Goal: Complete application form: Complete application form

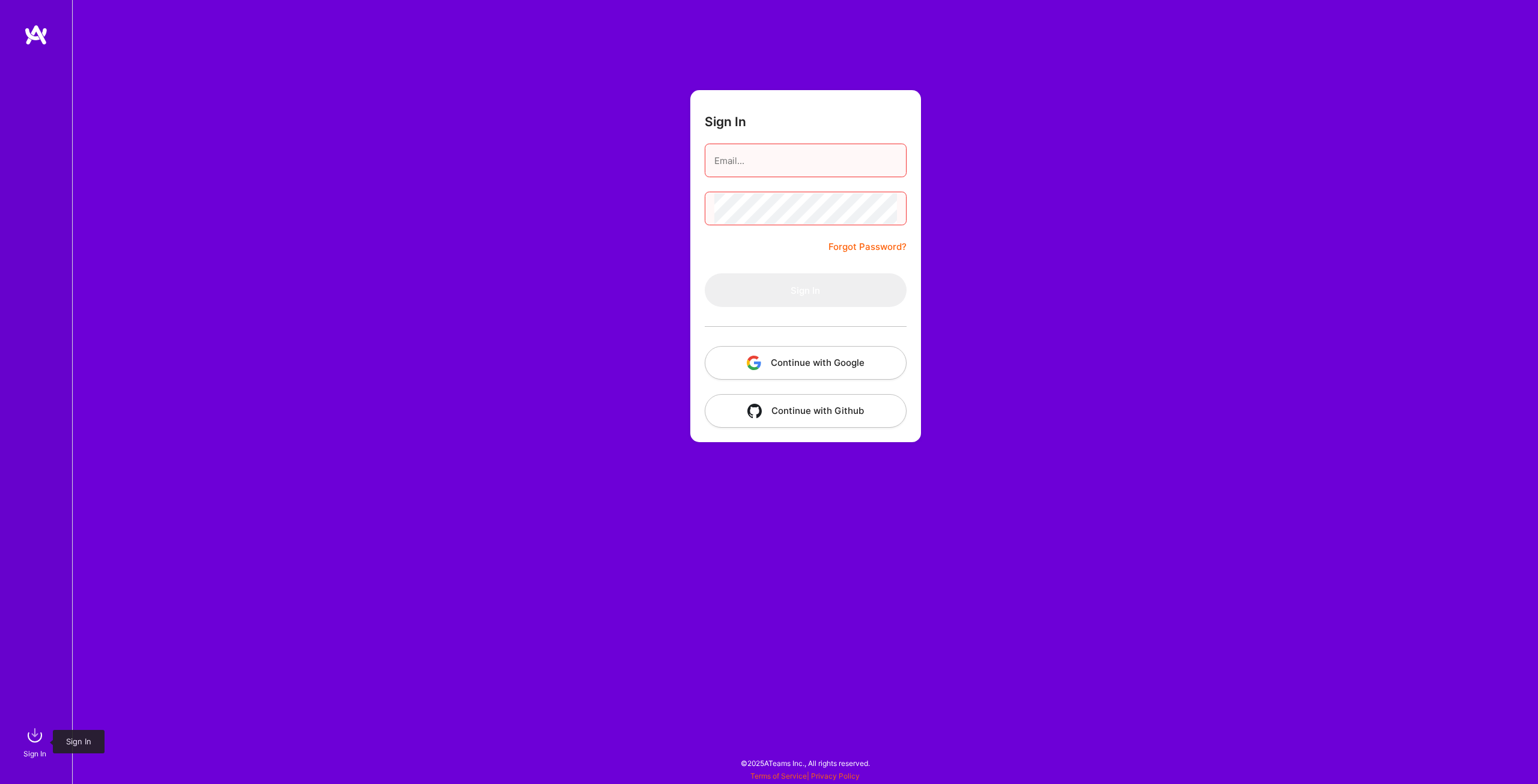
click at [36, 734] on img at bounding box center [35, 735] width 24 height 24
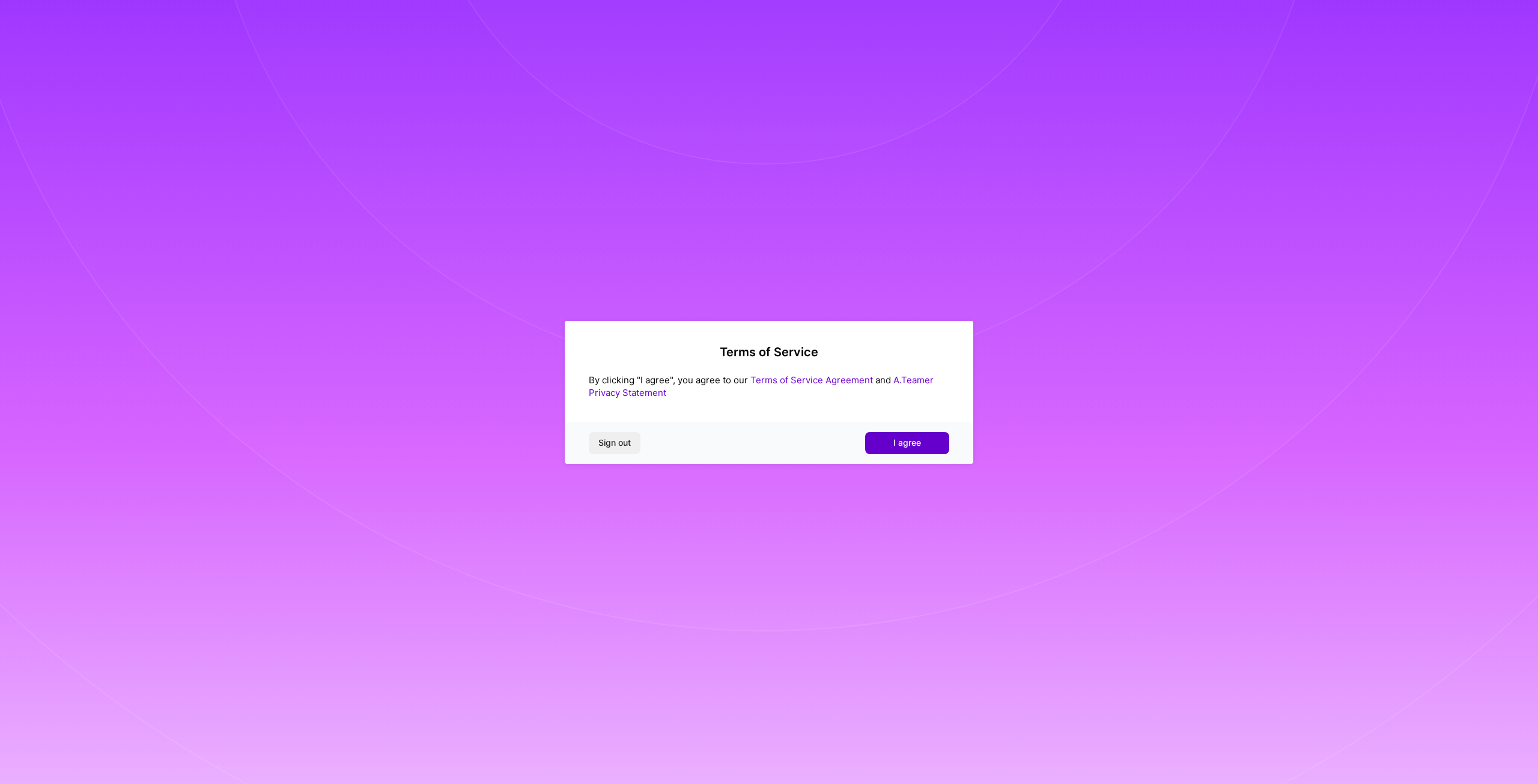
click at [923, 448] on button "I agree" at bounding box center [907, 443] width 84 height 22
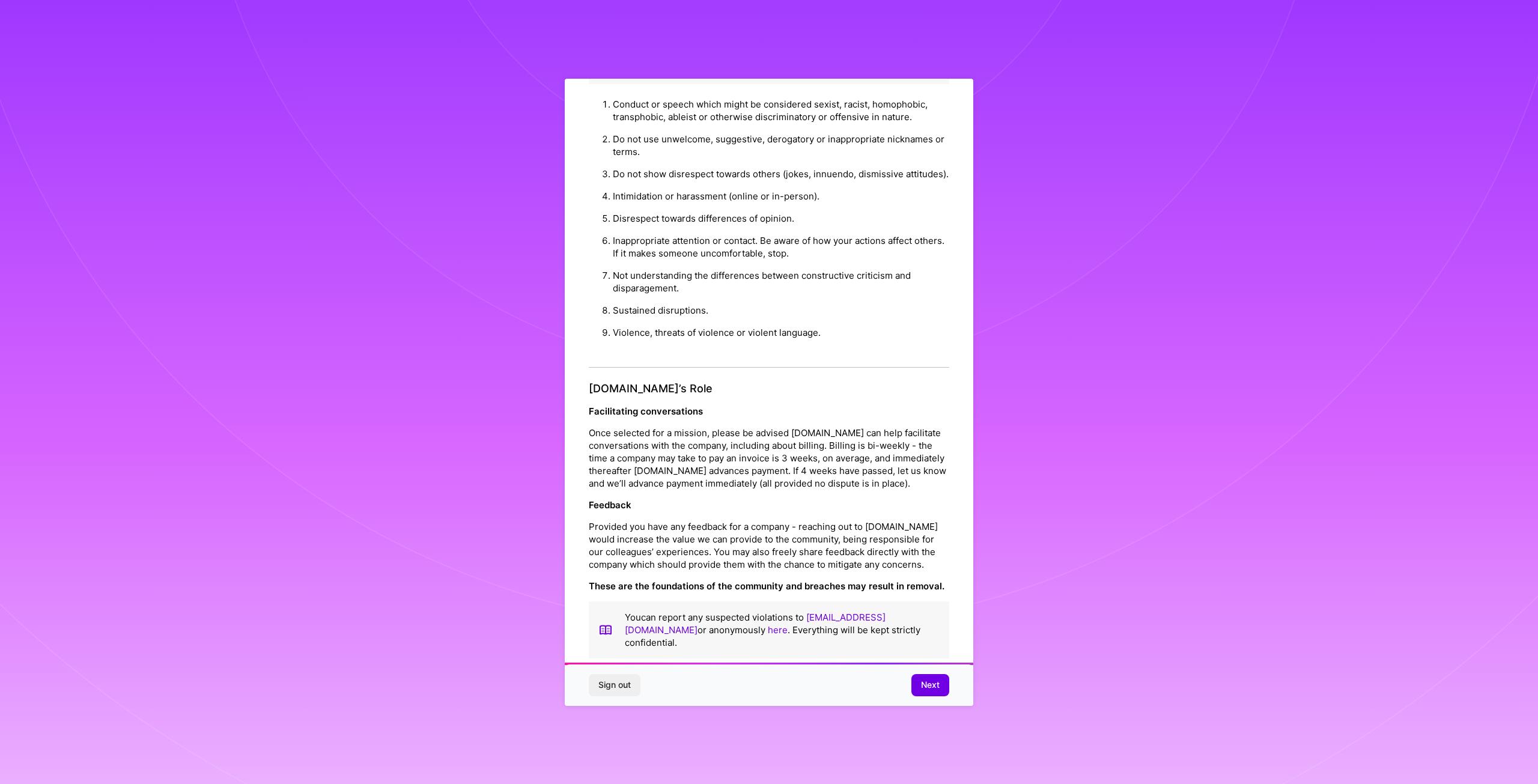
scroll to position [49, 0]
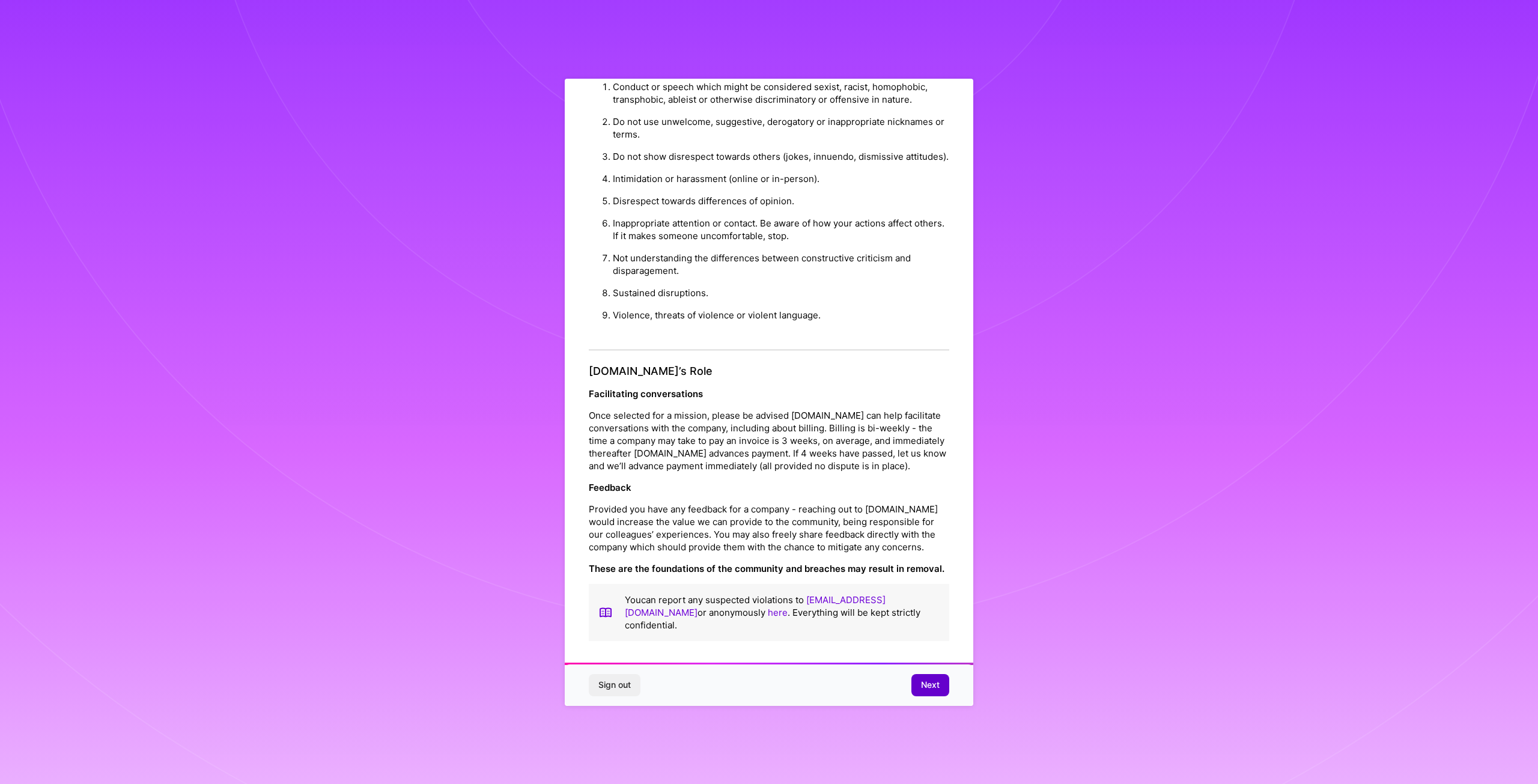
click at [937, 686] on span "Next" at bounding box center [931, 685] width 19 height 12
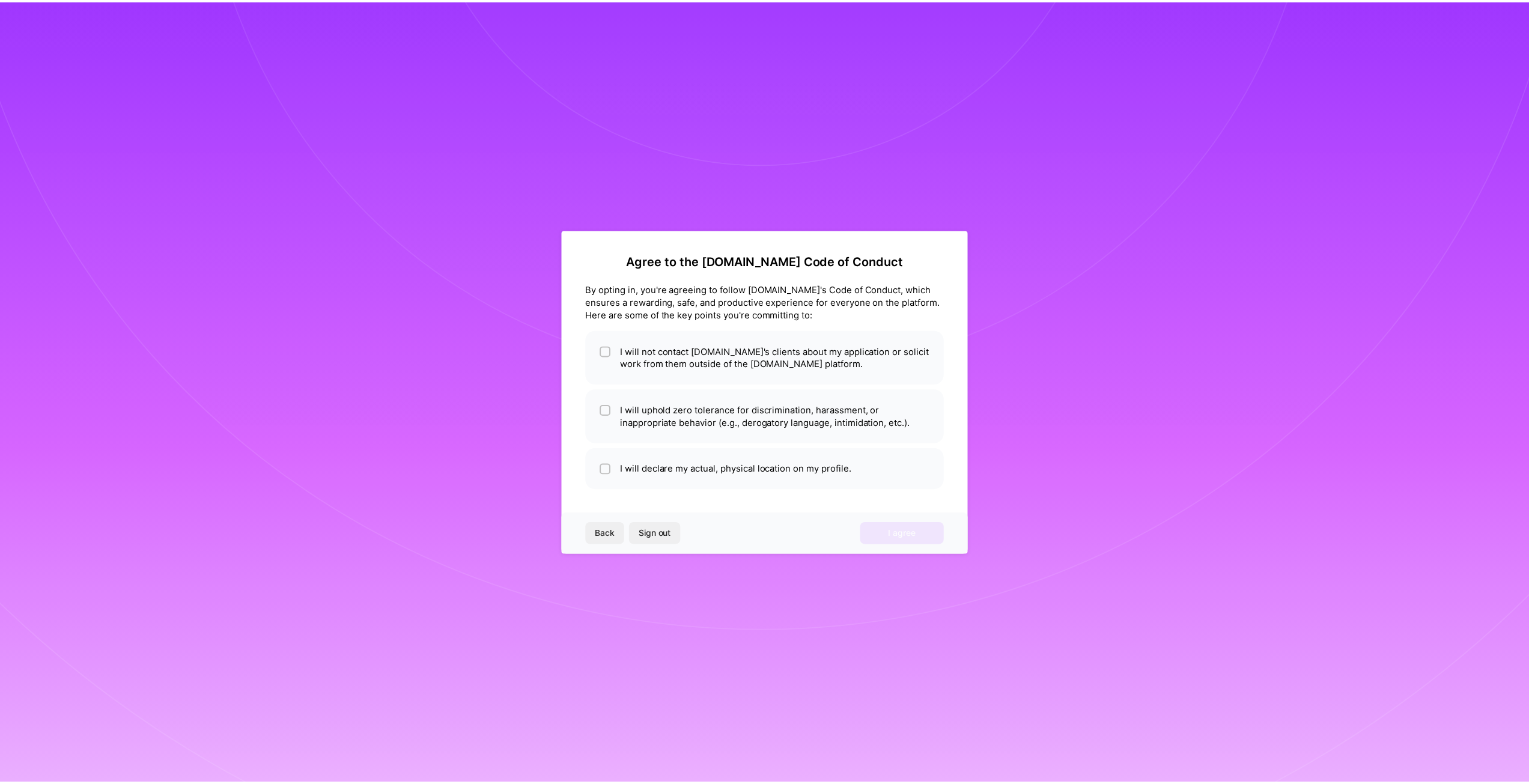
scroll to position [0, 0]
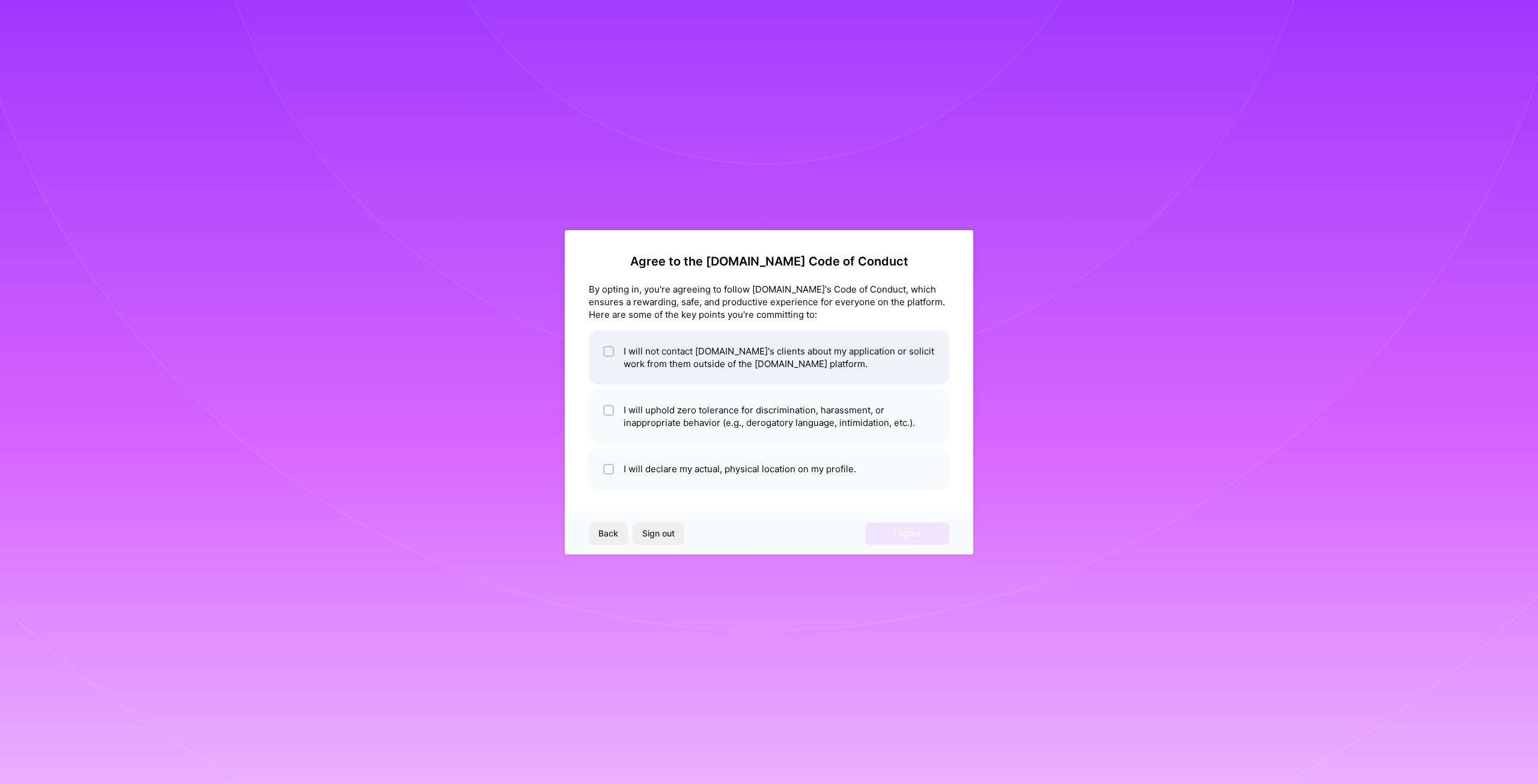
click at [642, 361] on li "I will not contact [DOMAIN_NAME]'s clients about my application or solicit work…" at bounding box center [769, 357] width 361 height 54
checkbox input "true"
click at [648, 419] on li "I will uphold zero tolerance for discrimination, harassment, or inappropriate b…" at bounding box center [769, 416] width 361 height 54
checkbox input "true"
click at [658, 476] on li "I will declare my actual, physical location on my profile." at bounding box center [769, 469] width 361 height 41
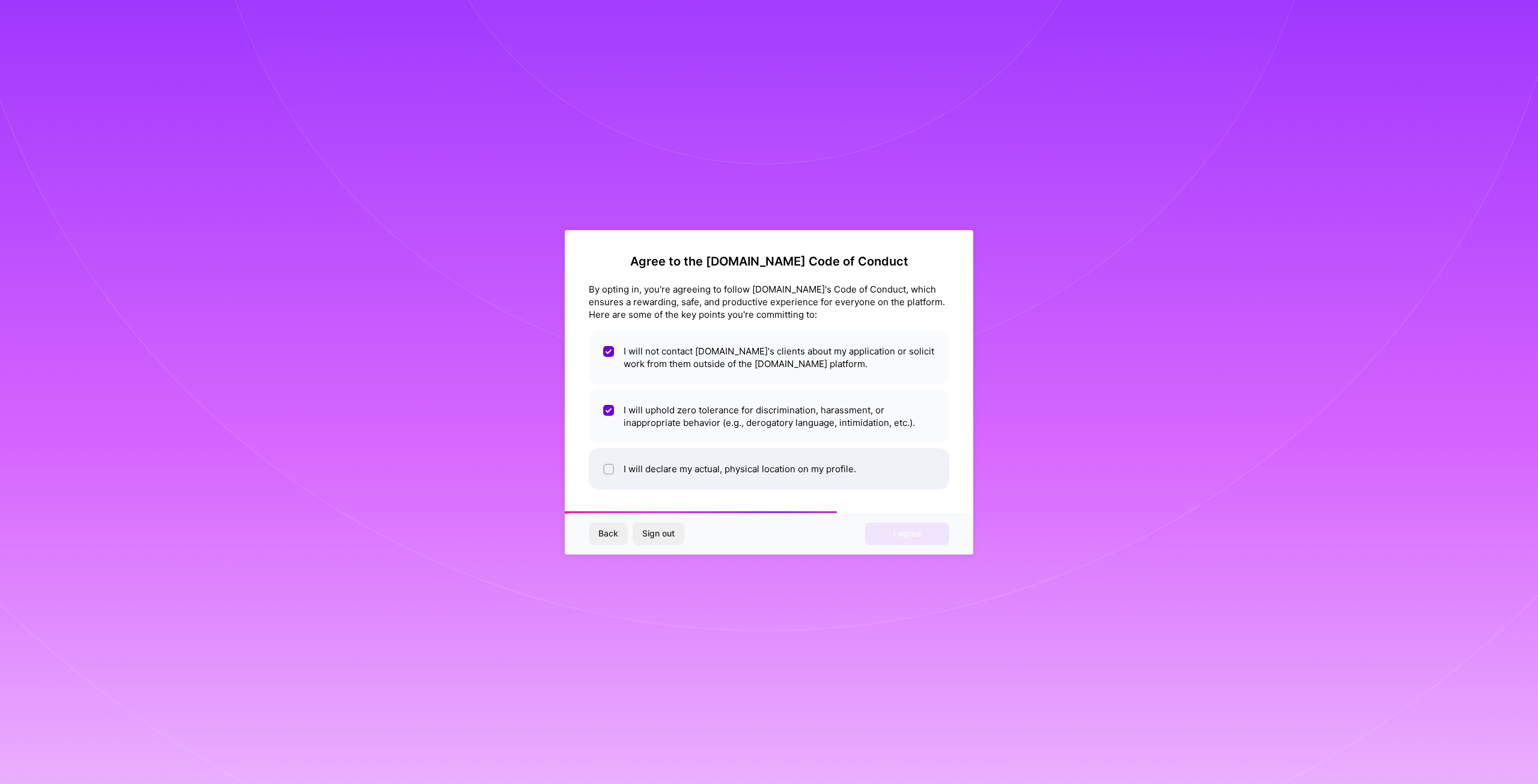
checkbox input "true"
click at [912, 535] on span "I agree" at bounding box center [907, 533] width 28 height 12
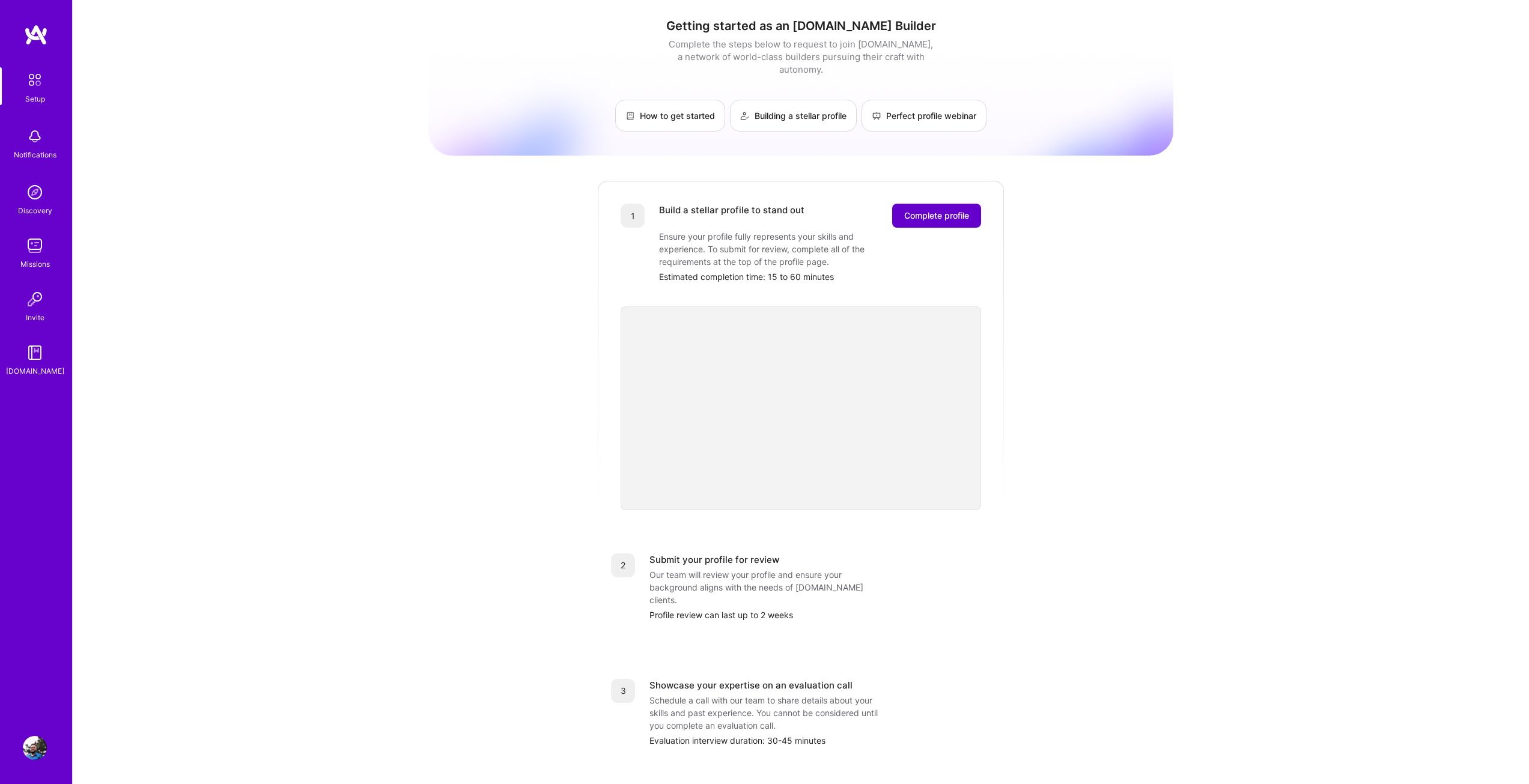
click at [910, 209] on button "Complete profile" at bounding box center [937, 216] width 89 height 24
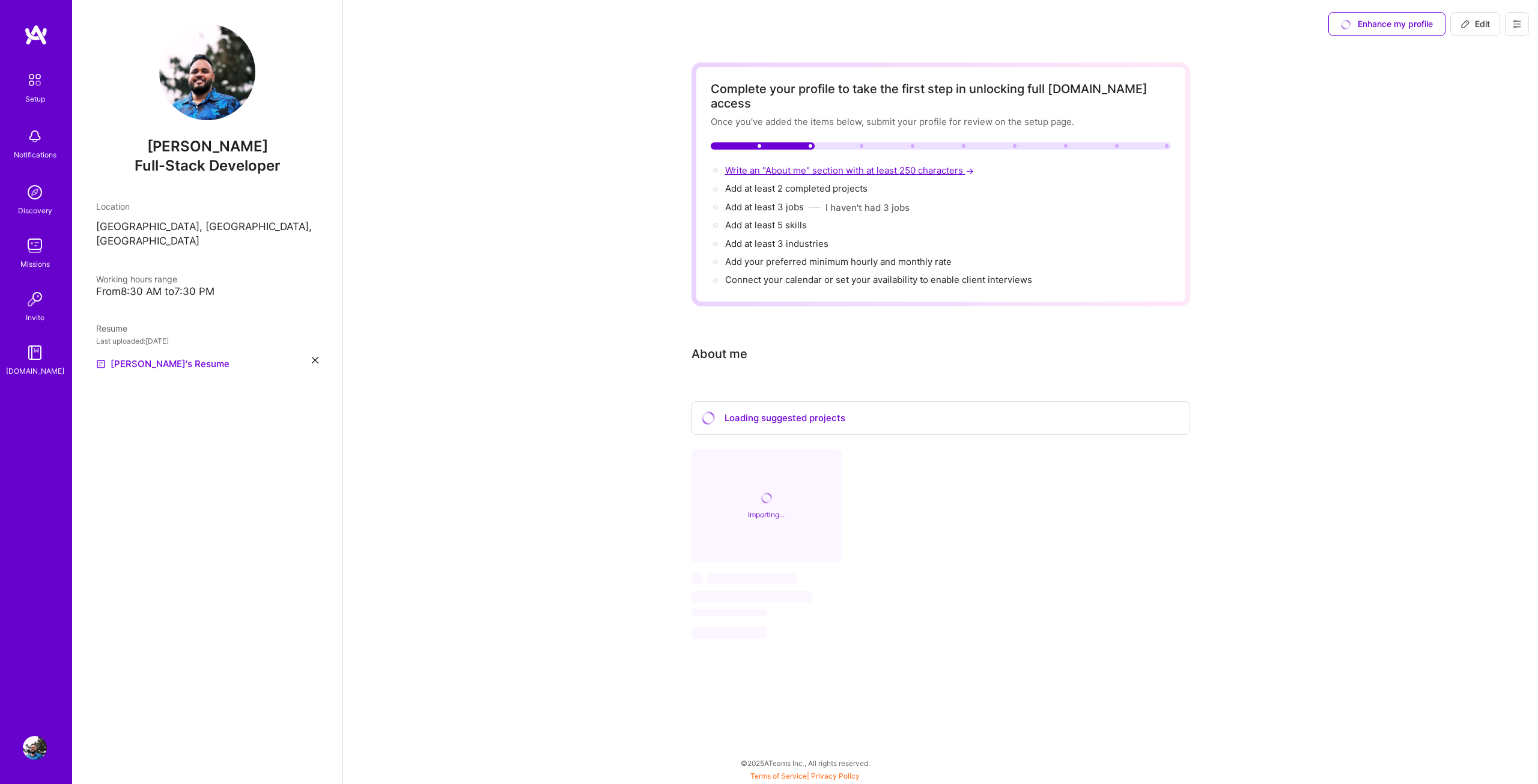
click at [763, 165] on span "Write an "About me" section with at least 250 characters →" at bounding box center [851, 170] width 251 height 11
select select "US"
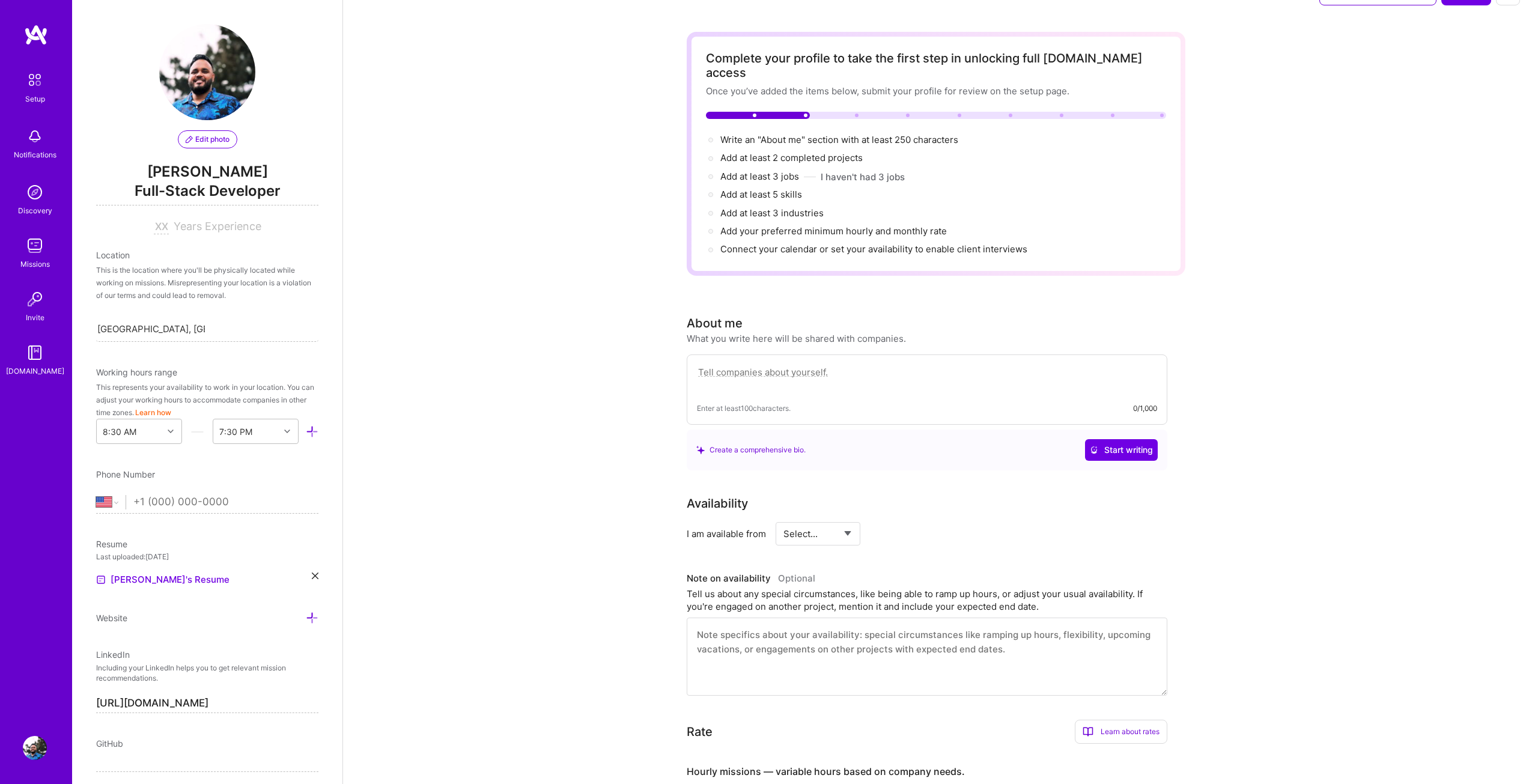
scroll to position [30, 0]
click at [774, 365] on textarea at bounding box center [927, 379] width 460 height 28
click at [866, 367] on textarea at bounding box center [927, 379] width 460 height 28
paste textarea "Full Stack Developer skilled in Angular, TypeScript, JavaScript, AWS, and .NET …"
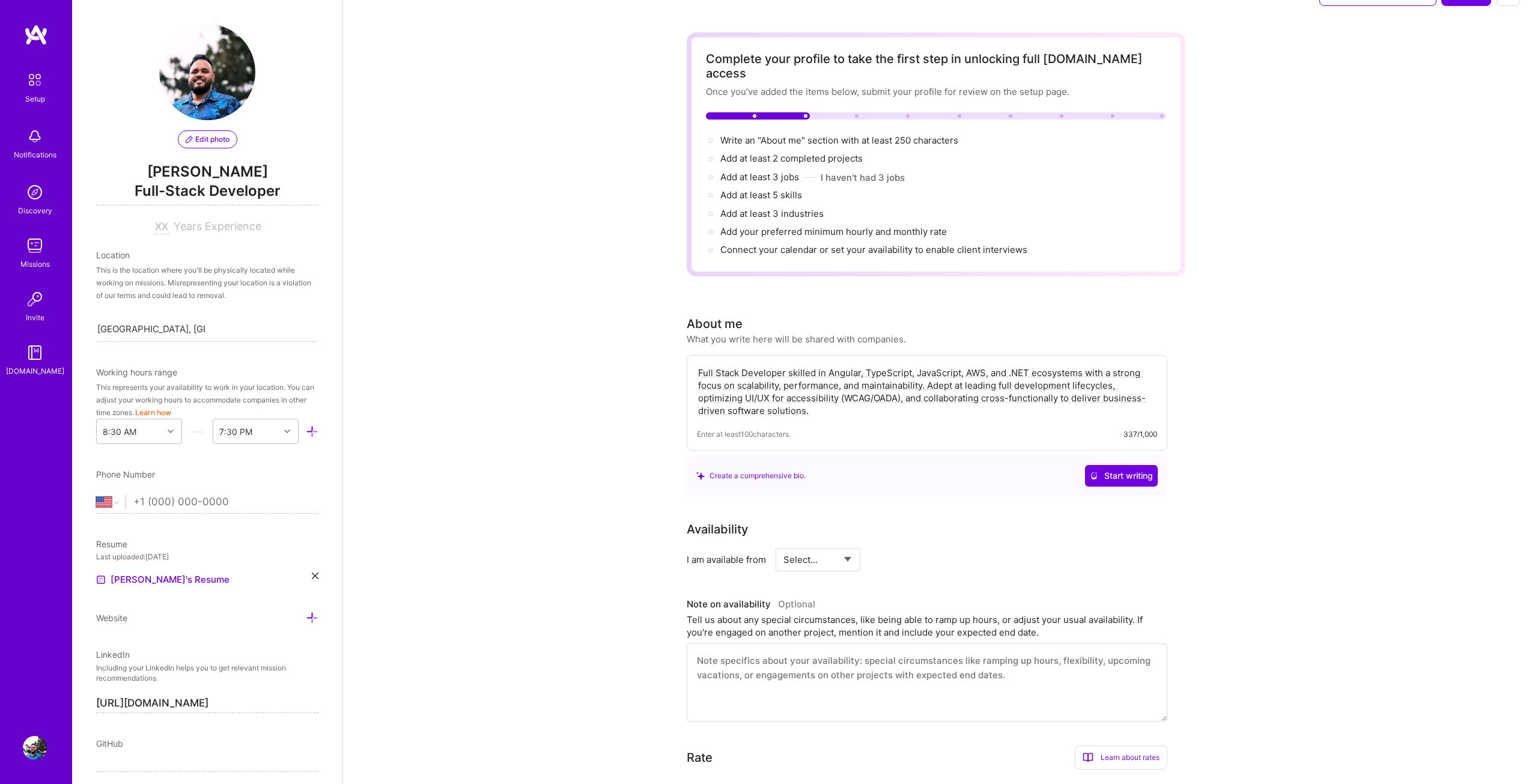
type textarea "Full Stack Developer skilled in Angular, TypeScript, JavaScript, AWS, and .NET …"
click at [541, 395] on div "Complete your profile to take the first step in unlocking full [DOMAIN_NAME] ac…" at bounding box center [936, 706] width 1186 height 1377
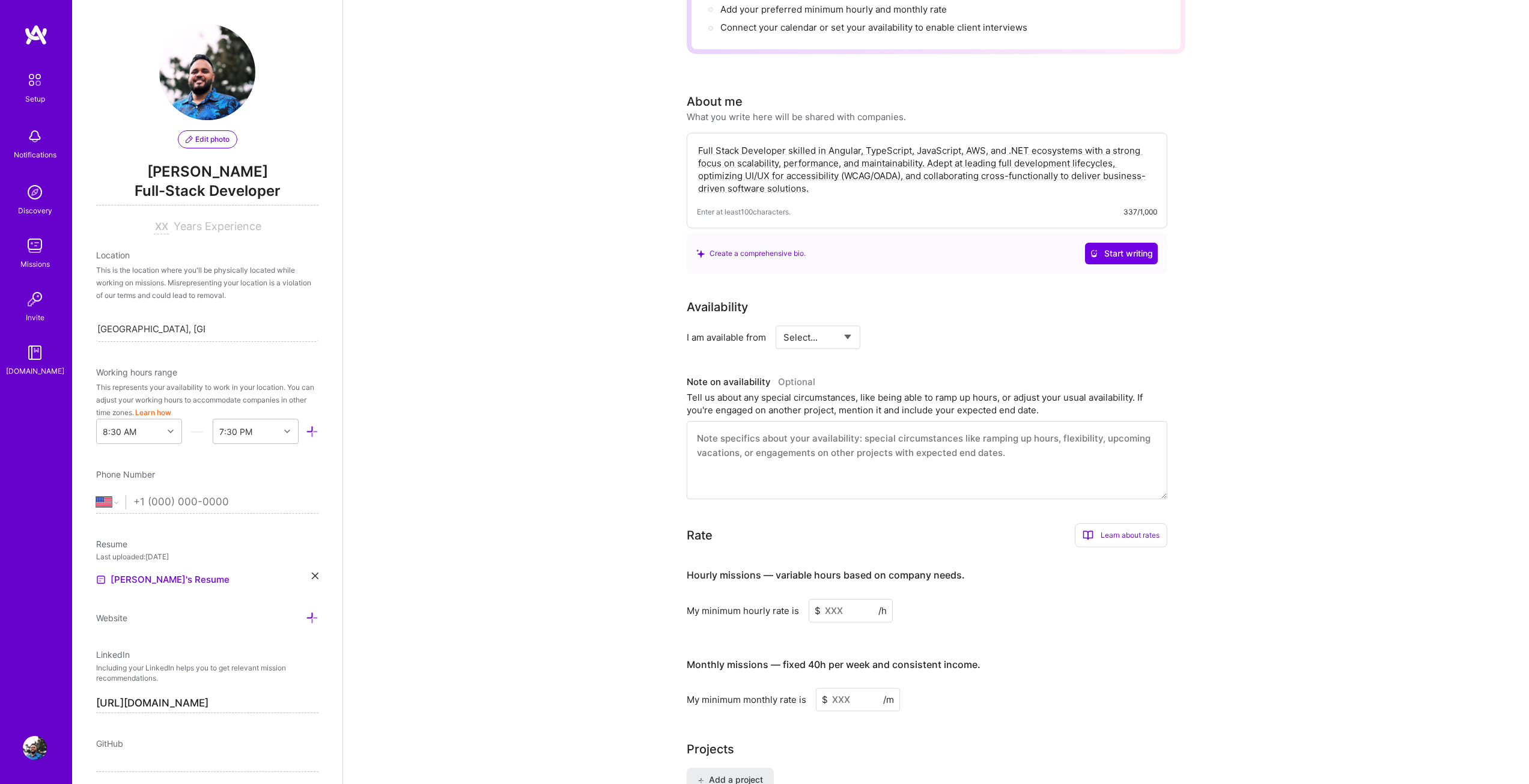
scroll to position [270, 0]
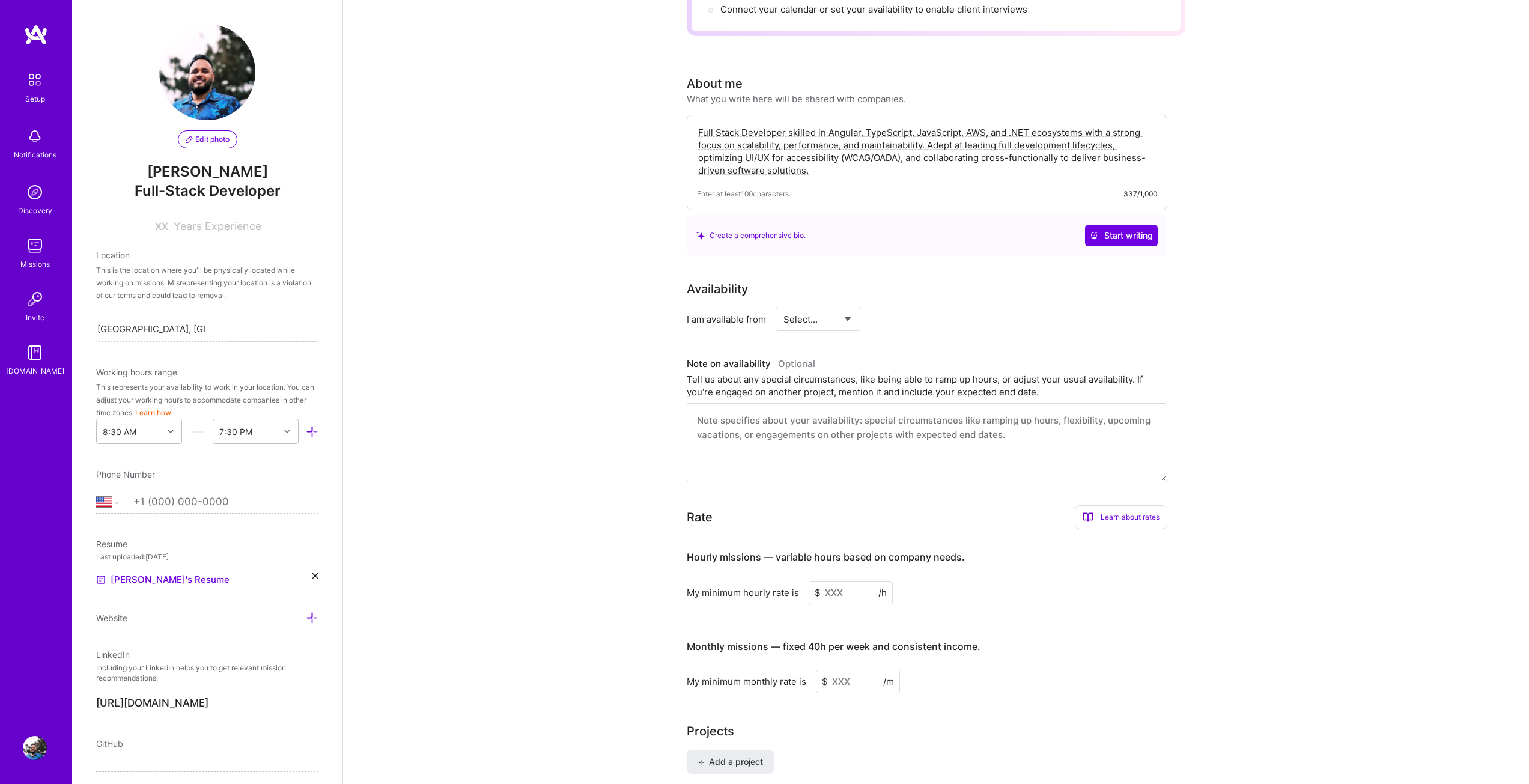
click at [833, 311] on select "Select... Right Now Future Date Not Available" at bounding box center [818, 319] width 69 height 30
select select "Right Now"
click at [783, 304] on select "Select... Right Now Future Date Not Available" at bounding box center [818, 319] width 69 height 30
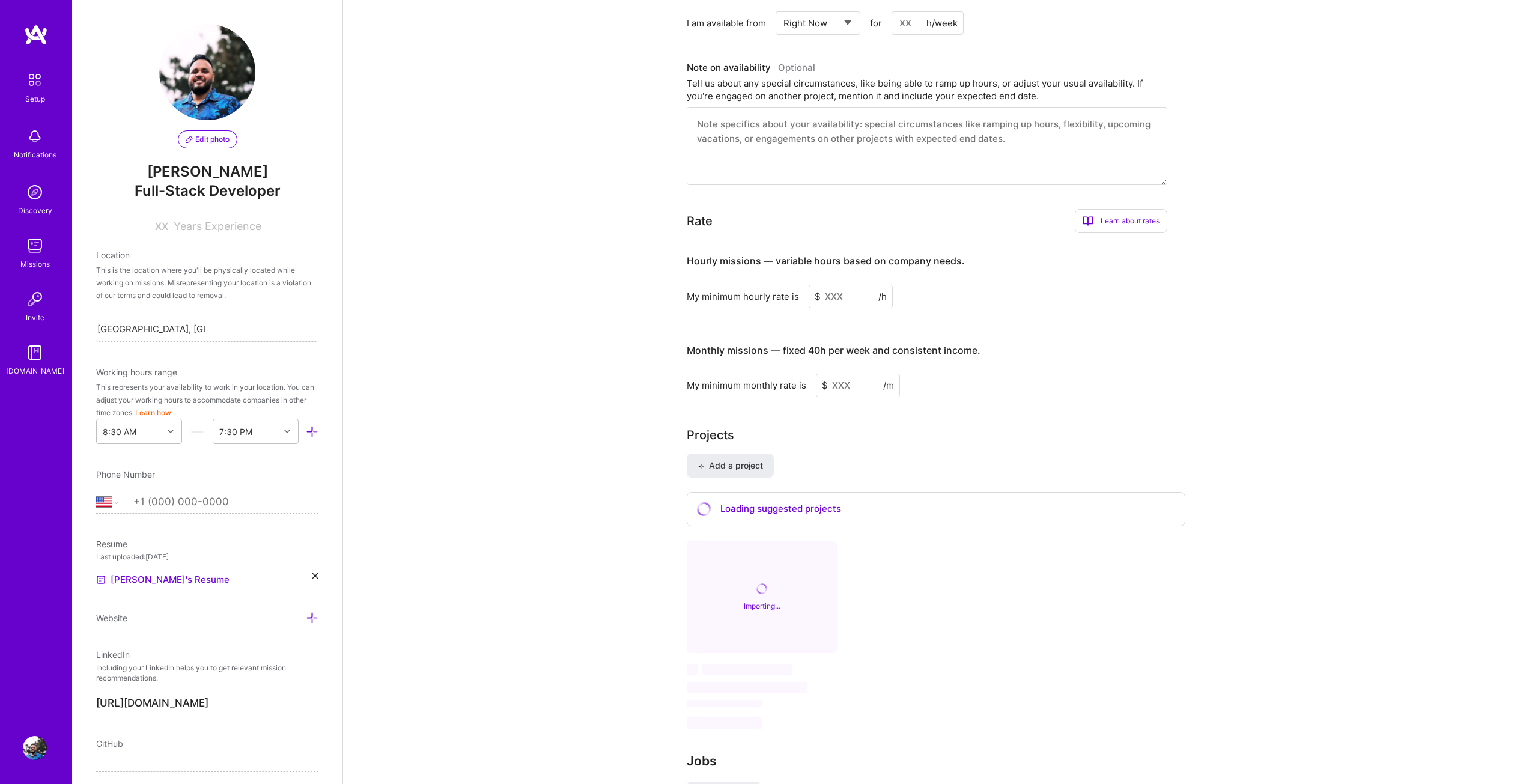
scroll to position [571, 0]
click at [852, 280] on input at bounding box center [850, 292] width 84 height 24
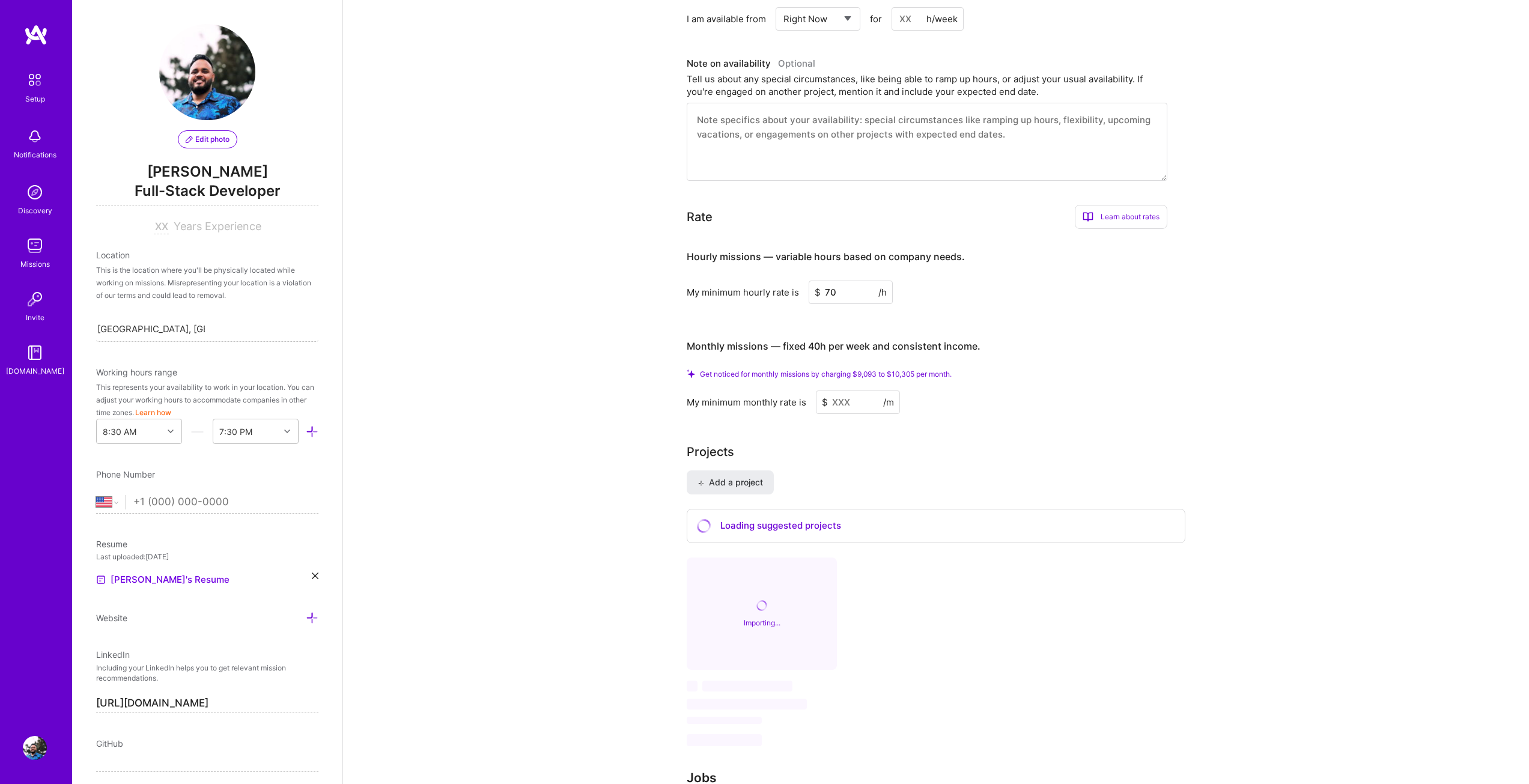
type input "70"
click at [737, 302] on div "Hourly missions — variable hours based on company needs. My minimum hourly rate…" at bounding box center [927, 326] width 481 height 176
click at [857, 390] on input at bounding box center [858, 402] width 84 height 24
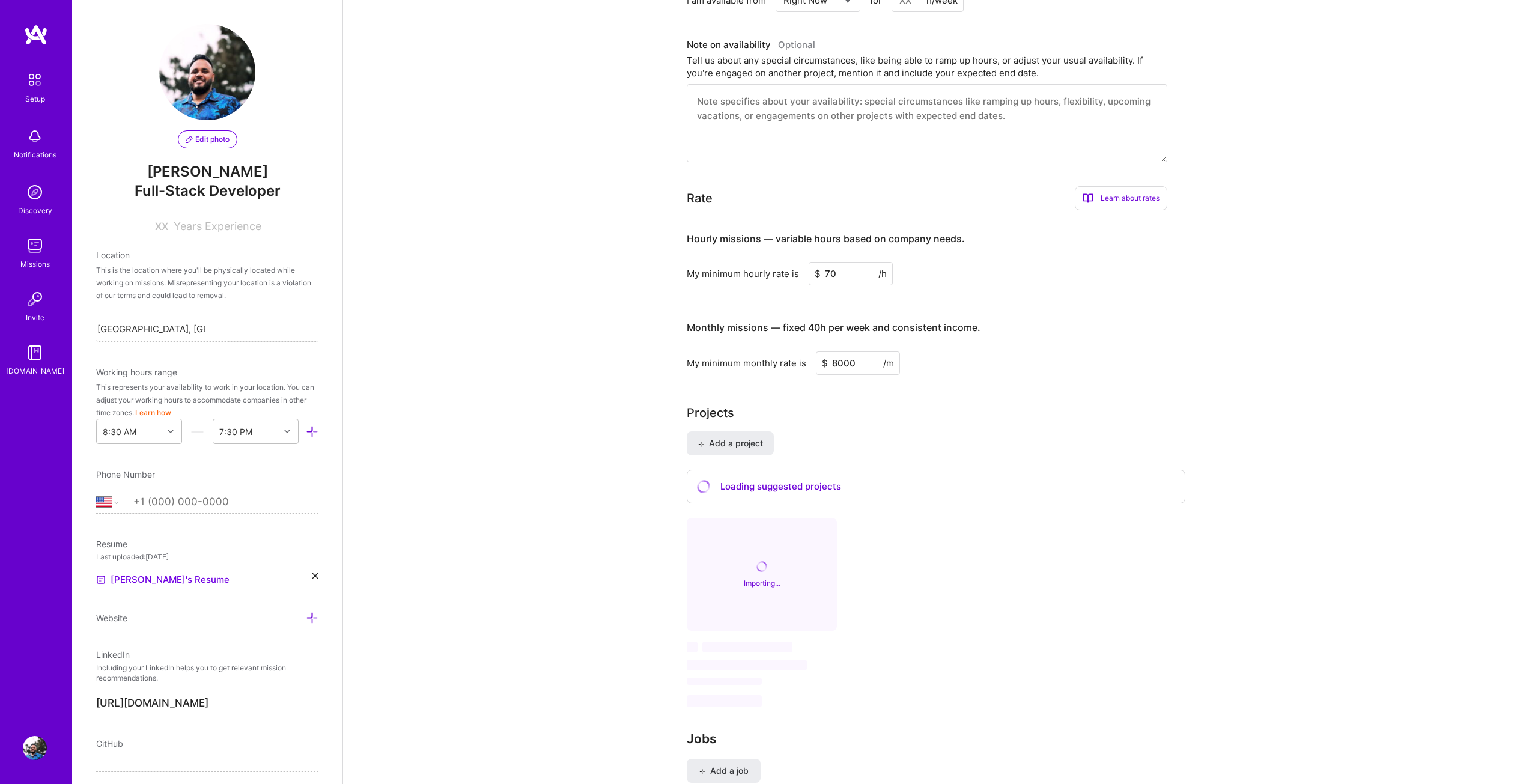
type input "8000"
click at [857, 388] on div "Complete your profile to take the first step in unlocking full [DOMAIN_NAME] ac…" at bounding box center [936, 149] width 498 height 1315
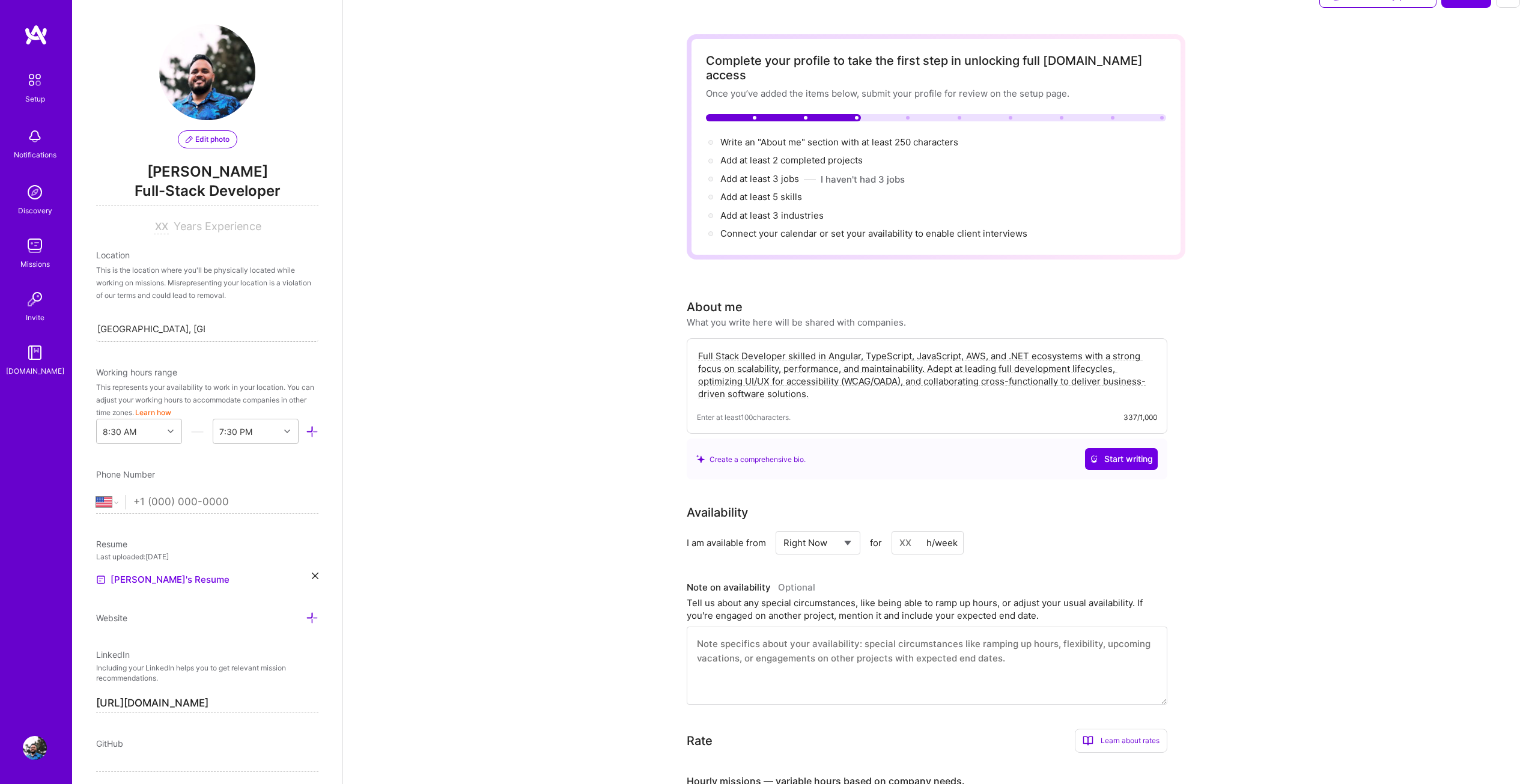
scroll to position [7, 0]
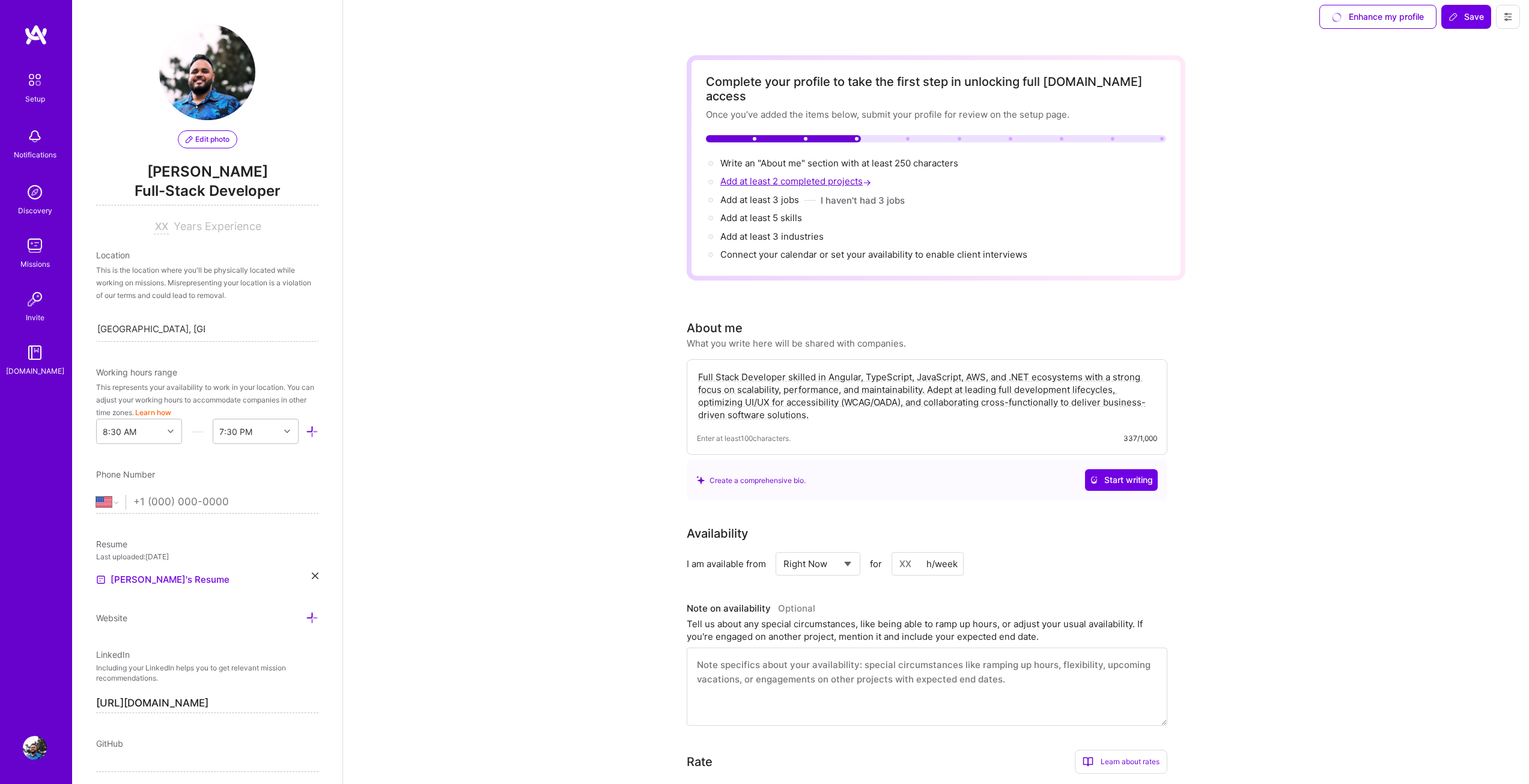
click at [778, 176] on span "Add at least 2 completed projects →" at bounding box center [796, 181] width 153 height 11
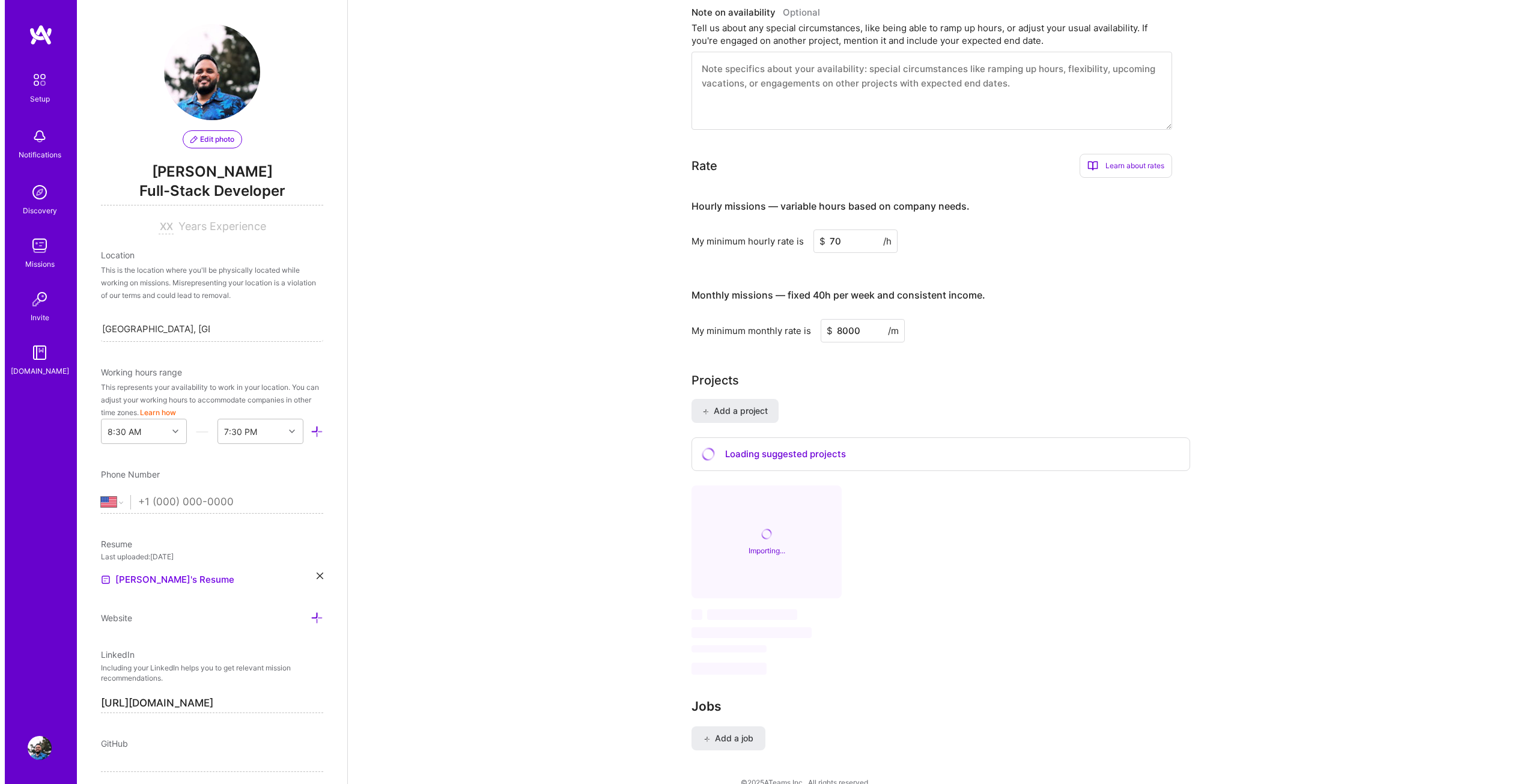
scroll to position [608, 0]
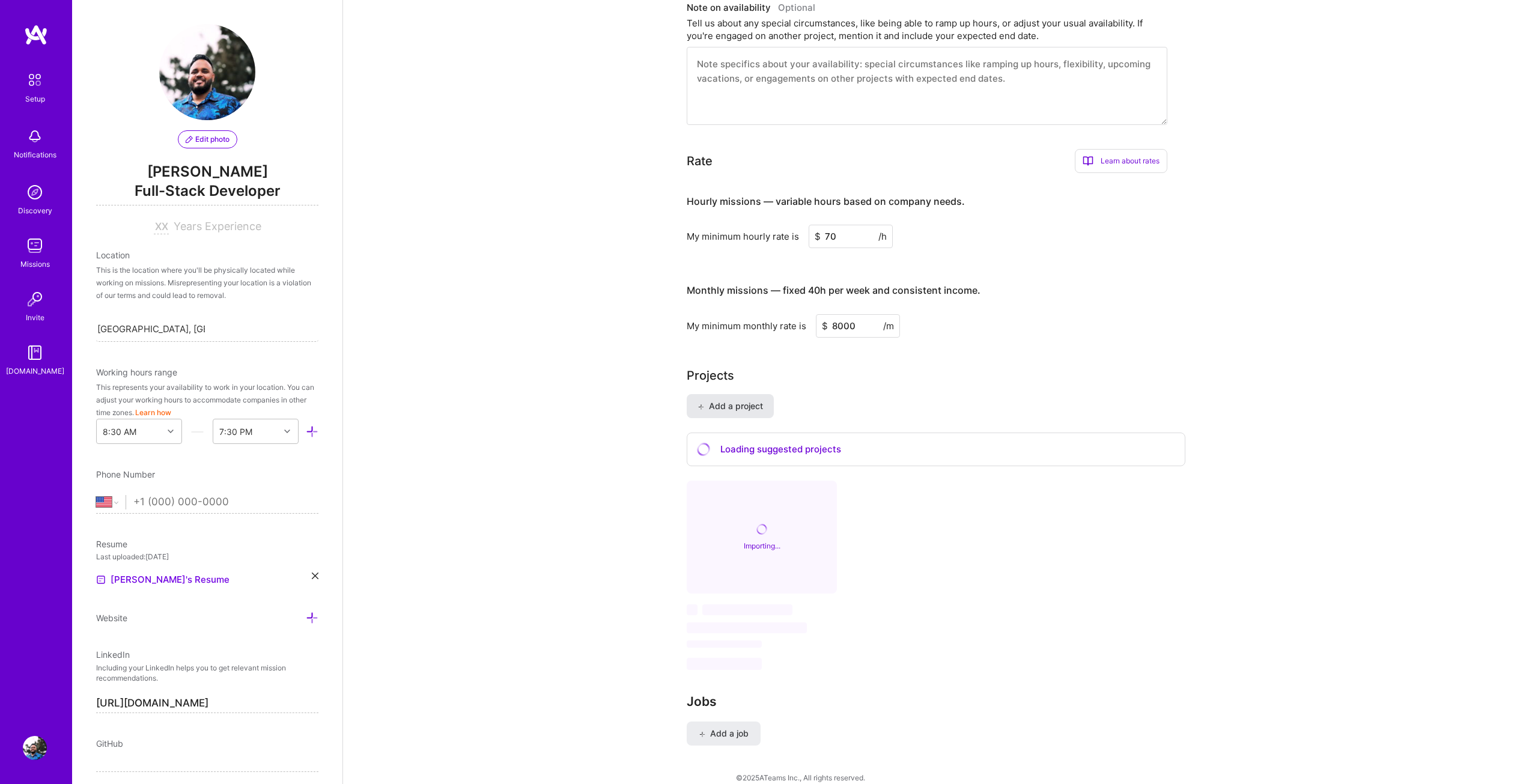
click at [713, 400] on span "Add a project" at bounding box center [730, 406] width 66 height 12
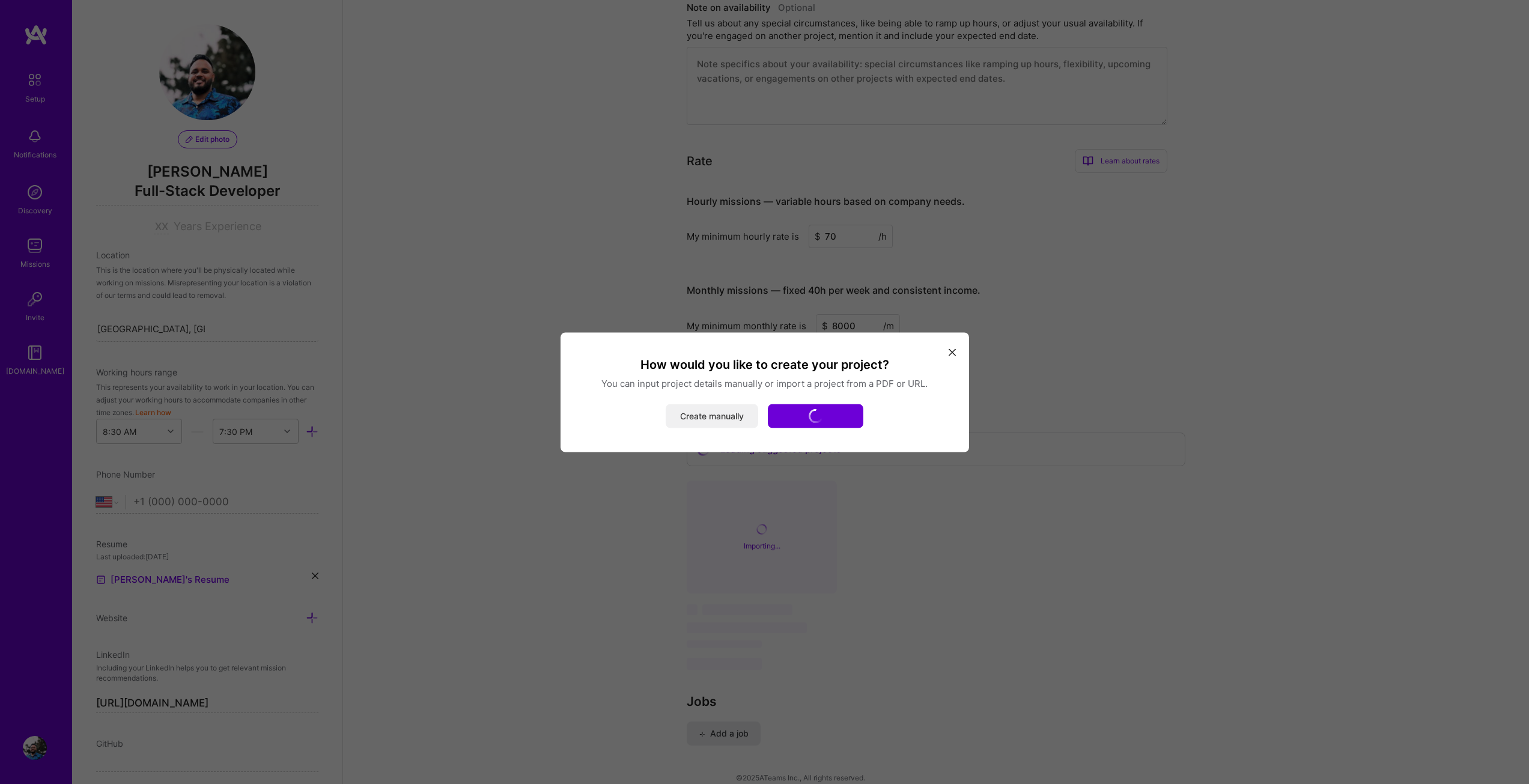
click at [704, 411] on button "Create manually" at bounding box center [712, 416] width 93 height 24
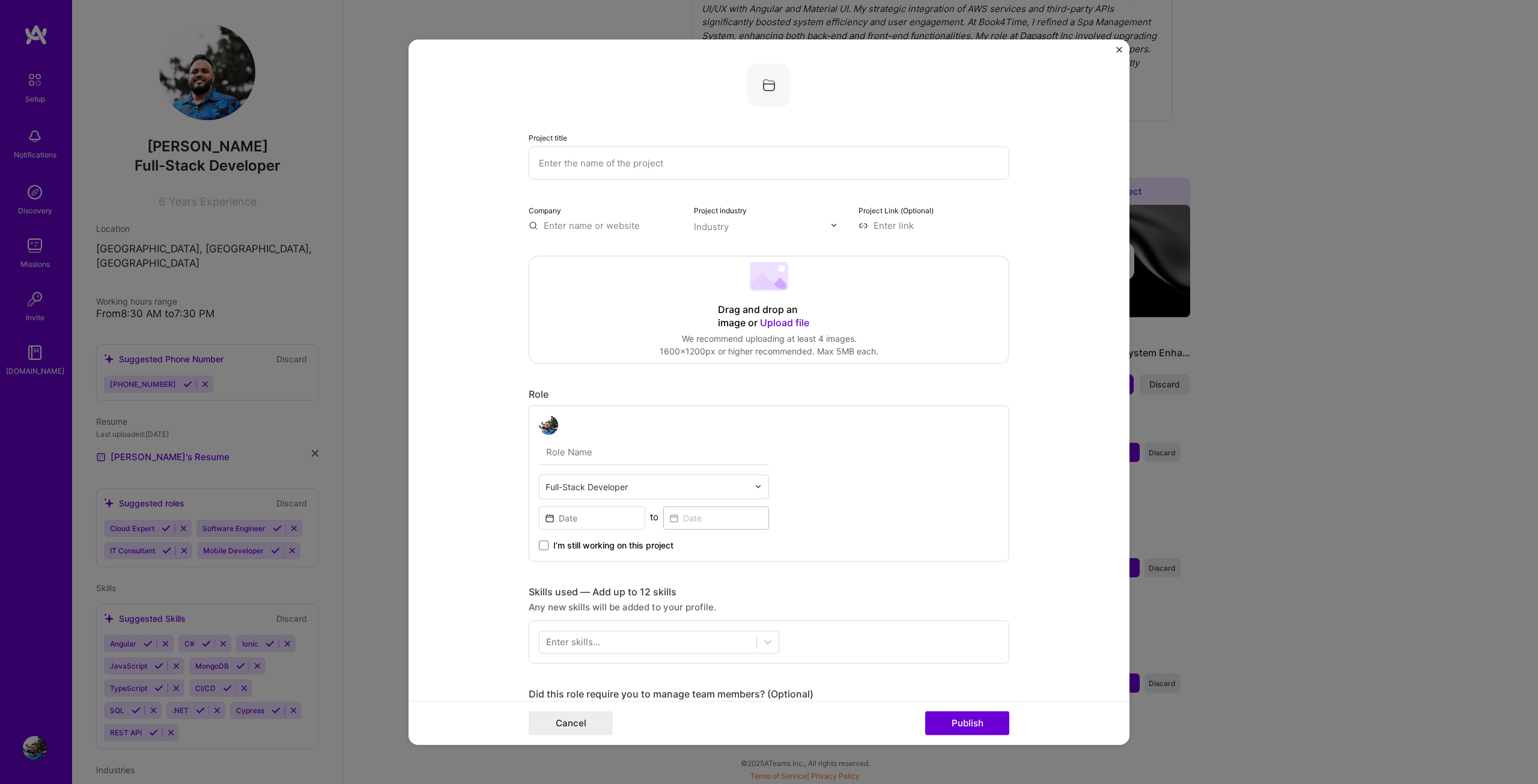
scroll to position [442, 0]
click at [612, 169] on input "text" at bounding box center [769, 162] width 481 height 33
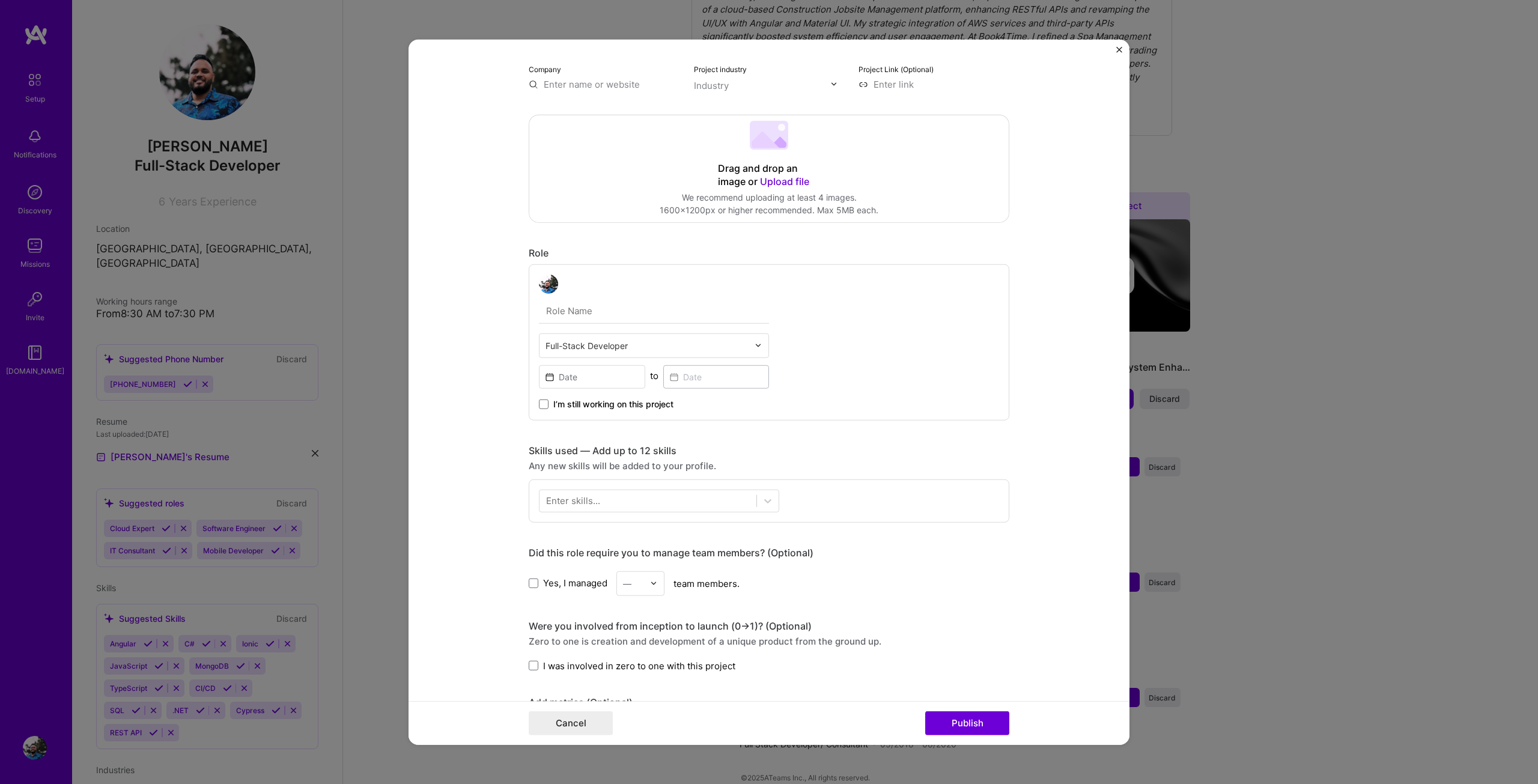
scroll to position [0, 0]
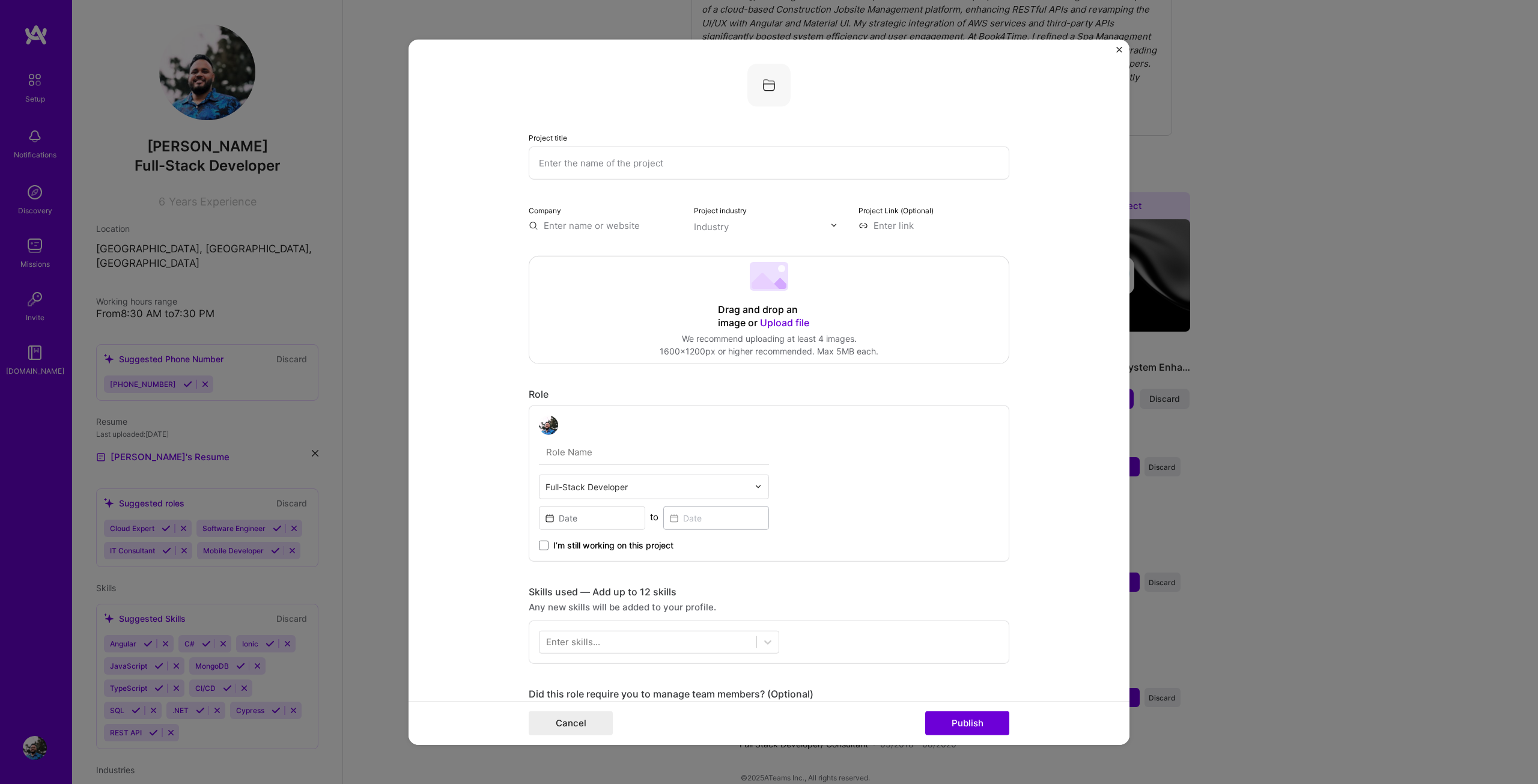
click at [586, 165] on input "text" at bounding box center [769, 162] width 481 height 33
type input "PDF Generation using Lambda"
click at [613, 228] on input "text" at bounding box center [604, 225] width 151 height 13
click at [788, 230] on input "text" at bounding box center [762, 226] width 137 height 13
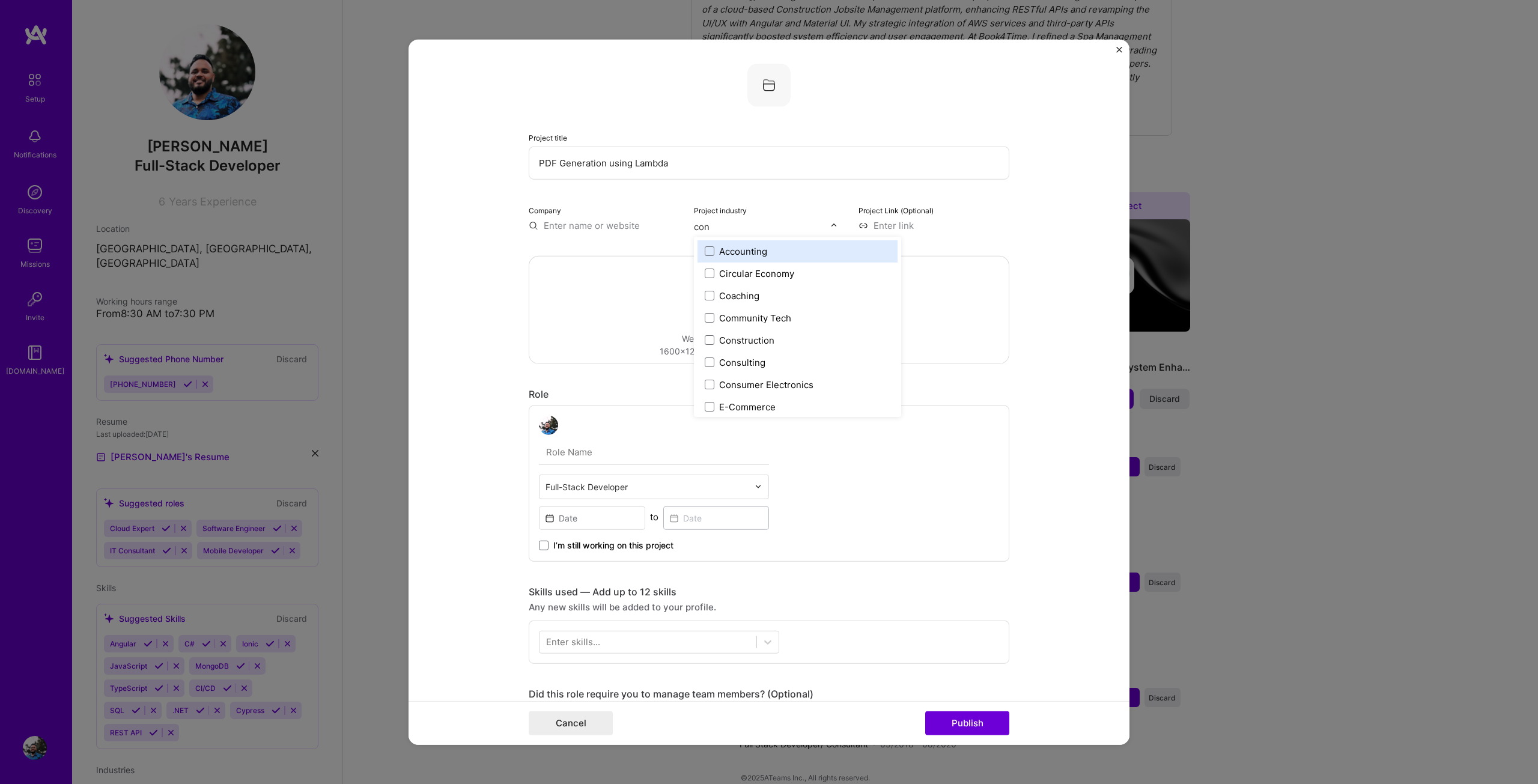
type input "cons"
click at [780, 251] on label "Construction" at bounding box center [797, 251] width 186 height 13
click at [1099, 285] on form "Project title PDF Generation using Lambda Company Project industry option Const…" at bounding box center [769, 392] width 721 height 706
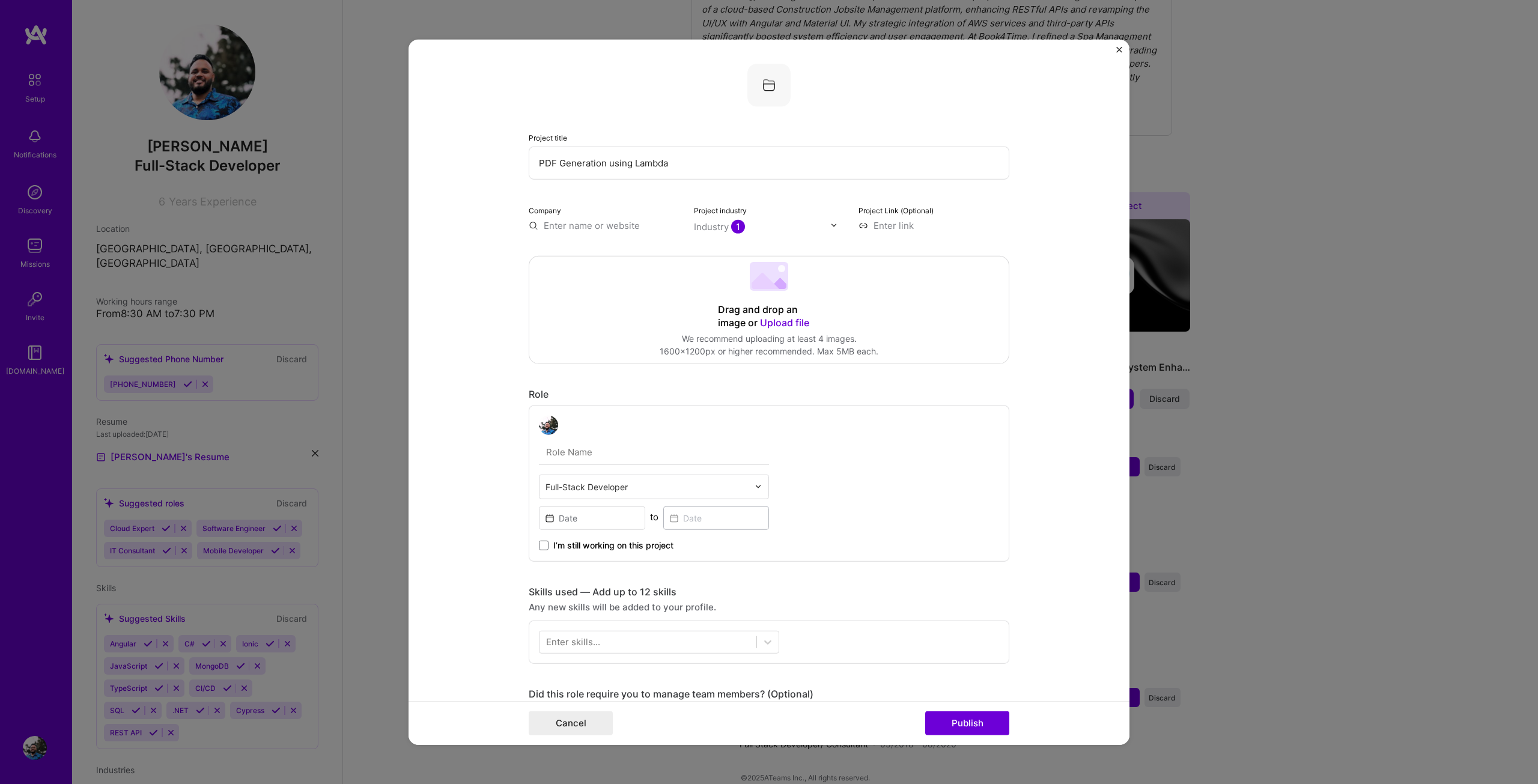
click at [586, 224] on input "text" at bounding box center [604, 225] width 151 height 13
type input "Corfix"
click at [610, 250] on div "Corfix" at bounding box center [613, 252] width 36 height 21
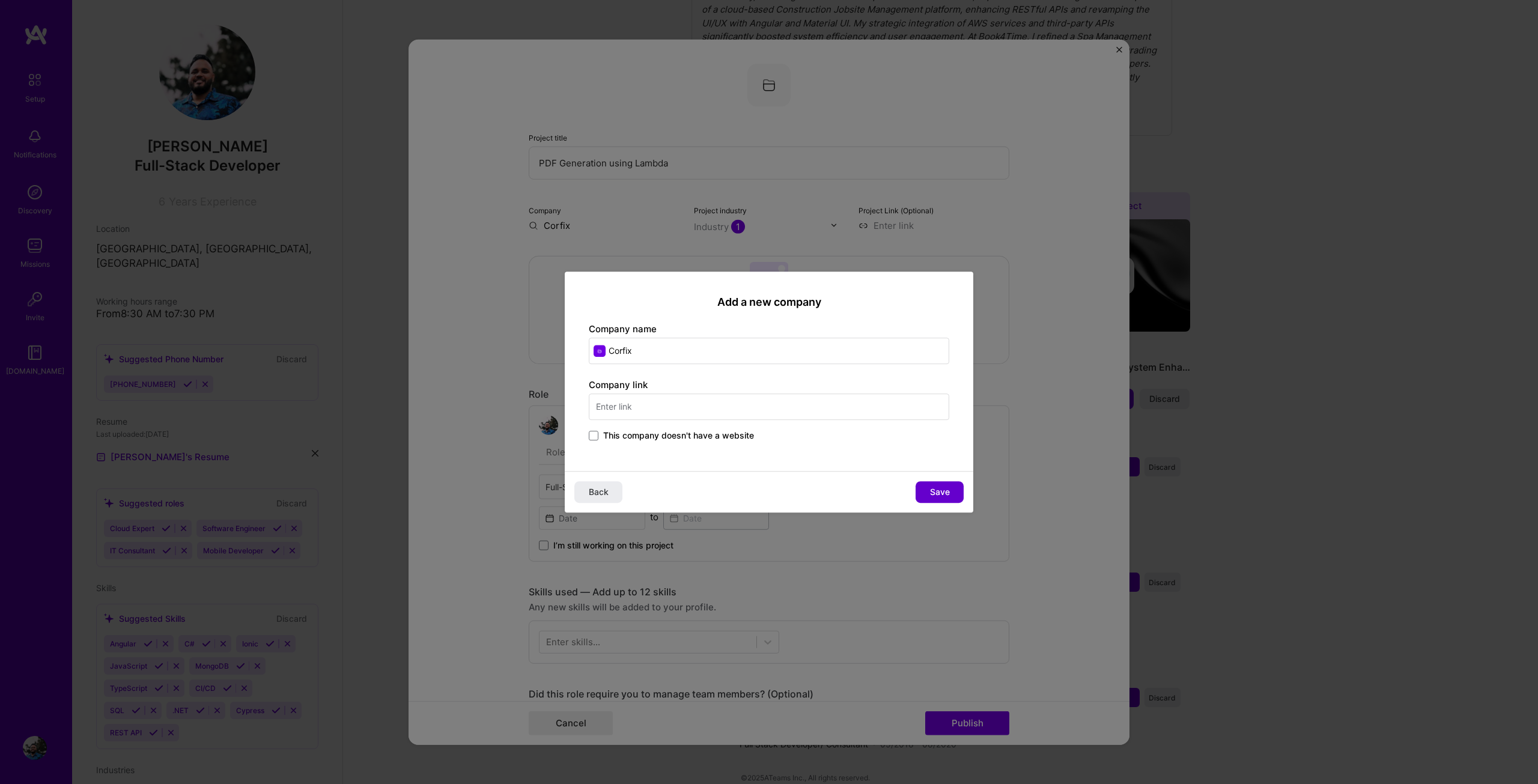
click at [929, 490] on button "Save" at bounding box center [940, 492] width 48 height 22
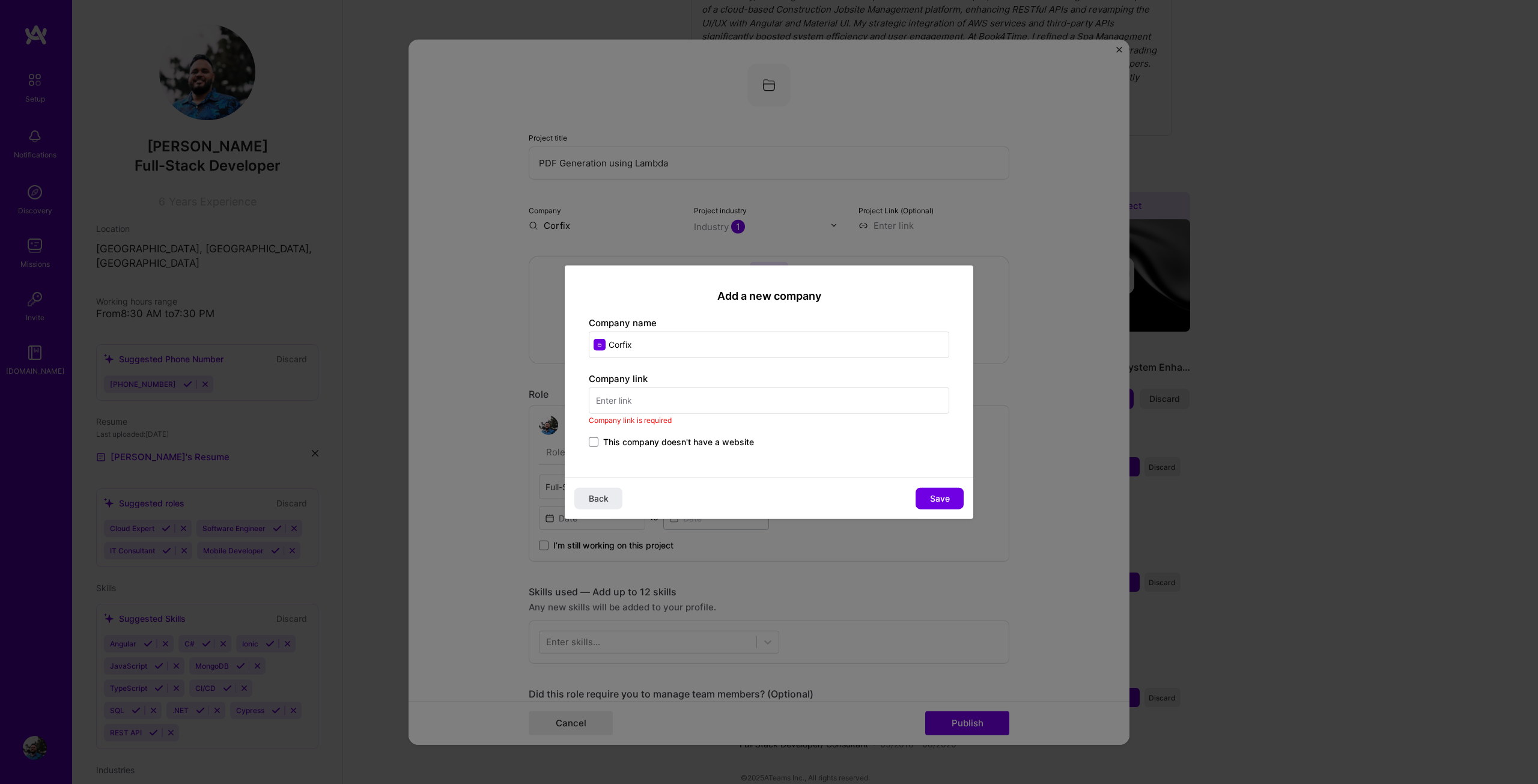
click at [456, 334] on div "Add a new company Company name Corfix Company link Company link is required Thi…" at bounding box center [769, 392] width 1538 height 784
click at [598, 497] on span "Back" at bounding box center [598, 498] width 20 height 12
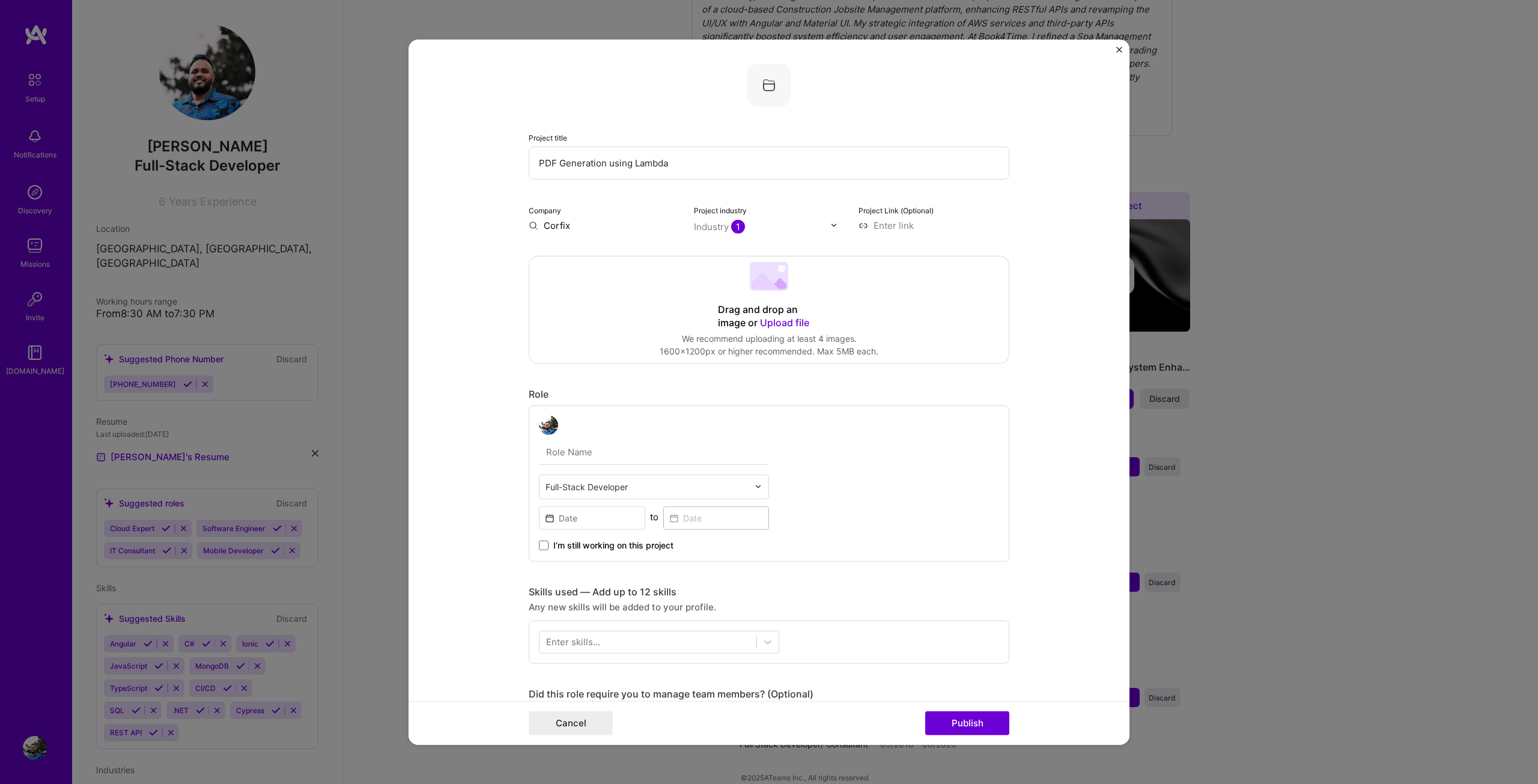
click at [475, 257] on form "Project title PDF Generation using Lambda Company Corfix Project industry Indus…" at bounding box center [769, 392] width 721 height 706
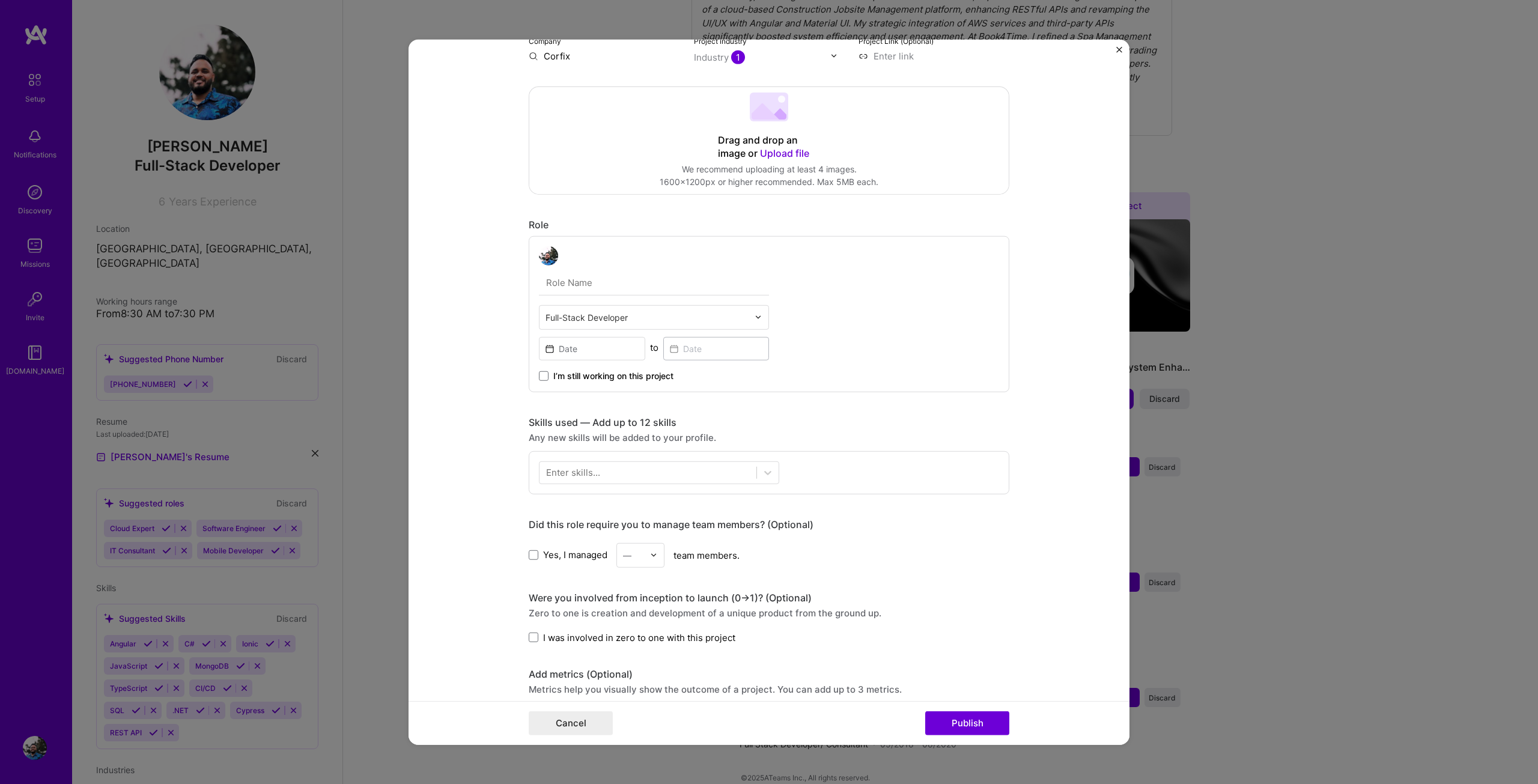
scroll to position [180, 0]
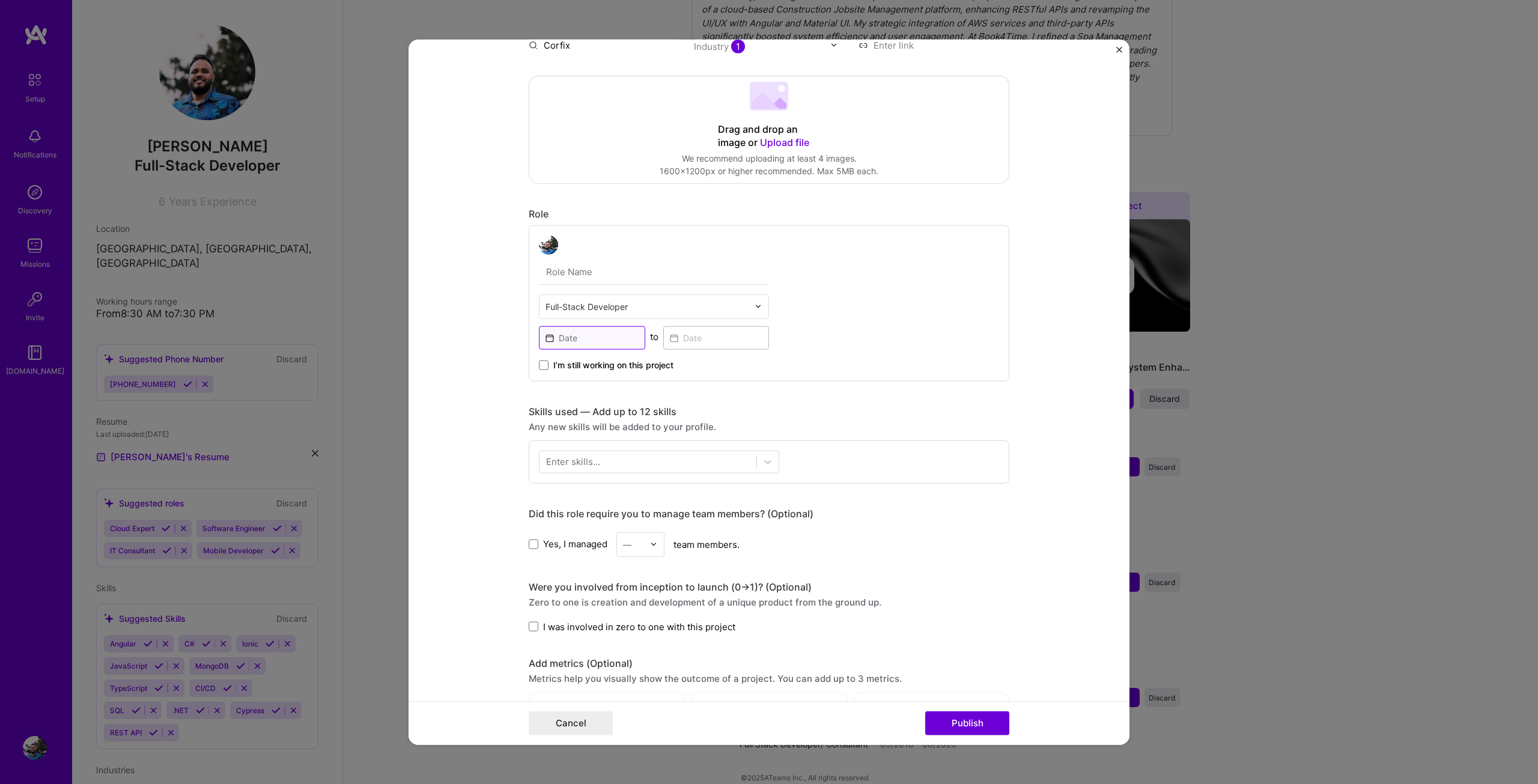
click at [592, 340] on input at bounding box center [592, 337] width 106 height 24
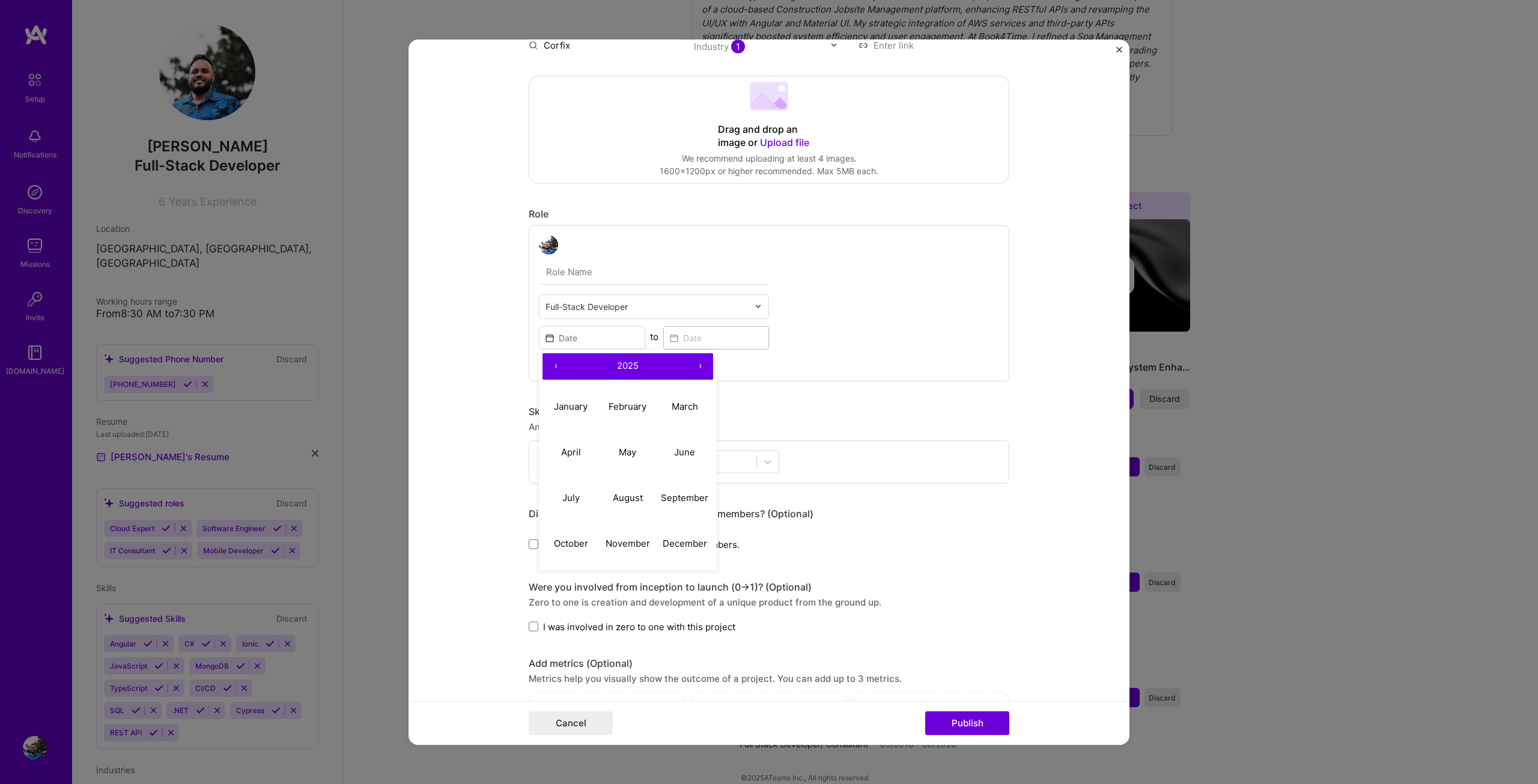
click at [467, 300] on form "Project title PDF Generation using Lambda Company Corfix Project industry Indus…" at bounding box center [769, 392] width 721 height 706
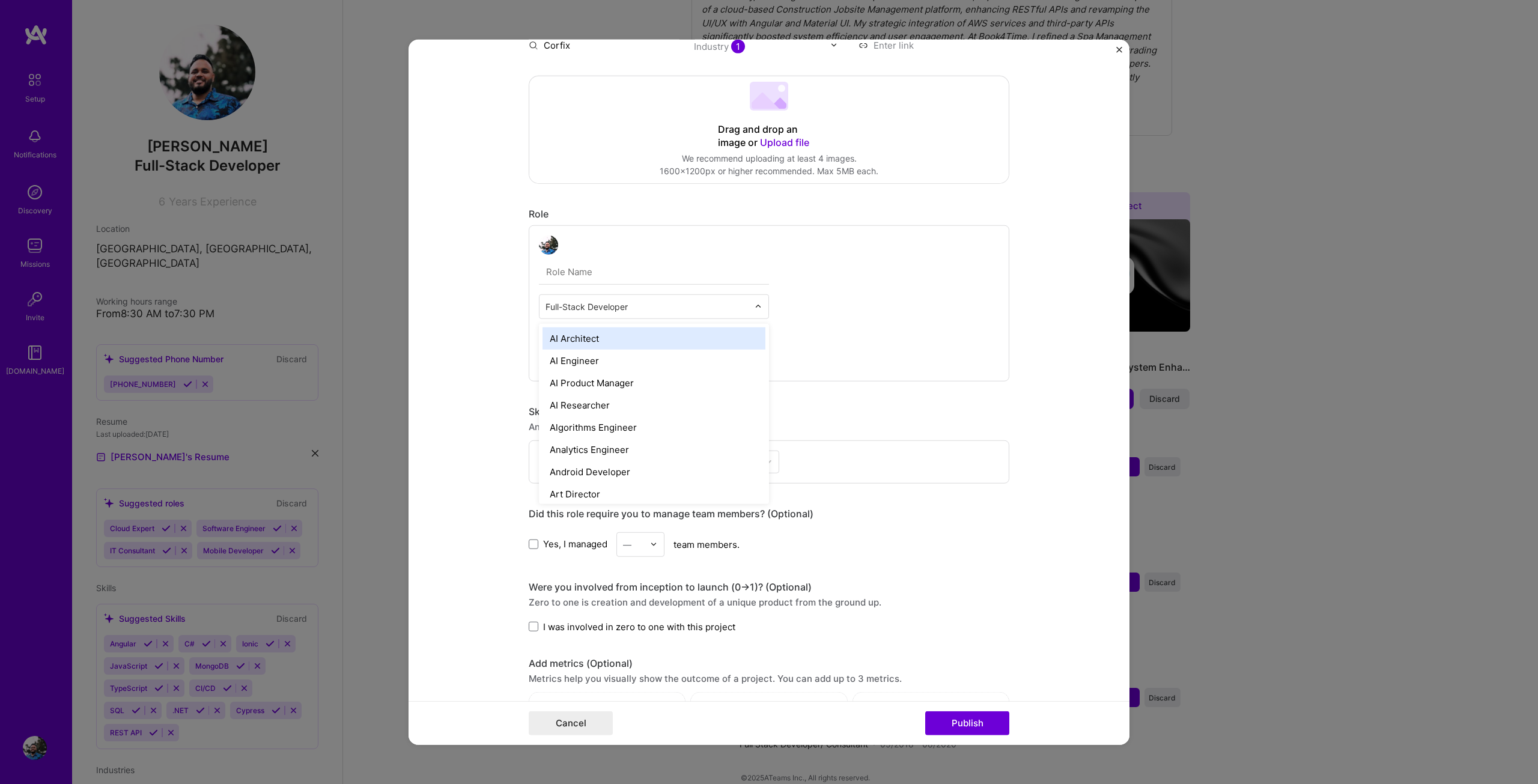
click at [561, 305] on input "text" at bounding box center [647, 306] width 203 height 13
click at [590, 446] on div "Software Engineer" at bounding box center [654, 448] width 223 height 22
click at [593, 334] on input at bounding box center [592, 337] width 106 height 24
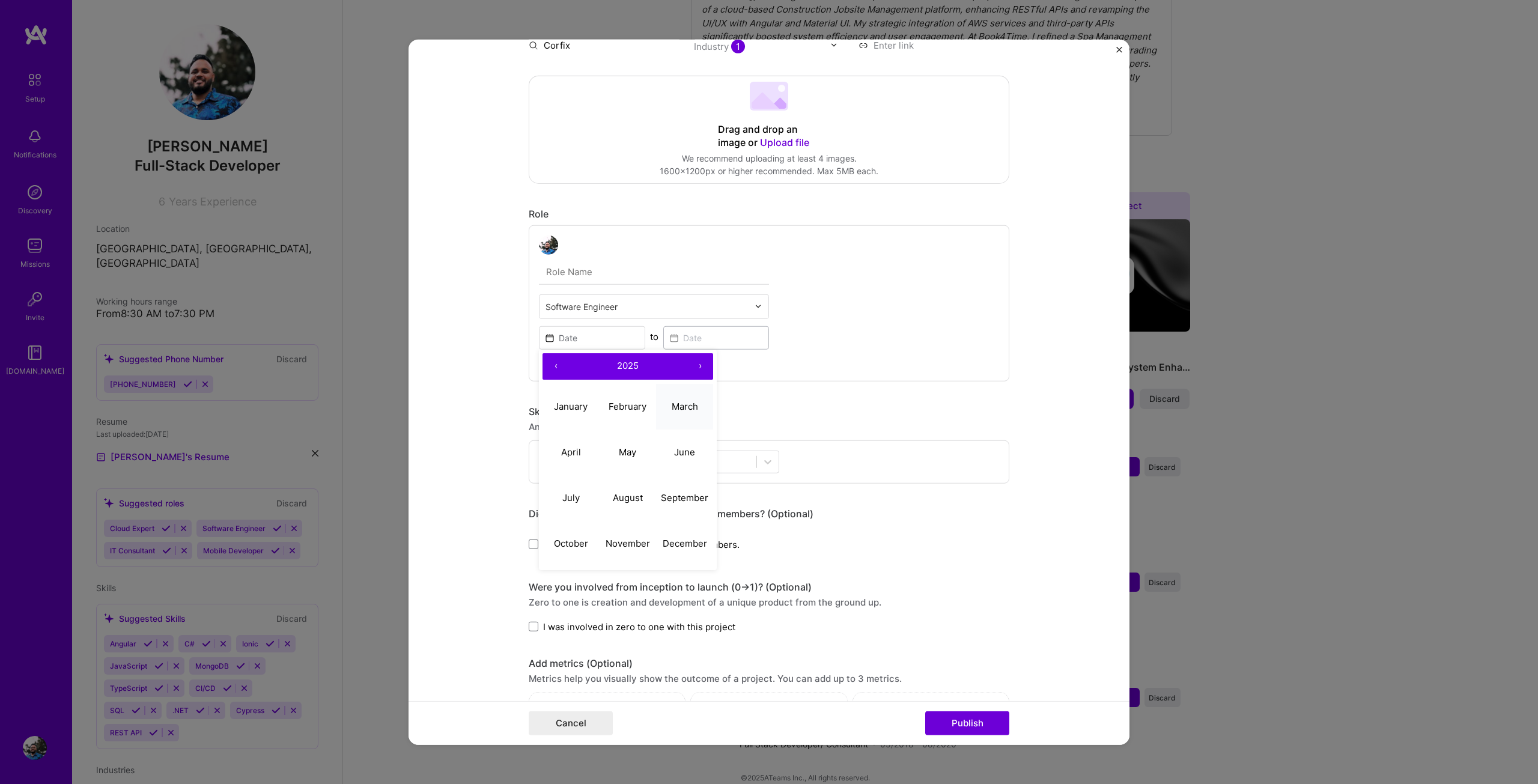
click at [684, 415] on button "March" at bounding box center [684, 407] width 57 height 46
type input "[DATE]"
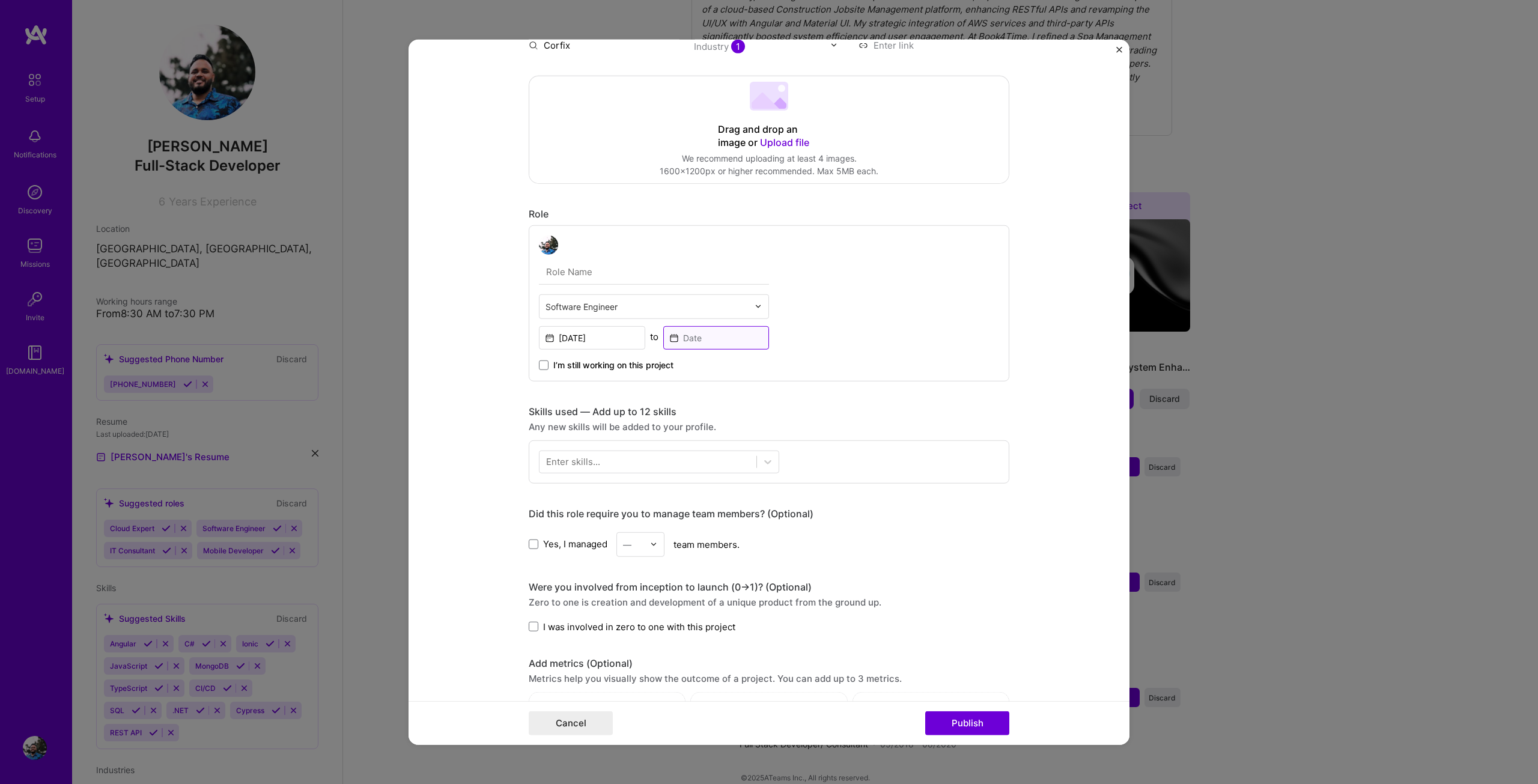
click at [703, 337] on input at bounding box center [716, 337] width 106 height 24
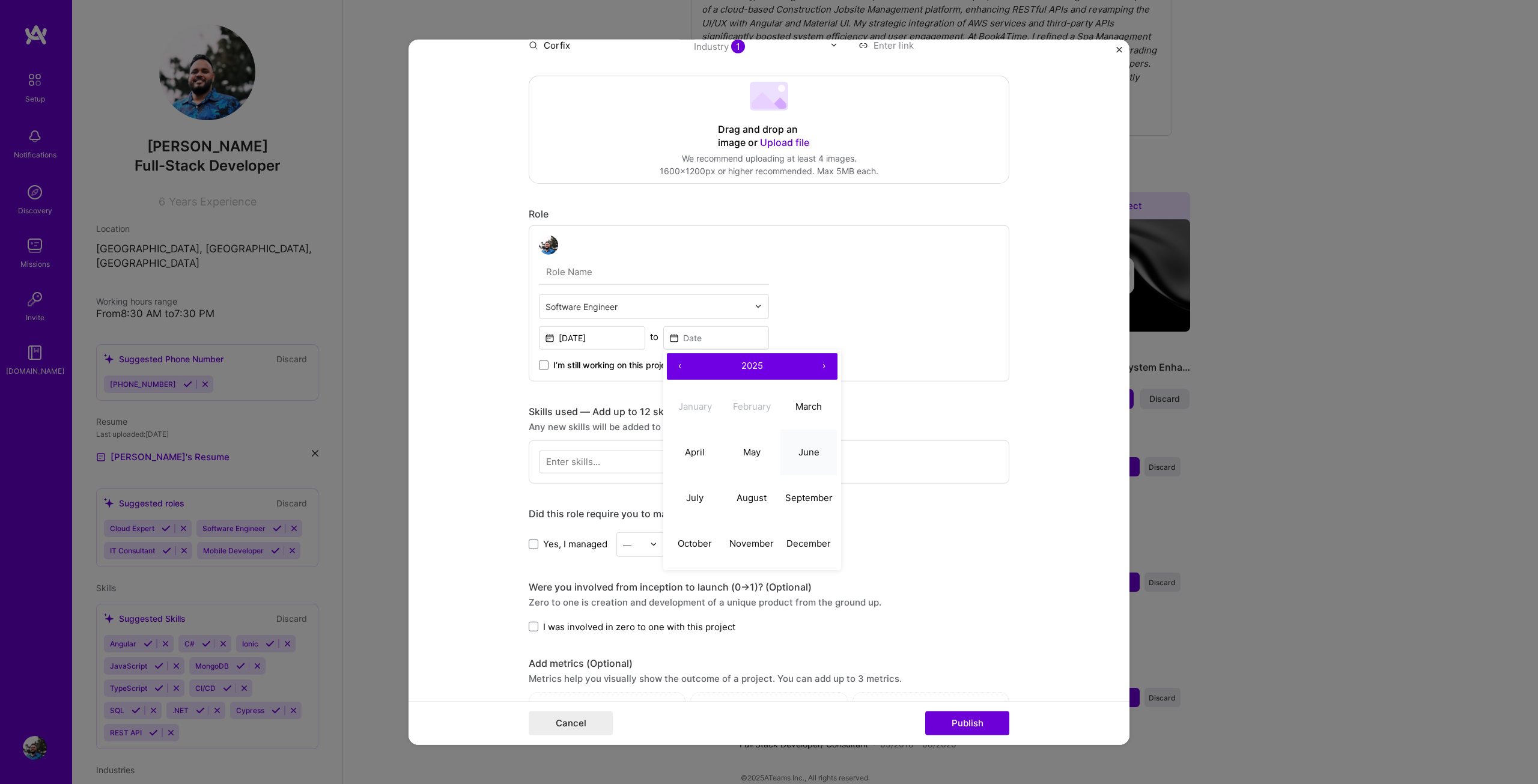
click at [811, 459] on button "June" at bounding box center [809, 452] width 57 height 46
type input "[DATE]"
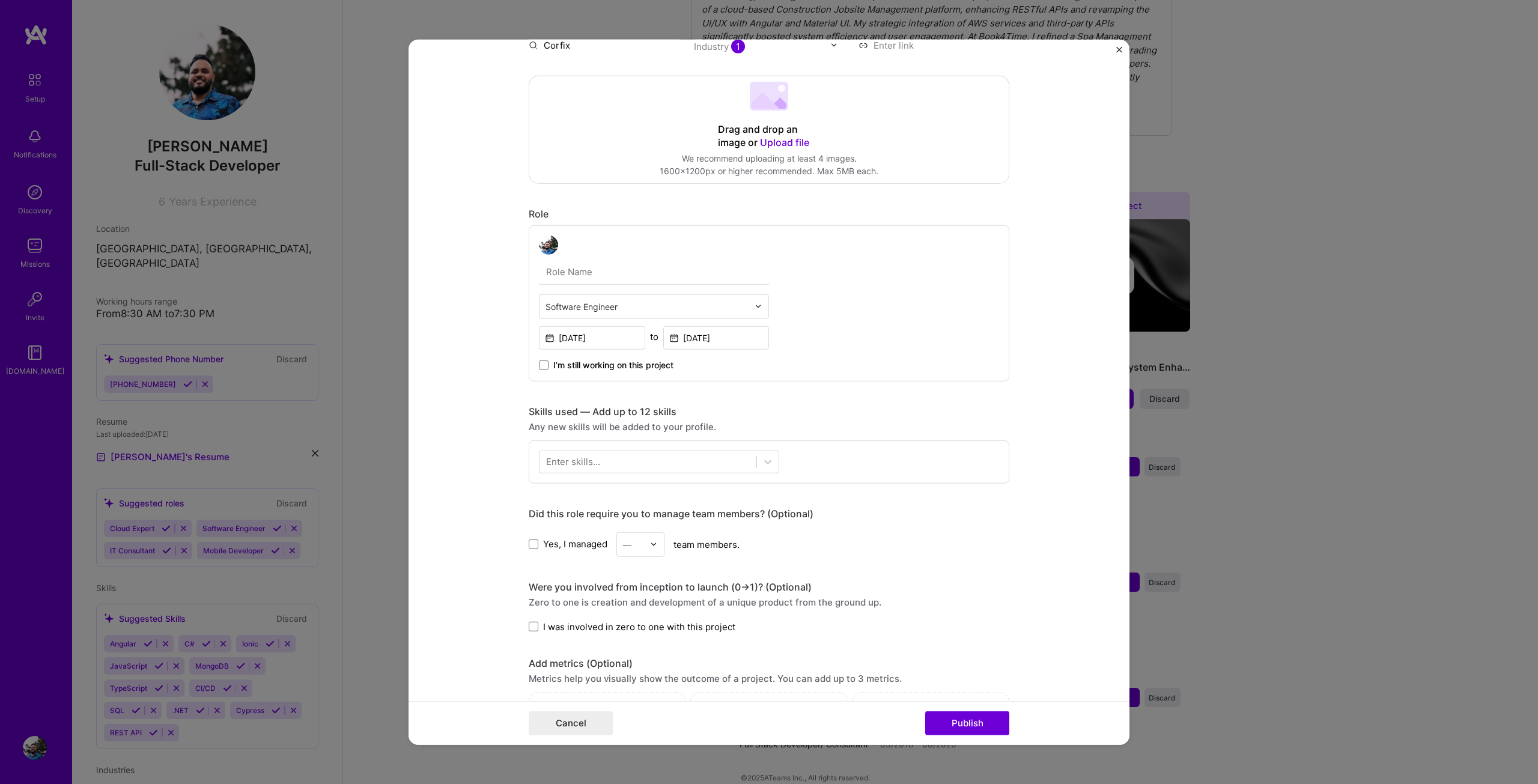
click at [867, 380] on div "Software Engineer [DATE] to [DATE] I’m still working on this project" at bounding box center [769, 303] width 481 height 156
click at [621, 466] on div at bounding box center [648, 461] width 217 height 20
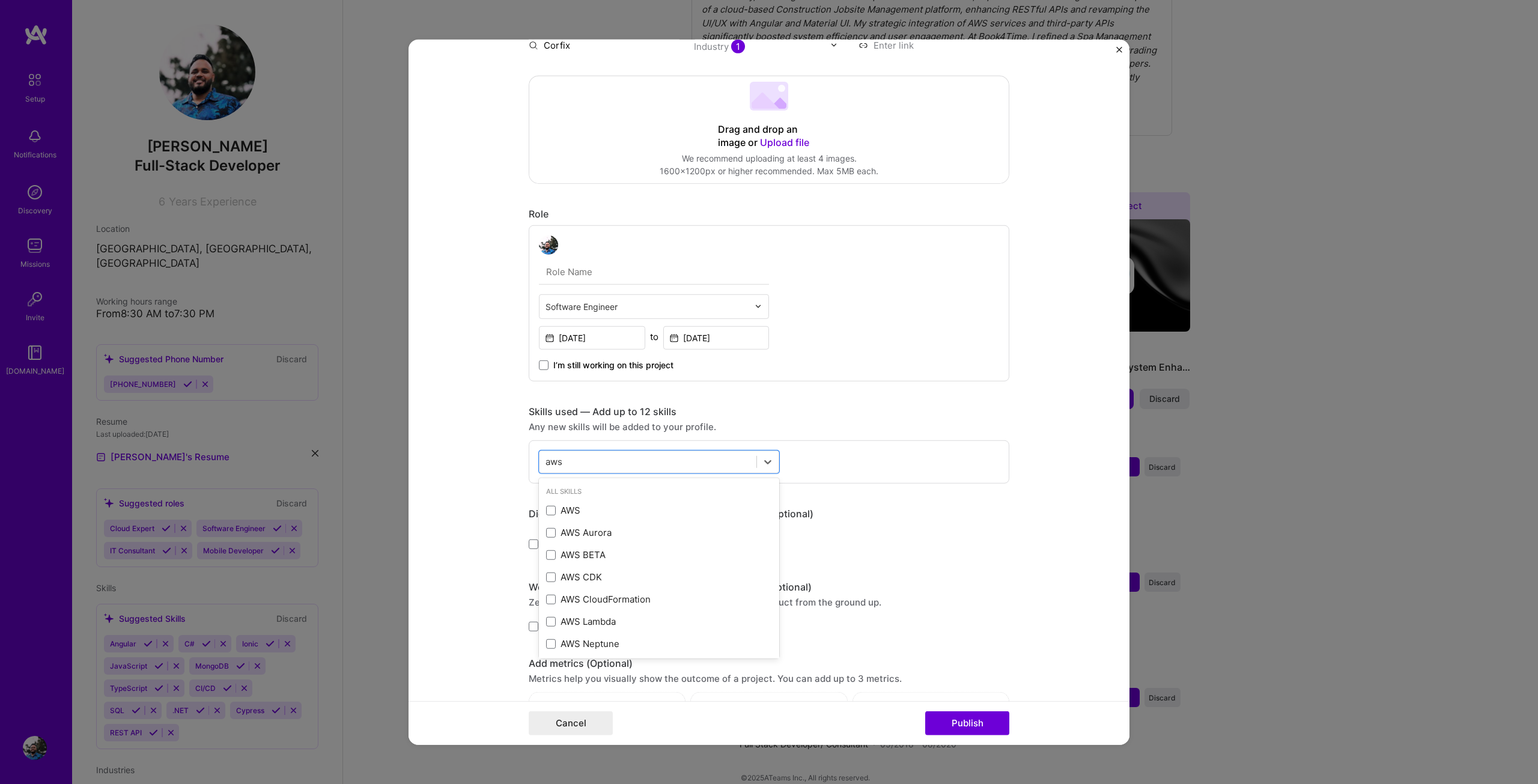
click at [557, 504] on div "AWS" at bounding box center [659, 510] width 226 height 13
click at [573, 463] on div "aws aws" at bounding box center [648, 461] width 217 height 20
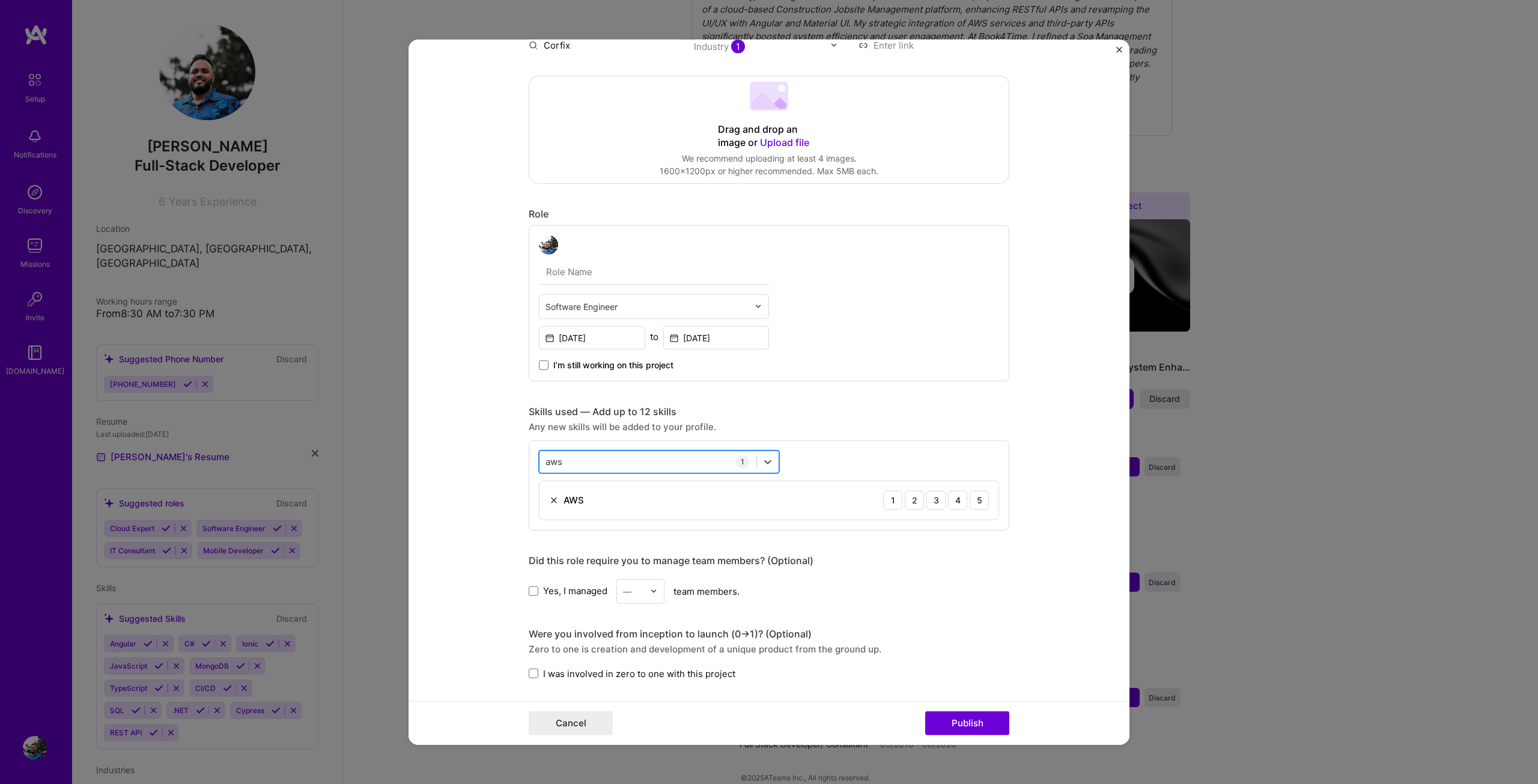
click at [553, 462] on input "aws" at bounding box center [555, 461] width 19 height 13
type input "s"
click at [568, 515] on div "AWS Lambda" at bounding box center [659, 510] width 226 height 13
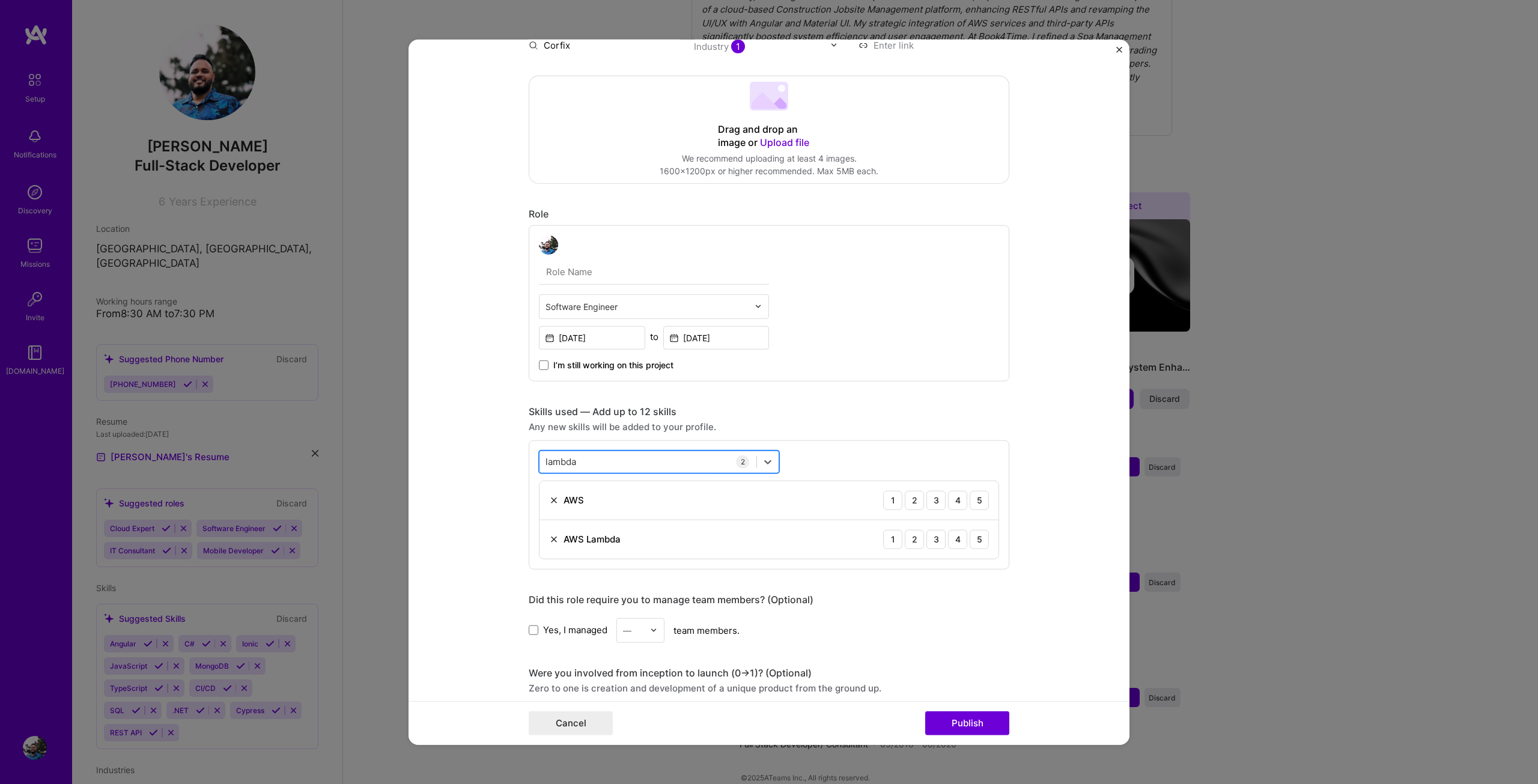
click at [580, 466] on div "lambda lambda" at bounding box center [648, 461] width 217 height 20
click at [580, 461] on div "lambda lambda" at bounding box center [648, 461] width 217 height 20
type input "l"
click at [568, 504] on div "AWS CDK" at bounding box center [659, 510] width 226 height 13
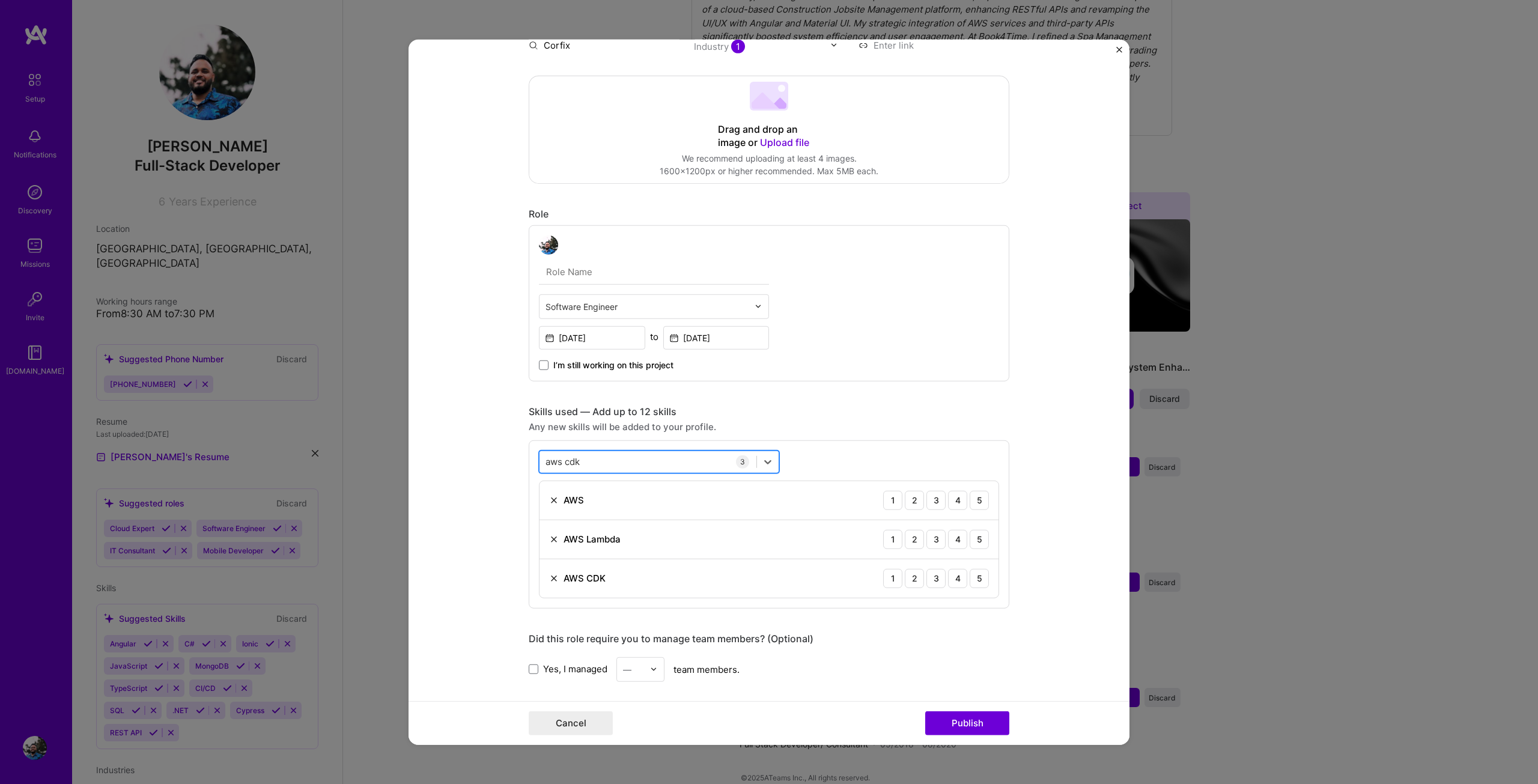
click at [613, 459] on div "aws cdk aws cdk" at bounding box center [648, 461] width 217 height 20
type input "a"
click at [603, 513] on div "HTML" at bounding box center [659, 510] width 226 height 13
click at [599, 461] on div "html html" at bounding box center [648, 461] width 217 height 20
type input "h"
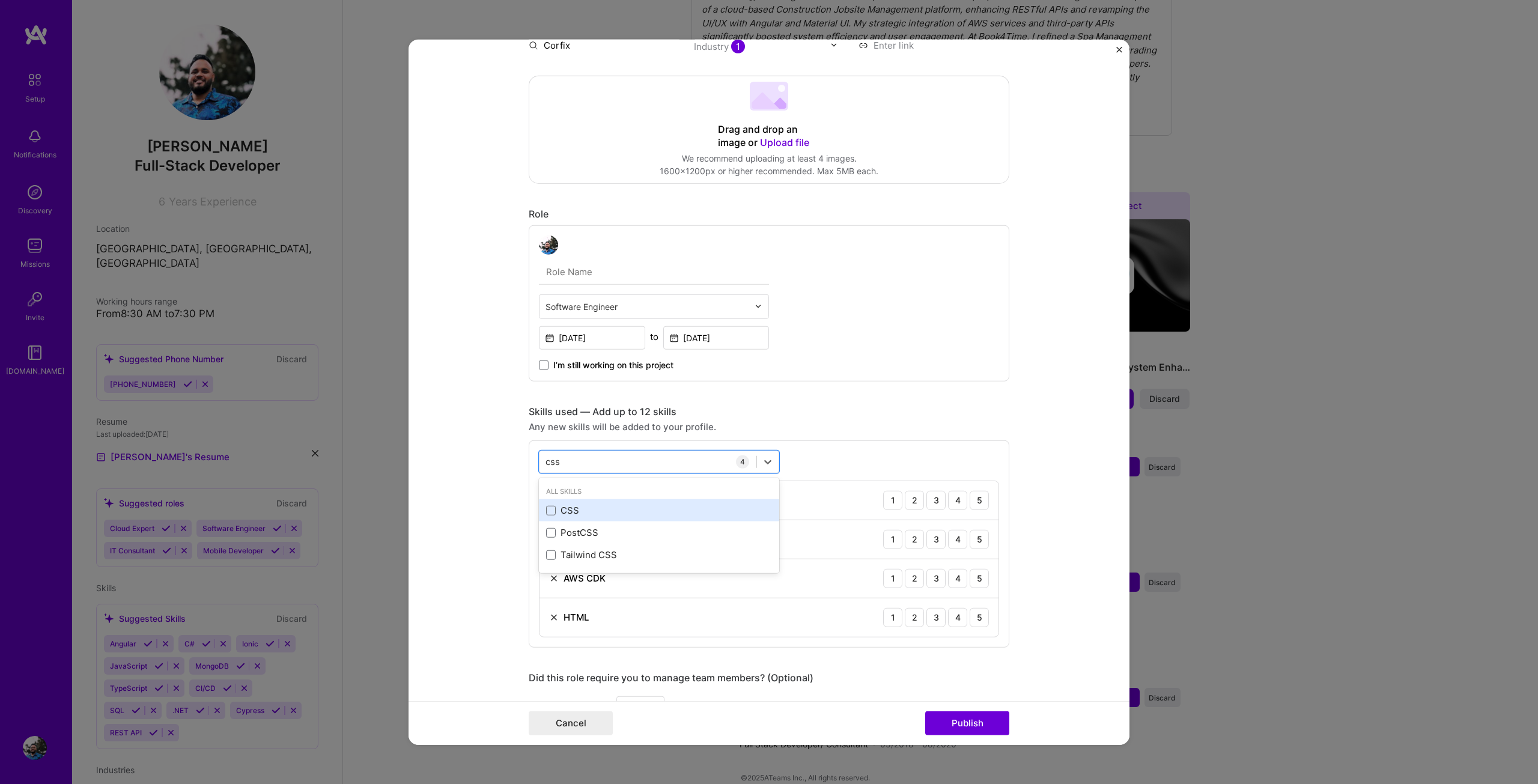
click at [573, 501] on div "CSS" at bounding box center [659, 510] width 240 height 22
click at [581, 463] on div "css css" at bounding box center [648, 461] width 217 height 20
type input "c"
type input "f"
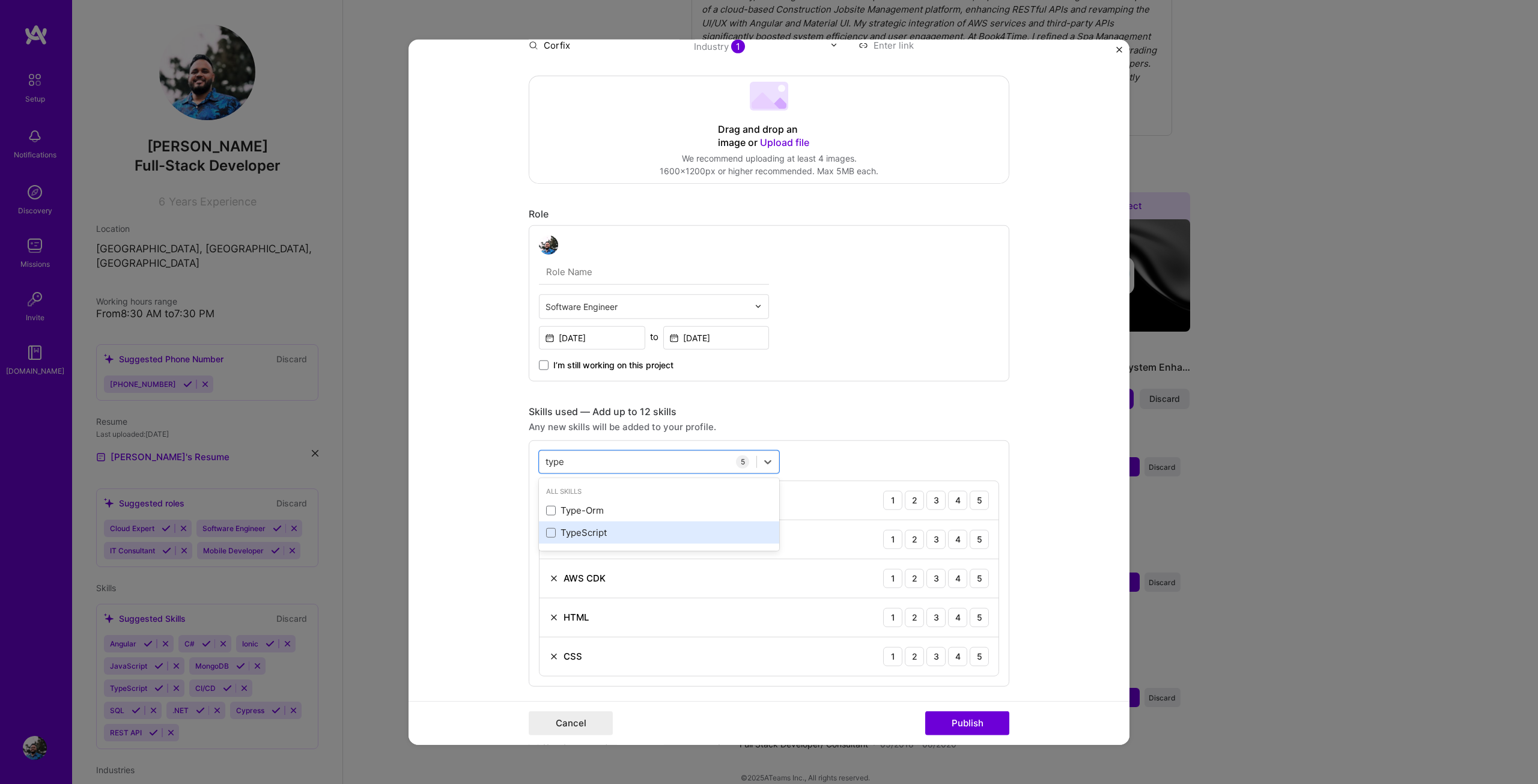
click at [607, 535] on div "TypeScript" at bounding box center [659, 532] width 226 height 13
click at [492, 471] on form "Project title PDF Generation using Lambda Company Corfix Project industry Indus…" at bounding box center [769, 392] width 721 height 706
click at [600, 456] on div "type type" at bounding box center [648, 461] width 217 height 20
click at [592, 461] on div "type type" at bounding box center [648, 461] width 217 height 20
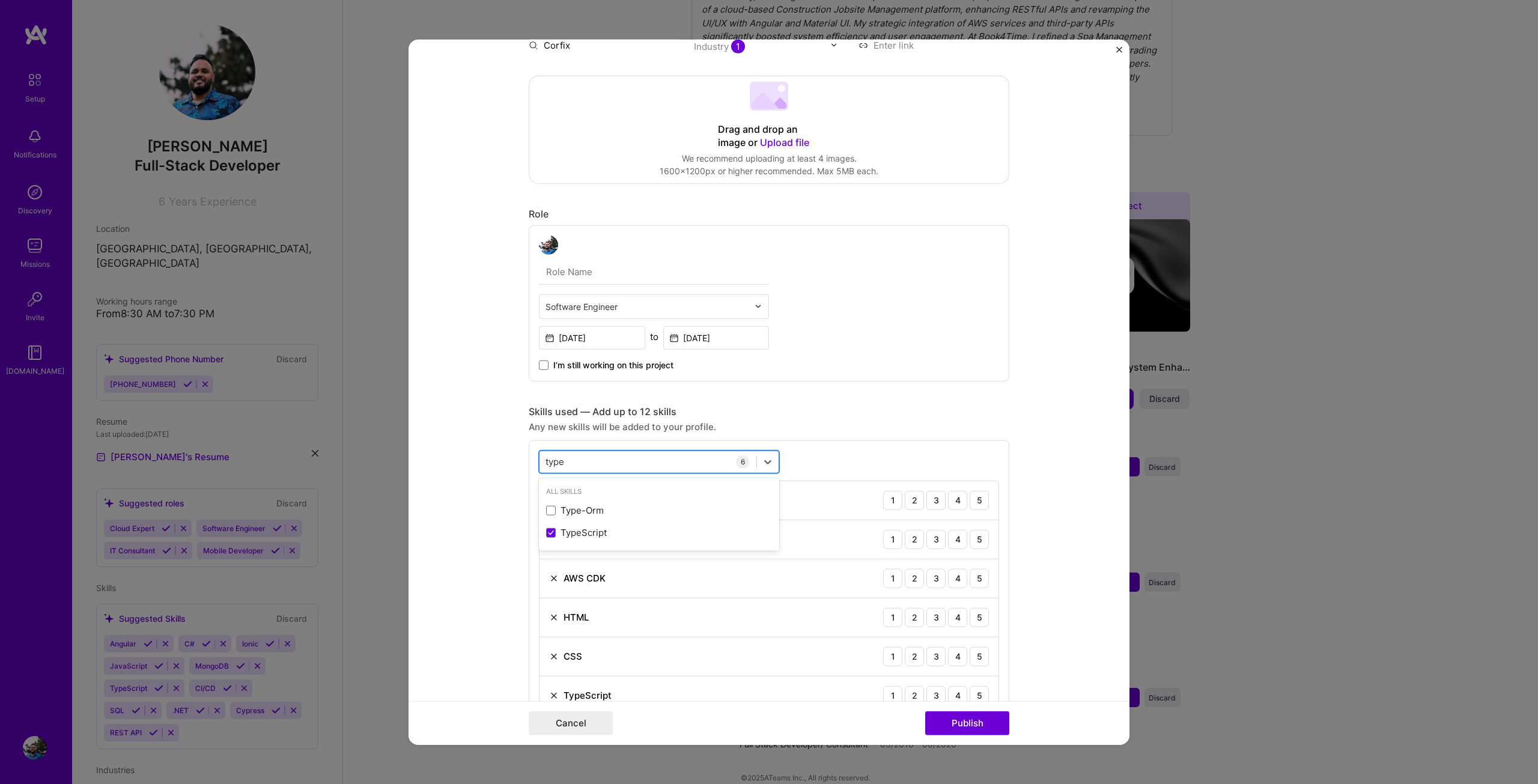
click at [592, 461] on div "type type" at bounding box center [648, 461] width 217 height 20
type input "t"
click at [579, 513] on div "MongoDB" at bounding box center [659, 510] width 226 height 13
type input "mongo"
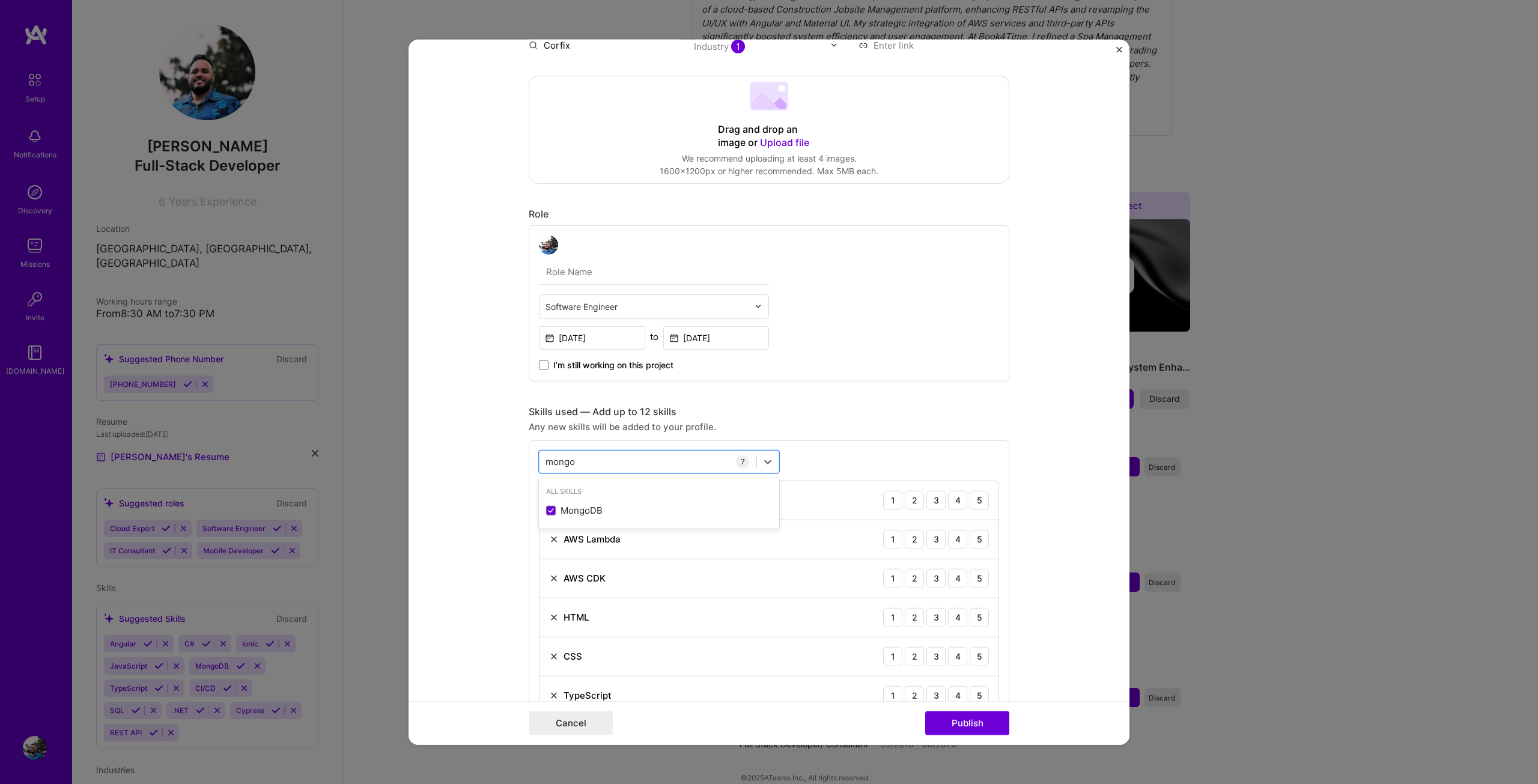
click at [458, 479] on form "Project title PDF Generation using Lambda Company Corfix Project industry Indus…" at bounding box center [769, 392] width 721 height 706
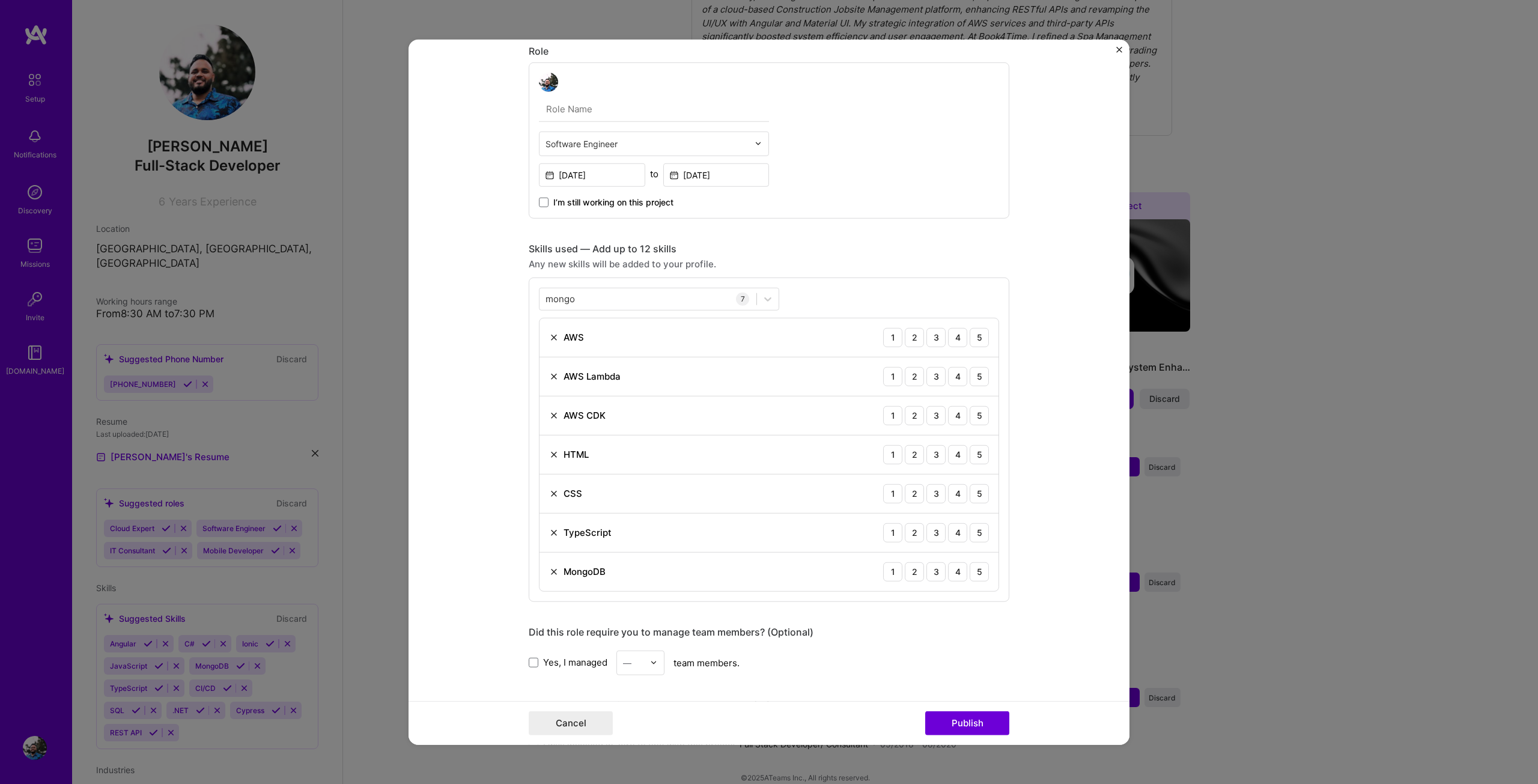
scroll to position [361, 0]
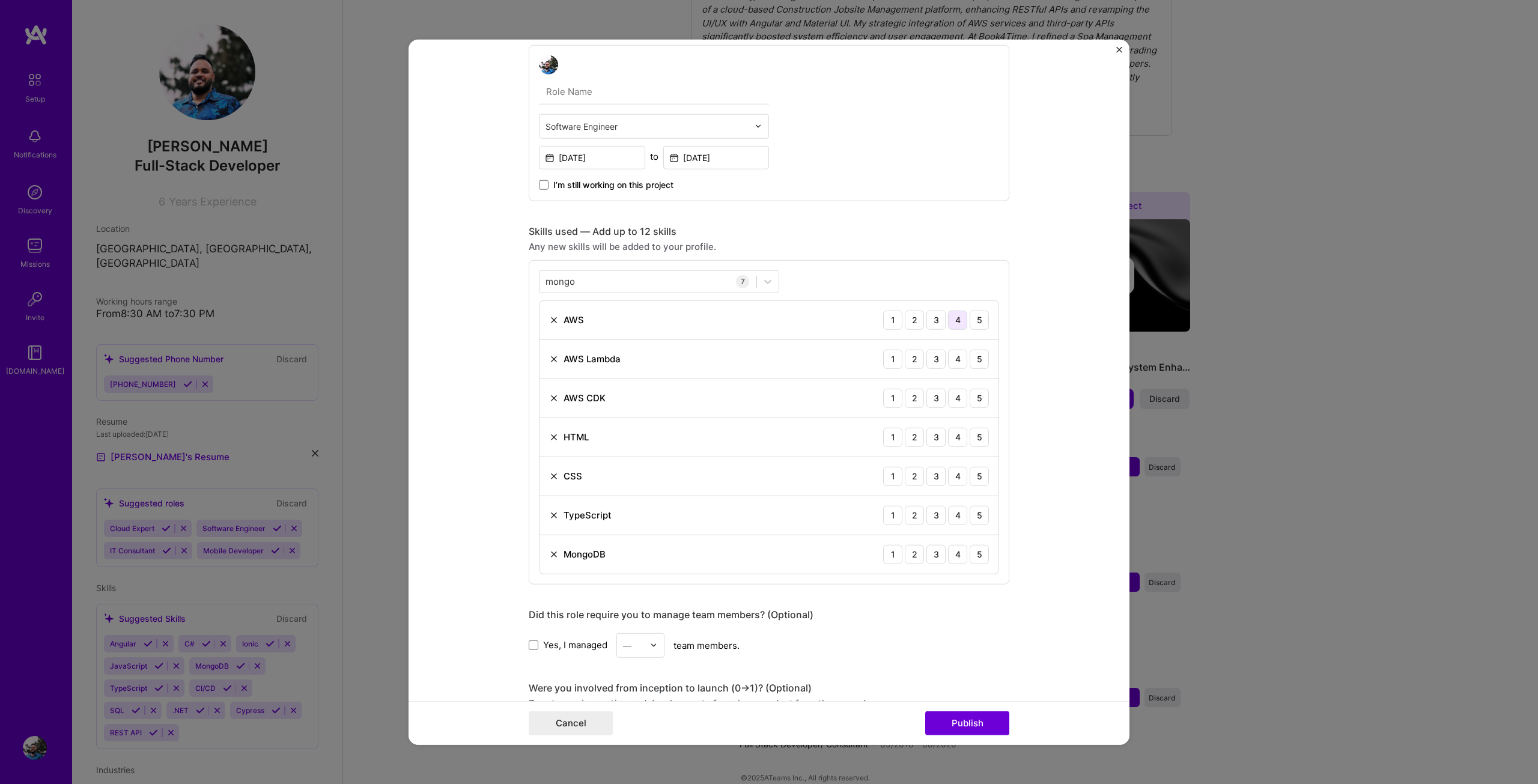
click at [952, 323] on div "4" at bounding box center [958, 319] width 19 height 19
click at [954, 352] on div "4" at bounding box center [958, 359] width 19 height 19
click at [953, 393] on div "4" at bounding box center [958, 398] width 19 height 19
click at [974, 436] on div "5" at bounding box center [979, 436] width 19 height 19
click at [976, 477] on div "5" at bounding box center [979, 475] width 19 height 19
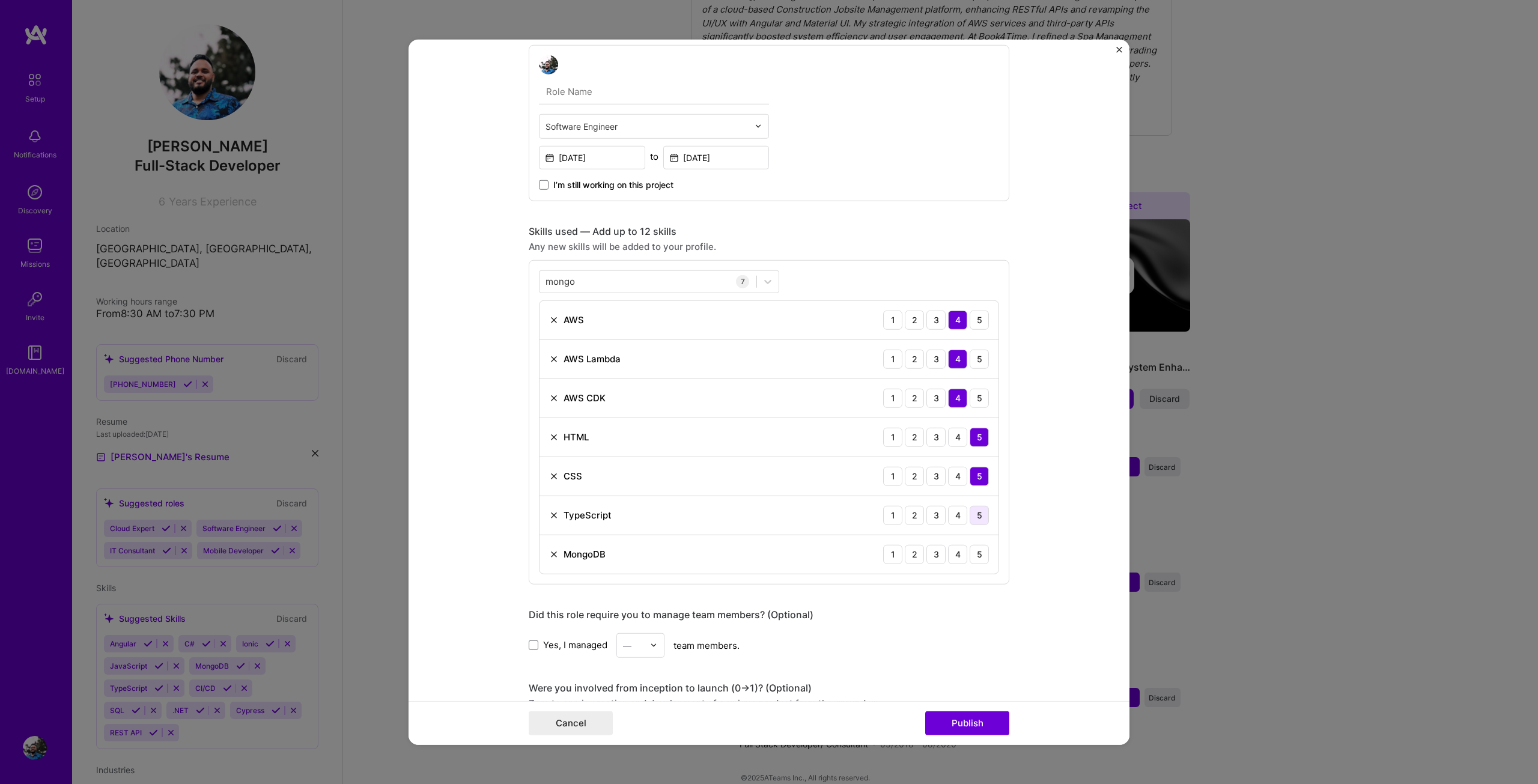
click at [974, 519] on div "5" at bounding box center [979, 515] width 19 height 19
click at [954, 519] on div "4" at bounding box center [958, 515] width 19 height 19
click at [952, 558] on div "4" at bounding box center [958, 554] width 19 height 19
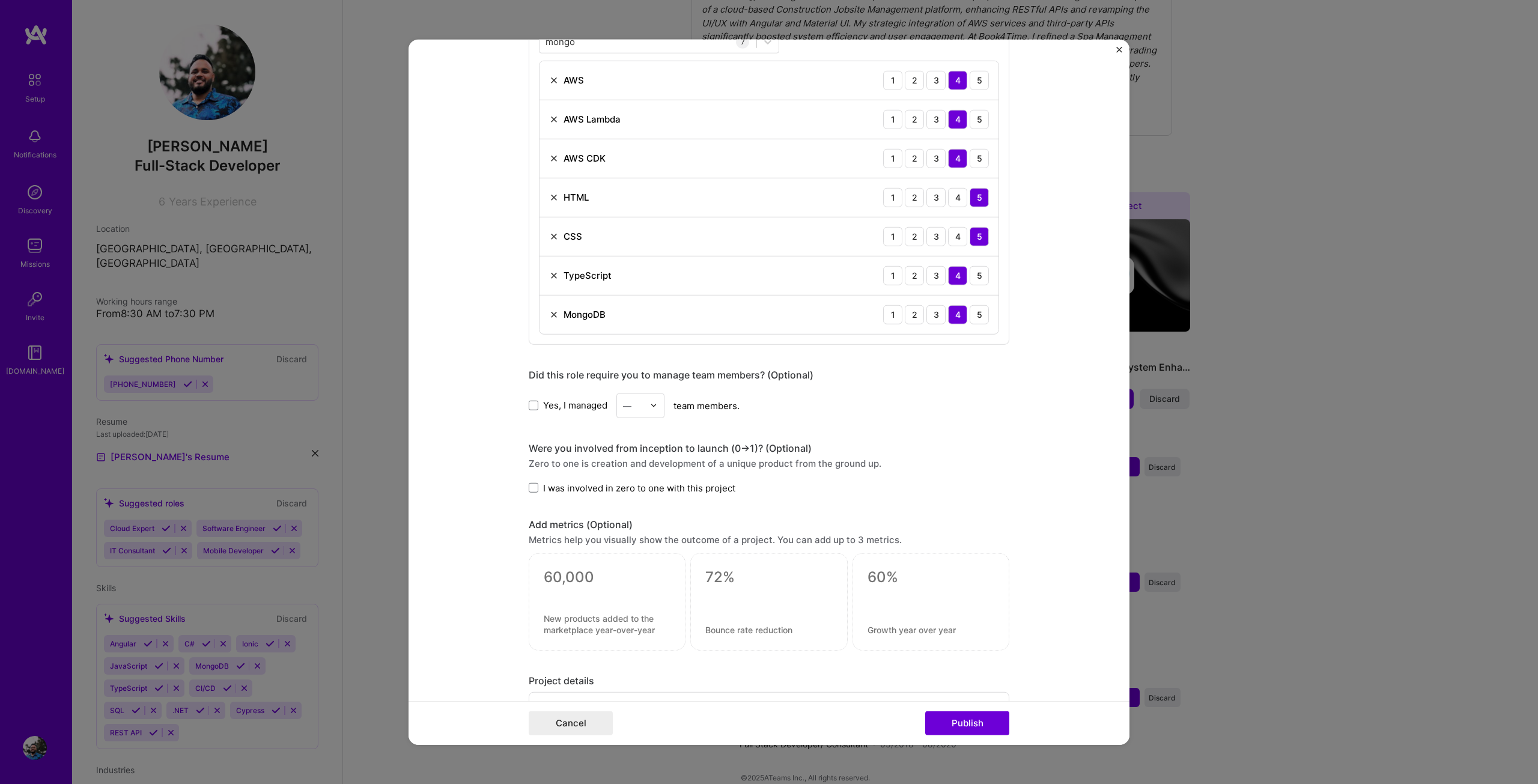
scroll to position [600, 0]
click at [536, 406] on label "Yes, I managed" at bounding box center [568, 404] width 79 height 13
click at [0, 0] on input "Yes, I managed" at bounding box center [0, 0] width 0 height 0
click at [623, 408] on div "—" at bounding box center [627, 404] width 8 height 13
click at [630, 484] on div "3" at bounding box center [640, 481] width 41 height 22
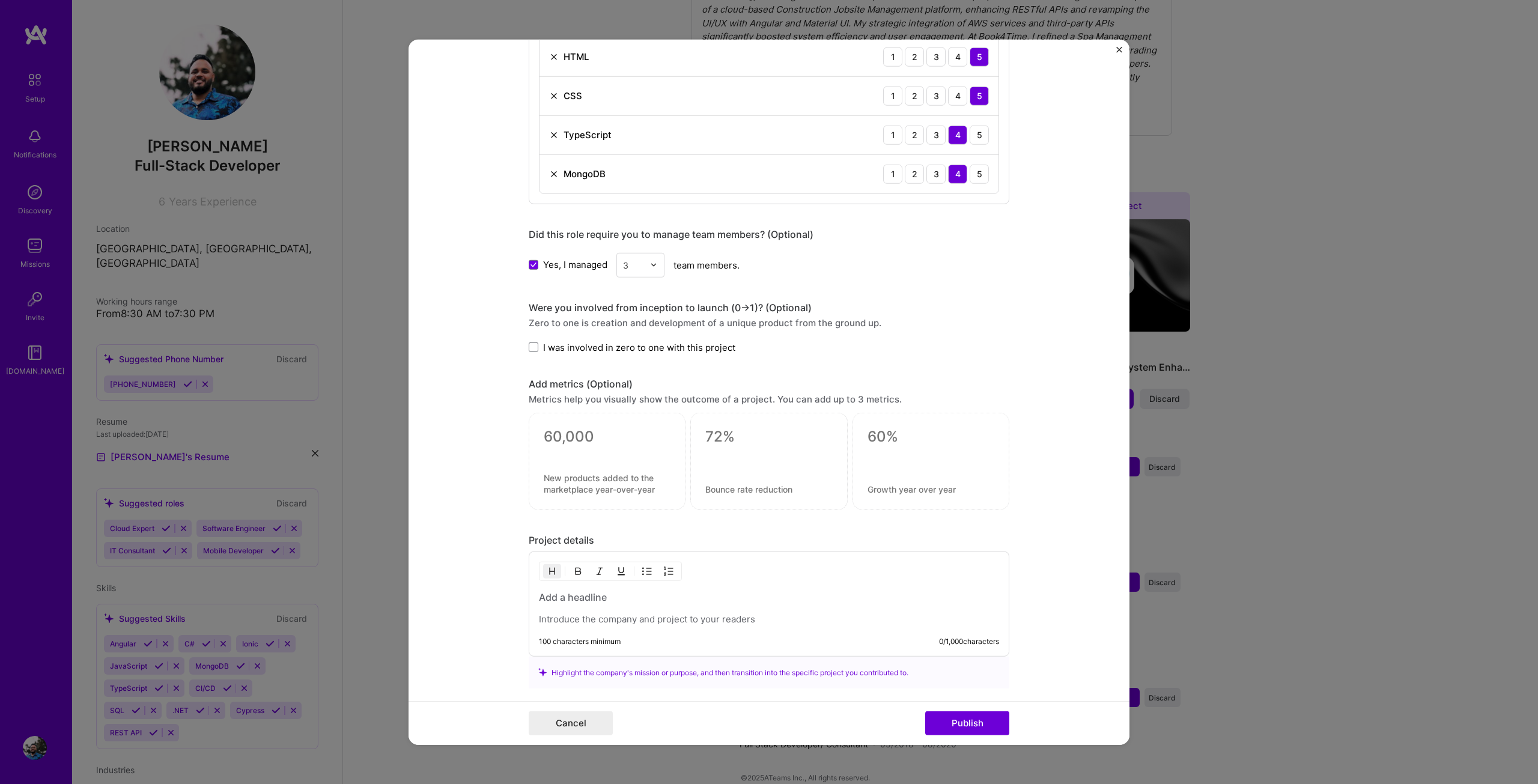
scroll to position [781, 0]
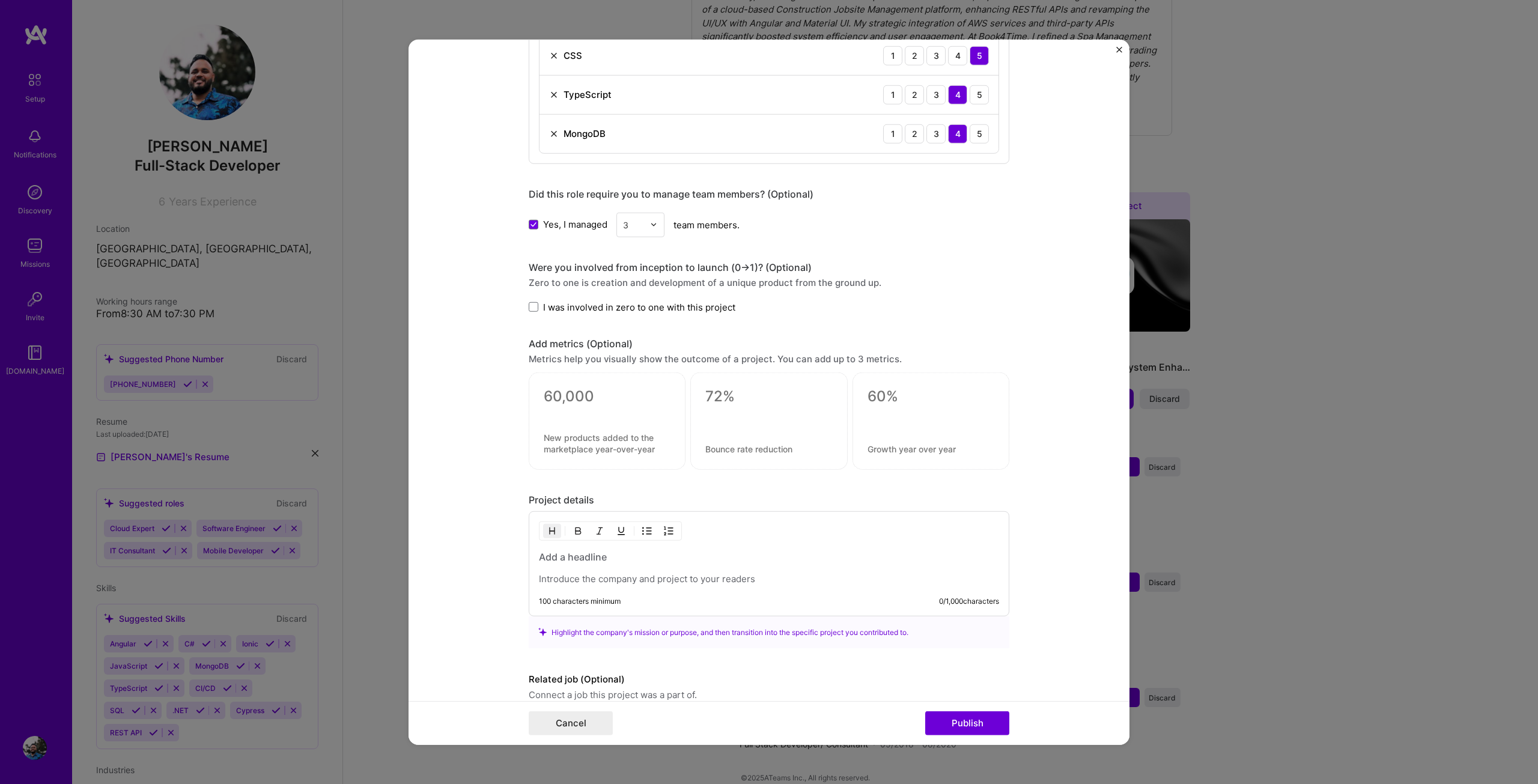
click at [544, 310] on span "I was involved in zero to one with this project" at bounding box center [639, 307] width 193 height 13
click at [0, 0] on input "I was involved in zero to one with this project" at bounding box center [0, 0] width 0 height 0
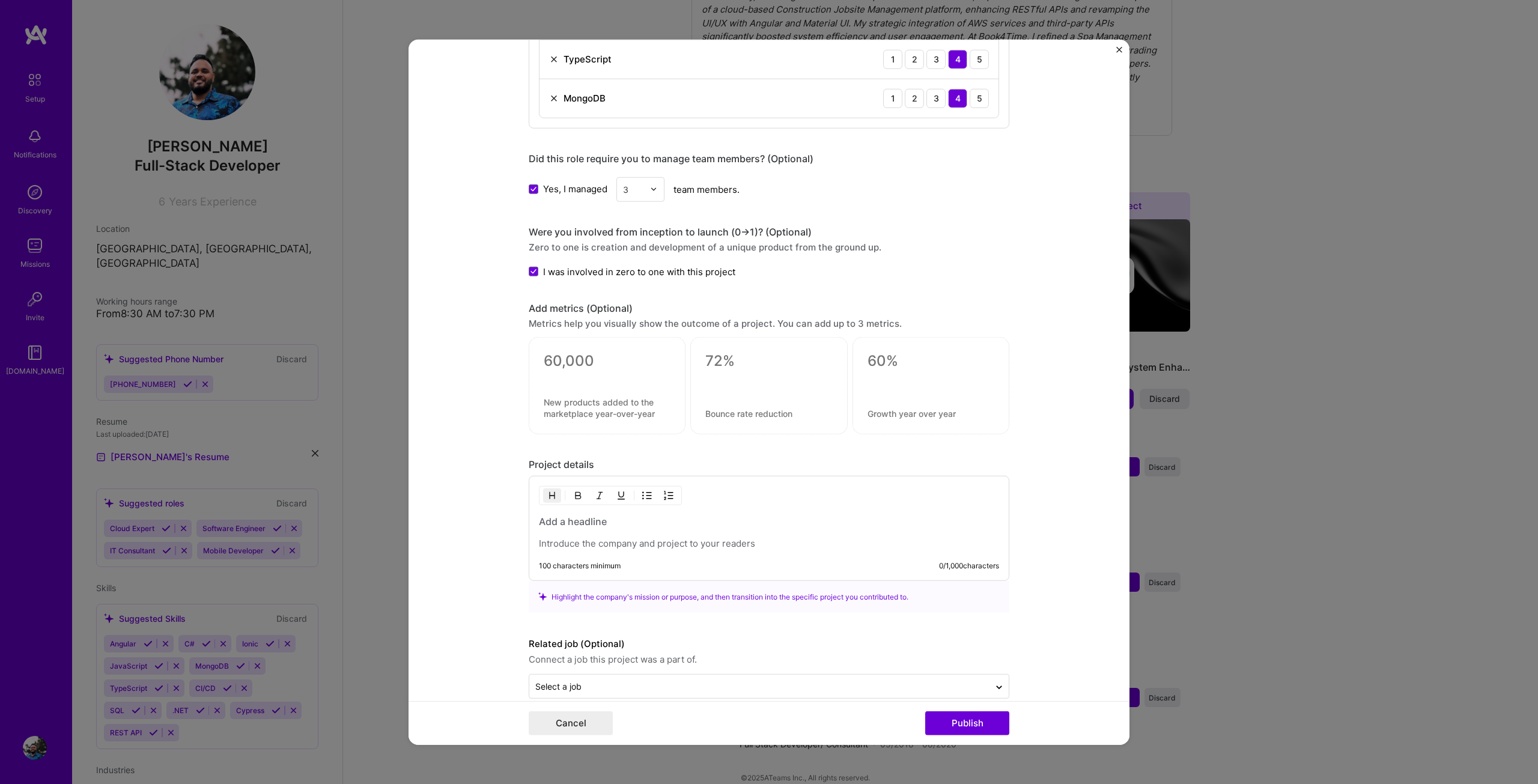
scroll to position [835, 0]
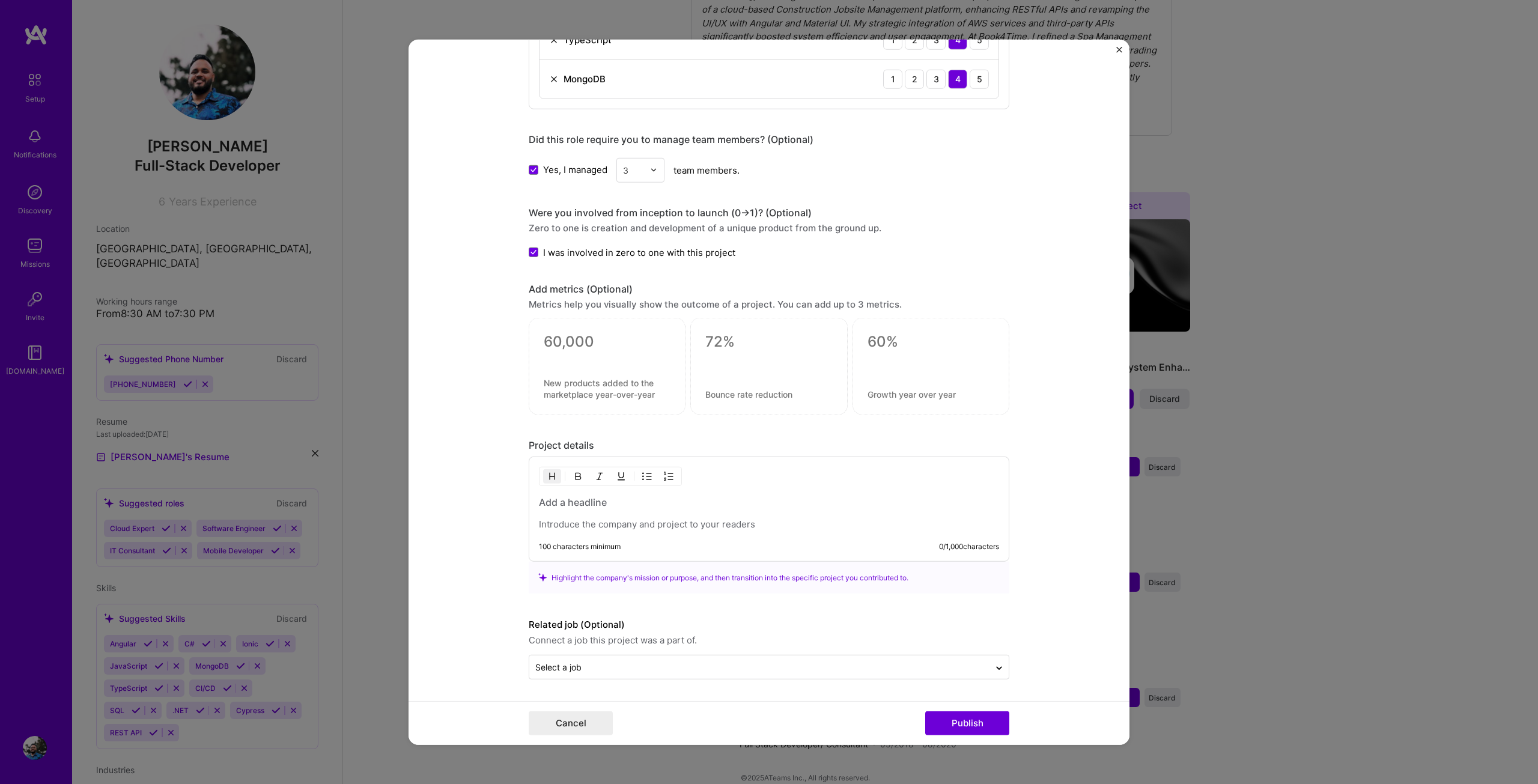
click at [655, 527] on p at bounding box center [769, 525] width 460 height 12
click at [588, 501] on h3 at bounding box center [769, 502] width 460 height 14
click at [587, 519] on p at bounding box center [769, 525] width 460 height 12
click at [579, 667] on input "text" at bounding box center [759, 667] width 448 height 13
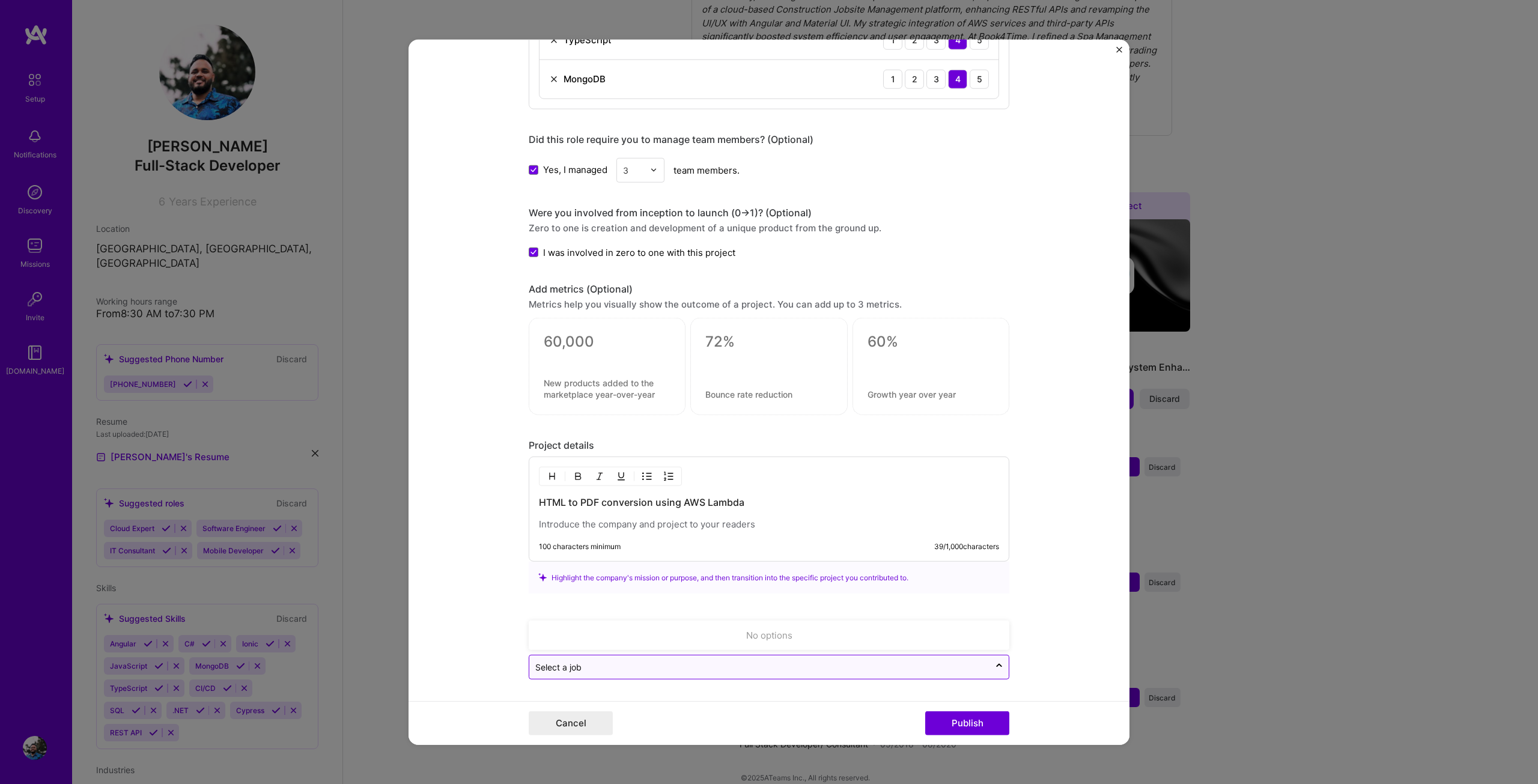
click at [579, 667] on input "text" at bounding box center [759, 667] width 448 height 13
click at [479, 565] on form "Project title PDF Generation using Lambda Company Corfix Project industry Indus…" at bounding box center [769, 392] width 721 height 706
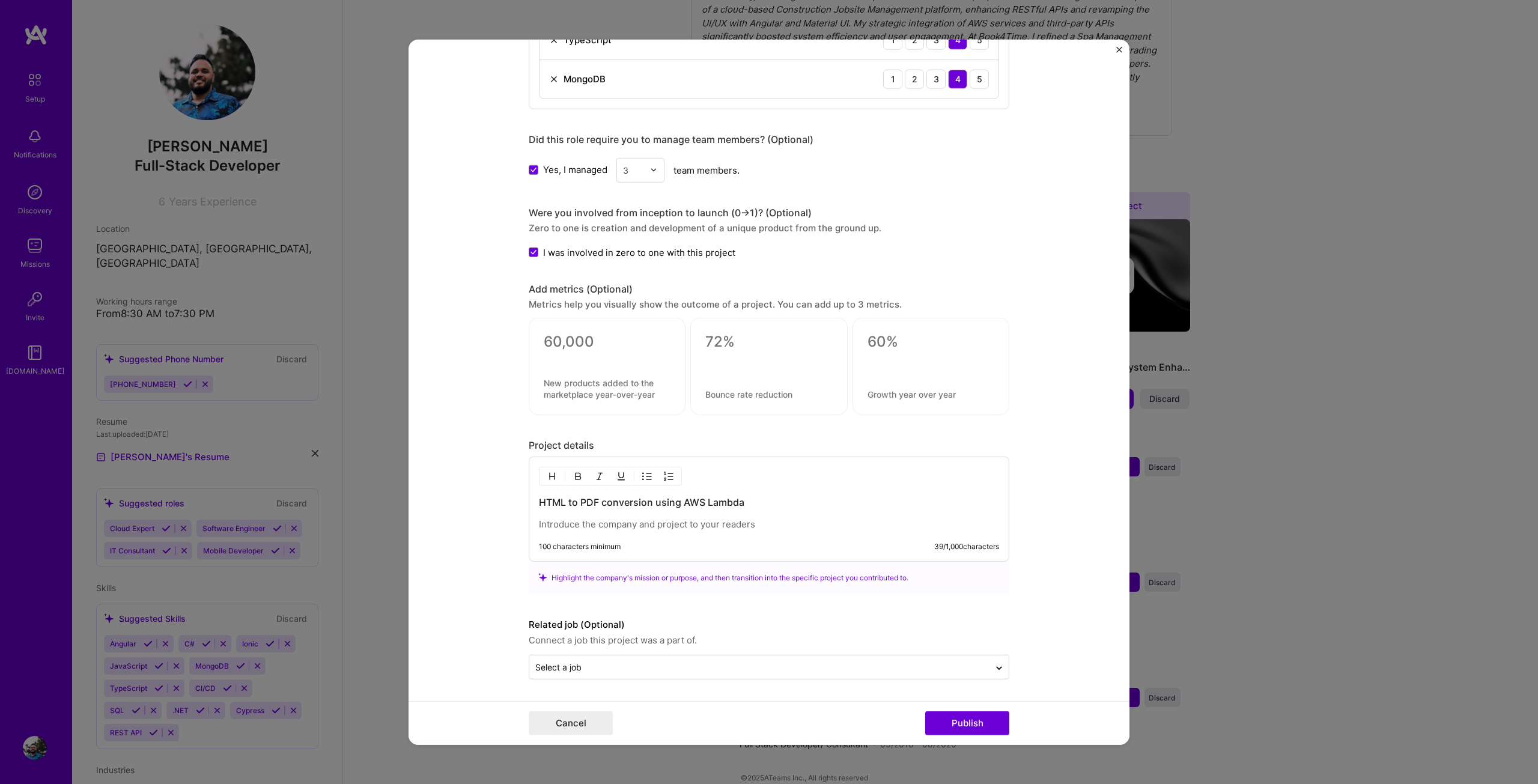
click at [603, 508] on div "HTML to PDF conversion using AWS Lambda" at bounding box center [769, 513] width 460 height 35
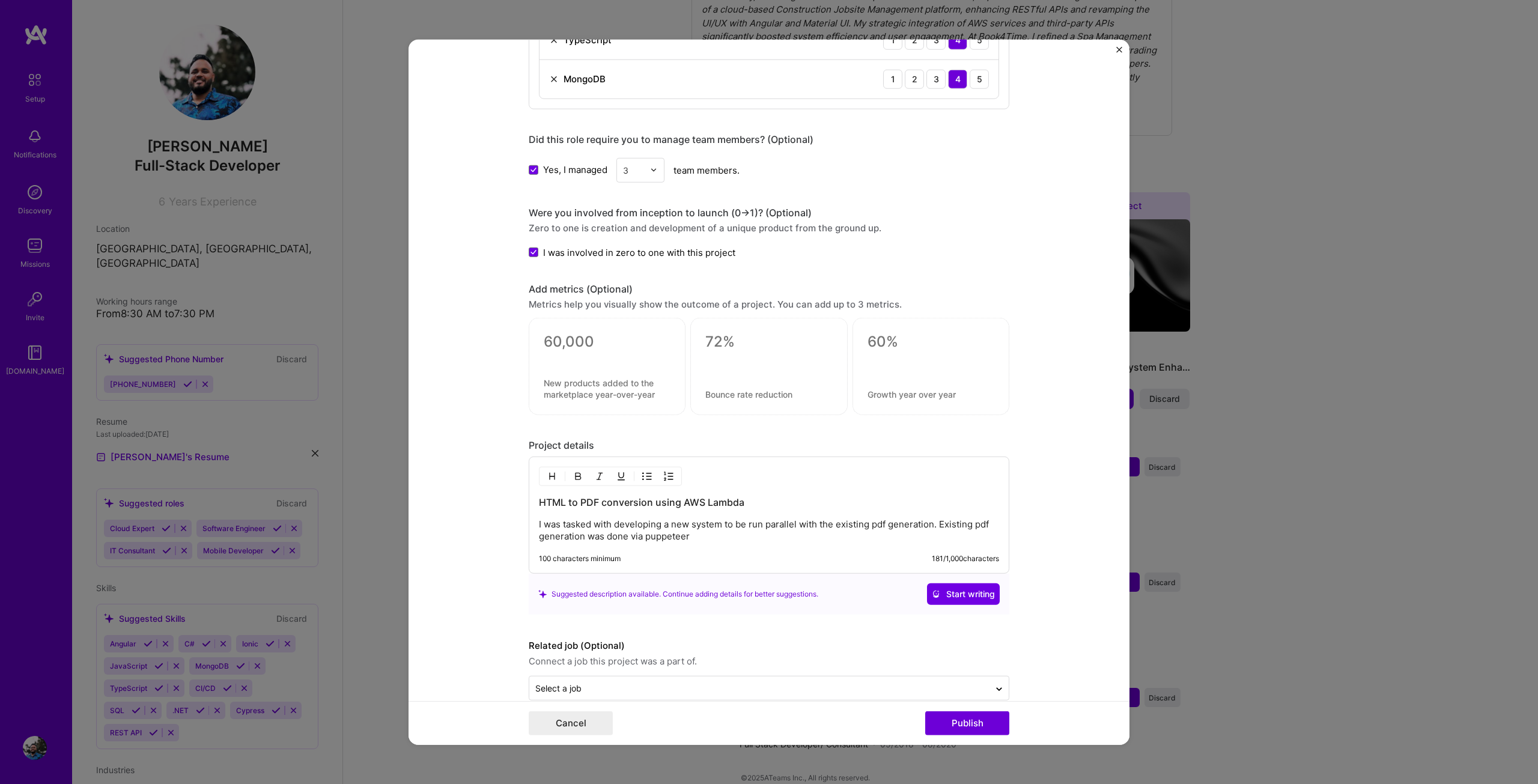
click at [702, 537] on p "I was tasked with developing a new system to be run parallel with the existing …" at bounding box center [769, 531] width 460 height 24
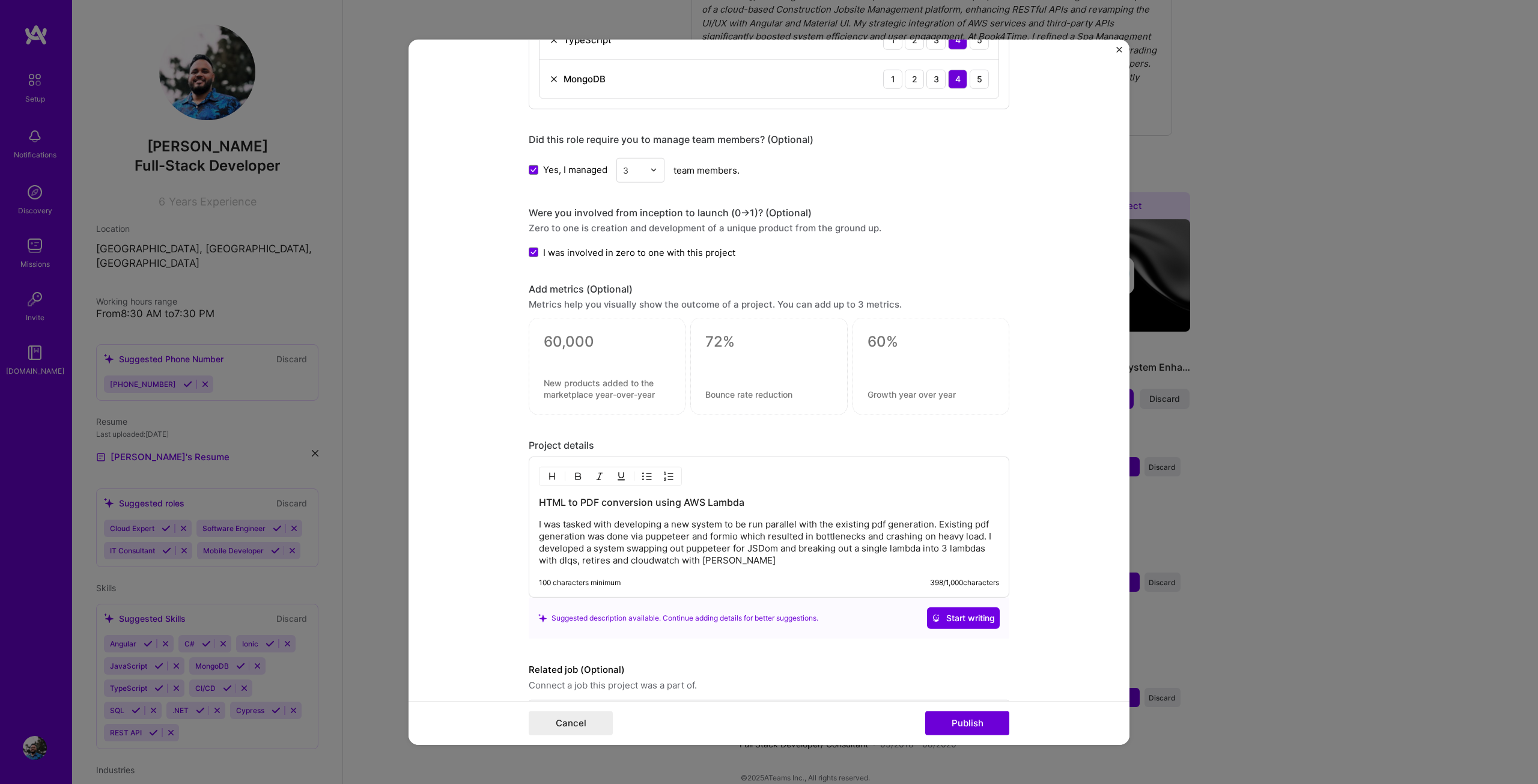
click at [802, 557] on p "I was tasked with developing a new system to be run parallel with the existing …" at bounding box center [769, 542] width 460 height 48
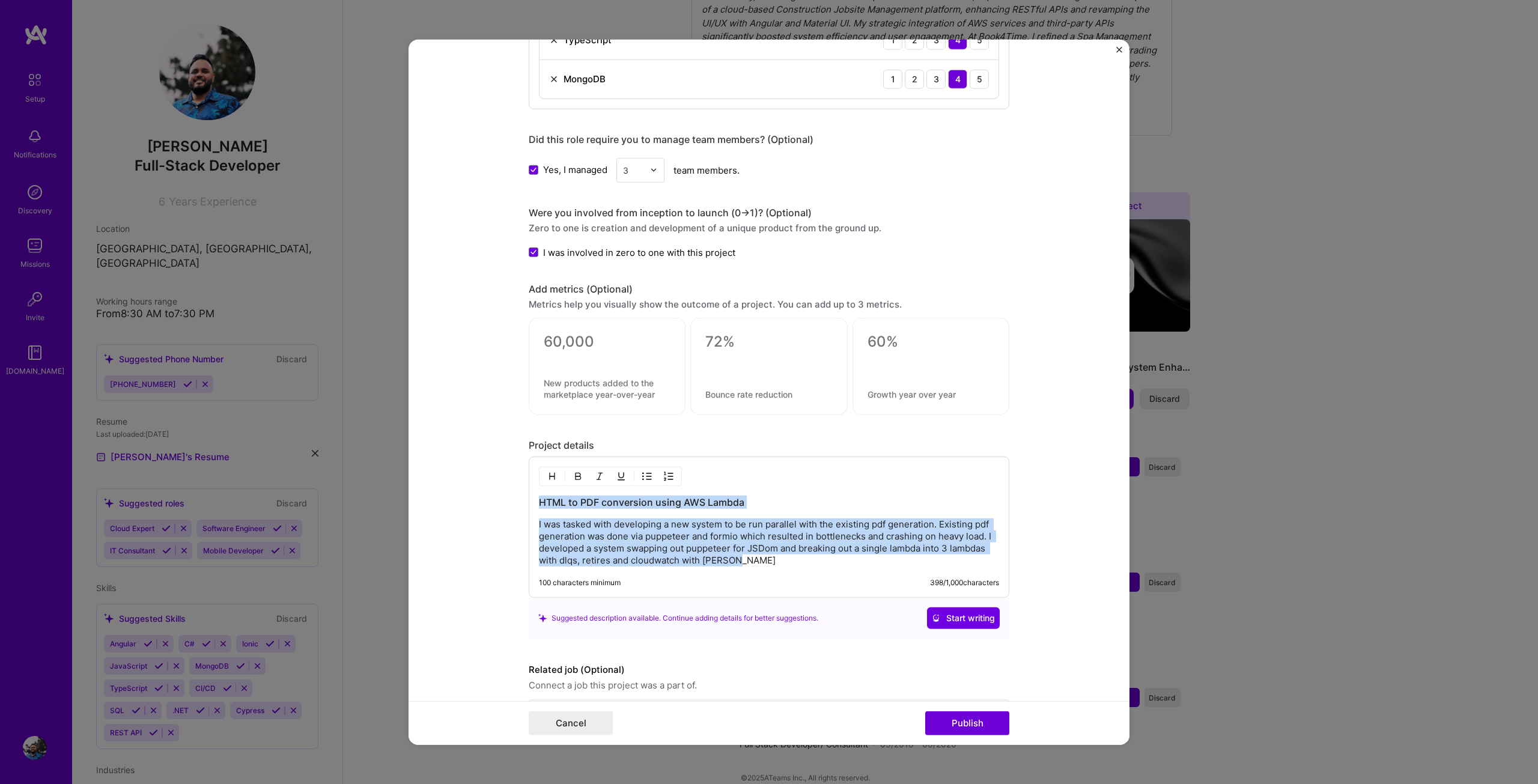
copy div "HTML to PDF conversion using AWS Lambda I was tasked with developing a new syst…"
drag, startPoint x: 714, startPoint y: 502, endPoint x: 723, endPoint y: 502, distance: 9.0
click at [714, 502] on h3 "HTML to PDF conversion using AWS Lambda" at bounding box center [769, 502] width 460 height 14
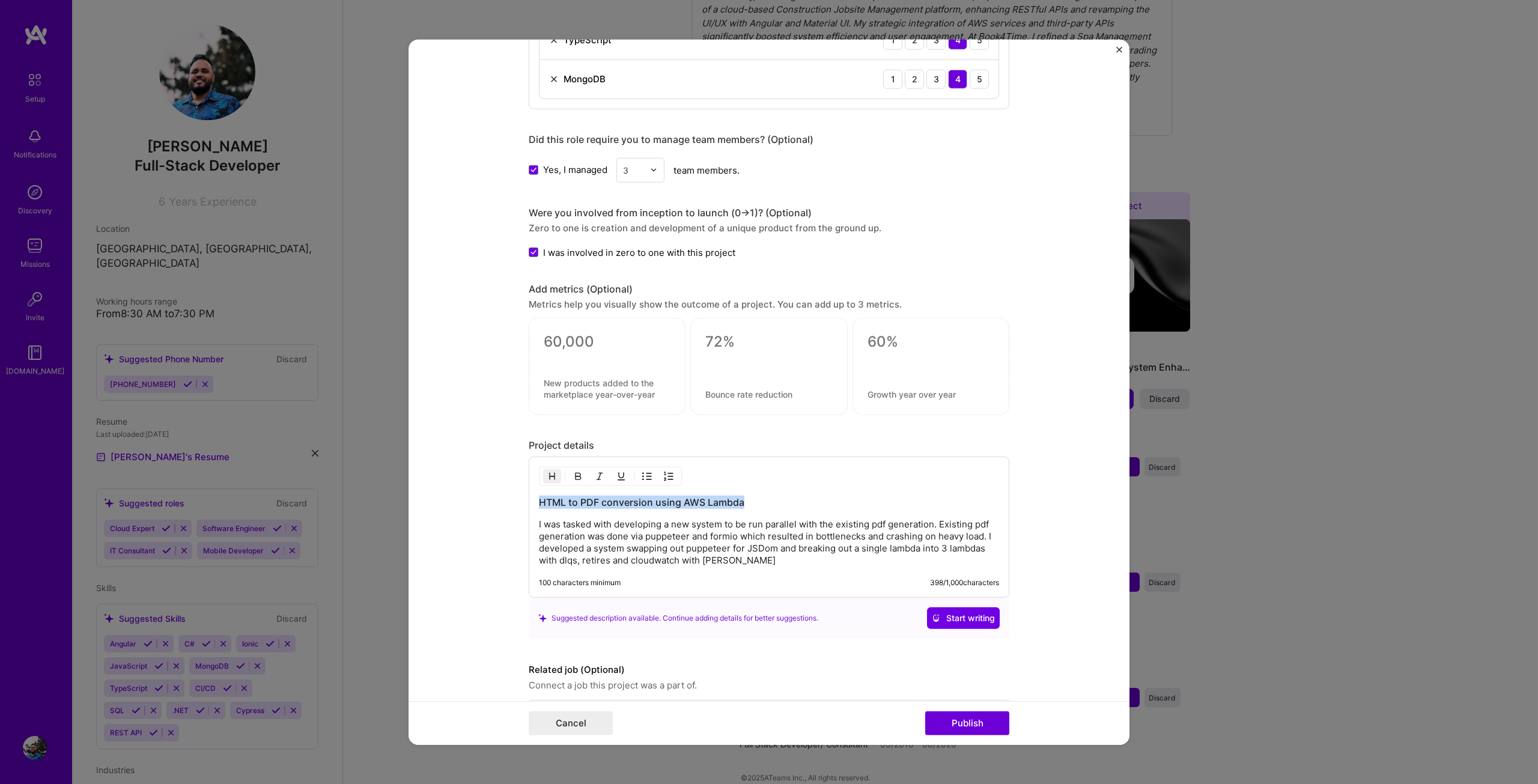
drag, startPoint x: 747, startPoint y: 500, endPoint x: 476, endPoint y: 500, distance: 271.0
click at [476, 500] on form "Project title PDF Generation using Lambda Company Corfix Project industry Indus…" at bounding box center [769, 392] width 721 height 706
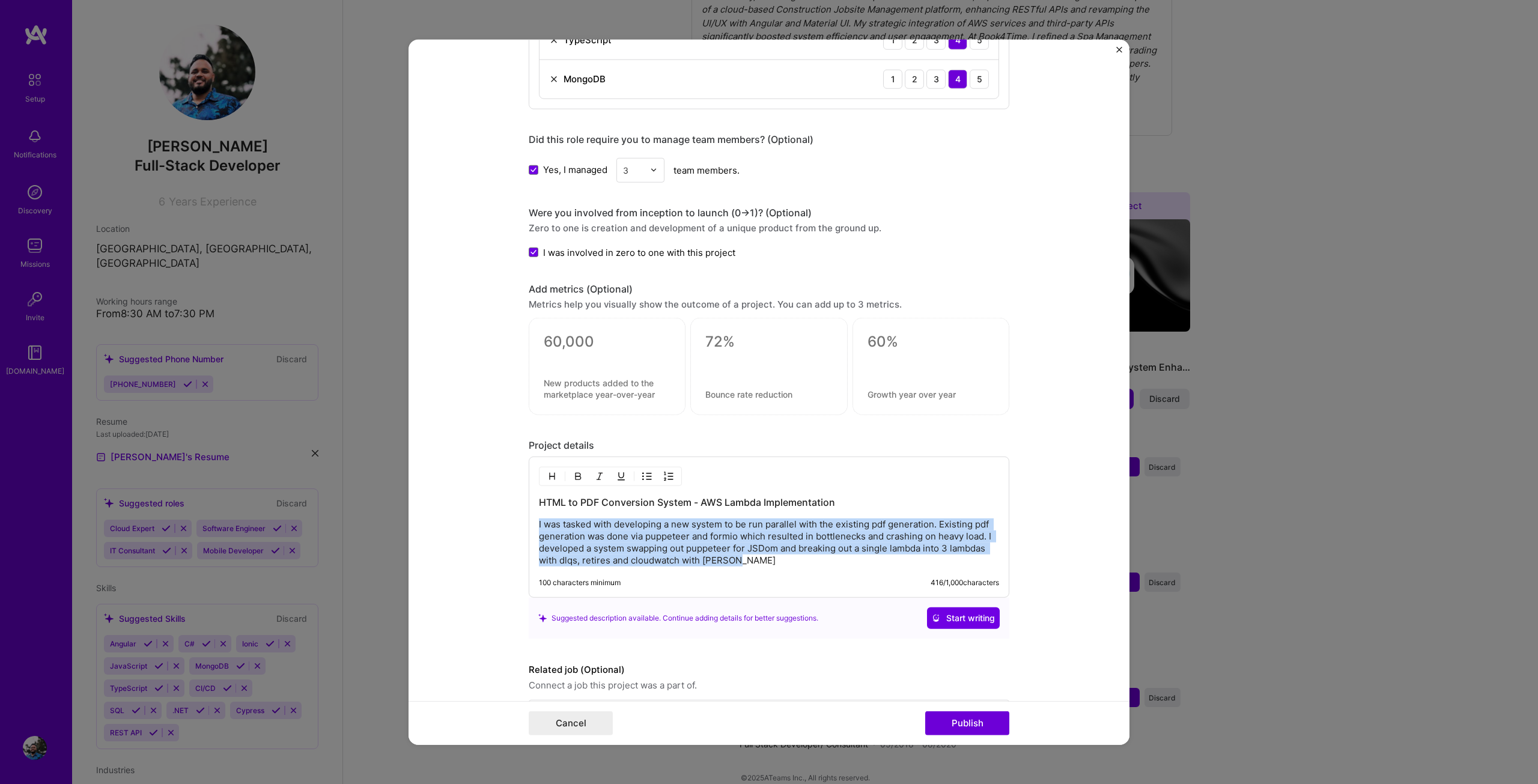
drag, startPoint x: 740, startPoint y: 557, endPoint x: 515, endPoint y: 527, distance: 227.0
click at [515, 527] on form "Project title PDF Generation using Lambda Company Corfix Project industry Indus…" at bounding box center [769, 392] width 721 height 706
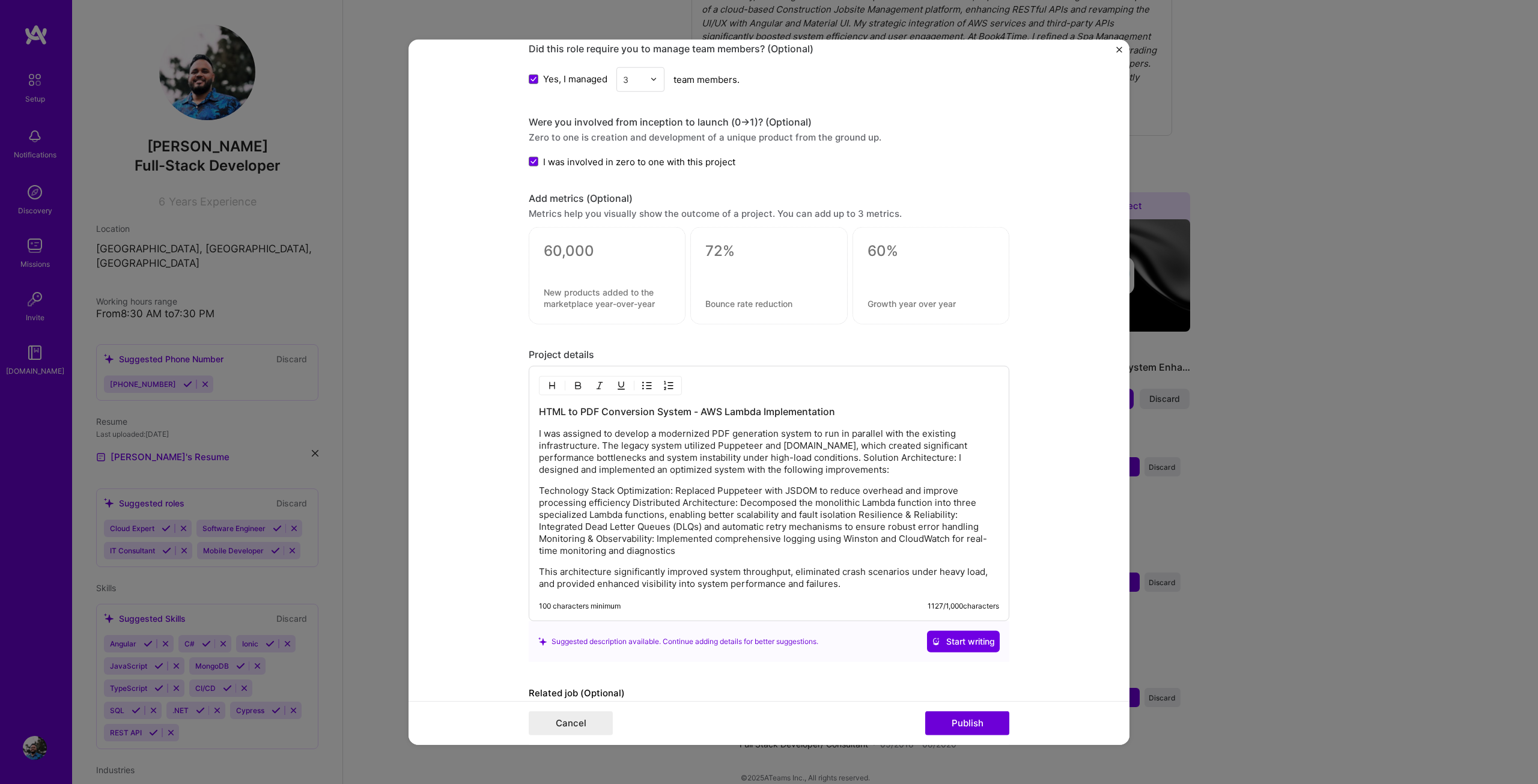
scroll to position [956, 0]
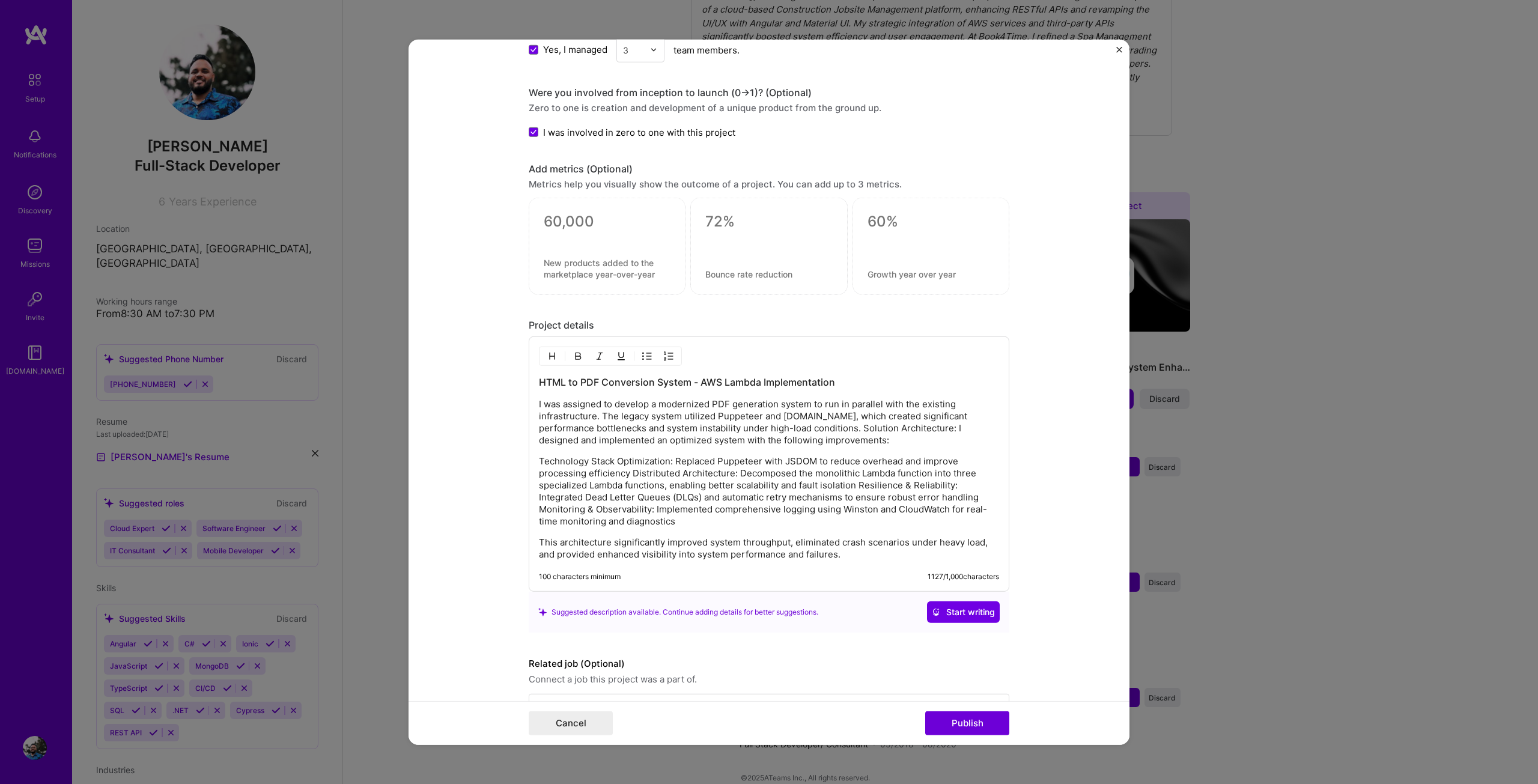
click at [708, 522] on p "Technology Stack Optimization: Replaced Puppeteer with JSDOM to reduce overhead…" at bounding box center [769, 491] width 460 height 72
click at [632, 478] on p "Technology Stack Optimization: Replaced Puppeteer with JSDOM to reduce overhead…" at bounding box center [769, 491] width 460 height 72
drag, startPoint x: 532, startPoint y: 404, endPoint x: 555, endPoint y: 404, distance: 23.0
click at [555, 404] on div "HTML to PDF Conversion System - AWS Lambda Implementation I was assigned to dev…" at bounding box center [769, 464] width 481 height 255
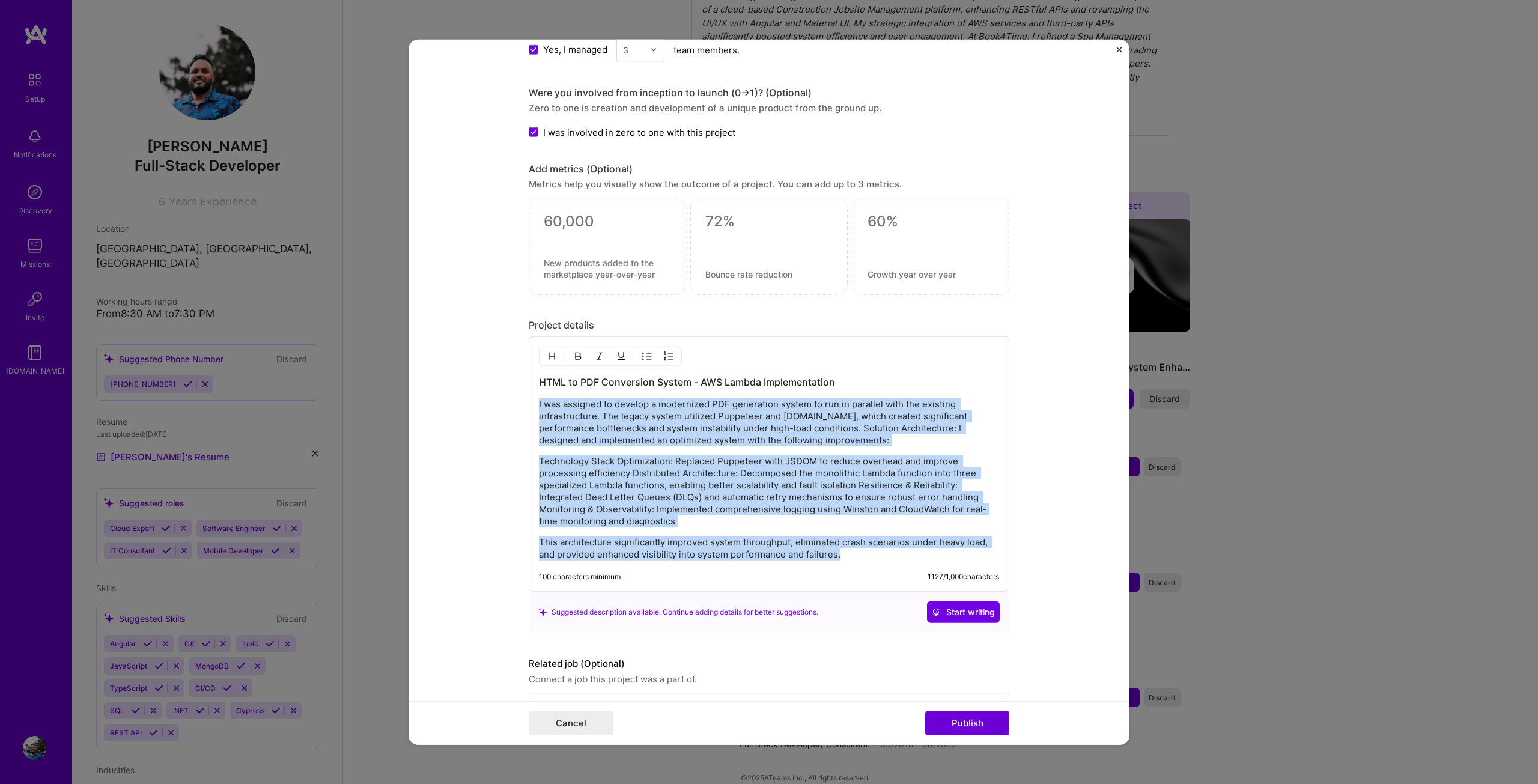
drag, startPoint x: 534, startPoint y: 402, endPoint x: 901, endPoint y: 566, distance: 402.0
click at [901, 566] on div "HTML to PDF Conversion System - AWS Lambda Implementation I was assigned to dev…" at bounding box center [769, 464] width 481 height 255
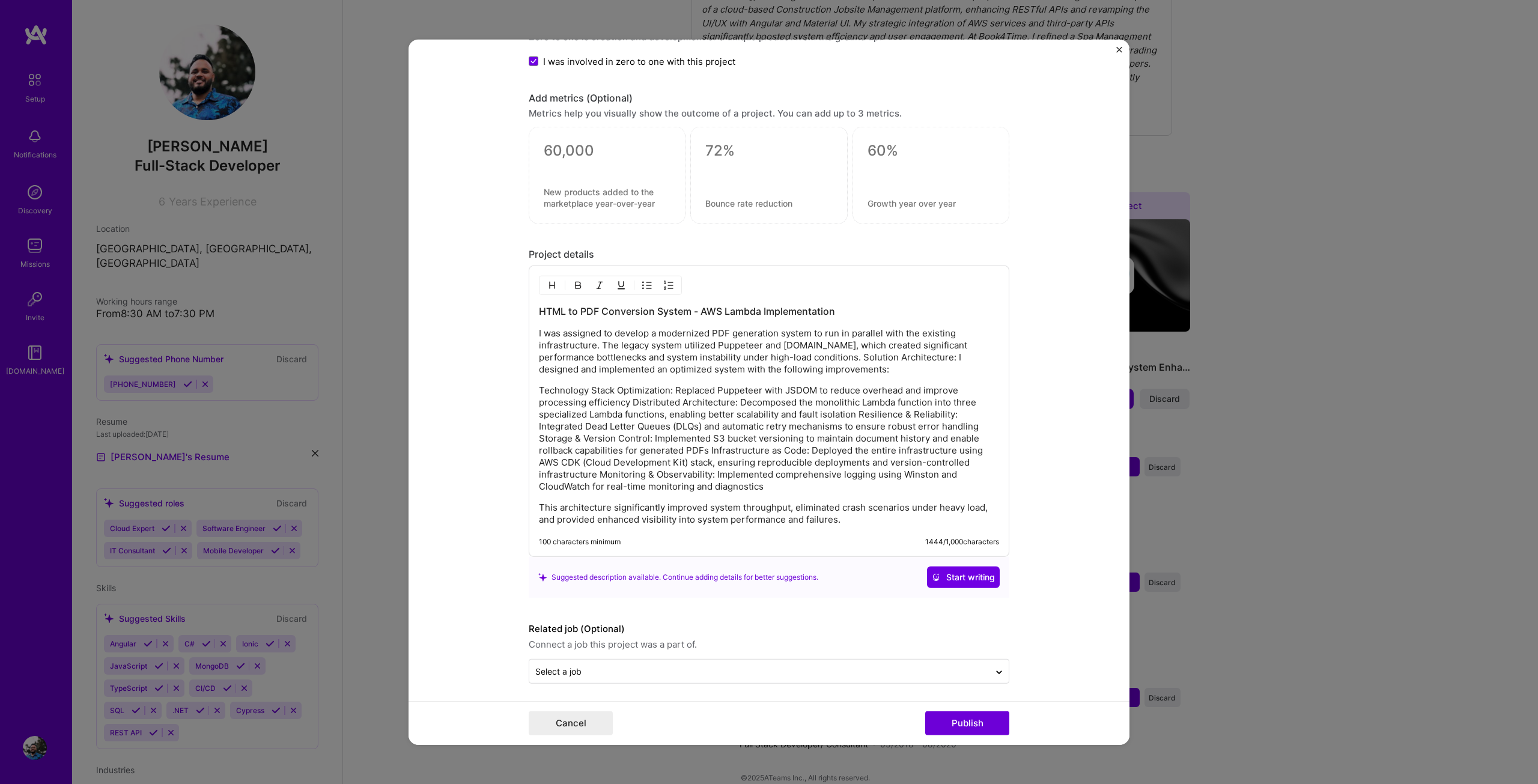
scroll to position [1030, 0]
click at [752, 444] on p "Technology Stack Optimization: Replaced Puppeteer with JSDOM to reduce overhead…" at bounding box center [769, 434] width 460 height 108
click at [737, 396] on p "Technology Stack Optimization: Replaced Puppeteer with JSDOM to reduce overhead…" at bounding box center [769, 434] width 460 height 108
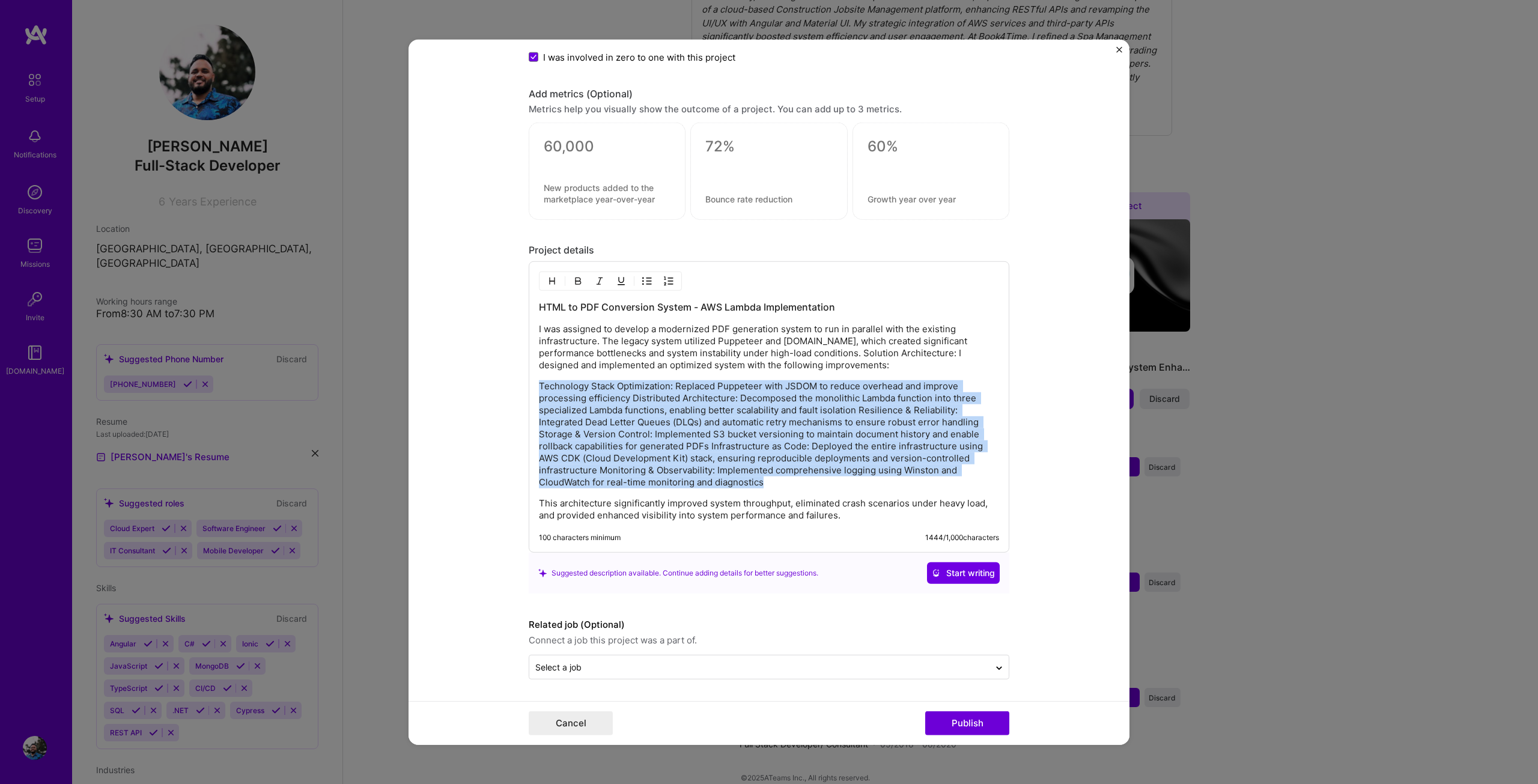
drag, startPoint x: 766, startPoint y: 483, endPoint x: 492, endPoint y: 375, distance: 294.5
click at [492, 375] on form "Project title PDF Generation using Lambda Company Corfix Project industry Indus…" at bounding box center [769, 392] width 721 height 706
click at [642, 280] on img "button" at bounding box center [647, 281] width 9 height 9
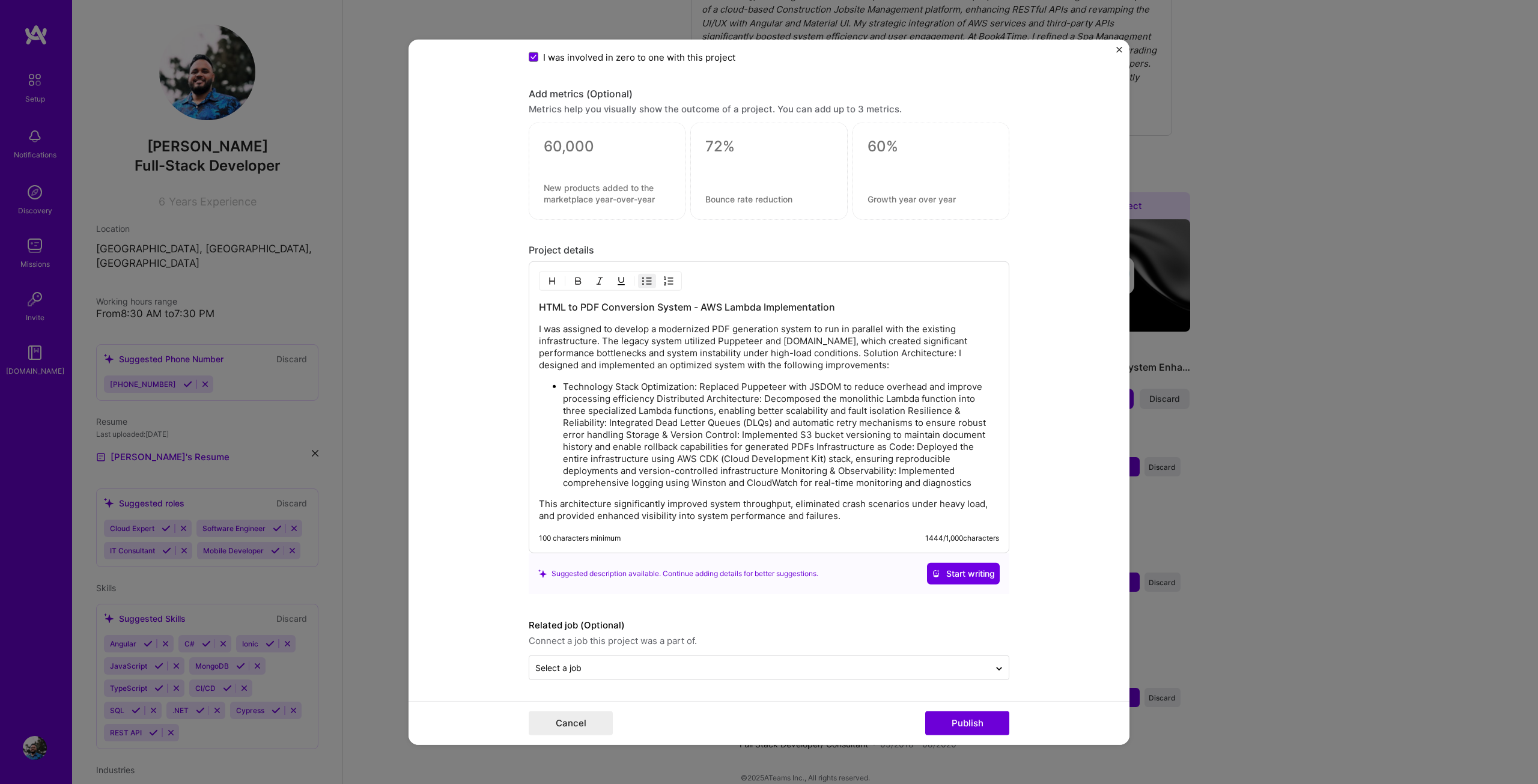
click at [616, 404] on p "Technology Stack Optimization: Replaced Puppeteer with JSDOM to reduce overhead…" at bounding box center [781, 435] width 436 height 108
click at [556, 396] on ul "Technology Stack Optimization: Replaced Puppeteer with JSDOM to reduce overhead…" at bounding box center [769, 434] width 460 height 109
click at [642, 276] on img "button" at bounding box center [647, 281] width 9 height 9
click at [650, 394] on p "Technology Stack Optimization: Replaced Puppeteer with JSDOM to reduce overhead…" at bounding box center [781, 435] width 436 height 108
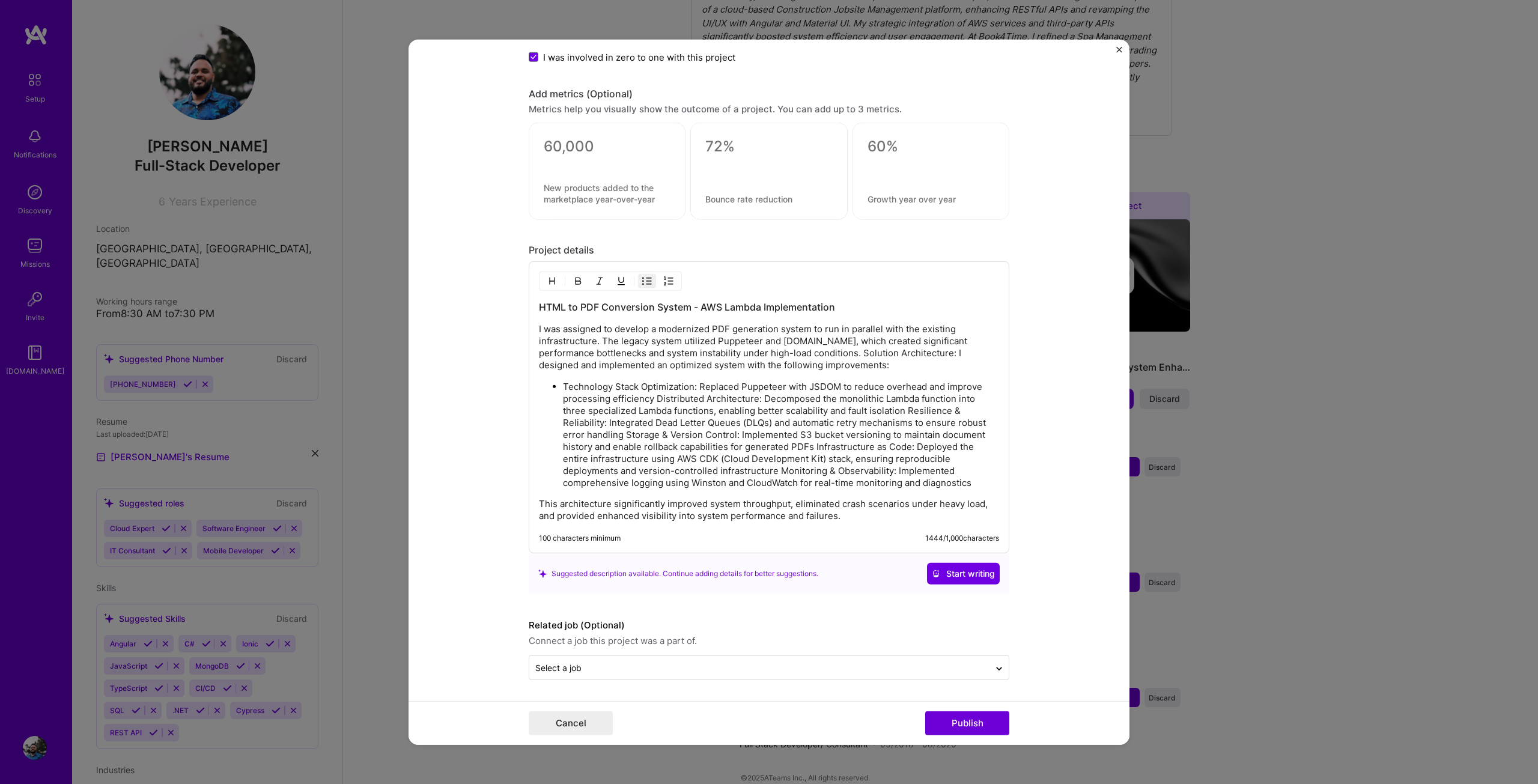
click at [653, 400] on p "Technology Stack Optimization: Replaced Puppeteer with JSDOM to reduce overhead…" at bounding box center [781, 435] width 436 height 108
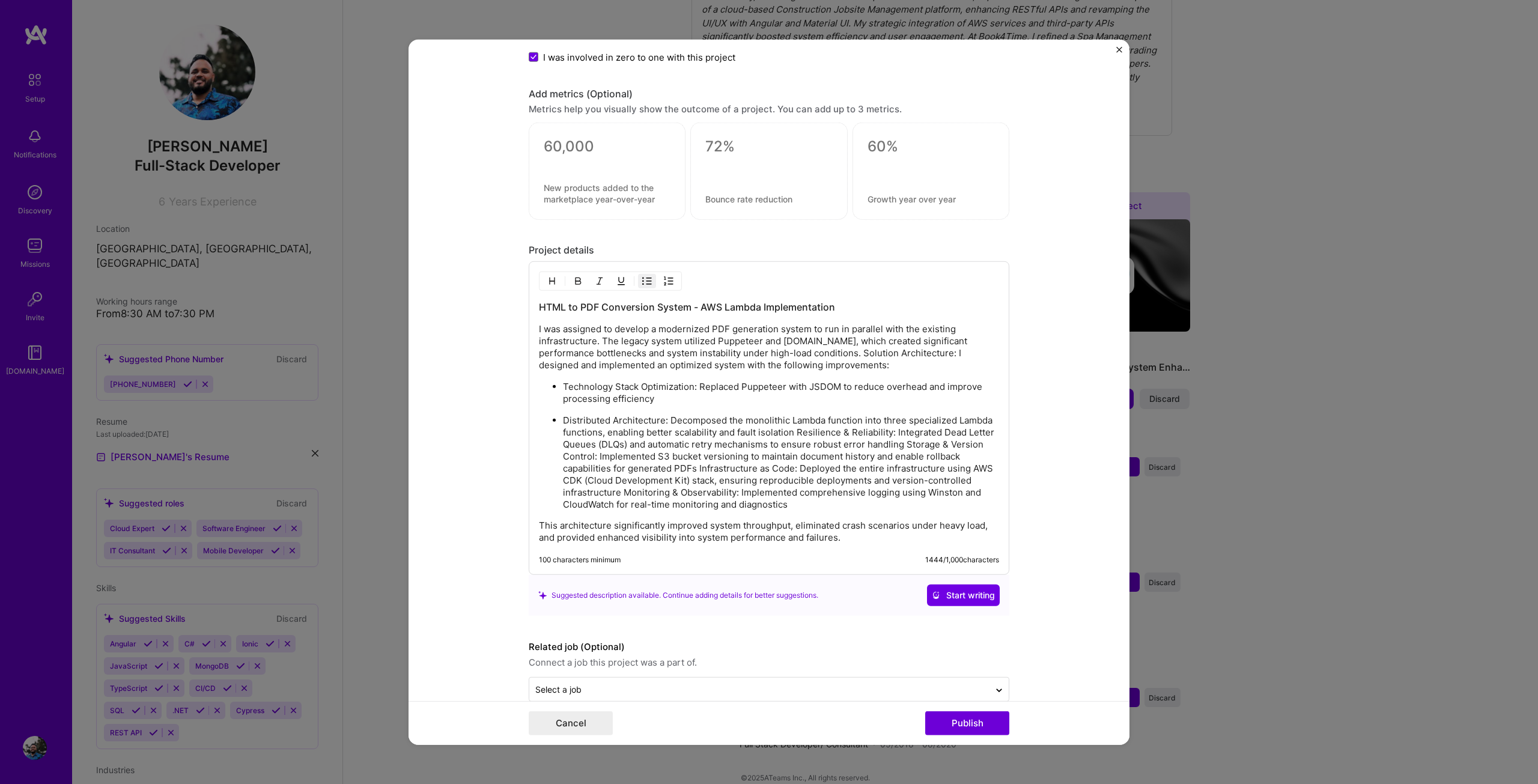
click at [794, 431] on p "Distributed Architecture: Decomposed the monolithic Lambda function into three …" at bounding box center [781, 463] width 436 height 96
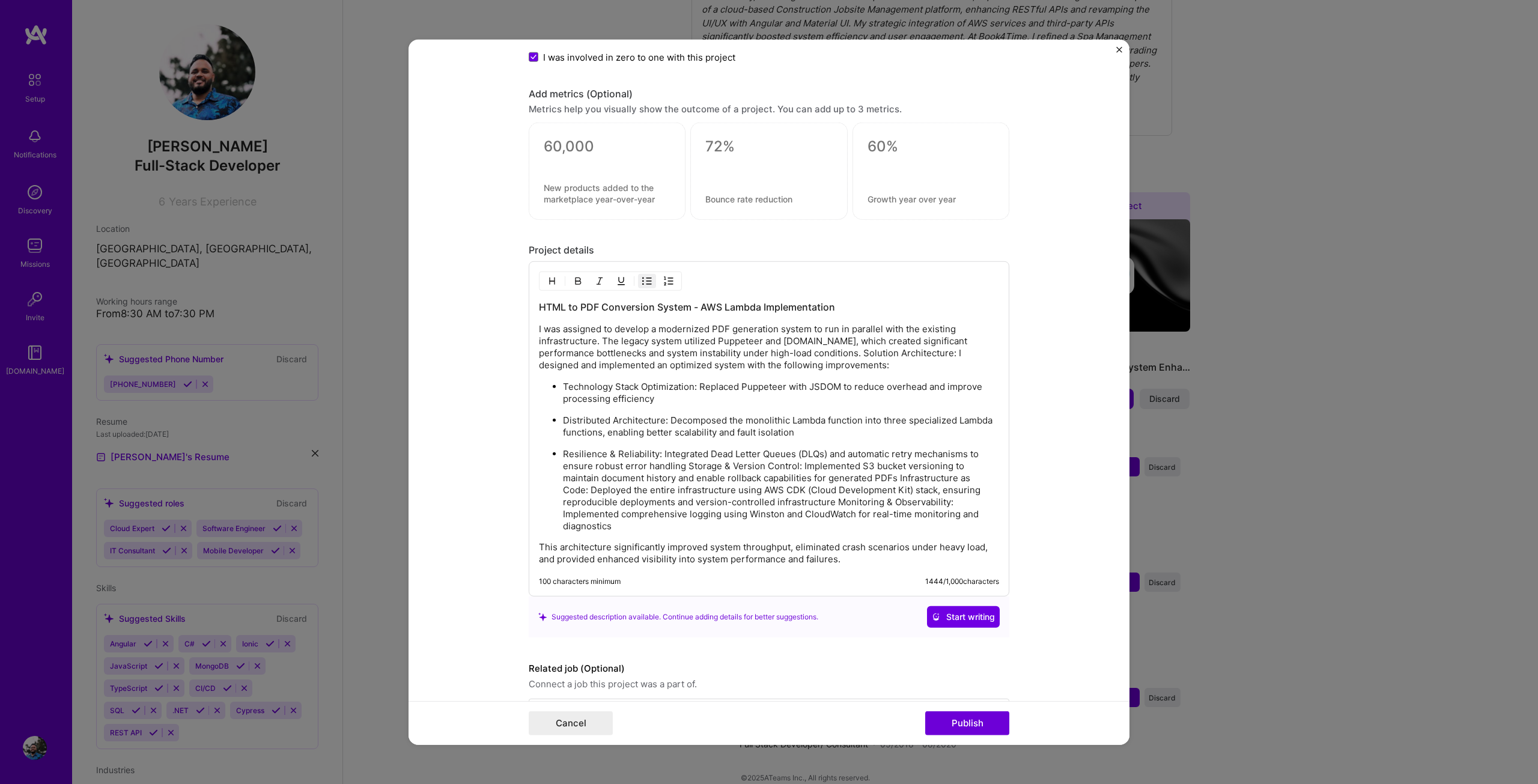
click at [682, 463] on p "Resilience & Reliability: Integrated Dead Letter Queues (DLQs) and automatic re…" at bounding box center [781, 490] width 436 height 84
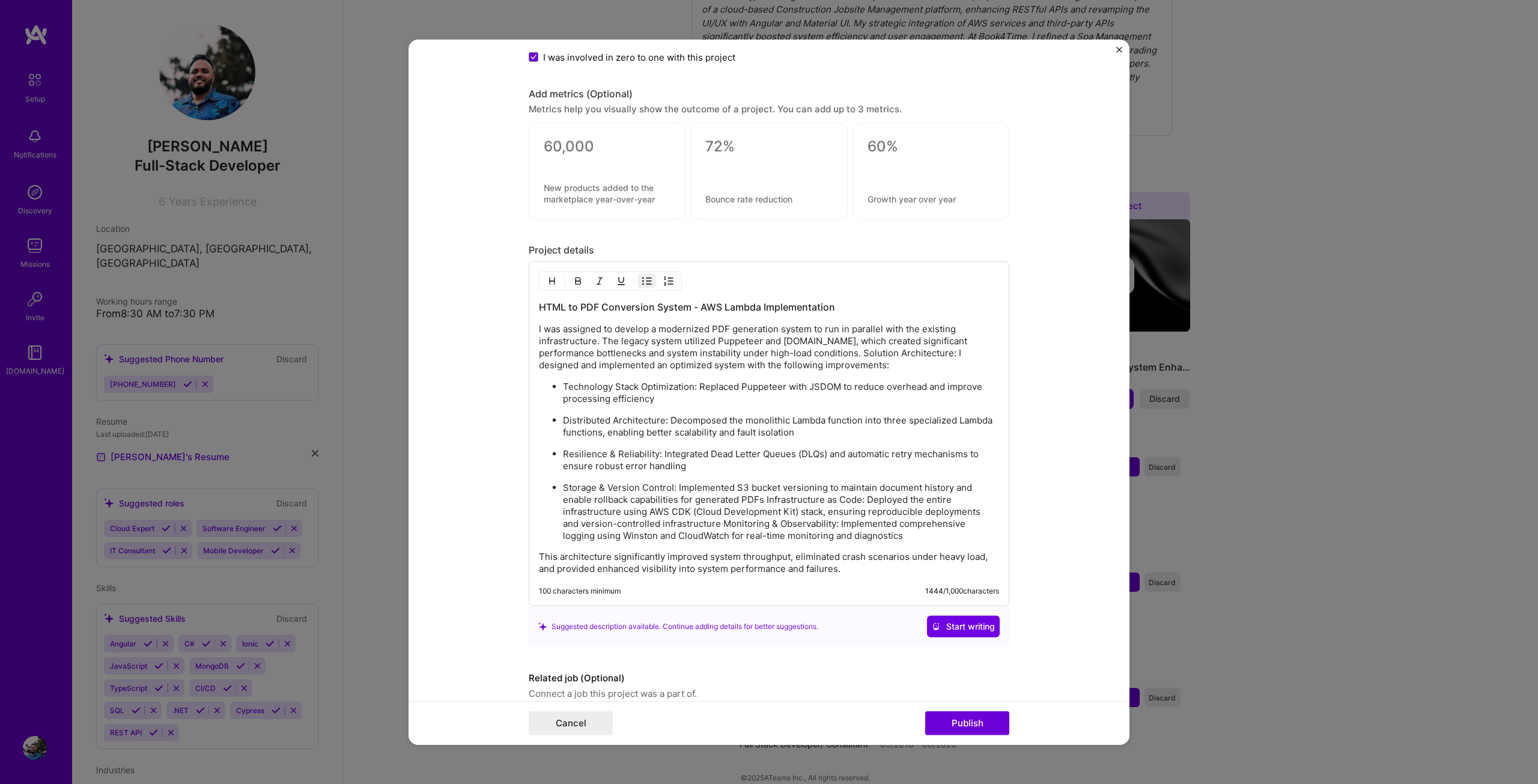
click at [761, 499] on p "Storage & Version Control: Implemented S3 bucket versioning to maintain documen…" at bounding box center [781, 511] width 436 height 60
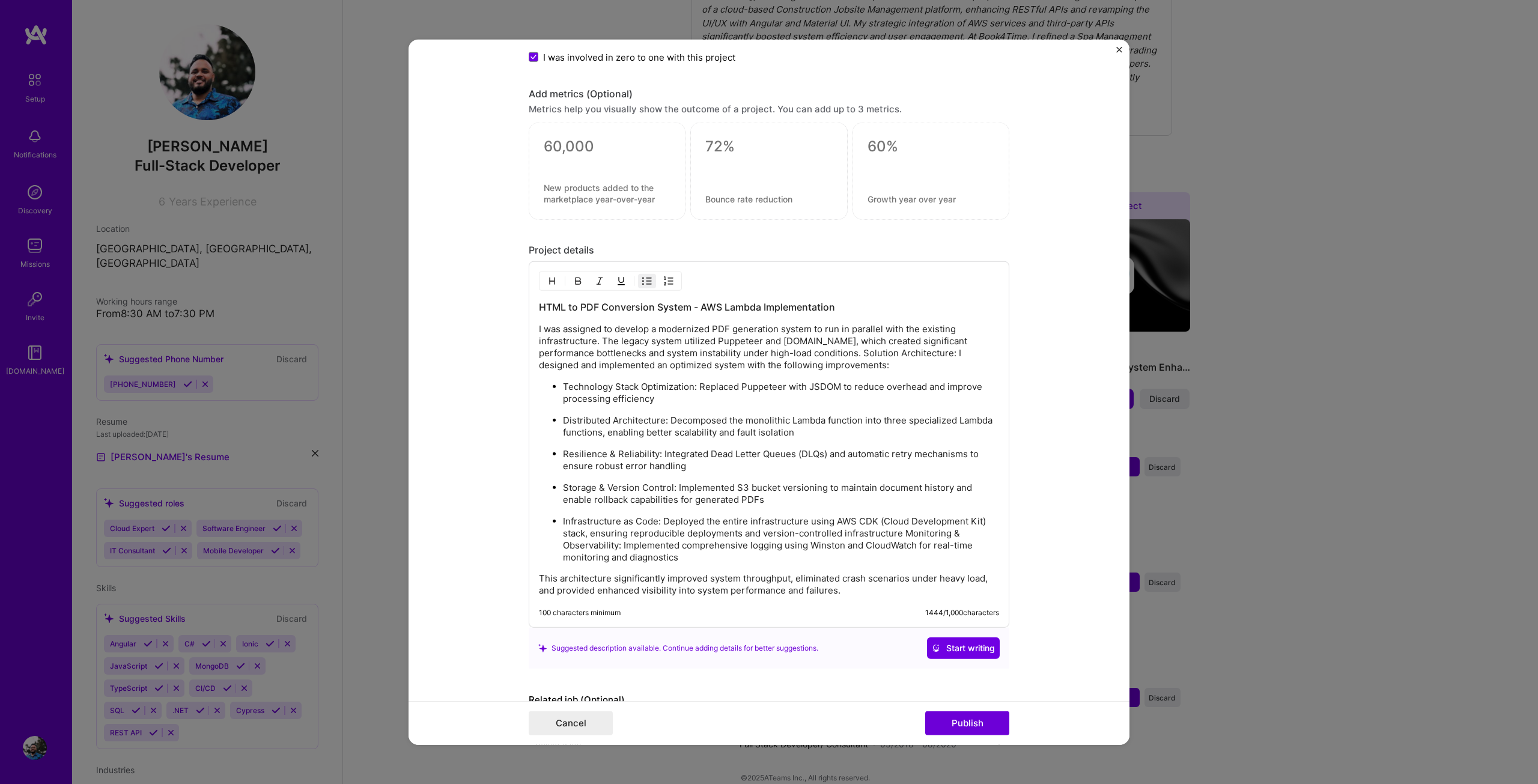
click at [563, 546] on p "Infrastructure as Code: Deployed the entire infrastructure using AWS CDK (Cloud…" at bounding box center [781, 539] width 436 height 48
click at [896, 529] on p "Infrastructure as Code: Deployed the entire infrastructure using AWS CDK (Cloud…" at bounding box center [781, 539] width 436 height 48
click at [900, 531] on p "Infrastructure as Code: Deployed the entire infrastructure using AWS CDK (Cloud…" at bounding box center [781, 539] width 436 height 48
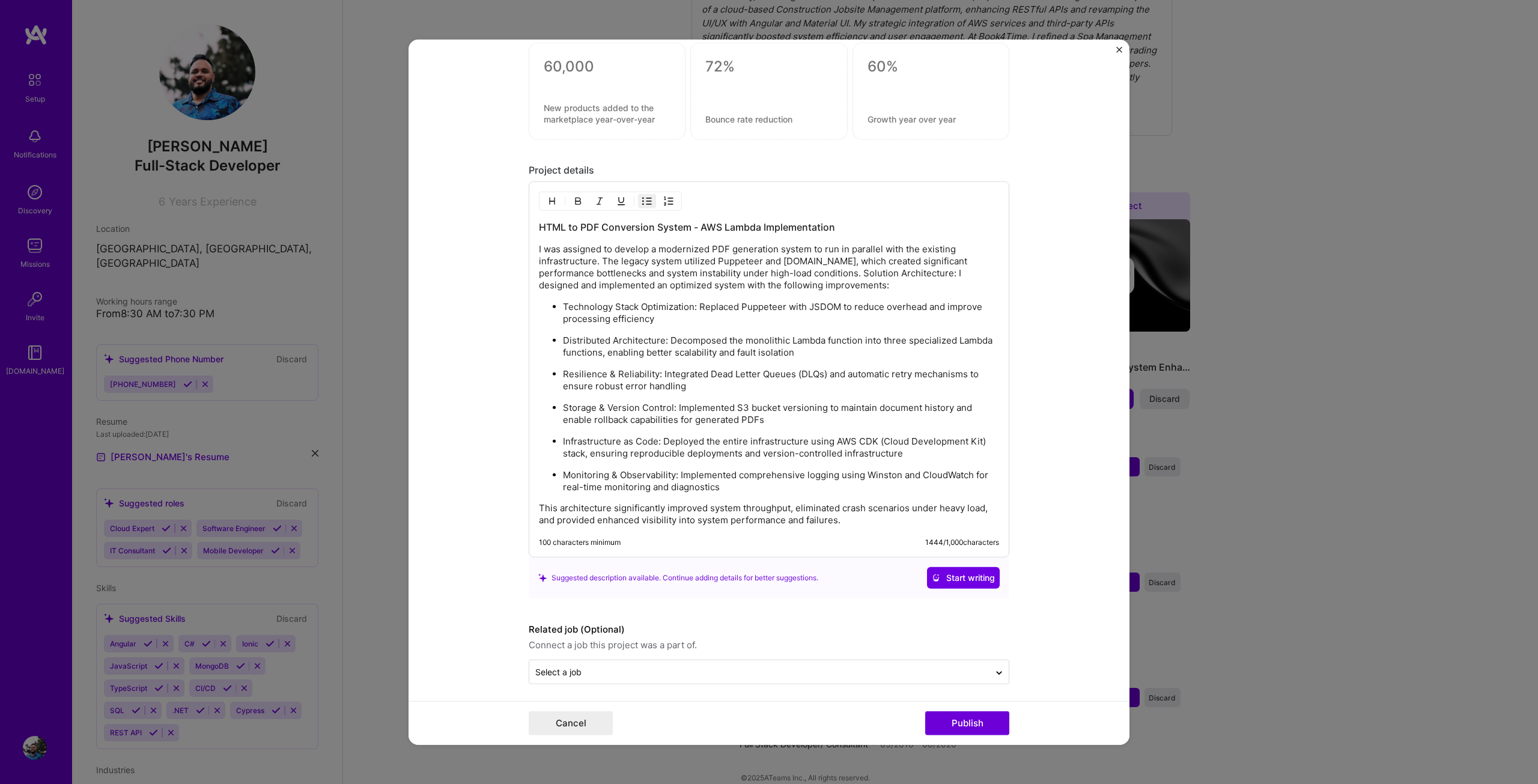
scroll to position [1116, 0]
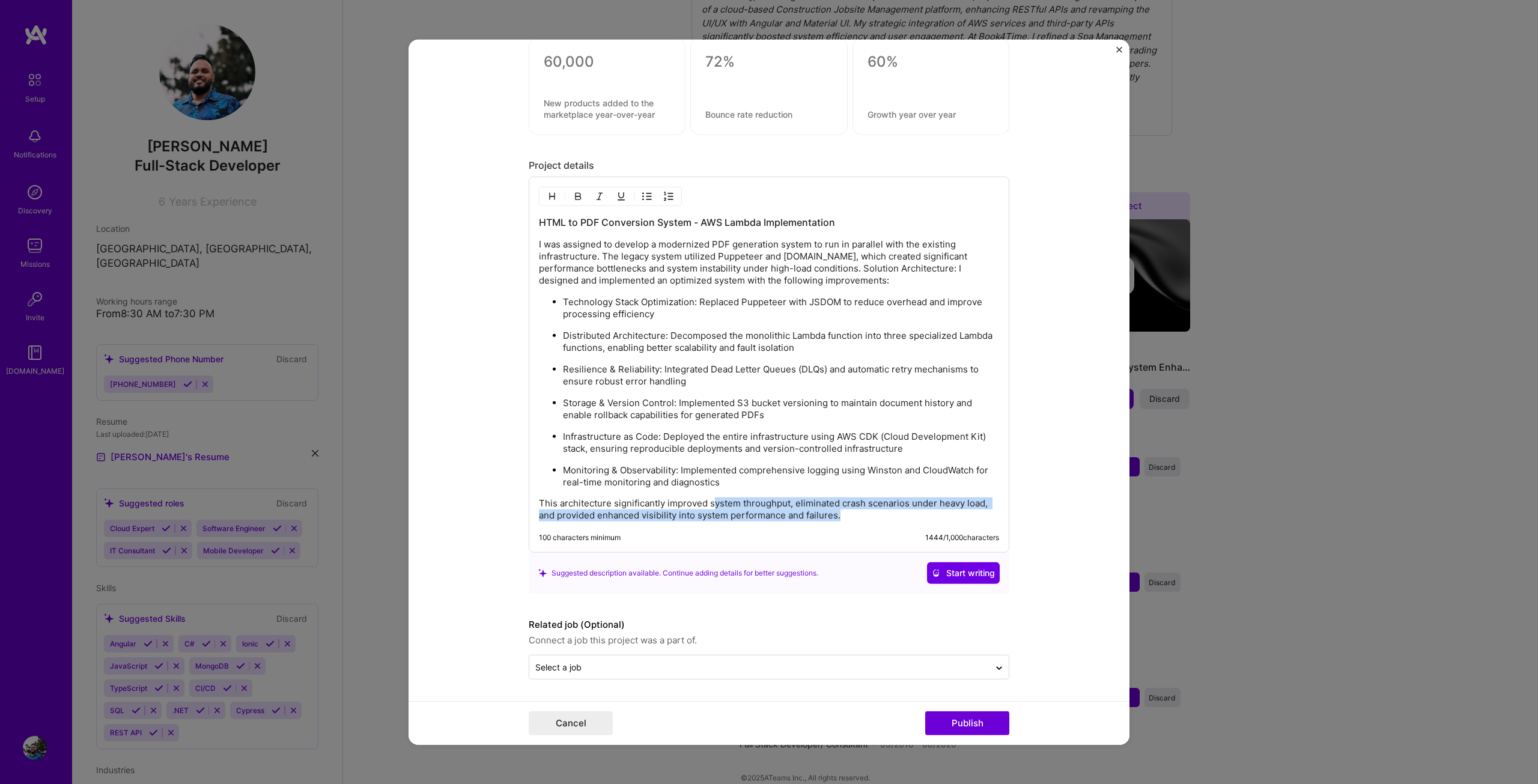
drag, startPoint x: 839, startPoint y: 509, endPoint x: 709, endPoint y: 496, distance: 130.6
click at [709, 496] on div "HTML to PDF Conversion System - AWS Lambda Implementation I was assigned to dev…" at bounding box center [769, 368] width 460 height 306
click at [938, 540] on div "1444 / 1,000 characters" at bounding box center [962, 538] width 74 height 9
click at [795, 484] on p "Monitoring & Observability: Implemented comprehensive logging using Winston and…" at bounding box center [781, 477] width 436 height 24
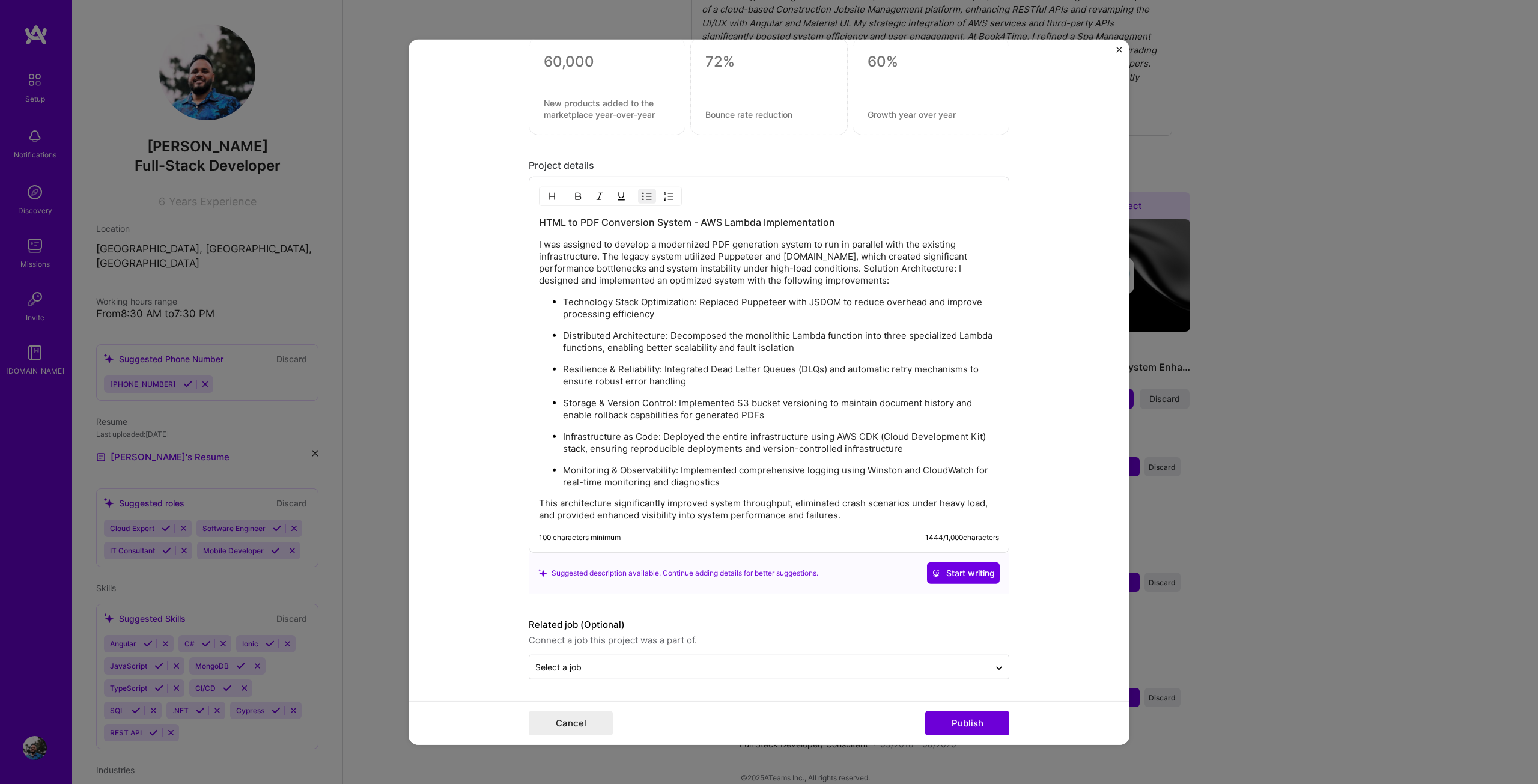
click at [638, 410] on p "Storage & Version Control: Implemented S3 bucket versioning to maintain documen…" at bounding box center [781, 409] width 436 height 24
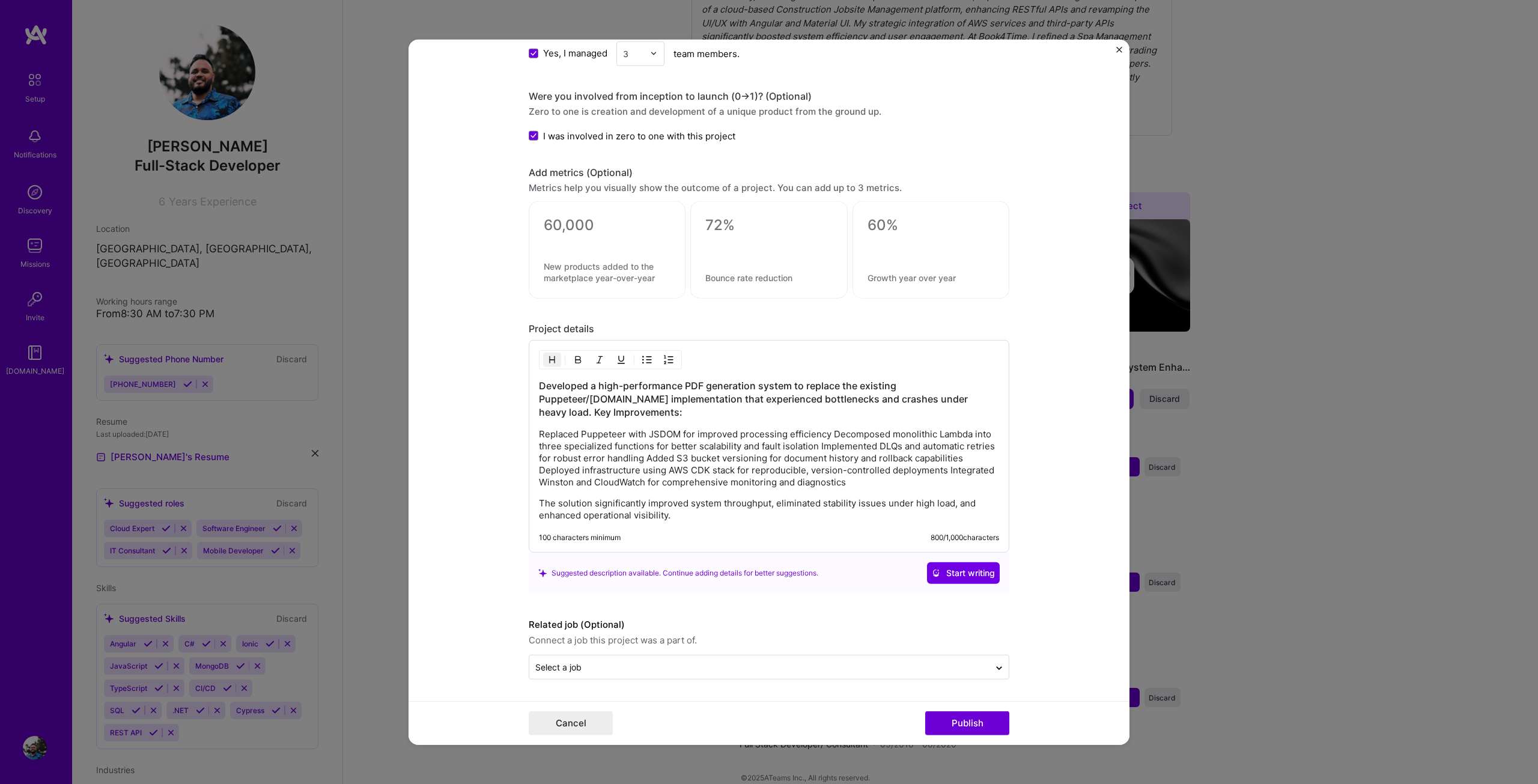
scroll to position [939, 0]
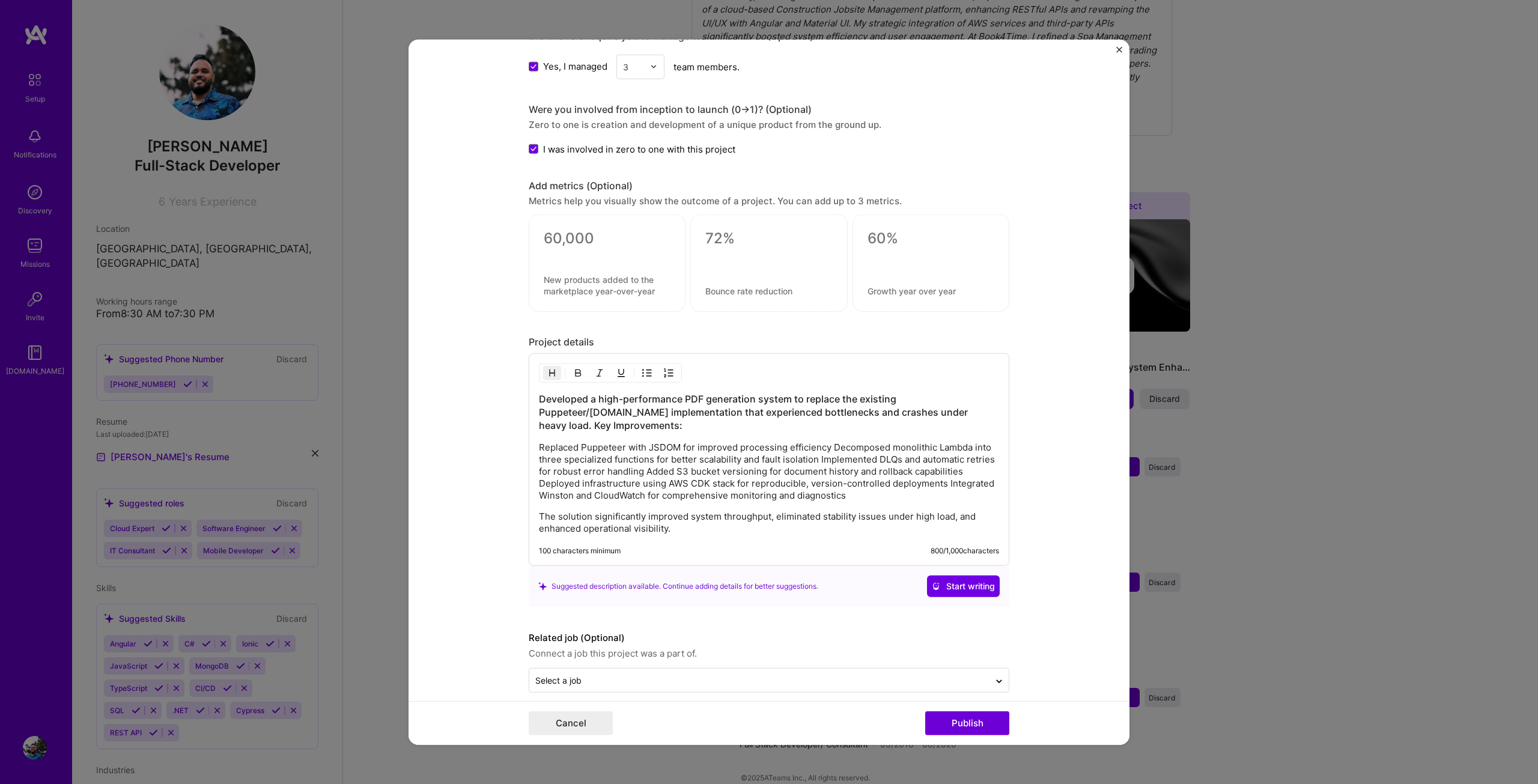
click at [539, 398] on h3 "Developed a high-performance PDF generation system to replace the existing Pupp…" at bounding box center [769, 412] width 460 height 40
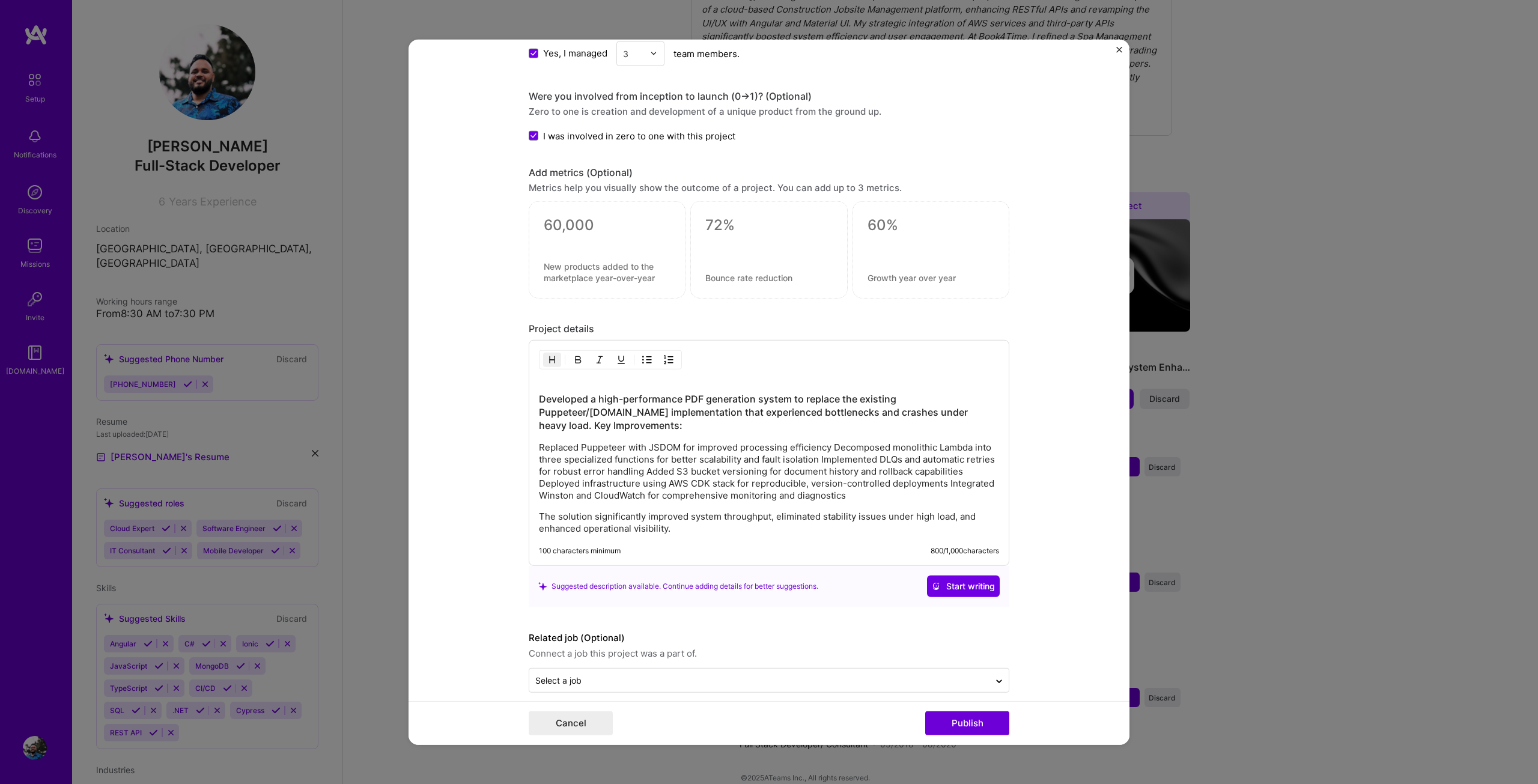
scroll to position [997, 0]
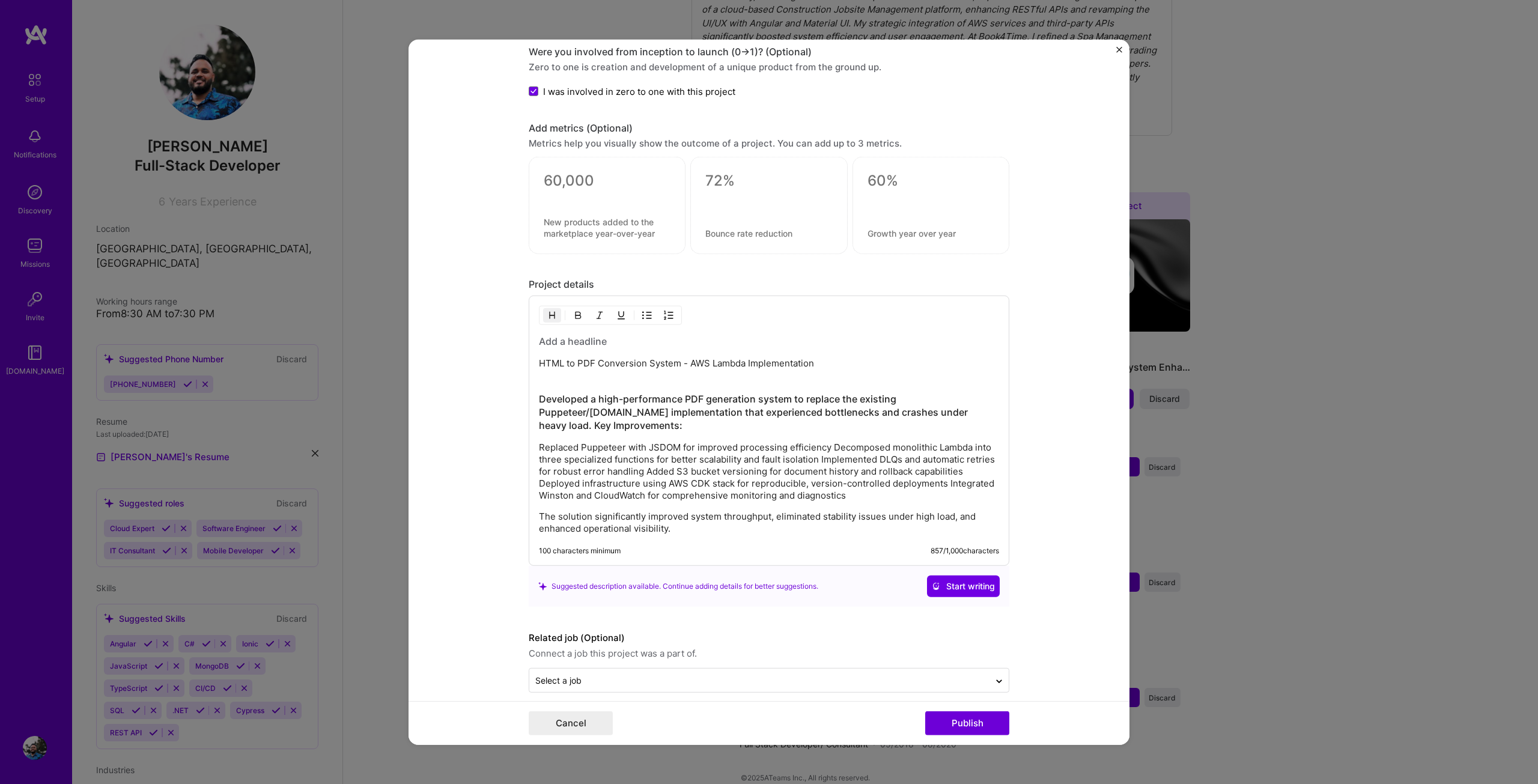
click at [625, 340] on h3 at bounding box center [769, 341] width 460 height 14
drag, startPoint x: 810, startPoint y: 364, endPoint x: 492, endPoint y: 369, distance: 318.0
click at [492, 369] on form "Project title PDF Generation using Lambda Company Corfix Project industry Indus…" at bounding box center [769, 392] width 721 height 706
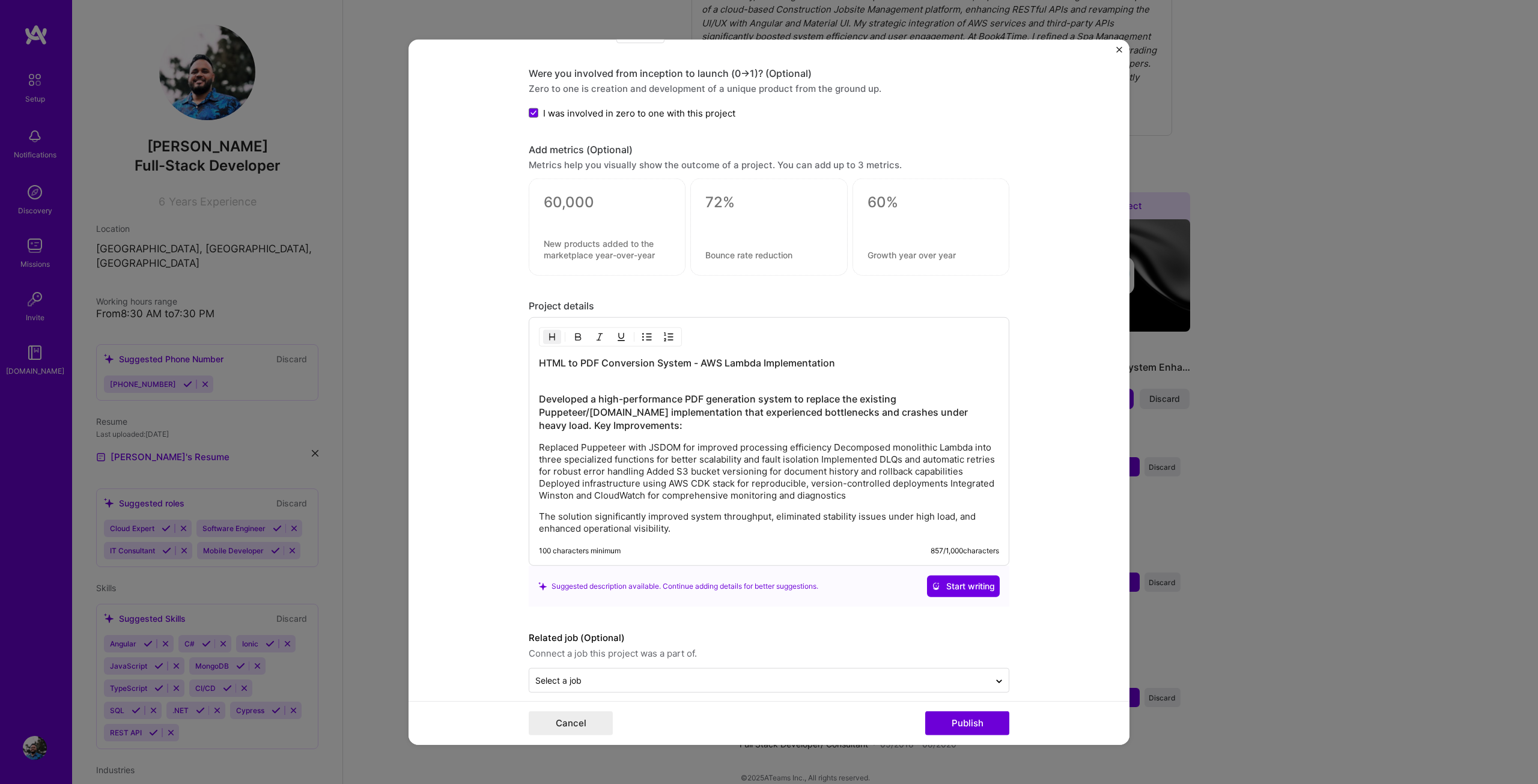
scroll to position [962, 0]
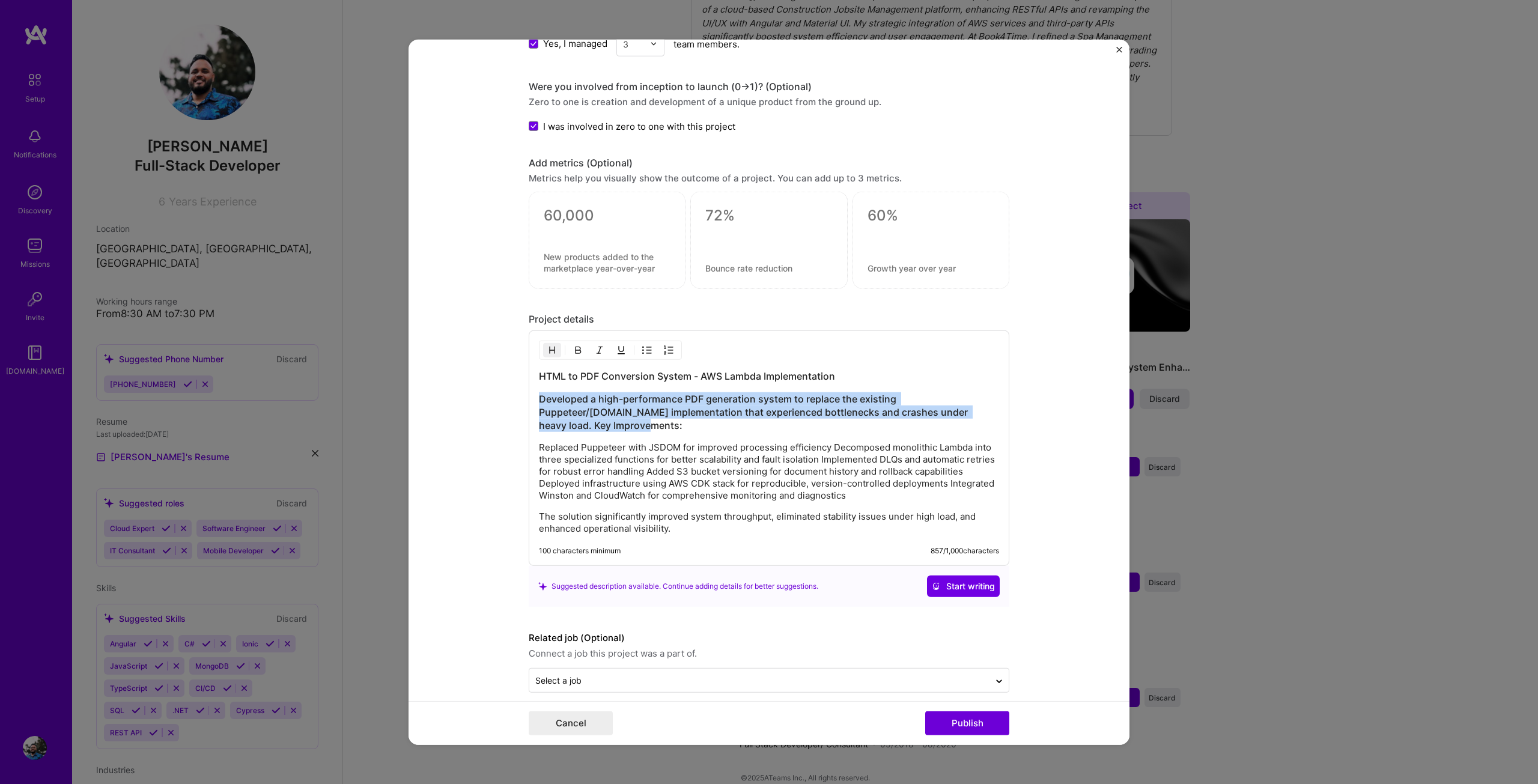
drag, startPoint x: 535, startPoint y: 398, endPoint x: 981, endPoint y: 408, distance: 446.1
click at [981, 408] on h3 "Developed a high-performance PDF generation system to replace the existing Pupp…" at bounding box center [769, 412] width 460 height 40
click at [547, 349] on img "button" at bounding box center [552, 350] width 9 height 9
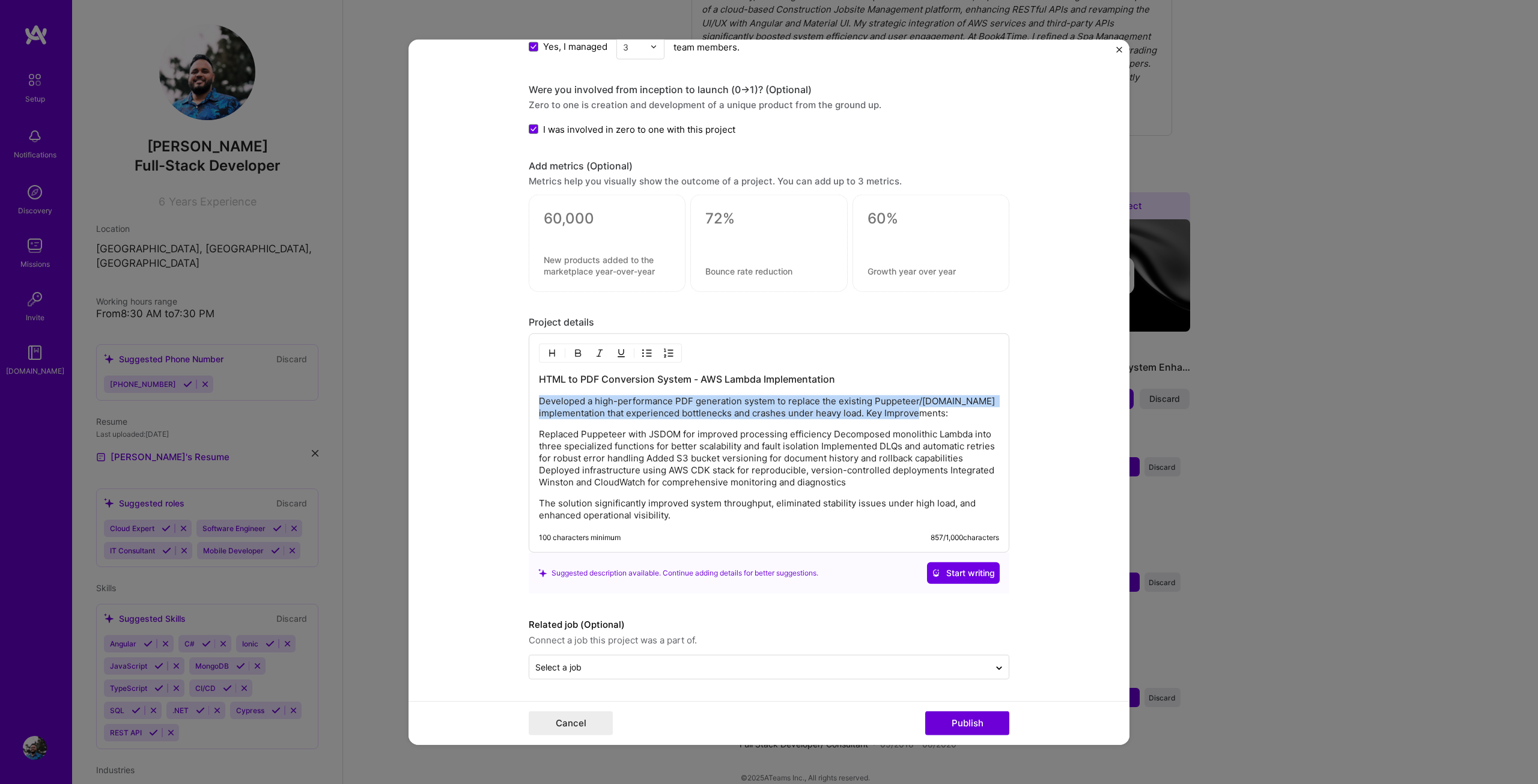
scroll to position [959, 0]
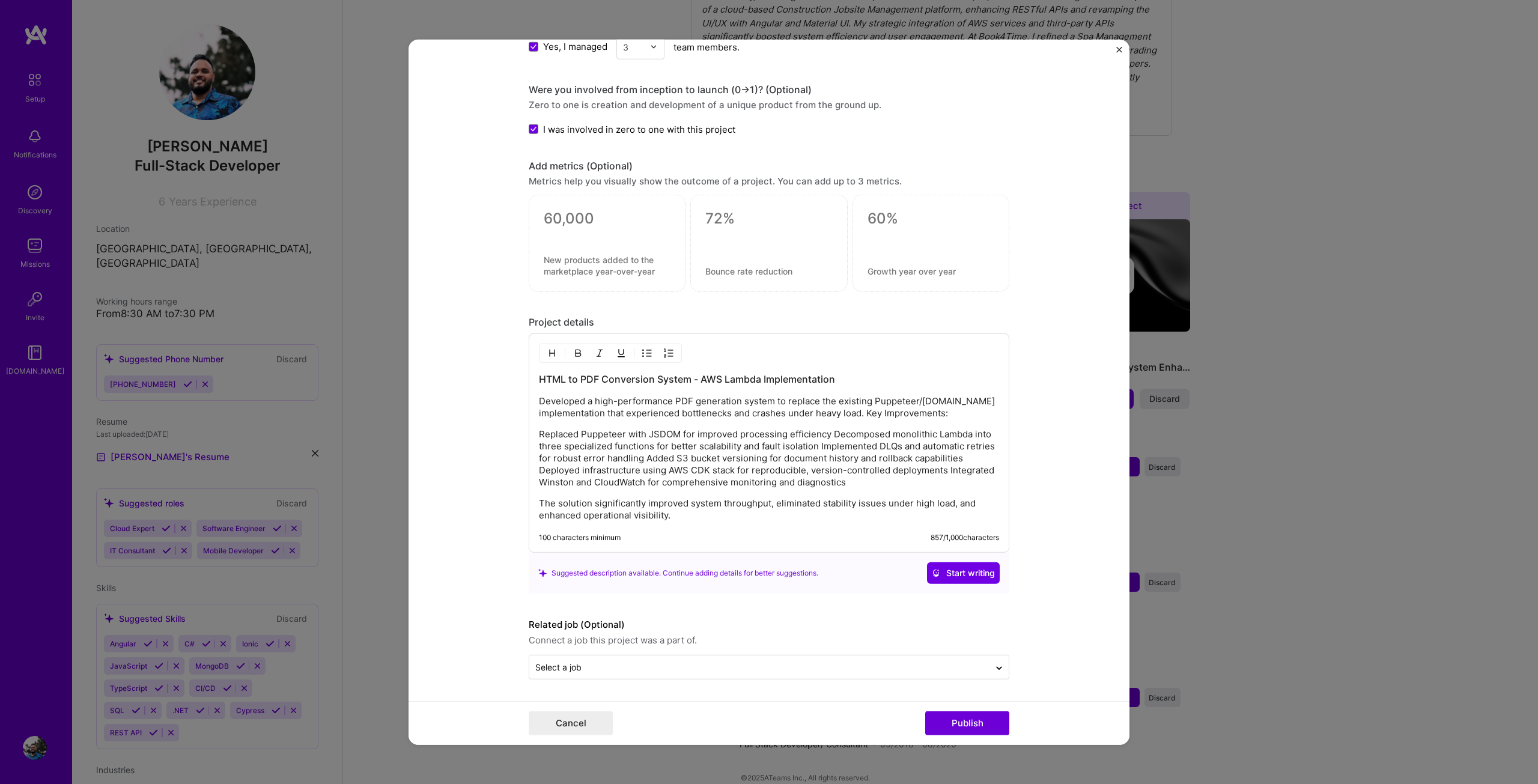
click at [567, 441] on p "Replaced Puppeteer with JSDOM for improved processing efficiency Decomposed mon…" at bounding box center [769, 458] width 460 height 60
click at [534, 430] on div "HTML to PDF Conversion System - AWS Lambda Implementation Developed a high-perf…" at bounding box center [769, 443] width 481 height 219
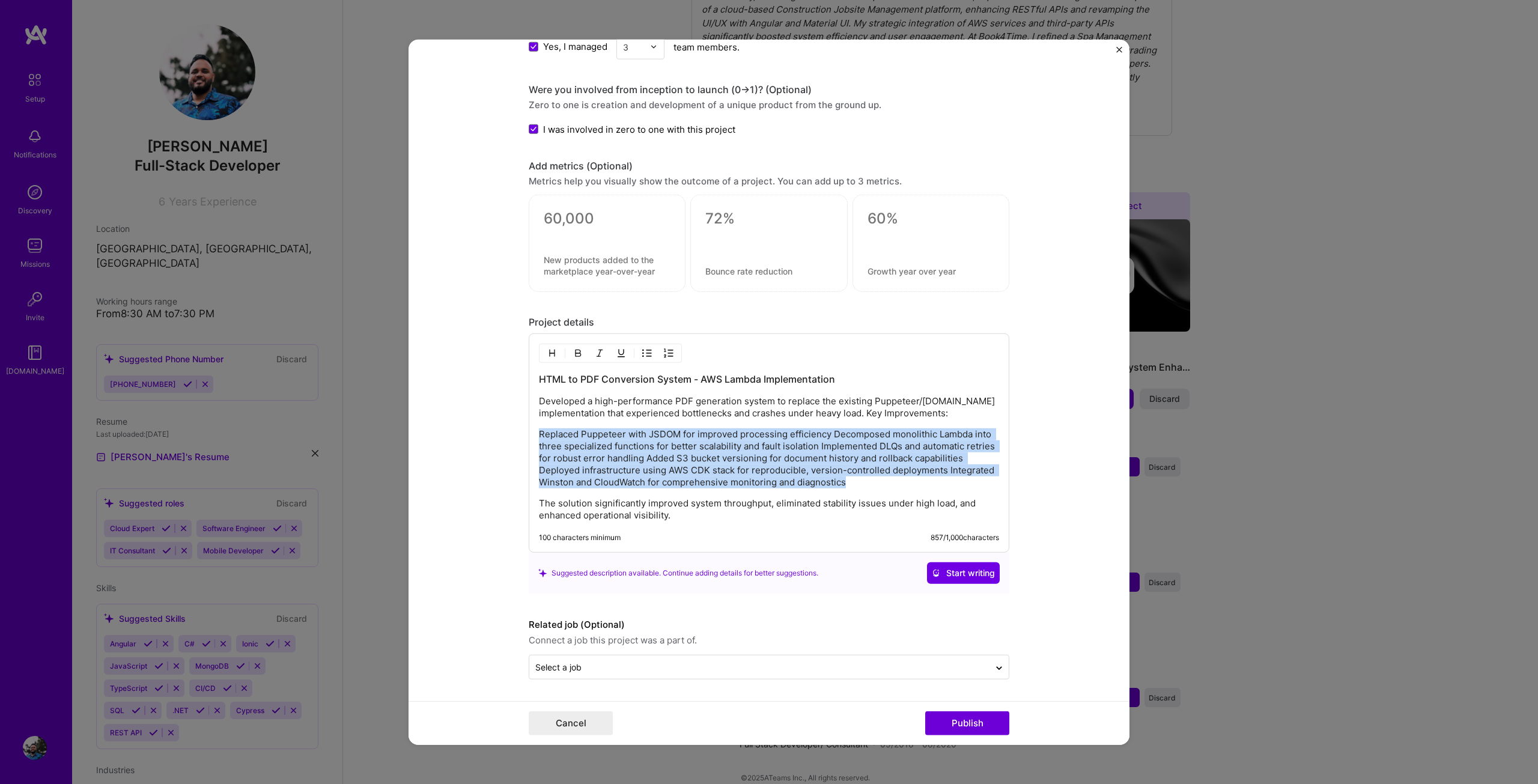
drag, startPoint x: 535, startPoint y: 432, endPoint x: 849, endPoint y: 479, distance: 317.5
click at [849, 479] on p "Replaced Puppeteer with JSDOM for improved processing efficiency Decomposed mon…" at bounding box center [769, 458] width 460 height 60
click at [642, 356] on img "button" at bounding box center [647, 353] width 9 height 9
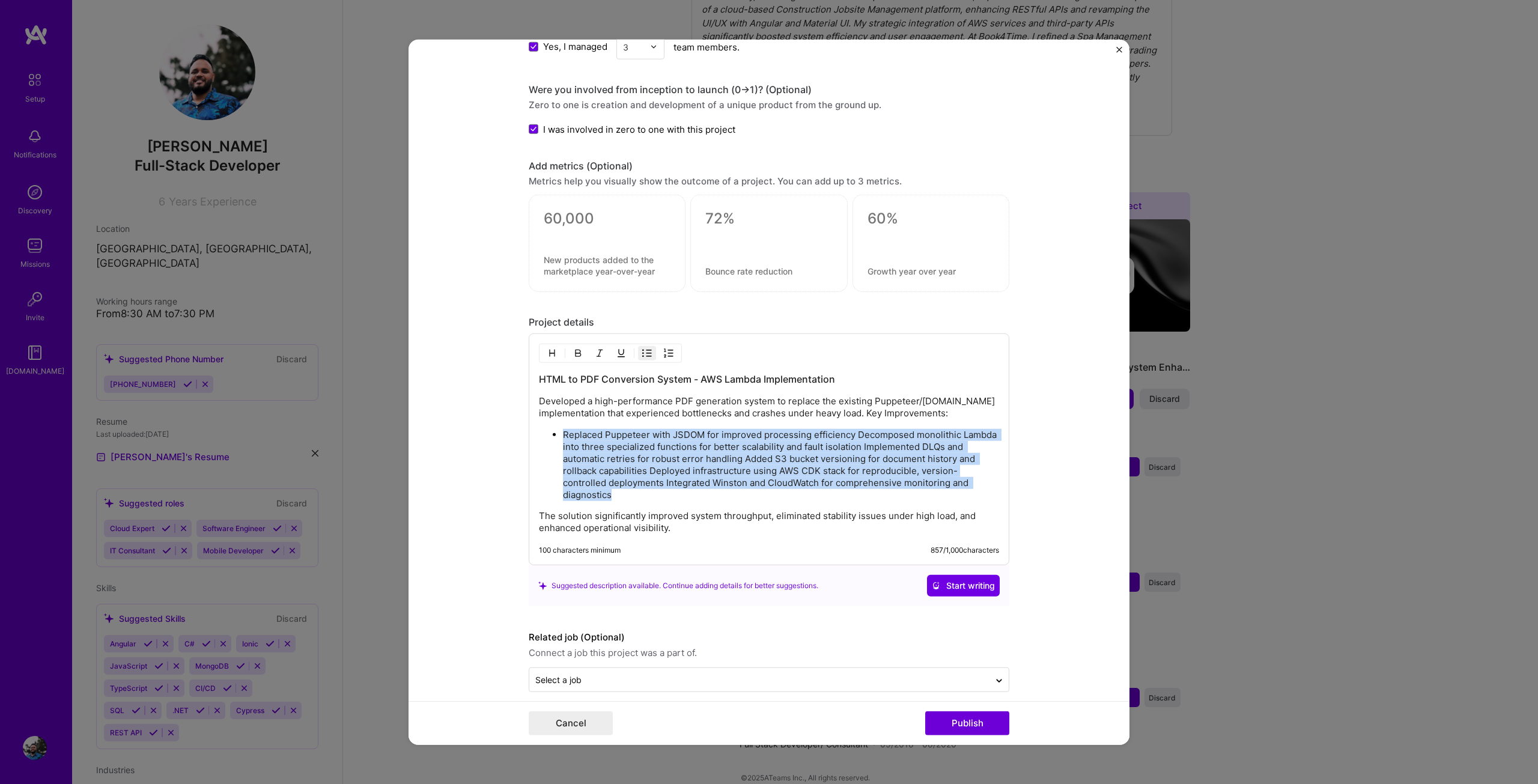
click at [816, 448] on p "Replaced Puppeteer with JSDOM for improved processing efficiency Decomposed mon…" at bounding box center [781, 465] width 436 height 72
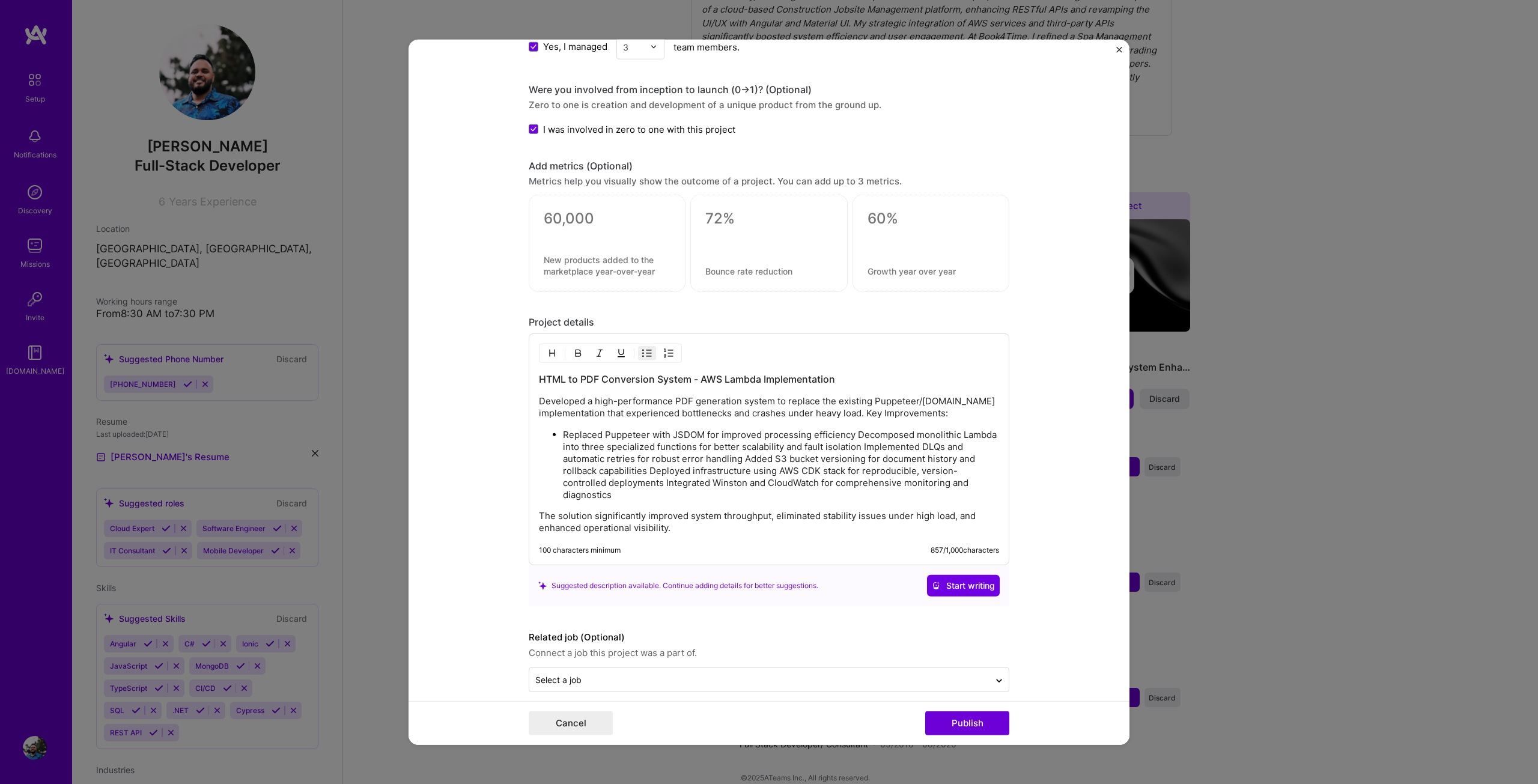
click at [853, 432] on p "Replaced Puppeteer with JSDOM for improved processing efficiency Decomposed mon…" at bounding box center [781, 465] width 436 height 72
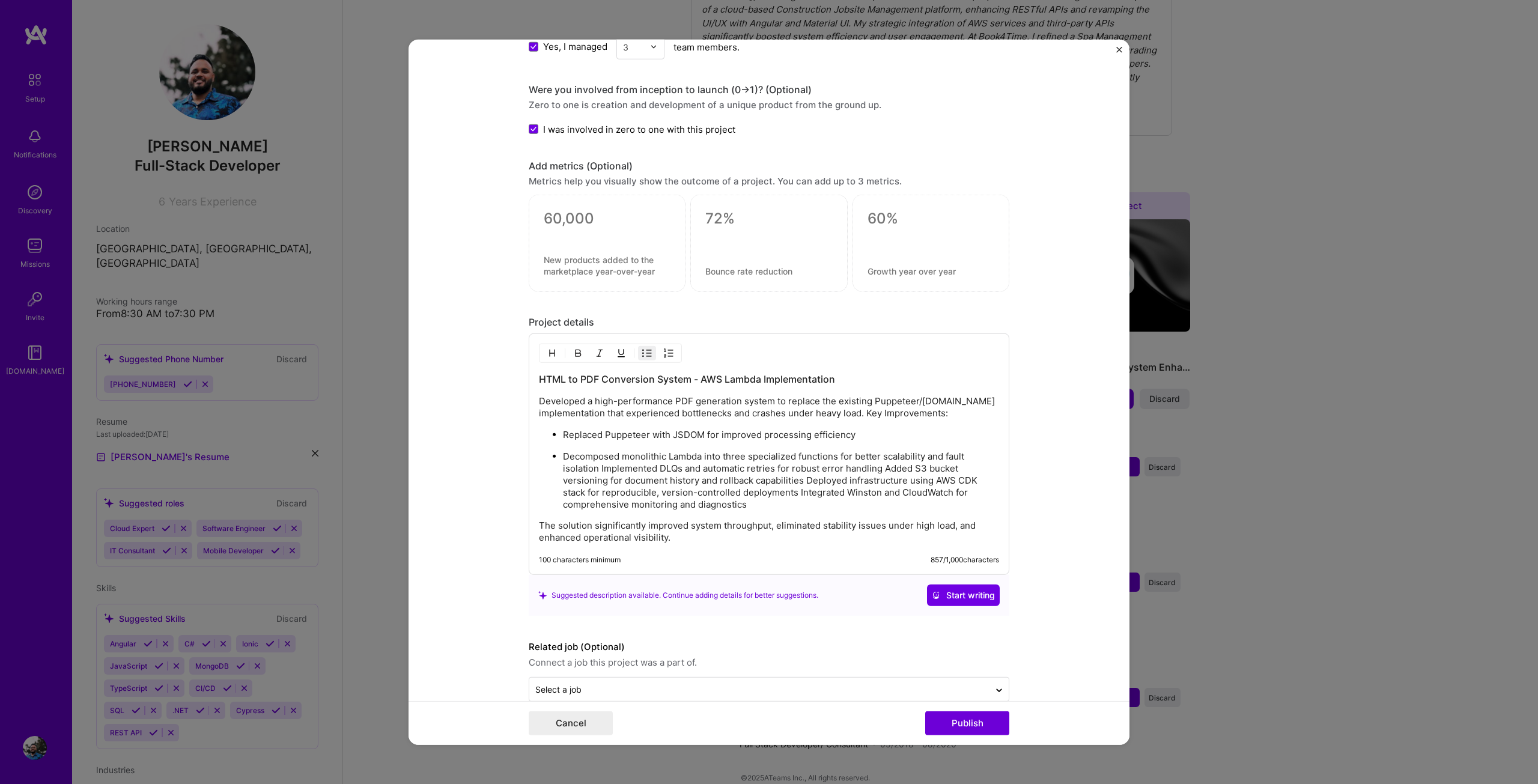
click at [596, 467] on p "Decomposed monolithic Lambda into three specialized functions for better scalab…" at bounding box center [781, 480] width 436 height 60
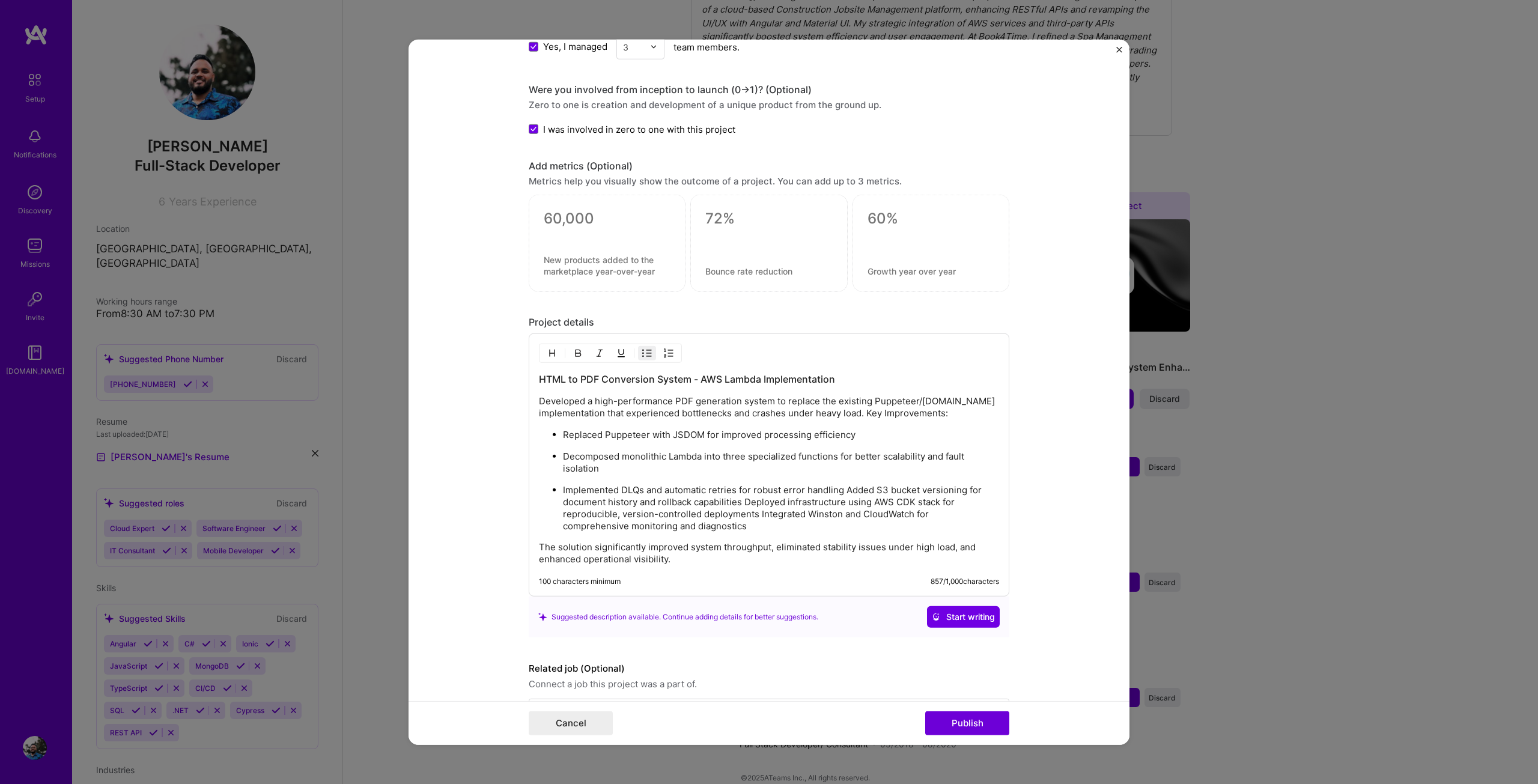
click at [742, 502] on p "Implemented DLQs and automatic retries for robust error handling Added S3 bucke…" at bounding box center [781, 508] width 436 height 48
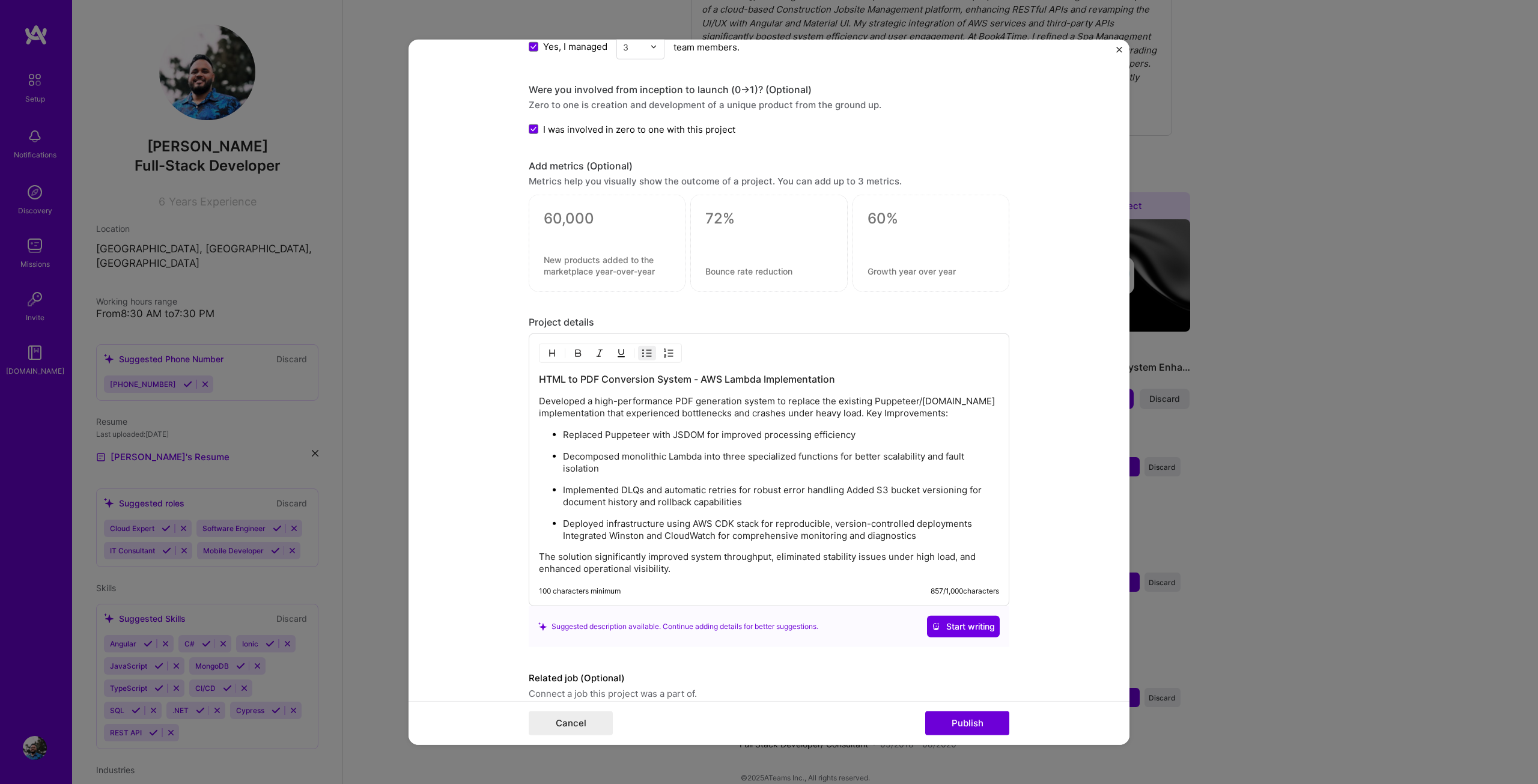
click at [563, 533] on p "Deployed infrastructure using AWS CDK stack for reproducible, version-controlle…" at bounding box center [781, 530] width 436 height 24
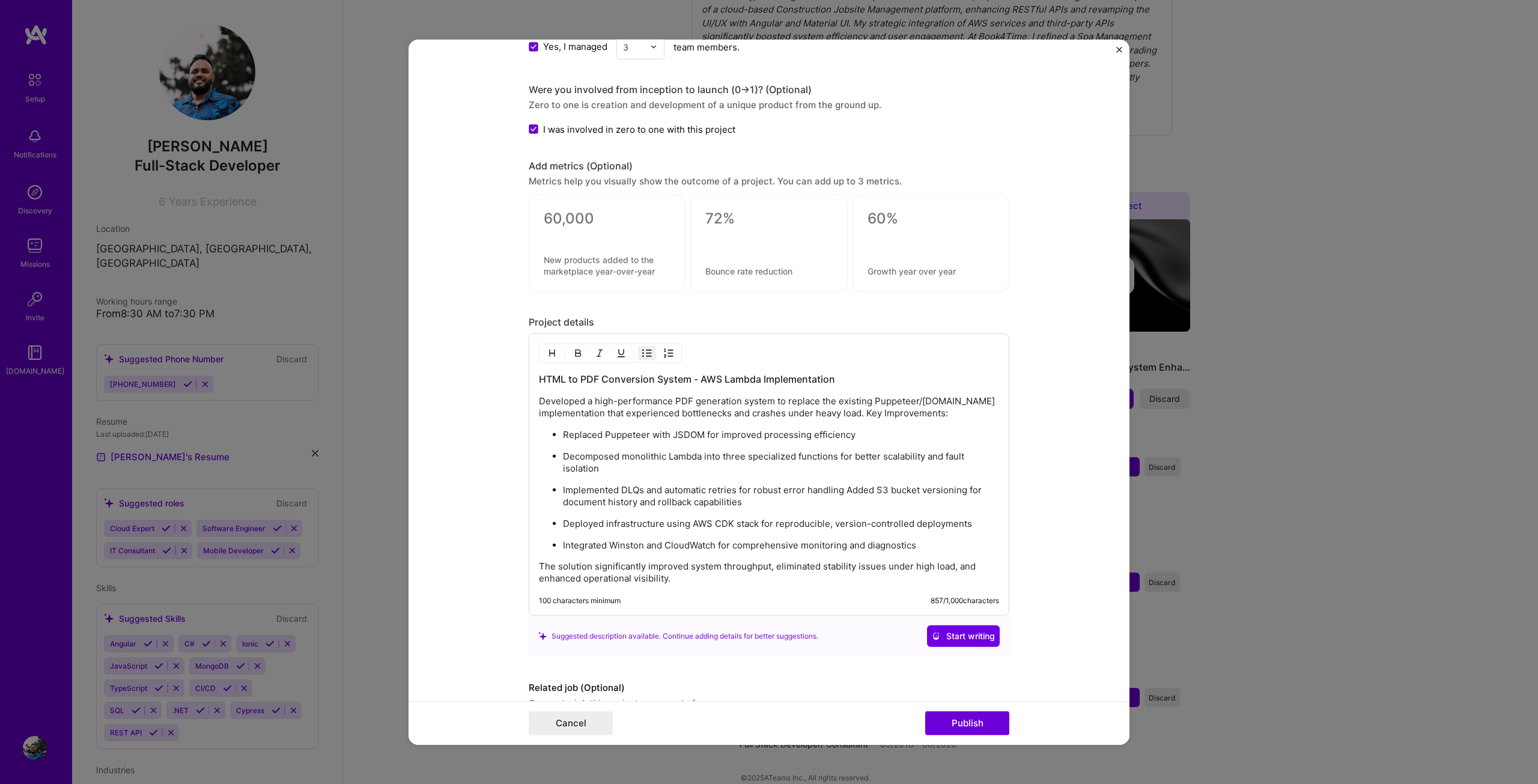
click at [843, 493] on p "Implemented DLQs and automatic retries for robust error handling Added S3 bucke…" at bounding box center [781, 496] width 436 height 24
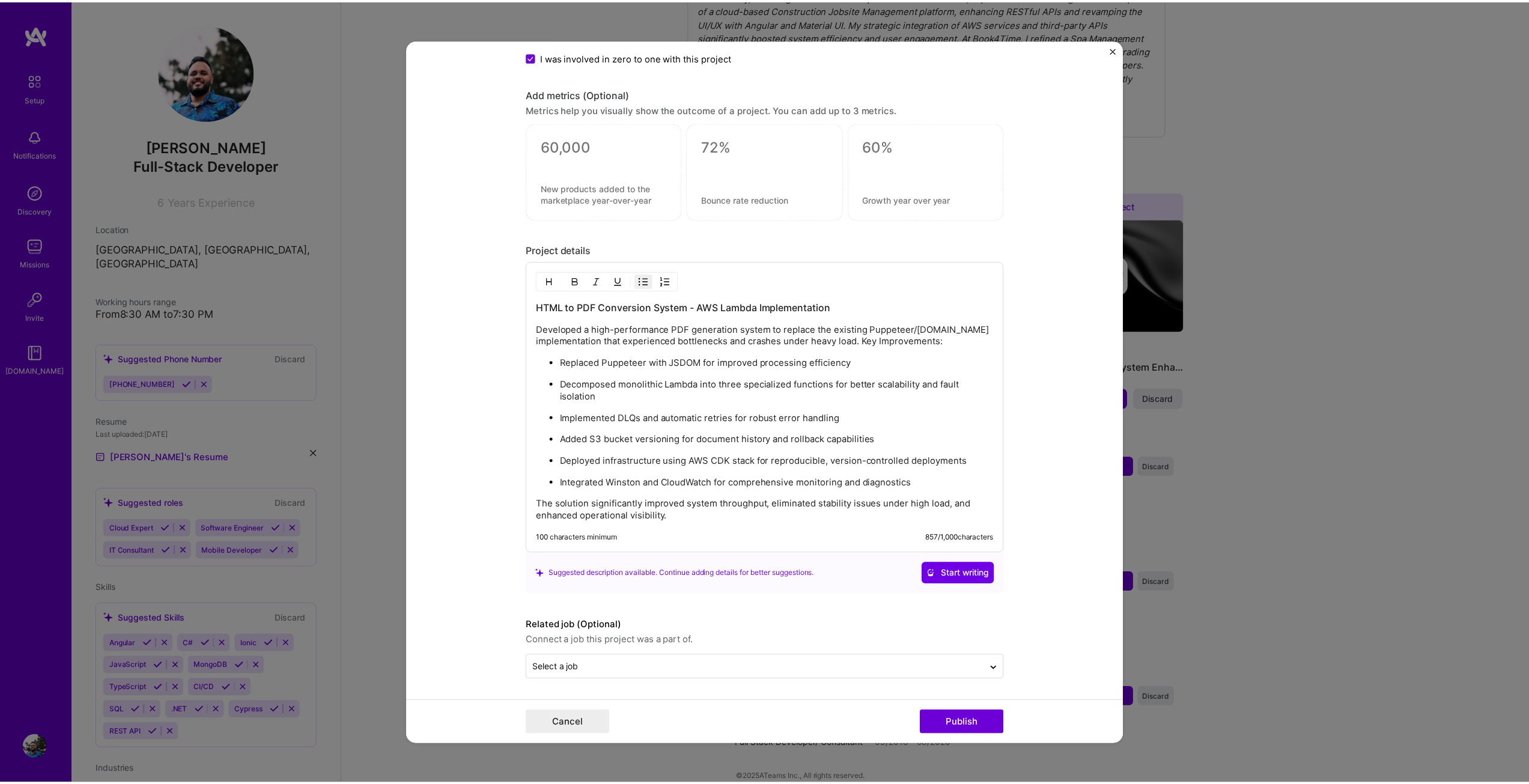
scroll to position [1031, 0]
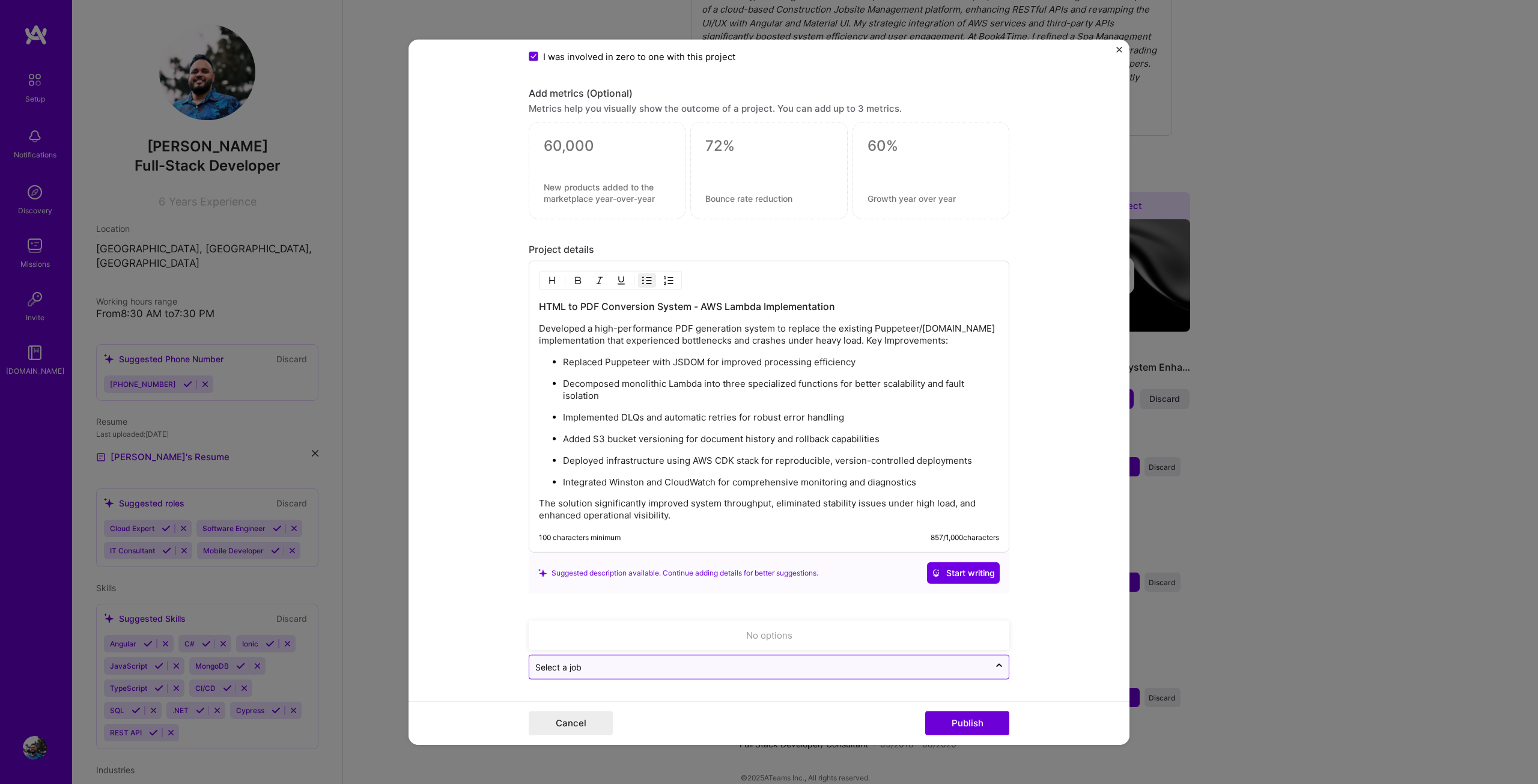
click at [677, 665] on input "text" at bounding box center [759, 667] width 448 height 13
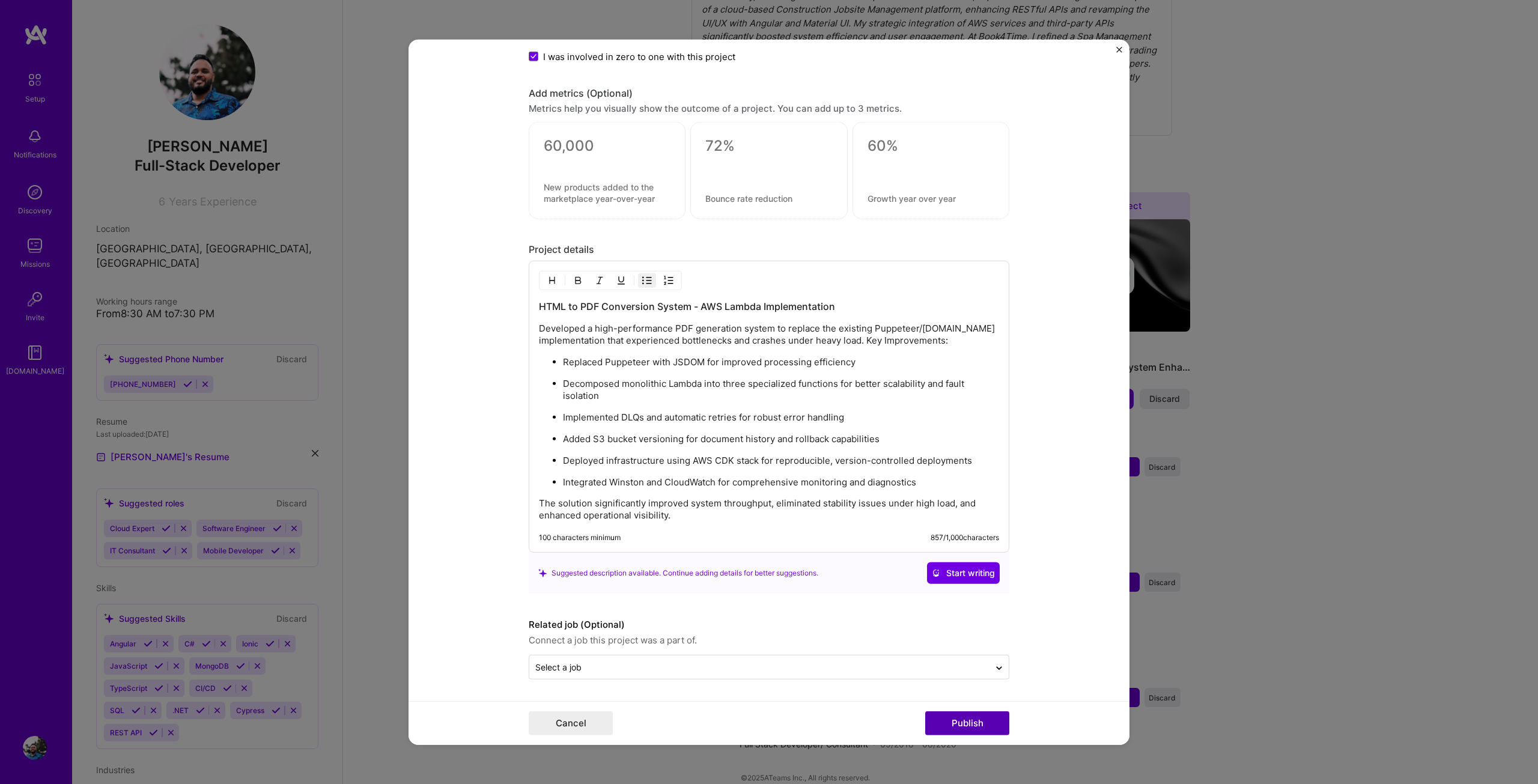
click at [986, 720] on button "Publish" at bounding box center [967, 723] width 84 height 24
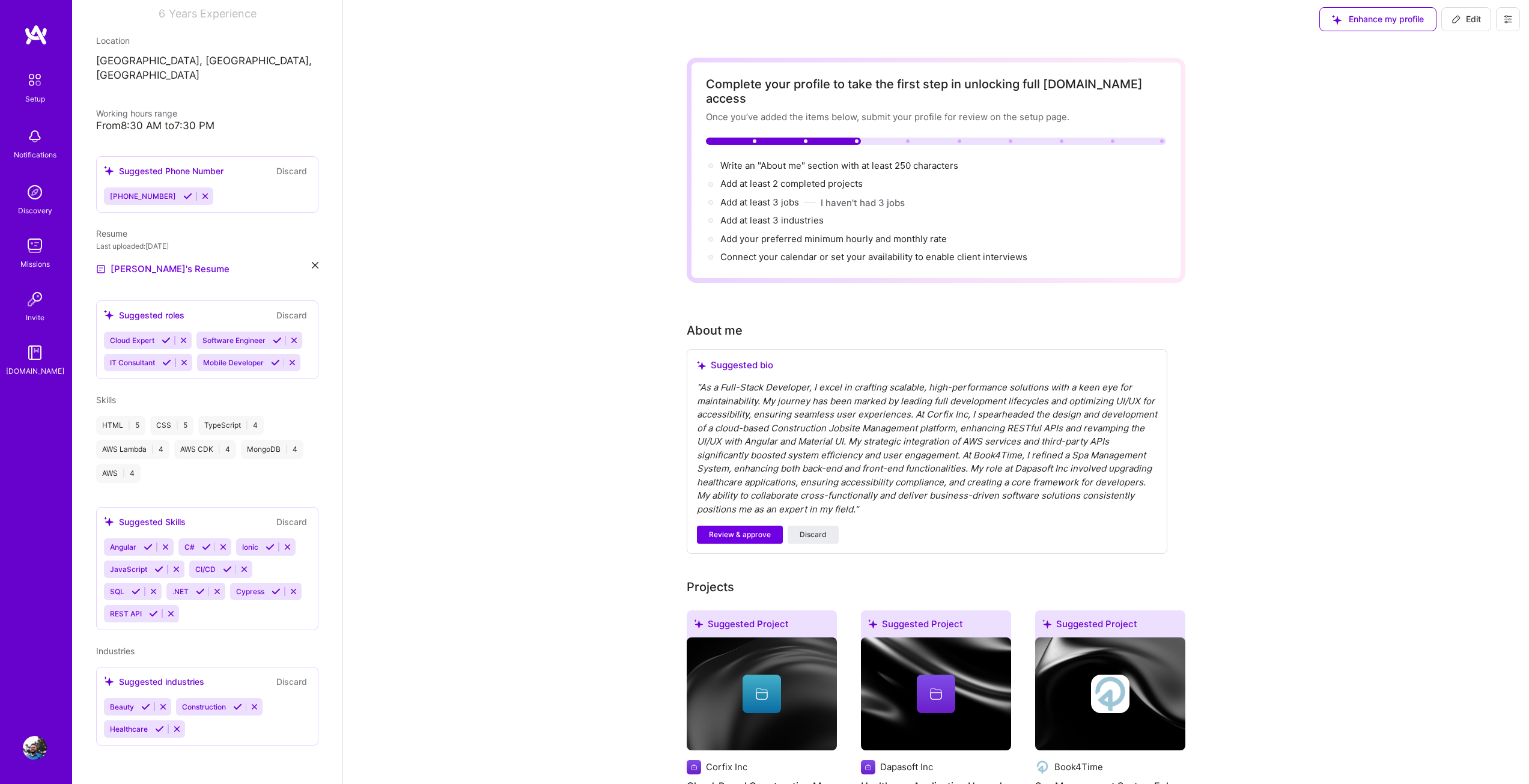
scroll to position [0, 0]
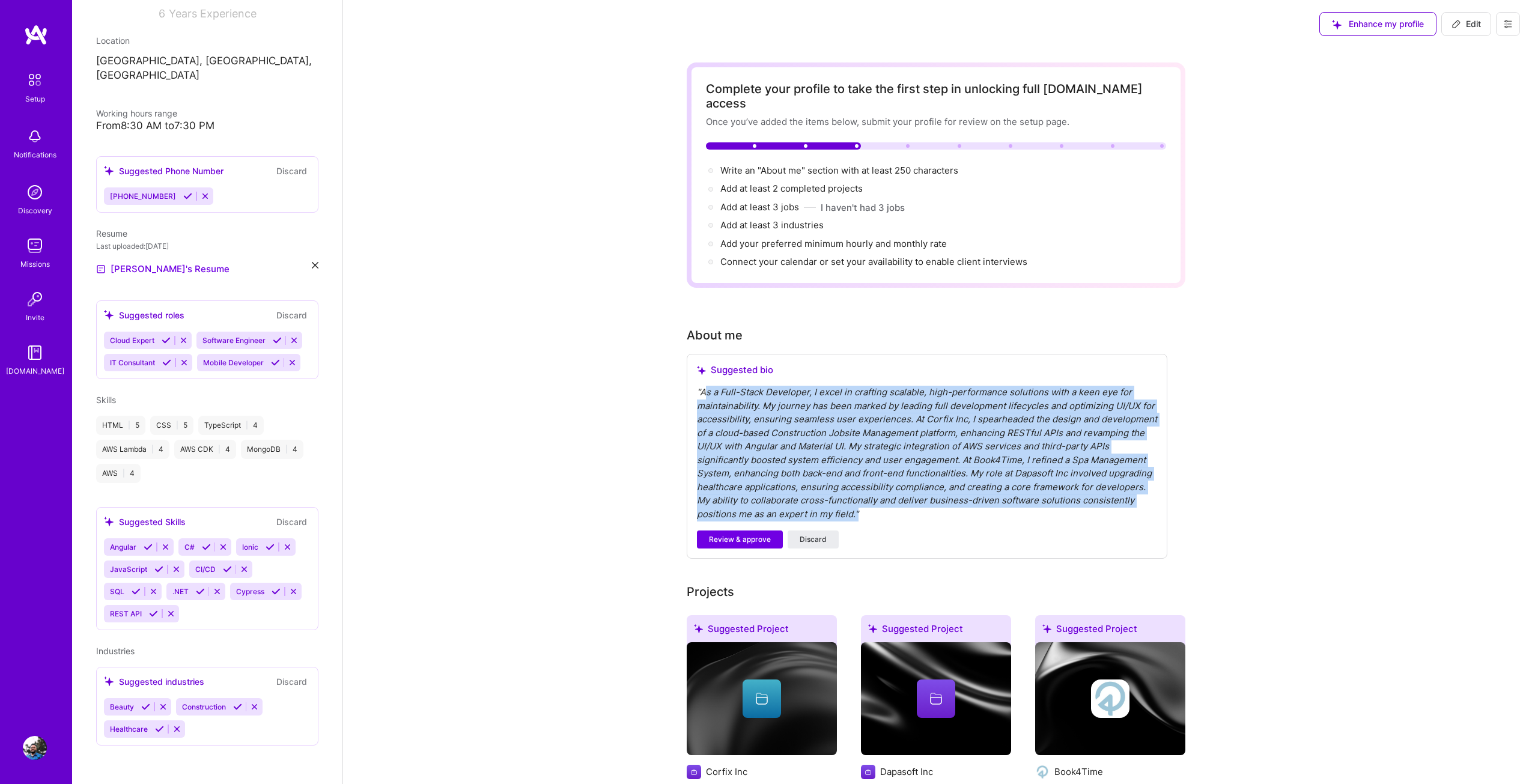
drag, startPoint x: 704, startPoint y: 377, endPoint x: 876, endPoint y: 498, distance: 210.3
click at [876, 498] on div "" As a Full-Stack Developer, I excel in crafting scalable, high-performance sol…" at bounding box center [927, 453] width 460 height 135
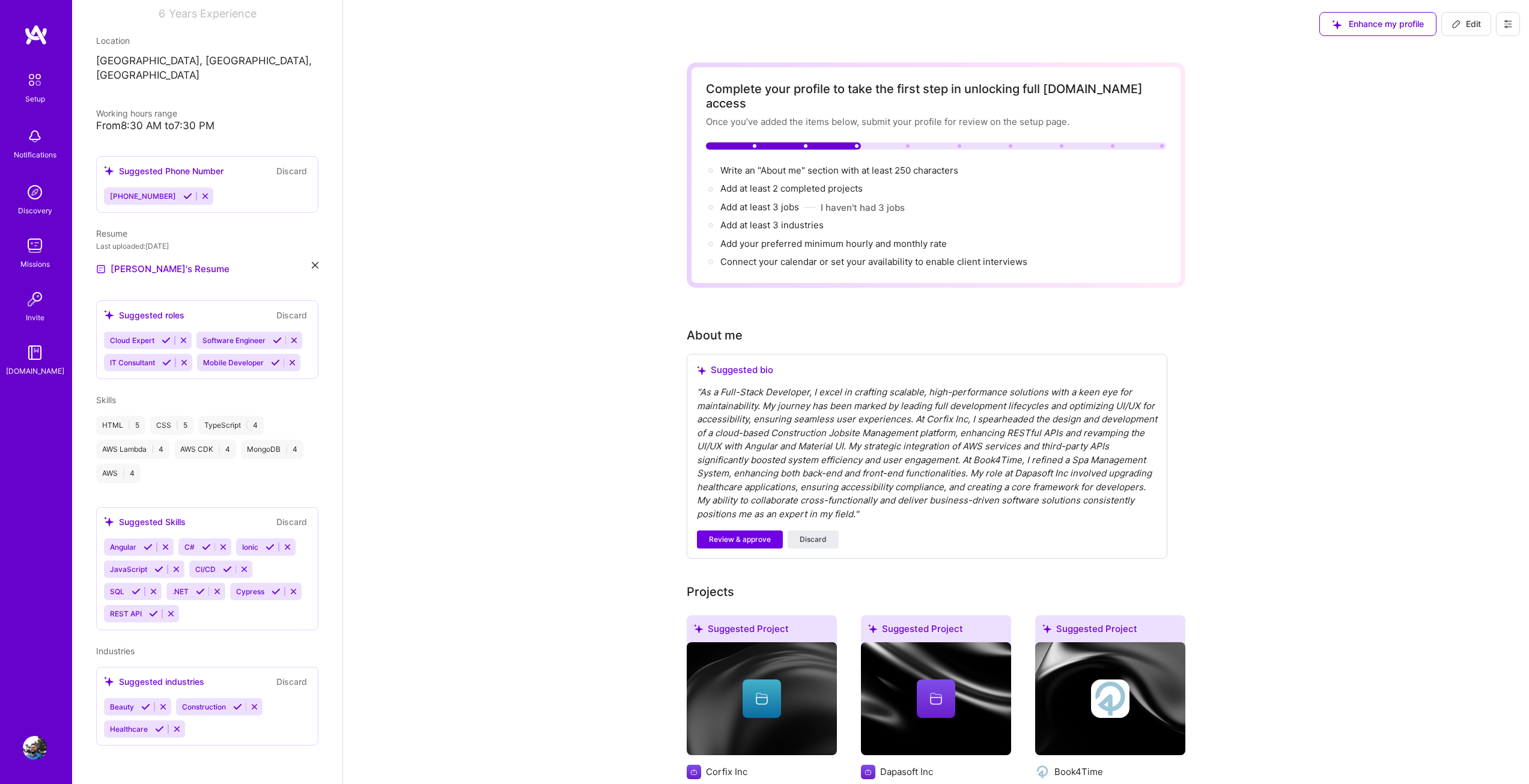
scroll to position [60, 0]
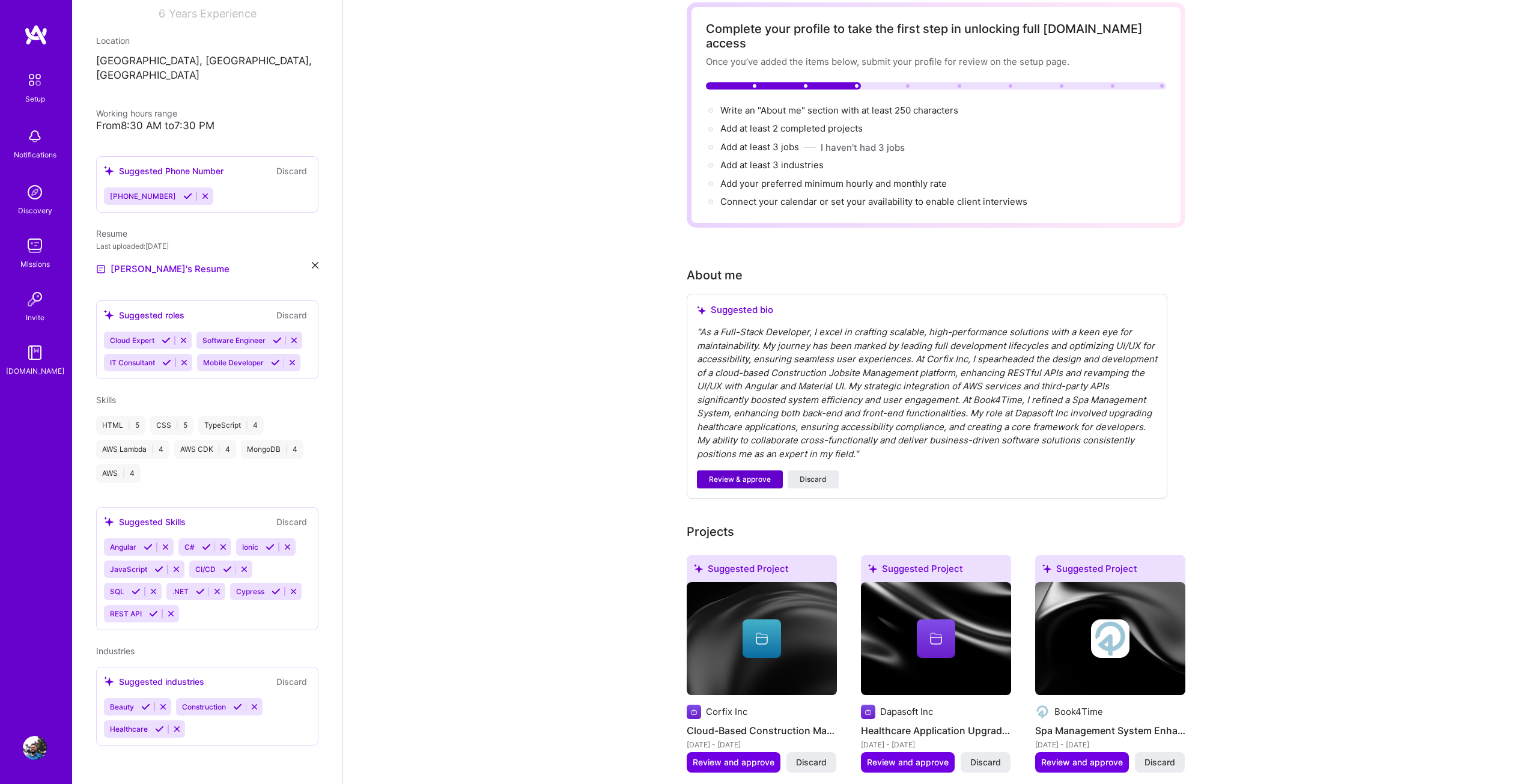
click at [729, 474] on span "Review & approve" at bounding box center [740, 479] width 62 height 11
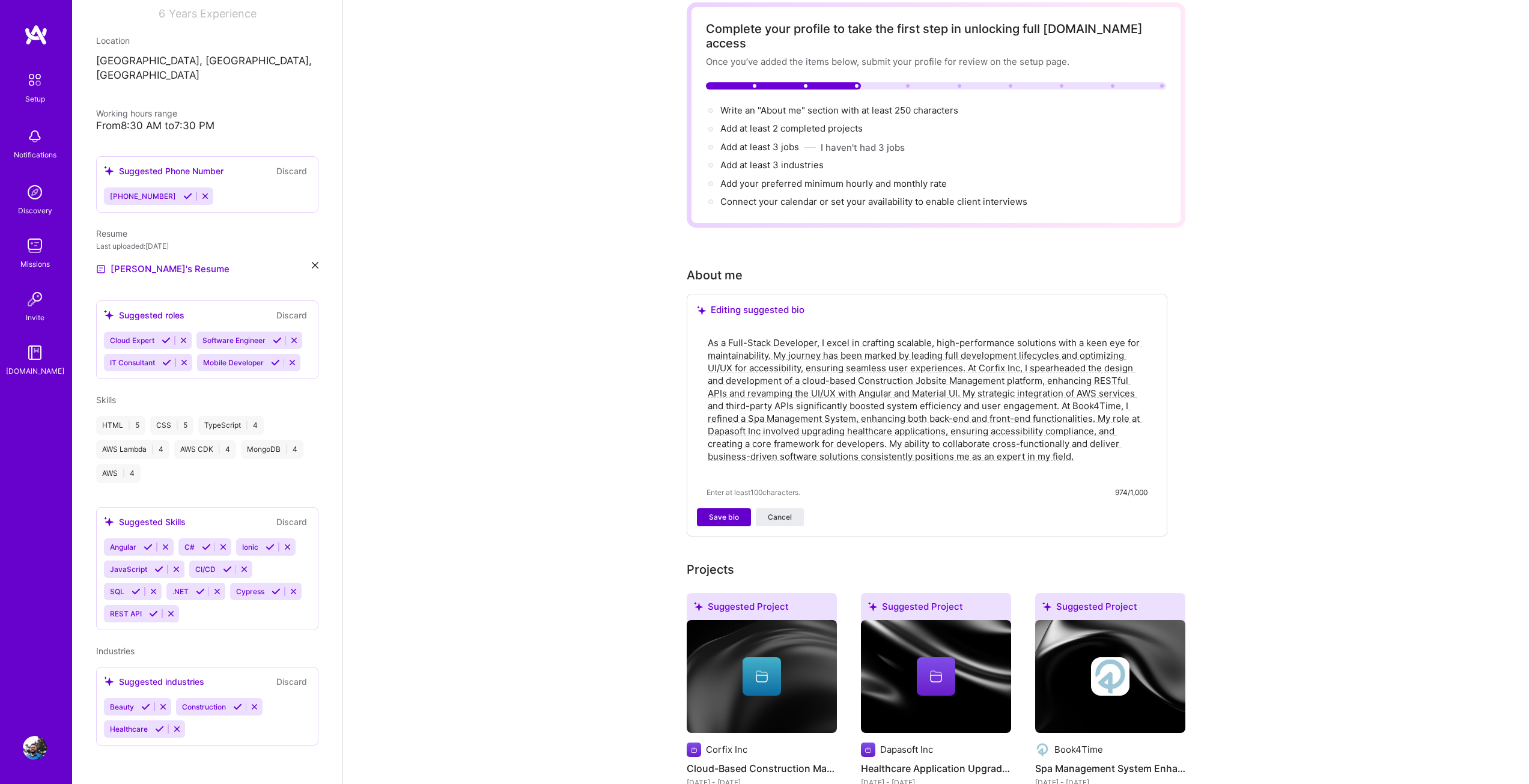
click at [710, 512] on span "Save bio" at bounding box center [724, 517] width 30 height 11
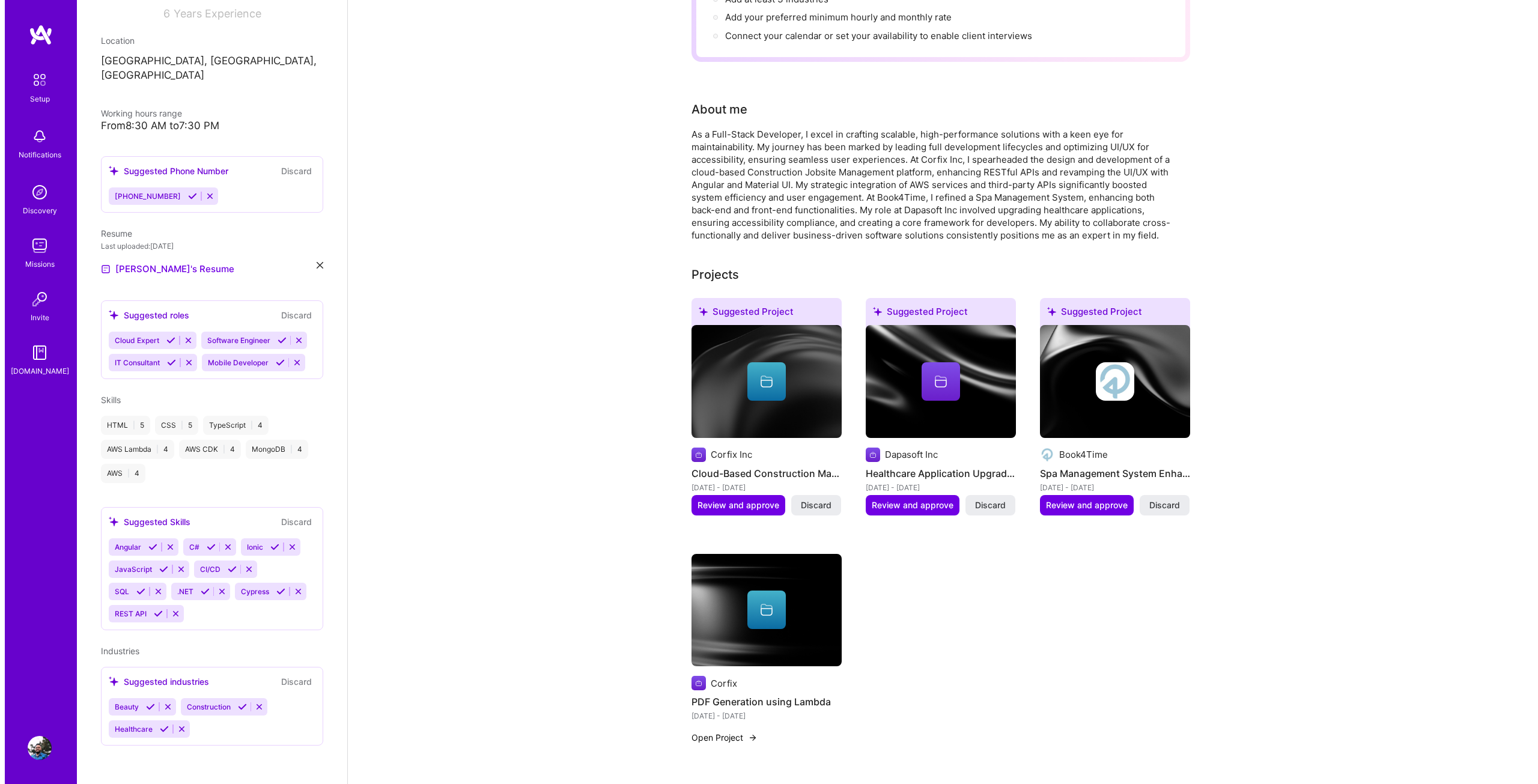
scroll to position [300, 0]
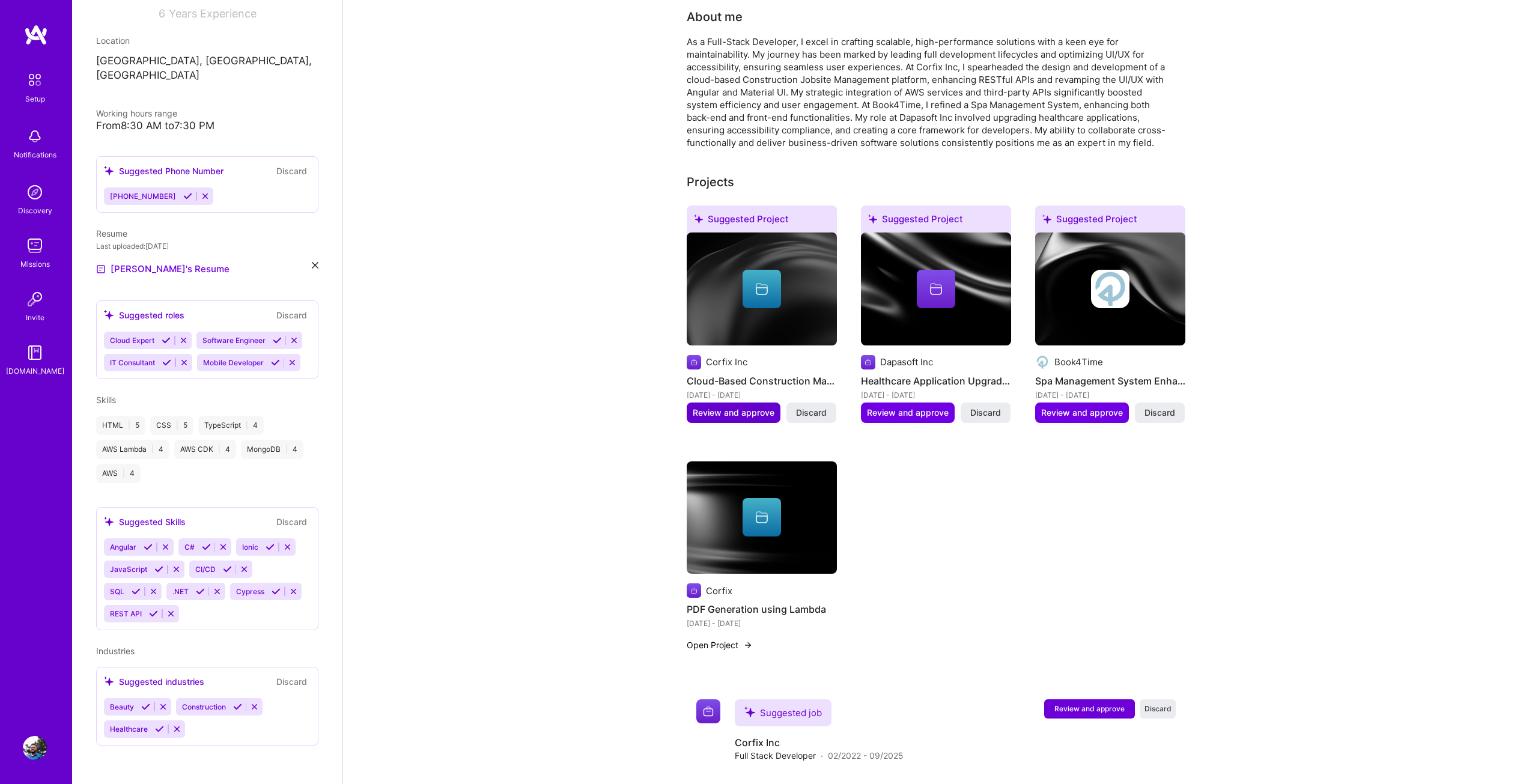
click at [764, 407] on span "Review and approve" at bounding box center [733, 413] width 82 height 12
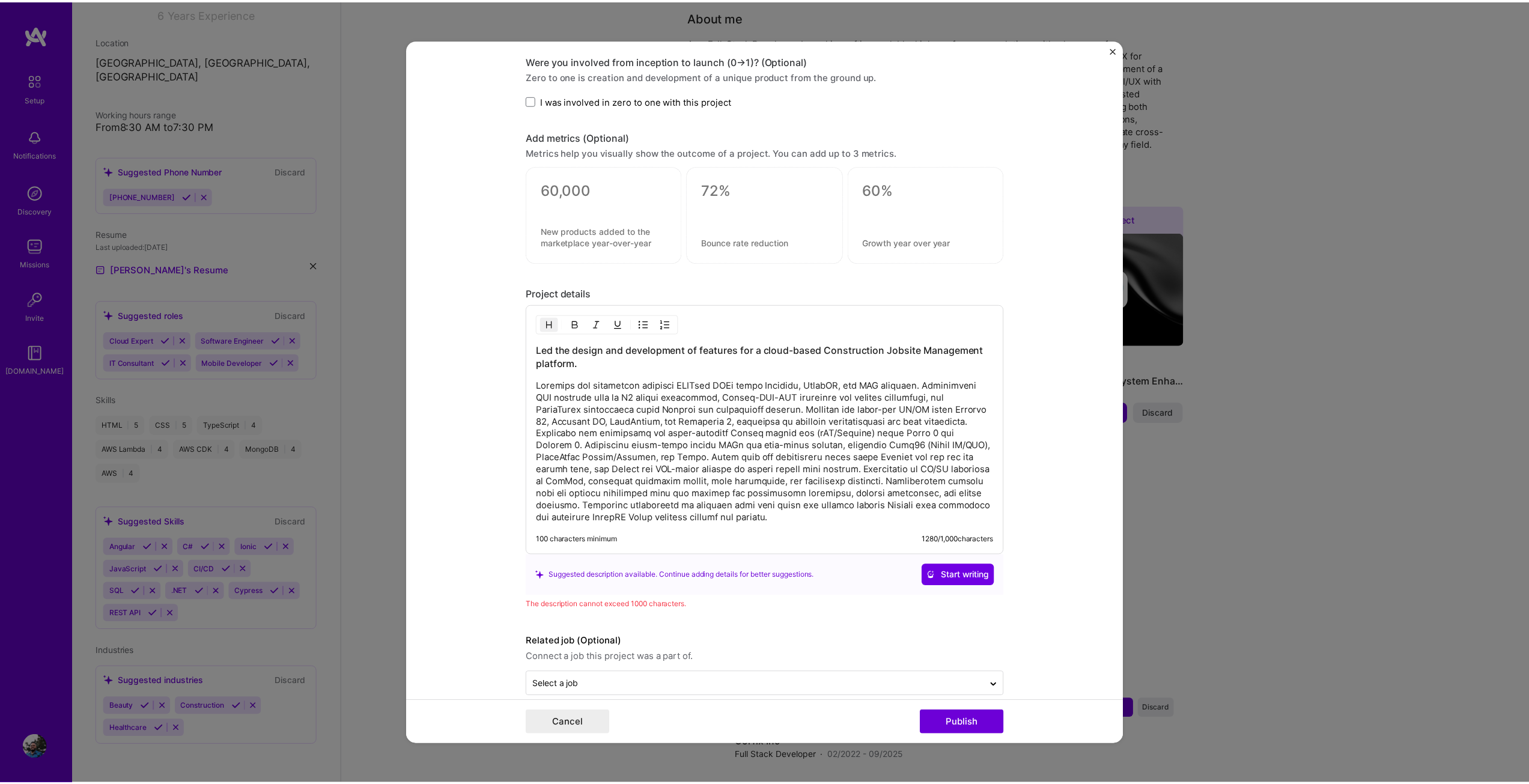
scroll to position [1099, 0]
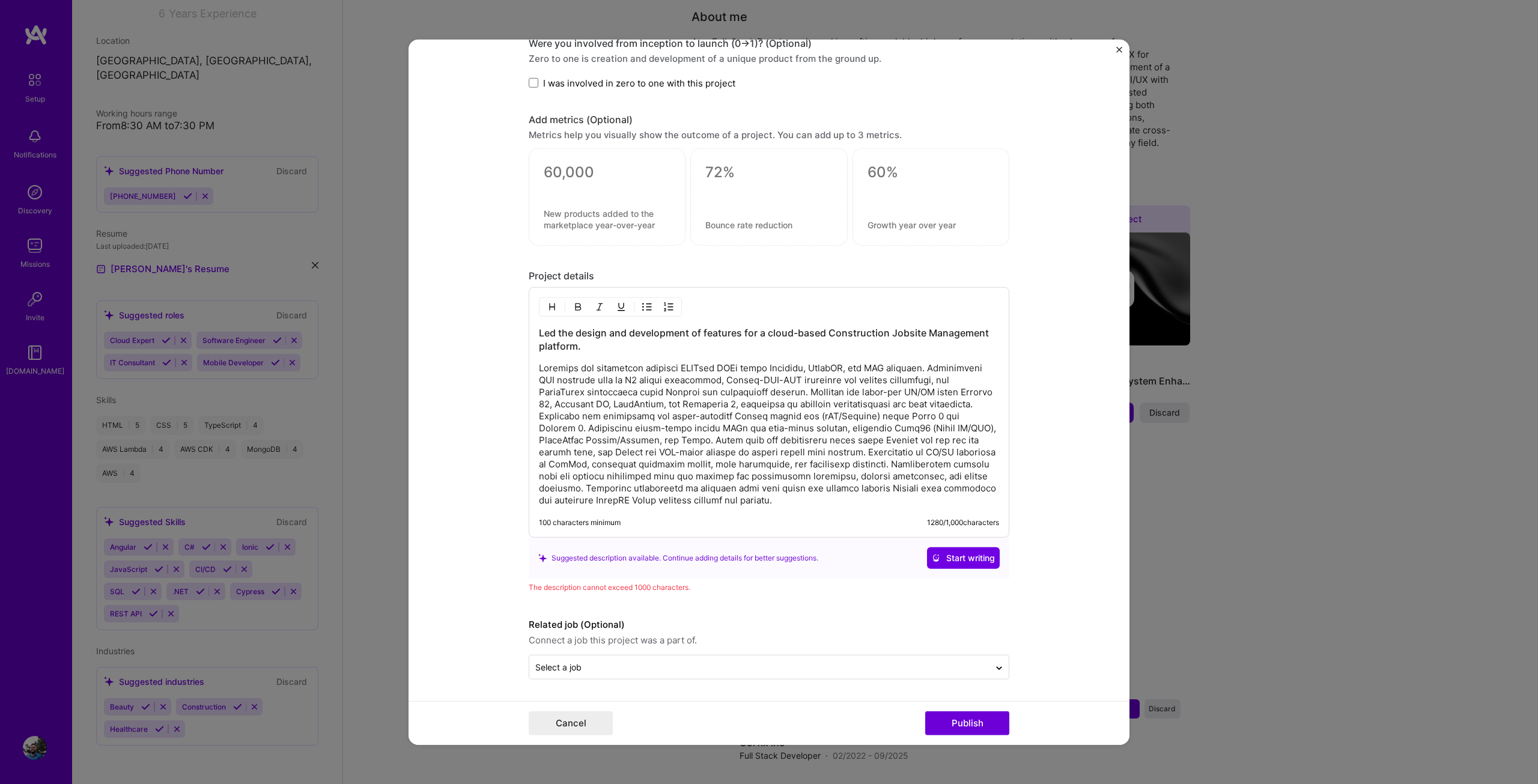
click at [809, 492] on p at bounding box center [769, 434] width 460 height 144
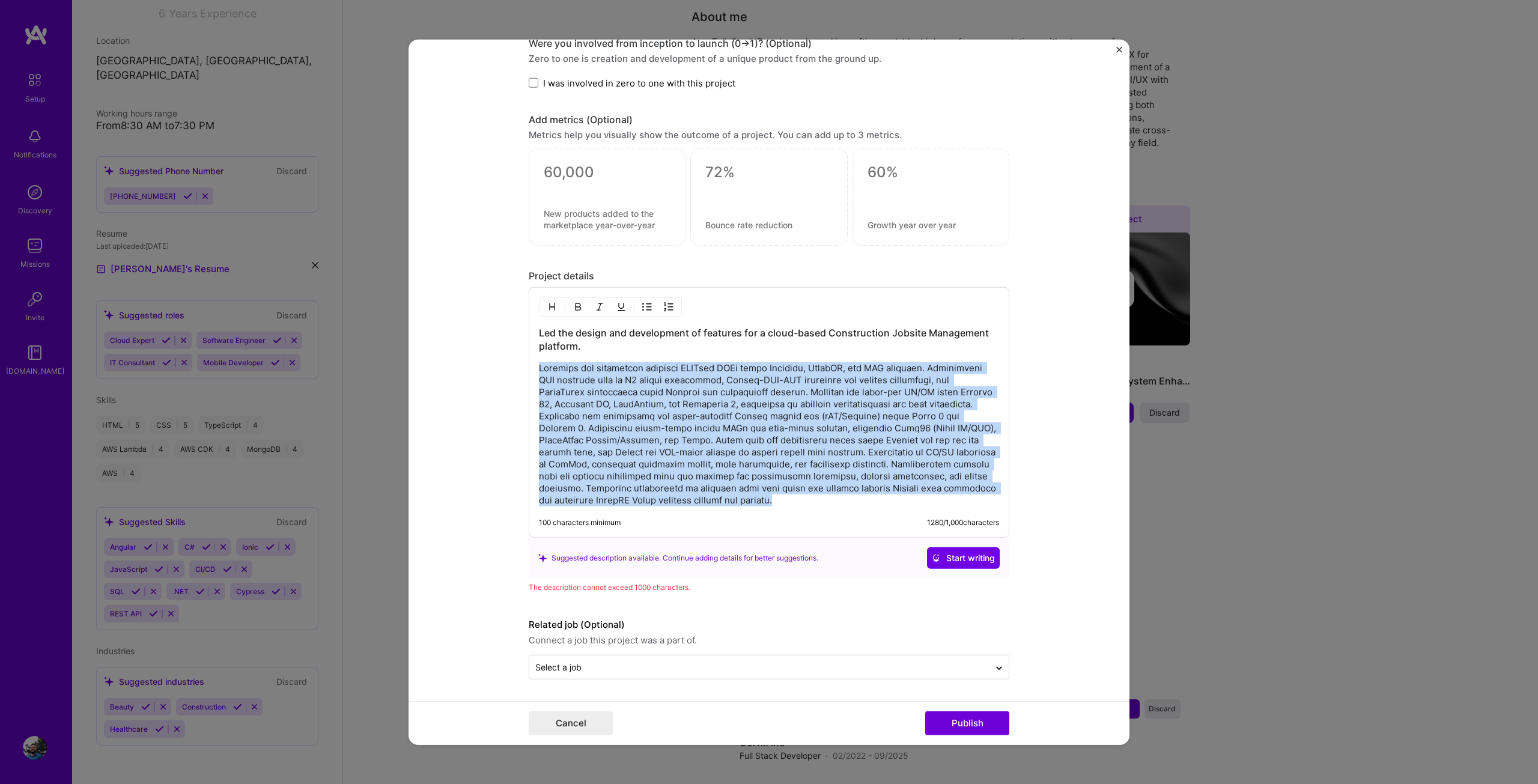
drag, startPoint x: 856, startPoint y: 496, endPoint x: 522, endPoint y: 365, distance: 358.8
click at [522, 365] on form "Editing suggested project This project is suggested based on your LinkedIn, res…" at bounding box center [769, 392] width 721 height 706
click at [569, 730] on button "Cancel" at bounding box center [571, 723] width 84 height 24
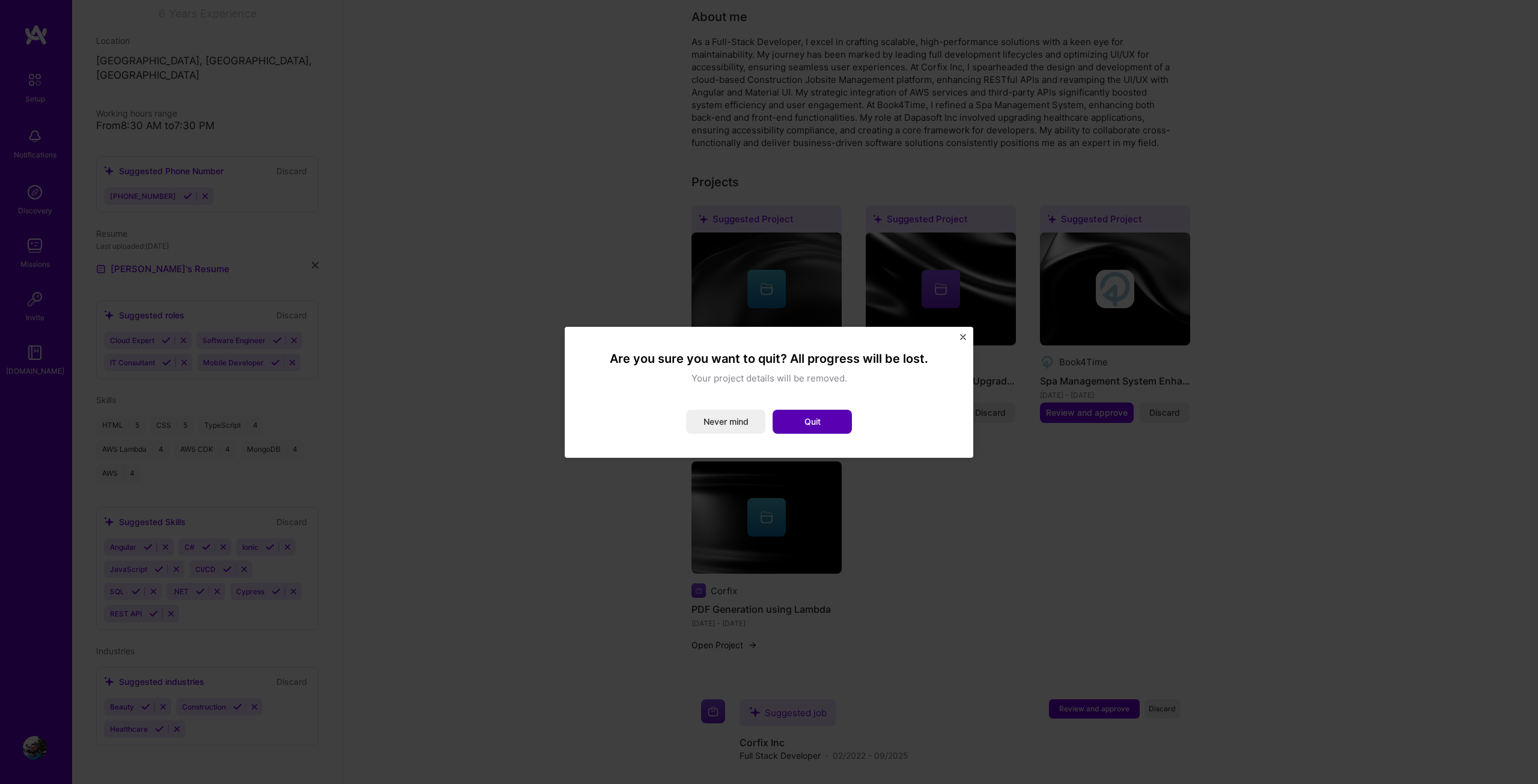
click at [836, 424] on button "Quit" at bounding box center [812, 422] width 79 height 24
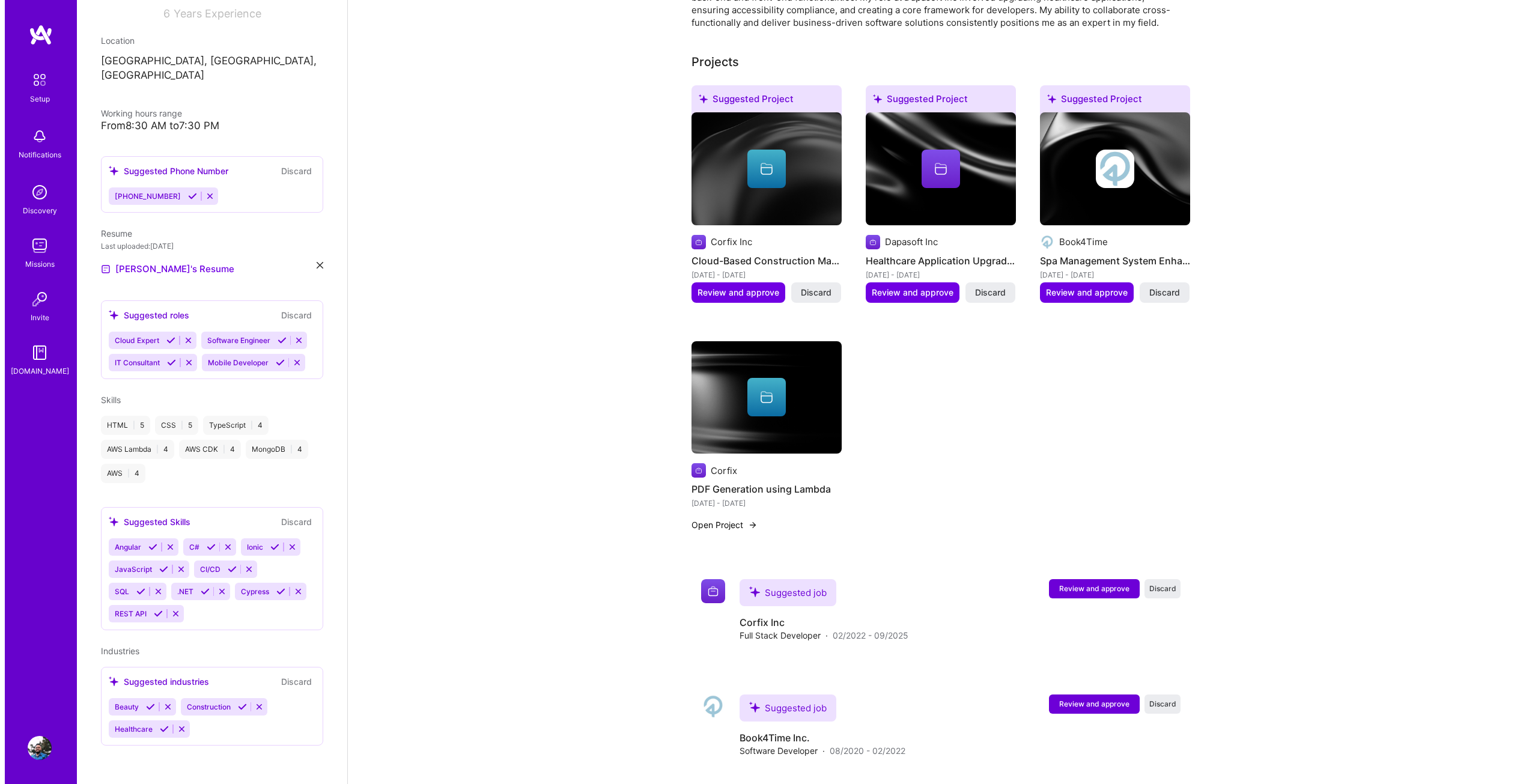
scroll to position [361, 0]
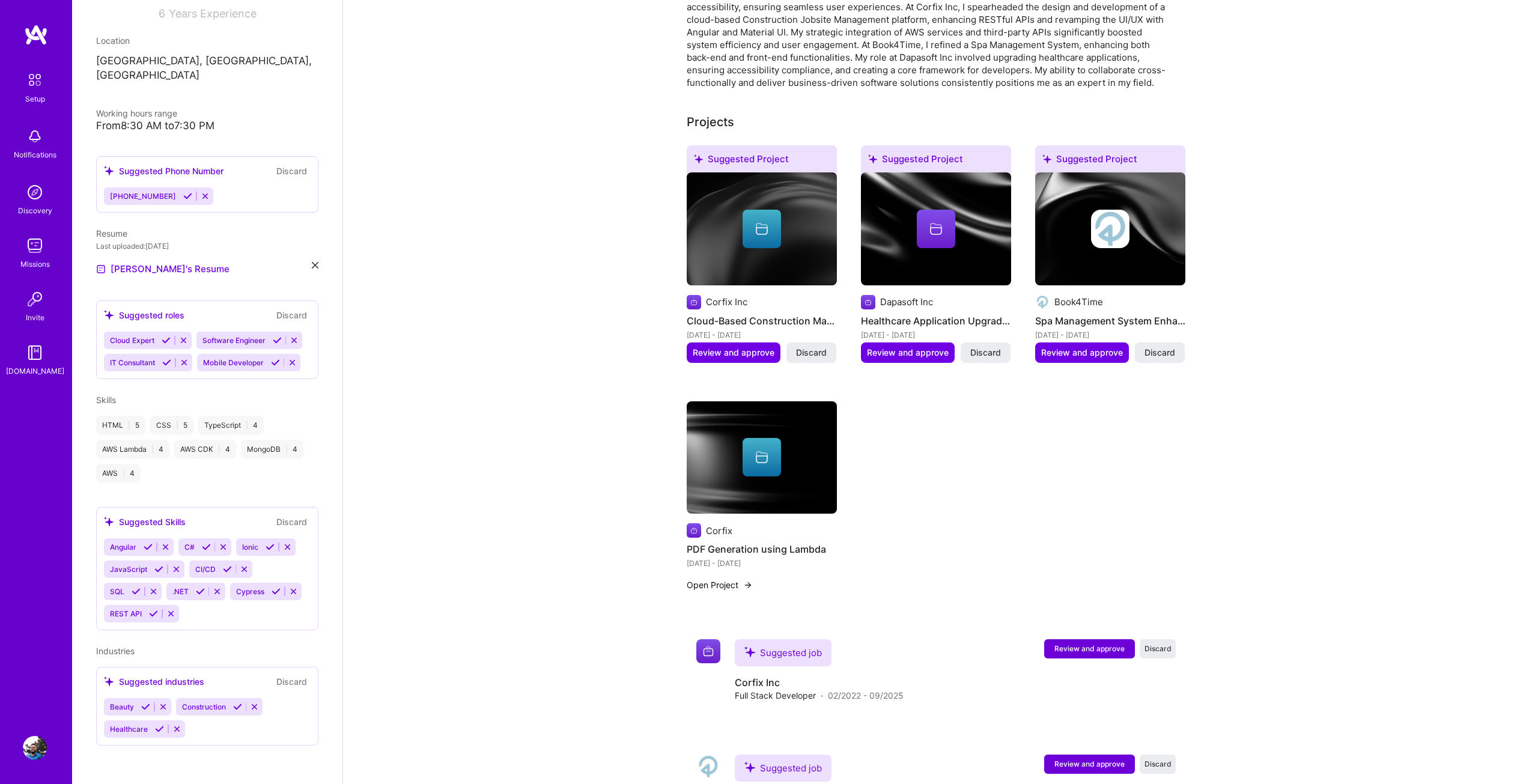
click at [952, 262] on img at bounding box center [936, 228] width 150 height 113
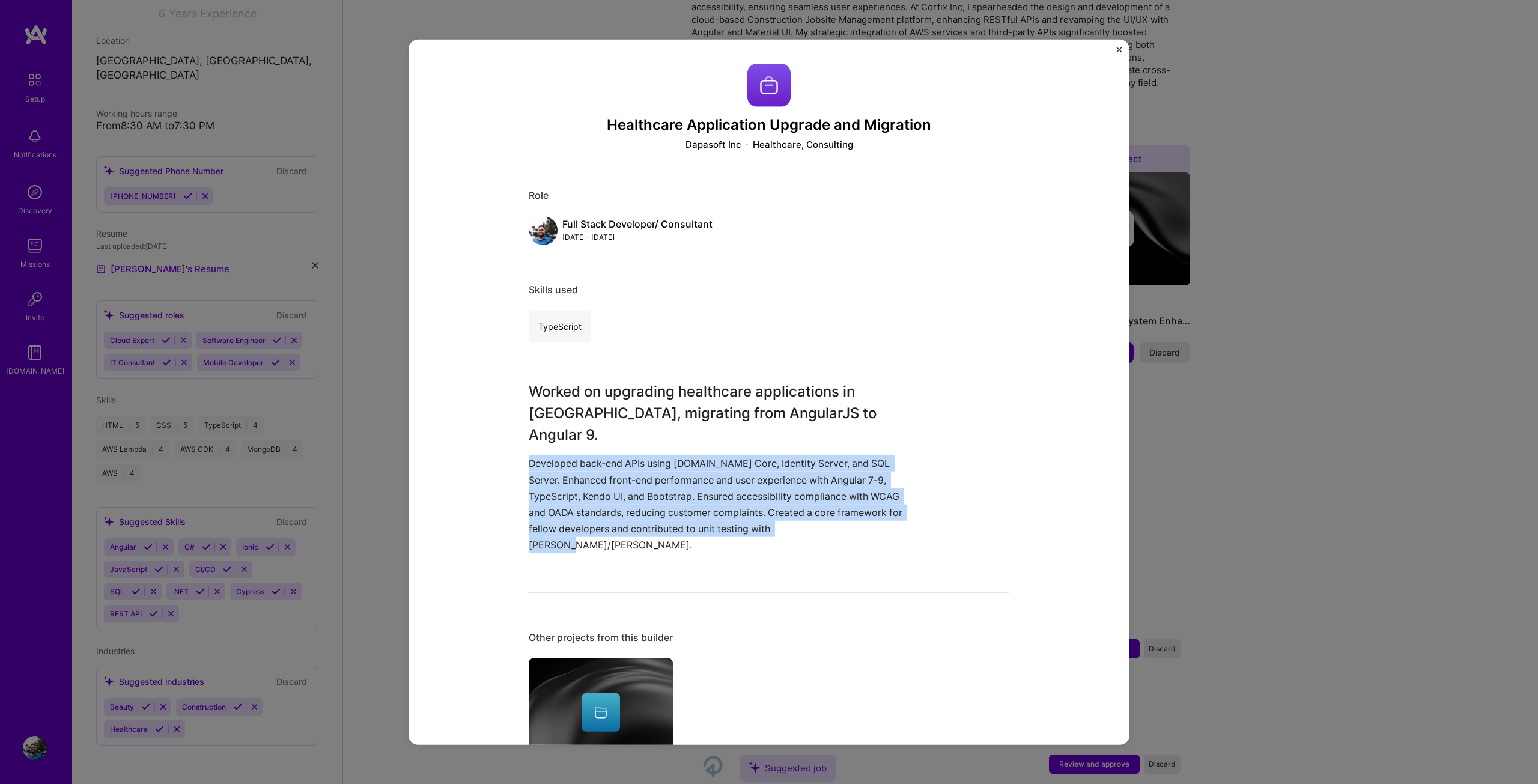
drag, startPoint x: 817, startPoint y: 504, endPoint x: 477, endPoint y: 427, distance: 348.6
click at [477, 427] on div "Healthcare Application Upgrade and Migration Dapasoft Inc Healthcare, Consultin…" at bounding box center [769, 392] width 721 height 706
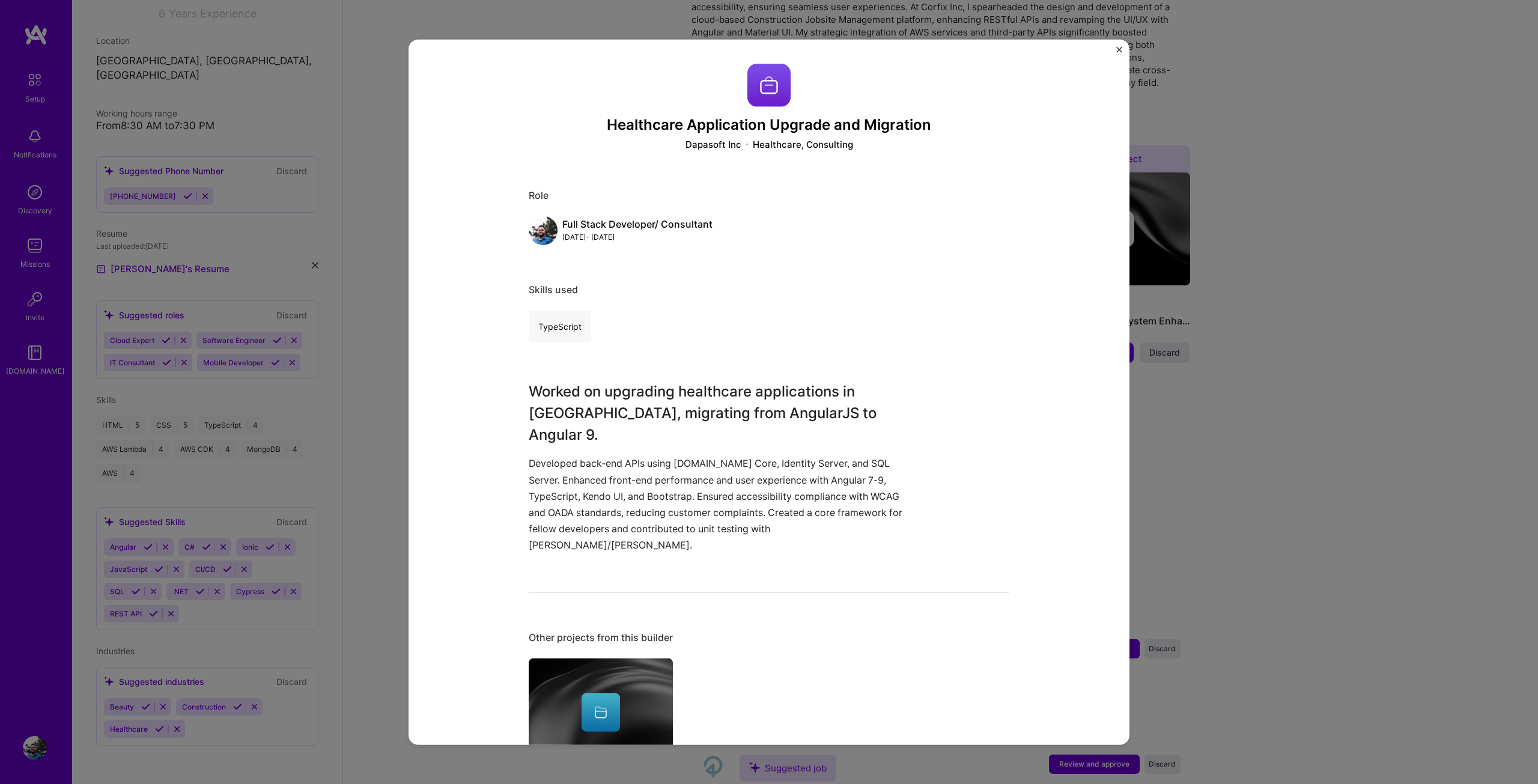
click at [559, 330] on div "TypeScript" at bounding box center [560, 326] width 63 height 32
click at [1114, 49] on div "Healthcare Application Upgrade and Migration Dapasoft Inc Healthcare, Consultin…" at bounding box center [769, 392] width 721 height 706
click at [1119, 47] on img "Close" at bounding box center [1119, 49] width 6 height 6
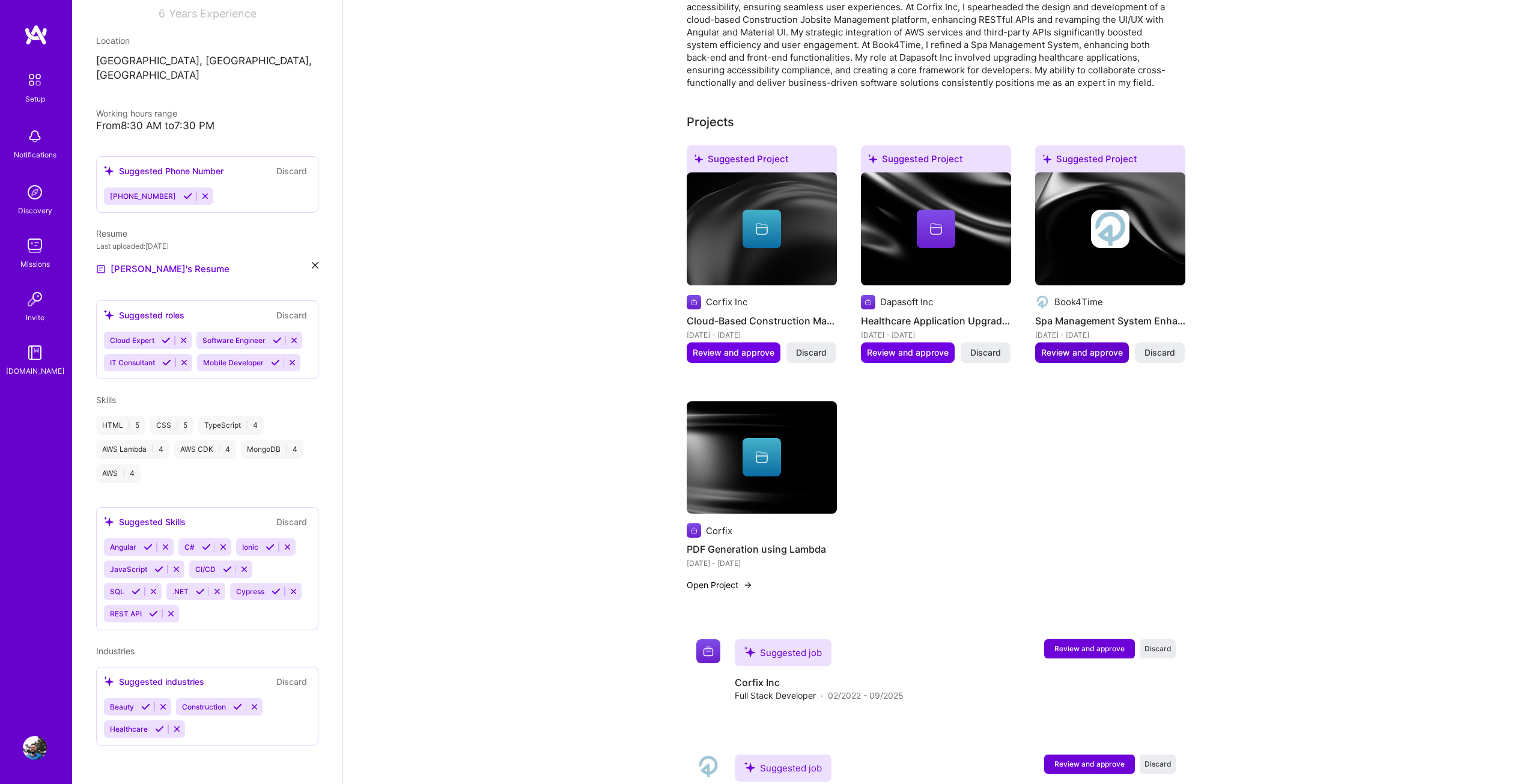
click at [1074, 346] on span "Review and approve" at bounding box center [1081, 352] width 82 height 12
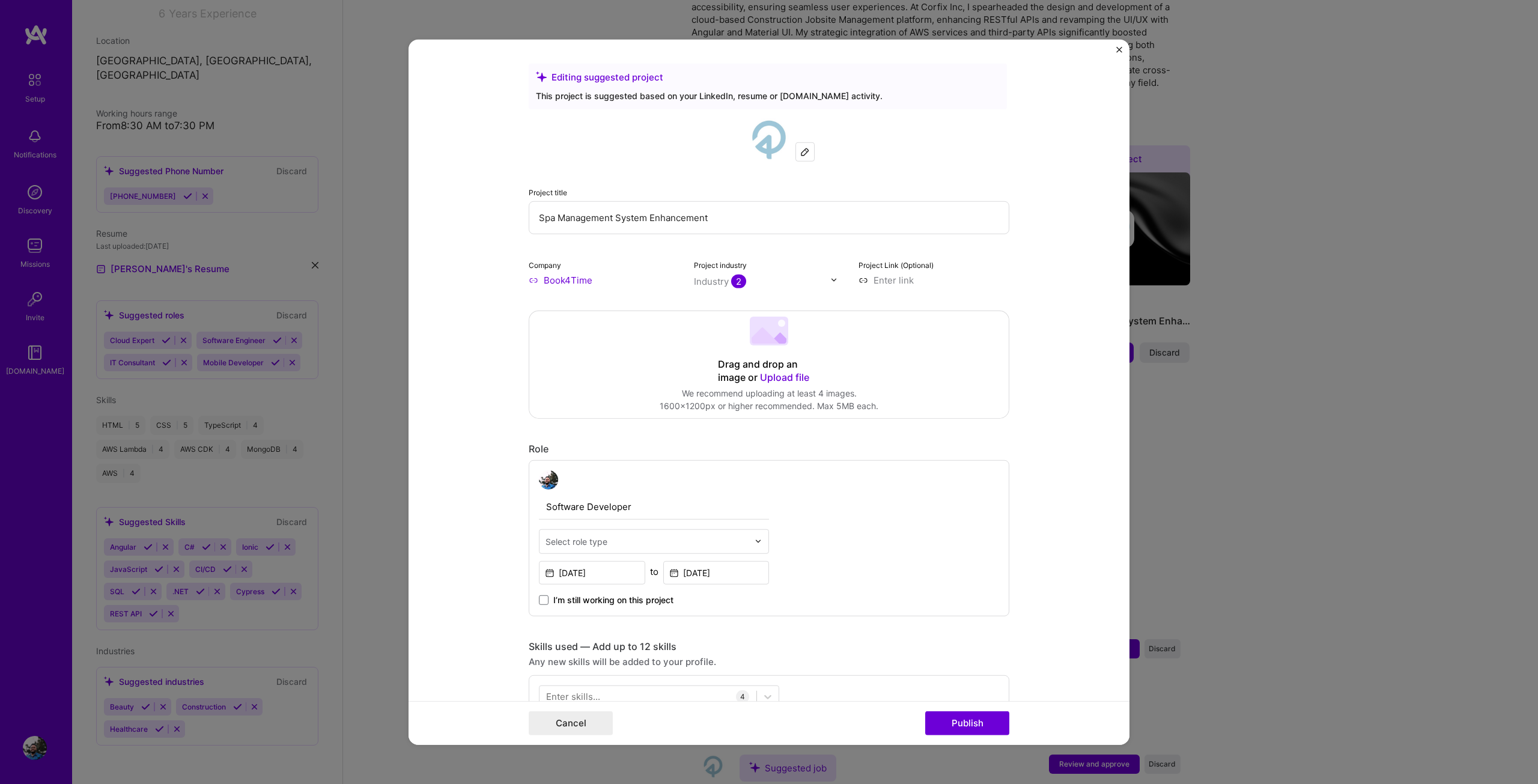
click at [1118, 49] on img "Close" at bounding box center [1119, 49] width 6 height 6
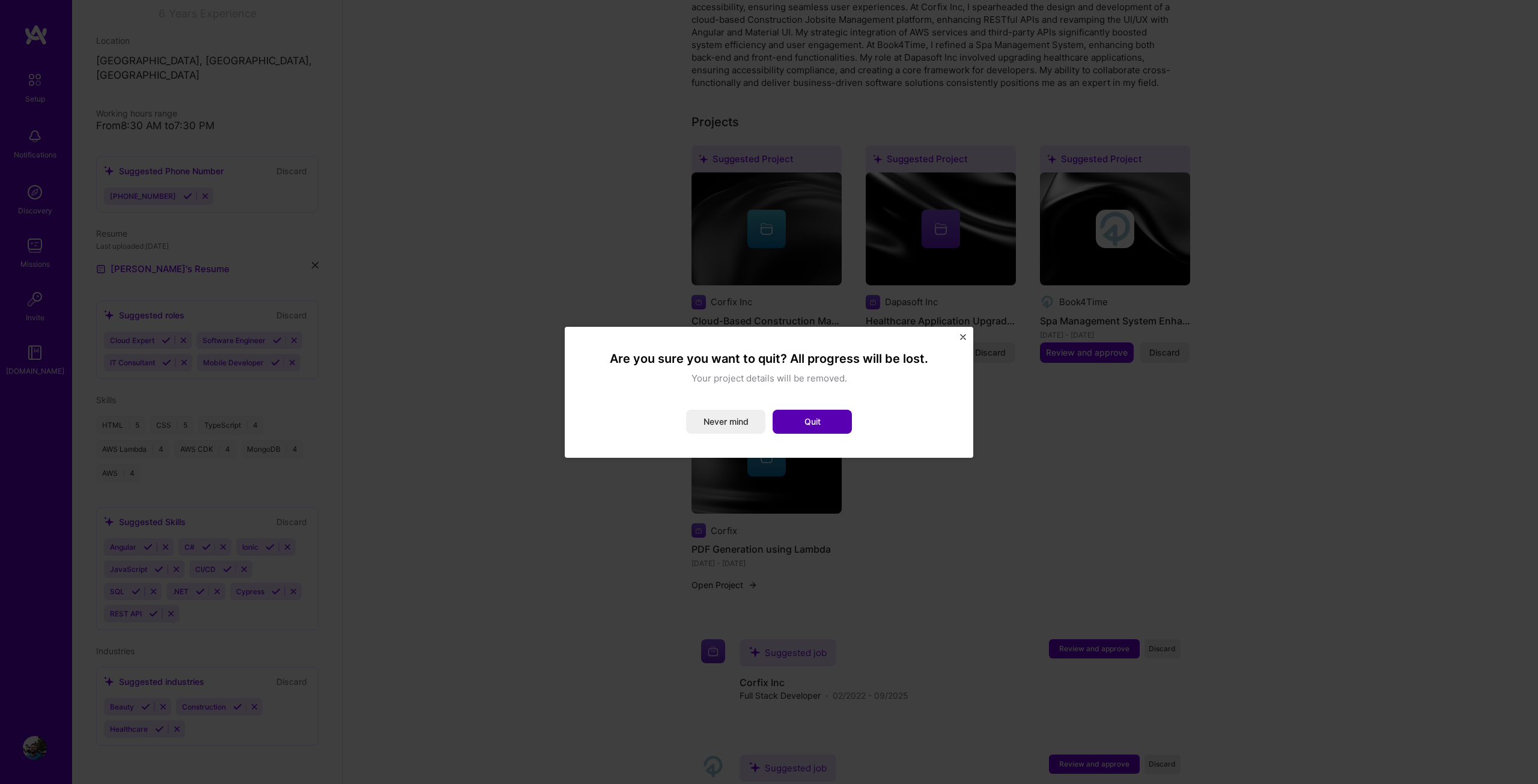
click at [821, 416] on button "Quit" at bounding box center [812, 422] width 79 height 24
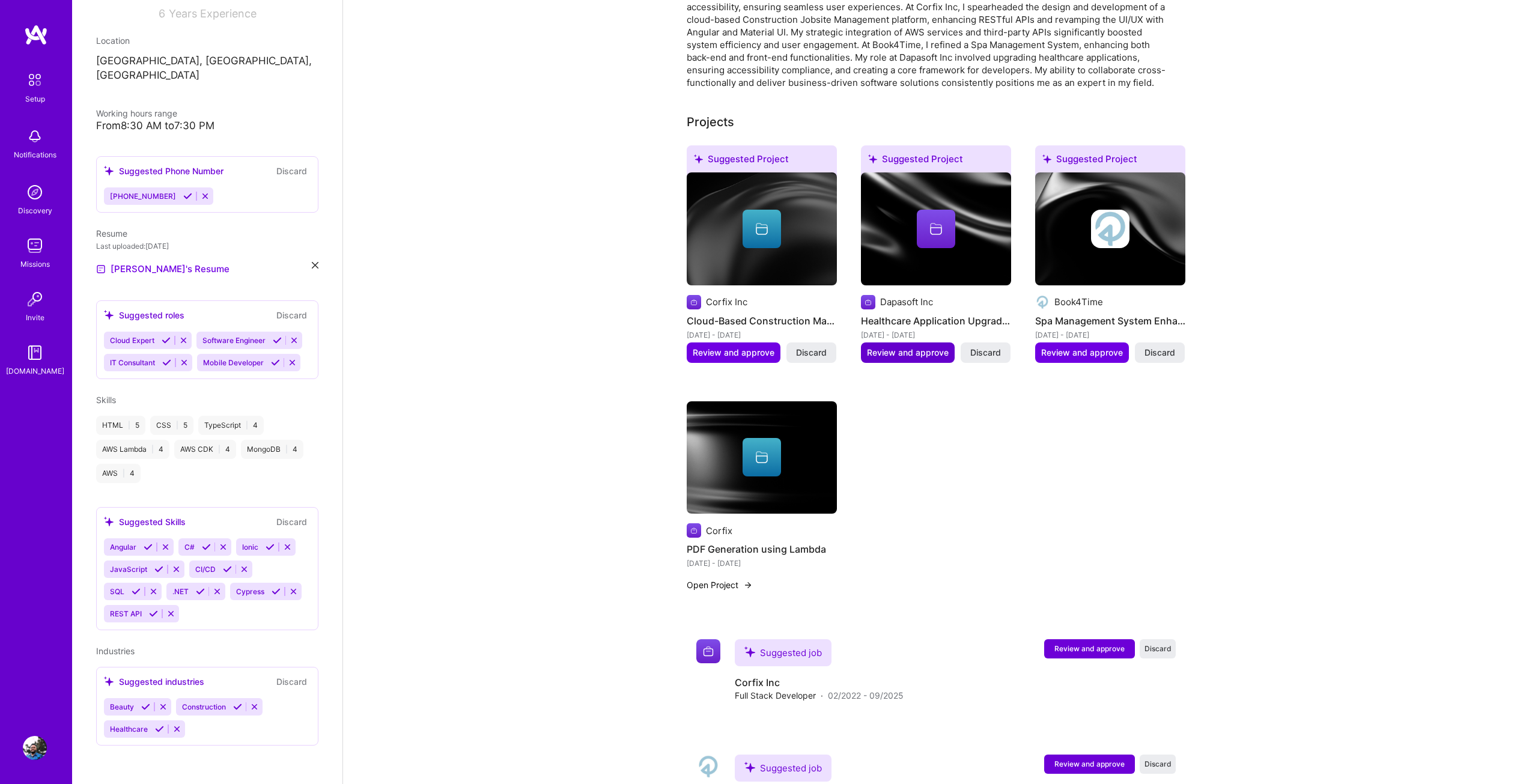
click at [923, 346] on span "Review and approve" at bounding box center [907, 352] width 82 height 12
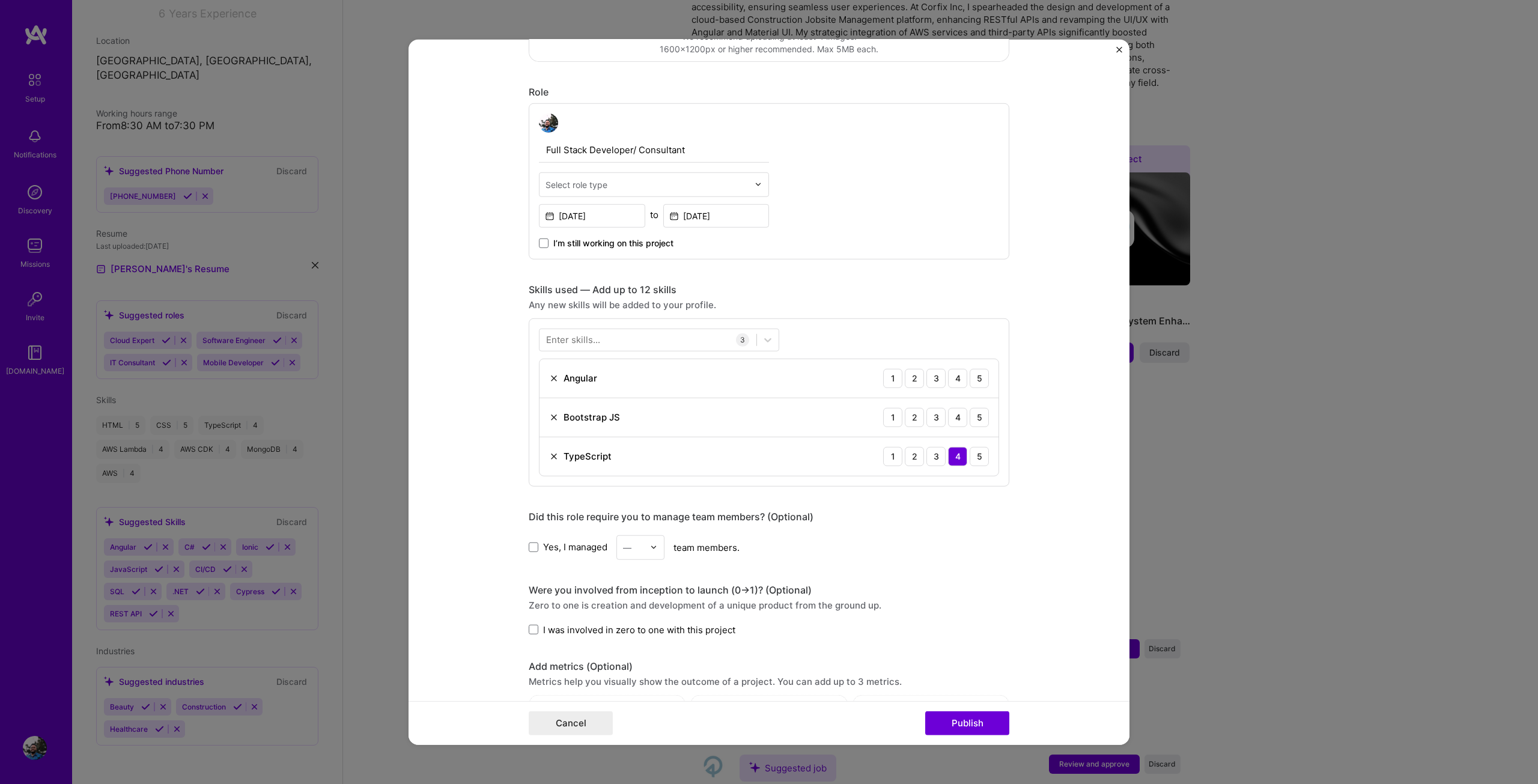
scroll to position [361, 0]
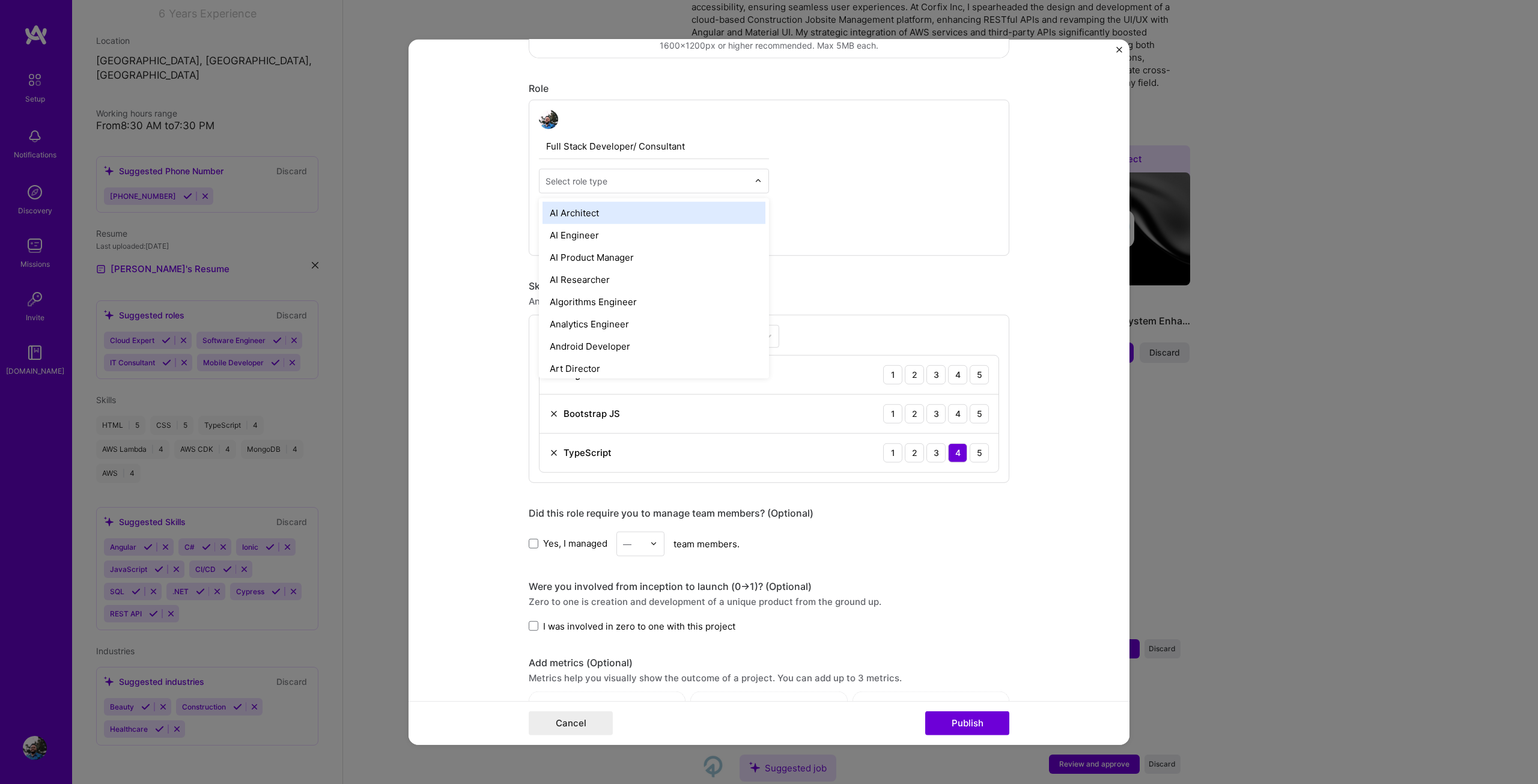
click at [638, 185] on input "text" at bounding box center [647, 180] width 203 height 13
click at [630, 325] on div "Full-Stack Developer" at bounding box center [654, 323] width 223 height 22
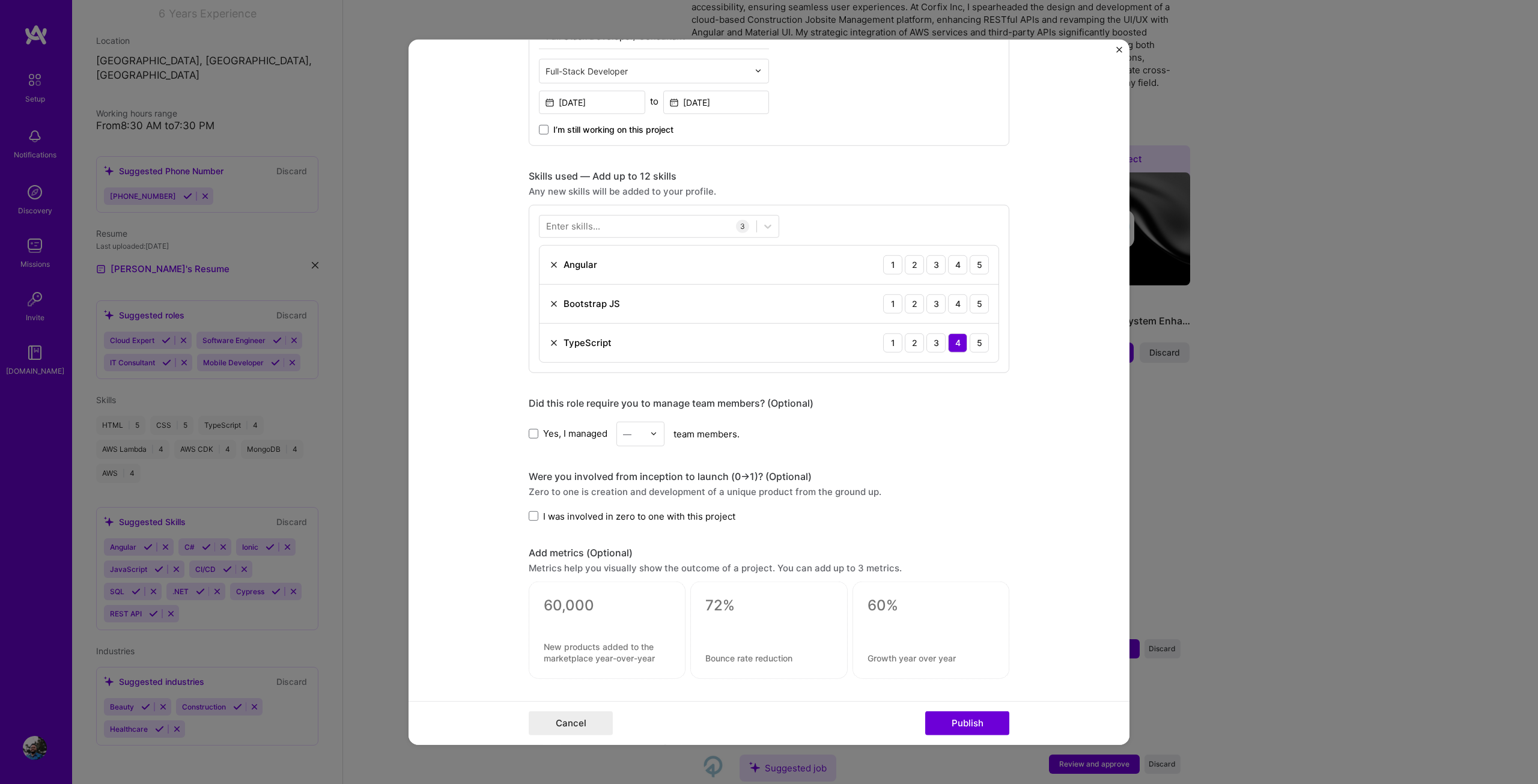
scroll to position [481, 0]
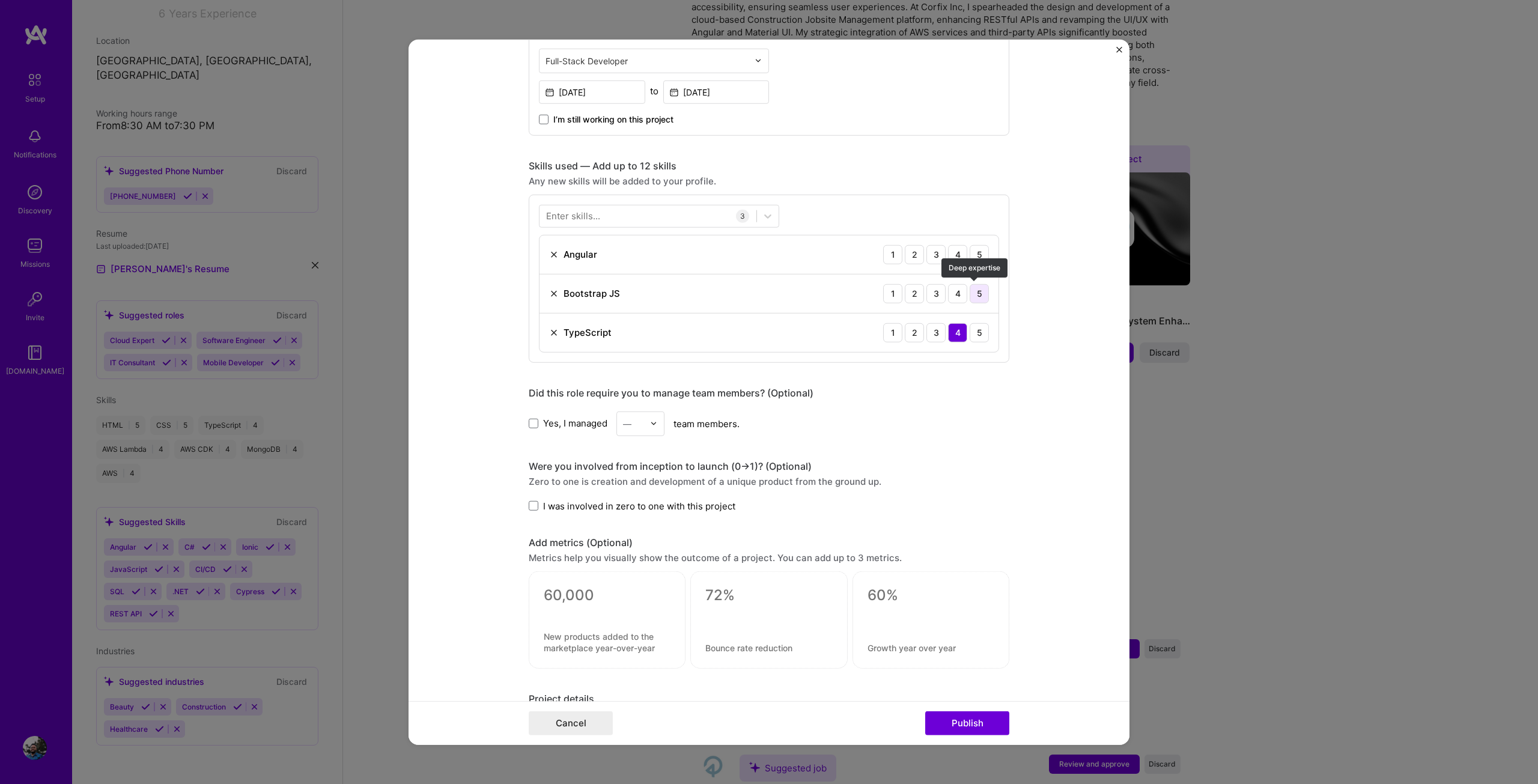
click at [975, 291] on div "5" at bounding box center [979, 293] width 19 height 19
click at [973, 256] on div "5" at bounding box center [979, 254] width 19 height 19
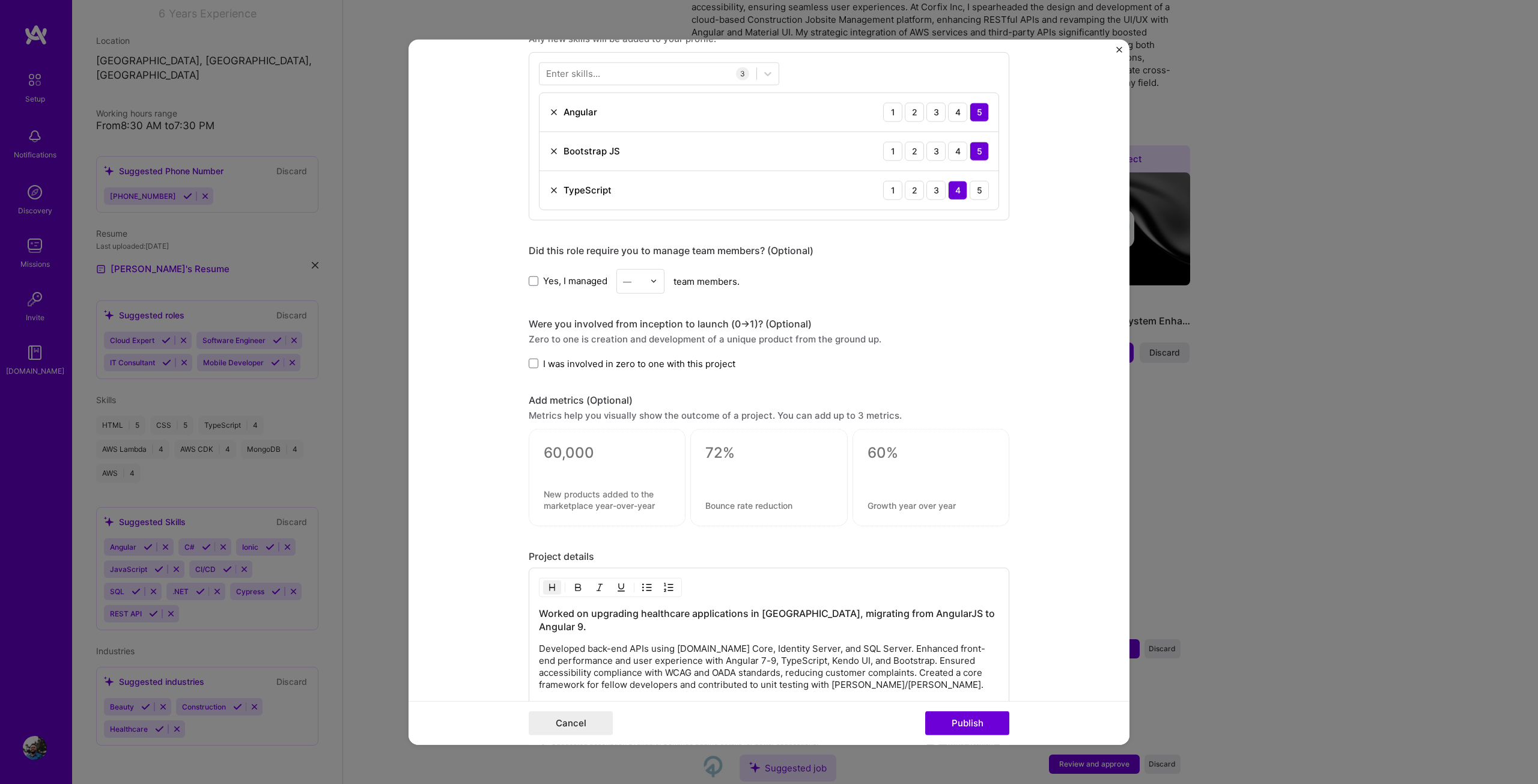
scroll to position [660, 0]
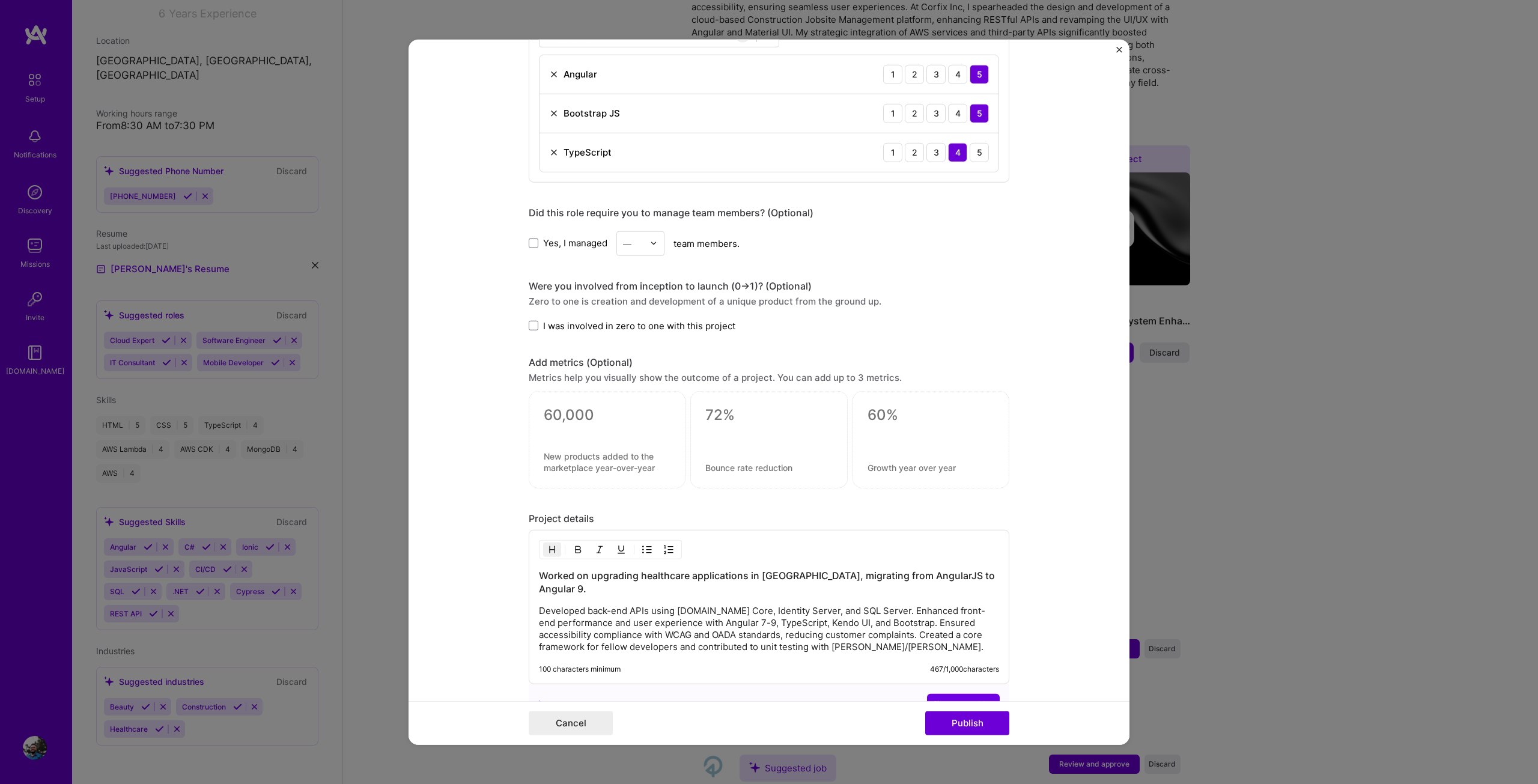
click at [642, 325] on span "I was involved in zero to one with this project" at bounding box center [639, 325] width 193 height 13
click at [0, 0] on input "I was involved in zero to one with this project" at bounding box center [0, 0] width 0 height 0
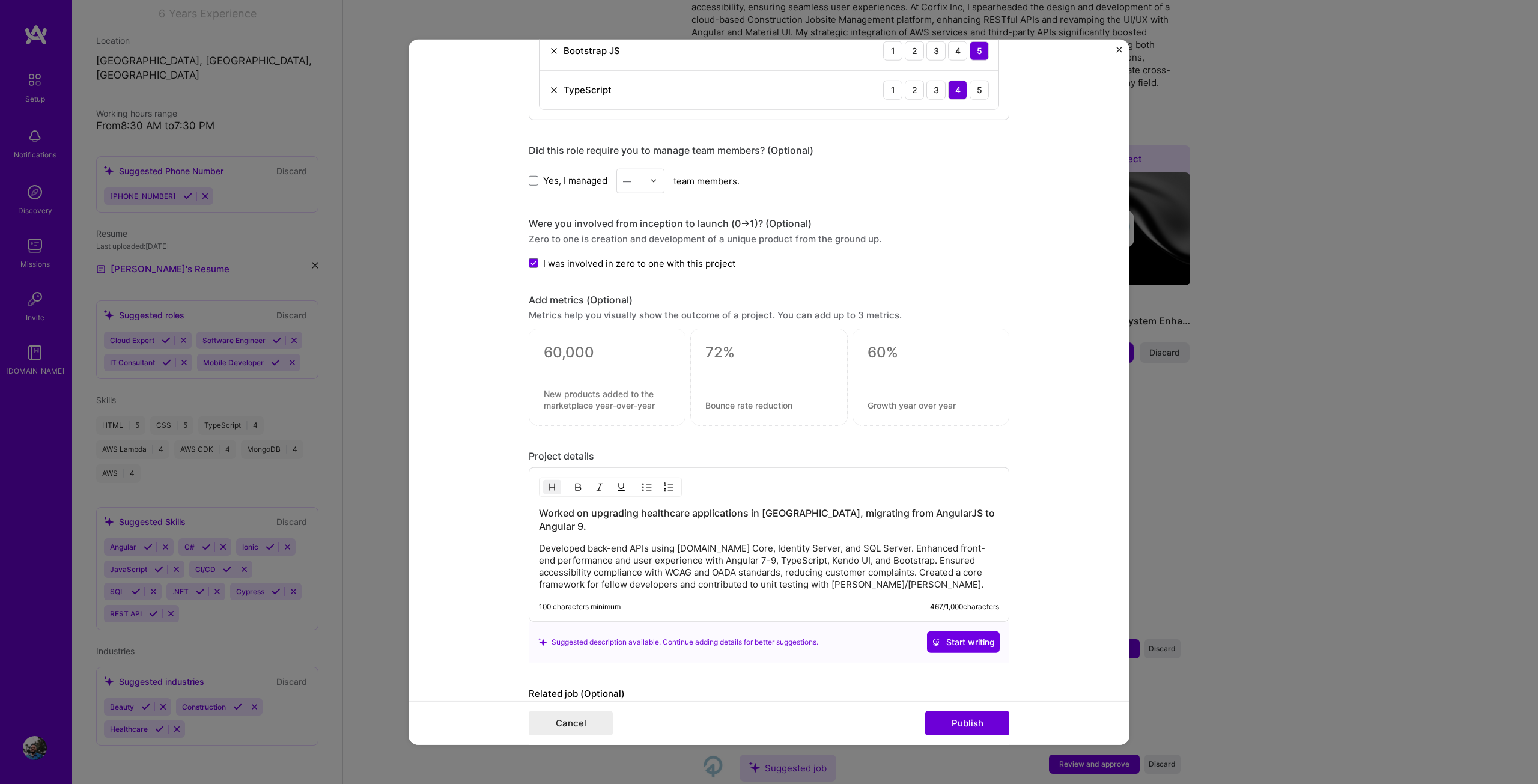
scroll to position [779, 0]
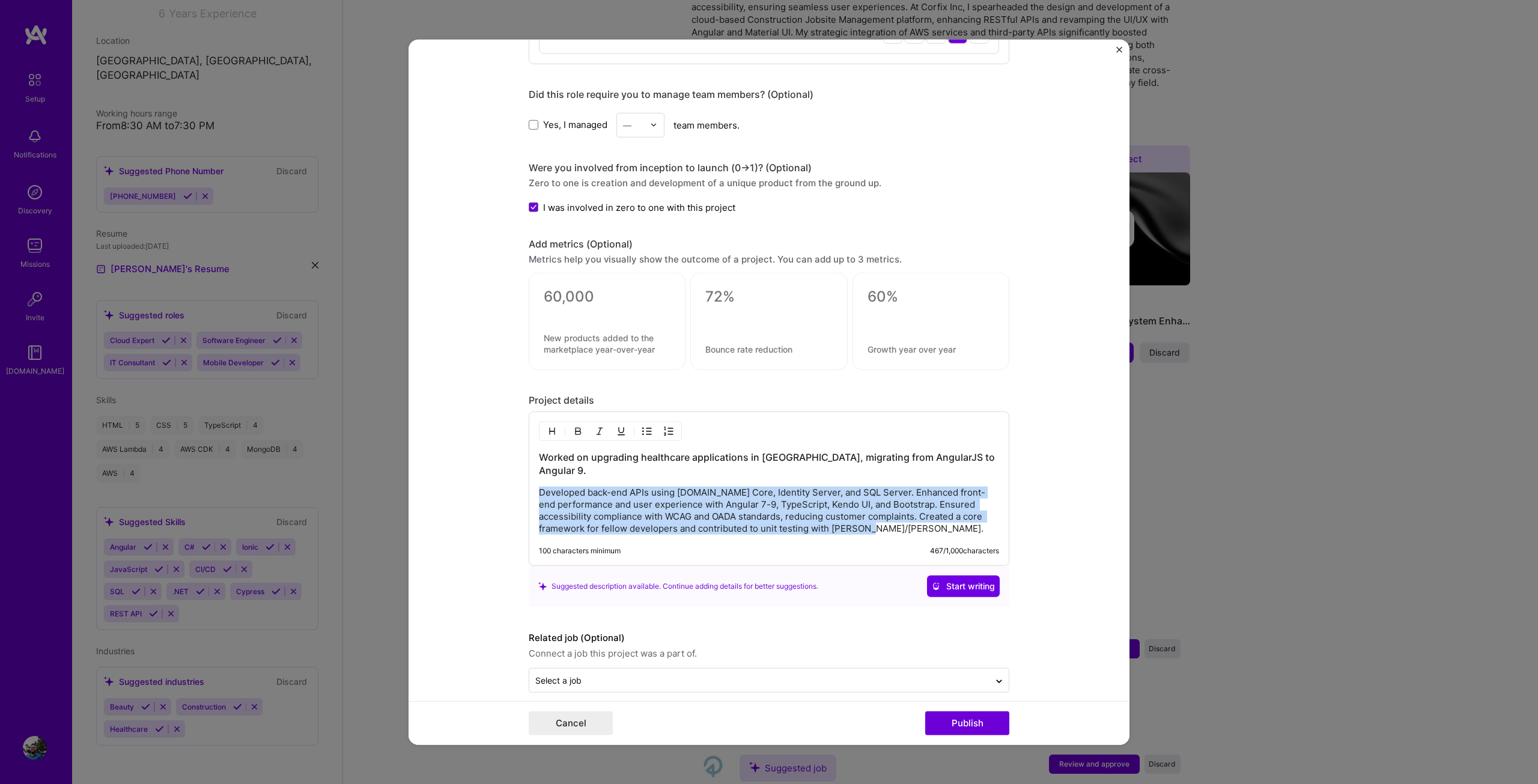
drag, startPoint x: 916, startPoint y: 509, endPoint x: 526, endPoint y: 469, distance: 392.0
click at [529, 469] on div "Worked on upgrading healthcare applications in [GEOGRAPHIC_DATA], migrating fro…" at bounding box center [769, 488] width 481 height 155
copy p "Developed back-end APIs using [DOMAIN_NAME] Core, Identity Server, and SQL Serv…"
click at [767, 488] on p "Developed back-end APIs using [DOMAIN_NAME] Core, Identity Server, and SQL Serv…" at bounding box center [769, 510] width 460 height 48
click at [619, 486] on p "Developed back-end APIs using [DOMAIN_NAME] Core, Identity Server, and SQL Serv…" at bounding box center [769, 510] width 460 height 48
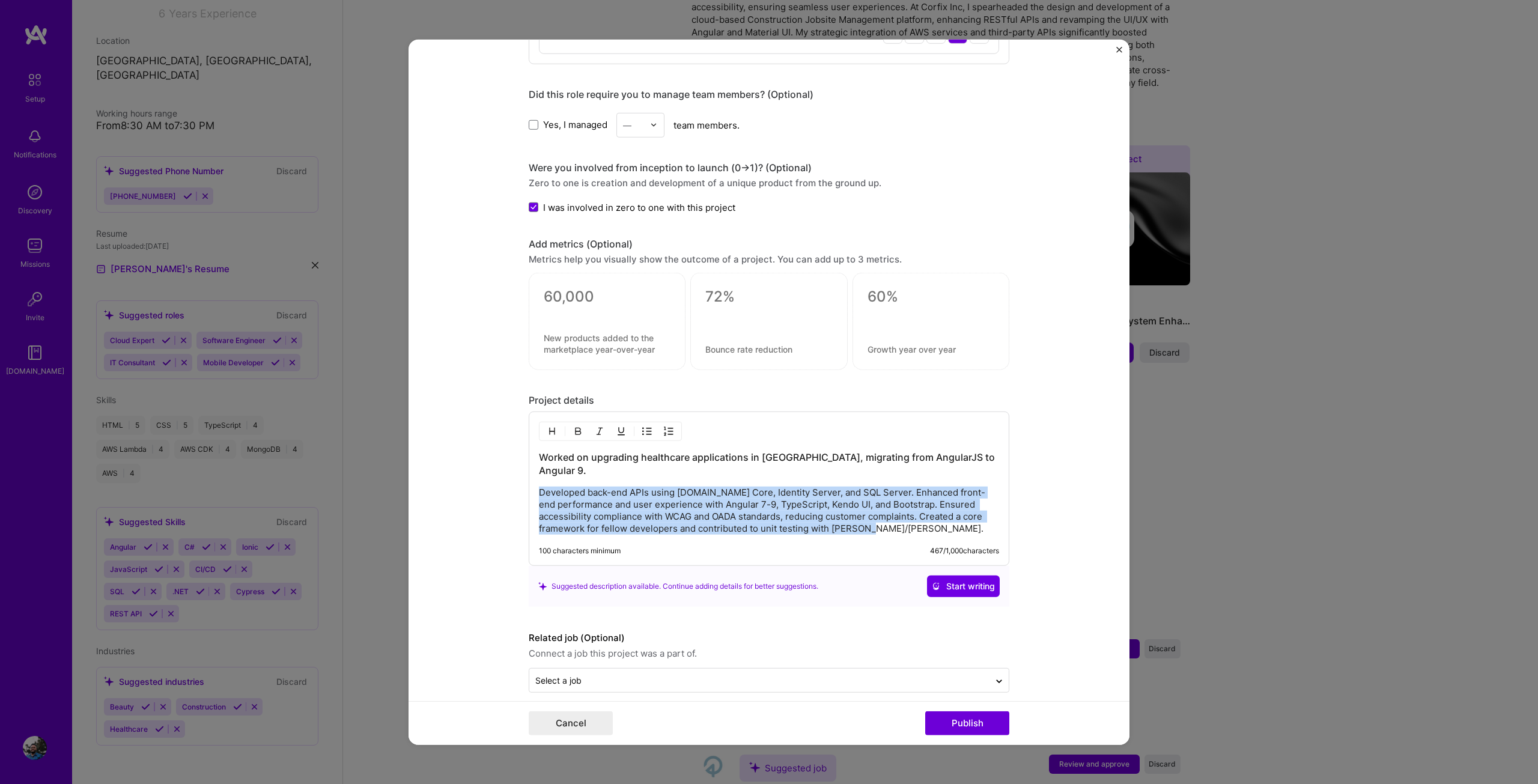
drag, startPoint x: 535, startPoint y: 481, endPoint x: 947, endPoint y: 517, distance: 413.6
click at [947, 517] on p "Developed back-end APIs using [DOMAIN_NAME] Core, Identity Server, and SQL Serv…" at bounding box center [769, 510] width 460 height 48
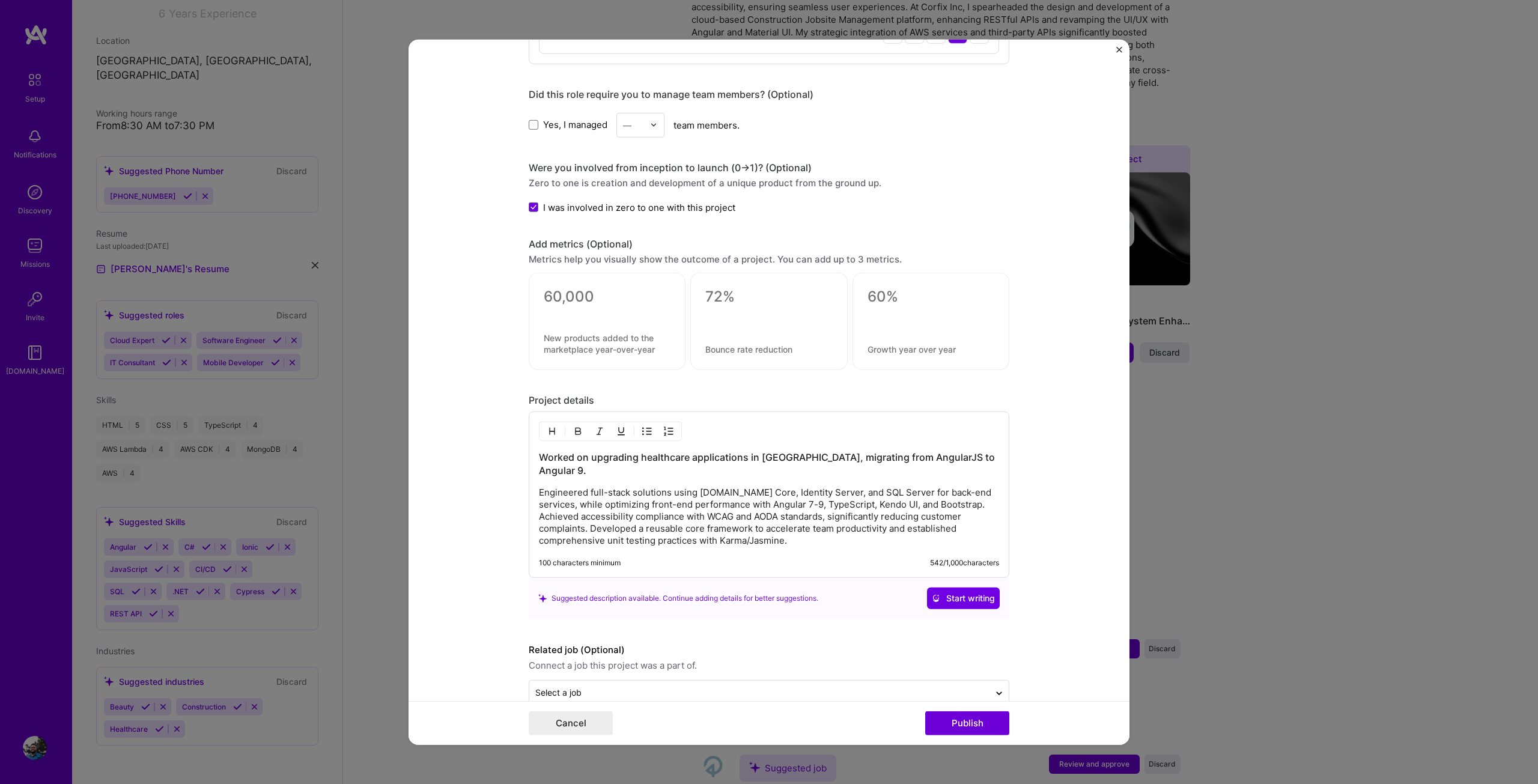
scroll to position [791, 0]
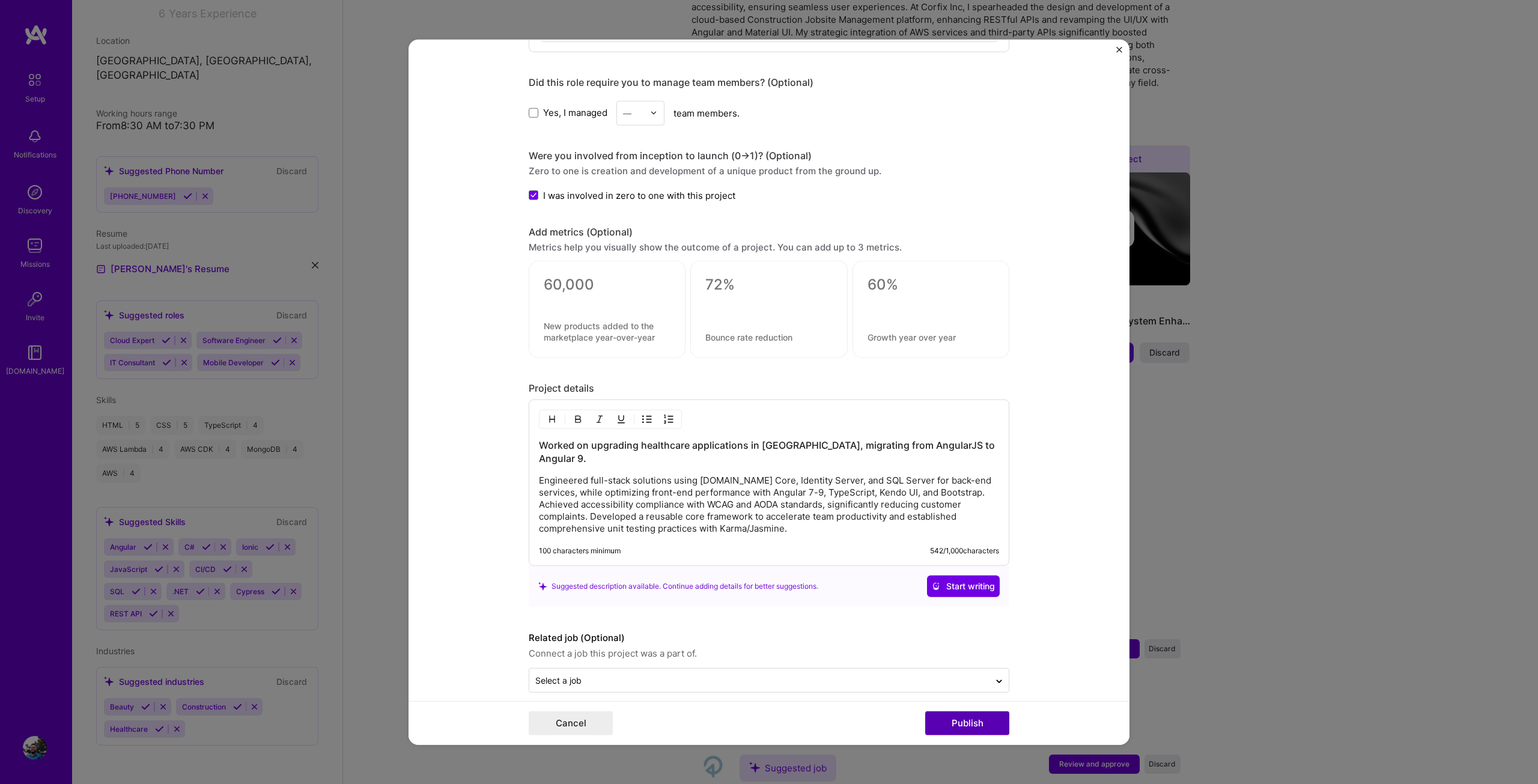
click at [975, 729] on button "Publish" at bounding box center [967, 723] width 84 height 24
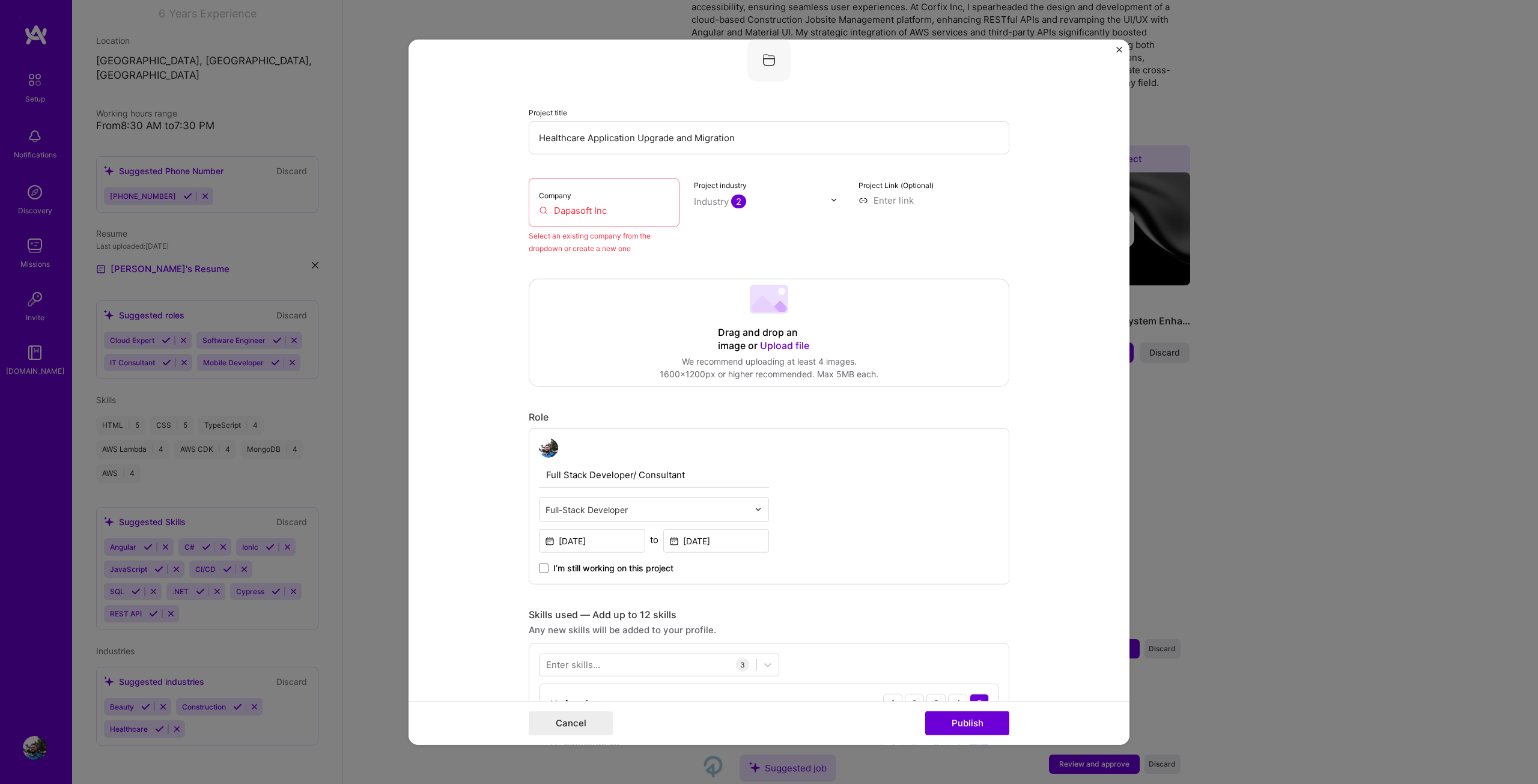
scroll to position [79, 0]
click at [566, 212] on input "Dapasoft Inc" at bounding box center [604, 211] width 130 height 13
click at [620, 213] on input "Dapasoft Inc" at bounding box center [604, 211] width 130 height 13
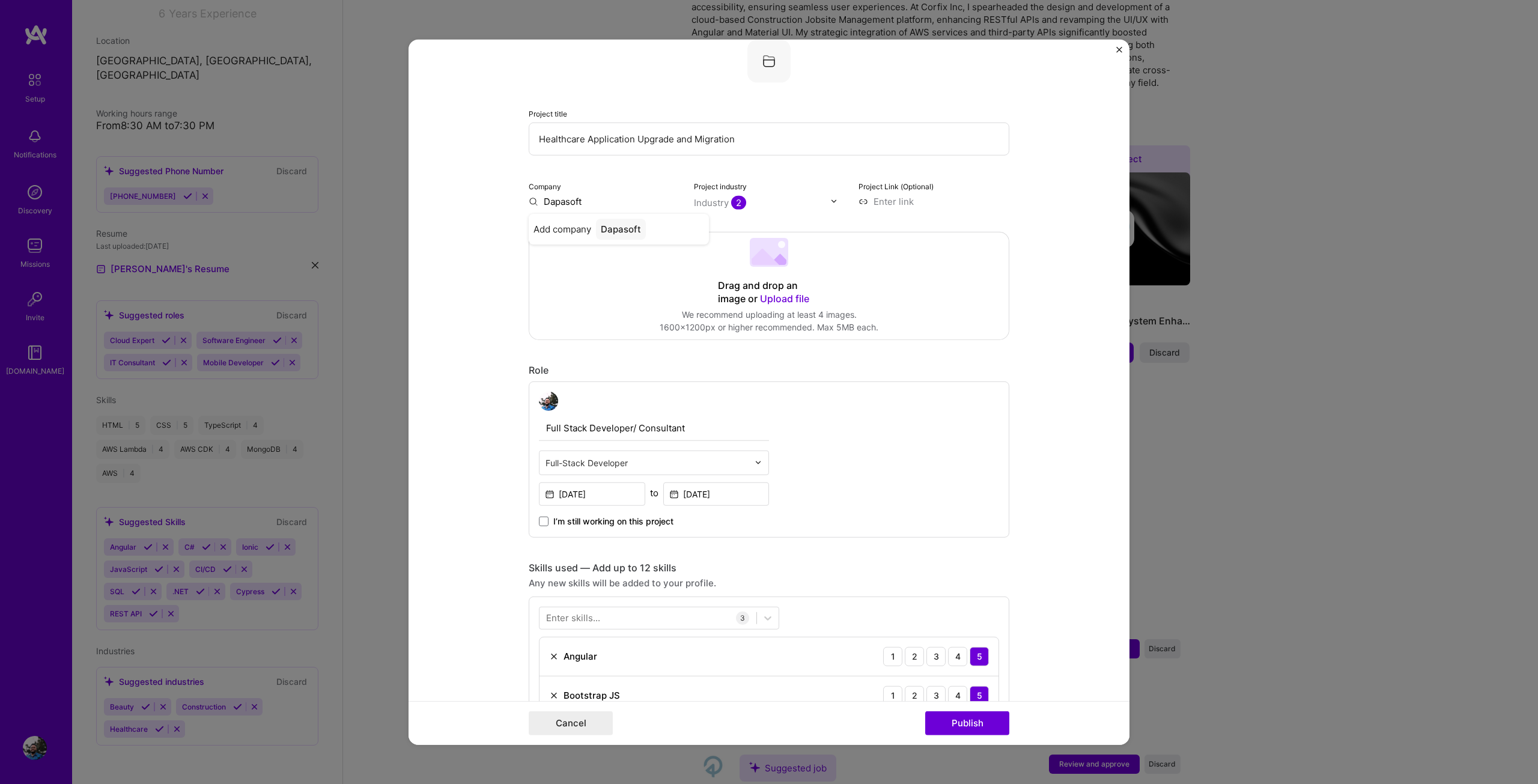
click at [627, 232] on div "Dapasoft" at bounding box center [621, 228] width 50 height 21
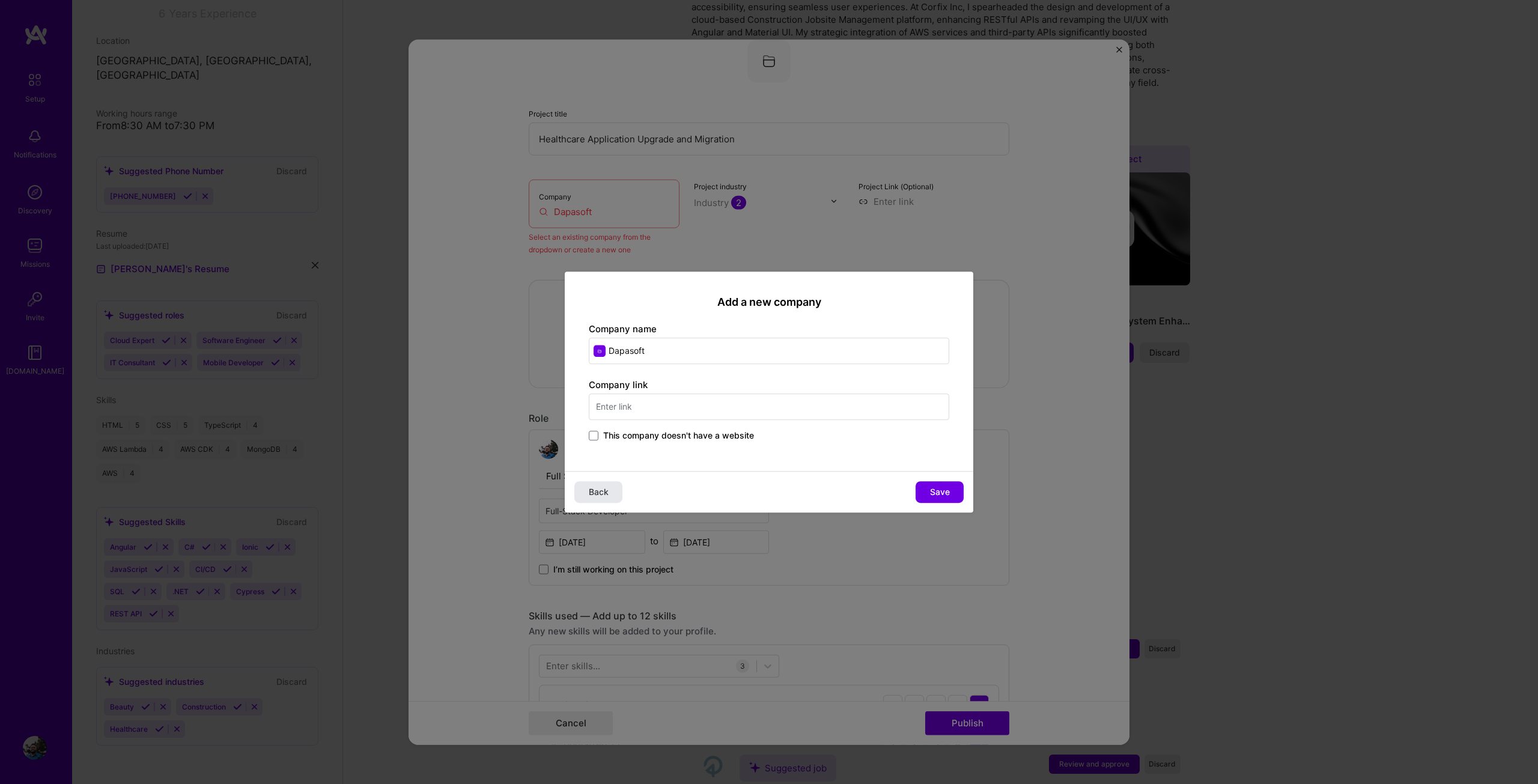
click at [596, 500] on button "Back" at bounding box center [598, 492] width 48 height 22
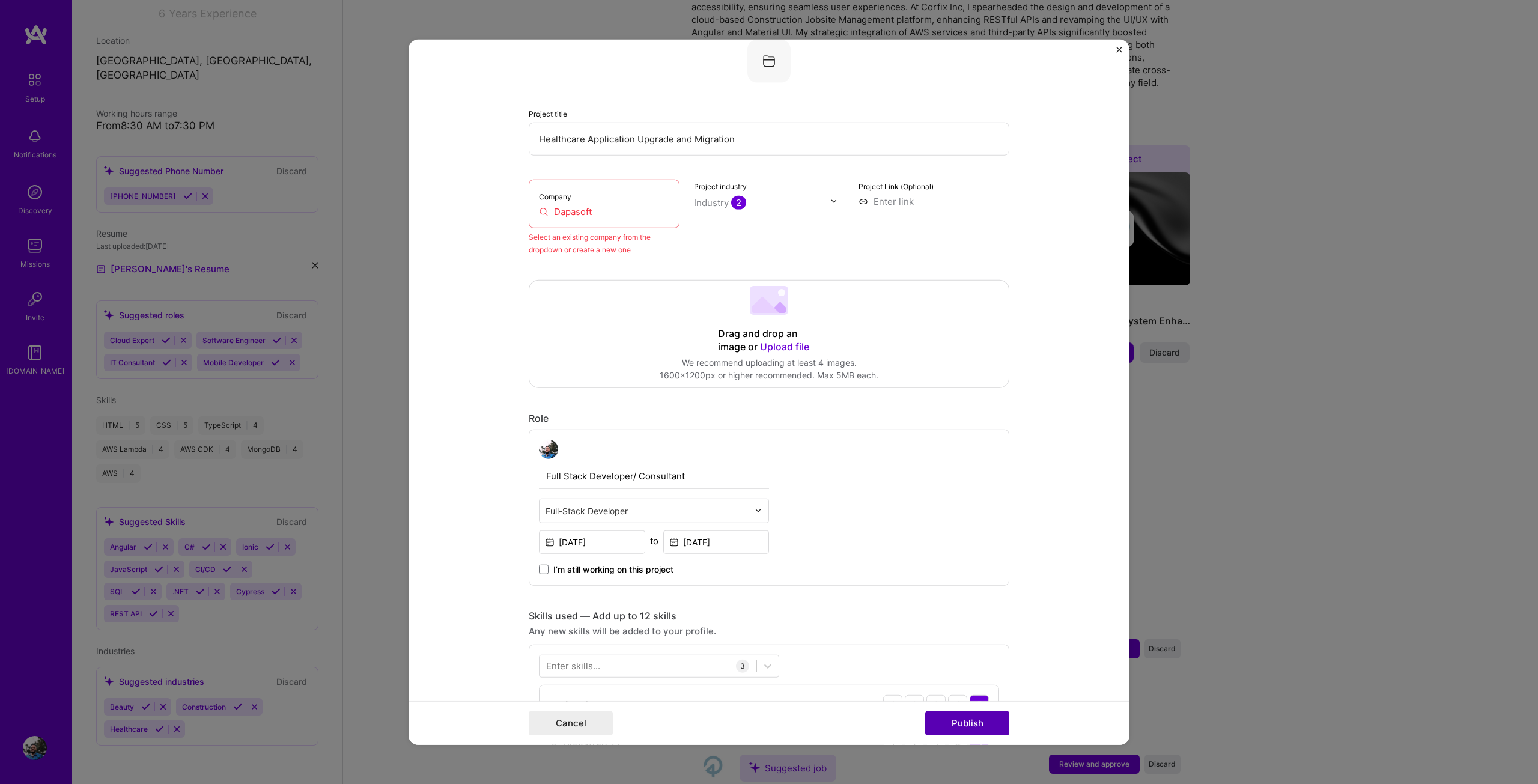
click at [985, 716] on button "Publish" at bounding box center [967, 723] width 84 height 24
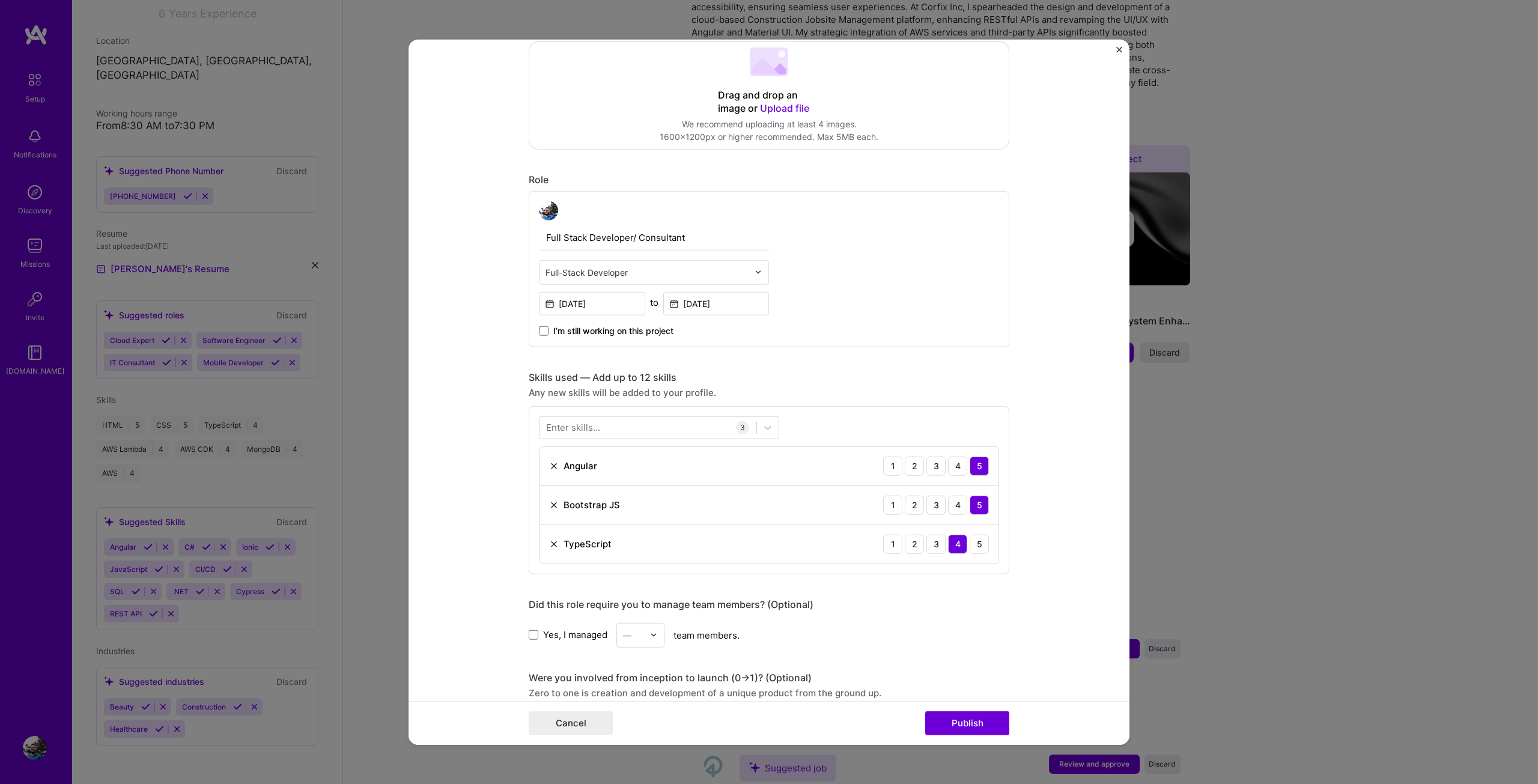
scroll to position [138, 0]
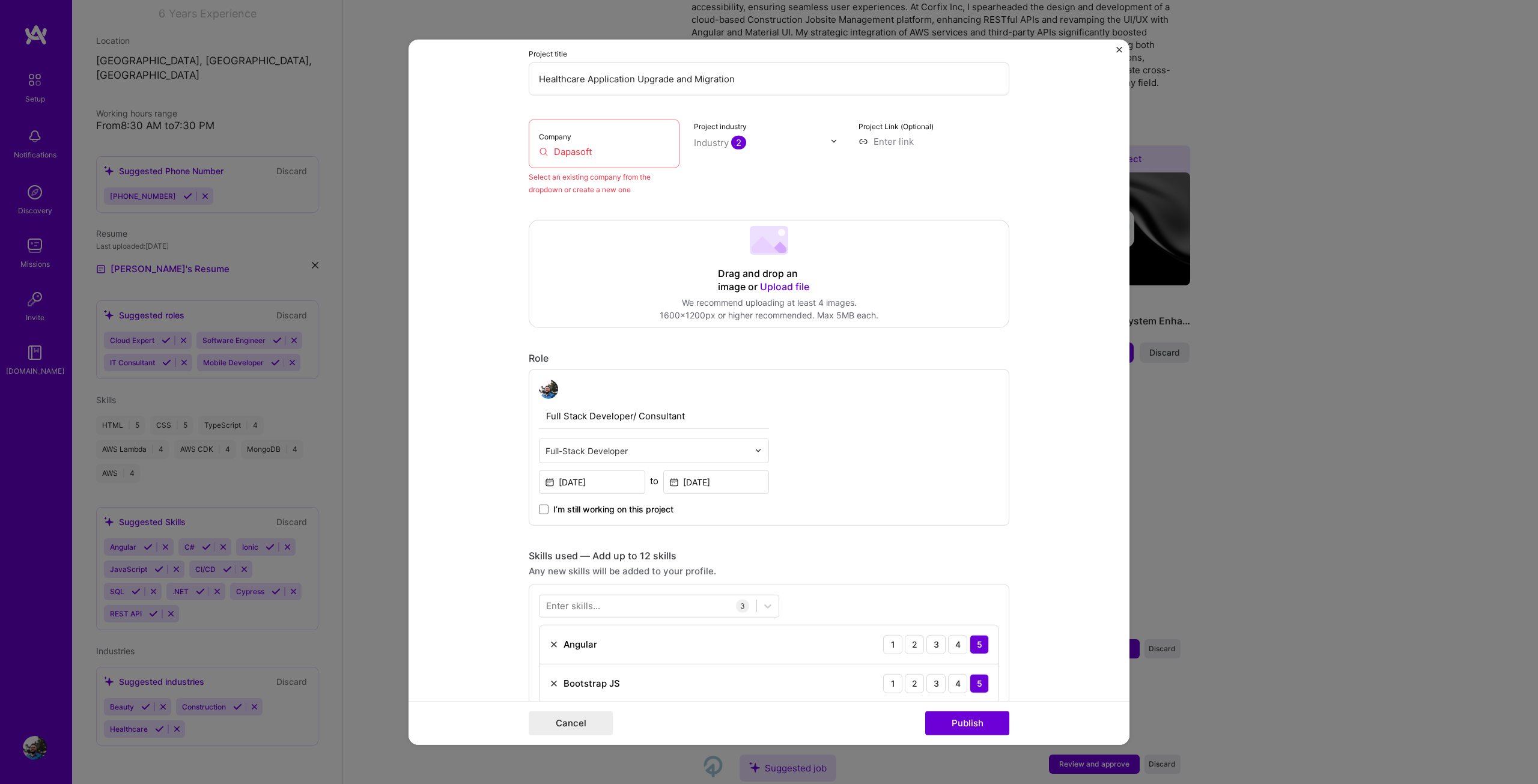
click at [590, 147] on input "Dapasoft" at bounding box center [604, 151] width 130 height 13
click at [600, 147] on input "Dapasoft" at bounding box center [604, 151] width 130 height 13
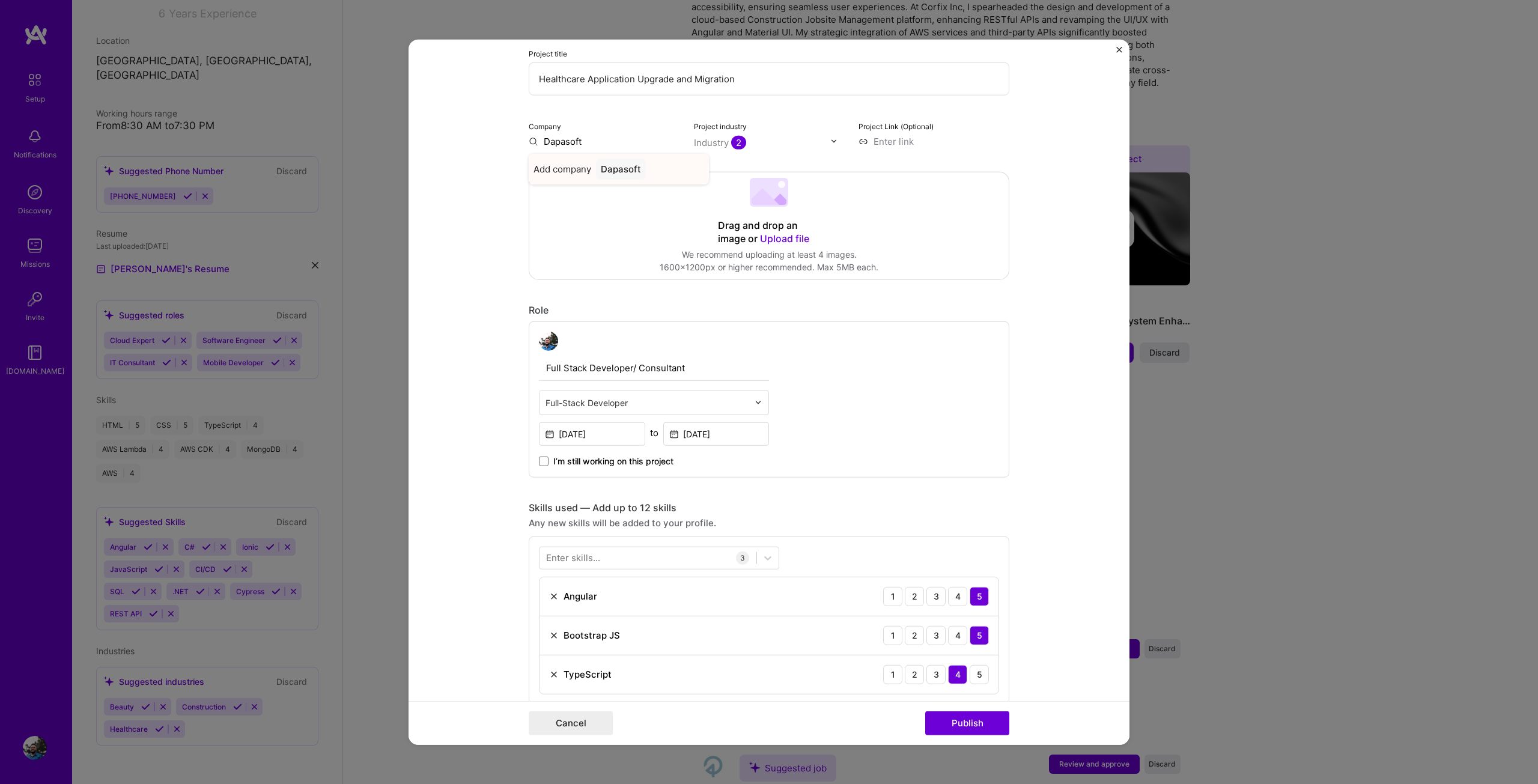
type input "Dapasoft"
click at [589, 172] on div "Add company Dapasoft" at bounding box center [619, 168] width 180 height 30
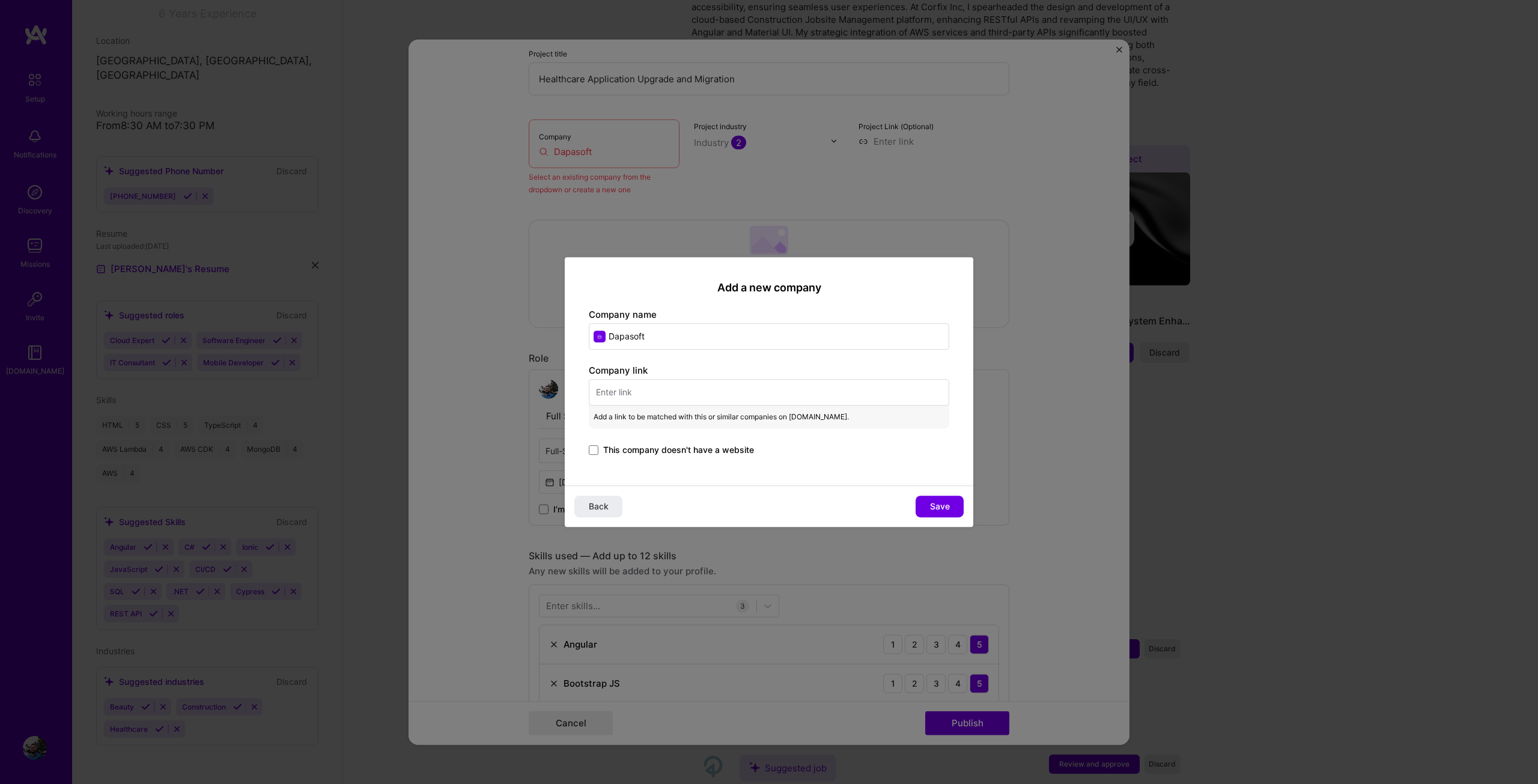
click at [784, 403] on input "text" at bounding box center [769, 392] width 361 height 26
paste input "[URL][DOMAIN_NAME]"
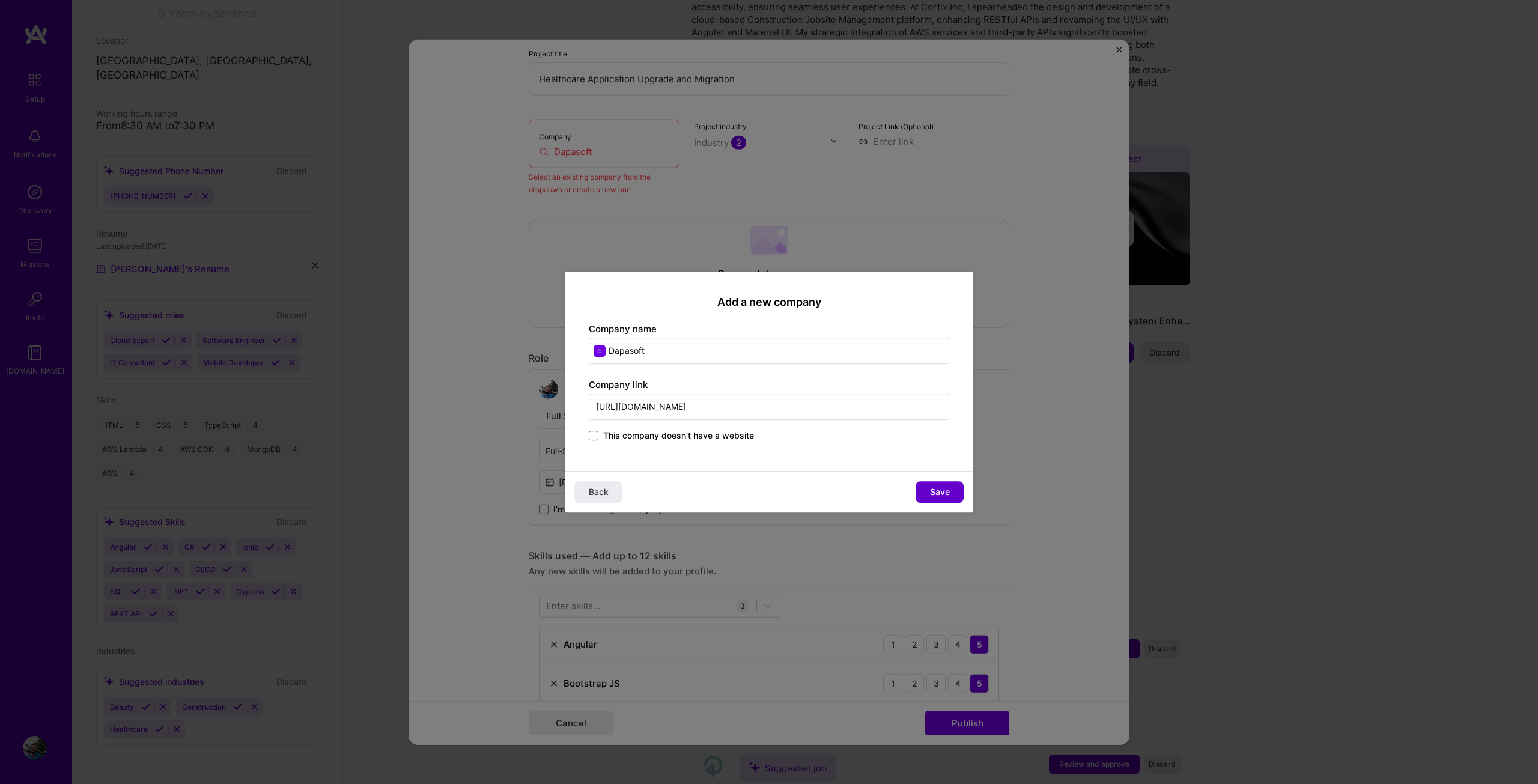
type input "[URL][DOMAIN_NAME]"
click at [945, 488] on span "Save" at bounding box center [940, 492] width 20 height 12
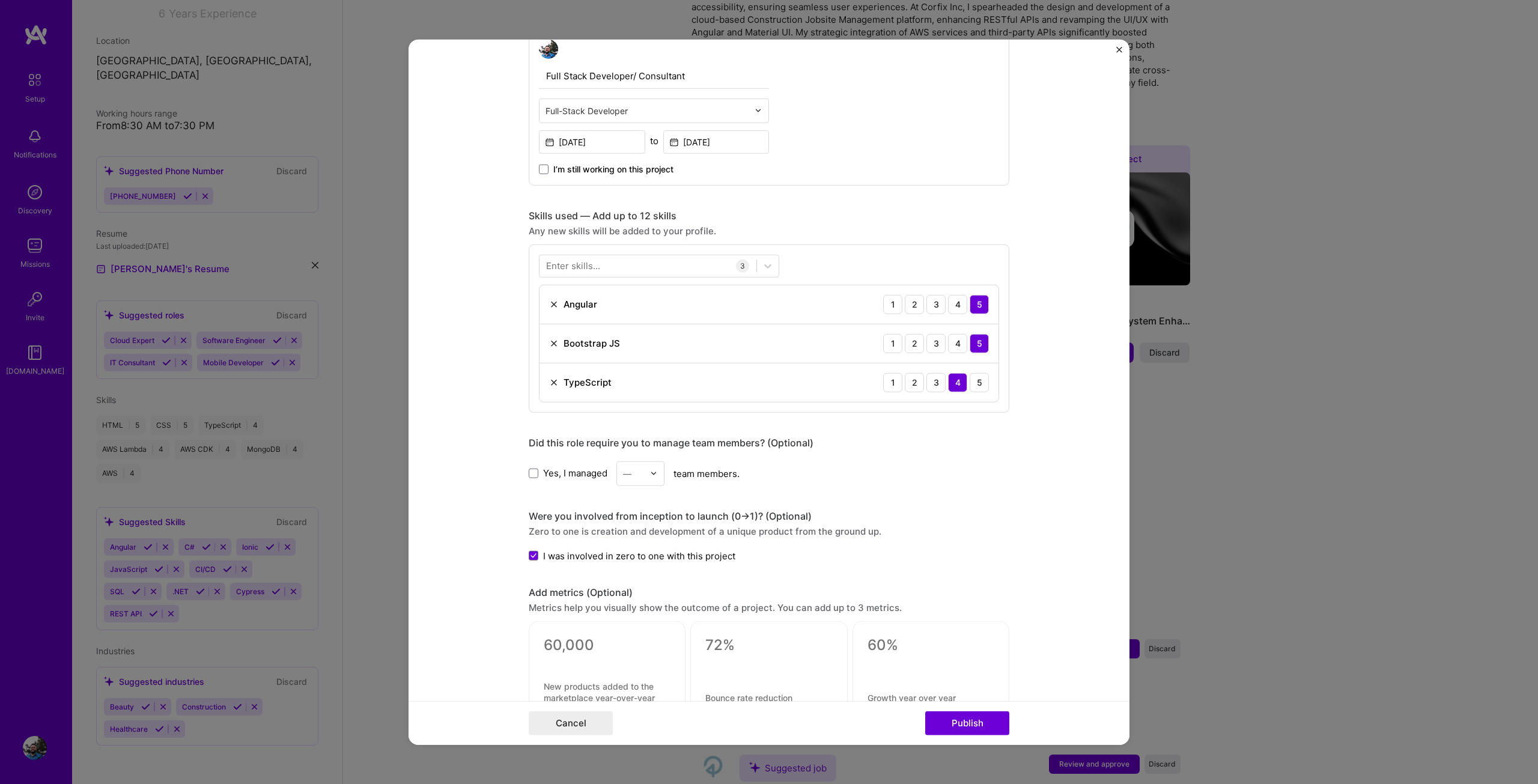
scroll to position [499, 0]
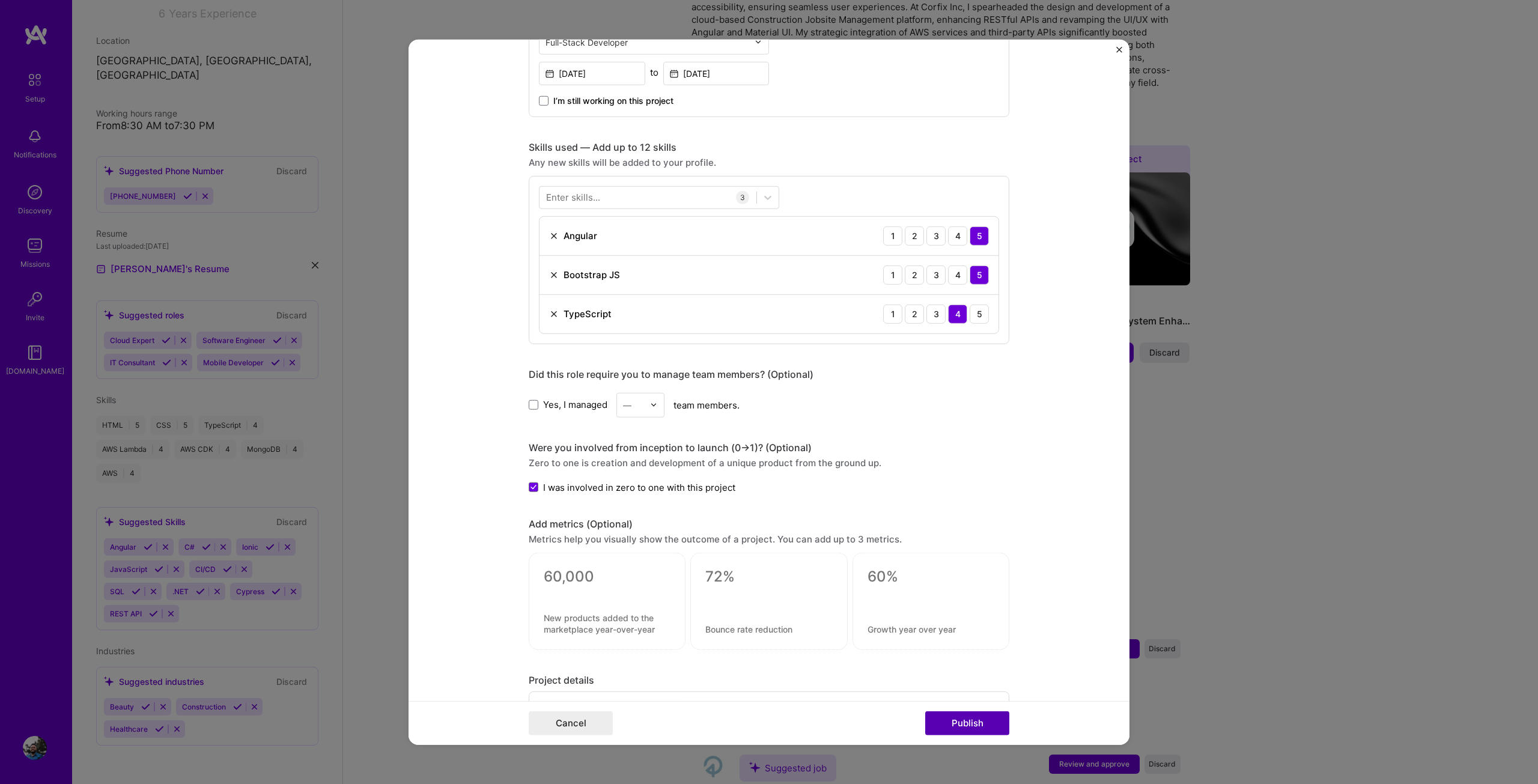
click at [951, 719] on button "Publish" at bounding box center [967, 723] width 84 height 24
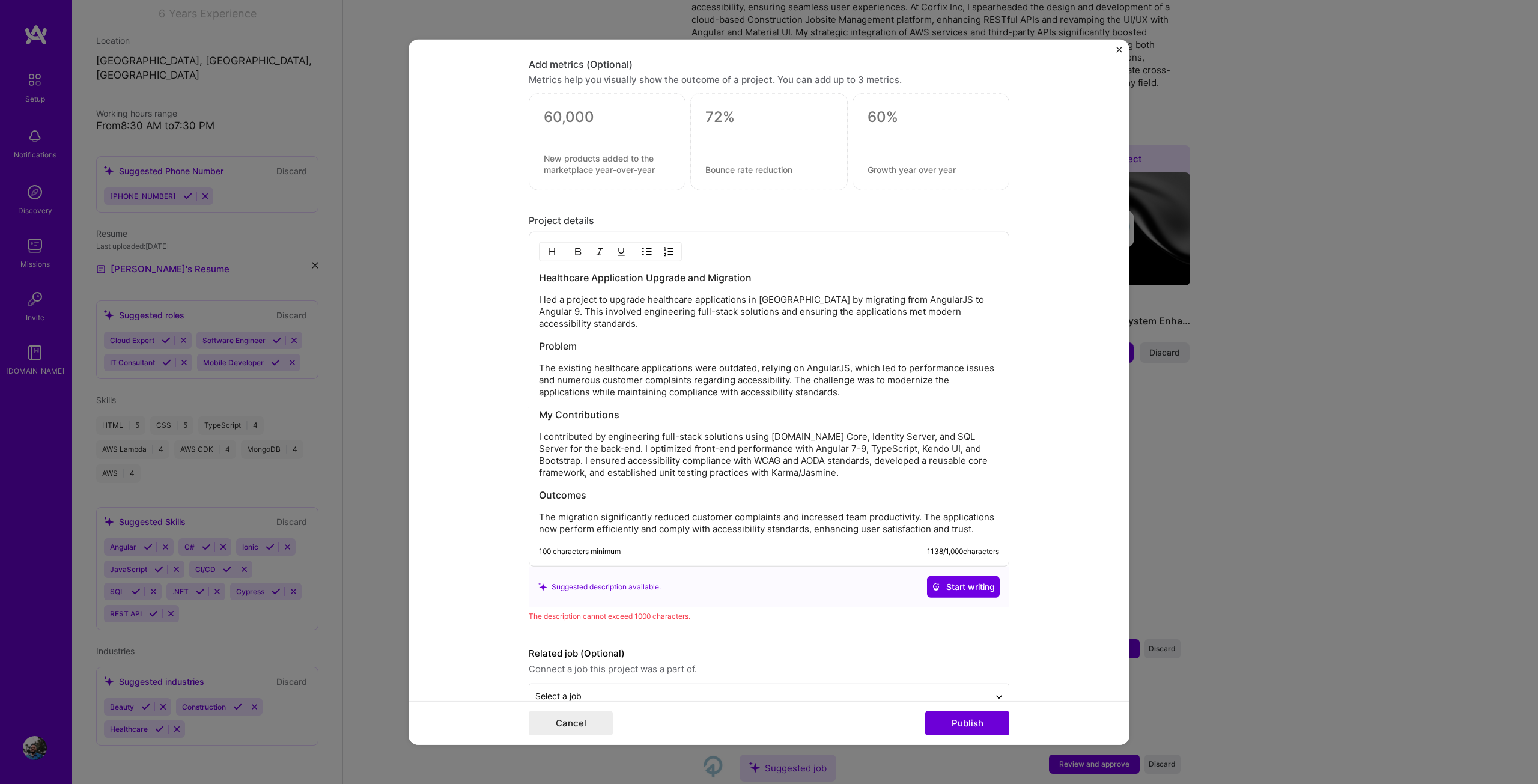
scroll to position [975, 0]
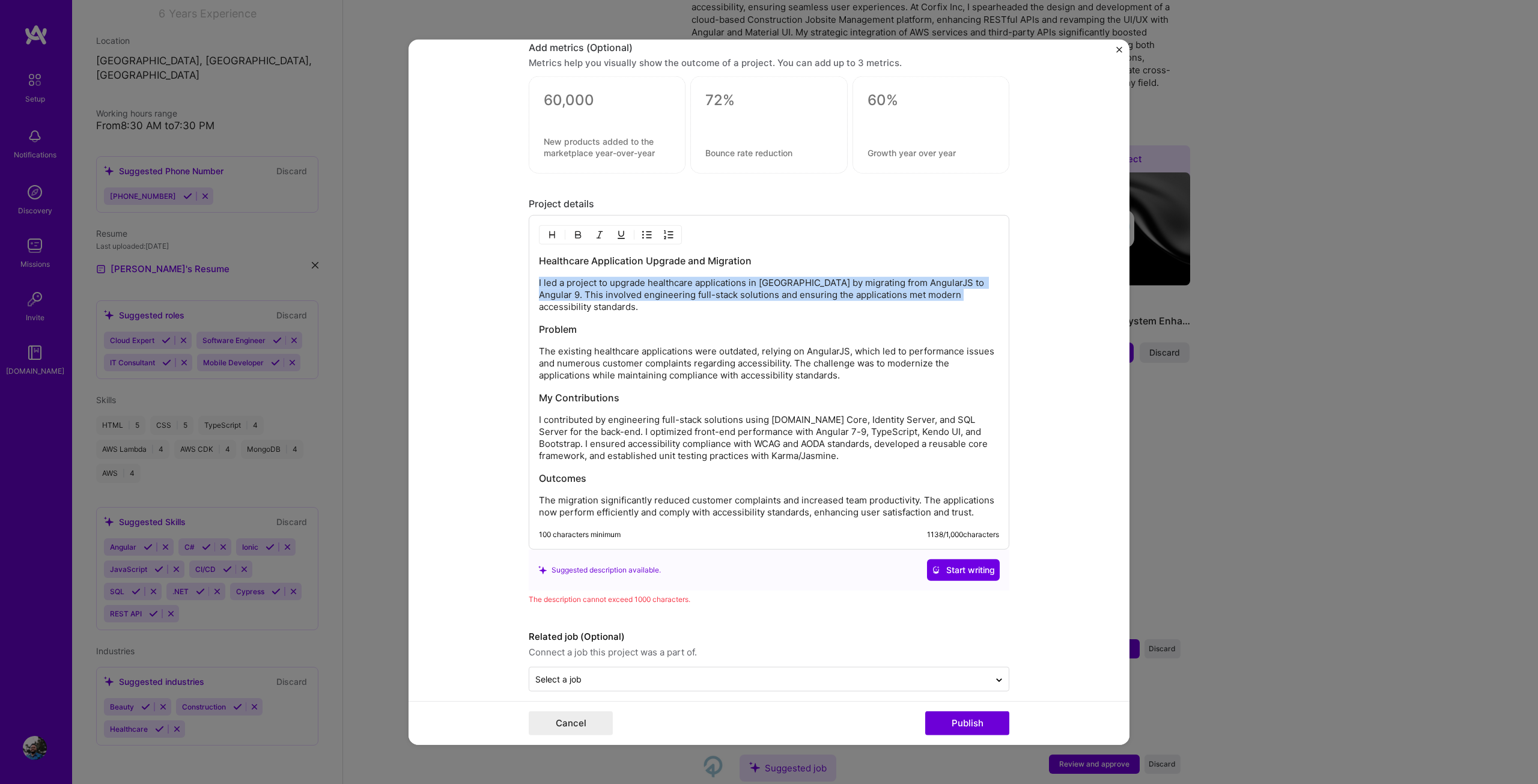
drag, startPoint x: 535, startPoint y: 280, endPoint x: 935, endPoint y: 298, distance: 400.4
click at [935, 298] on p "I led a project to upgrade healthcare applications in [GEOGRAPHIC_DATA] by migr…" at bounding box center [769, 294] width 460 height 36
click at [935, 299] on p "I led a project to upgrade healthcare applications in [GEOGRAPHIC_DATA] by migr…" at bounding box center [769, 294] width 460 height 36
click at [831, 415] on p "I contributed by engineering full-stack solutions using [DOMAIN_NAME] Core, Ide…" at bounding box center [769, 438] width 460 height 48
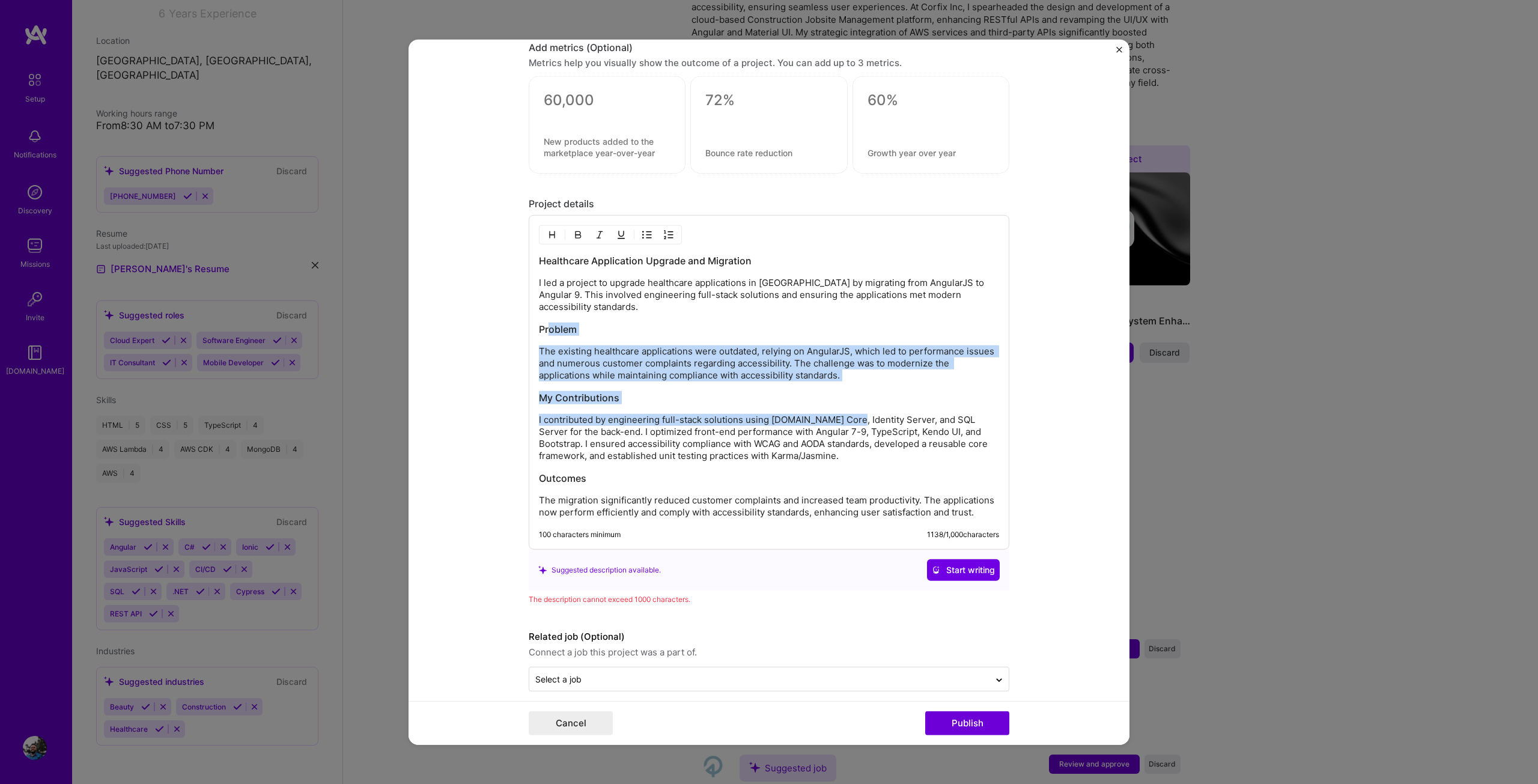
drag, startPoint x: 543, startPoint y: 313, endPoint x: 850, endPoint y: 413, distance: 322.9
click at [850, 413] on div "Healthcare Application Upgrade and Migration I led a project to upgrade healthc…" at bounding box center [769, 386] width 460 height 264
click at [850, 414] on p "I contributed by engineering full-stack solutions using [DOMAIN_NAME] Core, Ide…" at bounding box center [769, 438] width 460 height 48
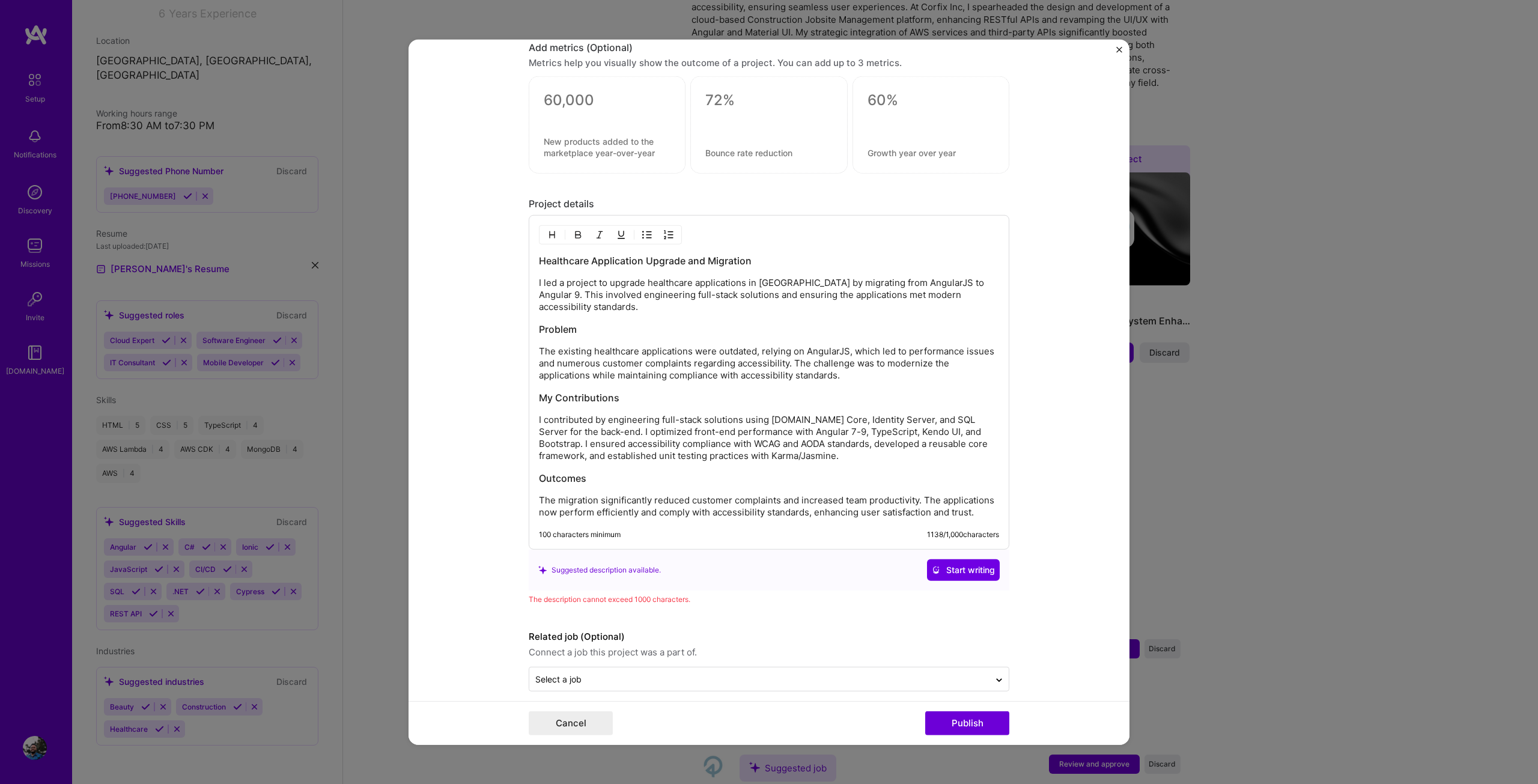
click at [850, 414] on p "I contributed by engineering full-stack solutions using [DOMAIN_NAME] Core, Ide…" at bounding box center [769, 438] width 460 height 48
click at [839, 442] on p "I contributed by engineering full-stack solutions using [DOMAIN_NAME] Core, Ide…" at bounding box center [769, 438] width 460 height 48
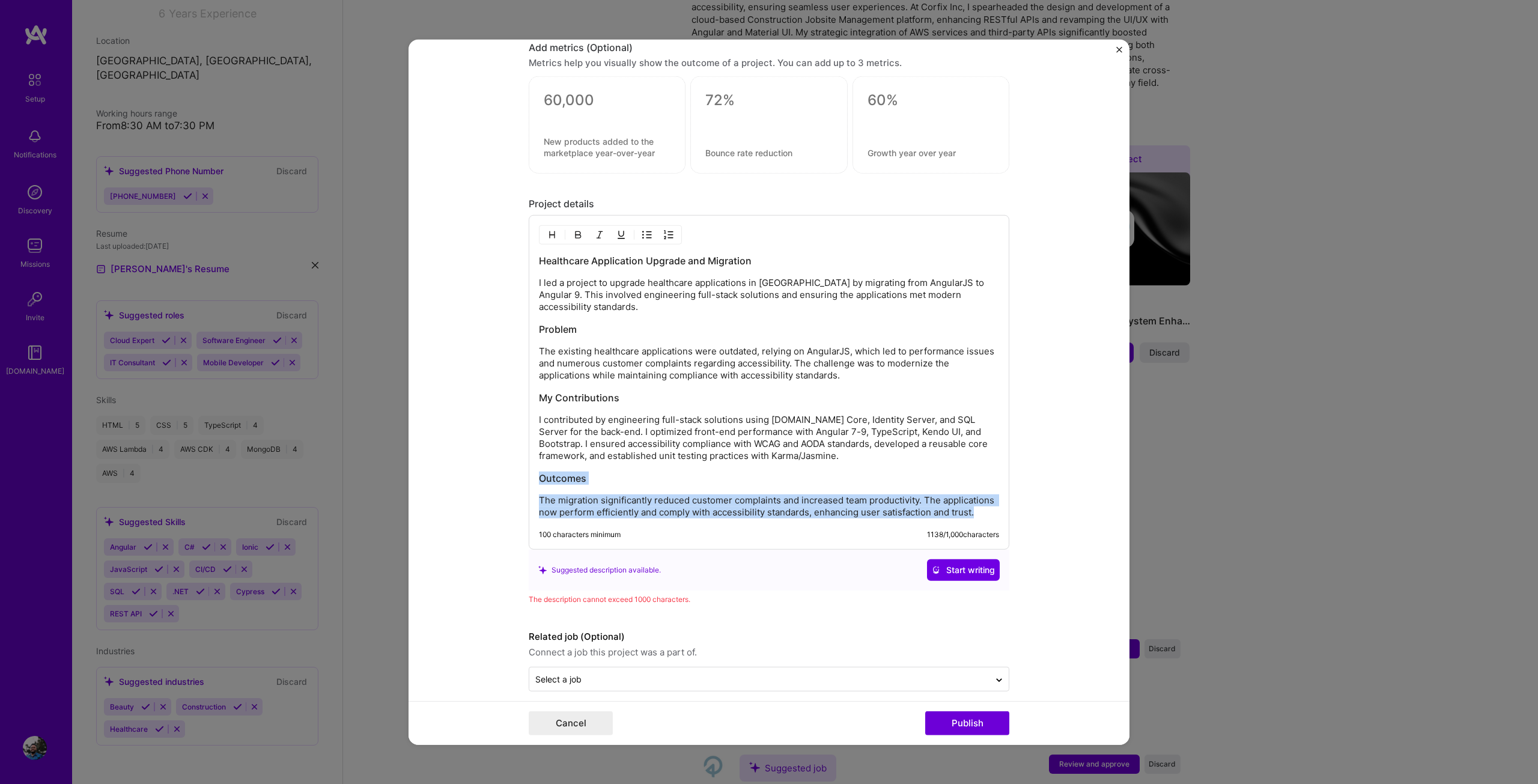
drag, startPoint x: 976, startPoint y: 497, endPoint x: 519, endPoint y: 454, distance: 459.0
click at [519, 454] on form "Editing suggested project This project is suggested based on your LinkedIn, res…" at bounding box center [769, 392] width 721 height 706
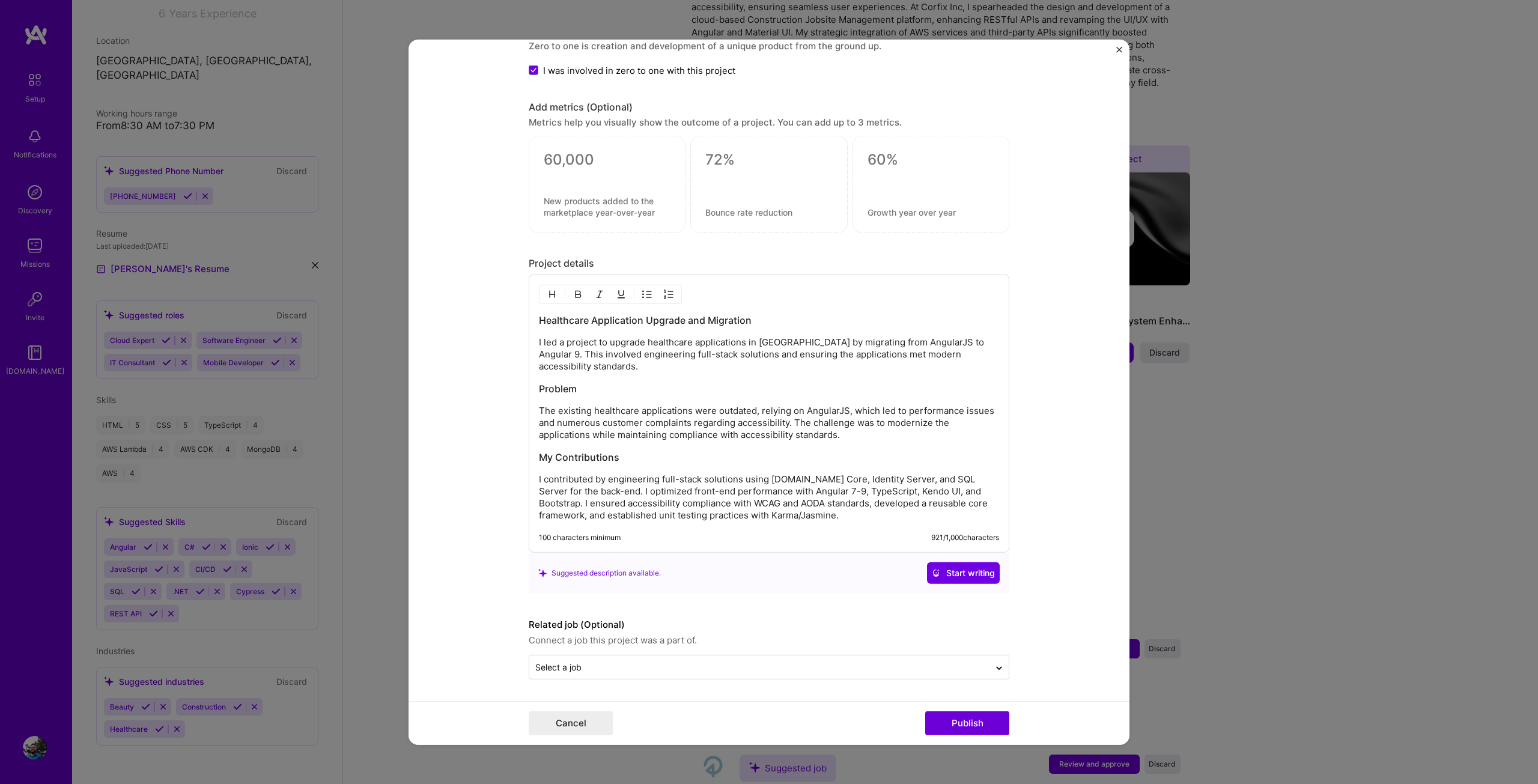
scroll to position [904, 0]
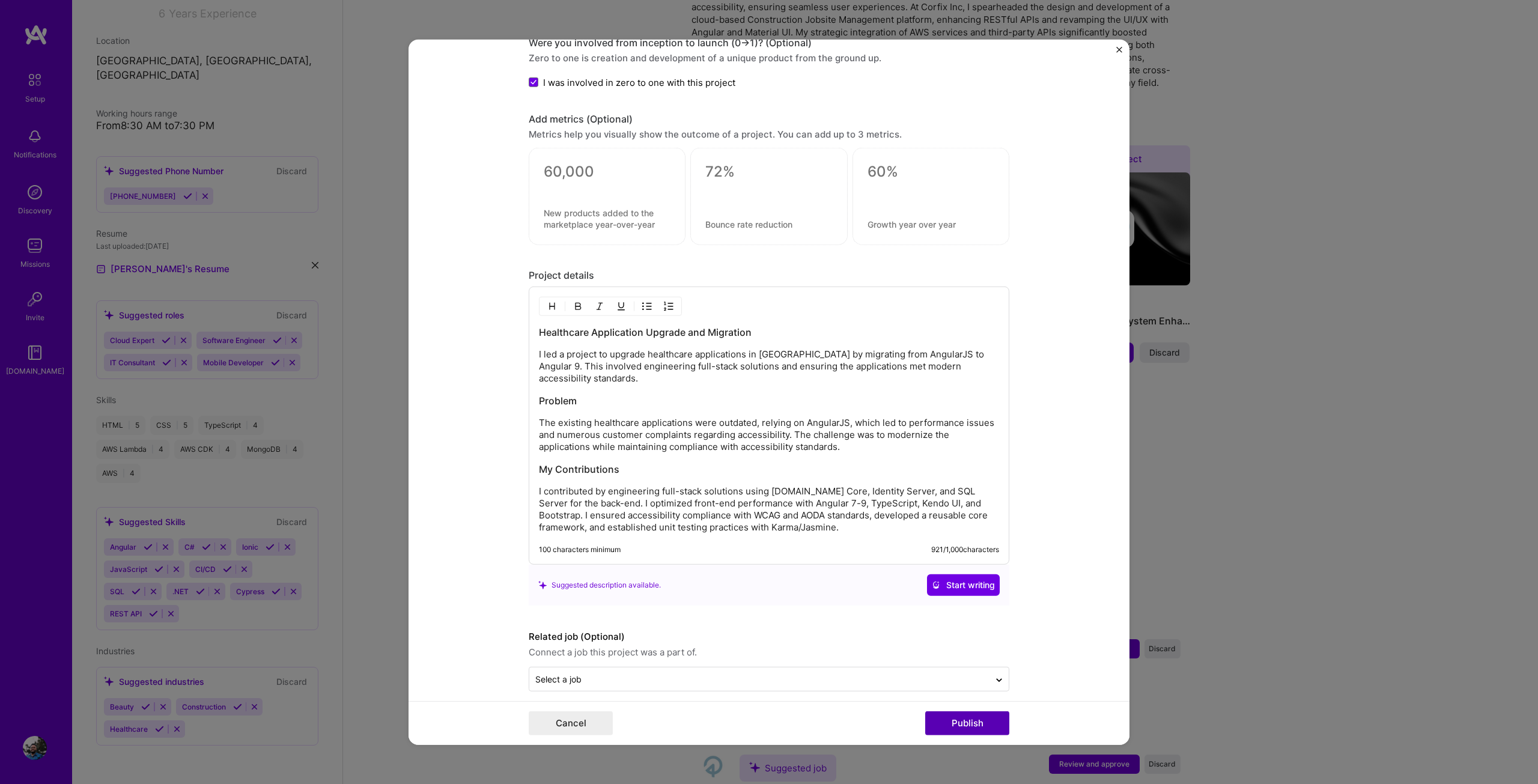
click at [955, 729] on button "Publish" at bounding box center [967, 723] width 84 height 24
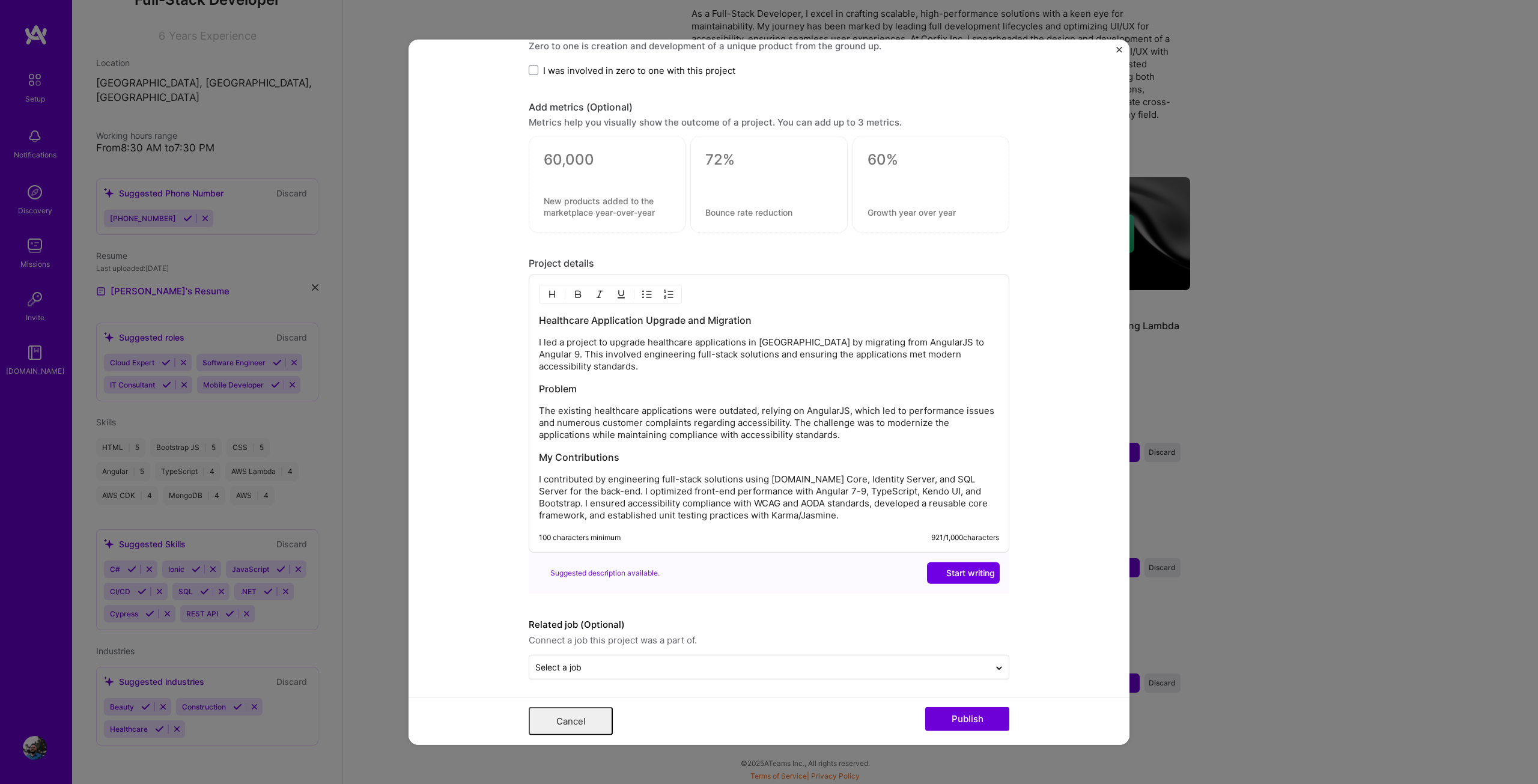
scroll to position [0, 0]
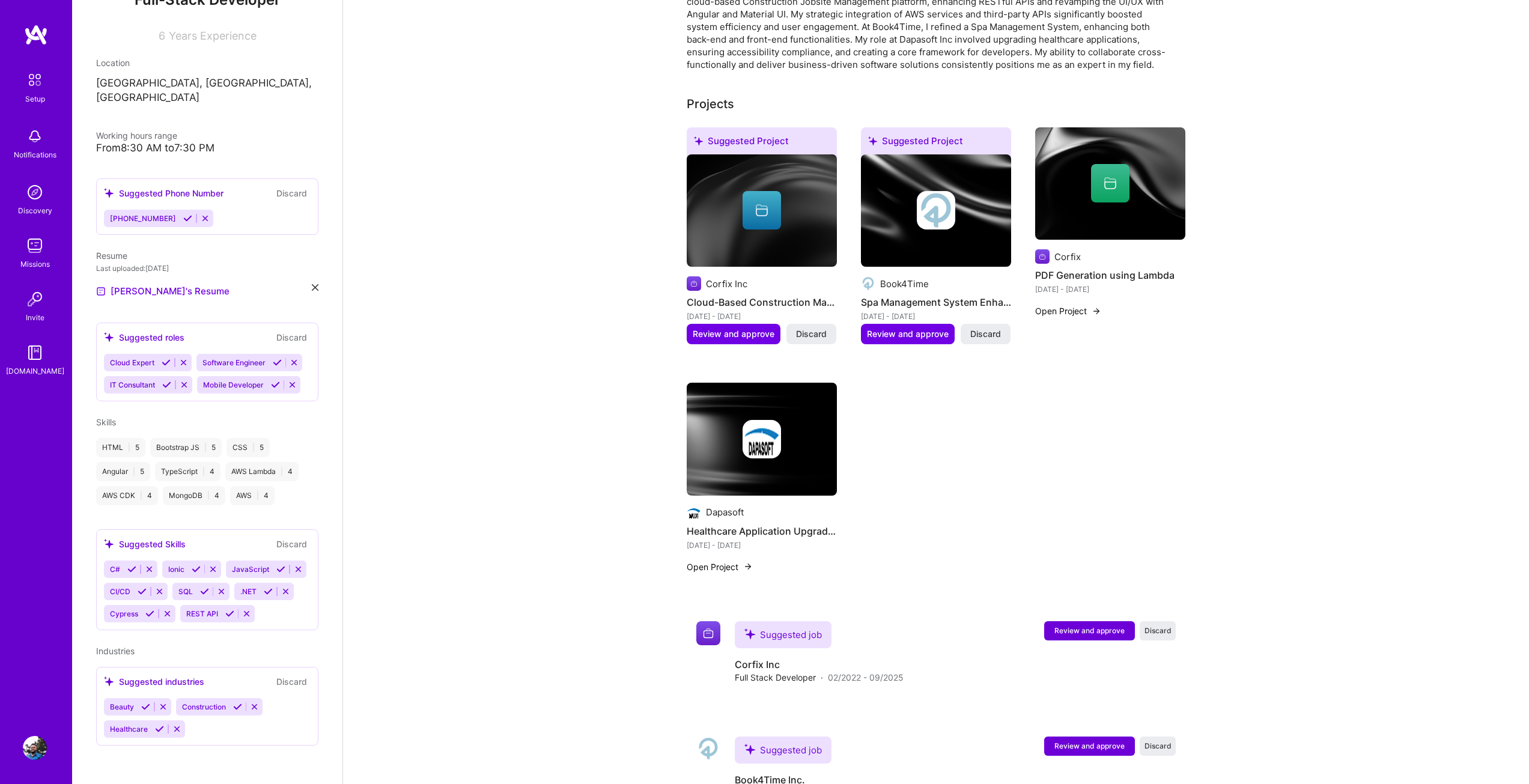
click at [1116, 186] on div at bounding box center [1110, 183] width 38 height 38
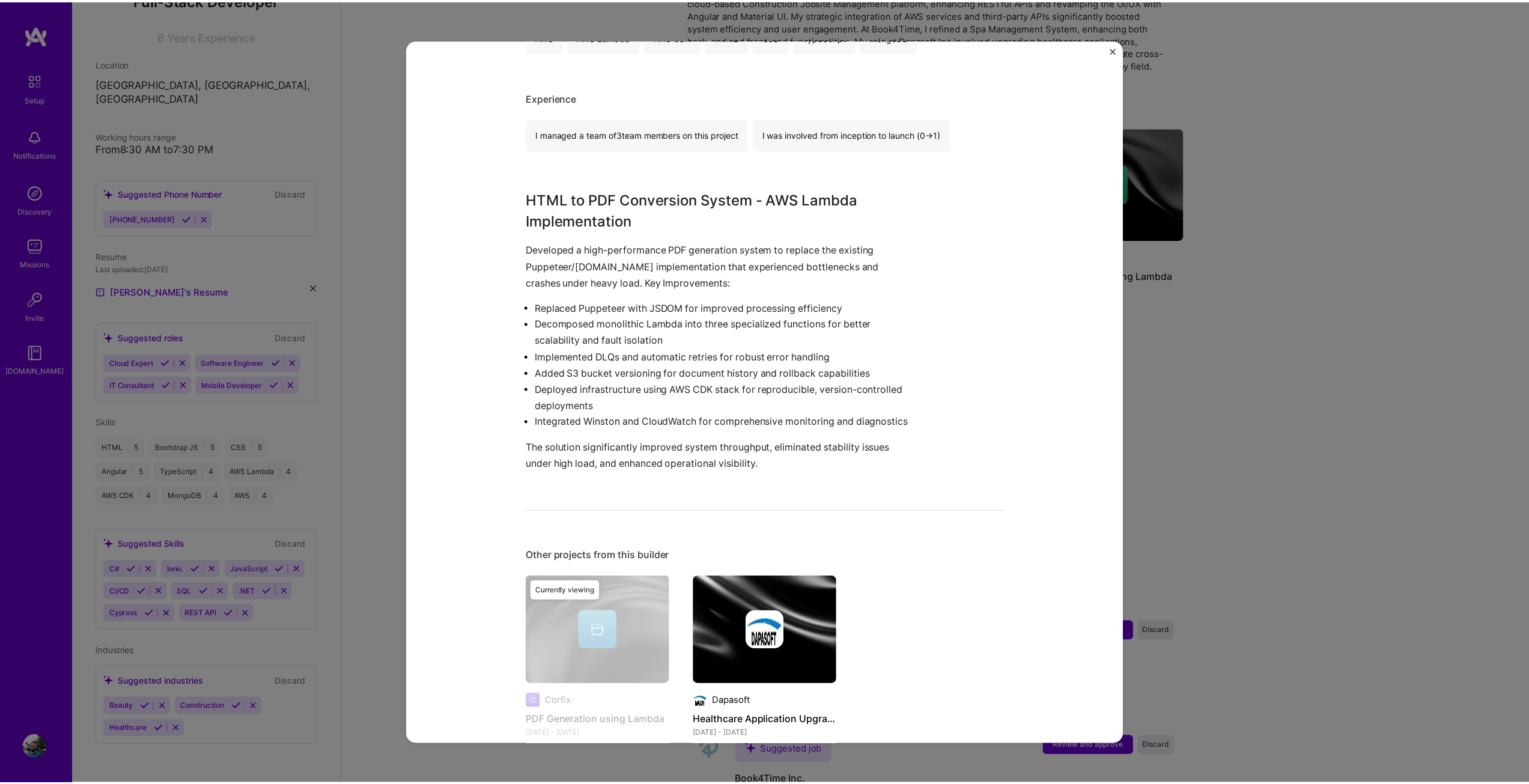
scroll to position [345, 0]
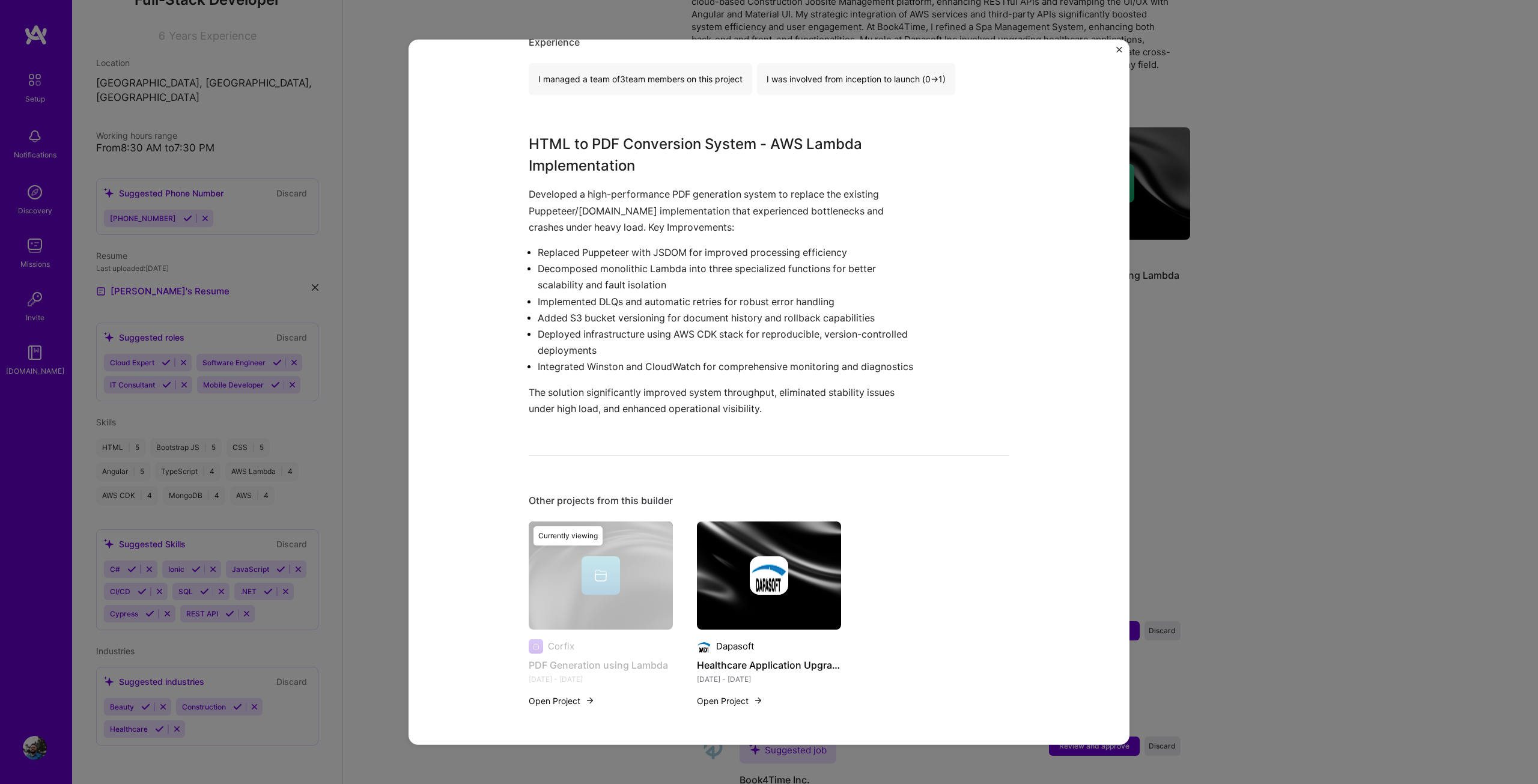
click at [1253, 399] on div "PDF Generation using Lambda Corfix Construction Role Software Engineer [DATE] -…" at bounding box center [769, 392] width 1538 height 784
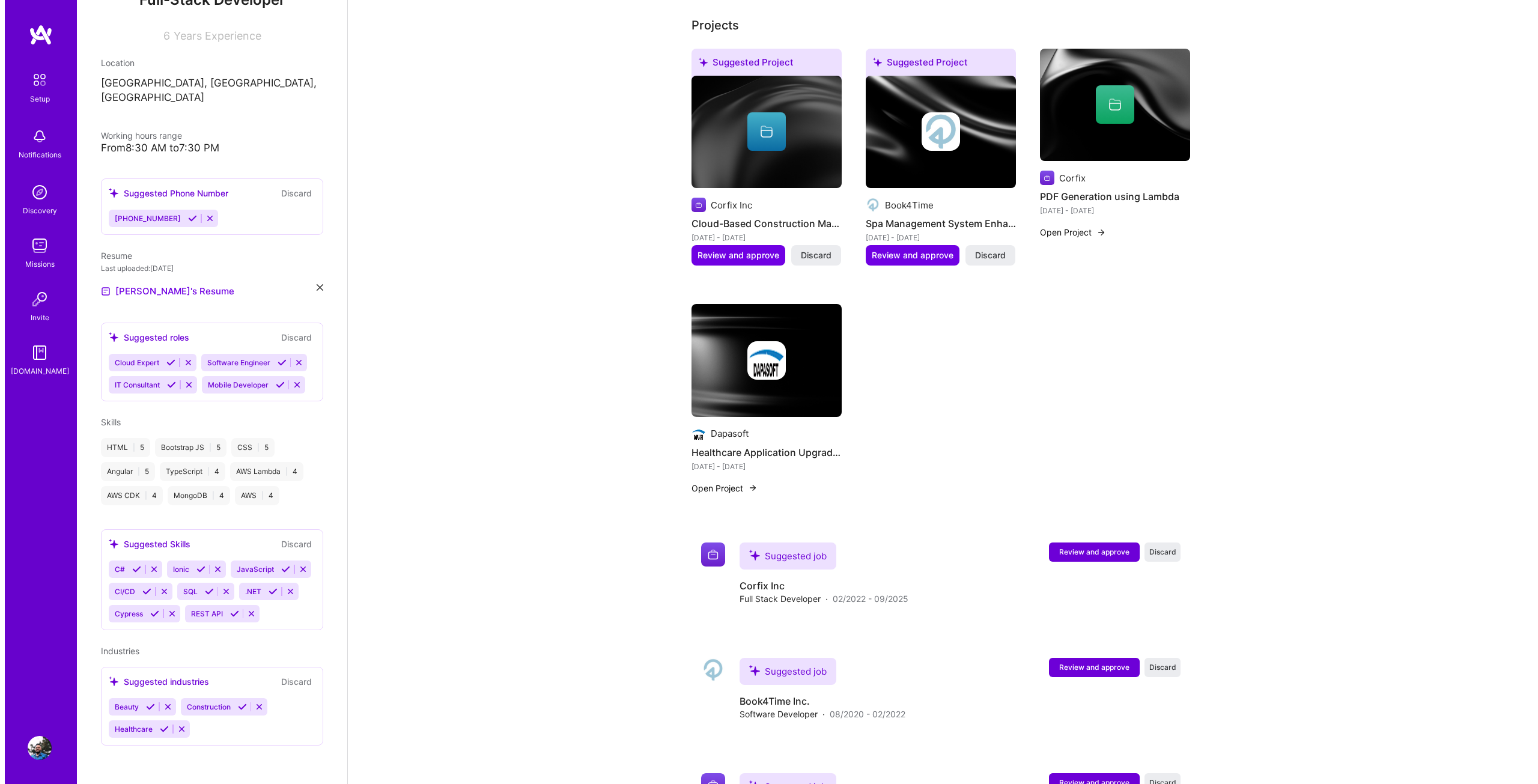
scroll to position [524, 0]
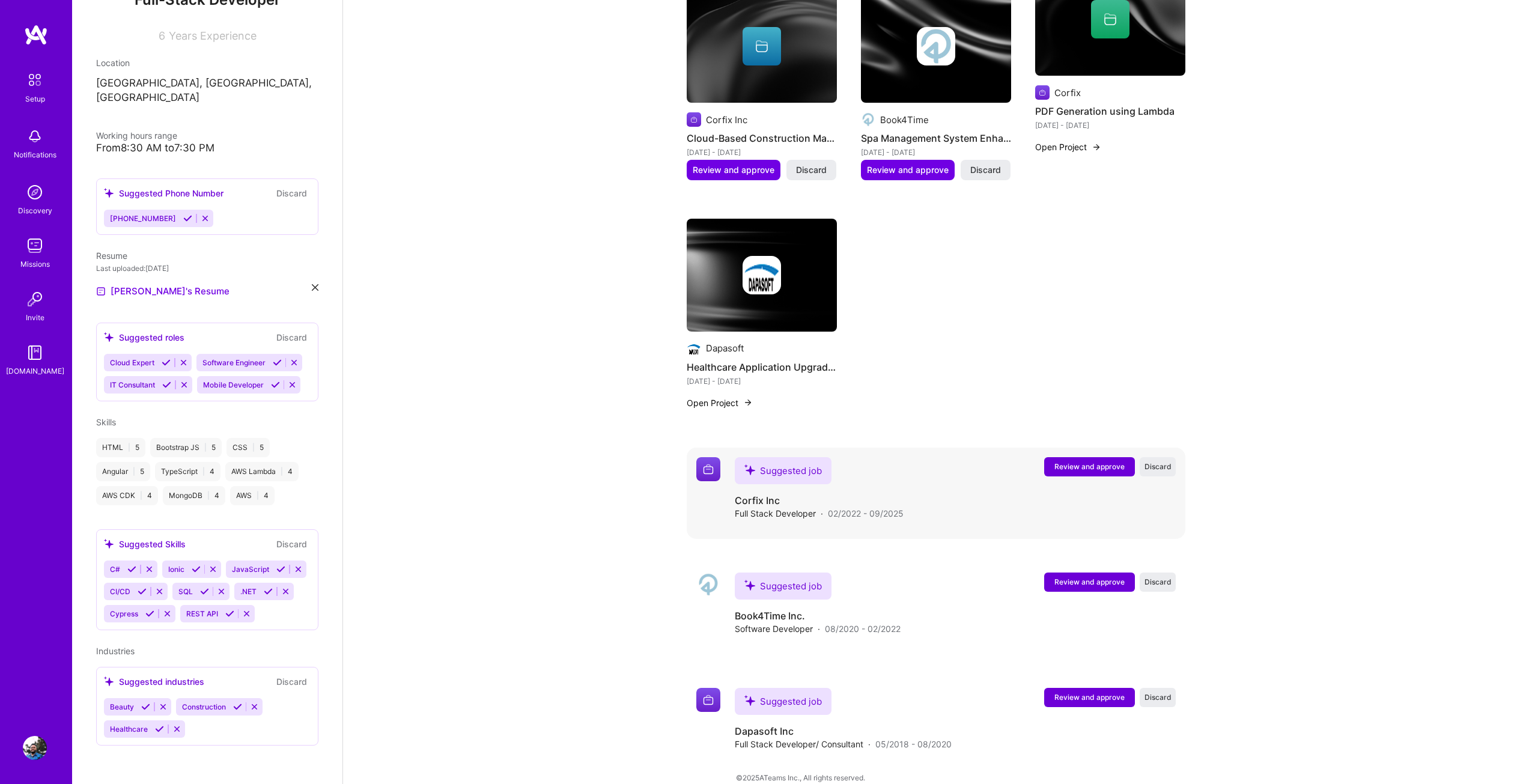
click at [1104, 461] on span "Review and approve" at bounding box center [1089, 466] width 70 height 10
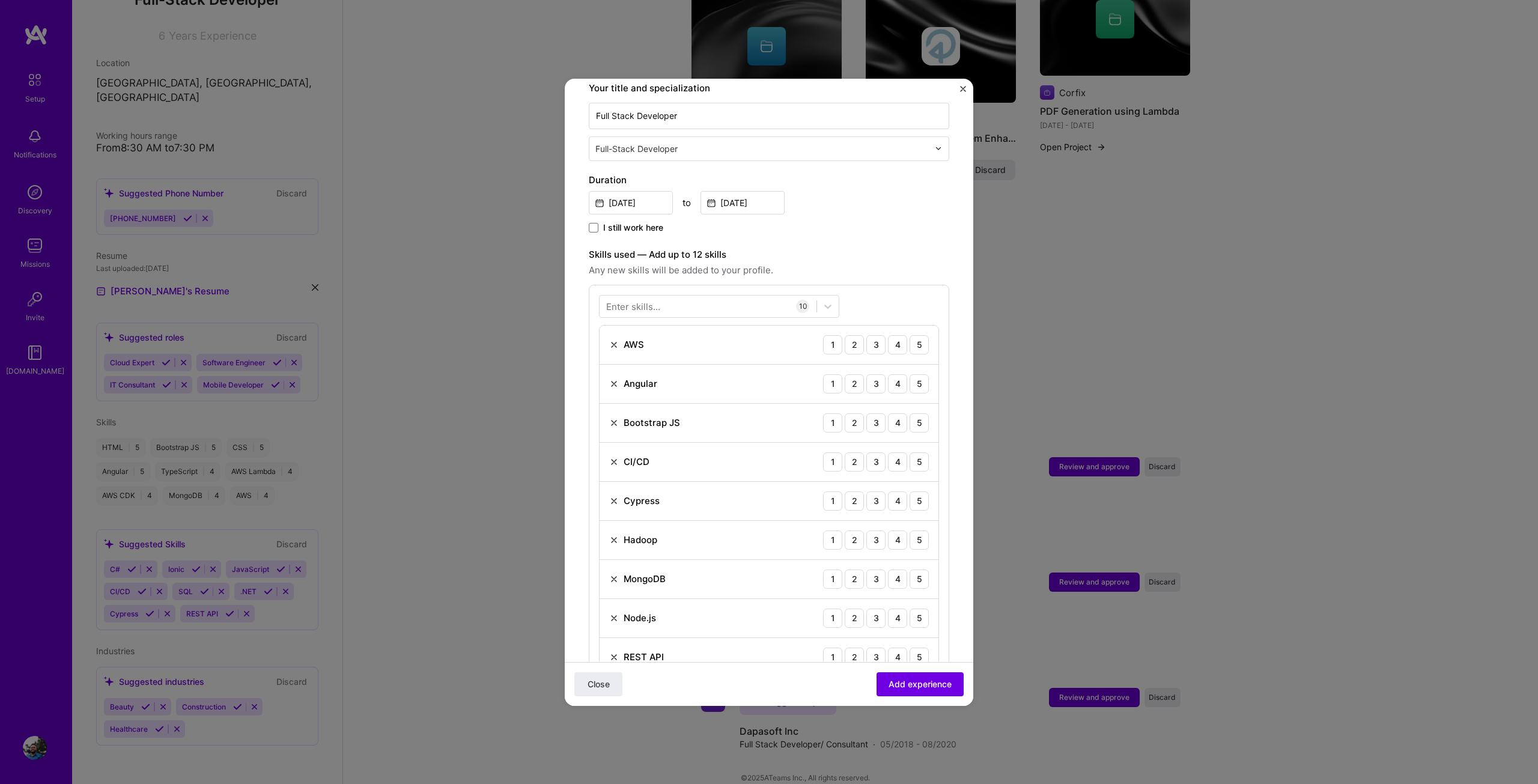
scroll to position [240, 0]
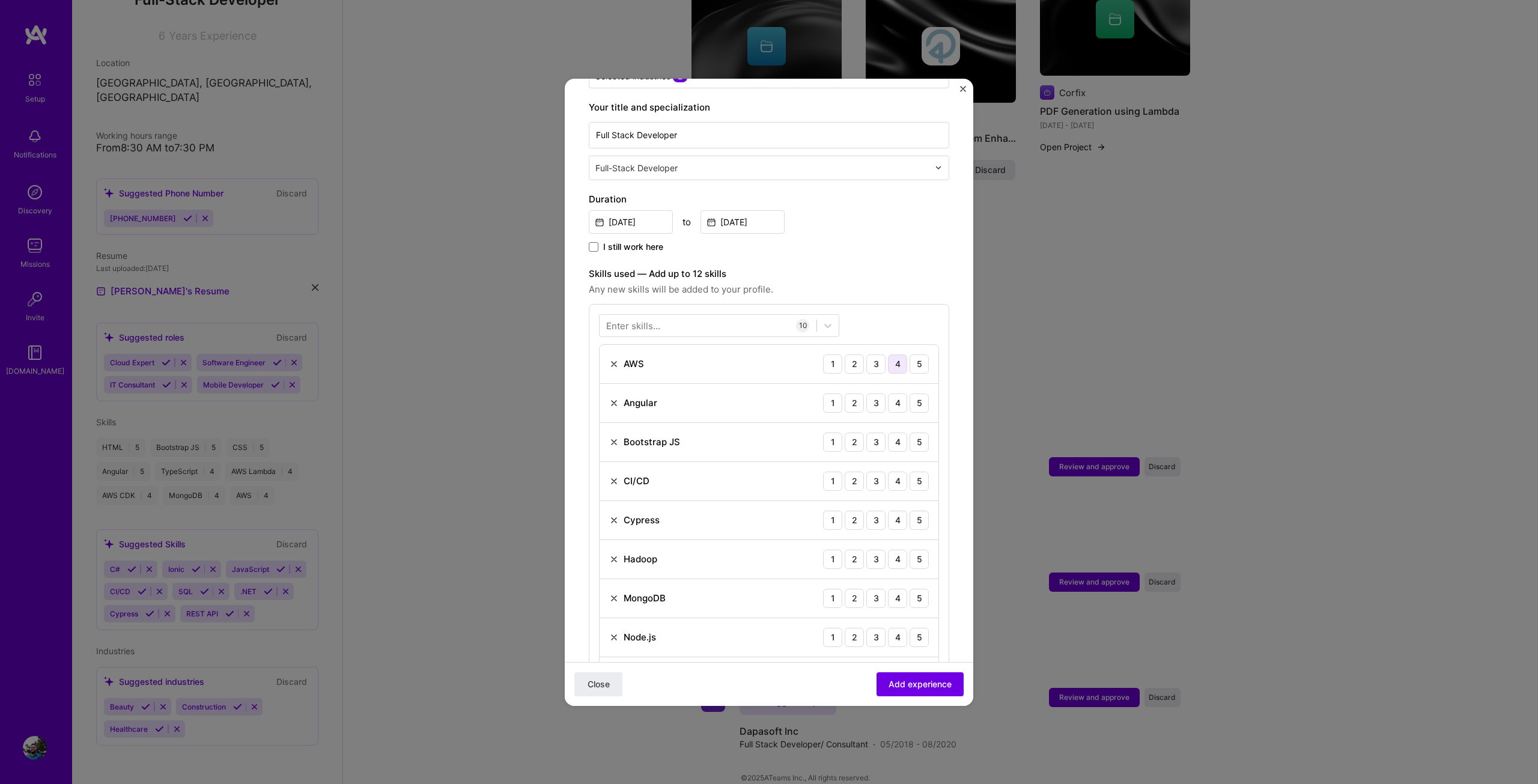
click at [888, 356] on div "4" at bounding box center [898, 364] width 19 height 19
click at [910, 394] on div "5" at bounding box center [919, 403] width 19 height 19
click at [910, 432] on div "5" at bounding box center [919, 442] width 19 height 19
click at [898, 471] on div "4" at bounding box center [898, 481] width 19 height 19
click at [896, 511] on div "4" at bounding box center [898, 520] width 19 height 19
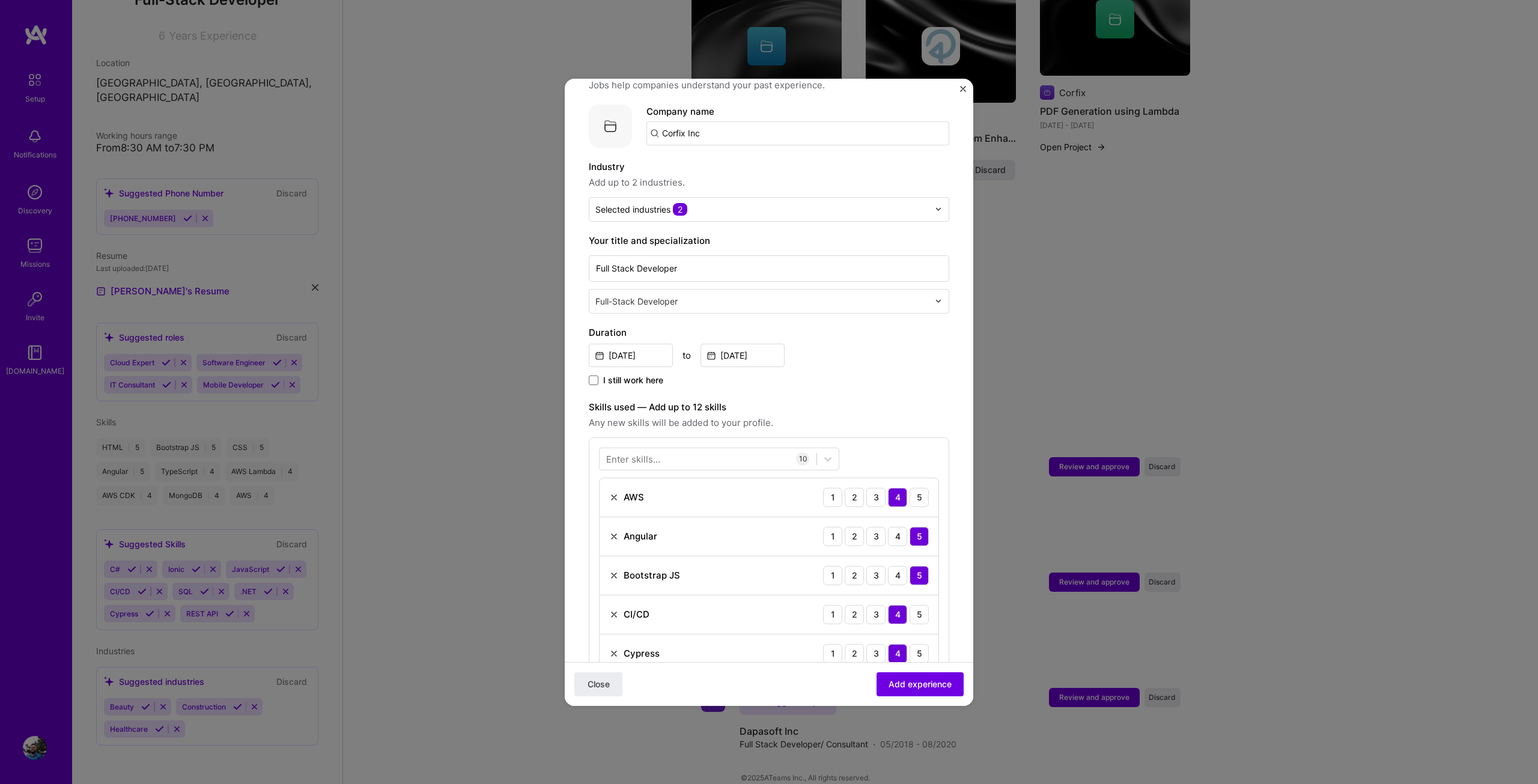
scroll to position [300, 0]
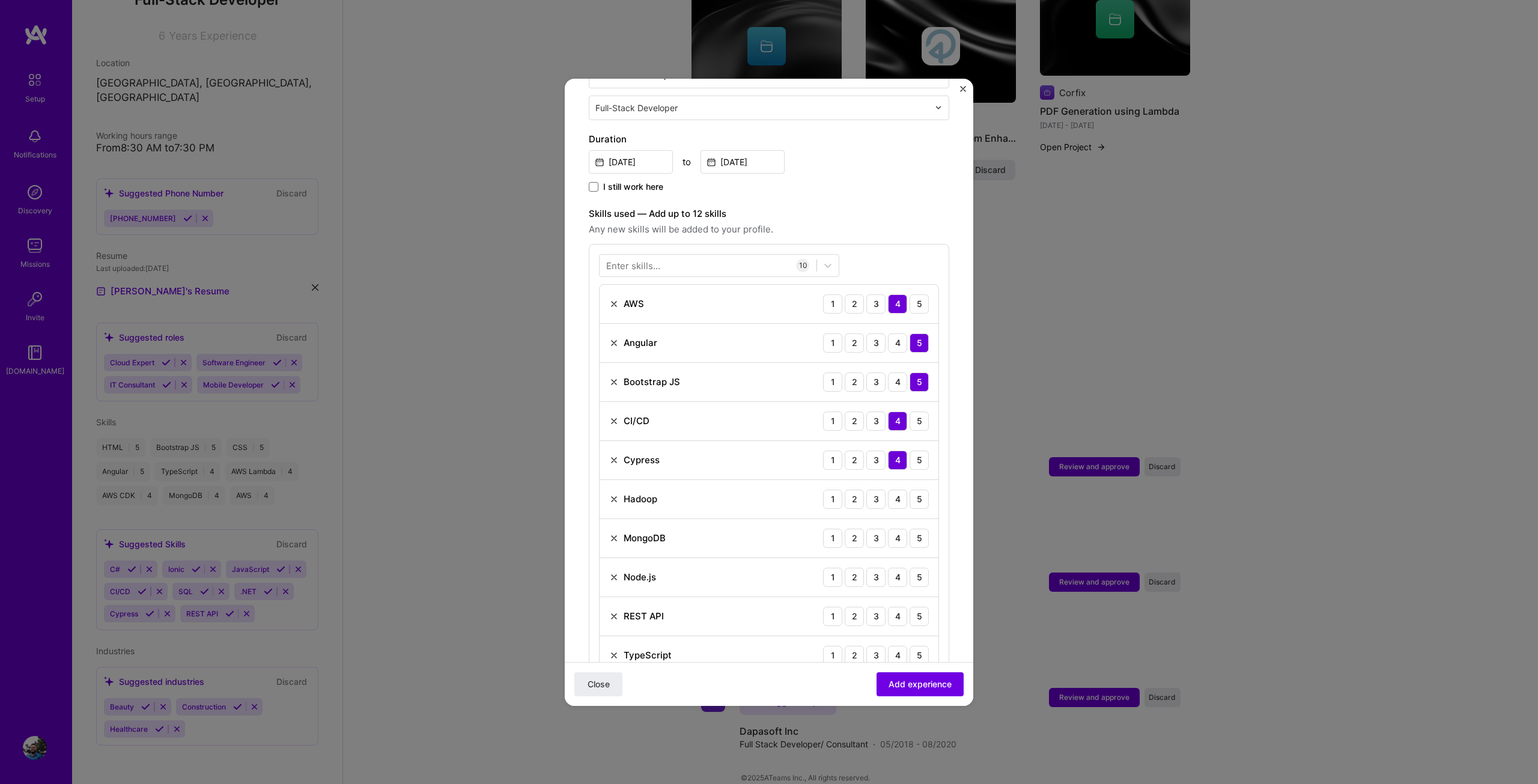
click at [615, 494] on img at bounding box center [614, 499] width 9 height 9
click at [890, 490] on div "4" at bounding box center [898, 499] width 19 height 19
click at [888, 529] on div "4" at bounding box center [898, 538] width 19 height 19
click at [891, 568] on div "4" at bounding box center [898, 577] width 19 height 19
click at [910, 606] on div "5" at bounding box center [919, 616] width 19 height 19
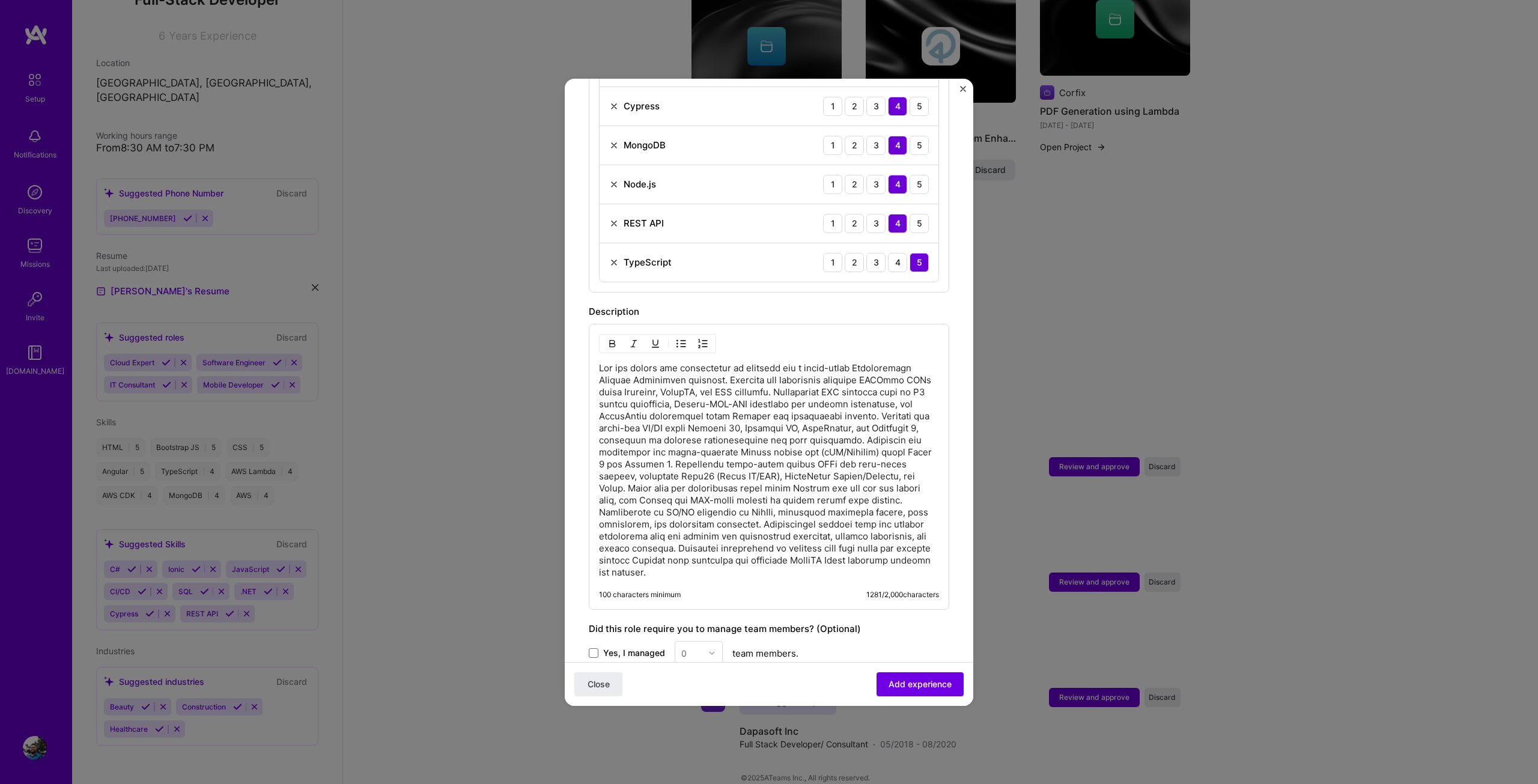
scroll to position [818, 0]
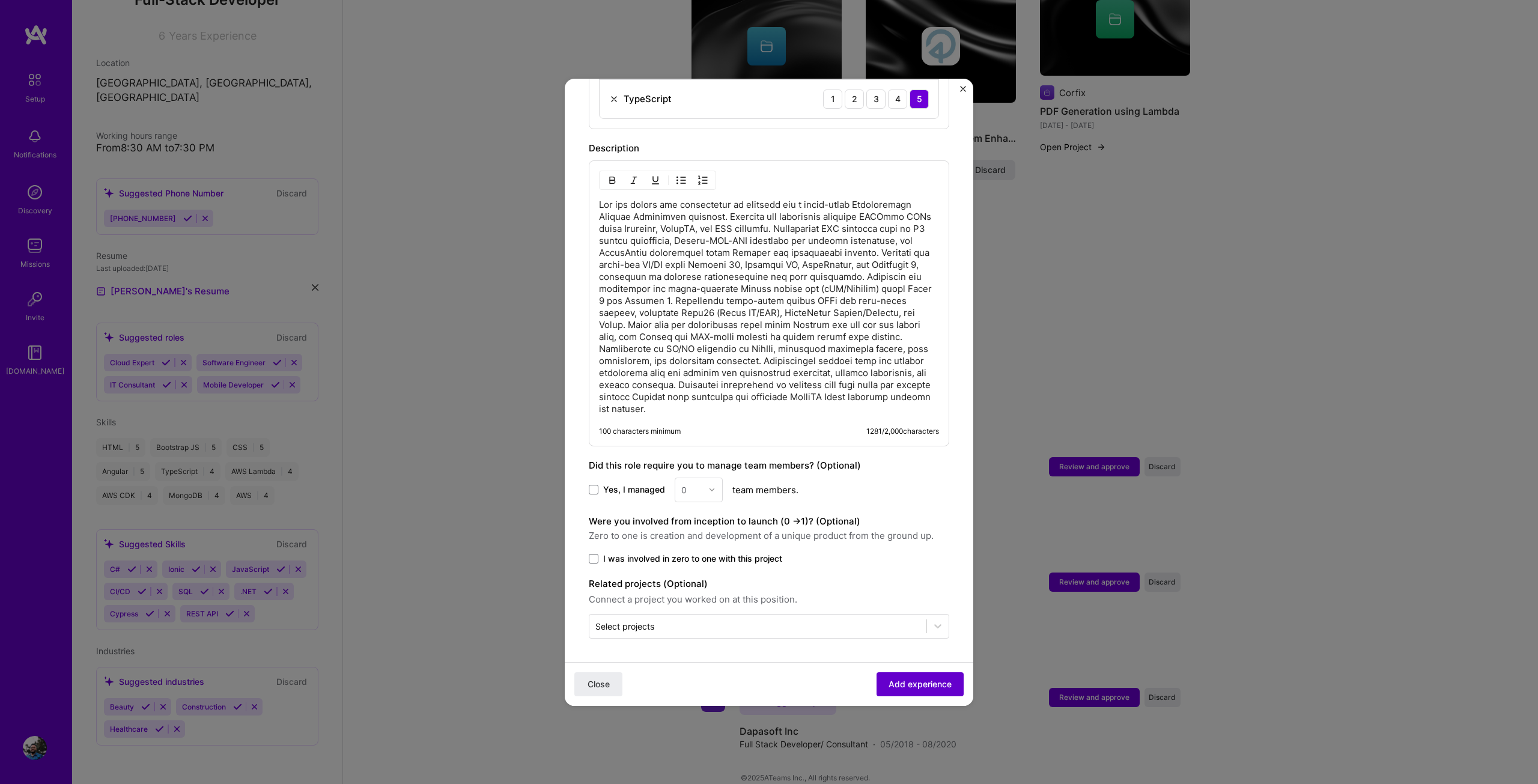
click at [908, 687] on span "Add experience" at bounding box center [919, 683] width 63 height 12
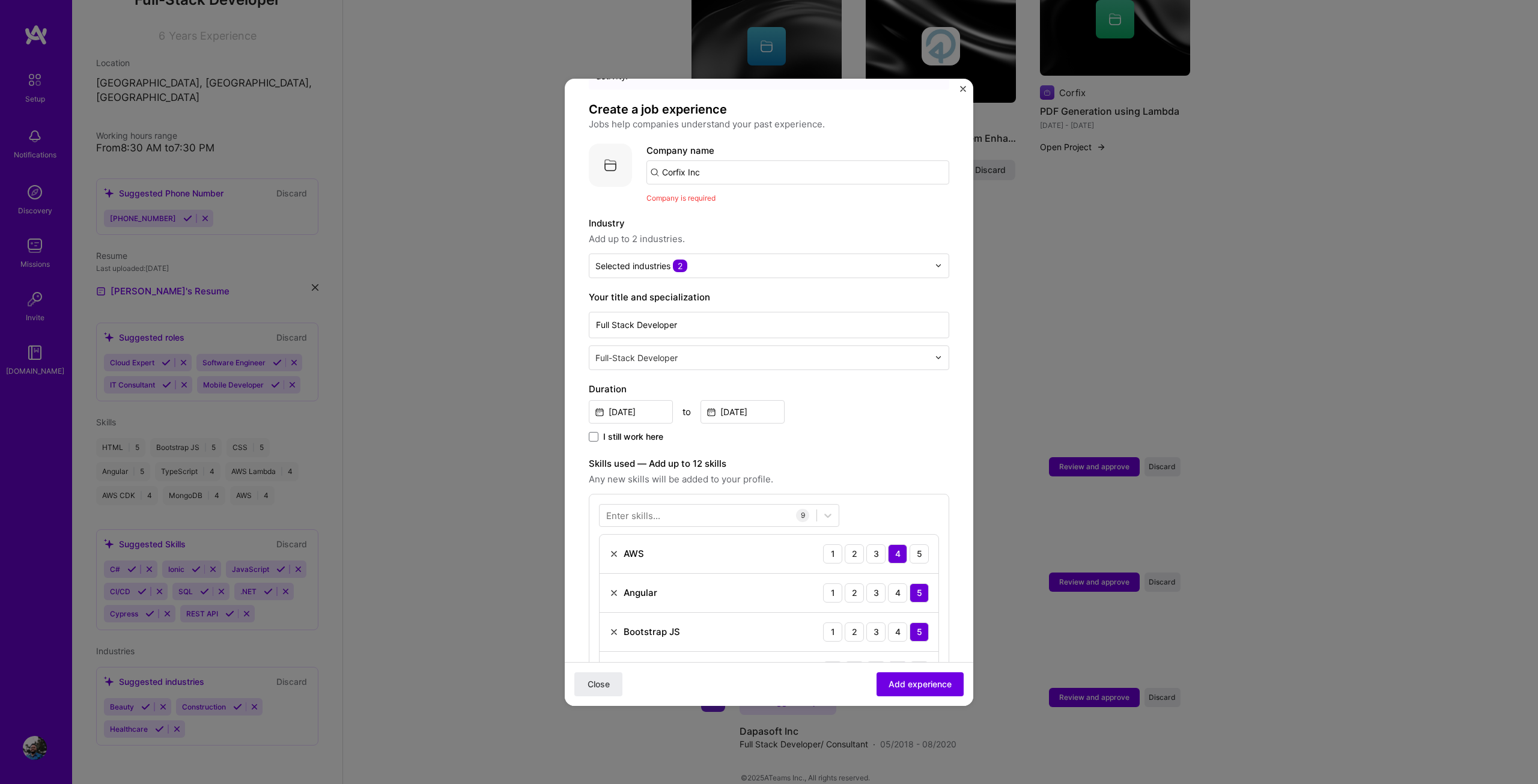
scroll to position [0, 0]
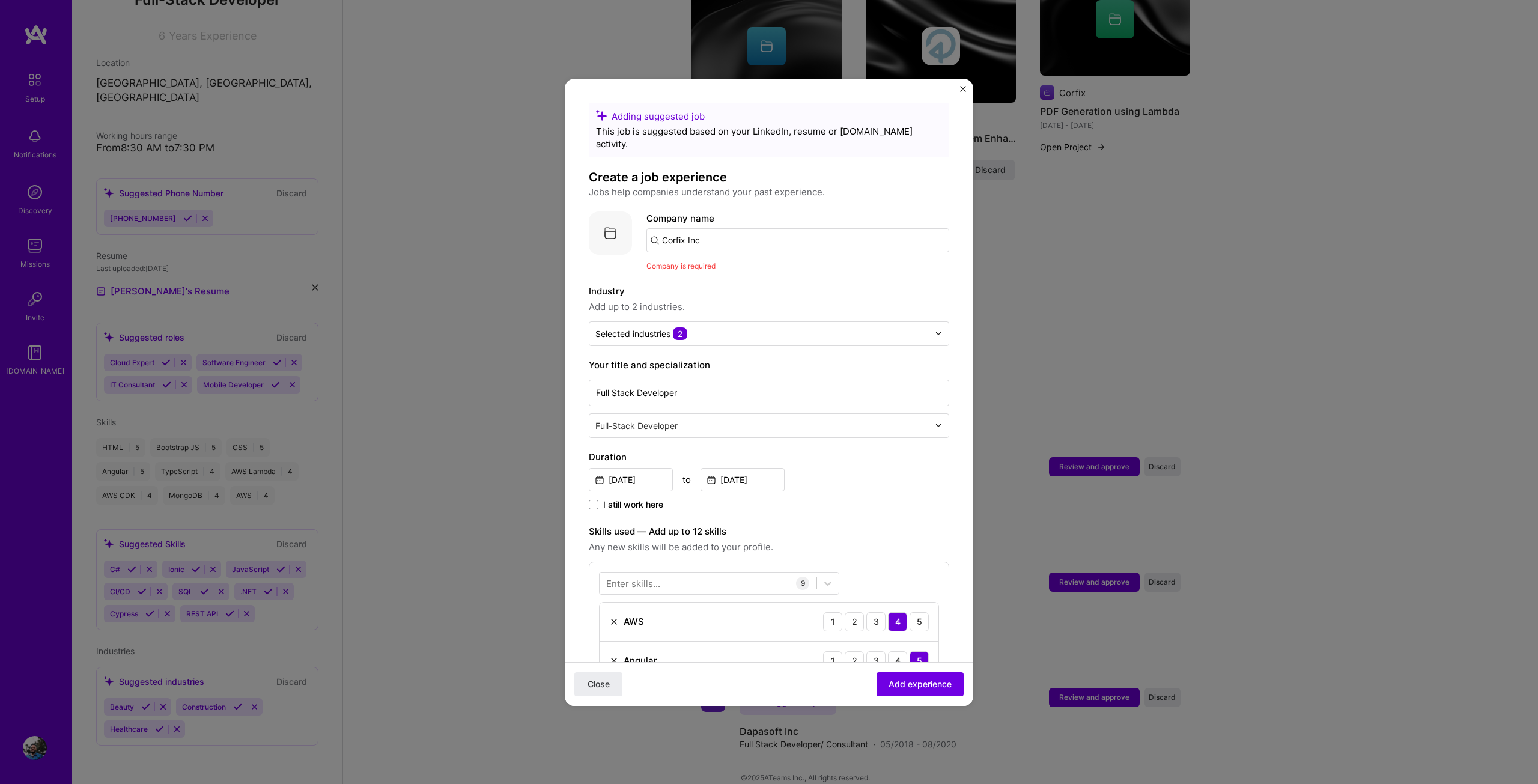
click at [719, 230] on input "Corfix Inc" at bounding box center [798, 240] width 303 height 24
click button "Close" at bounding box center [598, 683] width 48 height 24
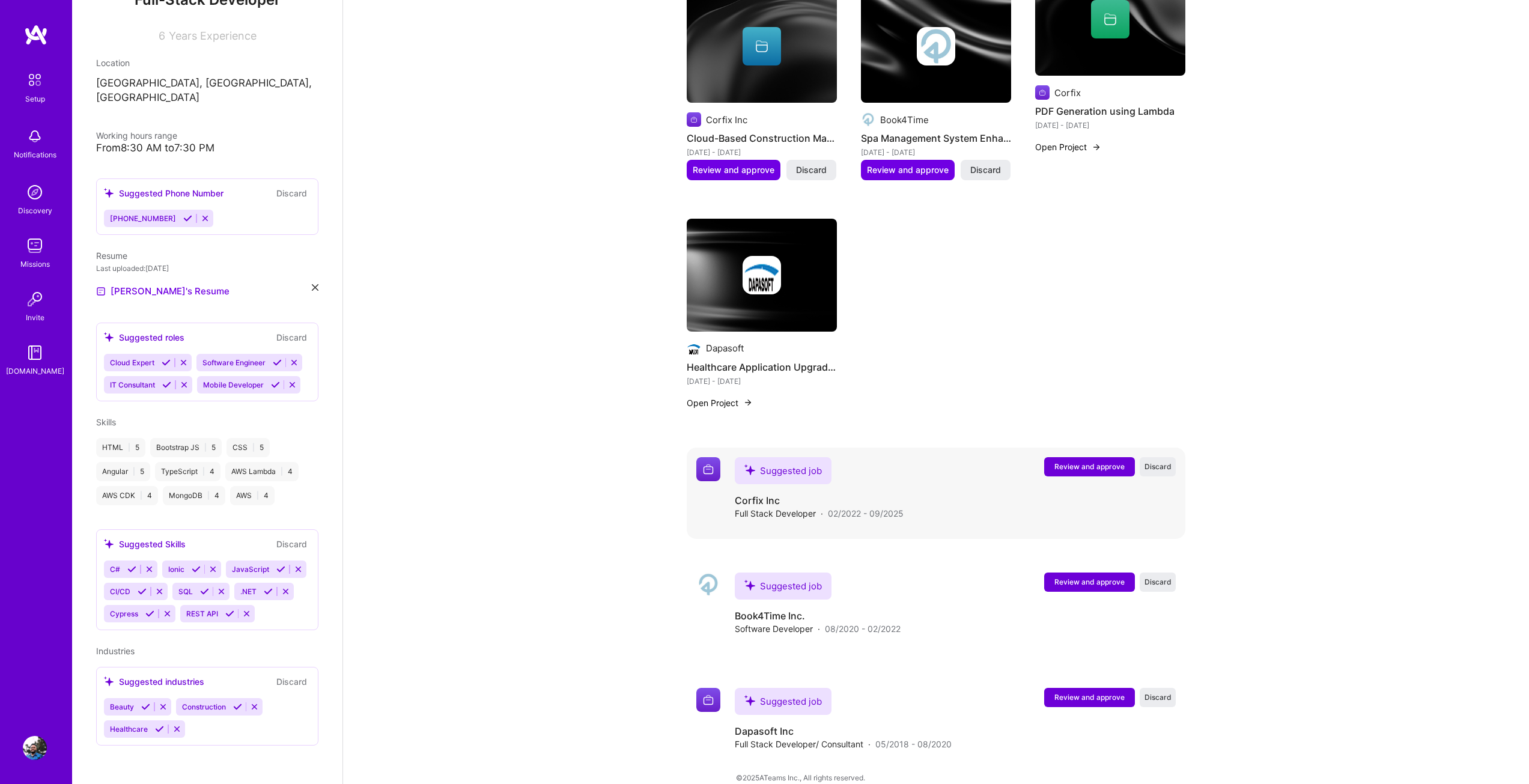
click at [1076, 461] on span "Review and approve" at bounding box center [1089, 466] width 70 height 10
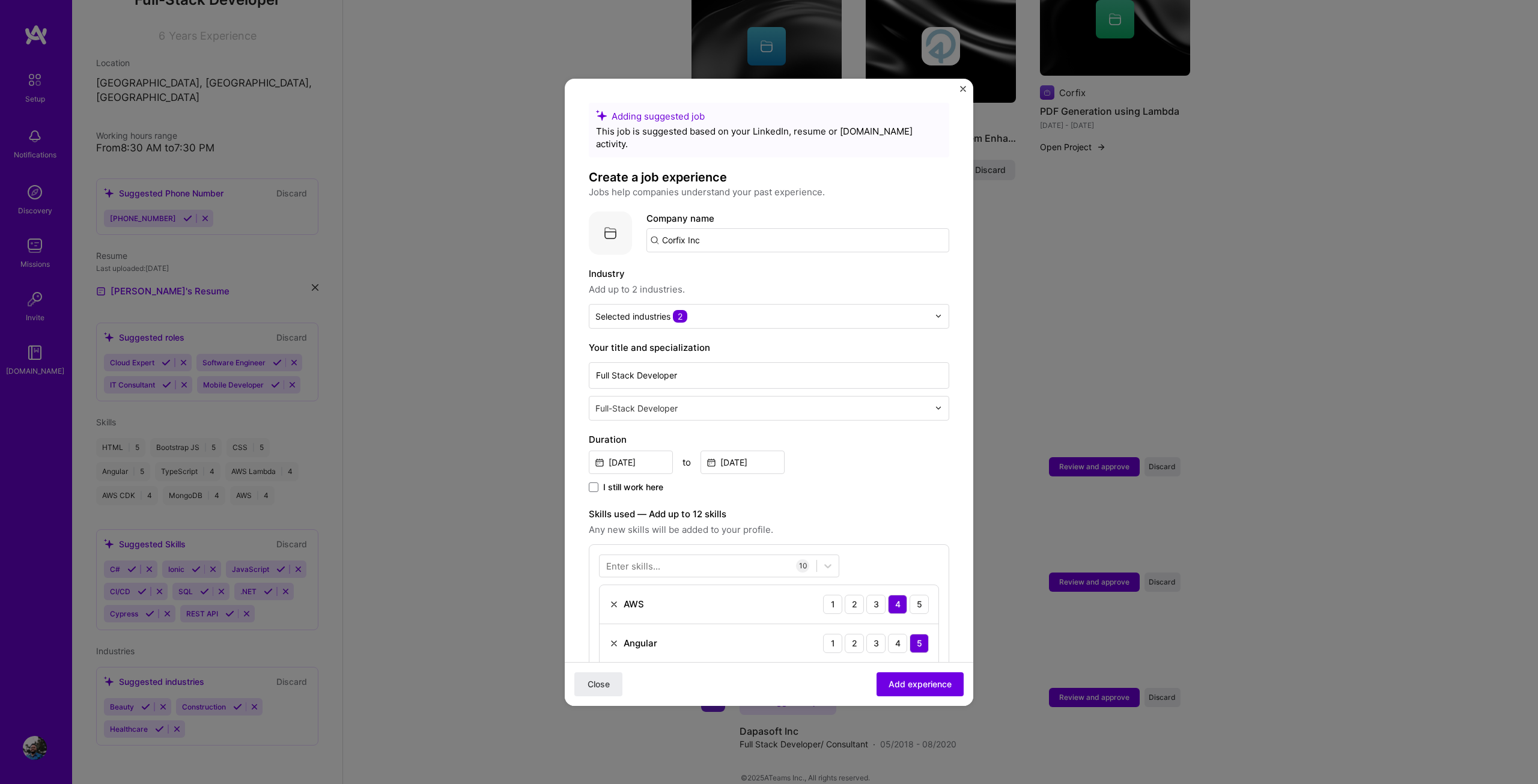
click at [736, 228] on input "Corfix Inc" at bounding box center [798, 240] width 303 height 24
type input "Corfix Inc"
click at [744, 263] on div "Corfix Inc" at bounding box center [740, 273] width 51 height 21
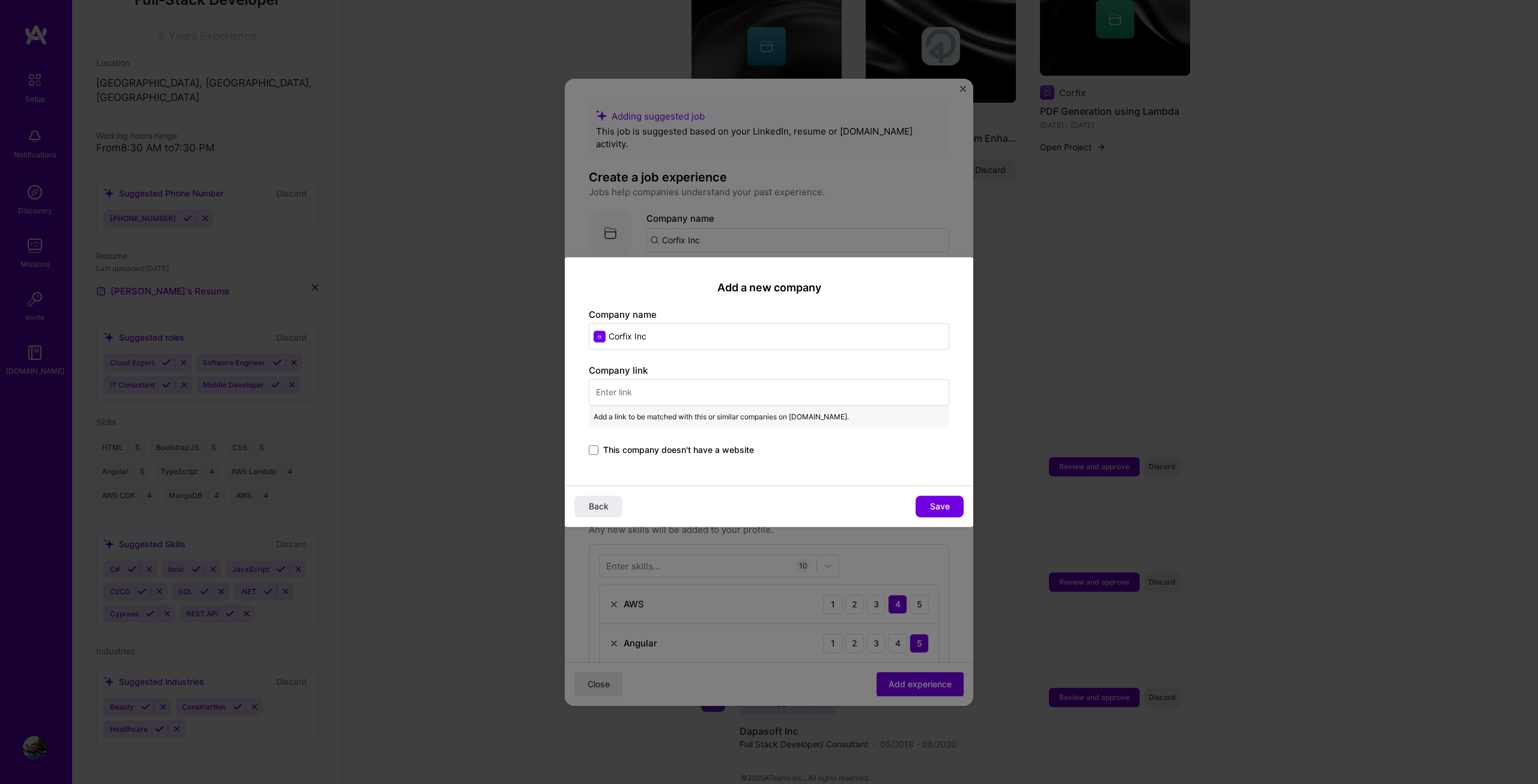
click at [669, 397] on input "text" at bounding box center [769, 392] width 361 height 26
paste input "[URL][DOMAIN_NAME]"
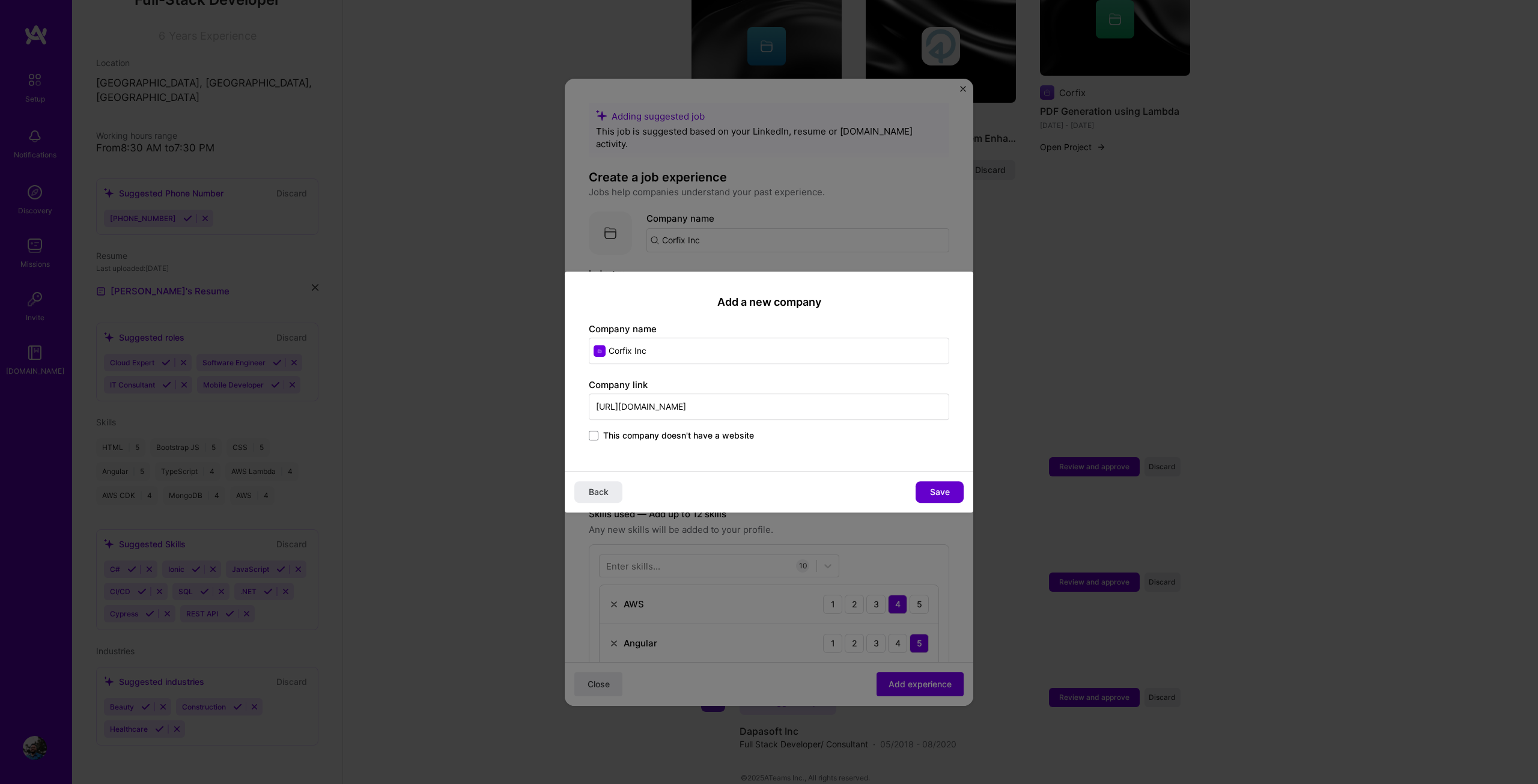
type input "[URL][DOMAIN_NAME]"
click at [943, 490] on span "Save" at bounding box center [940, 492] width 20 height 12
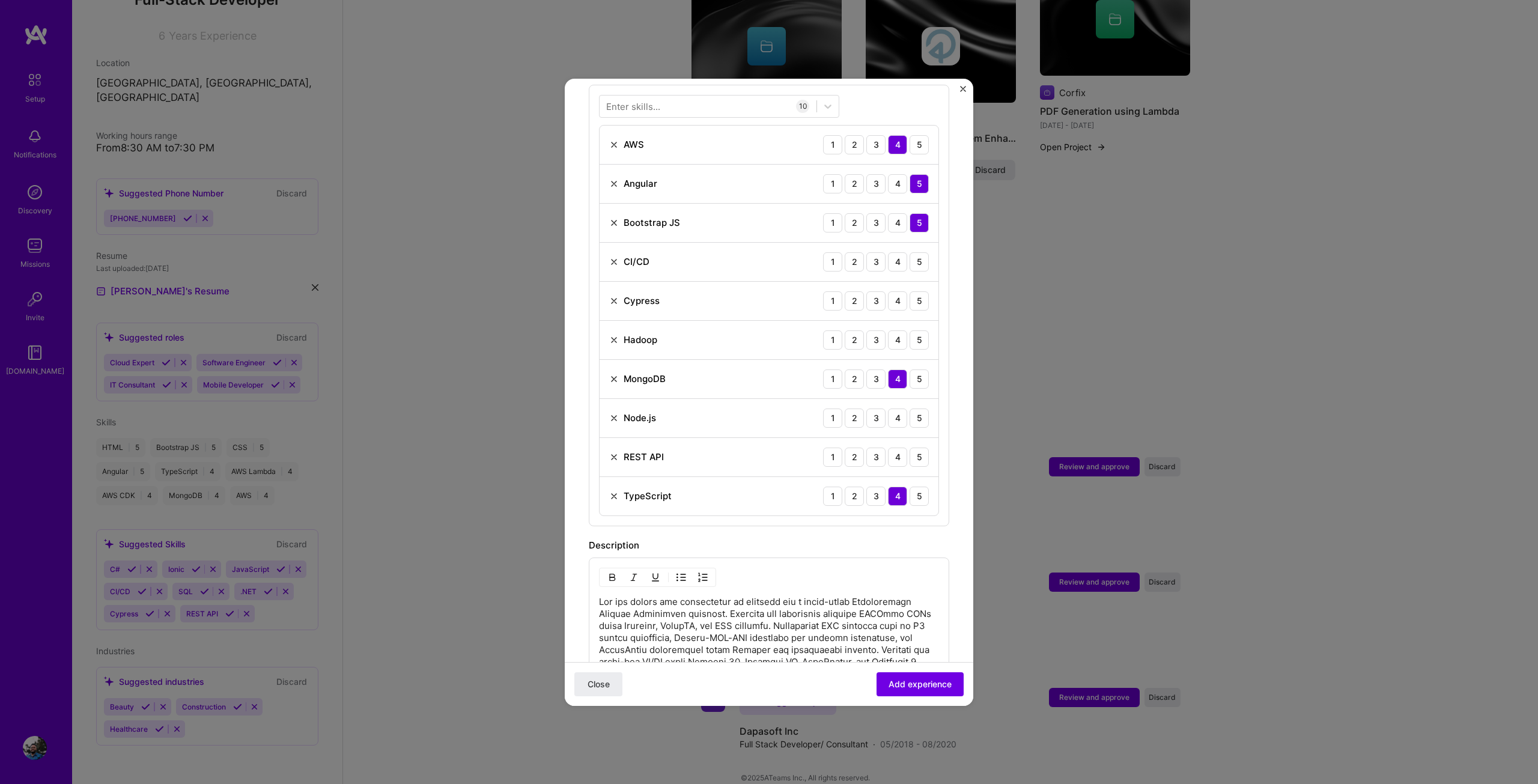
scroll to position [856, 0]
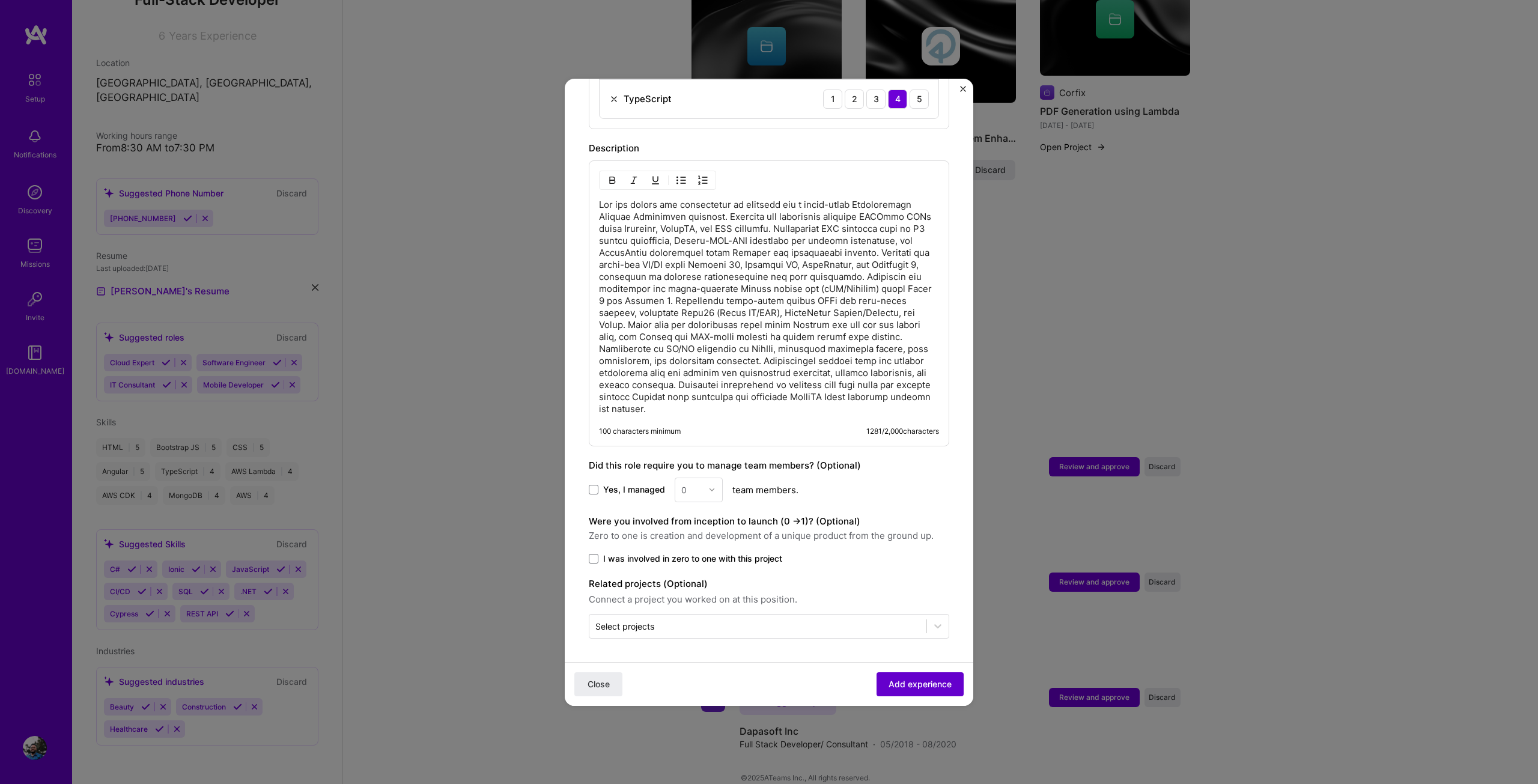
click at [930, 685] on span "Add experience" at bounding box center [919, 683] width 63 height 12
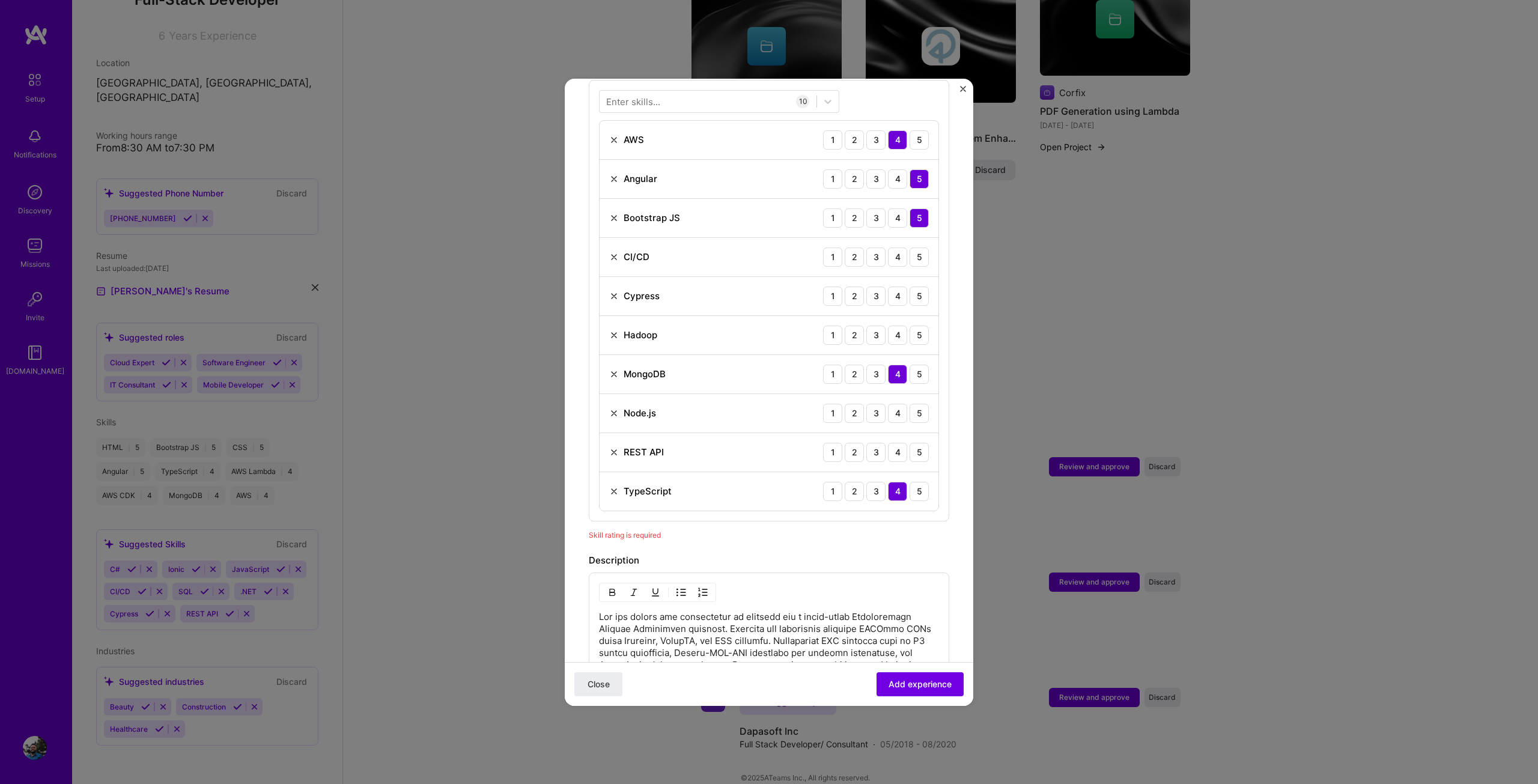
scroll to position [535, 0]
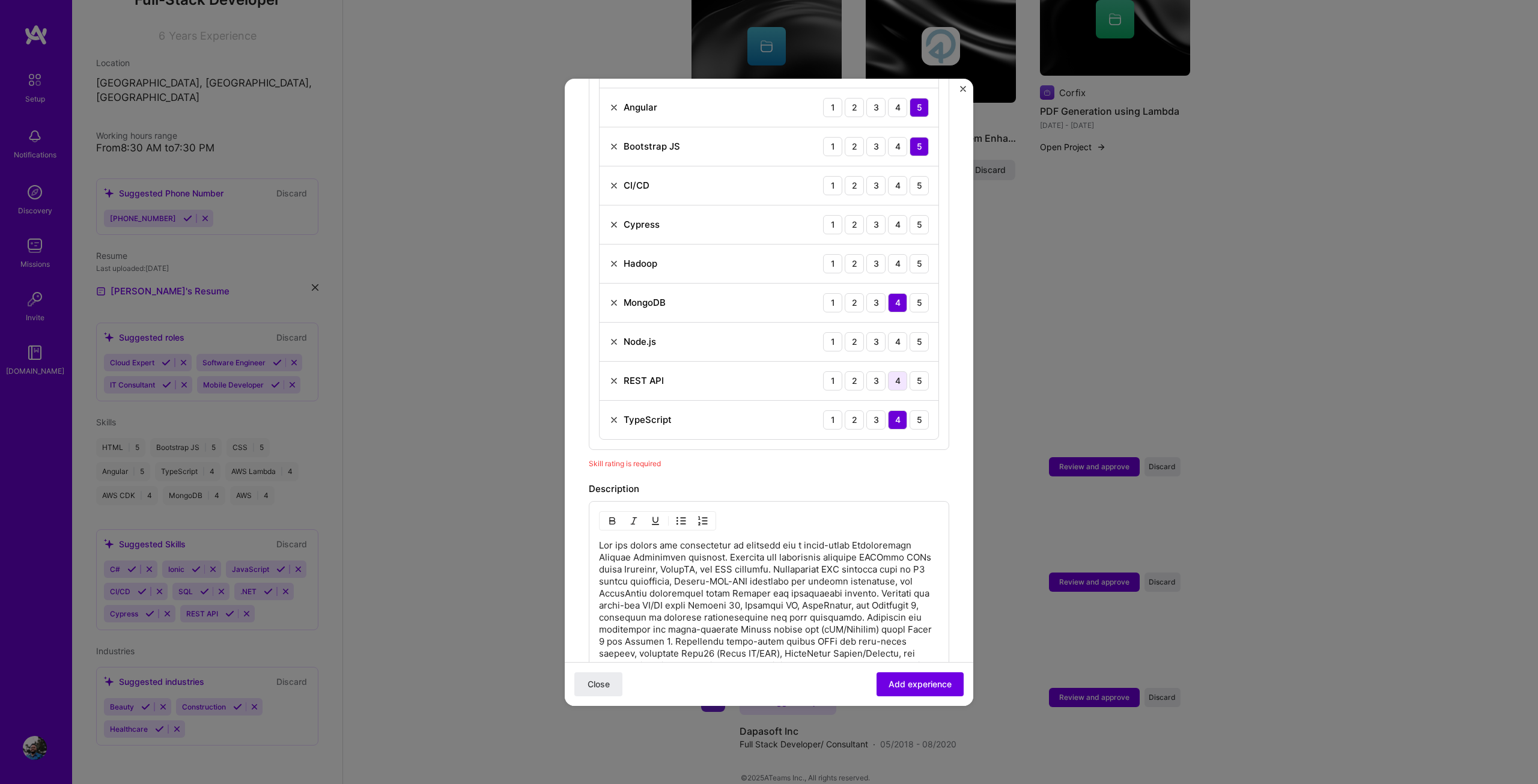
click at [889, 371] on div "4" at bounding box center [898, 381] width 19 height 19
click at [888, 332] on div "4" at bounding box center [898, 342] width 19 height 19
click at [888, 254] on div "4" at bounding box center [898, 263] width 19 height 19
click at [617, 259] on img at bounding box center [614, 263] width 9 height 9
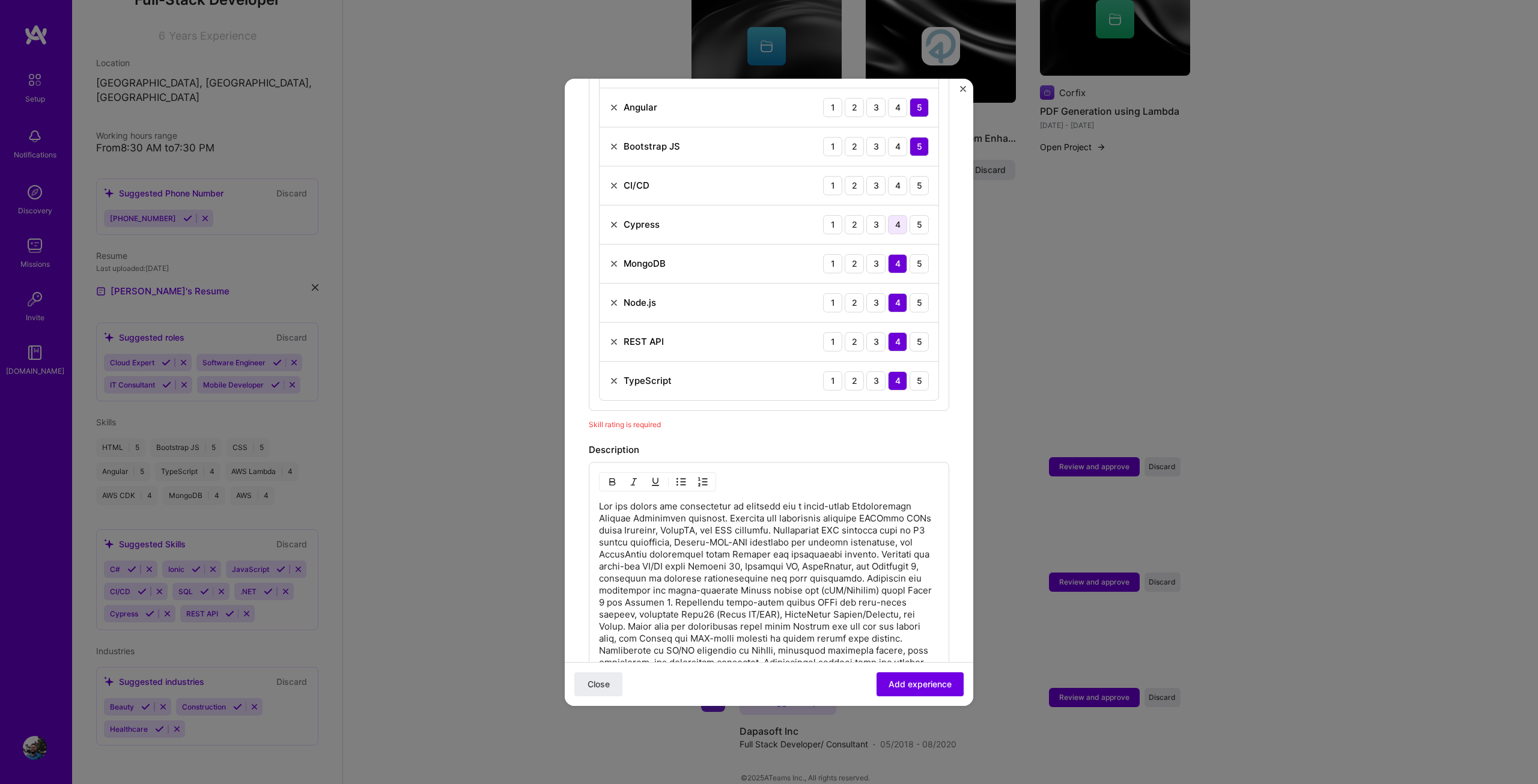
click at [889, 215] on div "4" at bounding box center [898, 224] width 19 height 19
click at [890, 177] on div "4" at bounding box center [898, 186] width 19 height 19
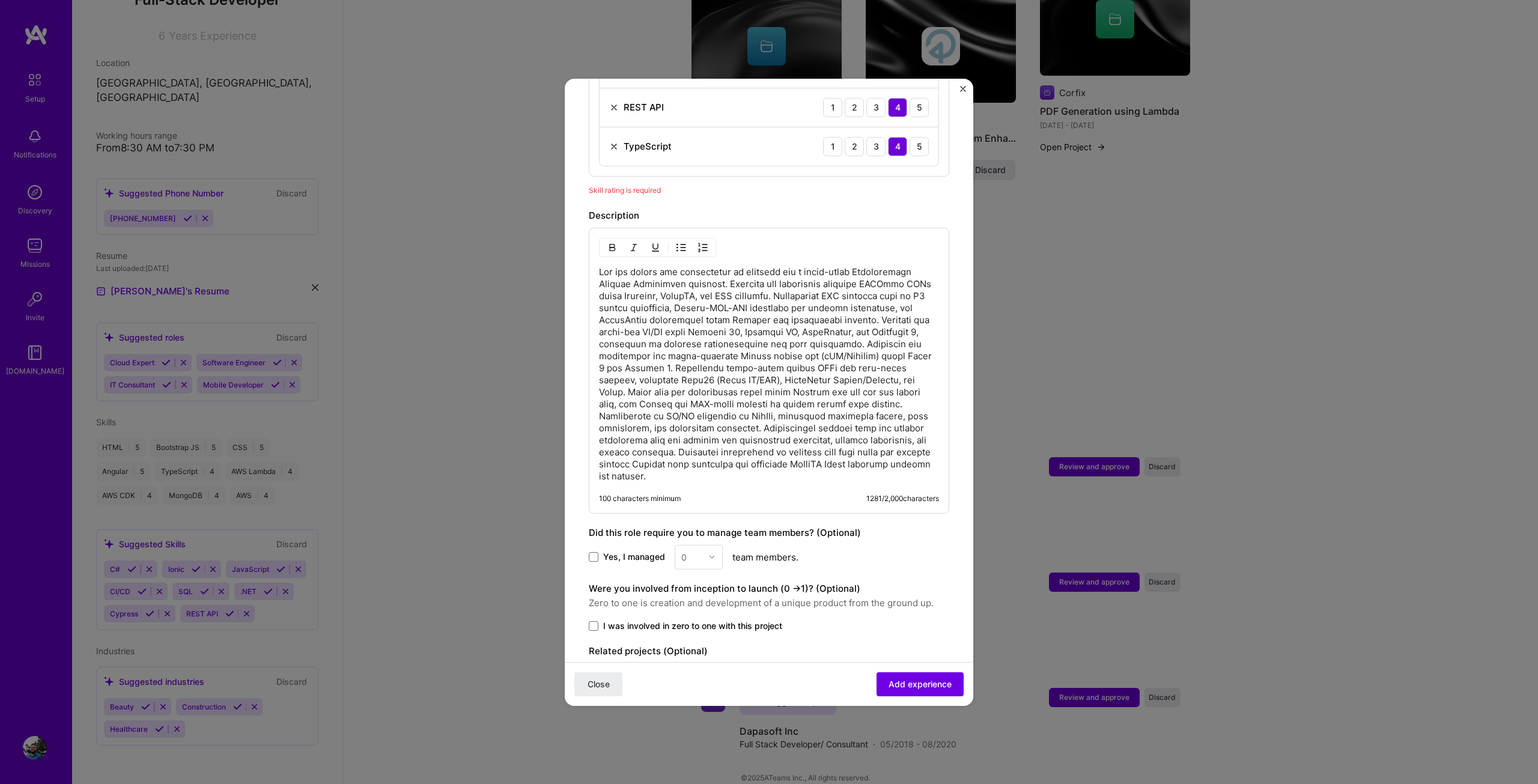
scroll to position [837, 0]
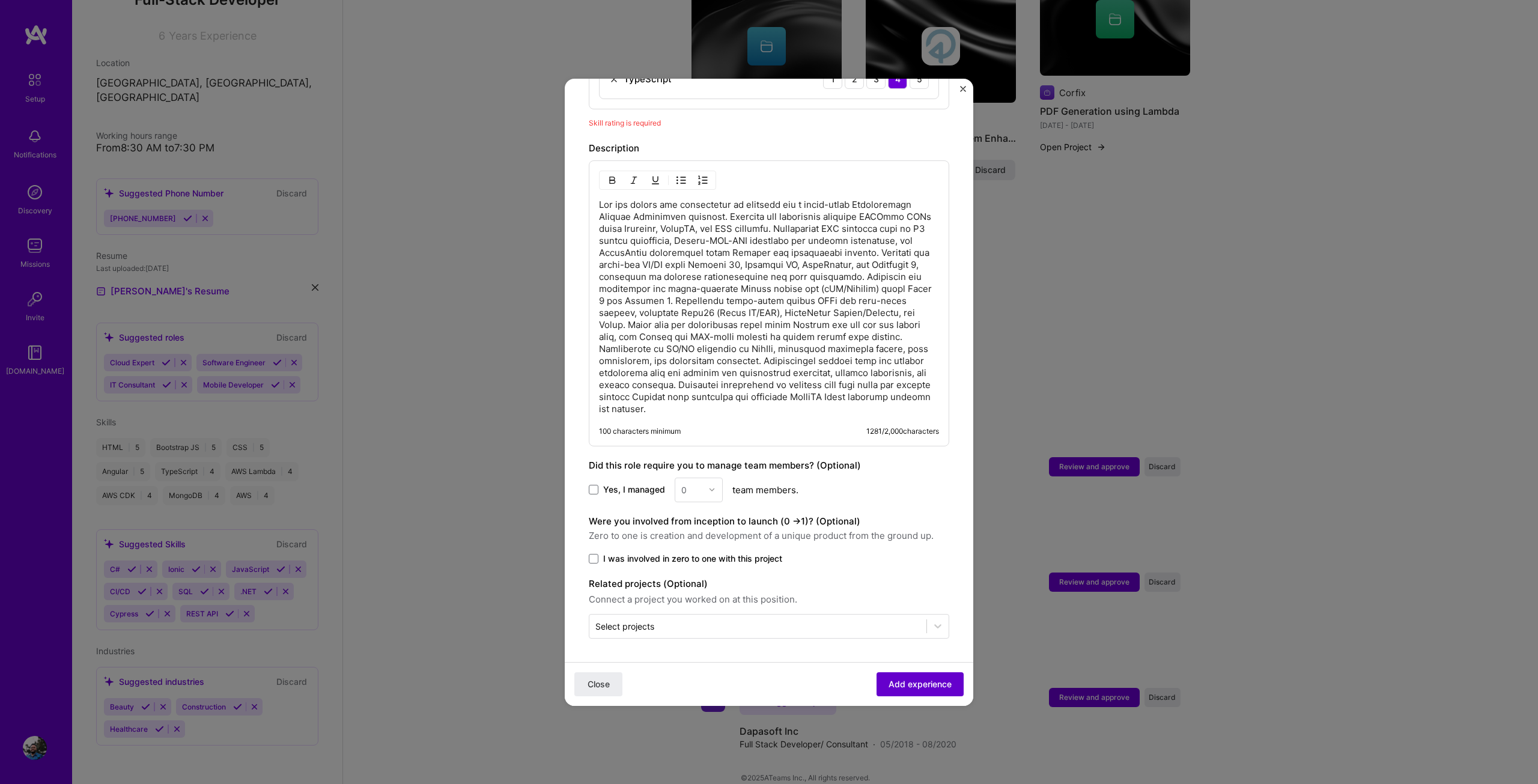
click at [902, 685] on span "Add experience" at bounding box center [919, 683] width 63 height 12
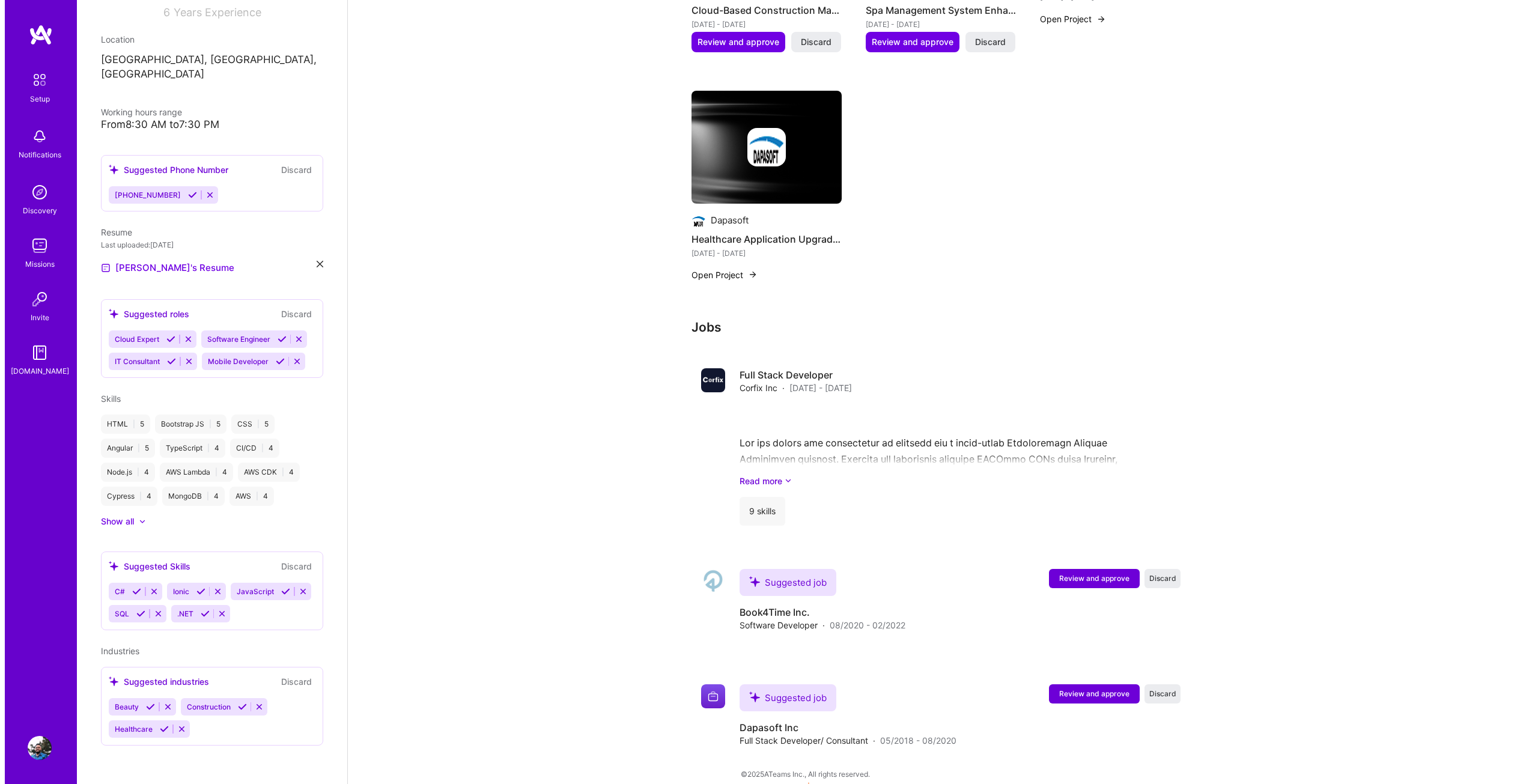
scroll to position [649, 0]
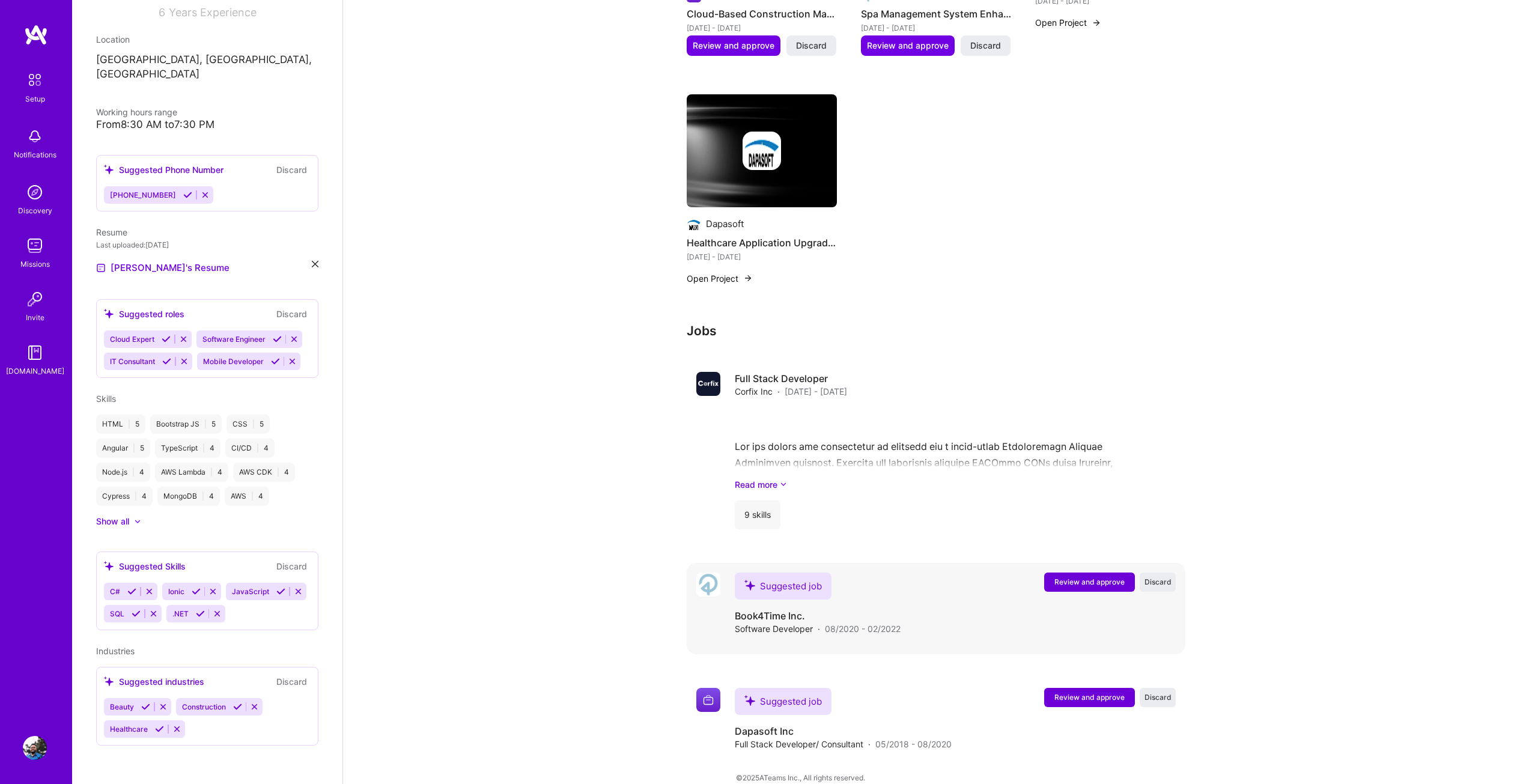
click at [1092, 577] on span "Review and approve" at bounding box center [1089, 581] width 70 height 10
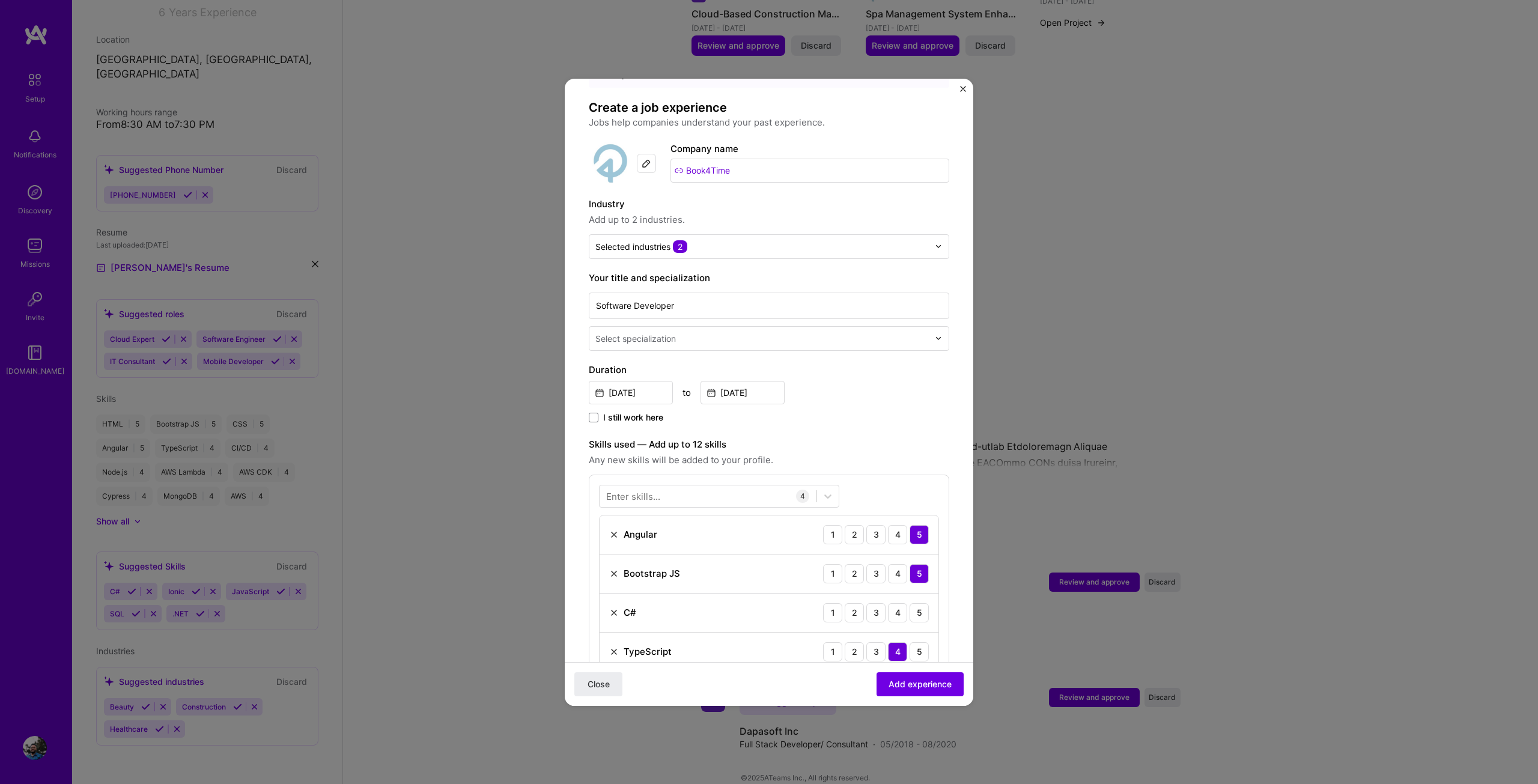
scroll to position [300, 0]
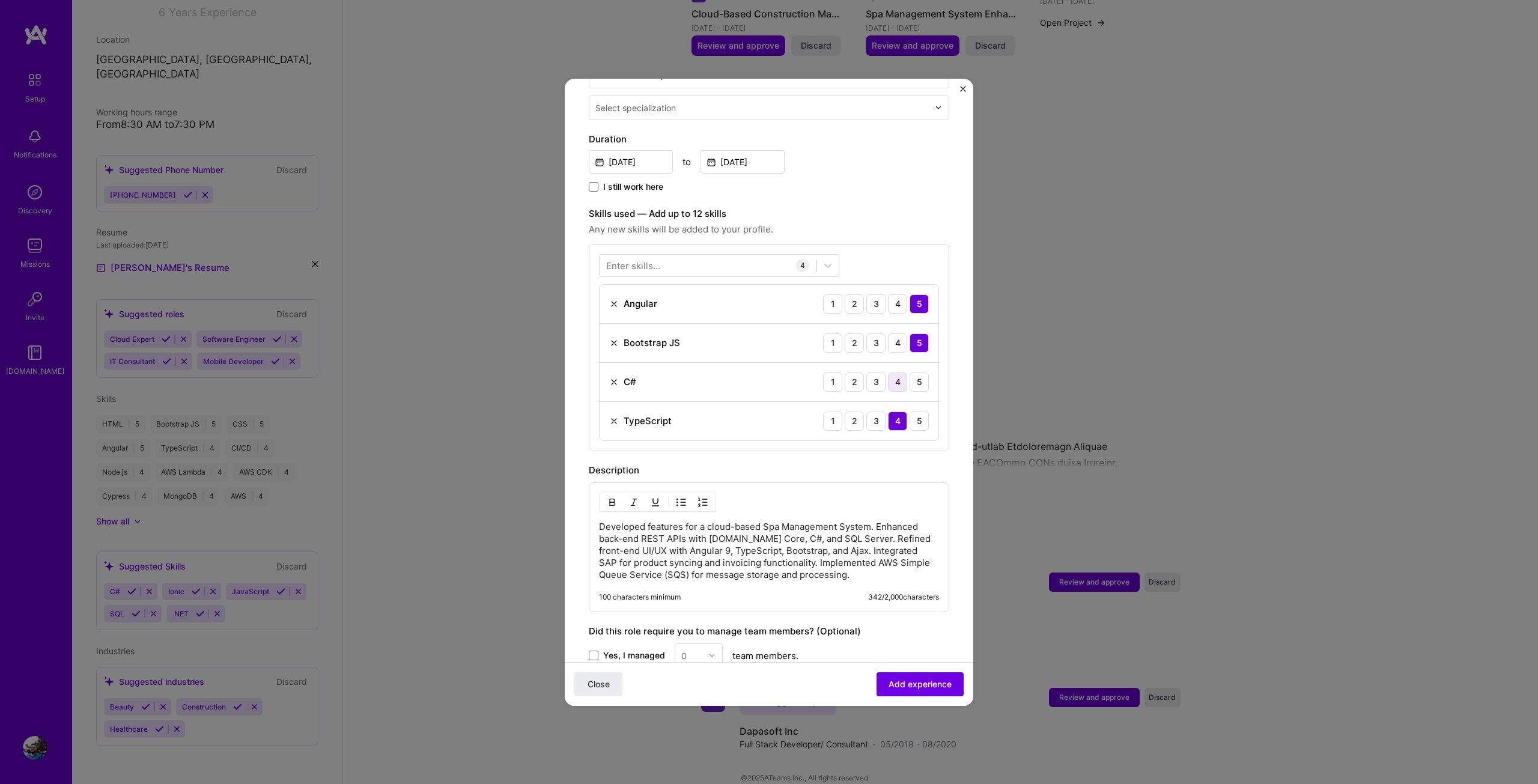
click at [892, 372] on div "4" at bounding box center [898, 382] width 19 height 19
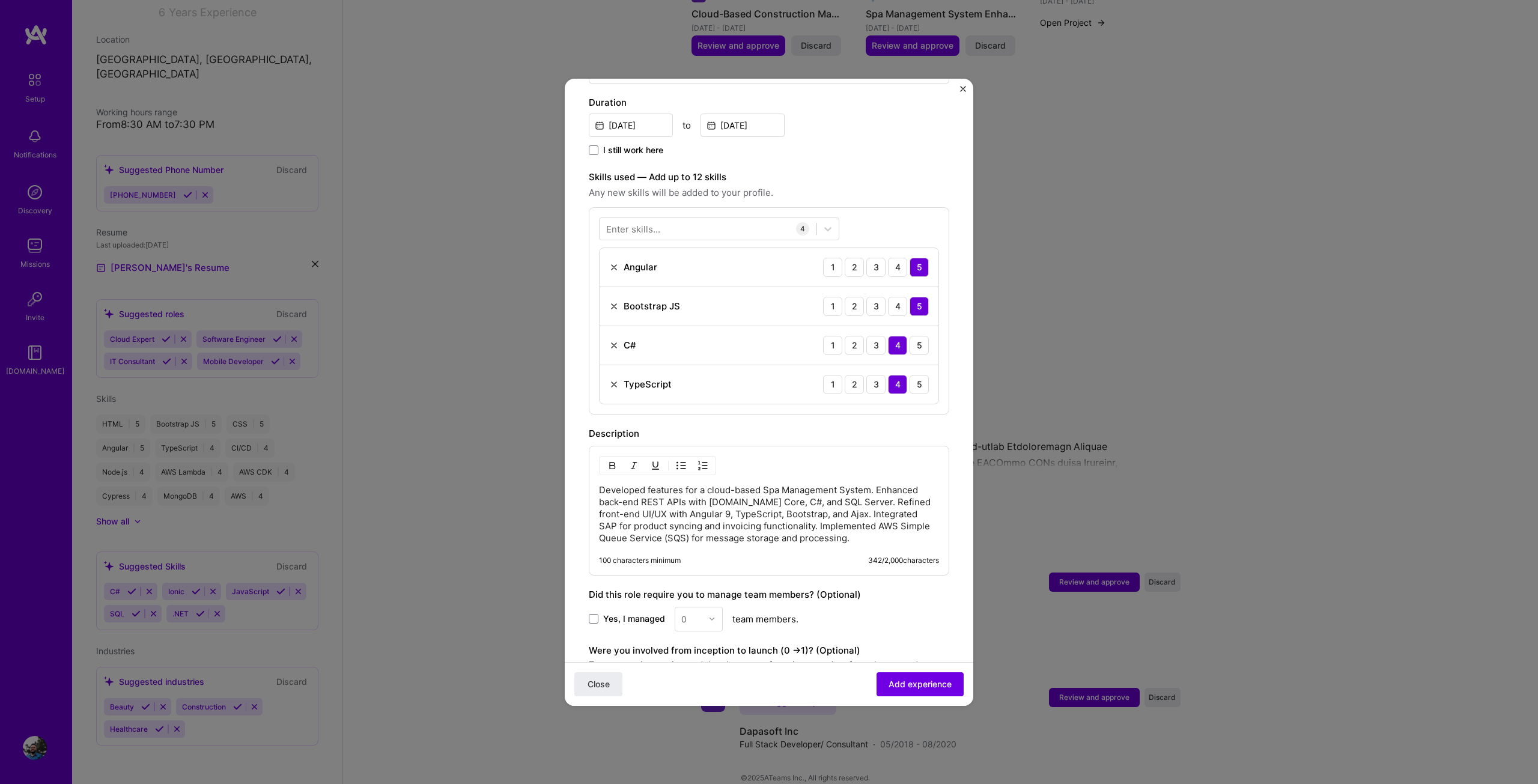
scroll to position [454, 0]
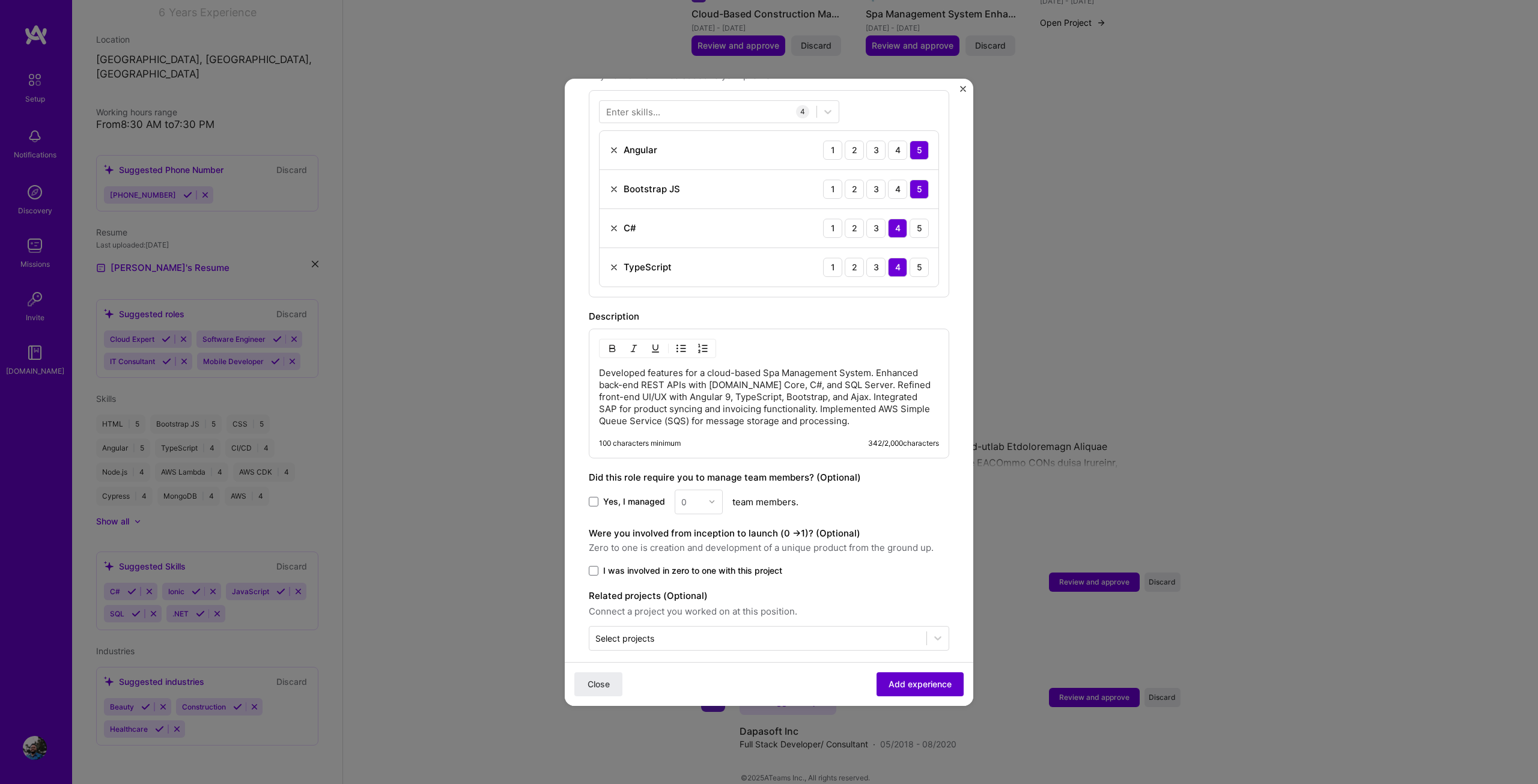
click at [902, 683] on span "Add experience" at bounding box center [919, 683] width 63 height 12
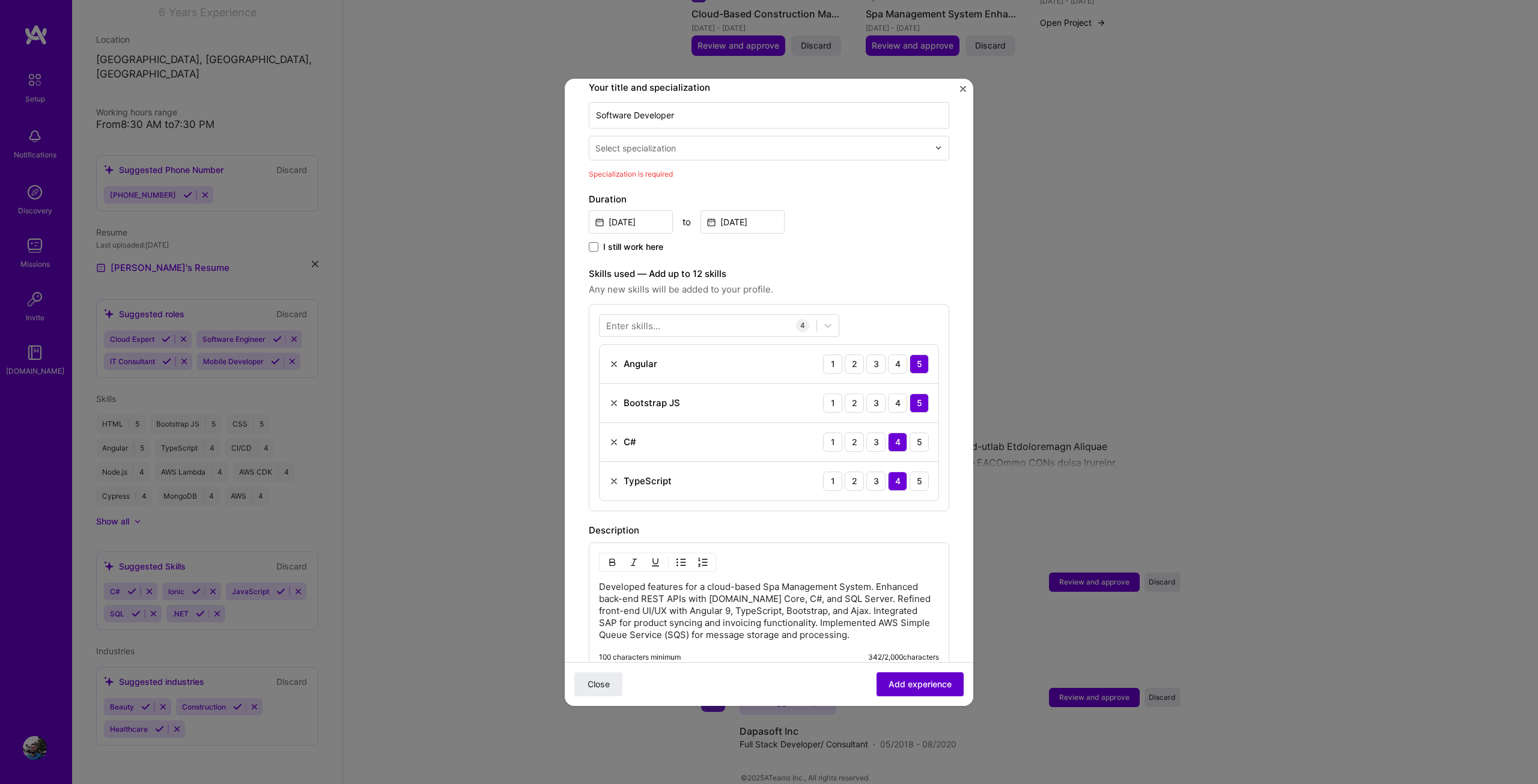
scroll to position [249, 0]
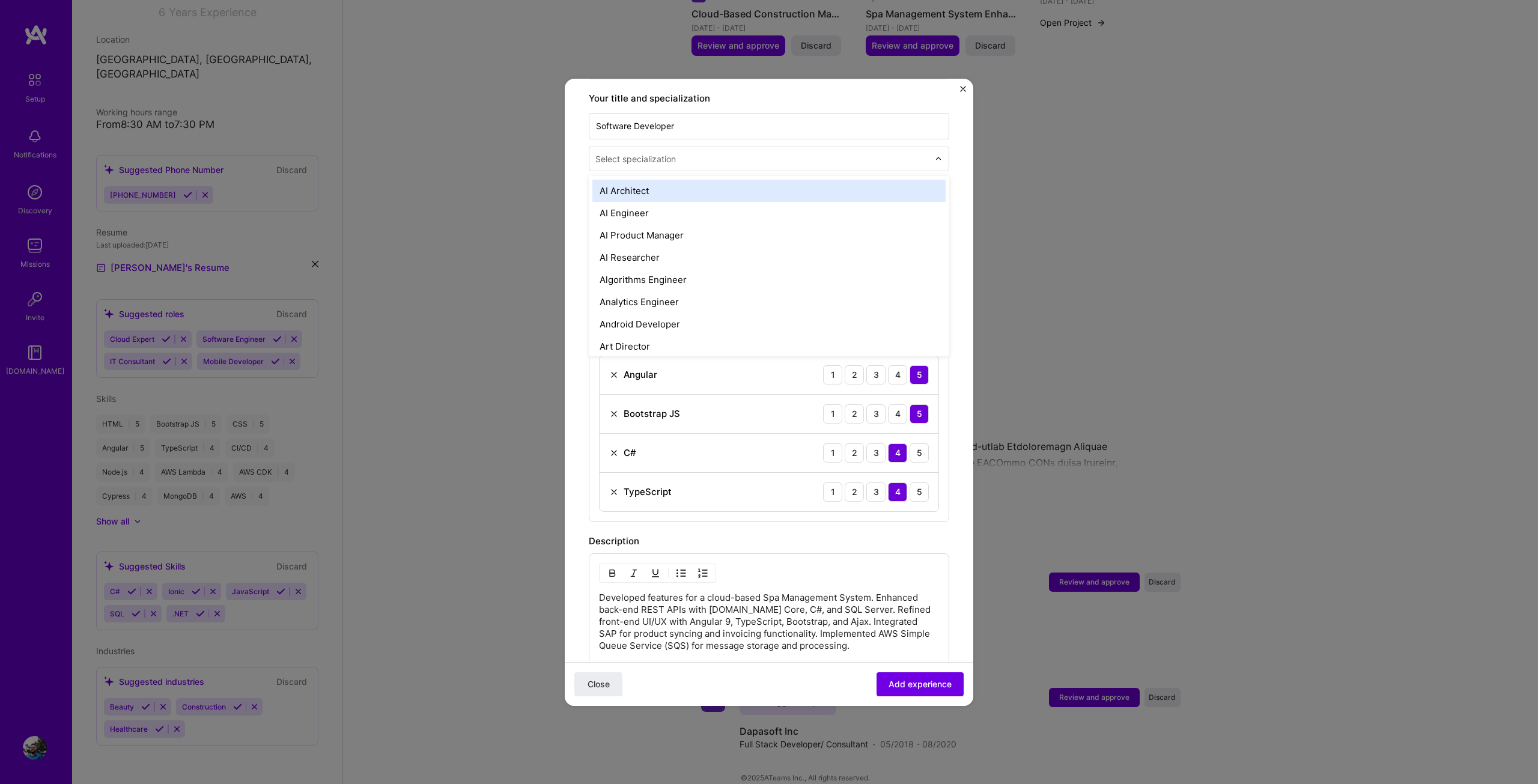
click at [664, 153] on div "Select specialization" at bounding box center [635, 159] width 80 height 13
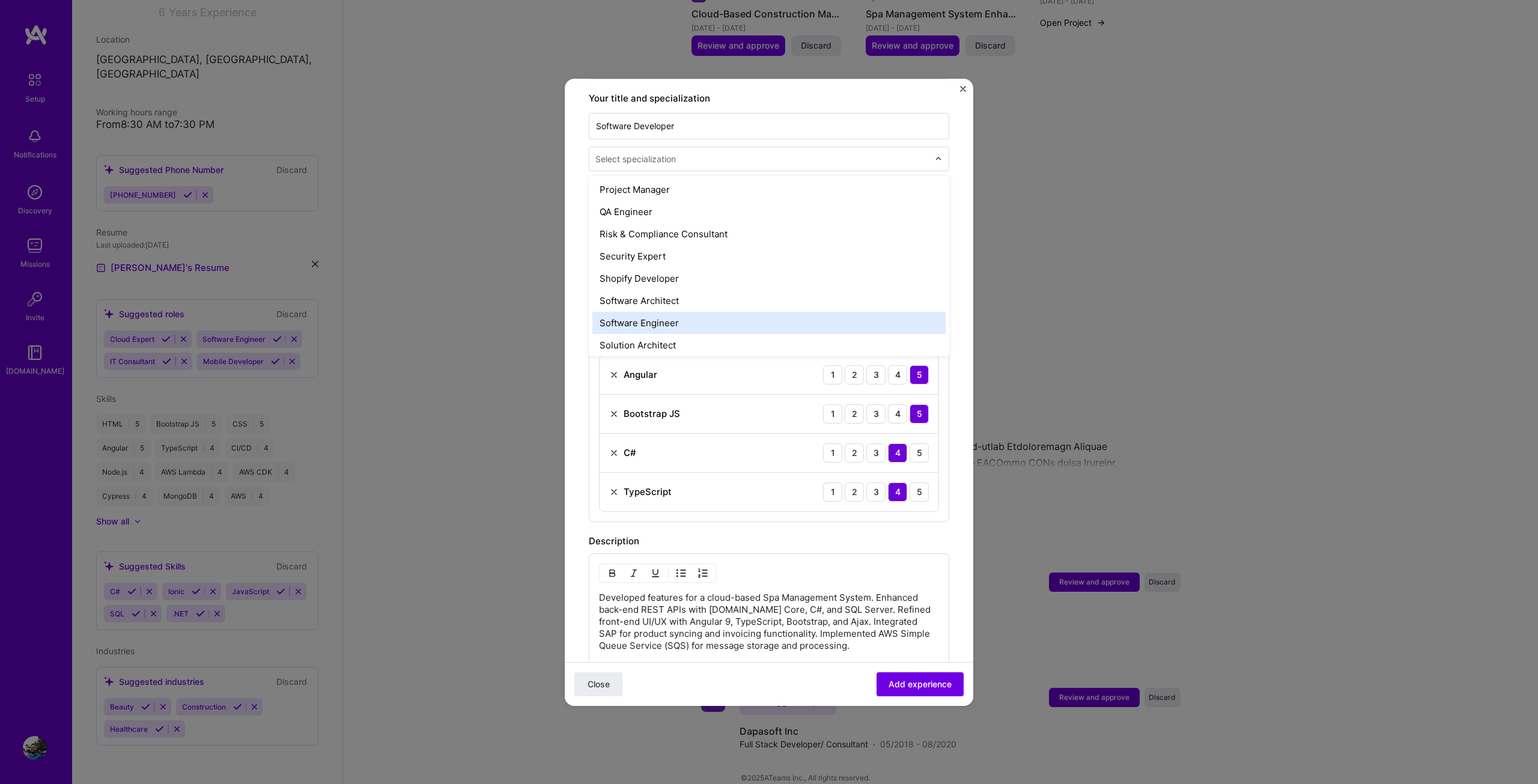
click at [659, 312] on div "Software Engineer" at bounding box center [769, 323] width 353 height 22
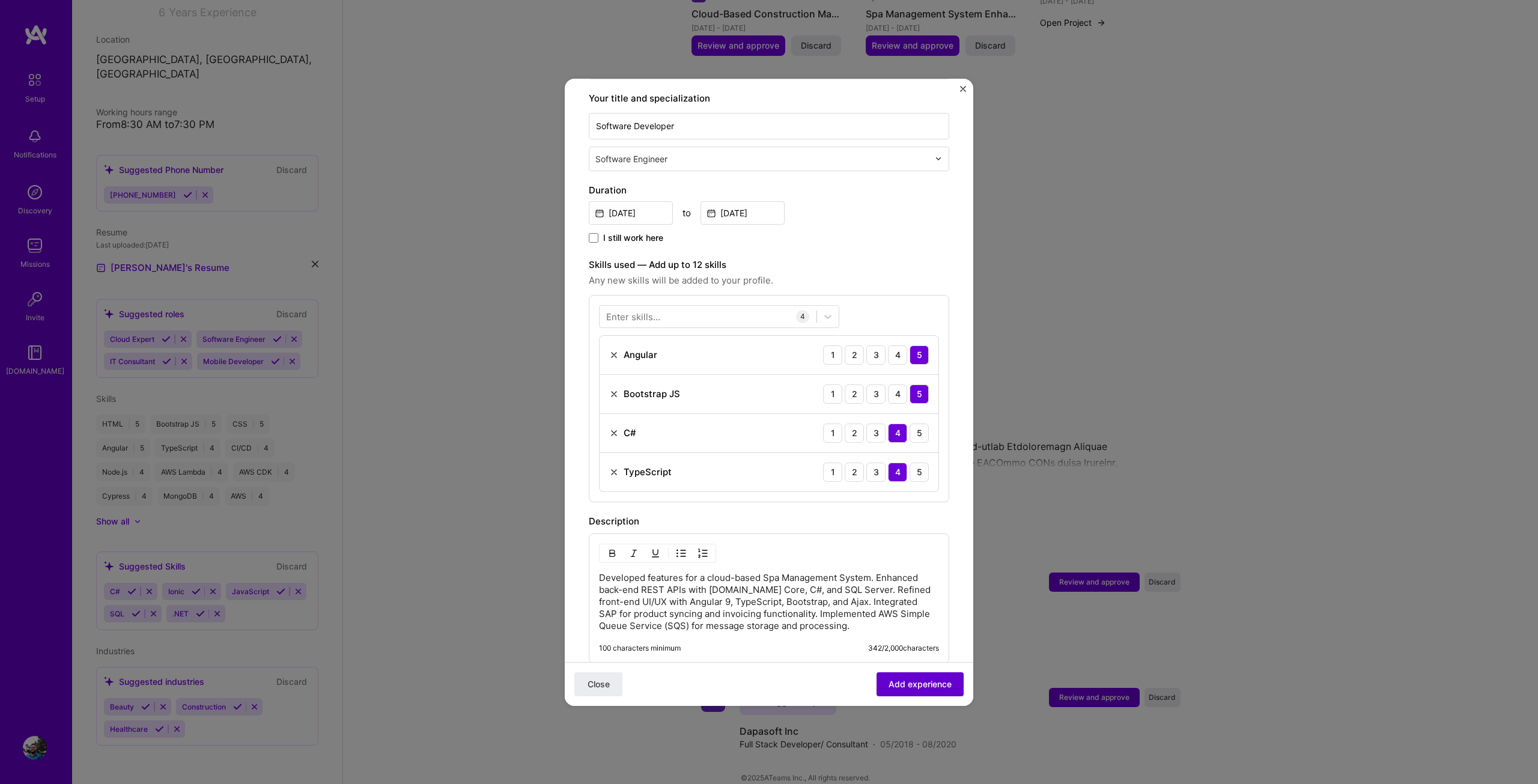
click at [931, 690] on button "Add experience" at bounding box center [920, 683] width 87 height 24
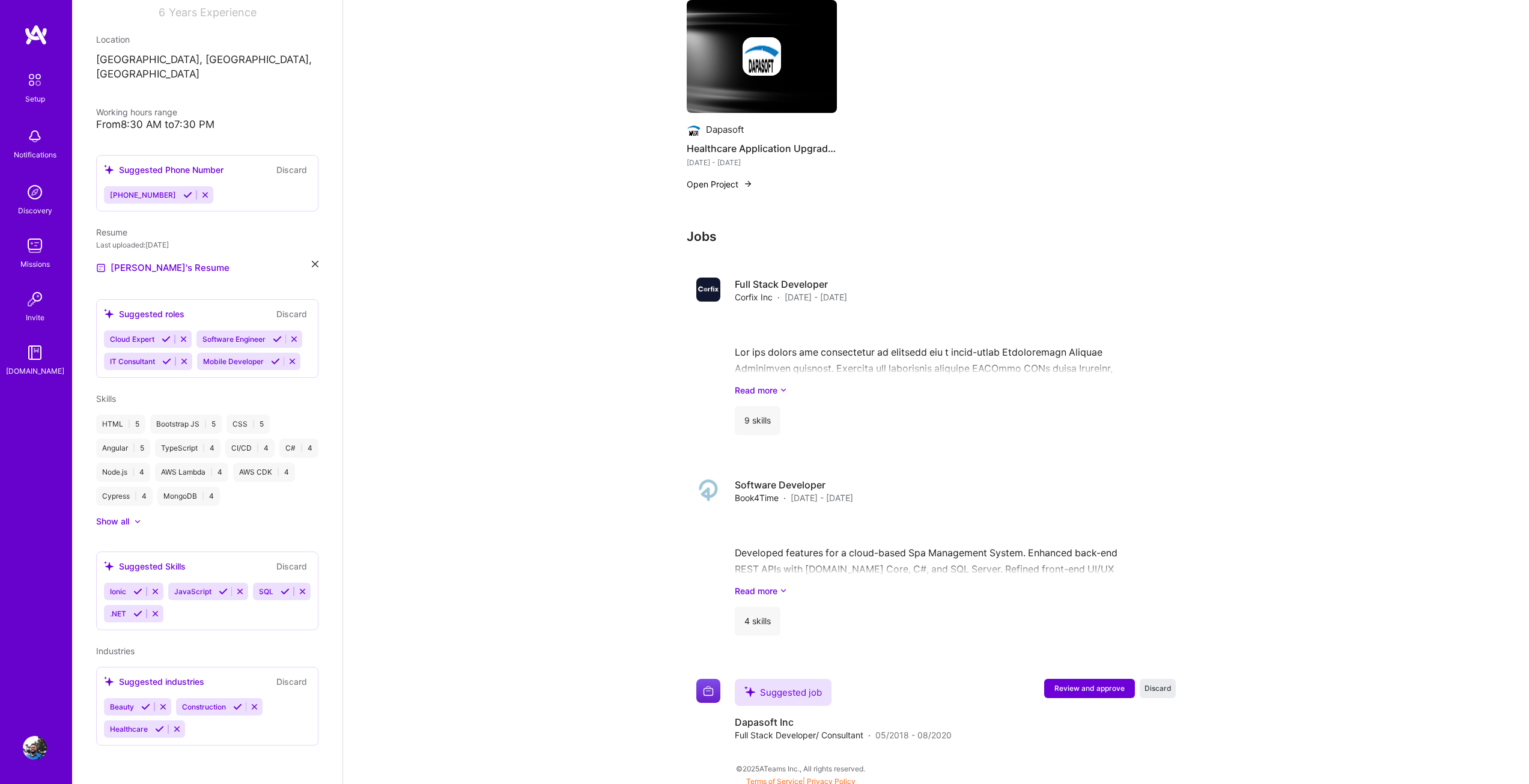
scroll to position [734, 0]
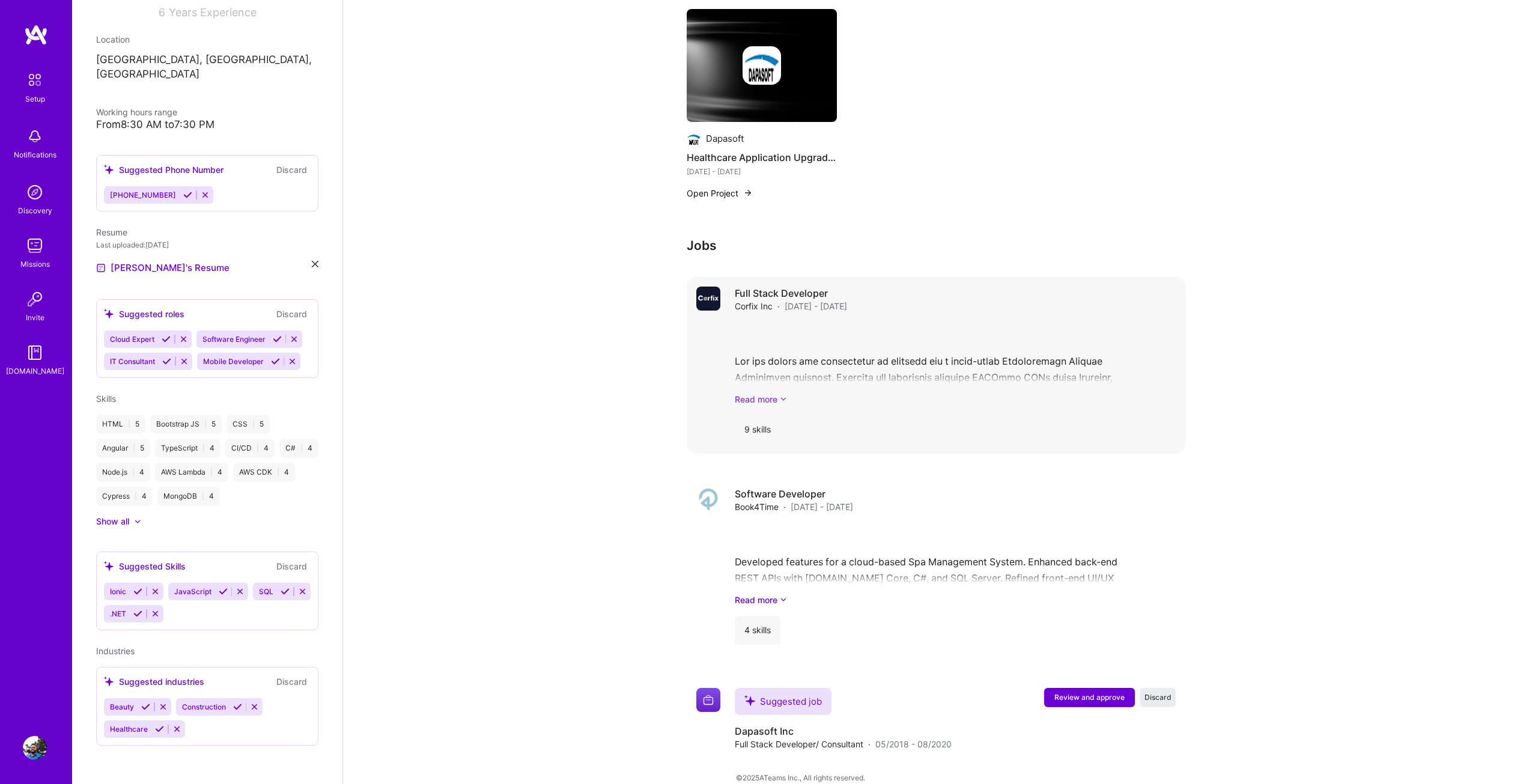
click at [763, 393] on link "Read more" at bounding box center [955, 399] width 441 height 13
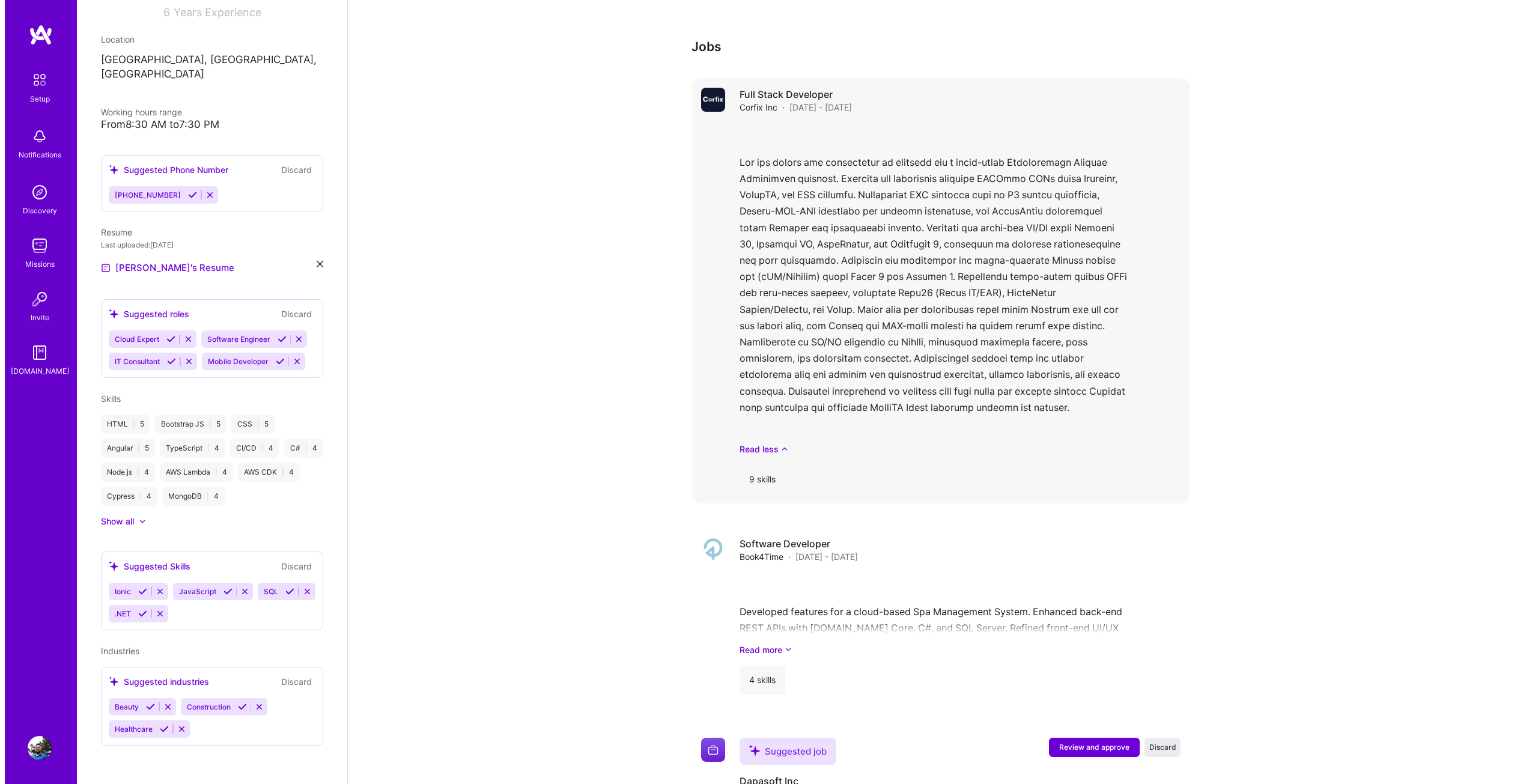
scroll to position [983, 0]
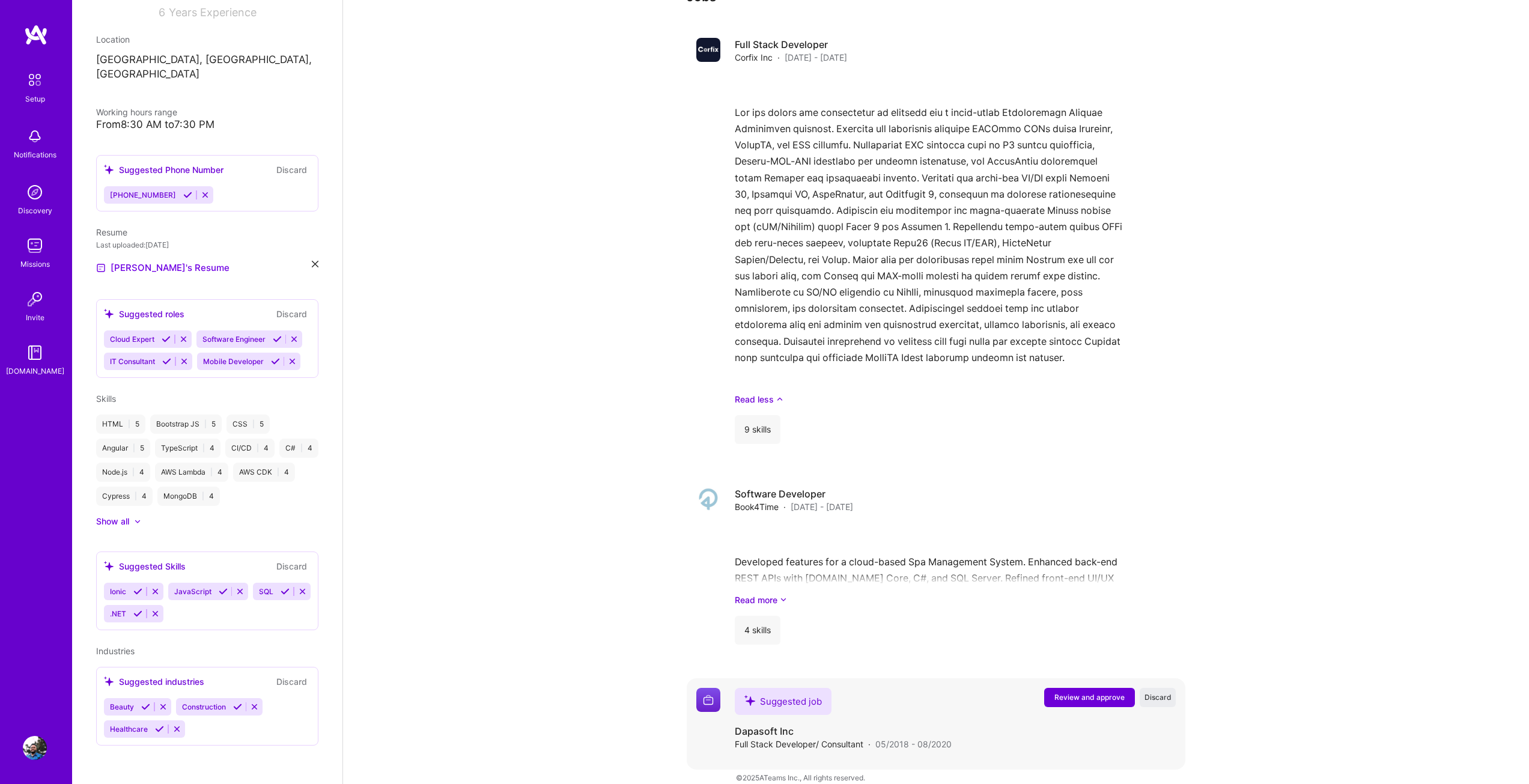
click at [1077, 692] on span "Review and approve" at bounding box center [1089, 697] width 70 height 10
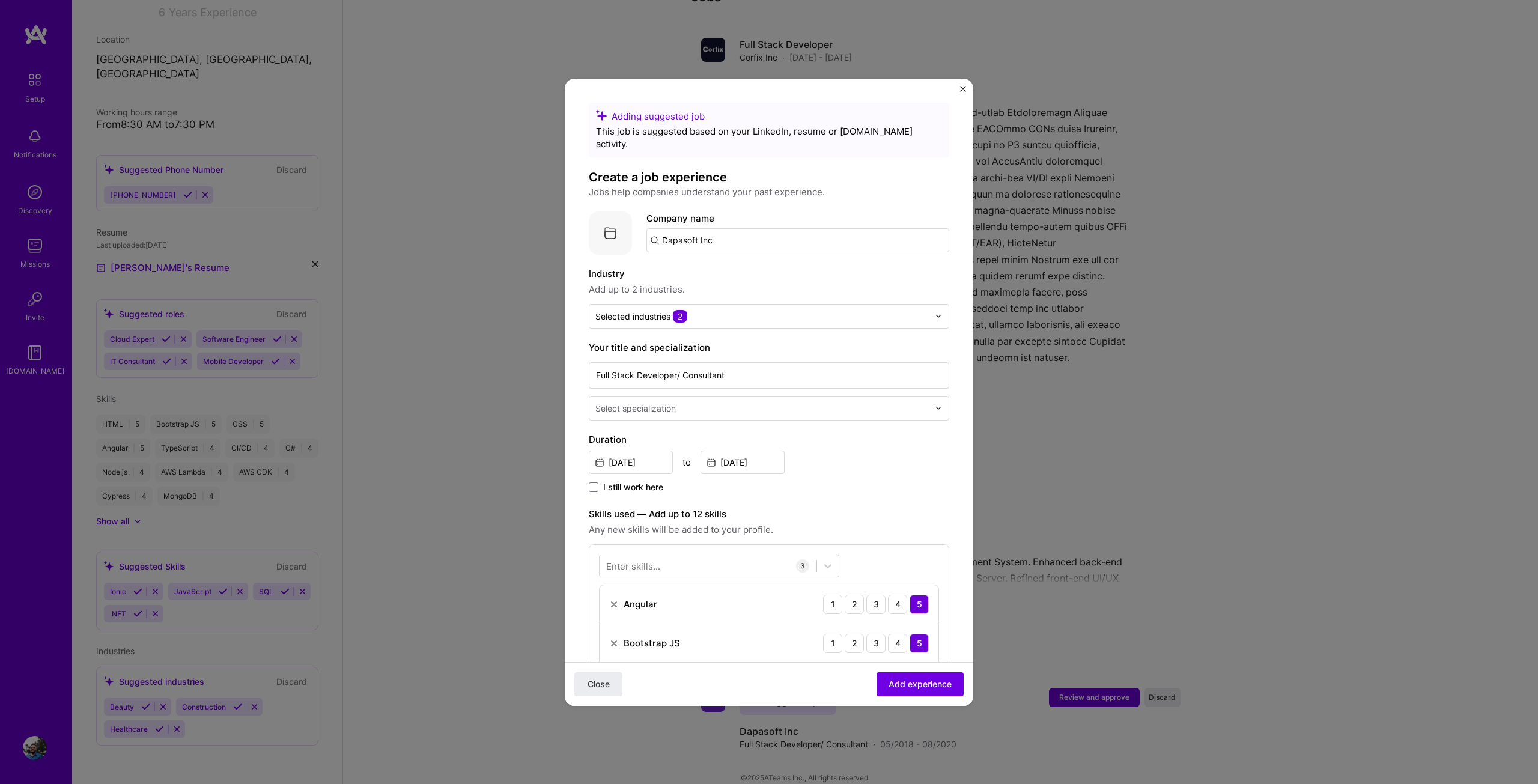
click at [742, 228] on input "Dapasoft Inc" at bounding box center [798, 240] width 303 height 24
click at [703, 263] on span "Dapasoft, Inc." at bounding box center [711, 269] width 57 height 13
type input "Dapasoft, Inc."
click at [780, 267] on label "Industry" at bounding box center [769, 273] width 361 height 14
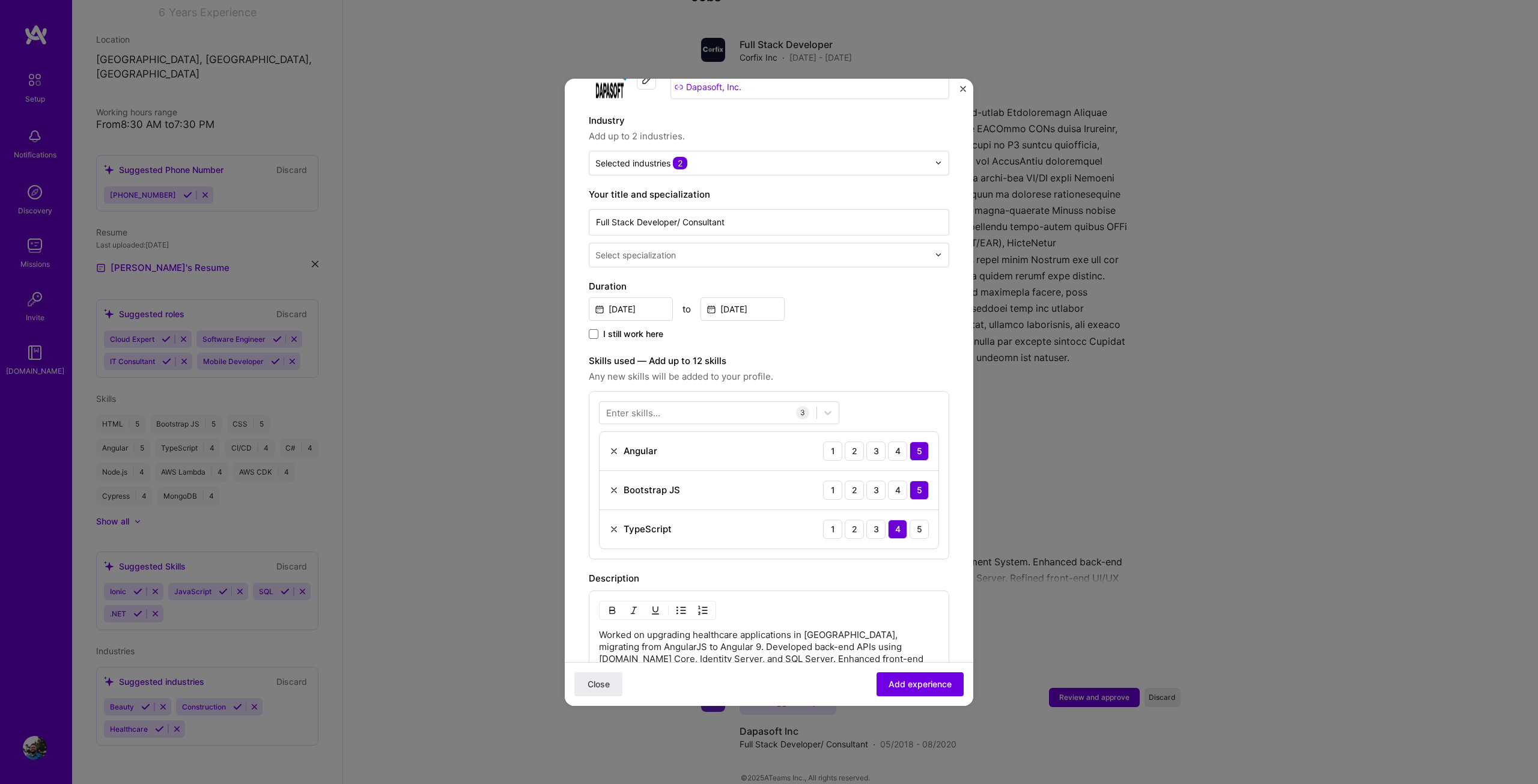
scroll to position [79, 0]
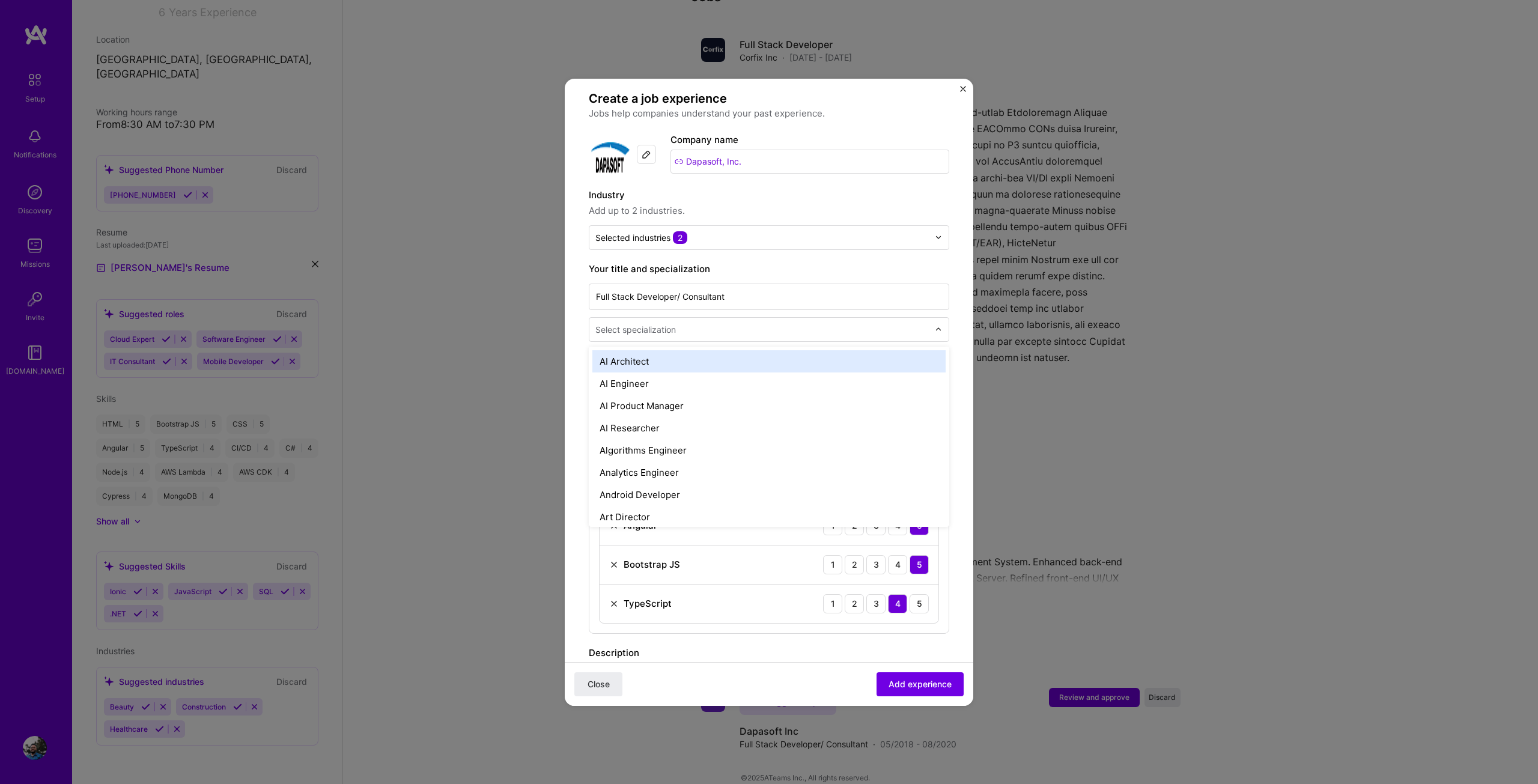
click at [734, 323] on input "text" at bounding box center [763, 330] width 336 height 13
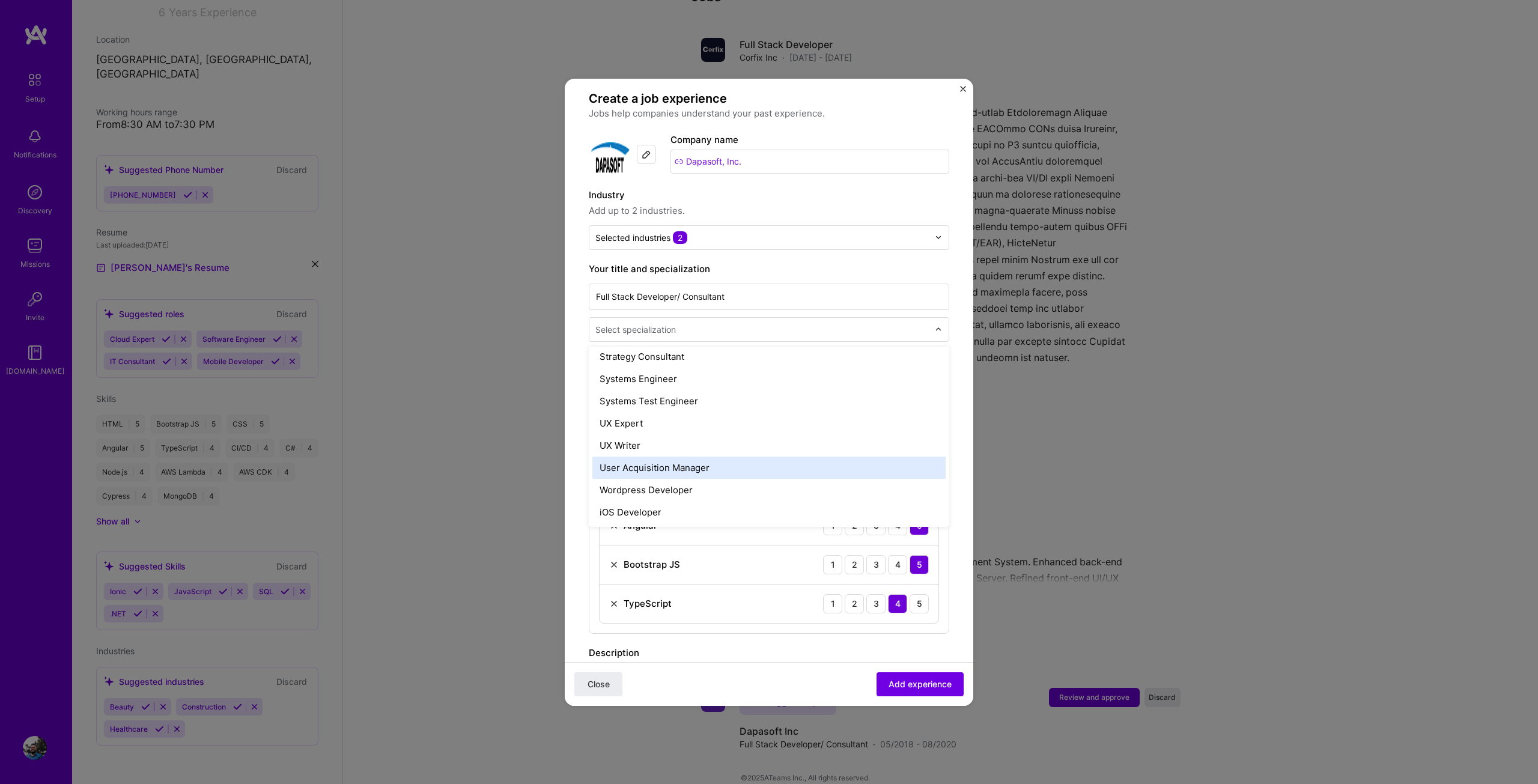
scroll to position [1263, 0]
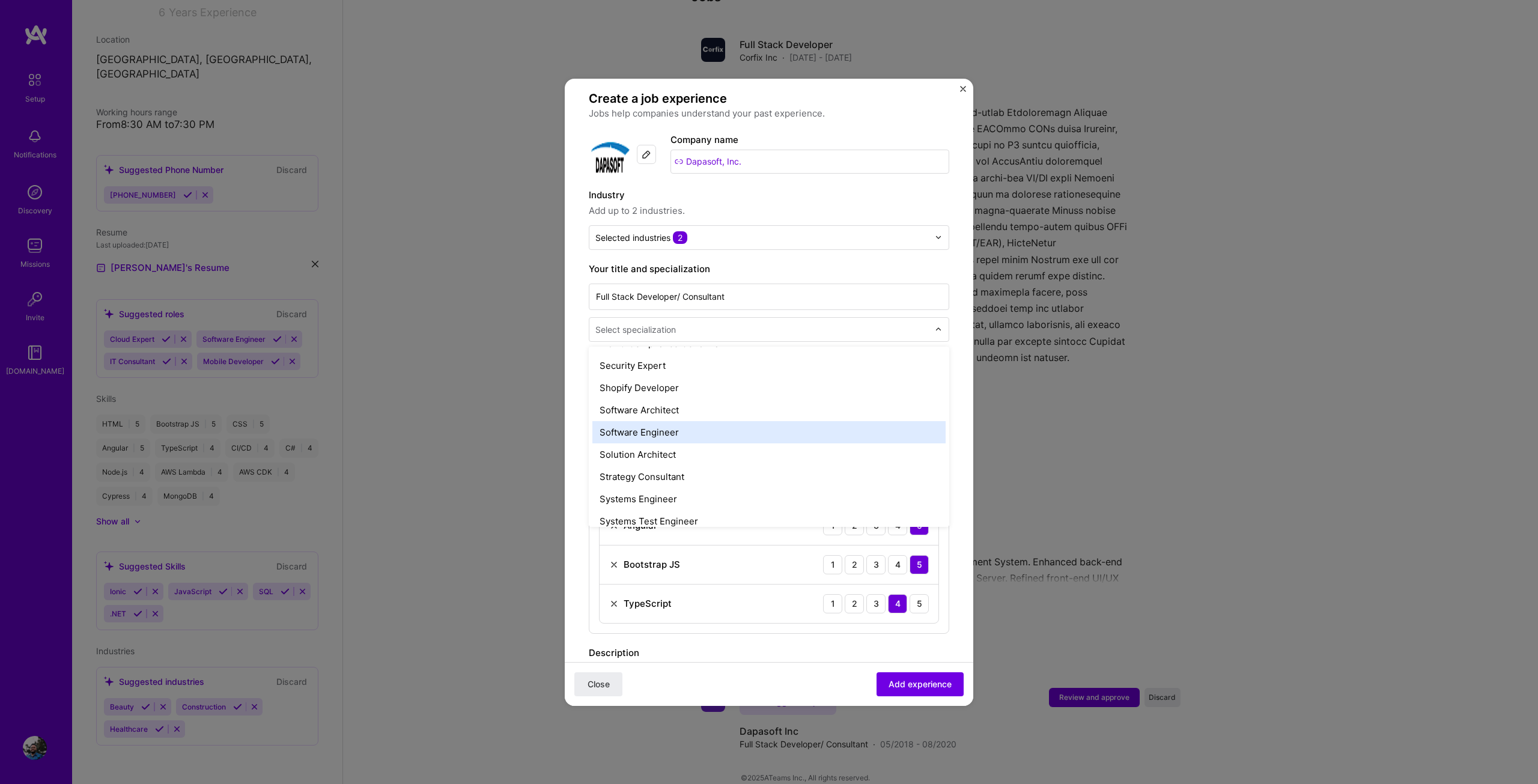
click at [649, 421] on div "Software Engineer" at bounding box center [769, 432] width 353 height 22
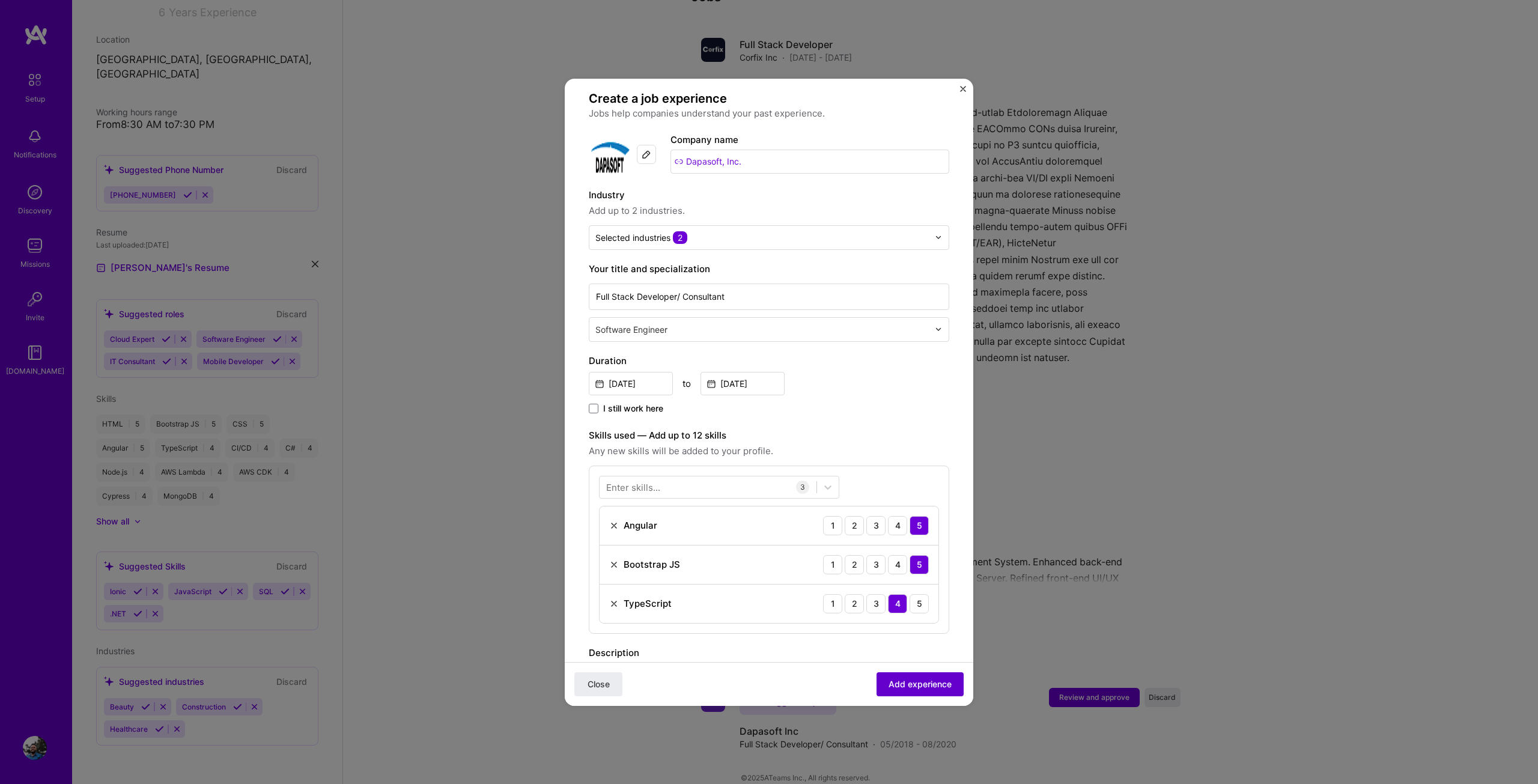
click at [921, 687] on span "Add experience" at bounding box center [919, 683] width 63 height 12
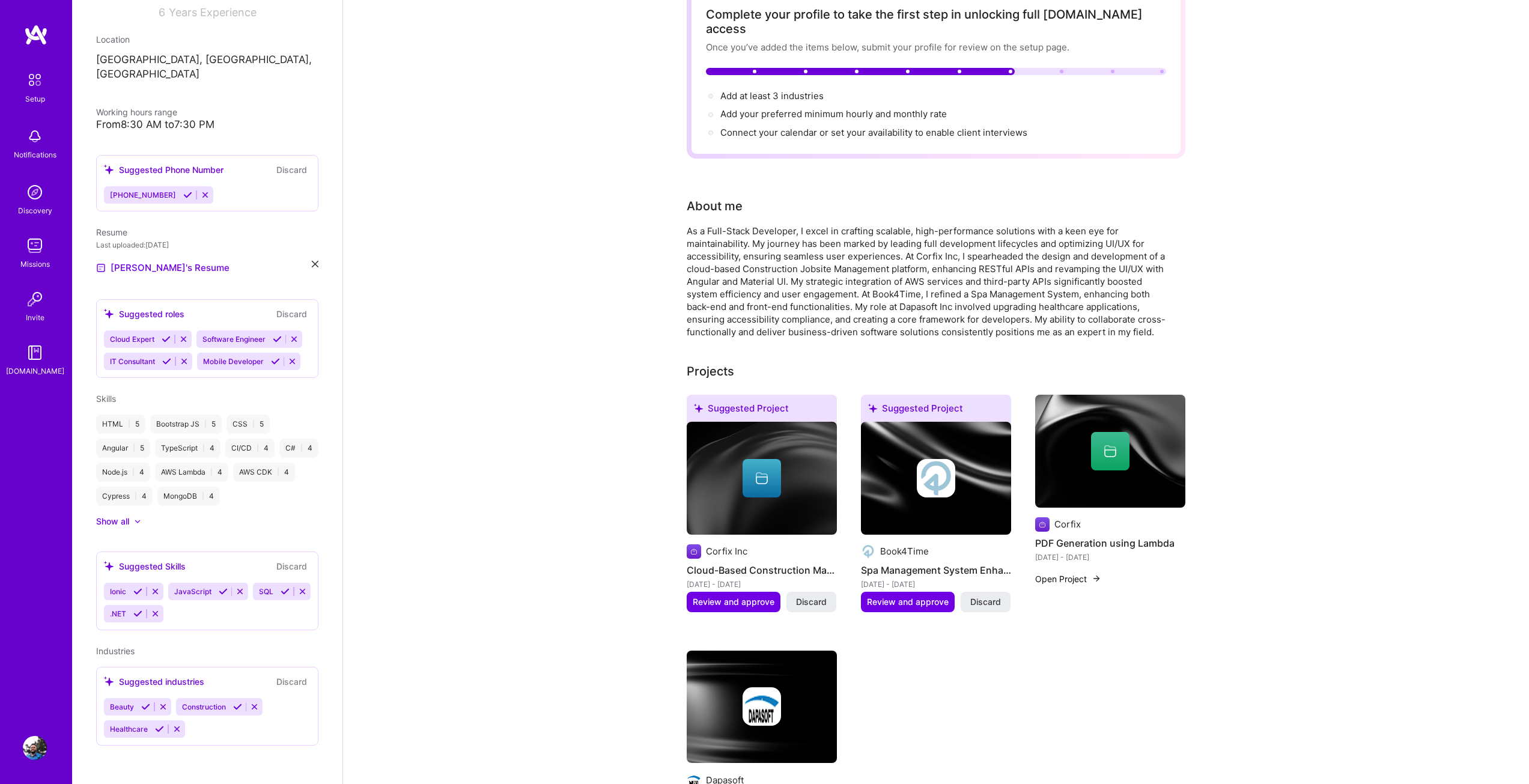
scroll to position [0, 0]
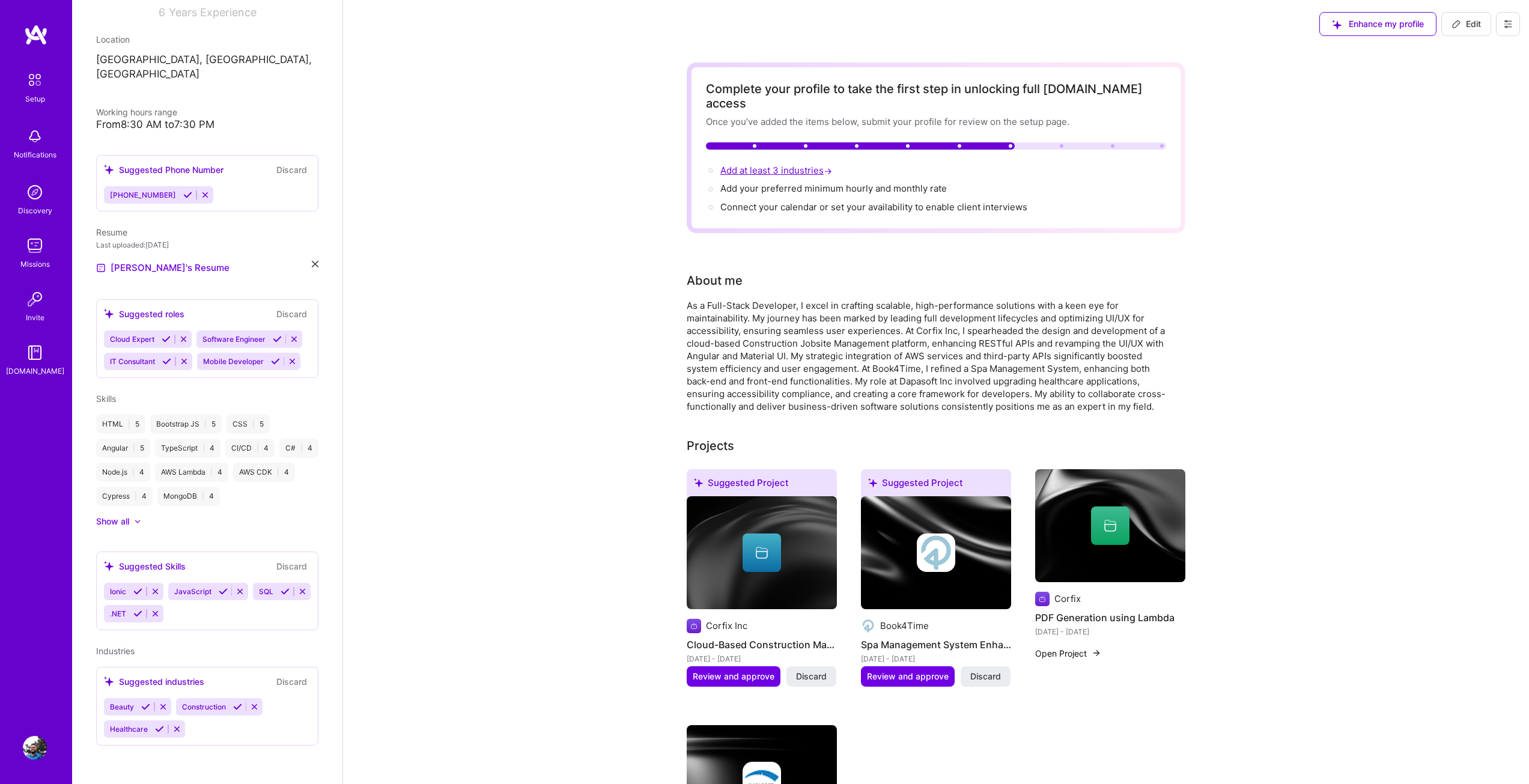
click at [775, 165] on span "Add at least 3 industries →" at bounding box center [777, 170] width 114 height 11
select select "US"
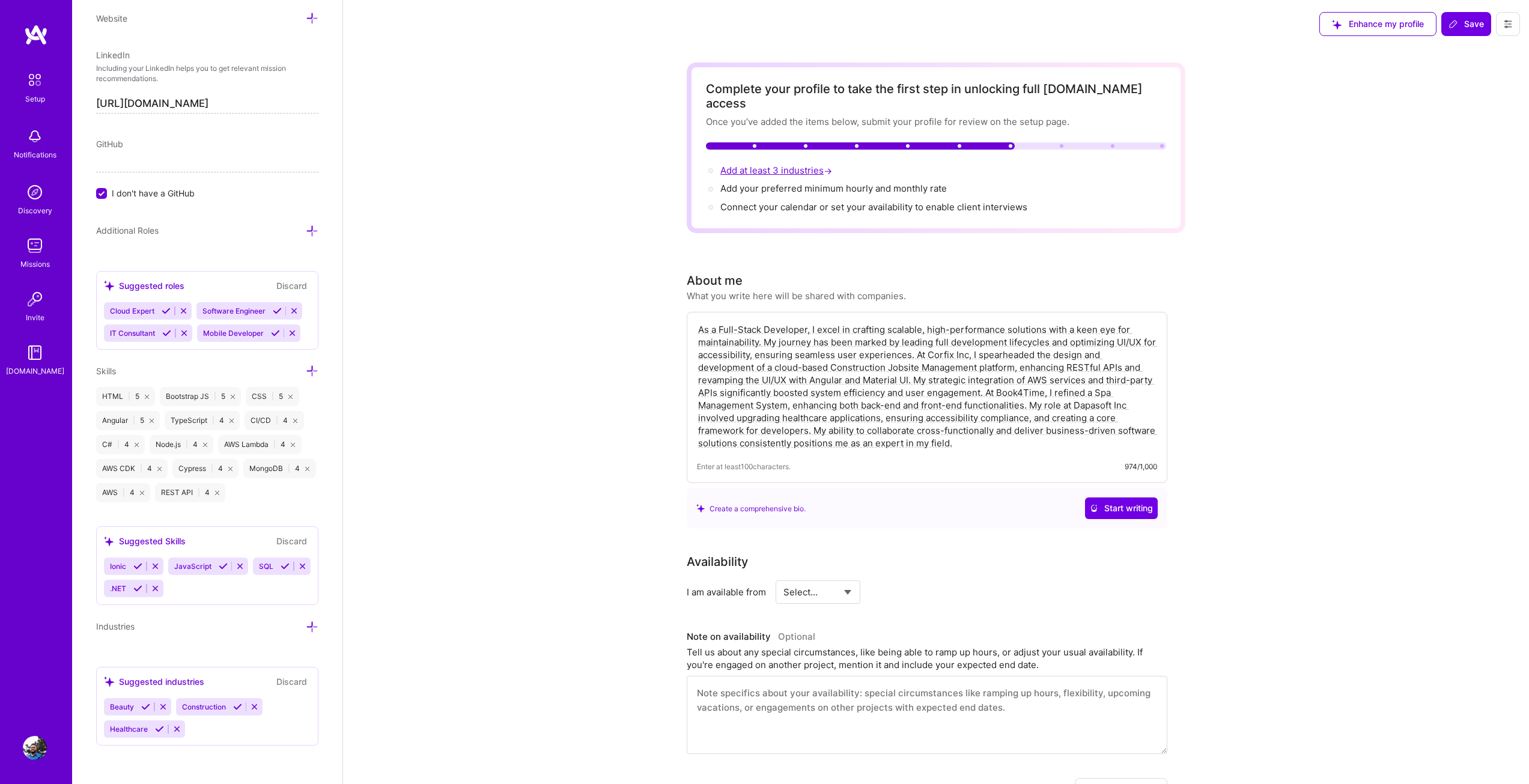
scroll to position [693, 0]
click at [209, 726] on div "Beauty Construction Healthcare" at bounding box center [207, 718] width 207 height 40
click at [198, 730] on div "Beauty Construction Healthcare" at bounding box center [207, 718] width 207 height 40
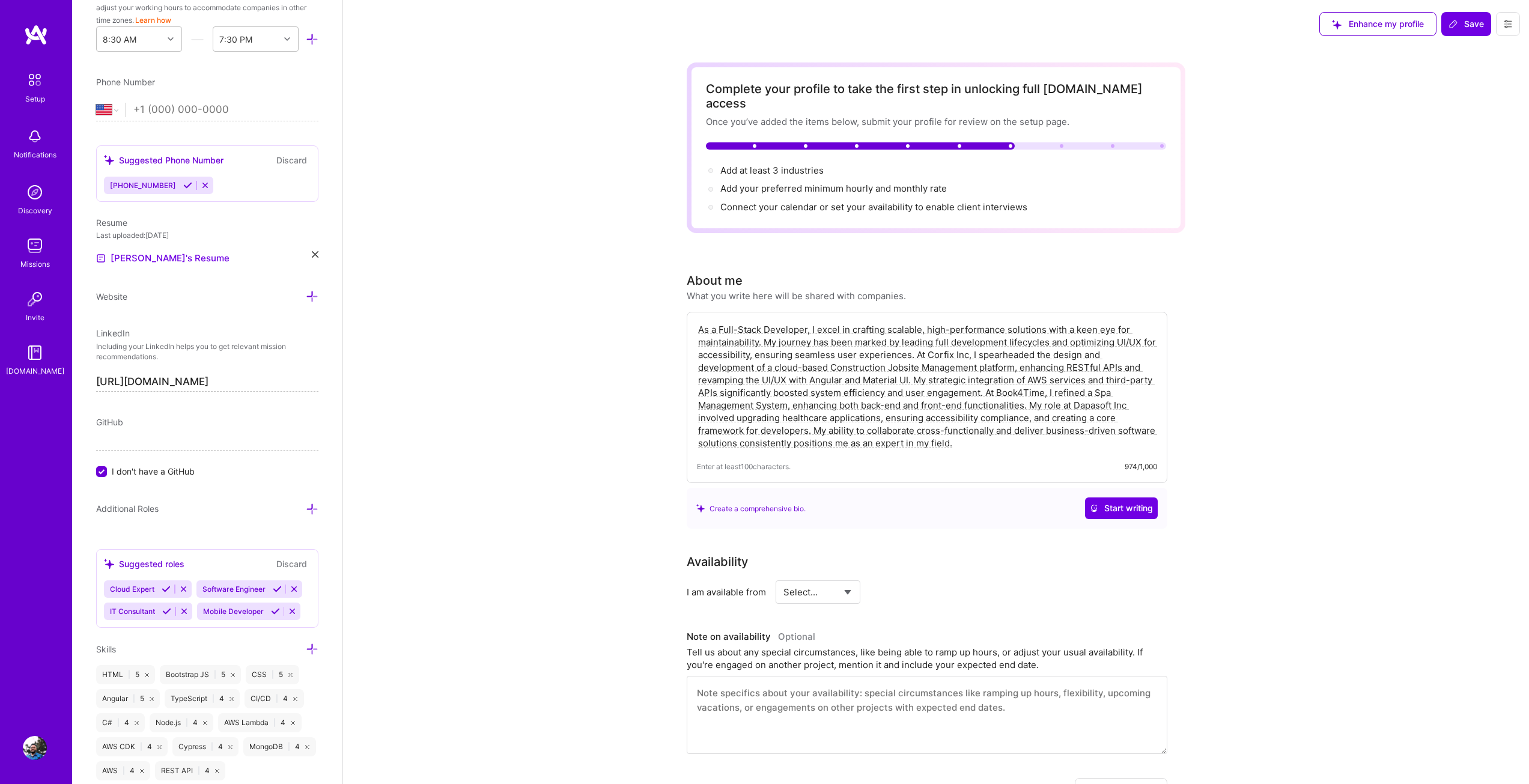
click at [101, 473] on input "I don't have a GitHub" at bounding box center [103, 472] width 11 height 11
click at [122, 427] on div "GitHub" at bounding box center [109, 421] width 27 height 13
click at [113, 433] on input at bounding box center [207, 441] width 222 height 19
paste input "[URL][DOMAIN_NAME]"
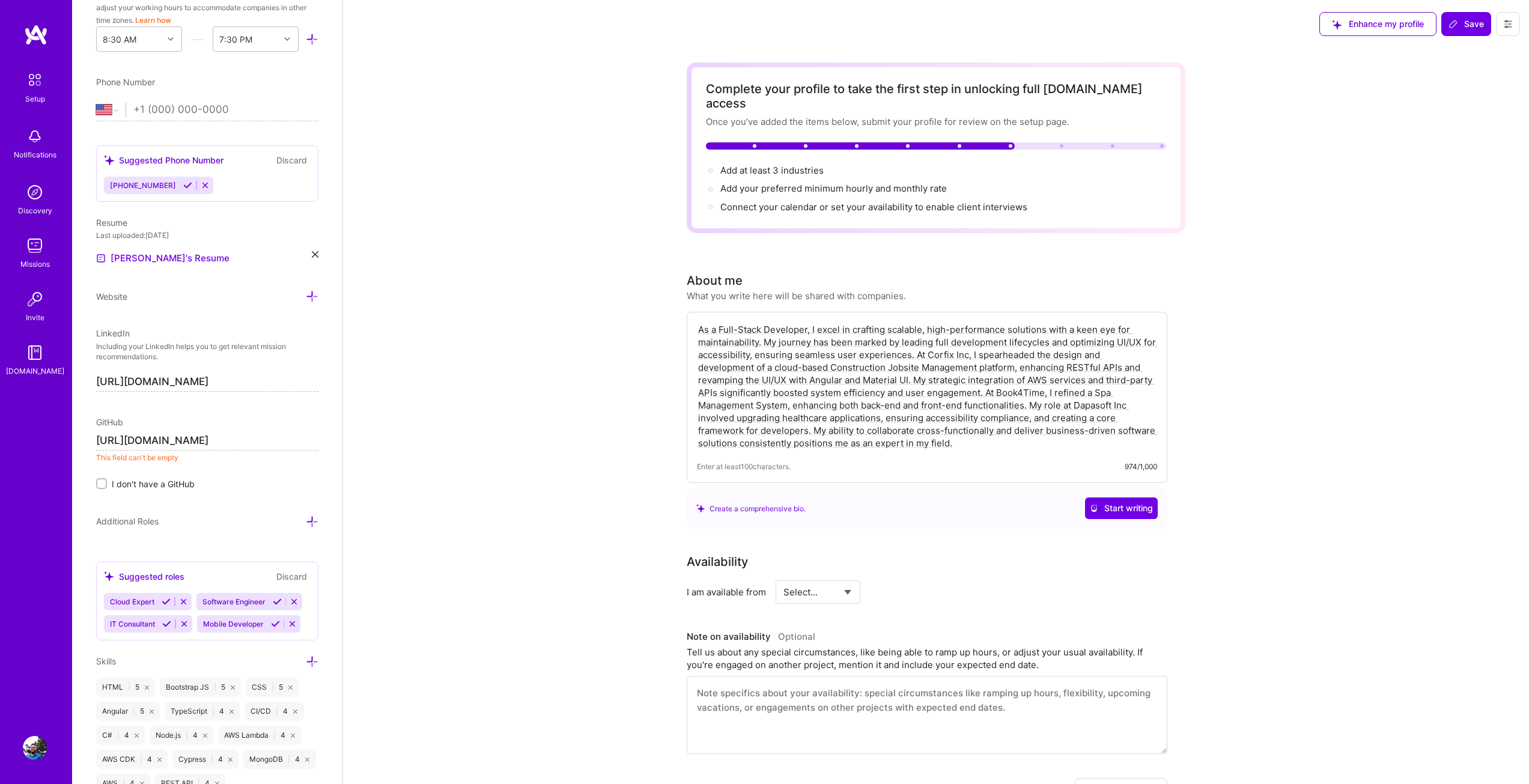
scroll to position [0, 38]
type input "[URL][DOMAIN_NAME]"
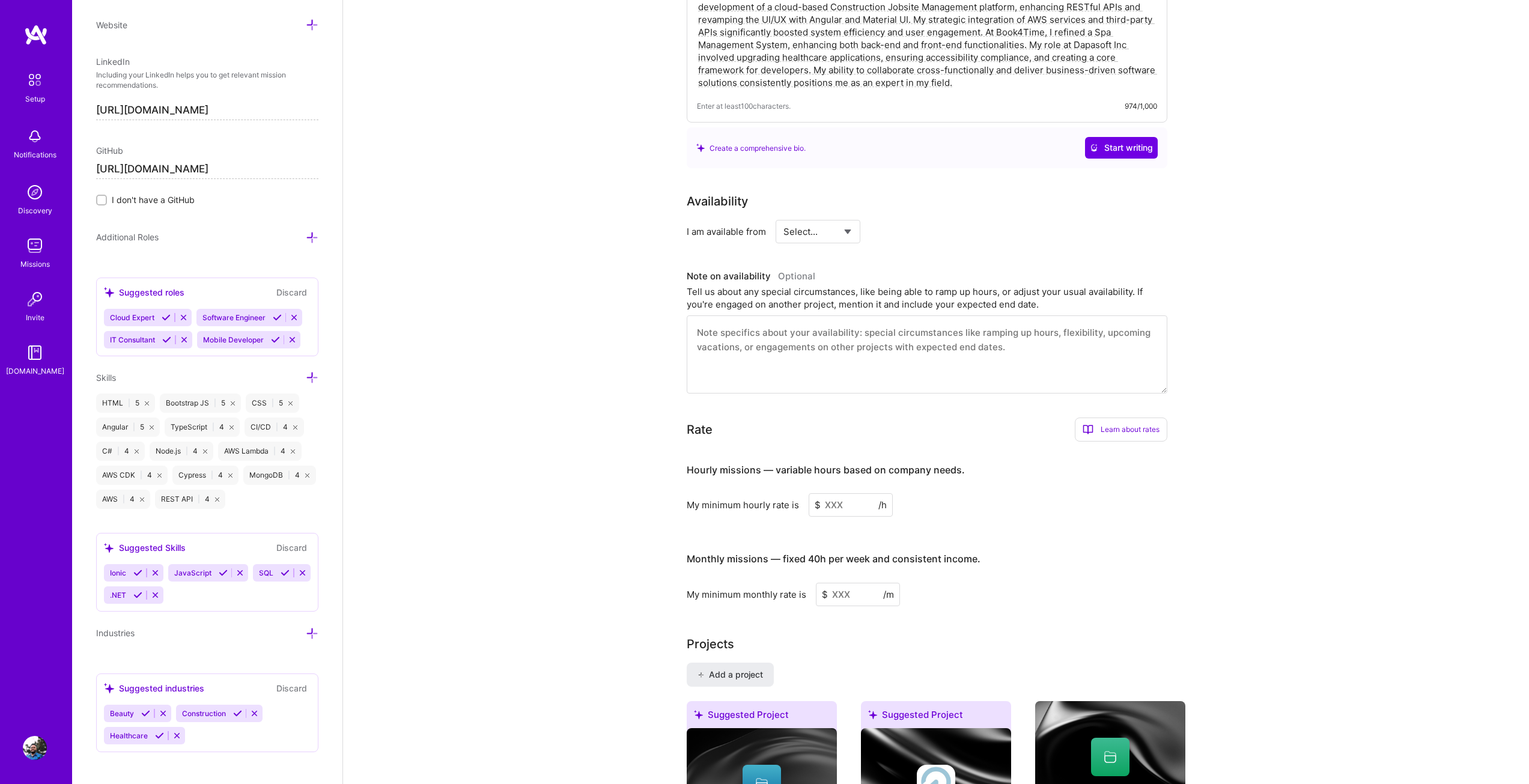
scroll to position [693, 0]
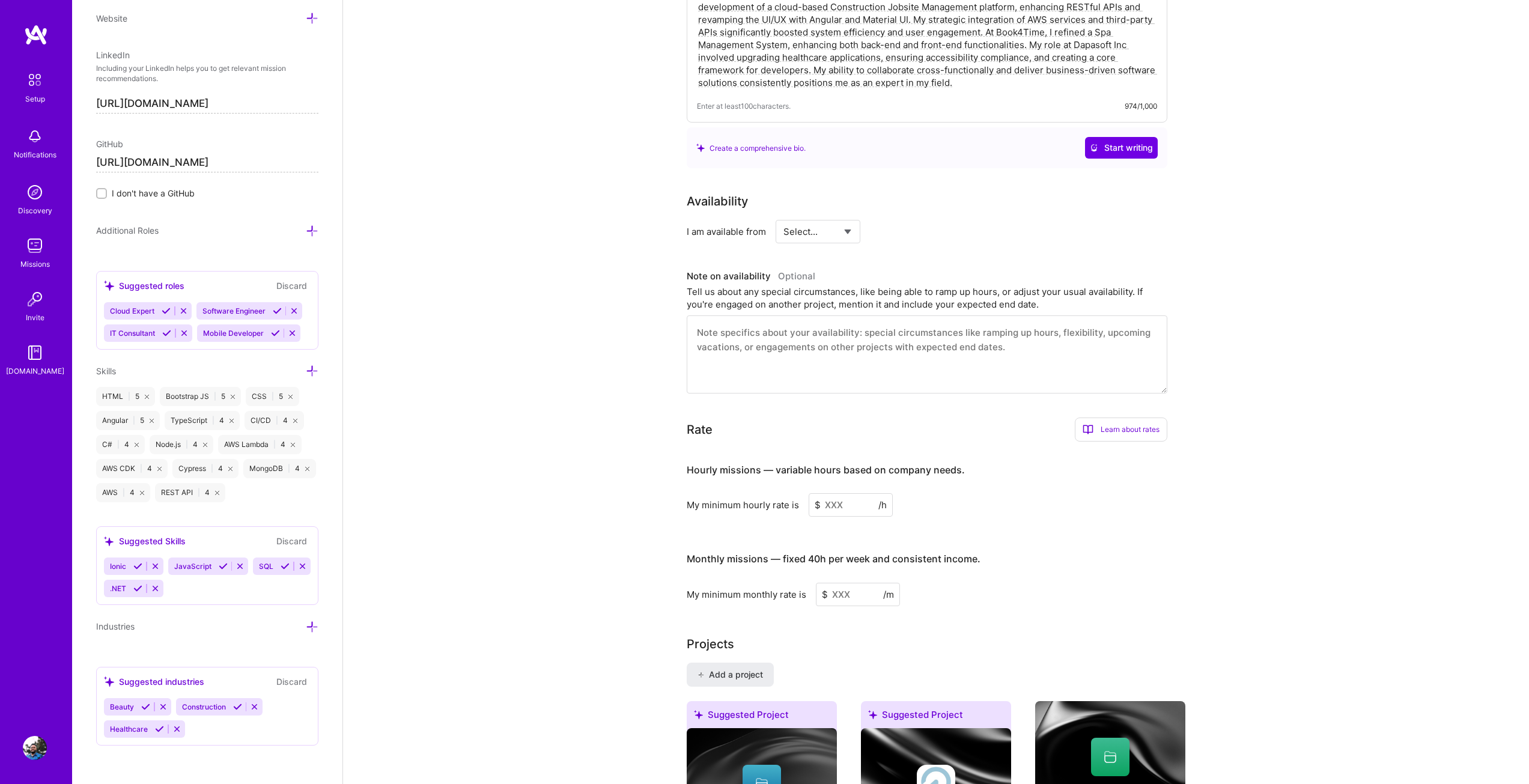
click at [215, 727] on div "Beauty Construction Healthcare" at bounding box center [207, 718] width 207 height 40
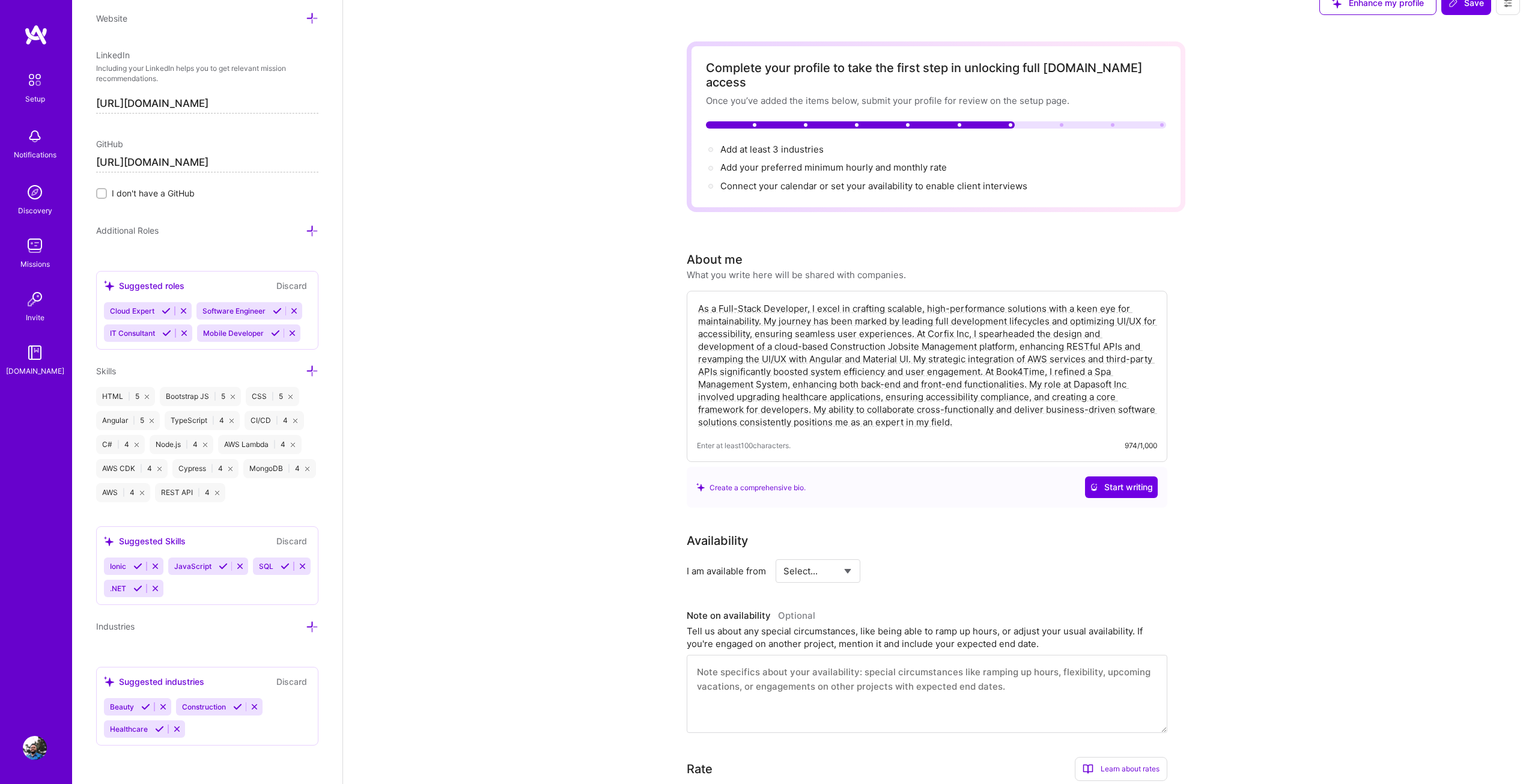
scroll to position [0, 0]
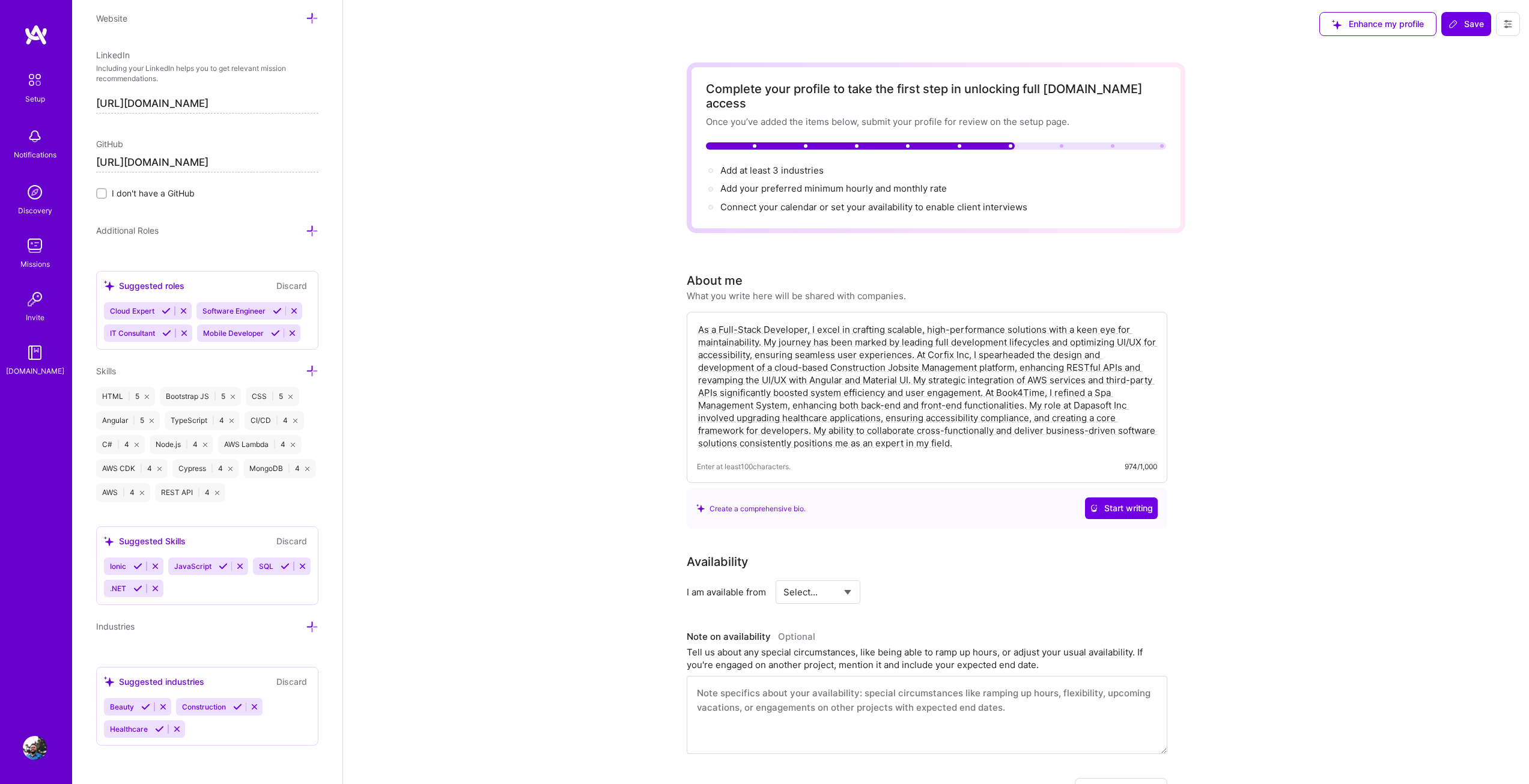
click at [754, 165] on span "Add at least 3 industries →" at bounding box center [777, 170] width 114 height 11
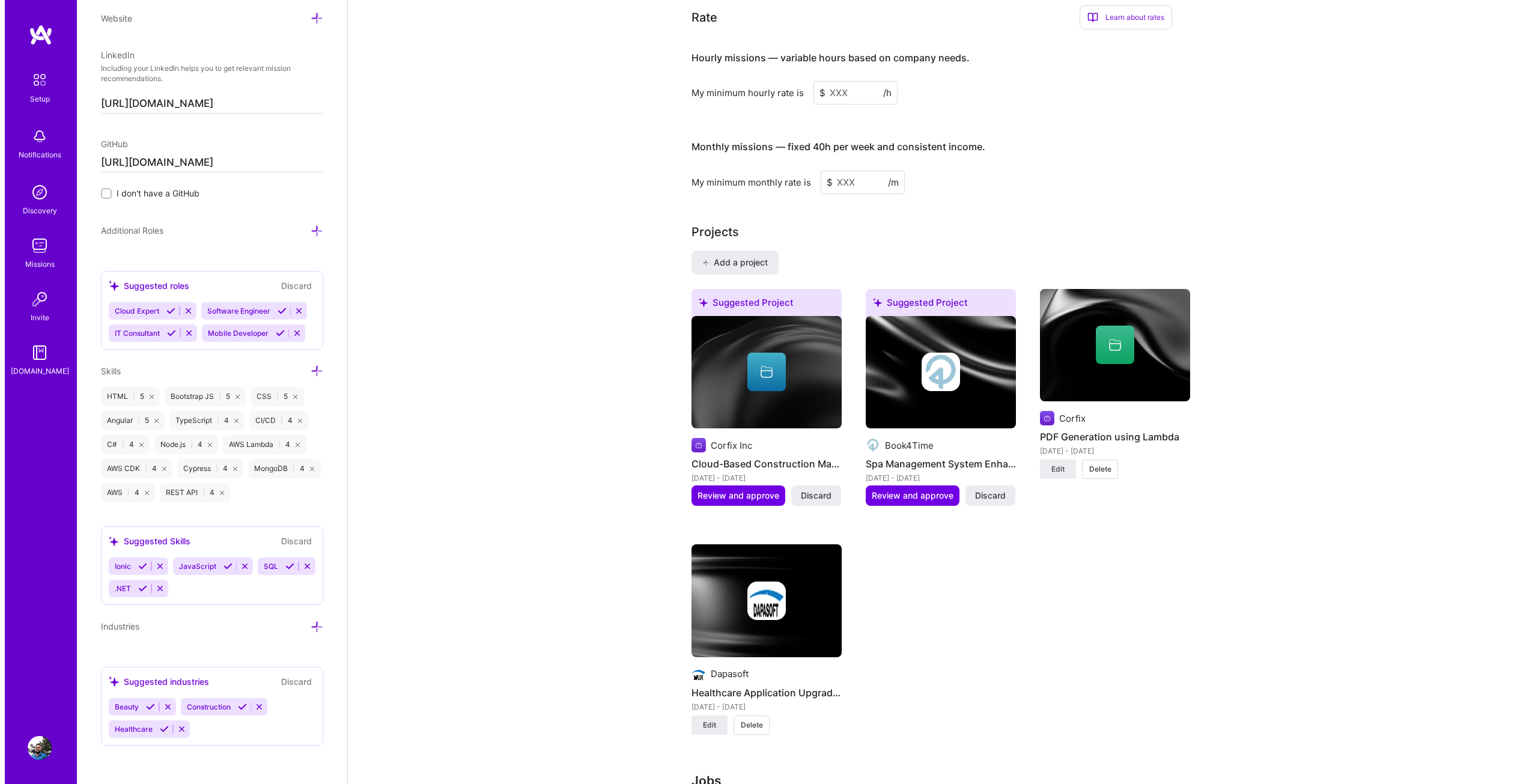
scroll to position [777, 0]
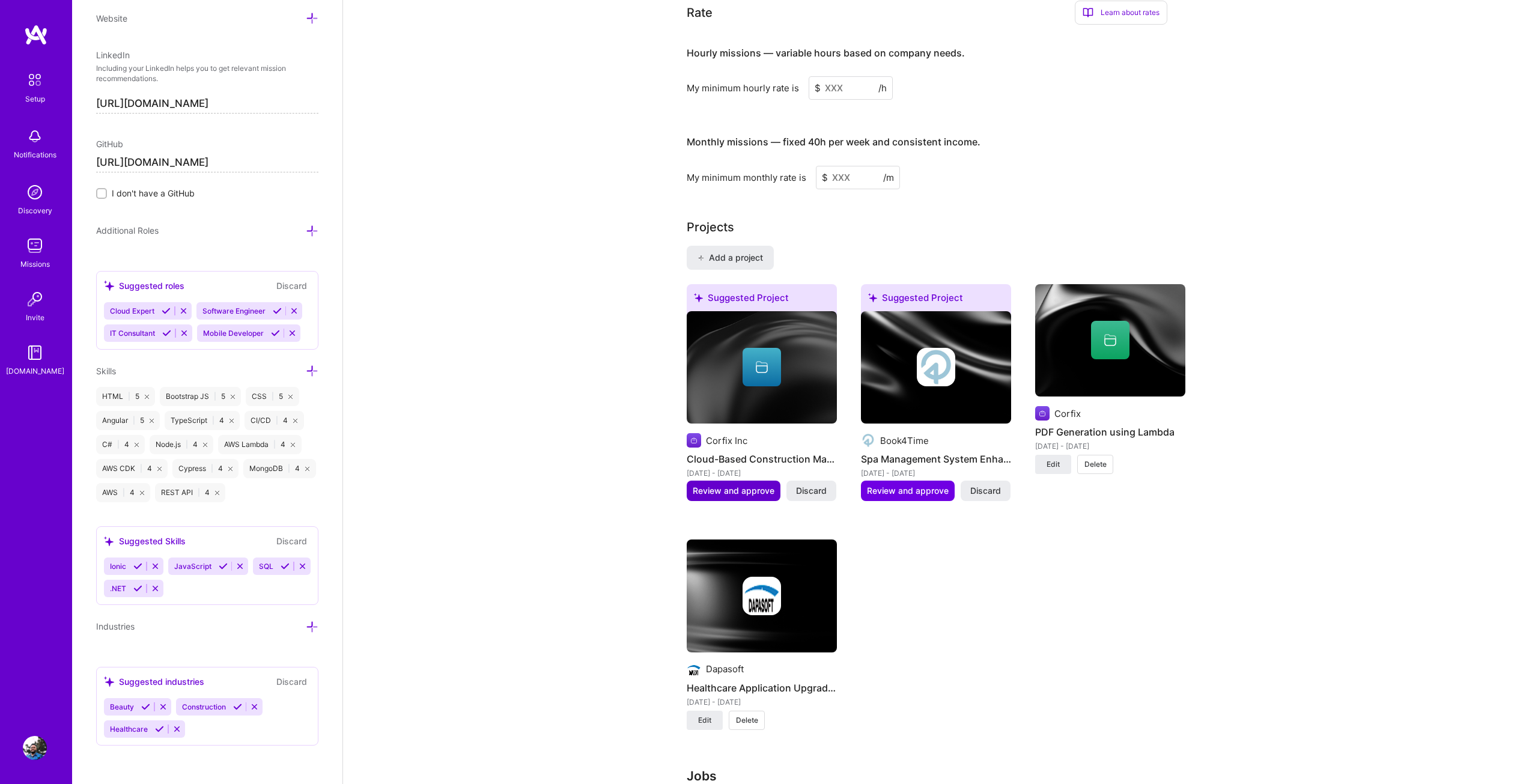
click at [734, 485] on span "Review and approve" at bounding box center [733, 491] width 82 height 12
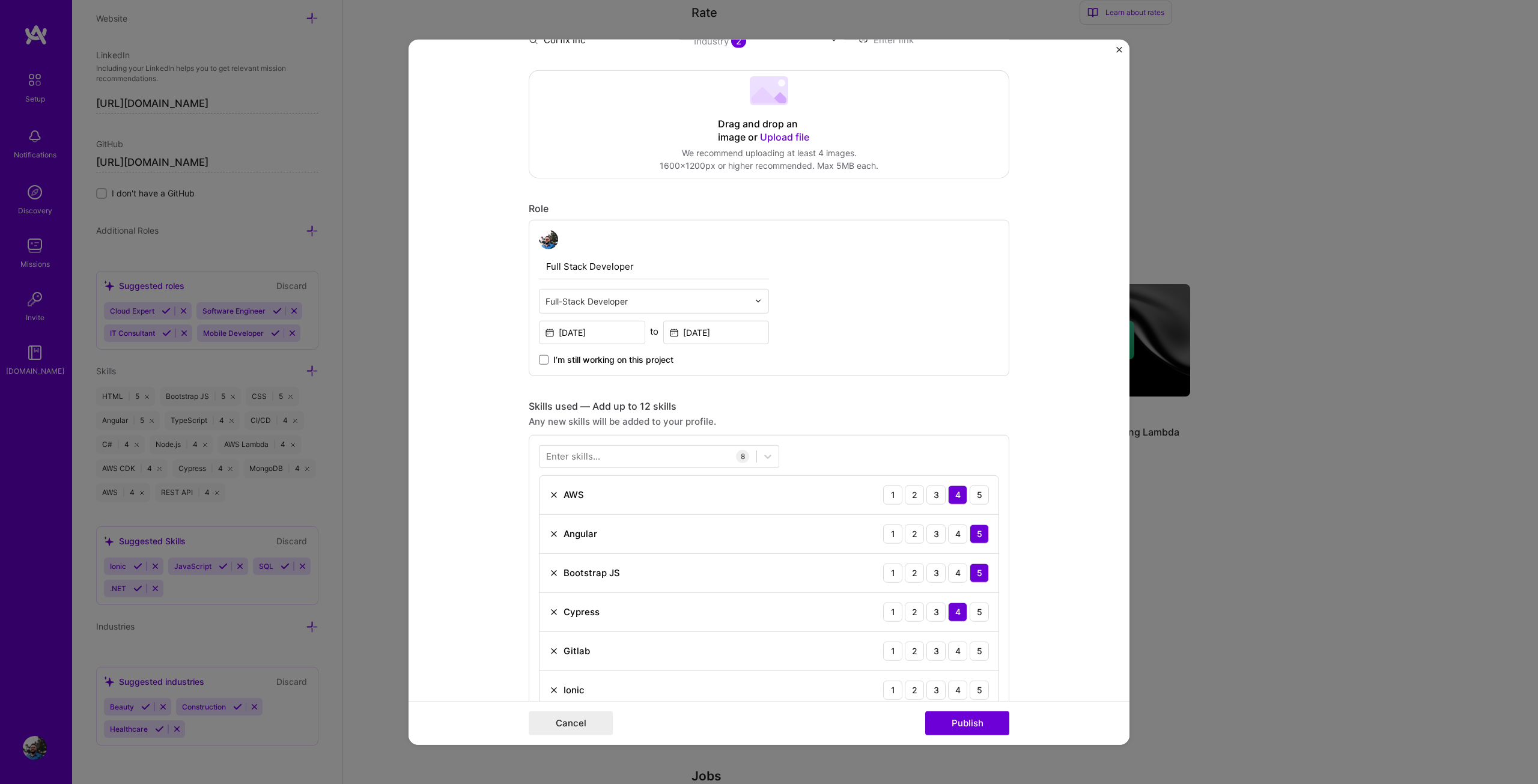
scroll to position [481, 0]
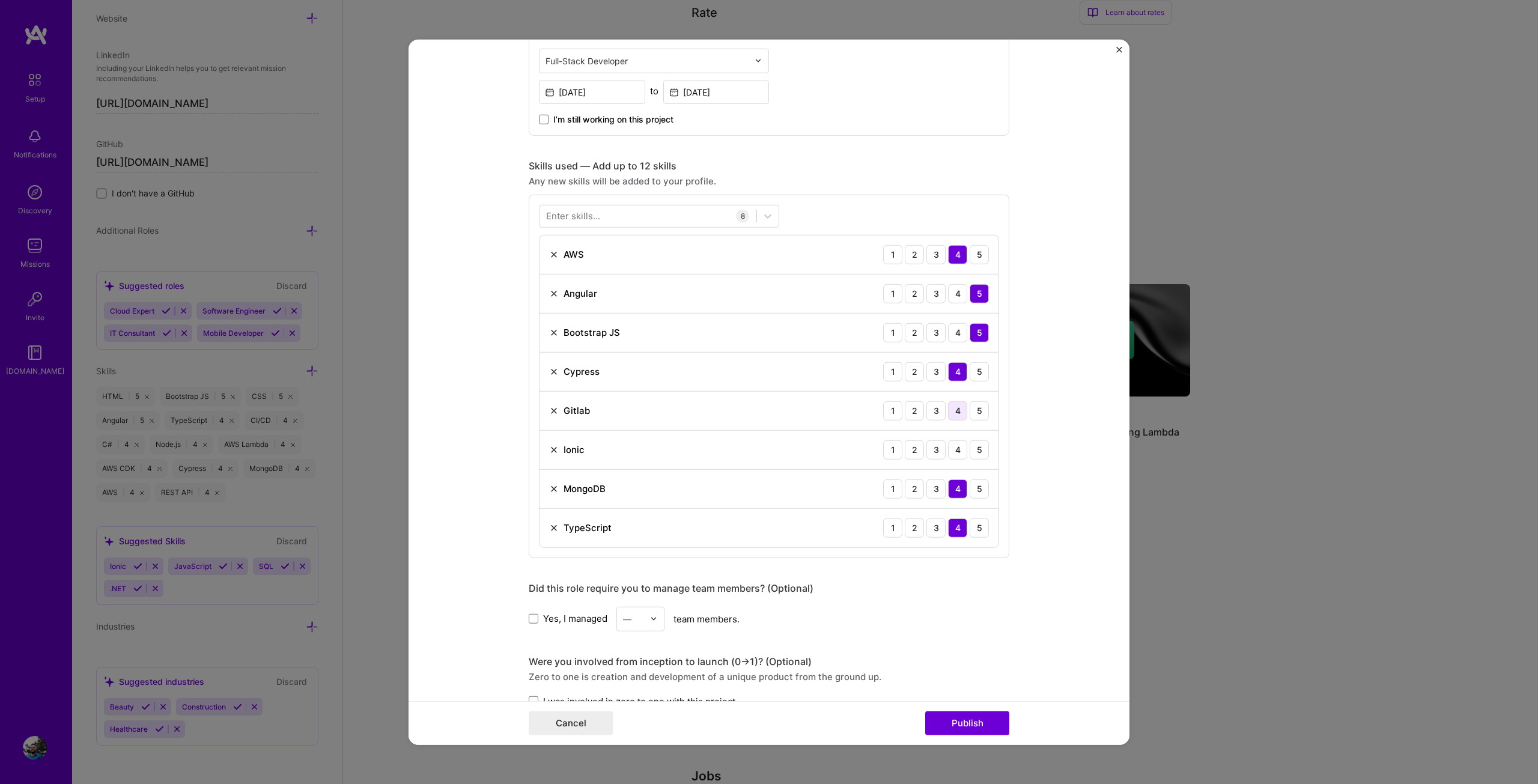
click at [954, 415] on div "4" at bounding box center [958, 410] width 19 height 19
click at [954, 443] on div "4" at bounding box center [958, 449] width 19 height 19
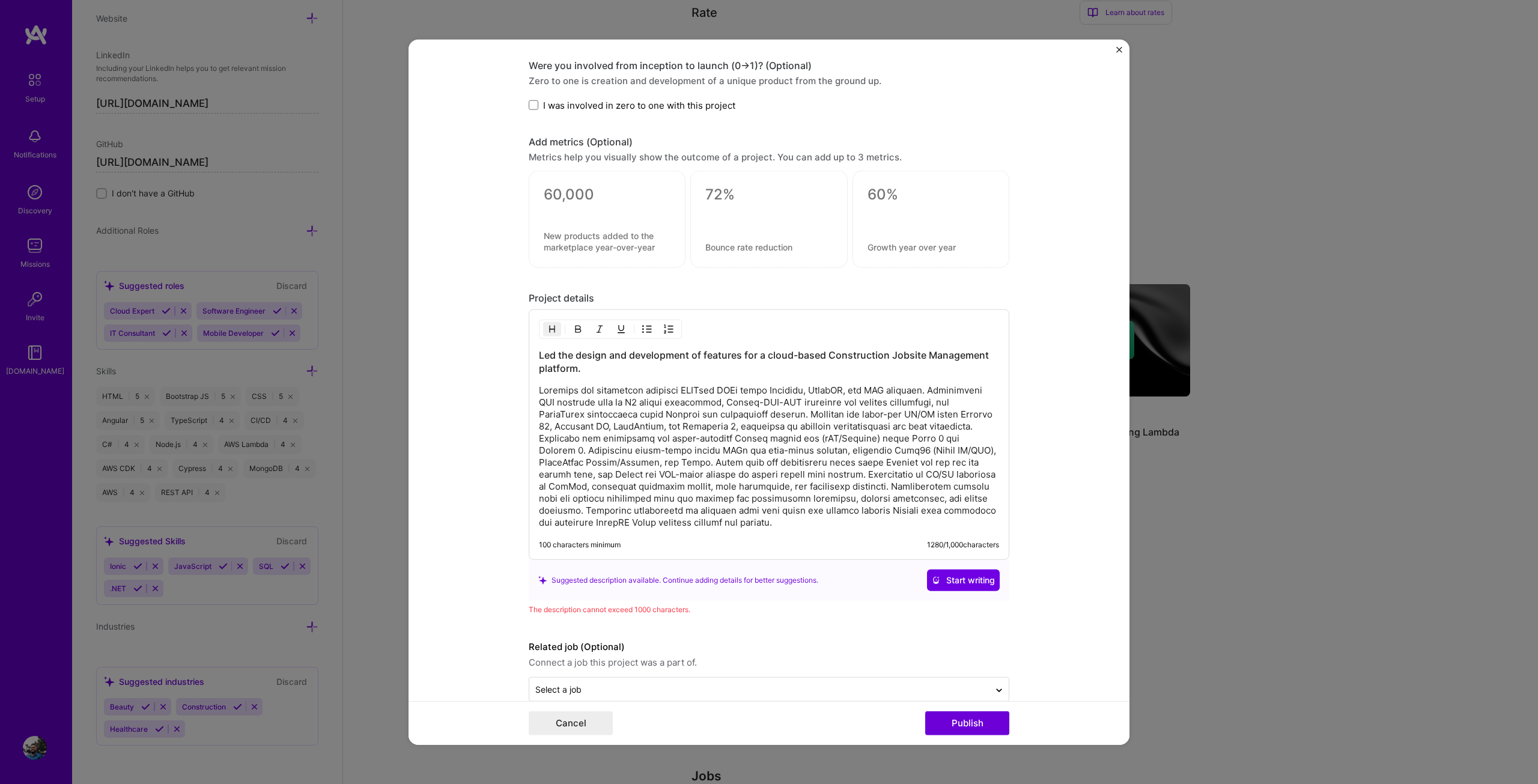
scroll to position [1099, 0]
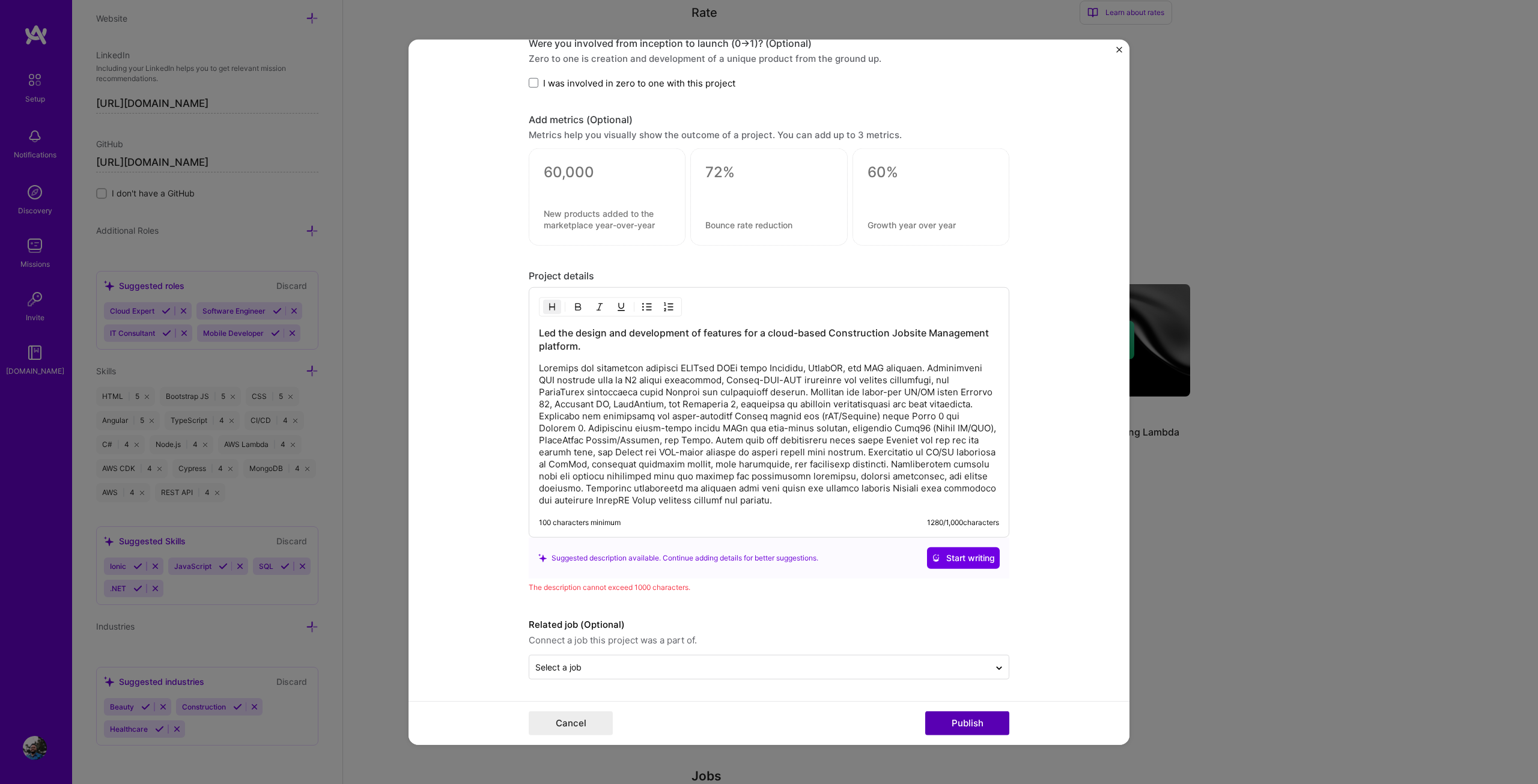
click at [984, 721] on button "Publish" at bounding box center [967, 723] width 84 height 24
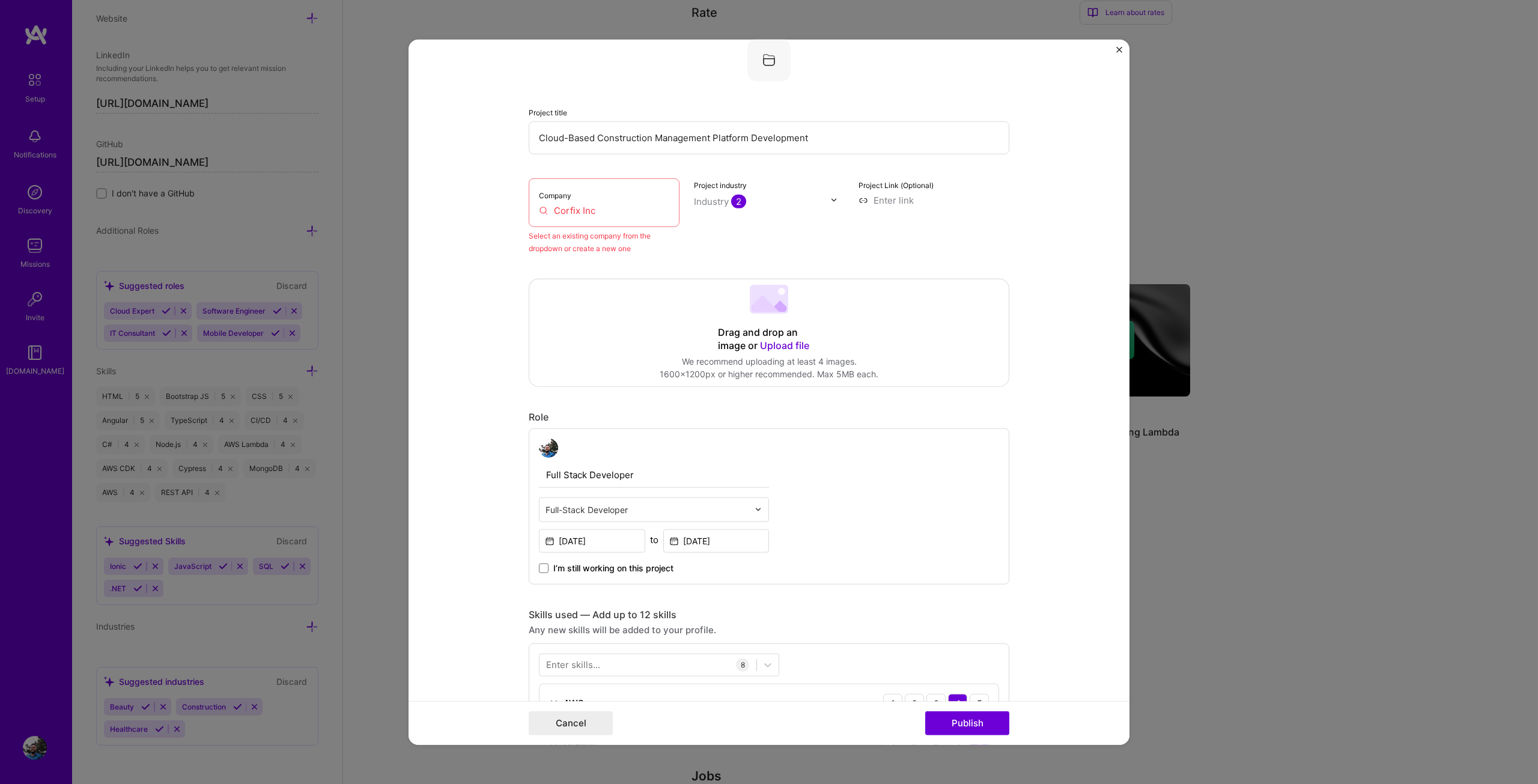
scroll to position [79, 0]
click at [619, 211] on input "Corfix Inc" at bounding box center [604, 211] width 130 height 13
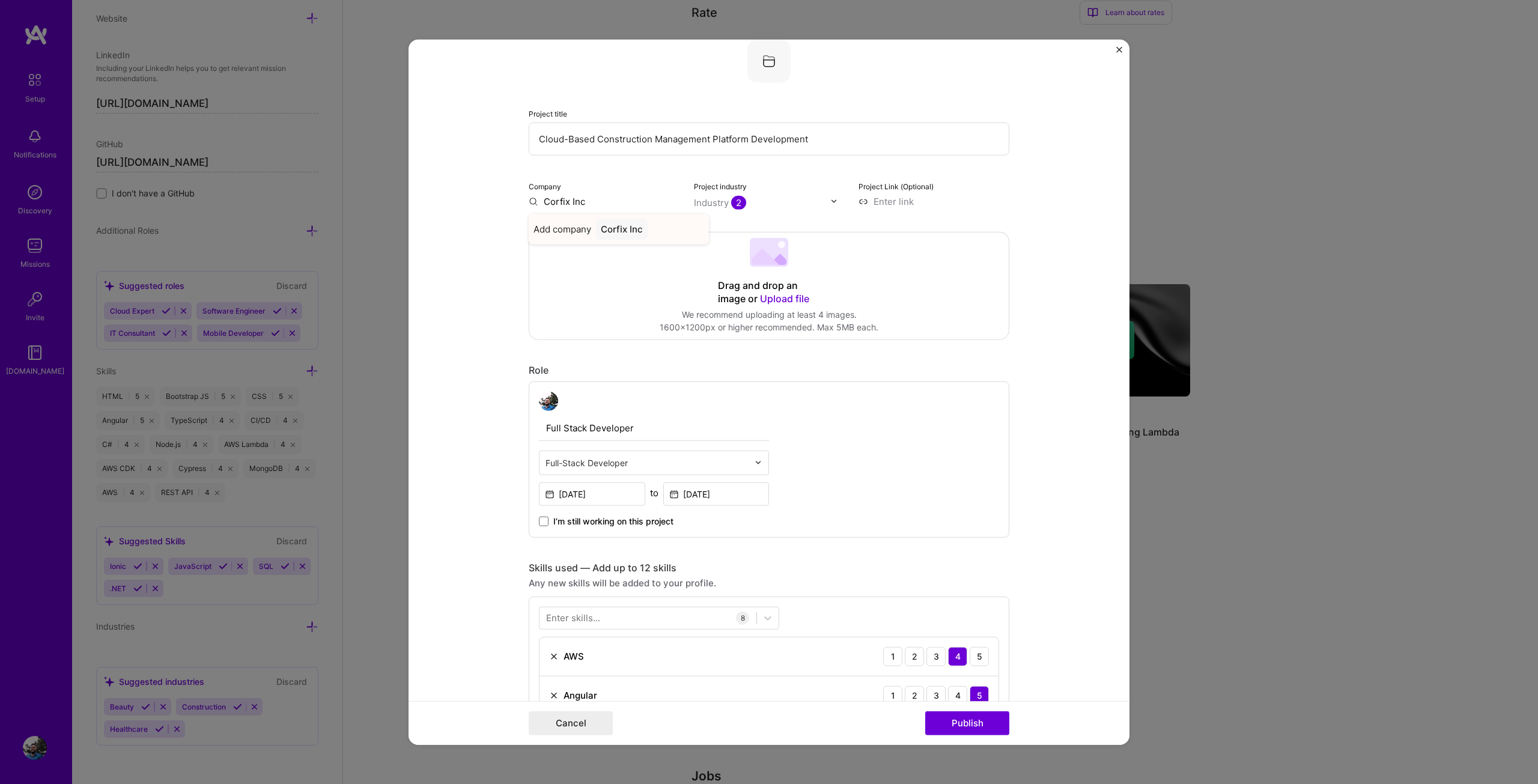
type input "Corfix Inc"
click at [609, 226] on div "Corfix Inc" at bounding box center [621, 228] width 51 height 21
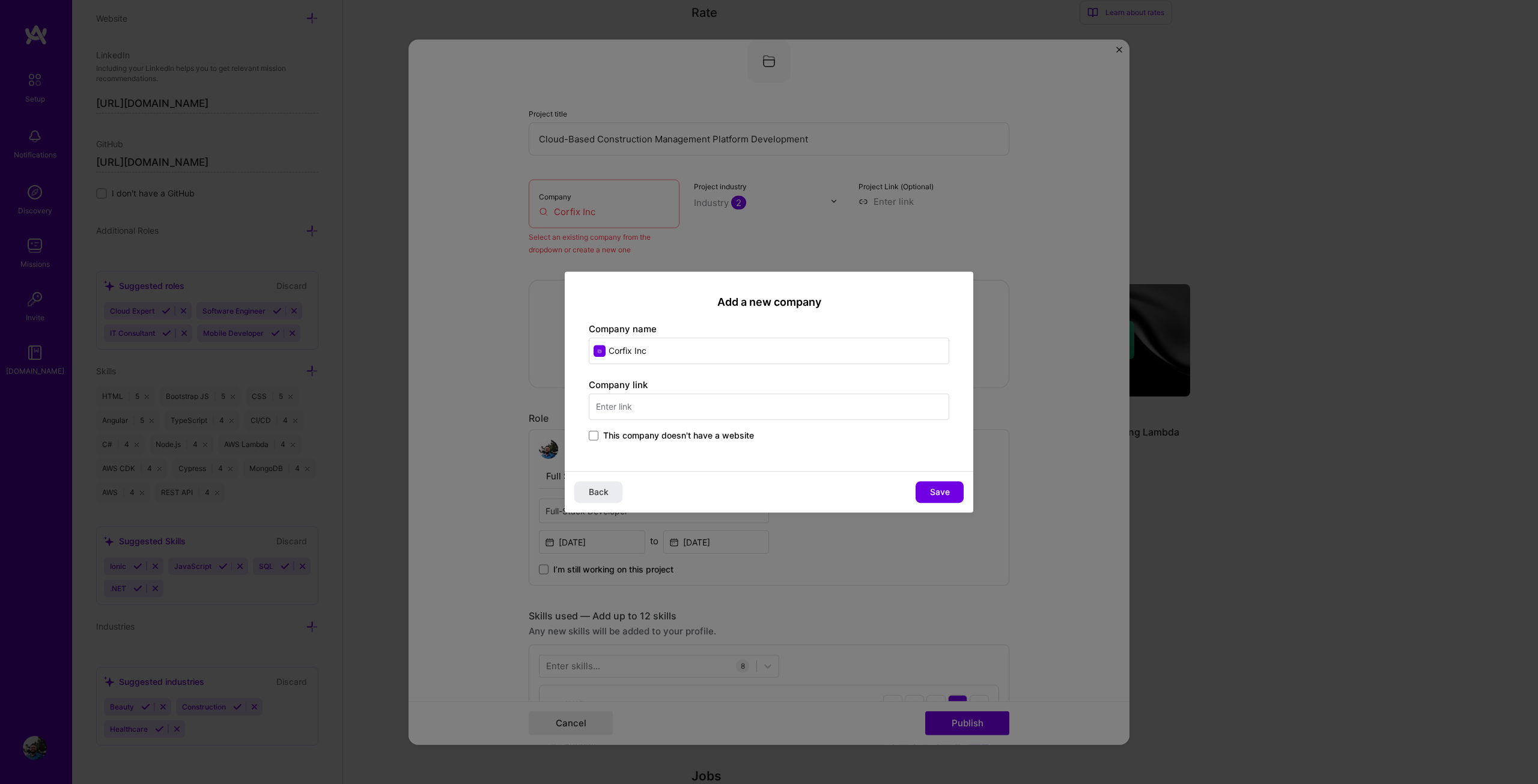
click at [688, 403] on input "text" at bounding box center [769, 407] width 361 height 26
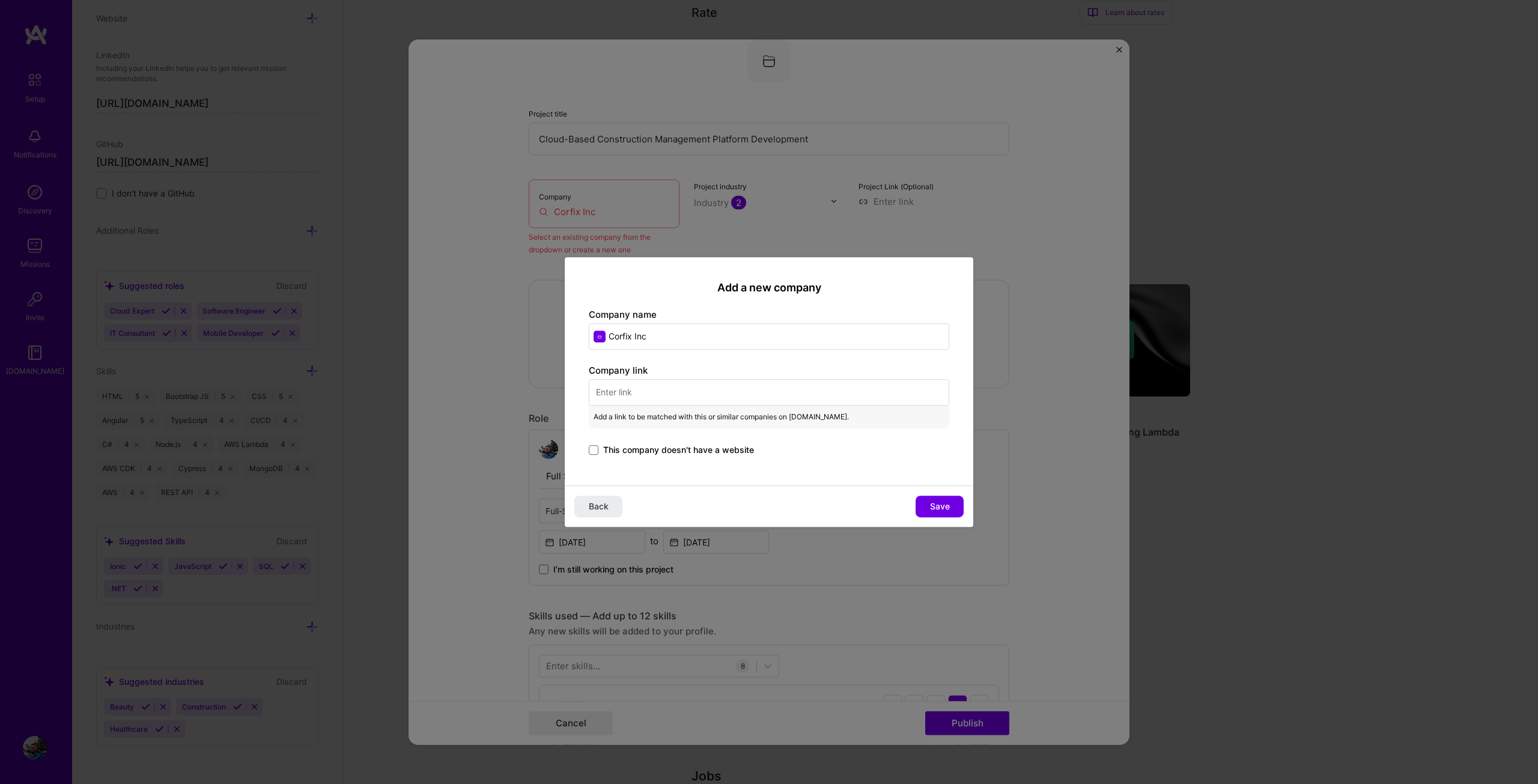
click at [649, 399] on input "text" at bounding box center [769, 392] width 361 height 26
click at [812, 394] on input "text" at bounding box center [769, 392] width 361 height 26
paste input "[URL][DOMAIN_NAME]"
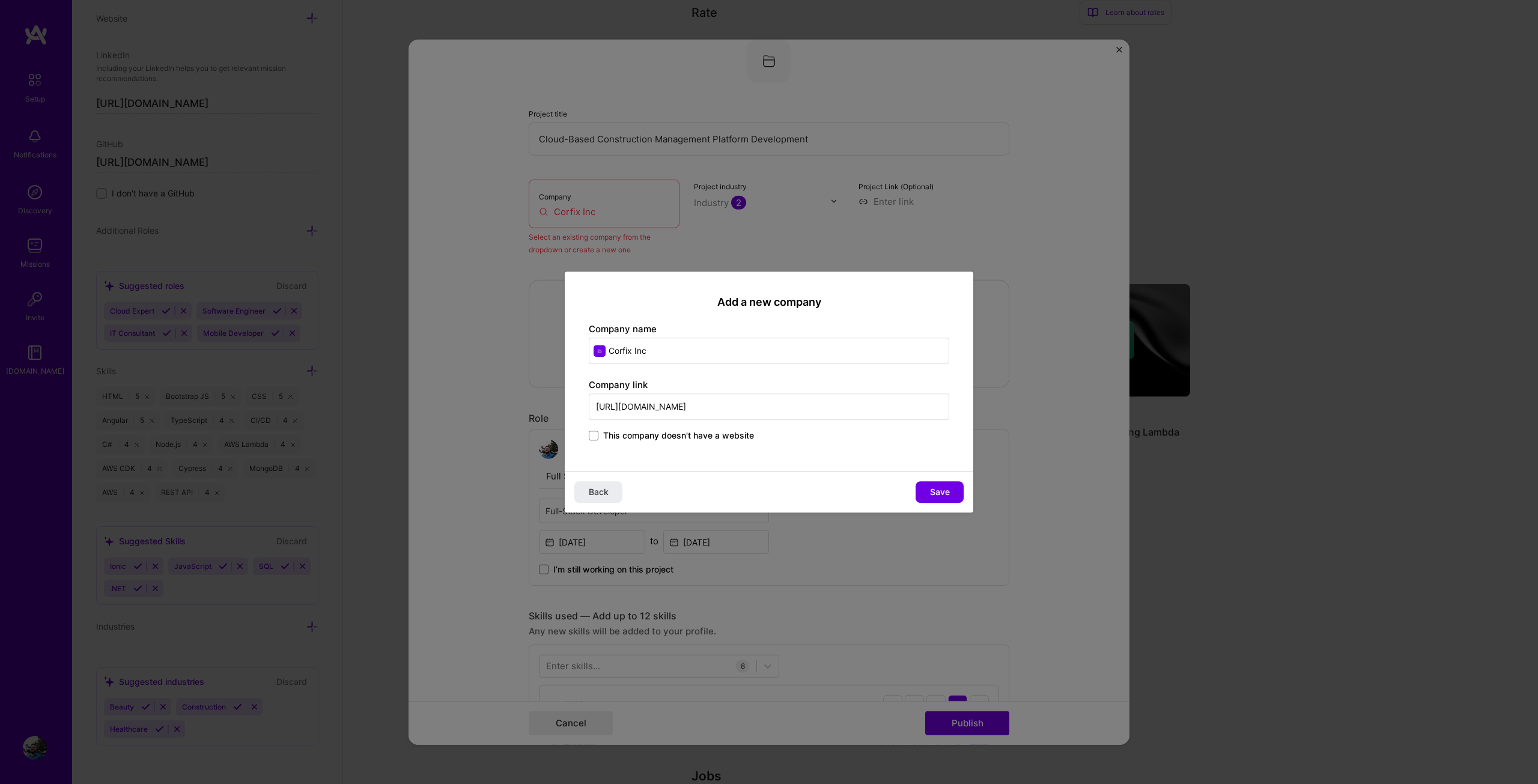
click at [810, 409] on input "[URL][DOMAIN_NAME]" at bounding box center [769, 407] width 361 height 26
paste input "[DOMAIN_NAME][URL]"
type input "[URL][DOMAIN_NAME]"
click at [942, 490] on span "Save" at bounding box center [940, 492] width 20 height 12
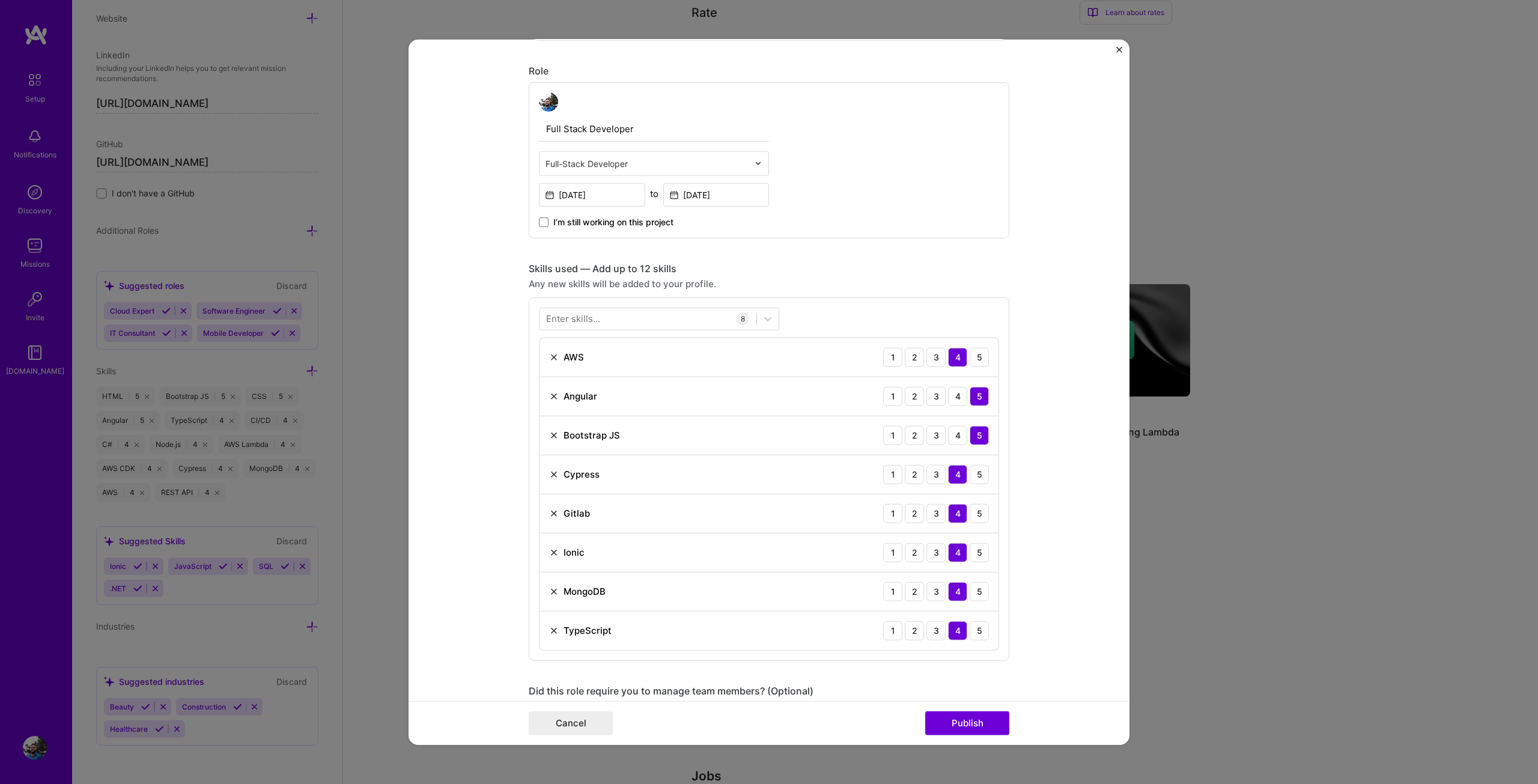
scroll to position [619, 0]
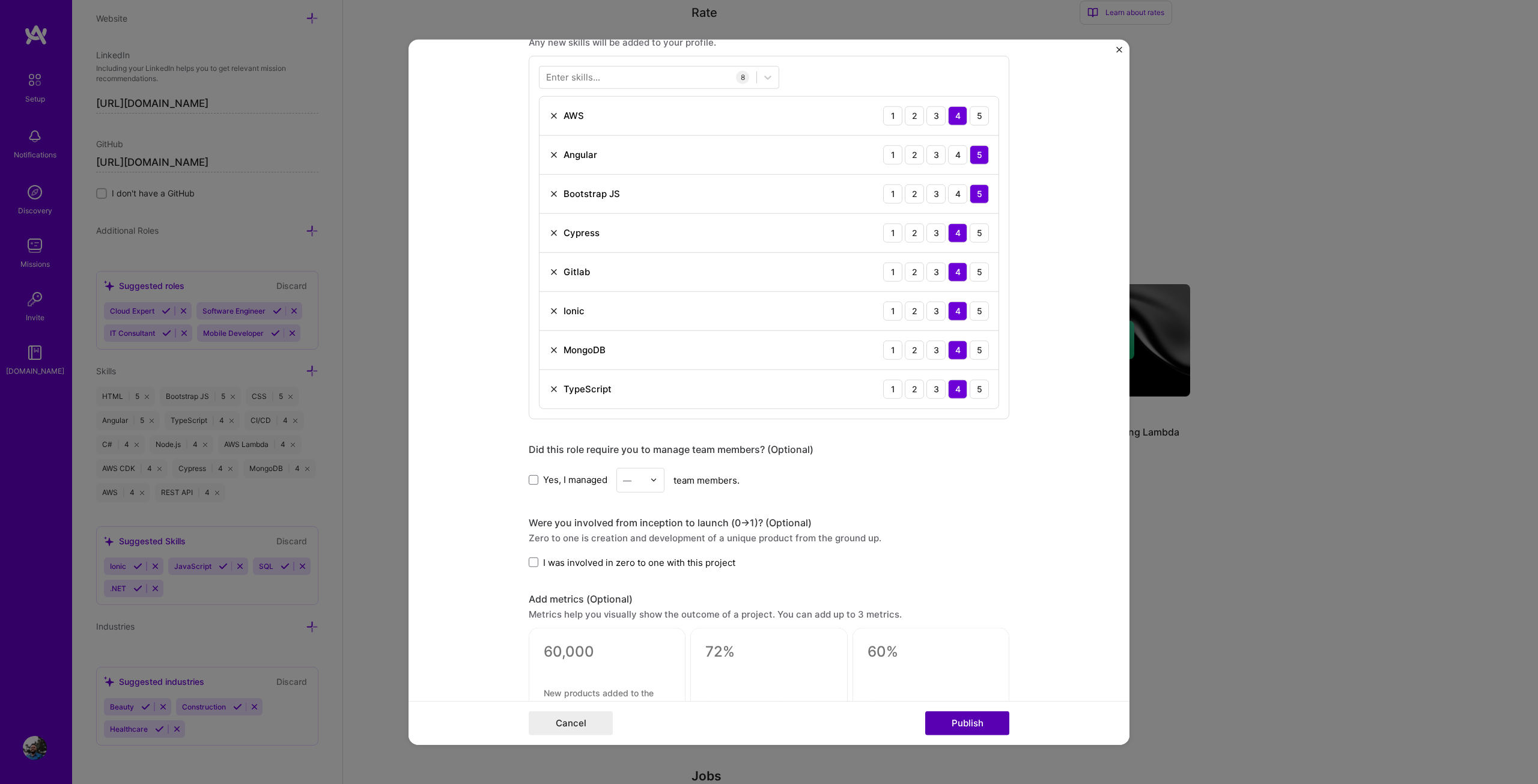
click at [975, 723] on button "Publish" at bounding box center [967, 723] width 84 height 24
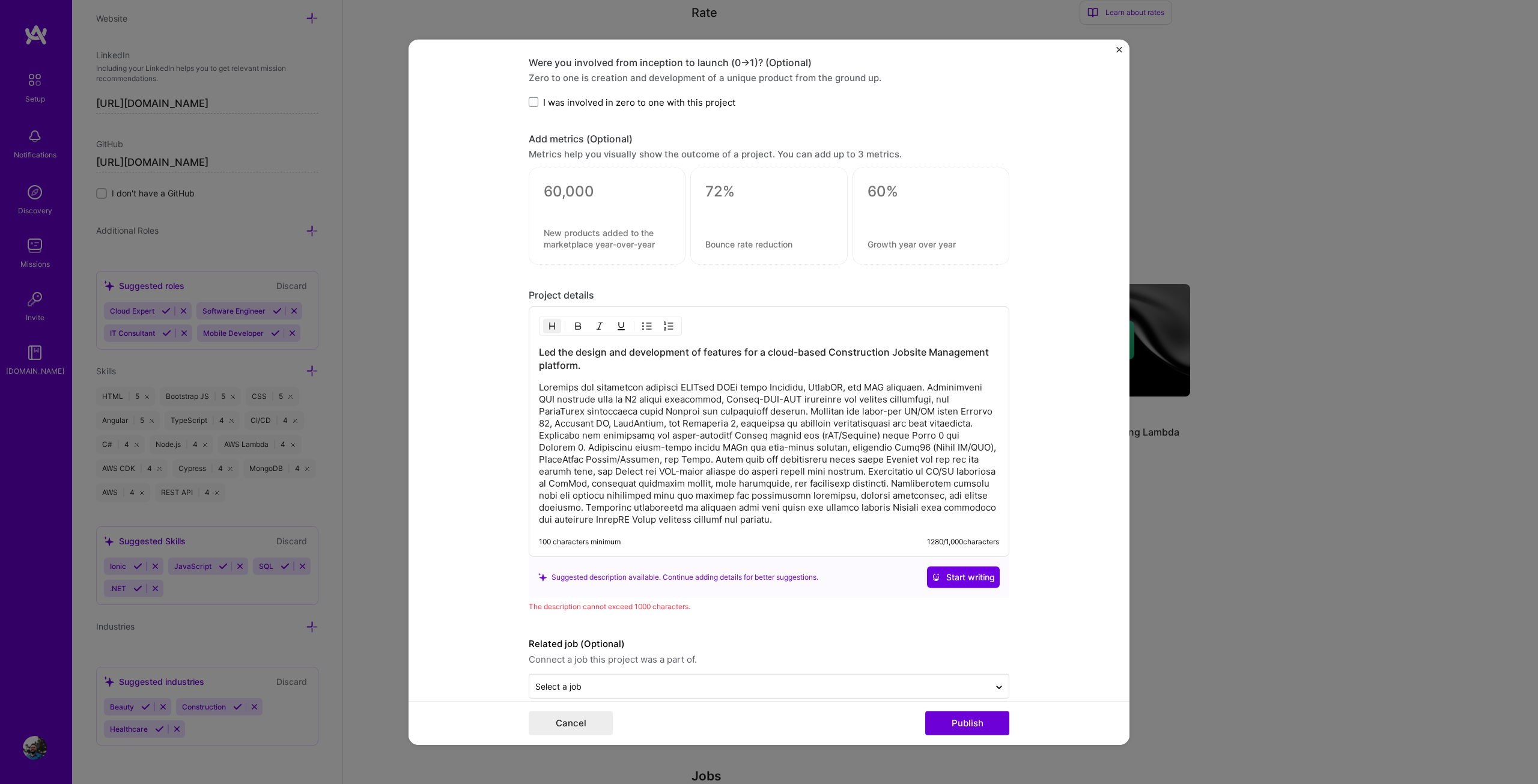
scroll to position [1099, 0]
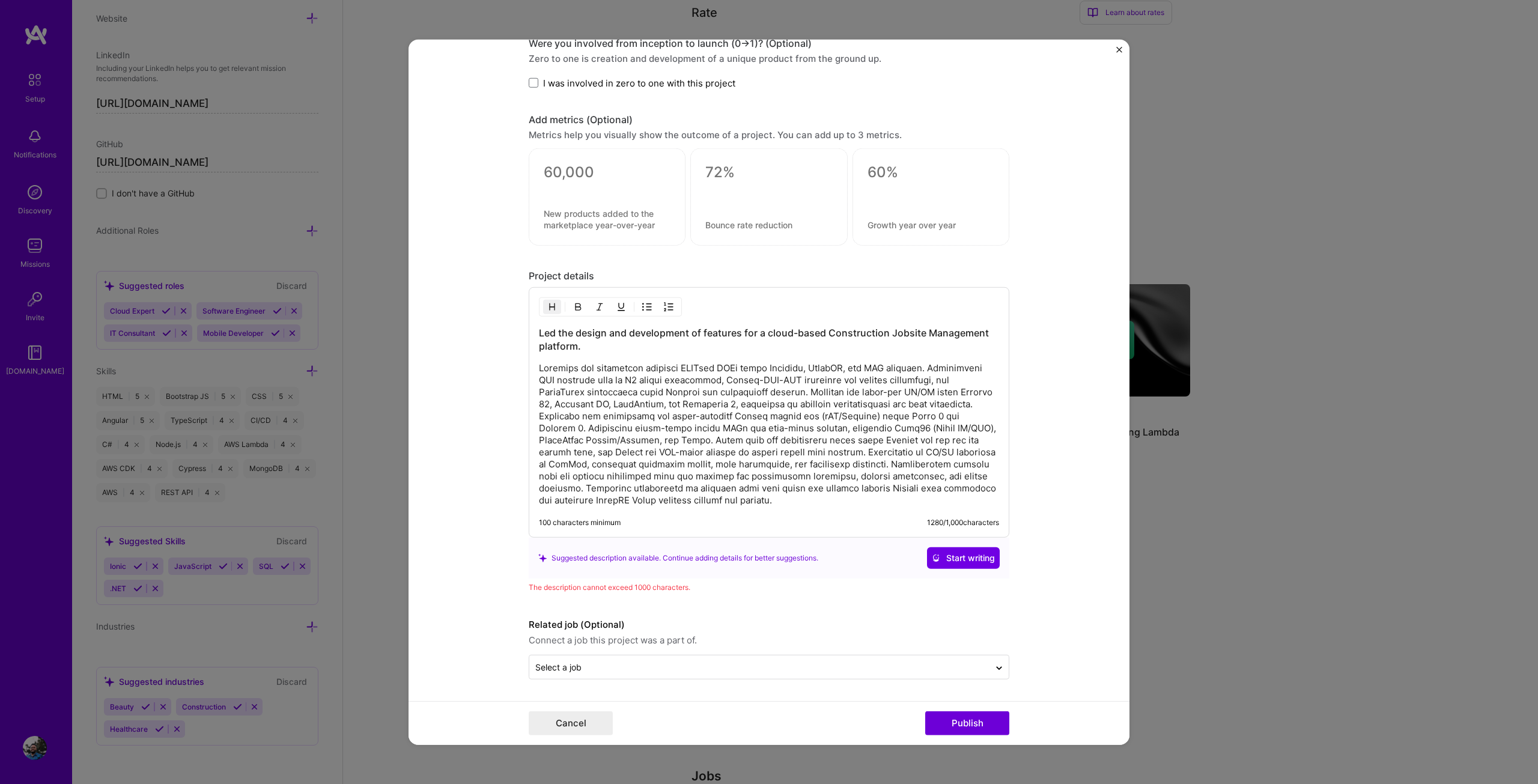
click at [548, 334] on h3 "Led the design and development of features for a cloud-based Construction Jobsi…" at bounding box center [769, 339] width 460 height 26
click at [765, 334] on h3 "Led the design and development of features for a cloud-based Construction Jobsi…" at bounding box center [769, 339] width 460 height 26
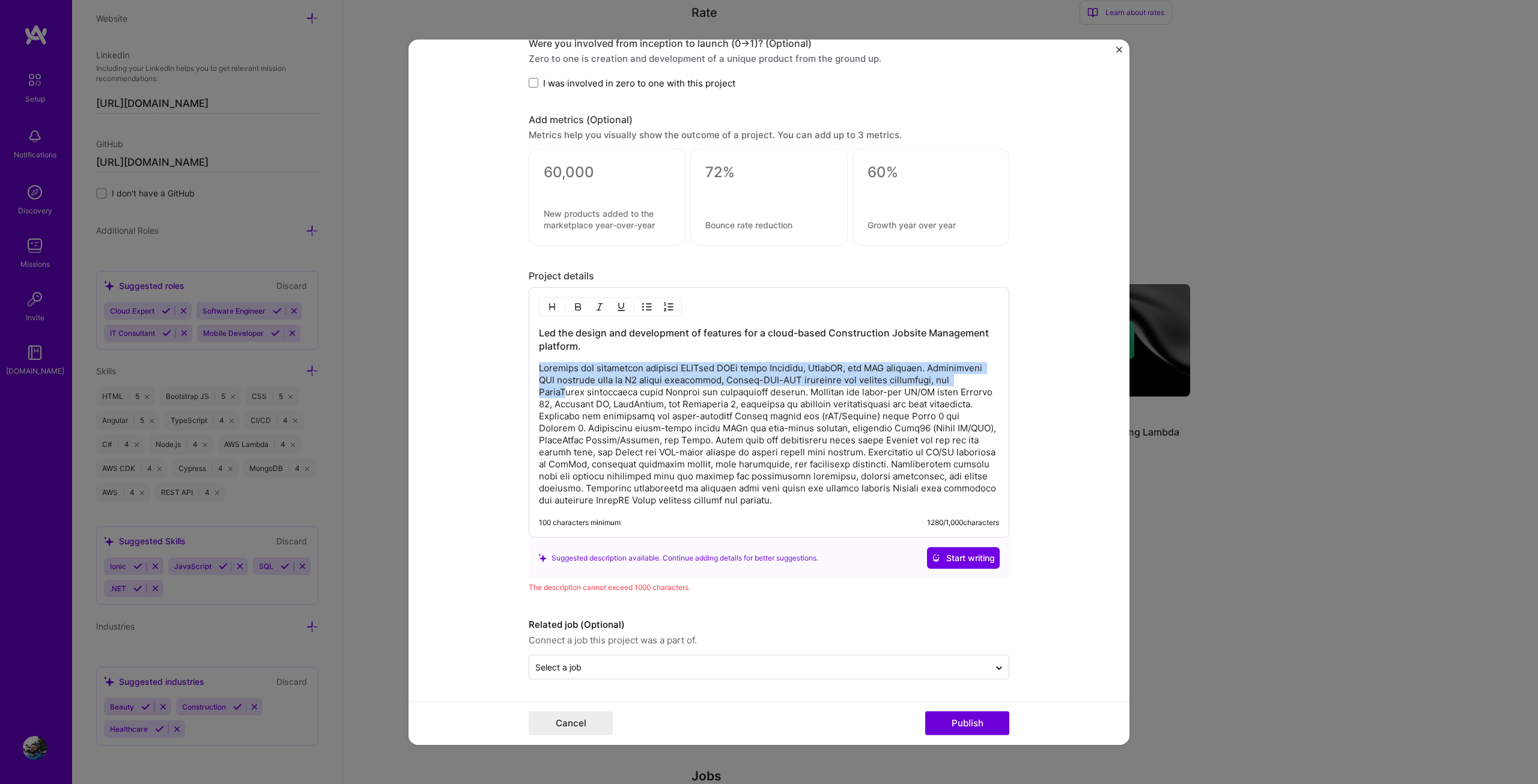
drag, startPoint x: 535, startPoint y: 366, endPoint x: 636, endPoint y: 389, distance: 103.6
click at [636, 389] on p at bounding box center [769, 434] width 460 height 144
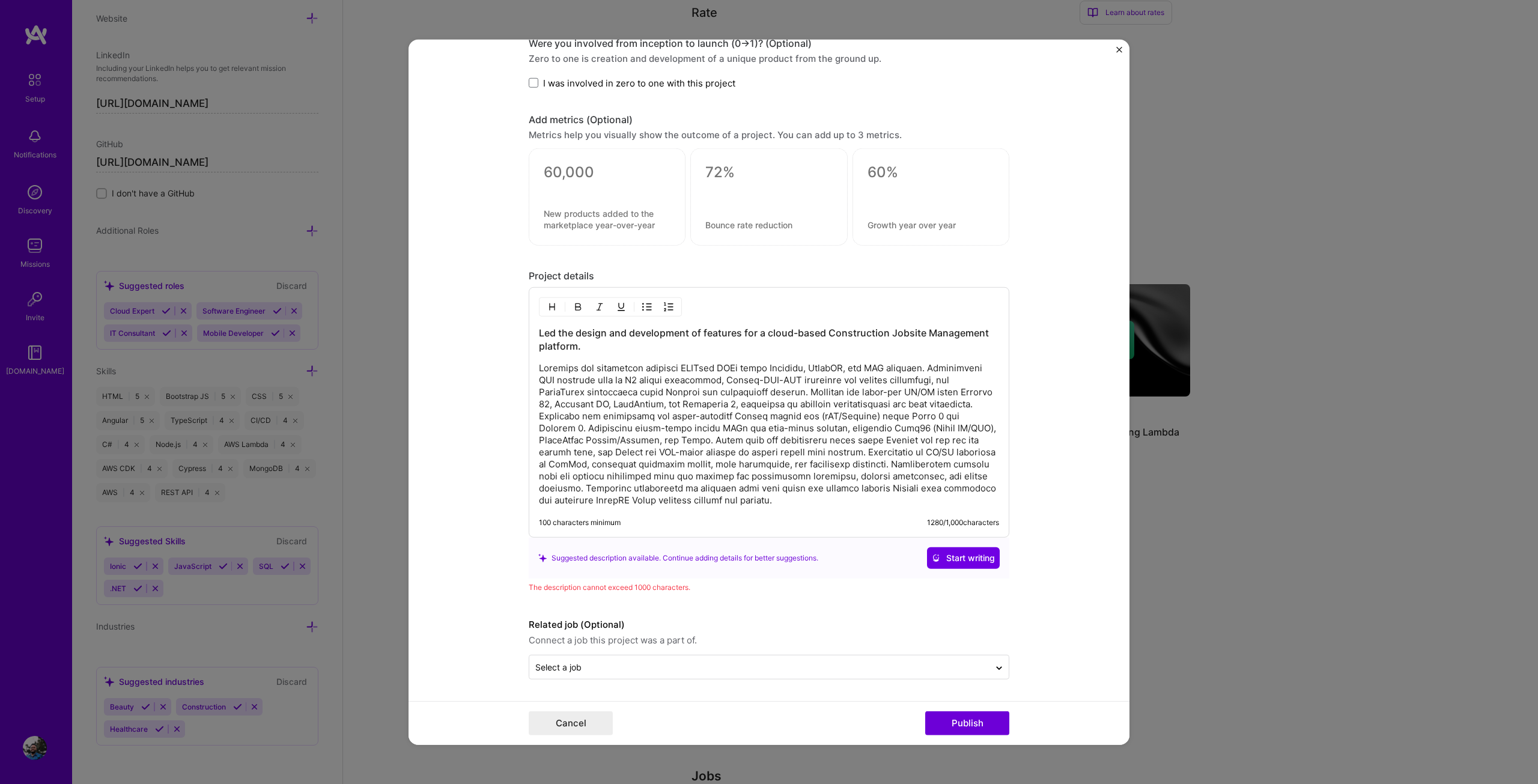
click at [819, 494] on p at bounding box center [769, 434] width 460 height 144
click at [834, 478] on p at bounding box center [769, 434] width 460 height 144
click at [917, 466] on p at bounding box center [769, 434] width 460 height 144
click at [742, 463] on p at bounding box center [769, 434] width 460 height 144
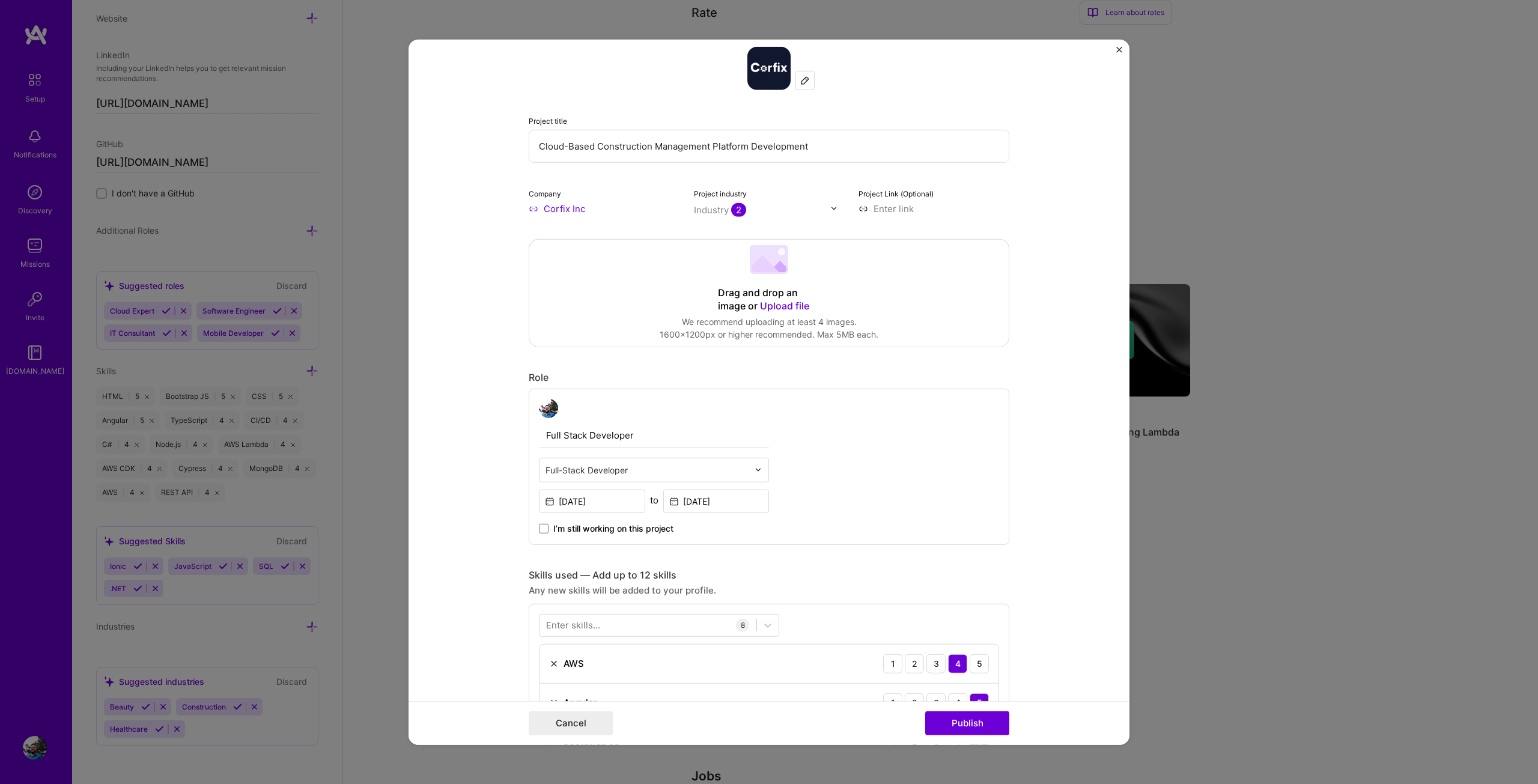
scroll to position [0, 0]
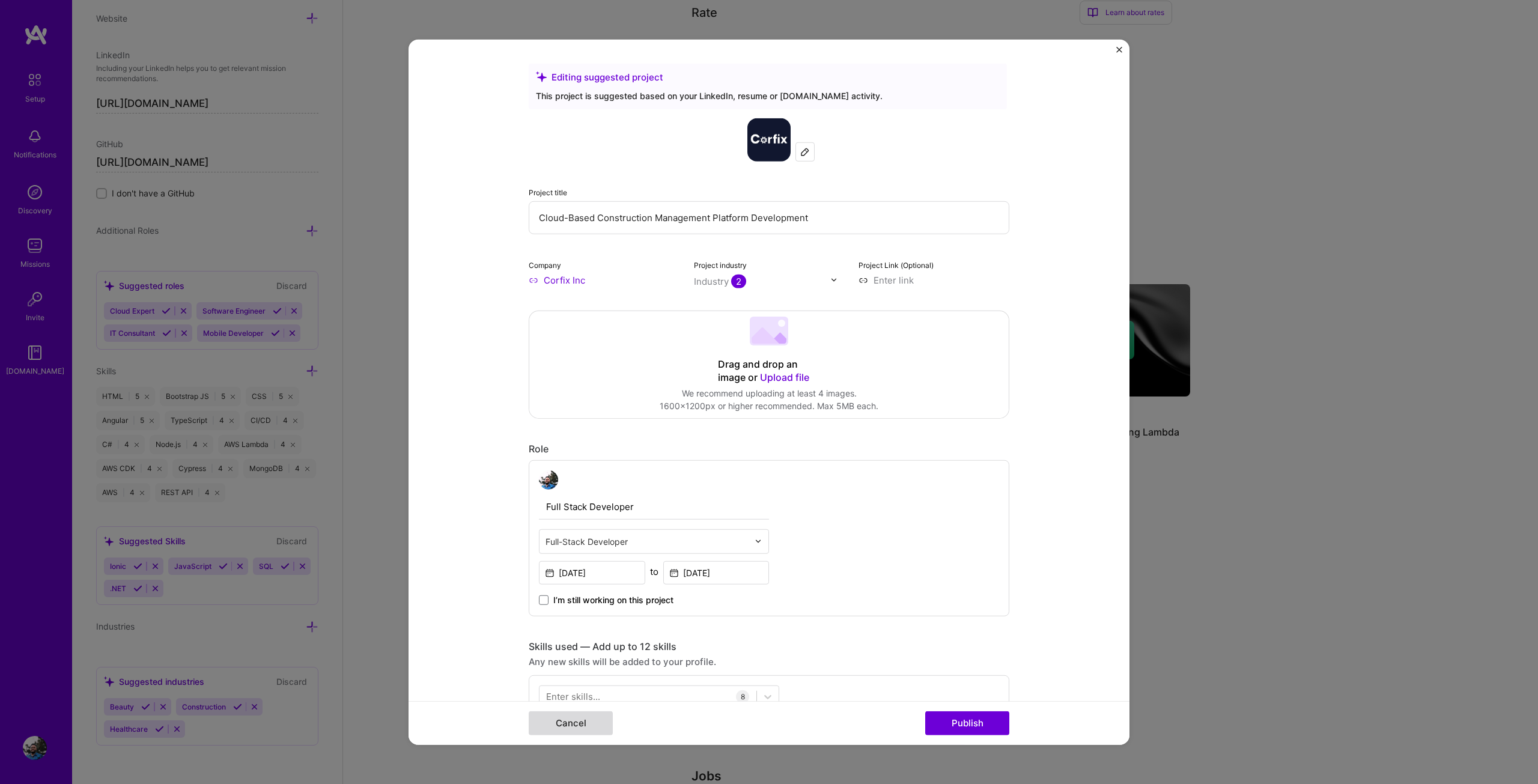
click at [590, 725] on button "Cancel" at bounding box center [571, 723] width 84 height 24
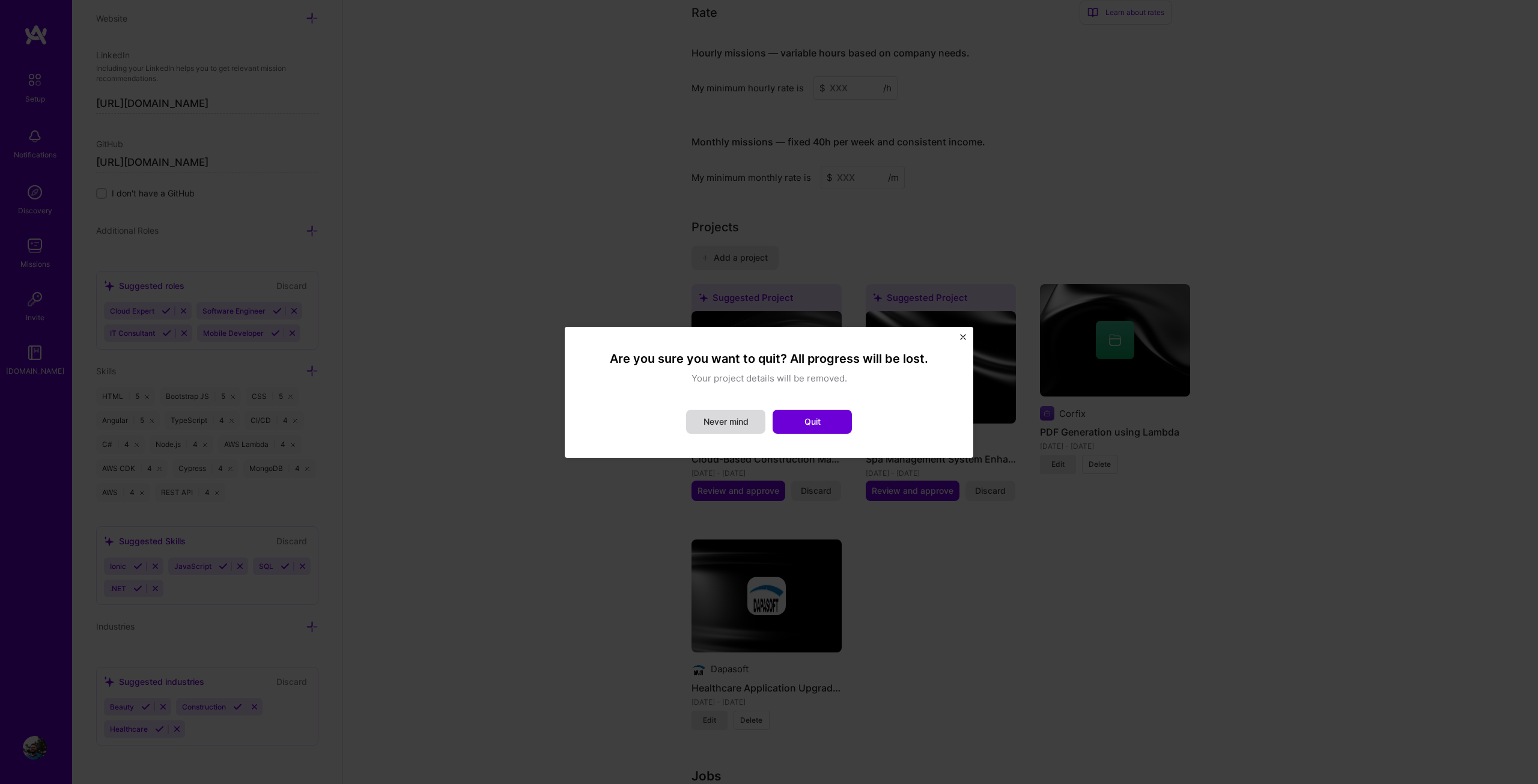
click at [723, 421] on button "Never mind" at bounding box center [725, 422] width 79 height 24
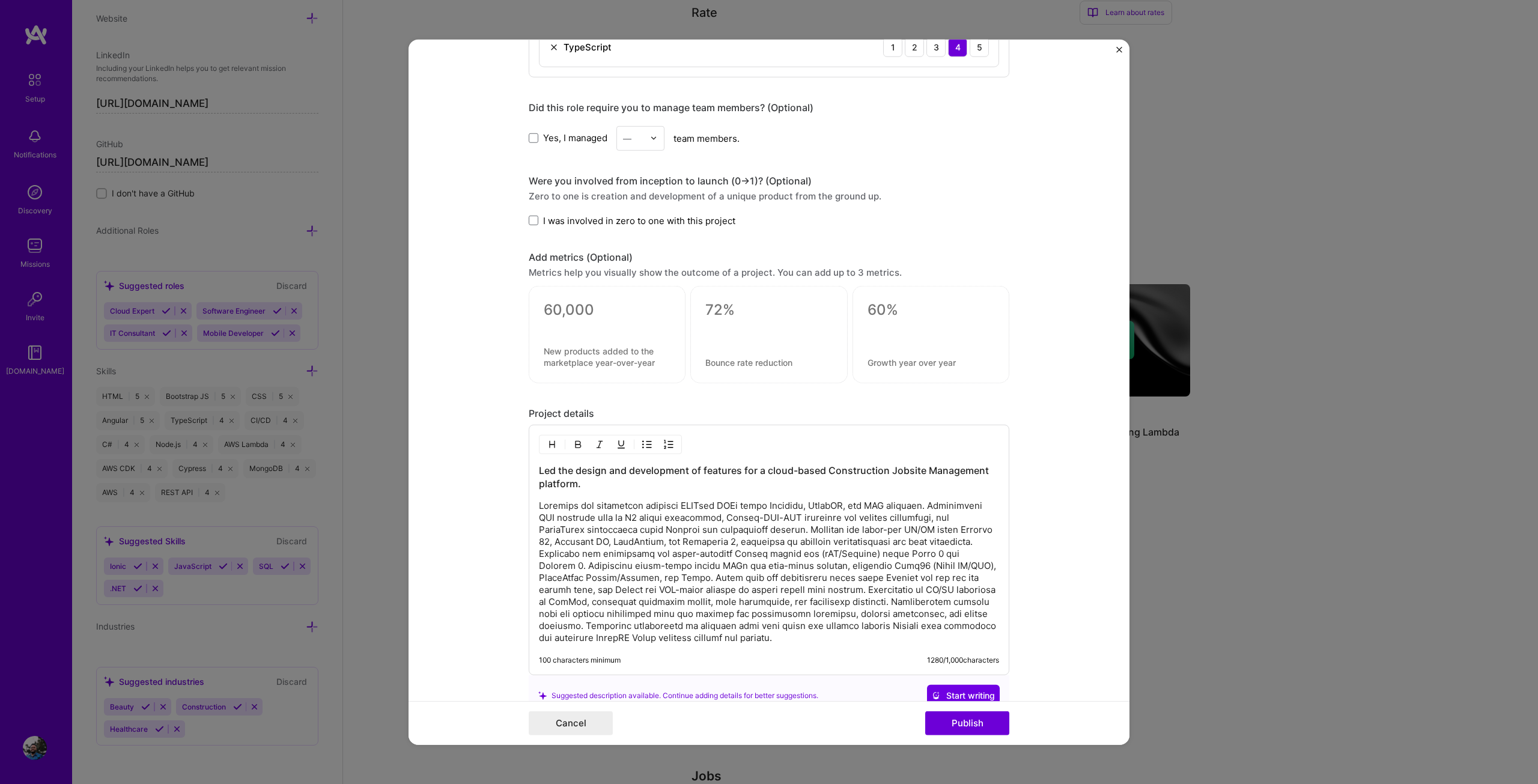
scroll to position [1099, 0]
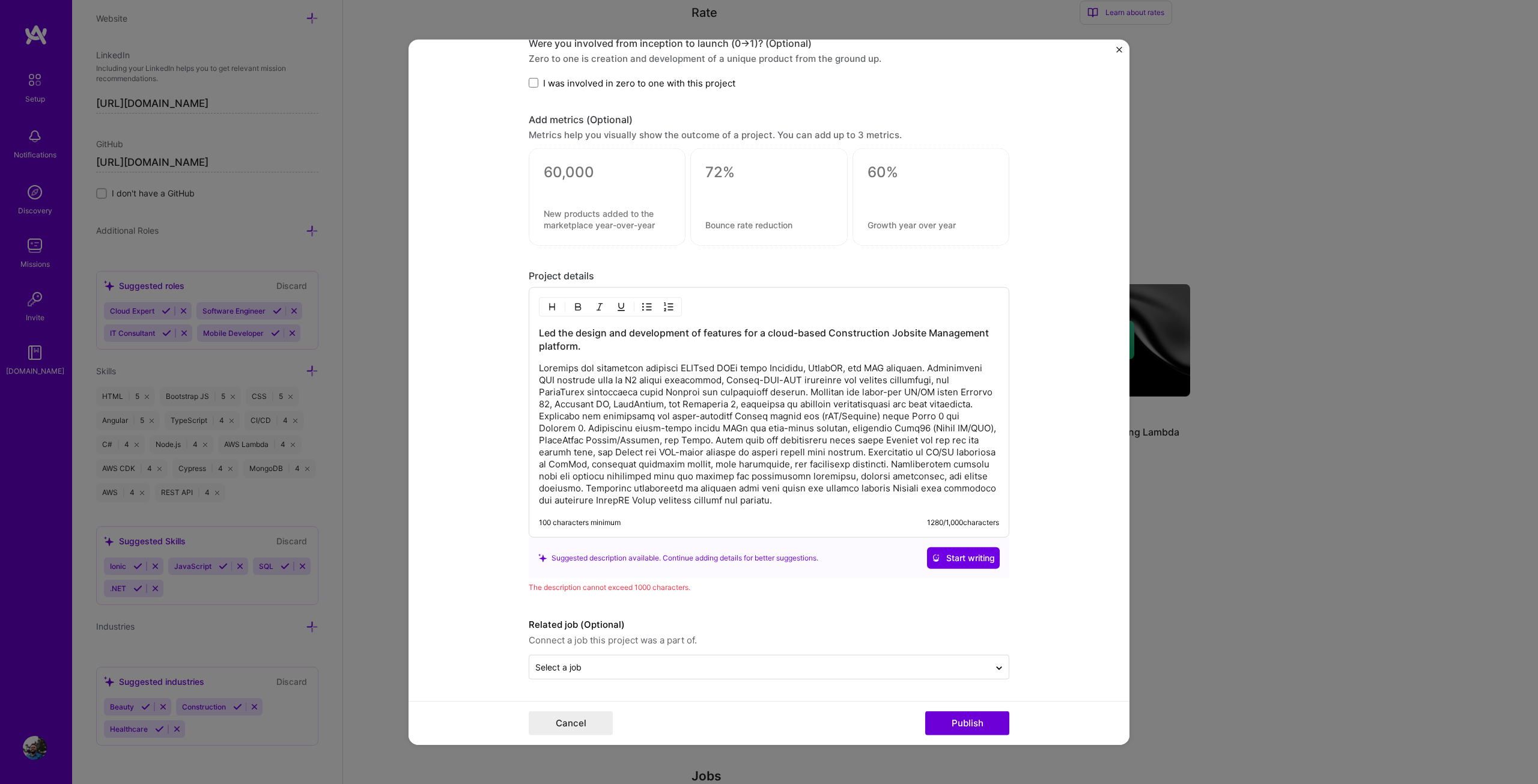
click at [723, 470] on p at bounding box center [769, 434] width 460 height 144
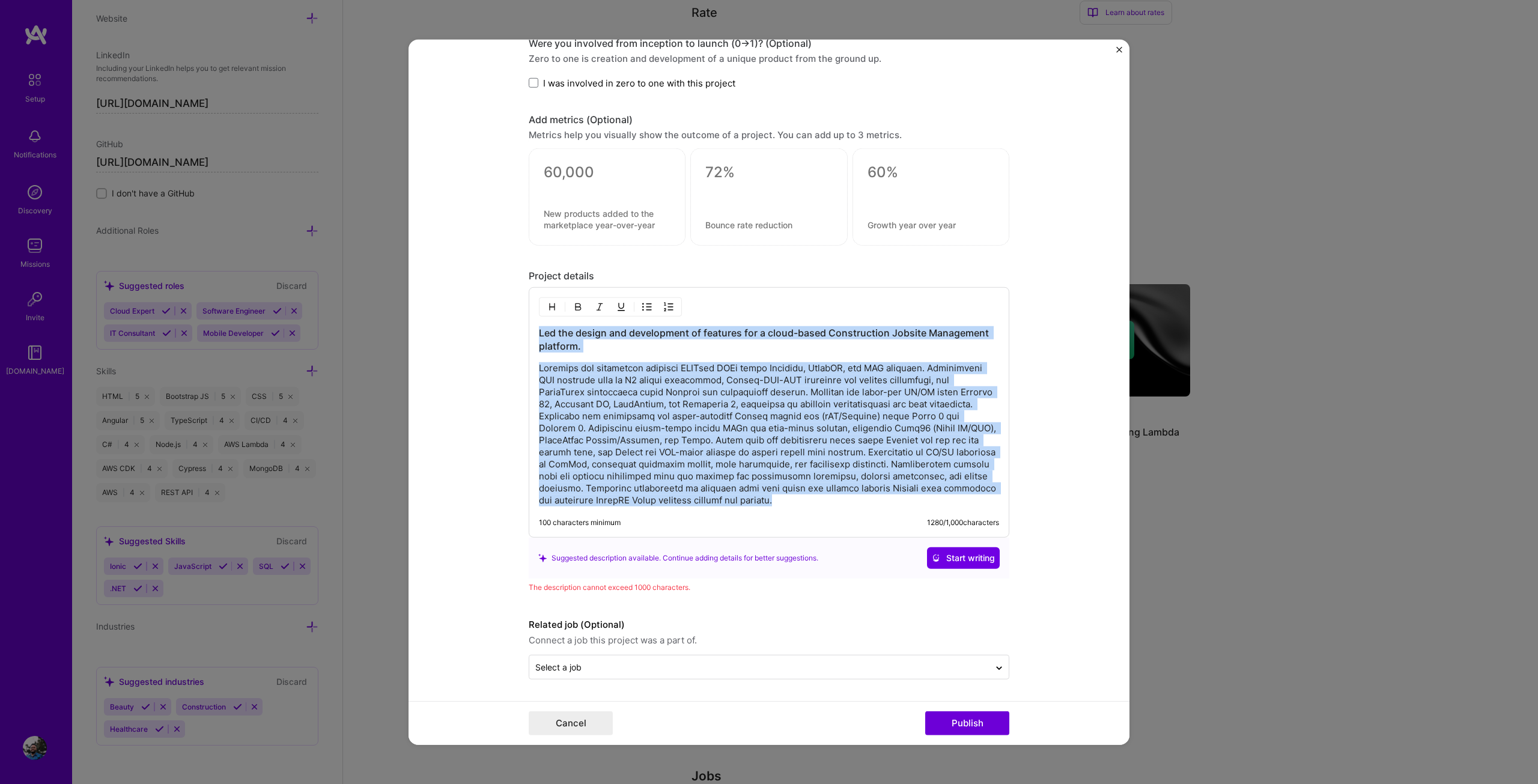
copy div "Led the design and development of features for a cloud-based Construction Jobsi…"
click at [723, 470] on p at bounding box center [769, 434] width 460 height 144
drag, startPoint x: 855, startPoint y: 502, endPoint x: 535, endPoint y: 364, distance: 348.5
click at [539, 364] on p at bounding box center [769, 434] width 460 height 144
click at [901, 366] on p at bounding box center [769, 434] width 460 height 144
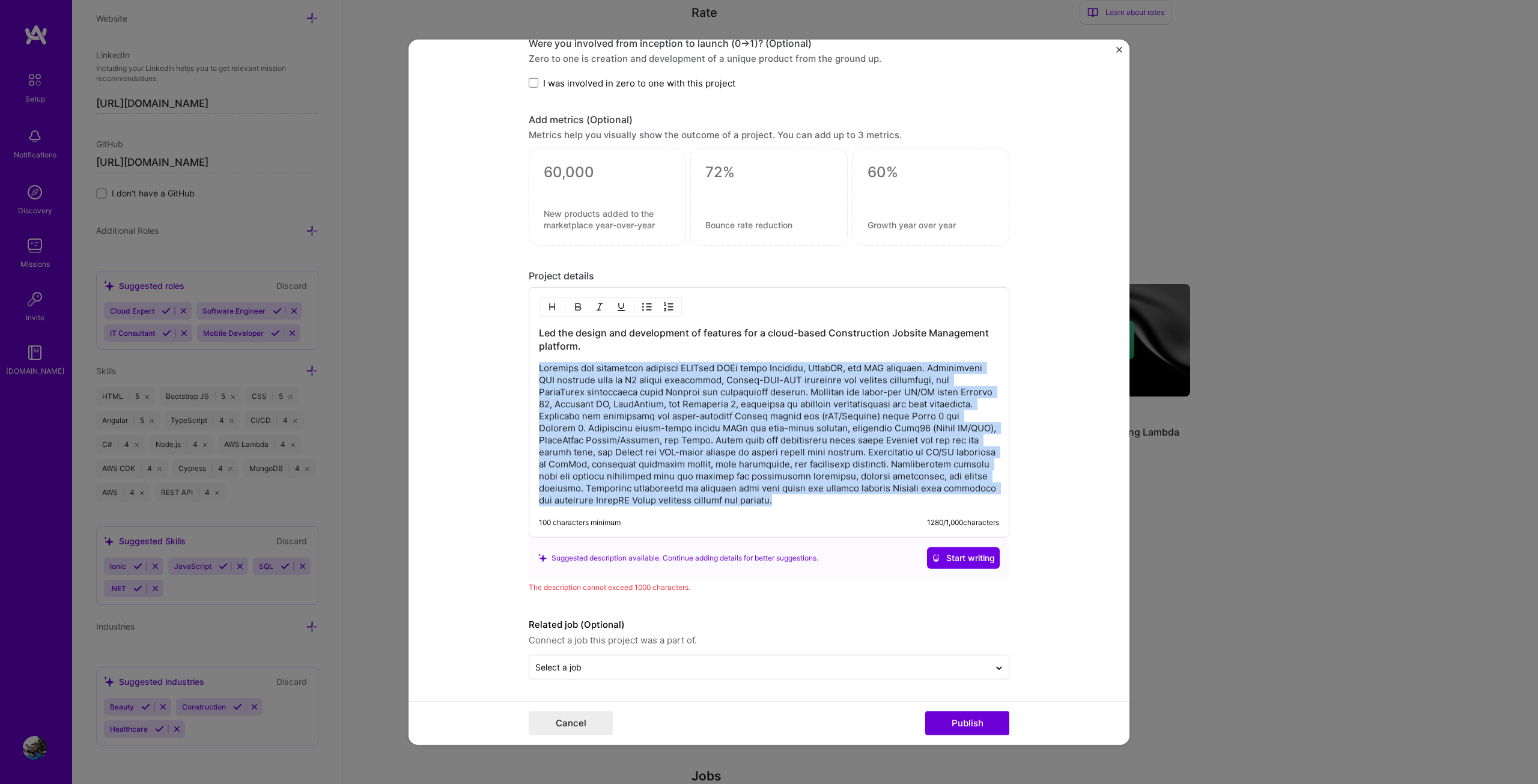
drag, startPoint x: 535, startPoint y: 366, endPoint x: 834, endPoint y: 502, distance: 328.5
click at [834, 502] on p at bounding box center [769, 434] width 460 height 144
click at [642, 307] on img "button" at bounding box center [647, 307] width 9 height 9
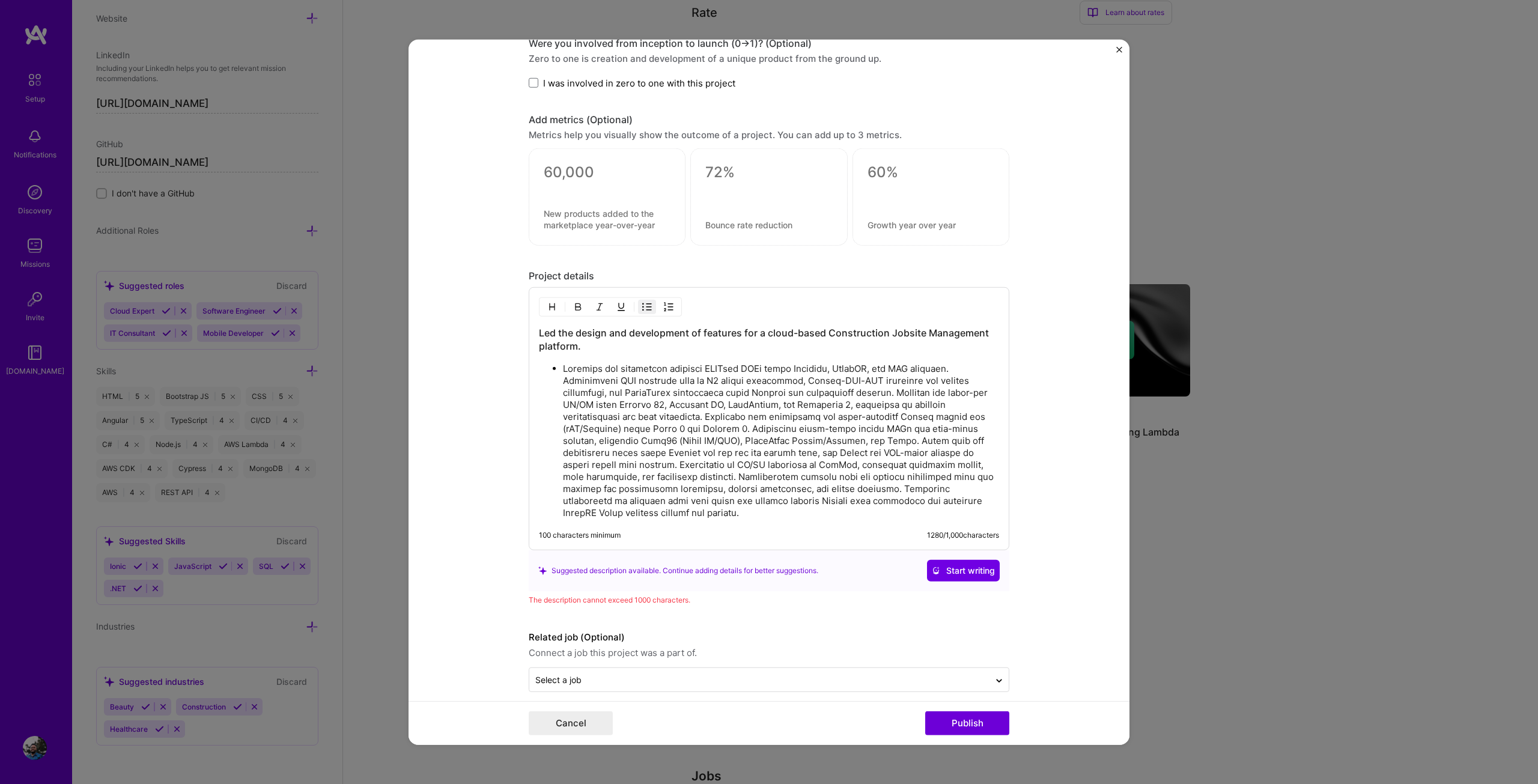
click at [644, 397] on p at bounding box center [781, 440] width 436 height 156
click at [557, 374] on ul at bounding box center [769, 440] width 460 height 157
click at [557, 377] on ul at bounding box center [769, 440] width 460 height 157
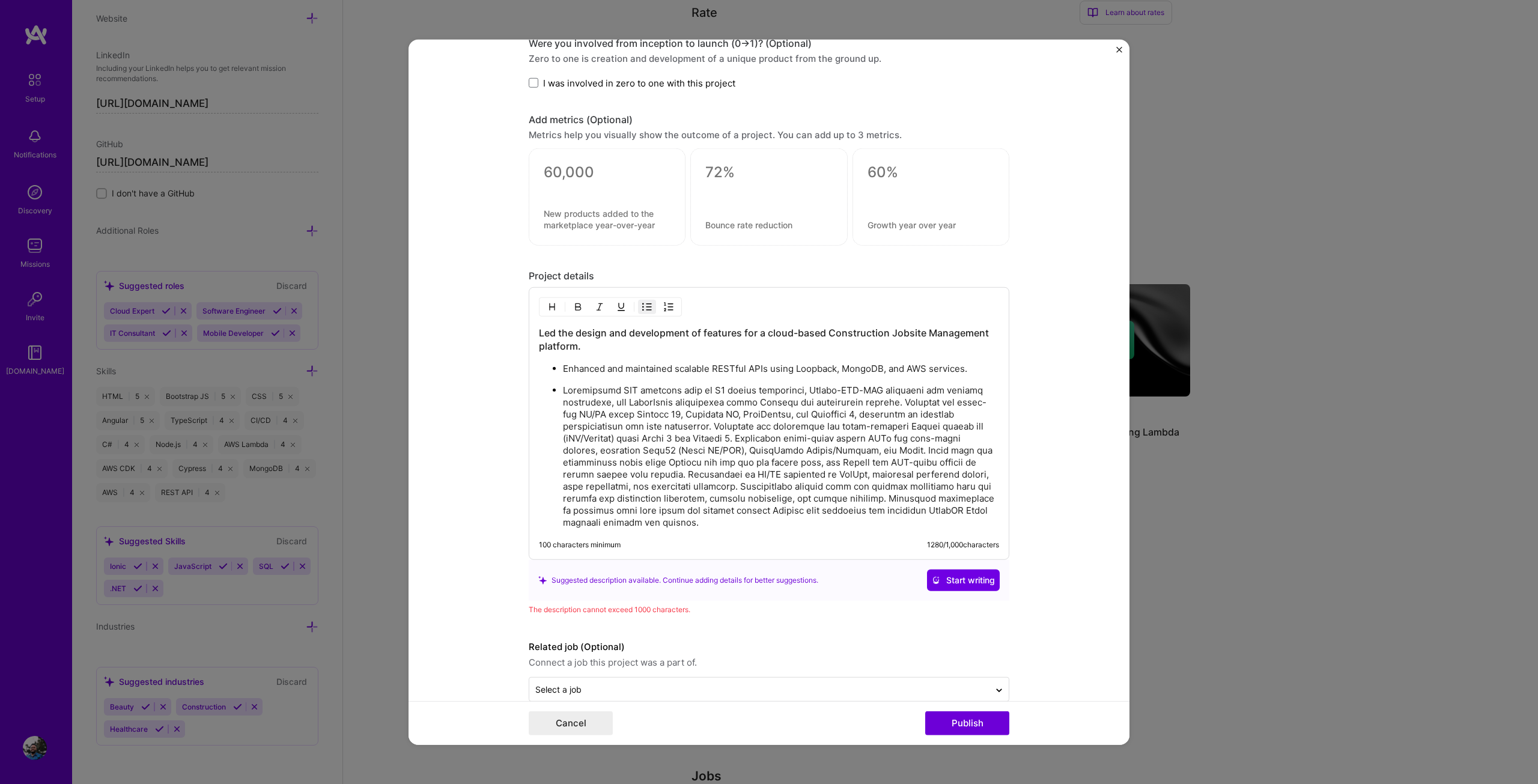
click at [897, 405] on p at bounding box center [781, 456] width 436 height 144
click at [894, 404] on p at bounding box center [781, 456] width 436 height 144
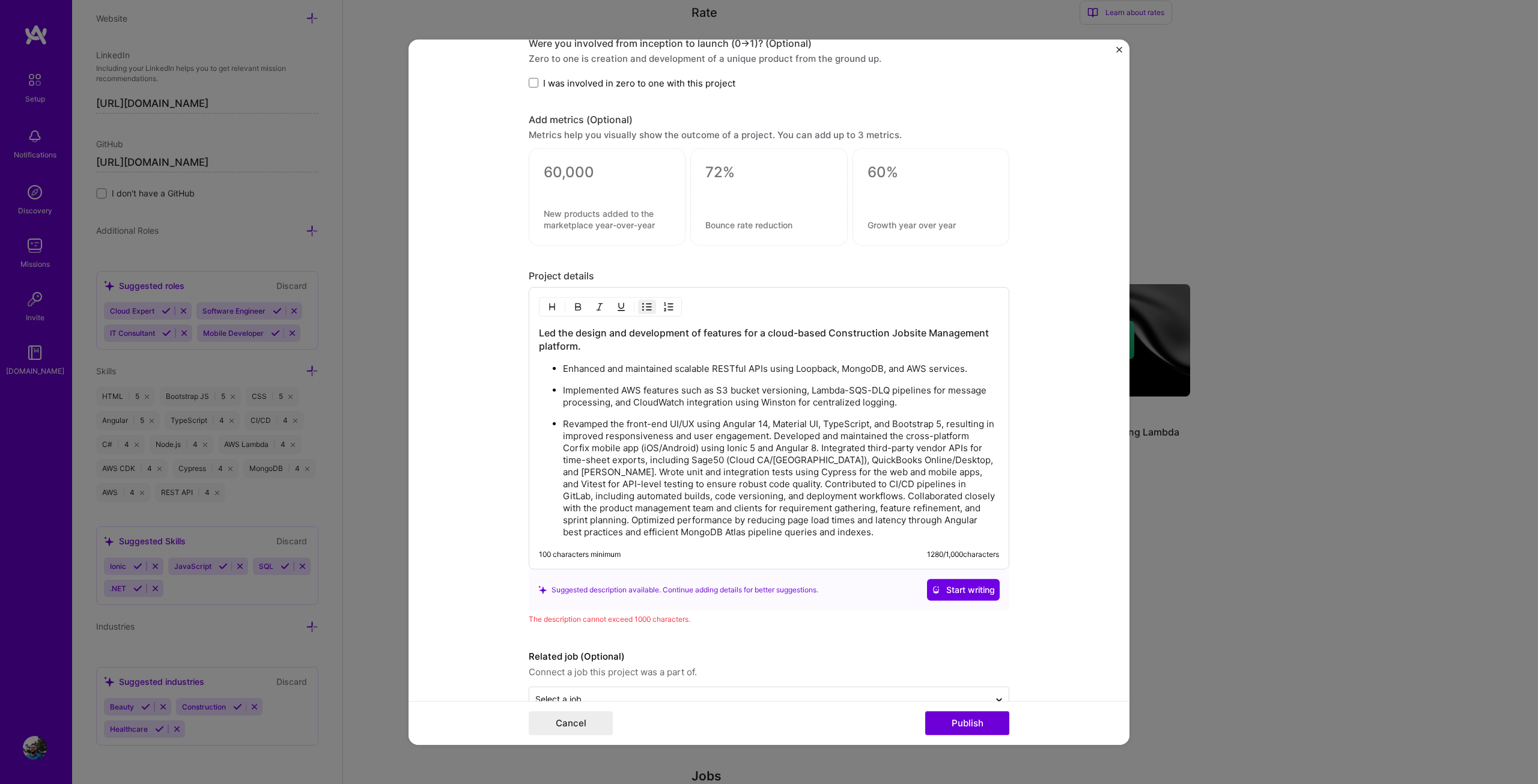
click at [767, 438] on p "Revamped the front-end UI/UX using Angular 14, Material UI, TypeScript, and Boo…" at bounding box center [781, 478] width 436 height 120
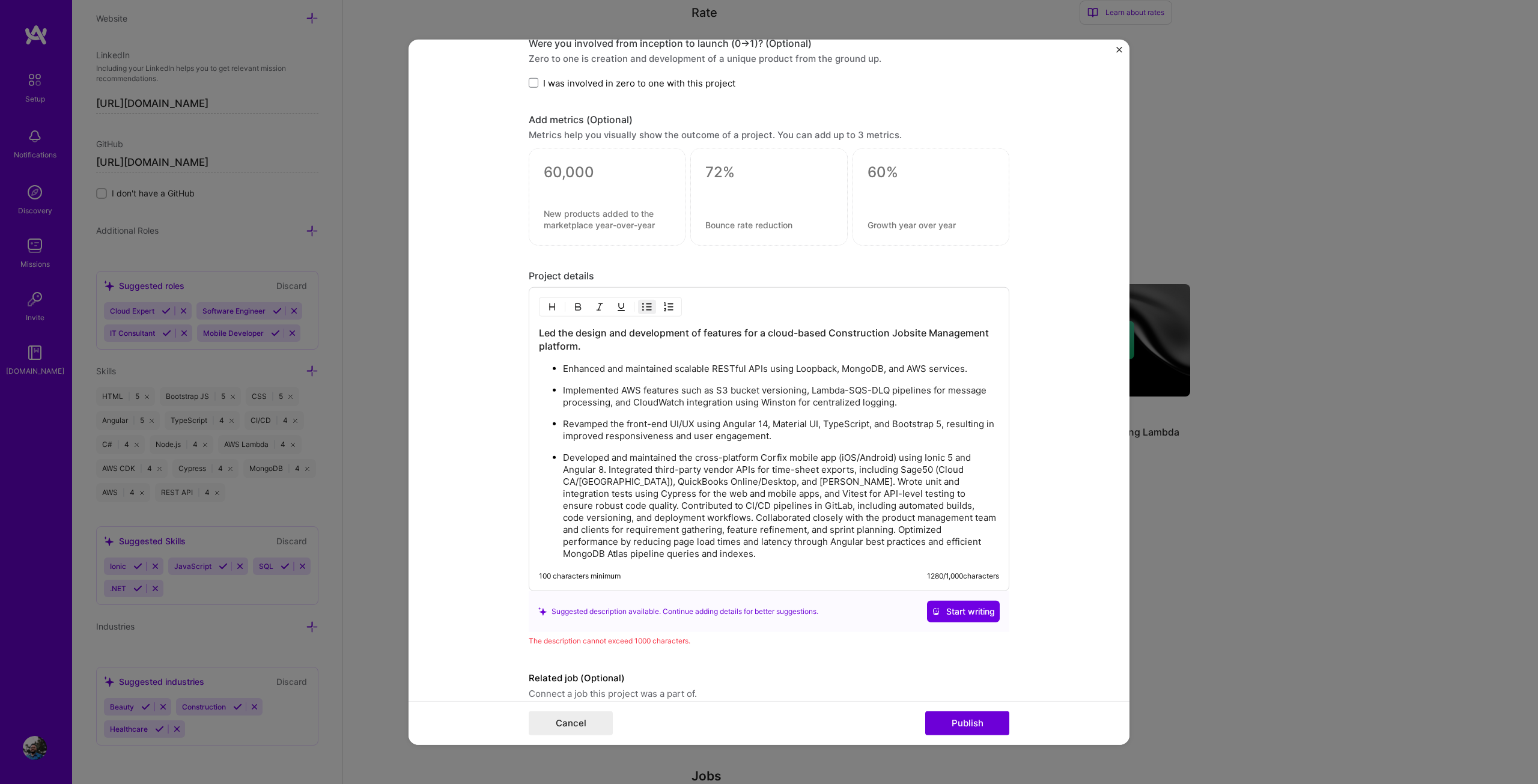
click at [605, 467] on p "Developed and maintained the cross-platform Corfix mobile app (iOS/Android) usi…" at bounding box center [781, 506] width 436 height 108
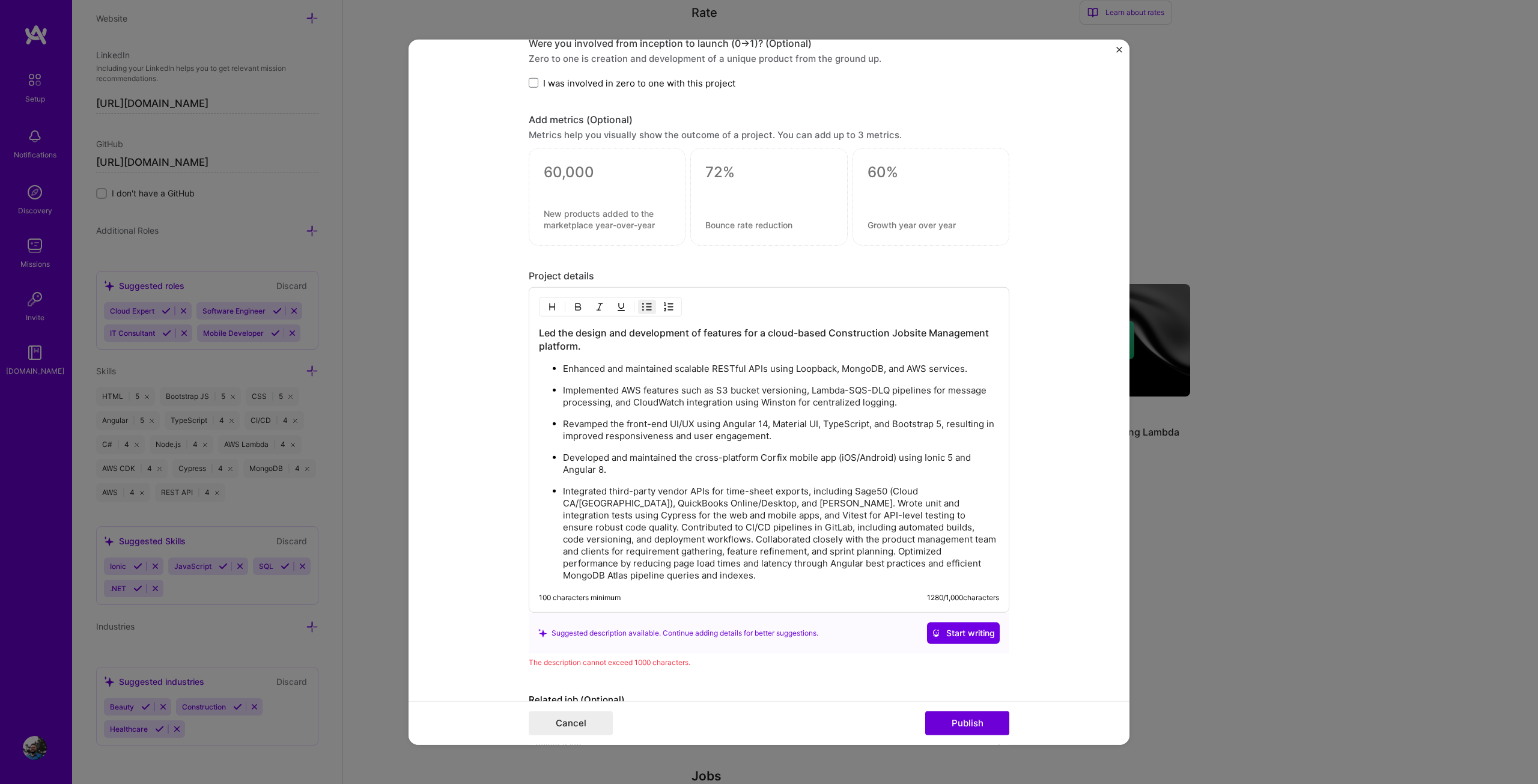
click at [732, 502] on p "Integrated third-party vendor APIs for time-sheet exports, including Sage50 (Cl…" at bounding box center [781, 533] width 436 height 96
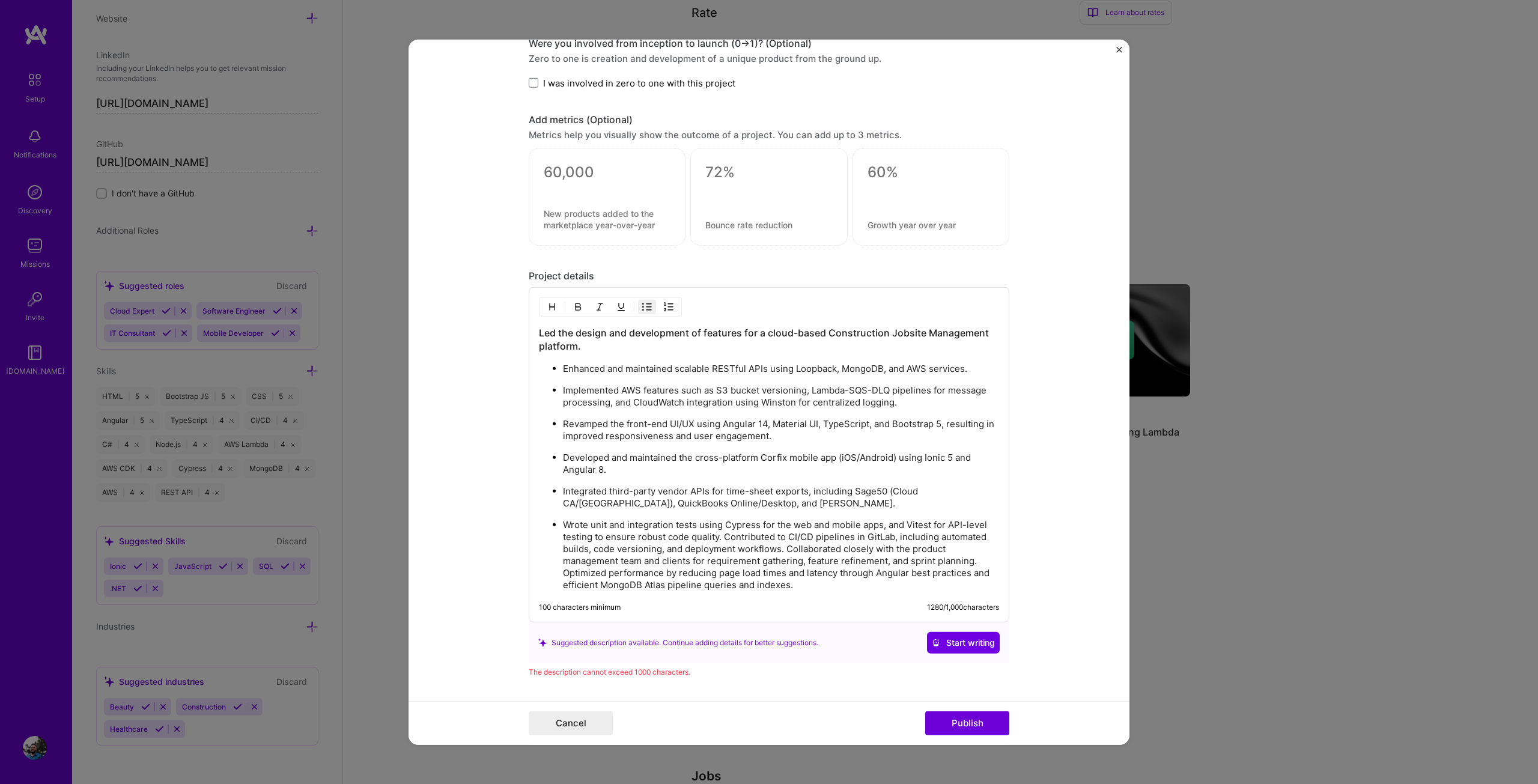
click at [719, 538] on p "Wrote unit and integration tests using Cypress for the web and mobile apps, and…" at bounding box center [781, 554] width 436 height 72
click at [721, 536] on p "Wrote unit and integration tests using Cypress for the web and mobile apps, and…" at bounding box center [781, 554] width 436 height 72
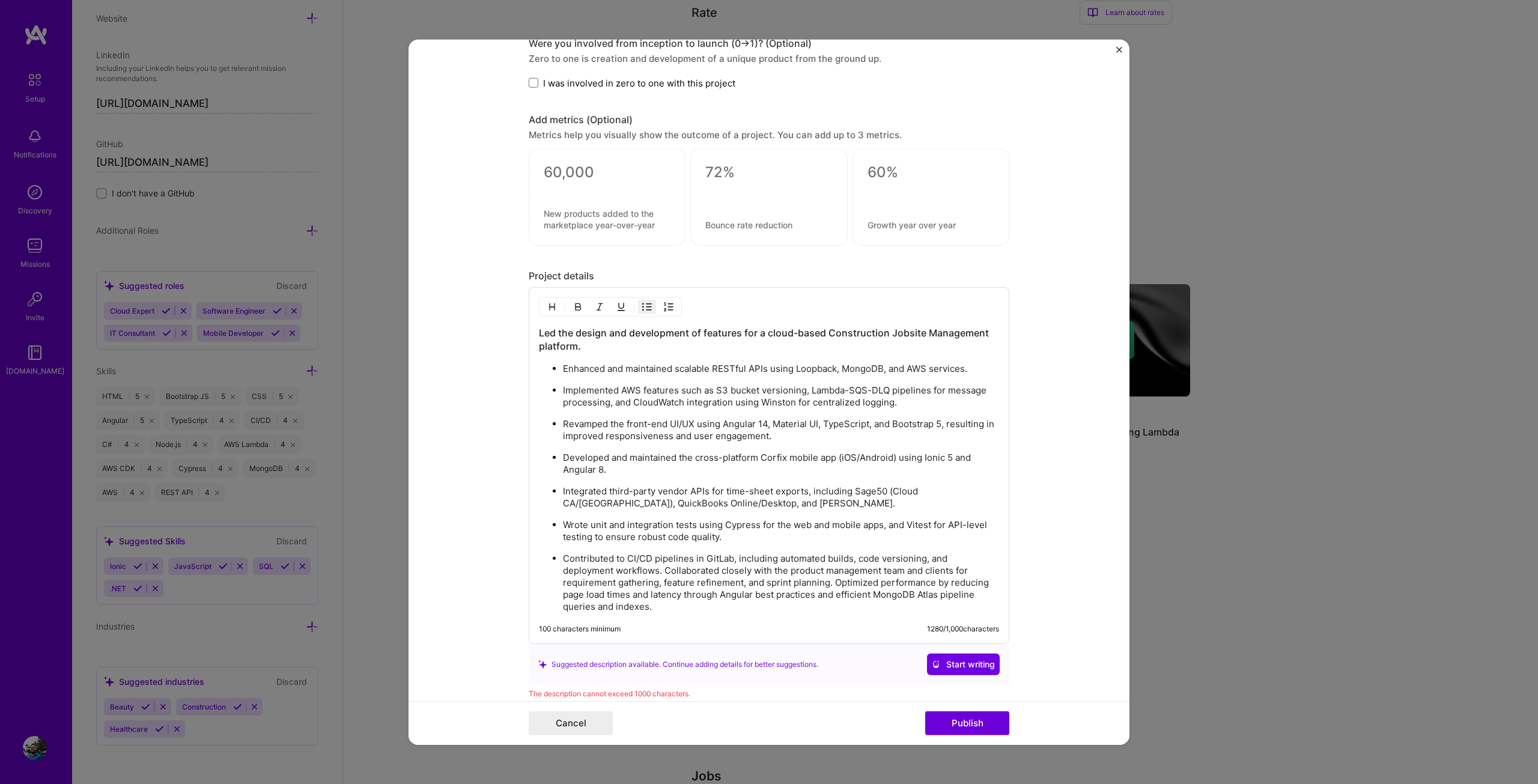
click at [660, 569] on p "Contributed to CI/CD pipelines in GitLab, including automated builds, code vers…" at bounding box center [781, 582] width 436 height 60
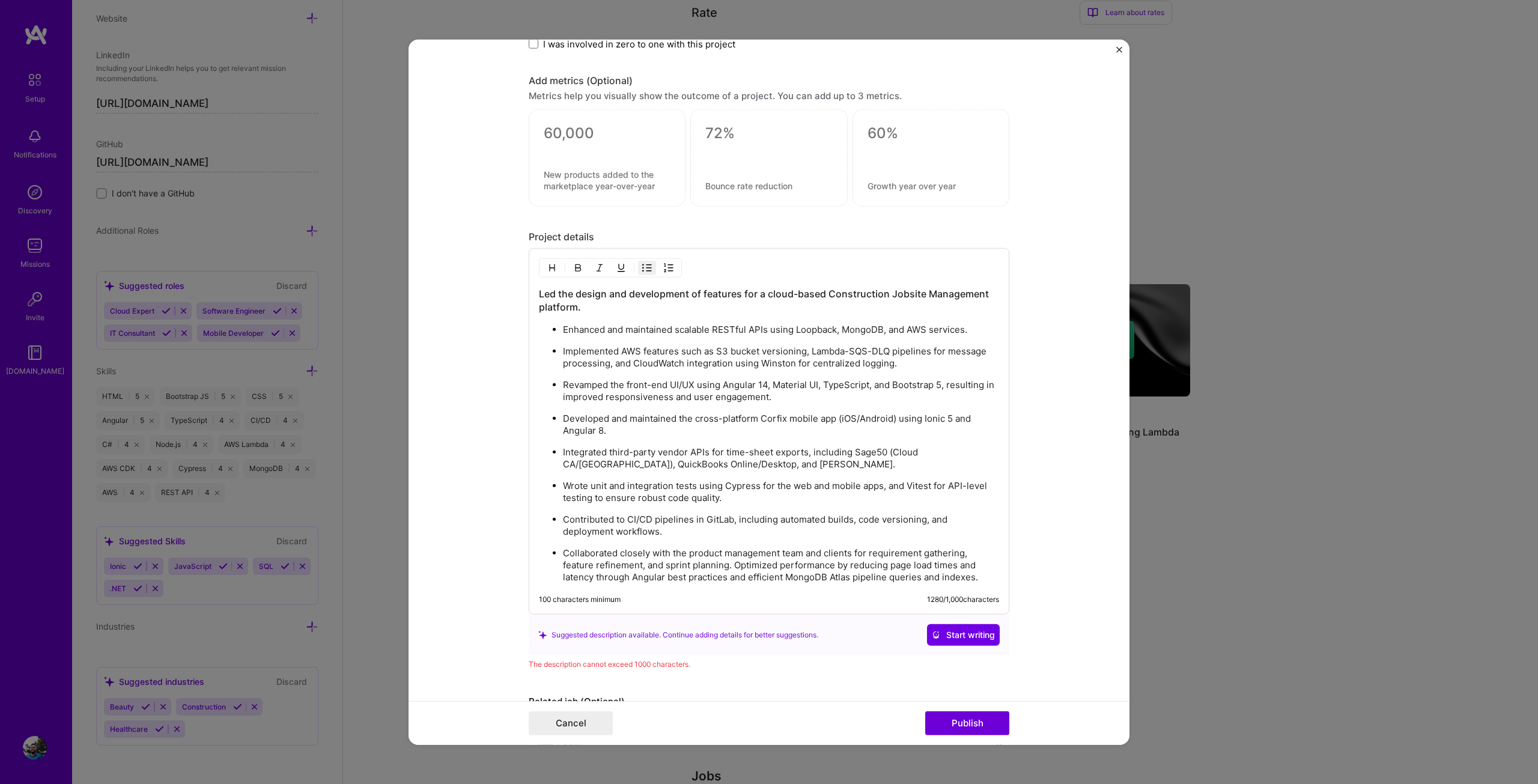
scroll to position [1159, 0]
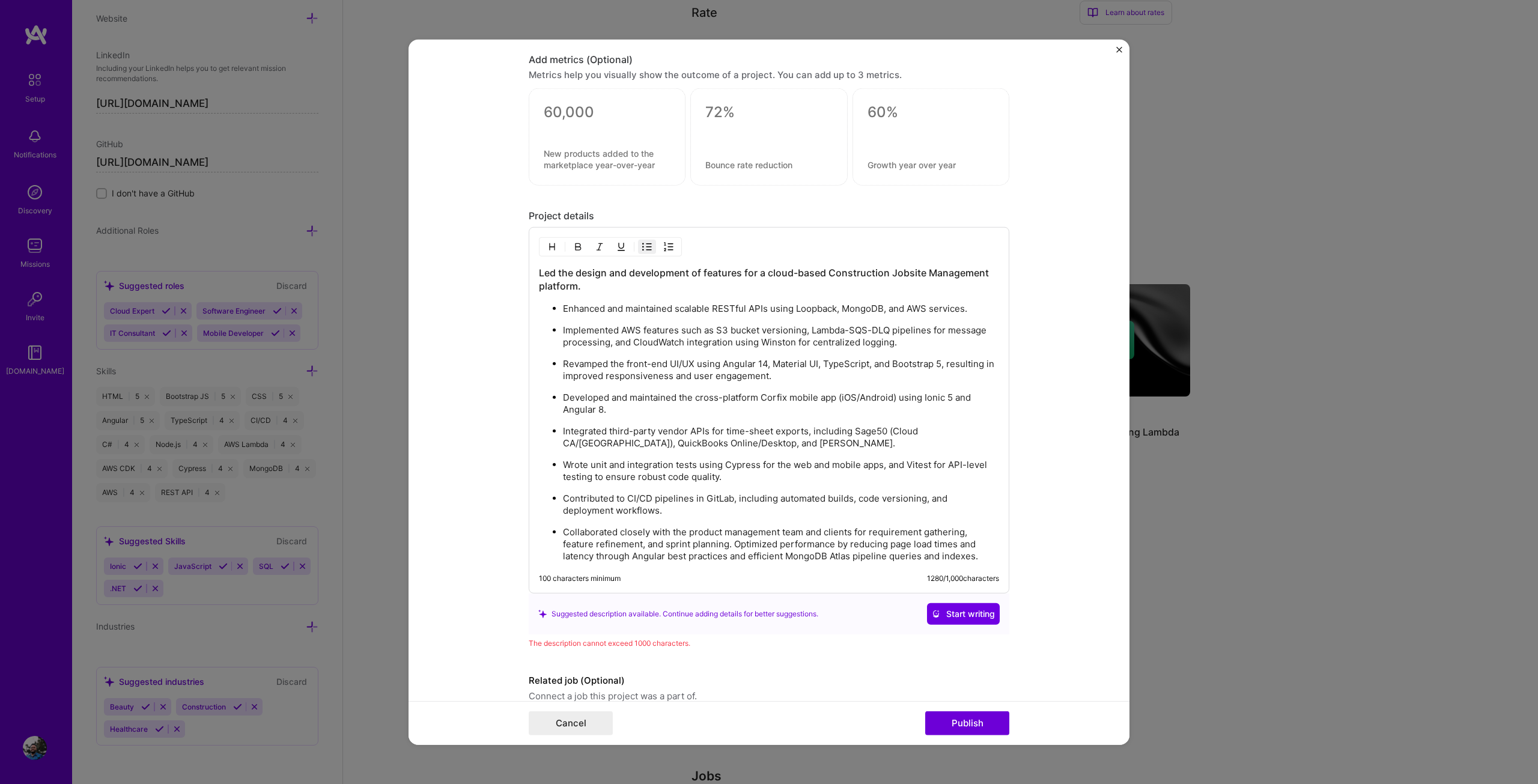
click at [730, 544] on p "Collaborated closely with the product management team and clients for requireme…" at bounding box center [781, 544] width 436 height 36
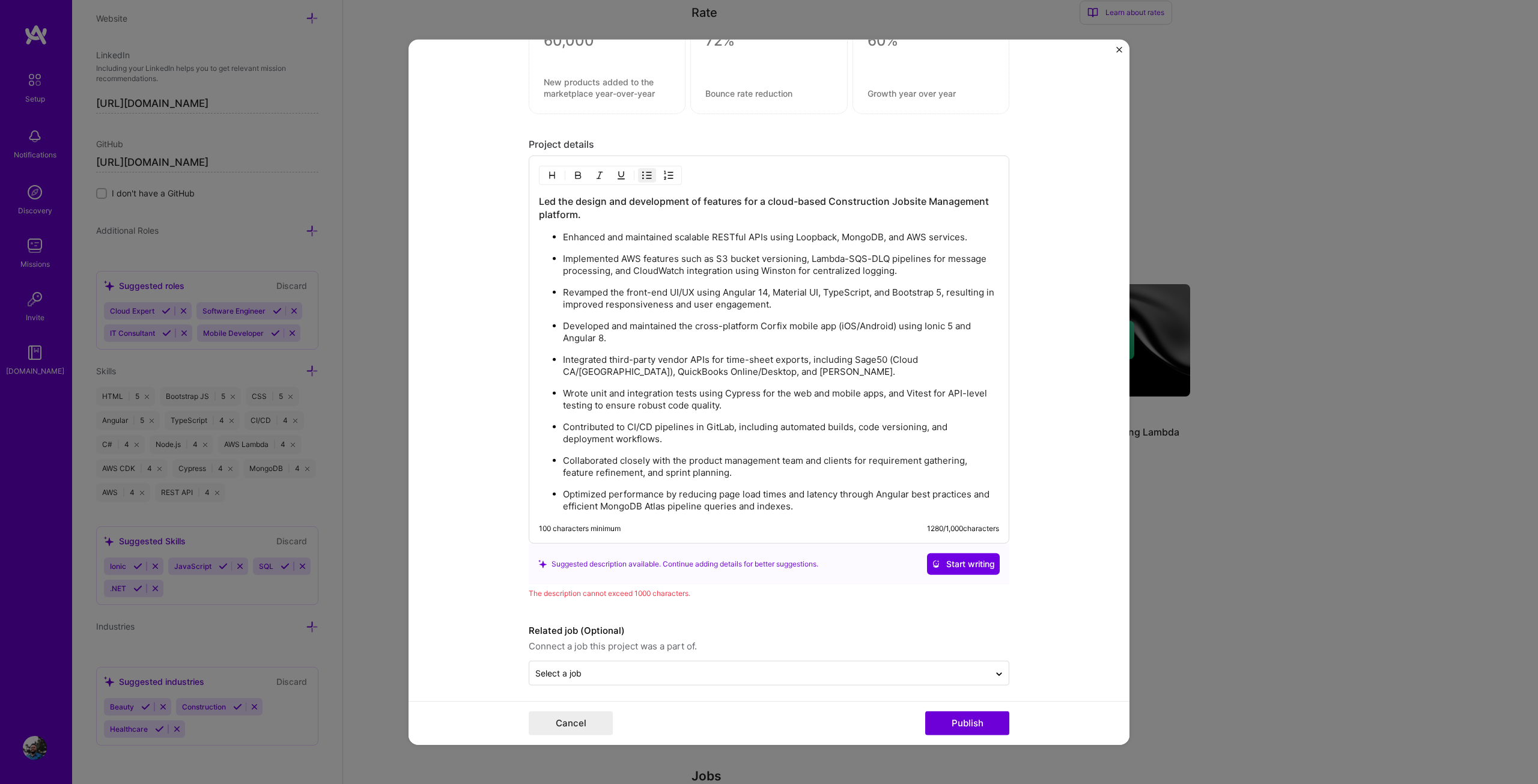
scroll to position [1236, 0]
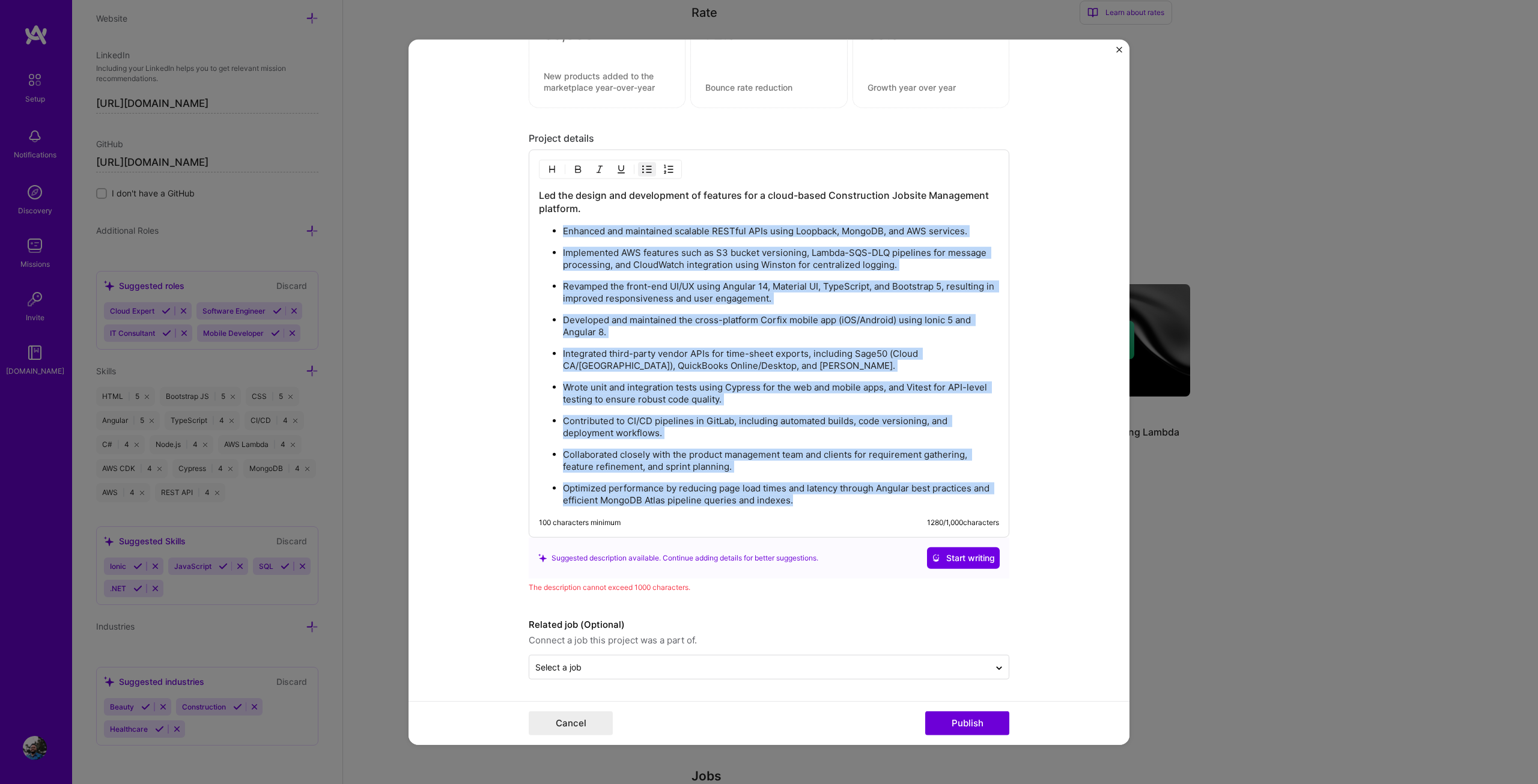
drag, startPoint x: 806, startPoint y: 499, endPoint x: 498, endPoint y: 221, distance: 414.9
click at [498, 221] on form "Editing suggested project This project is suggested based on your LinkedIn, res…" at bounding box center [769, 392] width 721 height 706
click at [747, 276] on ul "Enhanced and maintained scalable RESTful APIs using Loopback, MongoDB, and AWS …" at bounding box center [769, 365] width 460 height 282
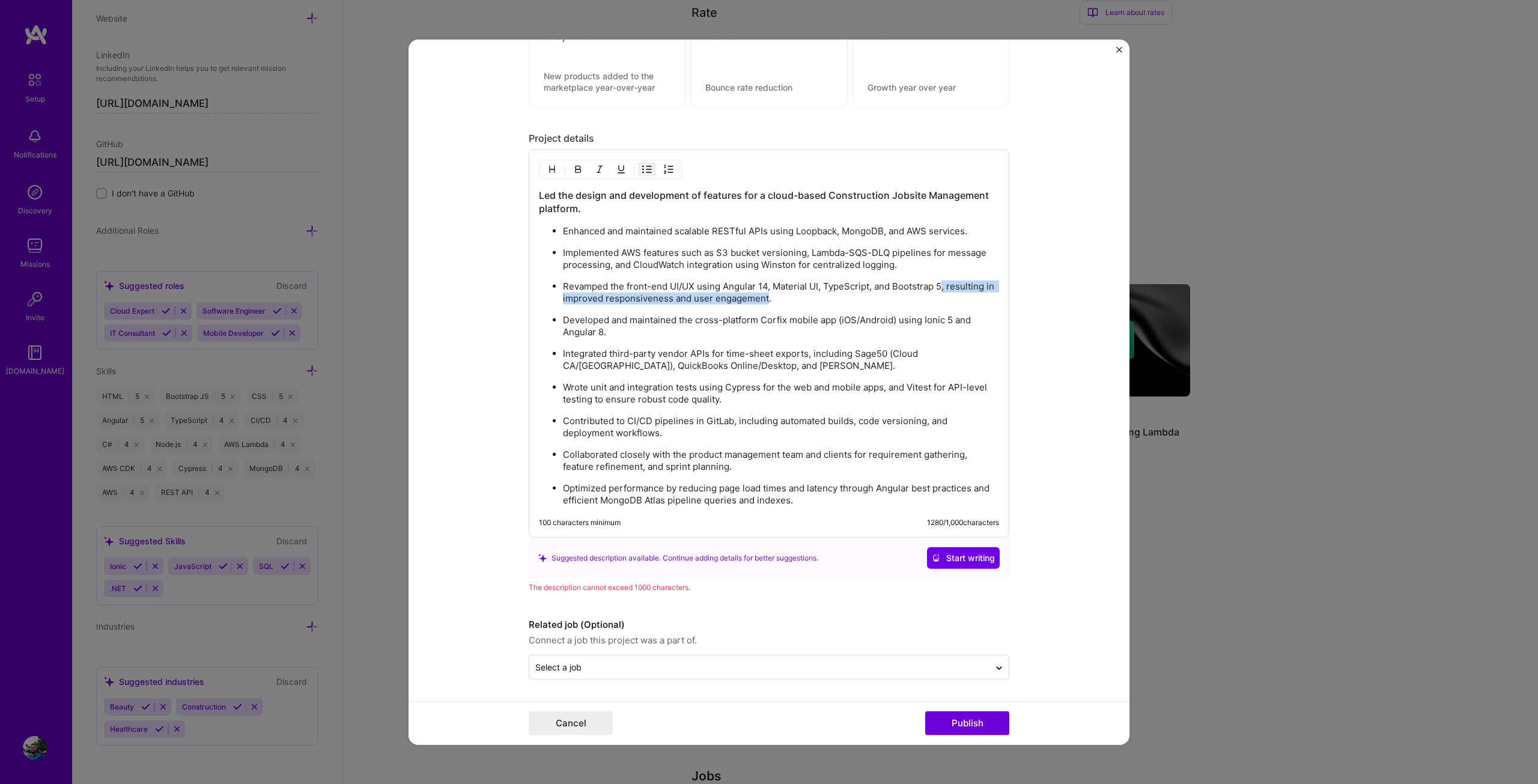
drag, startPoint x: 937, startPoint y: 286, endPoint x: 763, endPoint y: 301, distance: 174.6
click at [763, 301] on p "Revamped the front-end UI/UX using Angular 14, Material UI, TypeScript, and Boo…" at bounding box center [781, 292] width 436 height 24
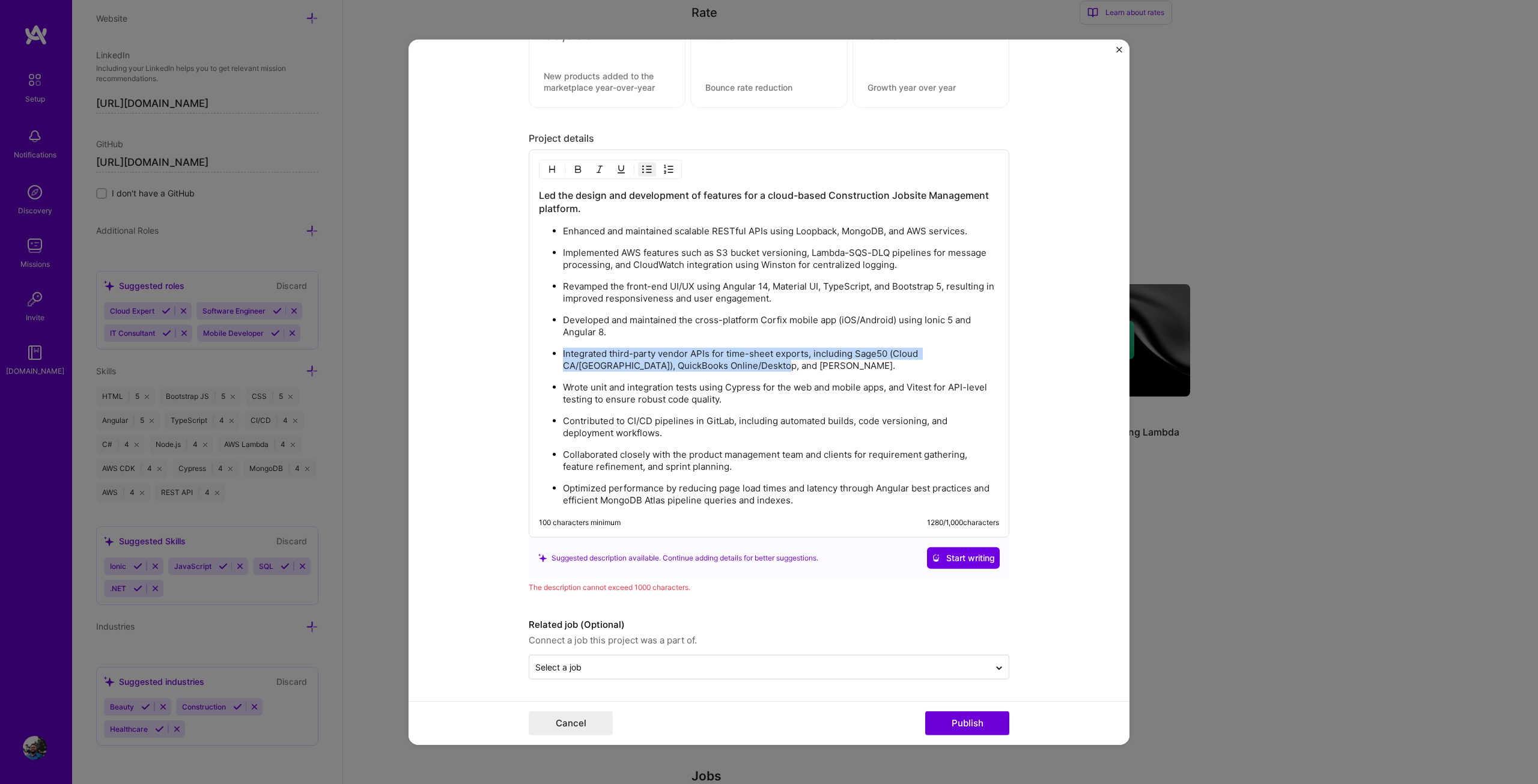
drag, startPoint x: 681, startPoint y: 364, endPoint x: 554, endPoint y: 356, distance: 127.3
click at [554, 356] on ul "Enhanced and maintained scalable RESTful APIs using Loopback, MongoDB, and AWS …" at bounding box center [769, 365] width 460 height 282
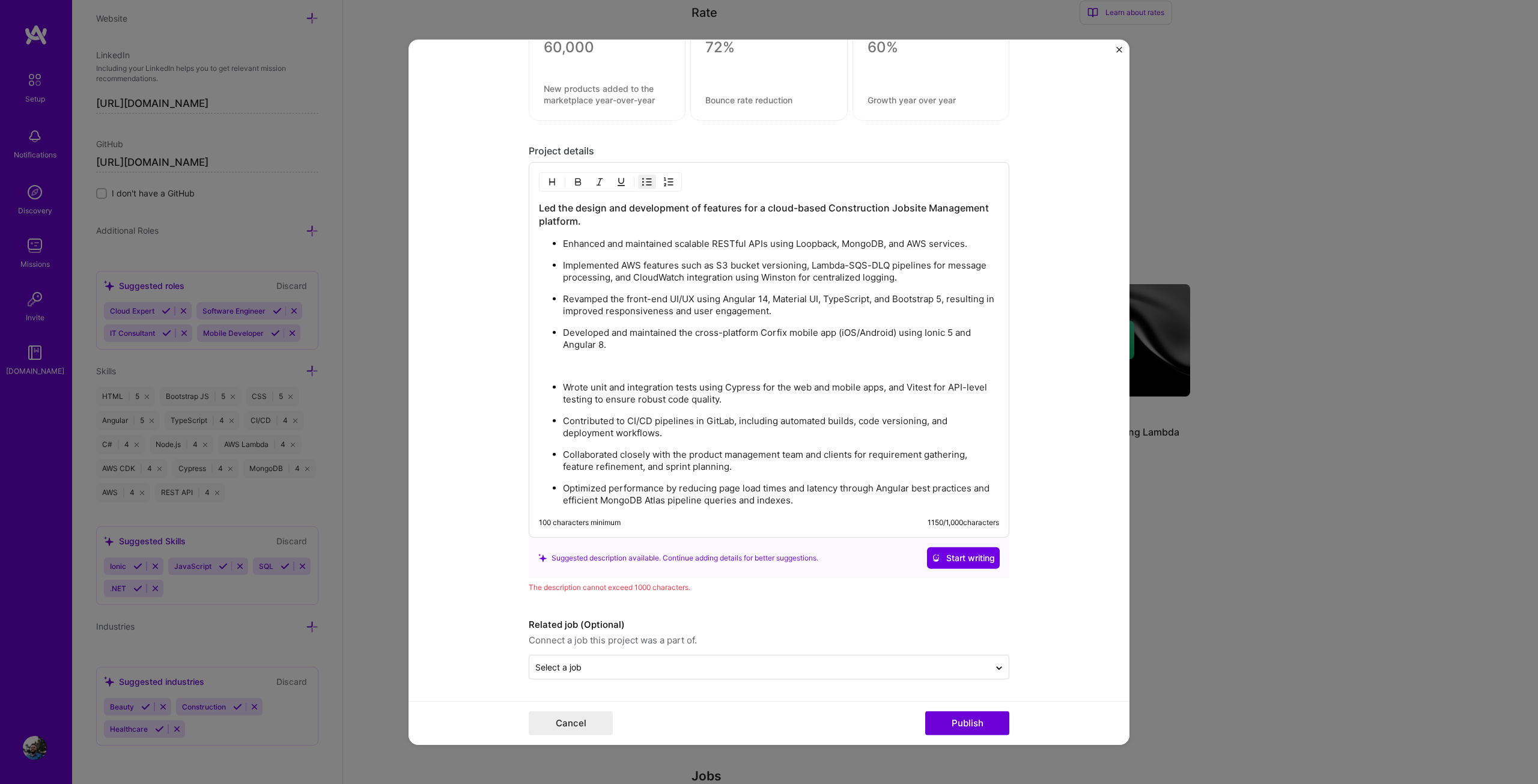
scroll to position [1203, 0]
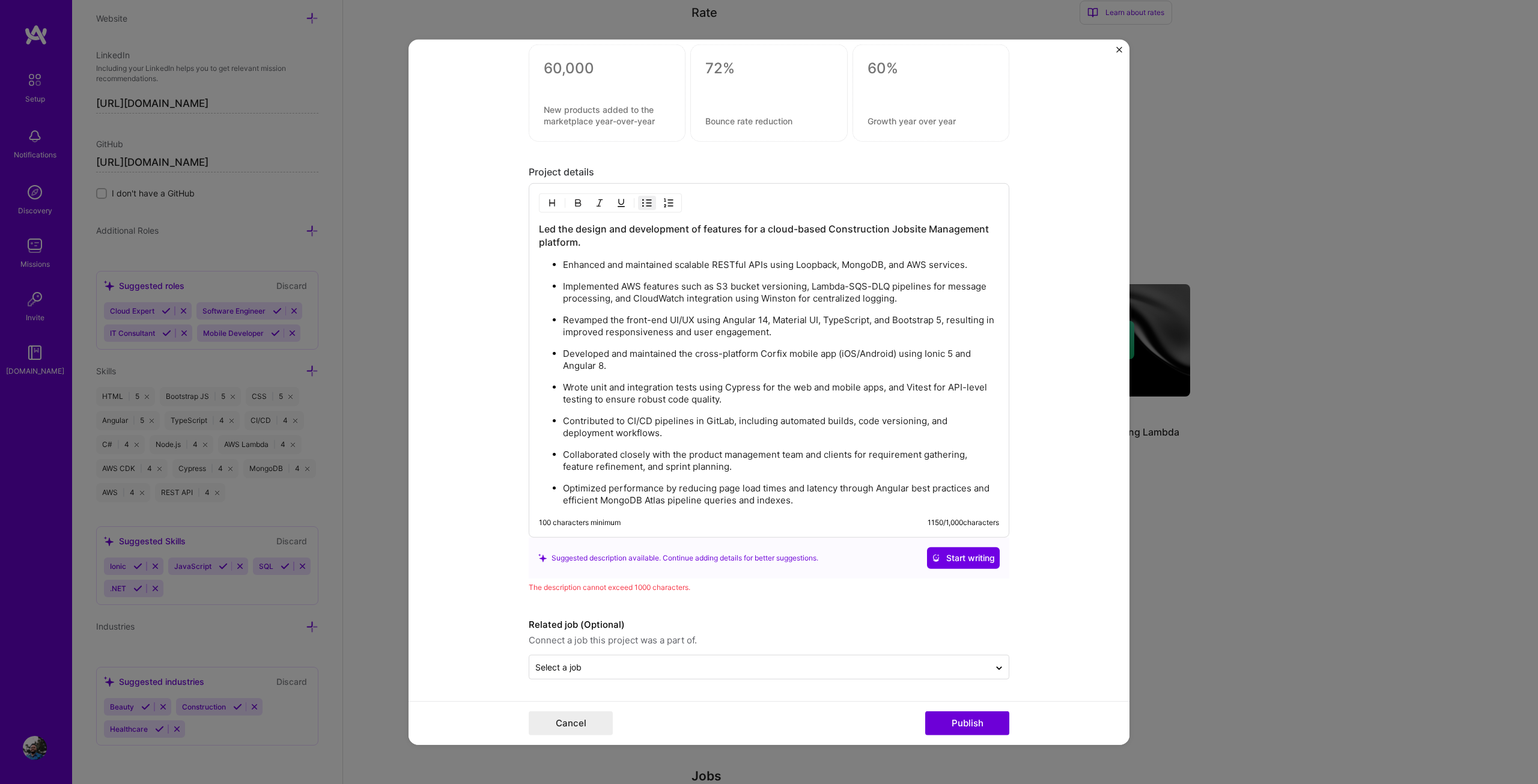
click at [539, 230] on h3 "Led the design and development of features for a cloud-based Construction Jobsi…" at bounding box center [769, 235] width 460 height 26
click at [584, 456] on p "Collaborated closely with the product management team and clients for requireme…" at bounding box center [781, 461] width 436 height 24
click at [599, 388] on p "Wrote unit and integration tests using Cypress for the web and mobile apps, and…" at bounding box center [781, 394] width 436 height 24
drag, startPoint x: 796, startPoint y: 500, endPoint x: 517, endPoint y: 477, distance: 279.9
click at [517, 477] on form "Editing suggested project This project is suggested based on your LinkedIn, res…" at bounding box center [769, 392] width 721 height 706
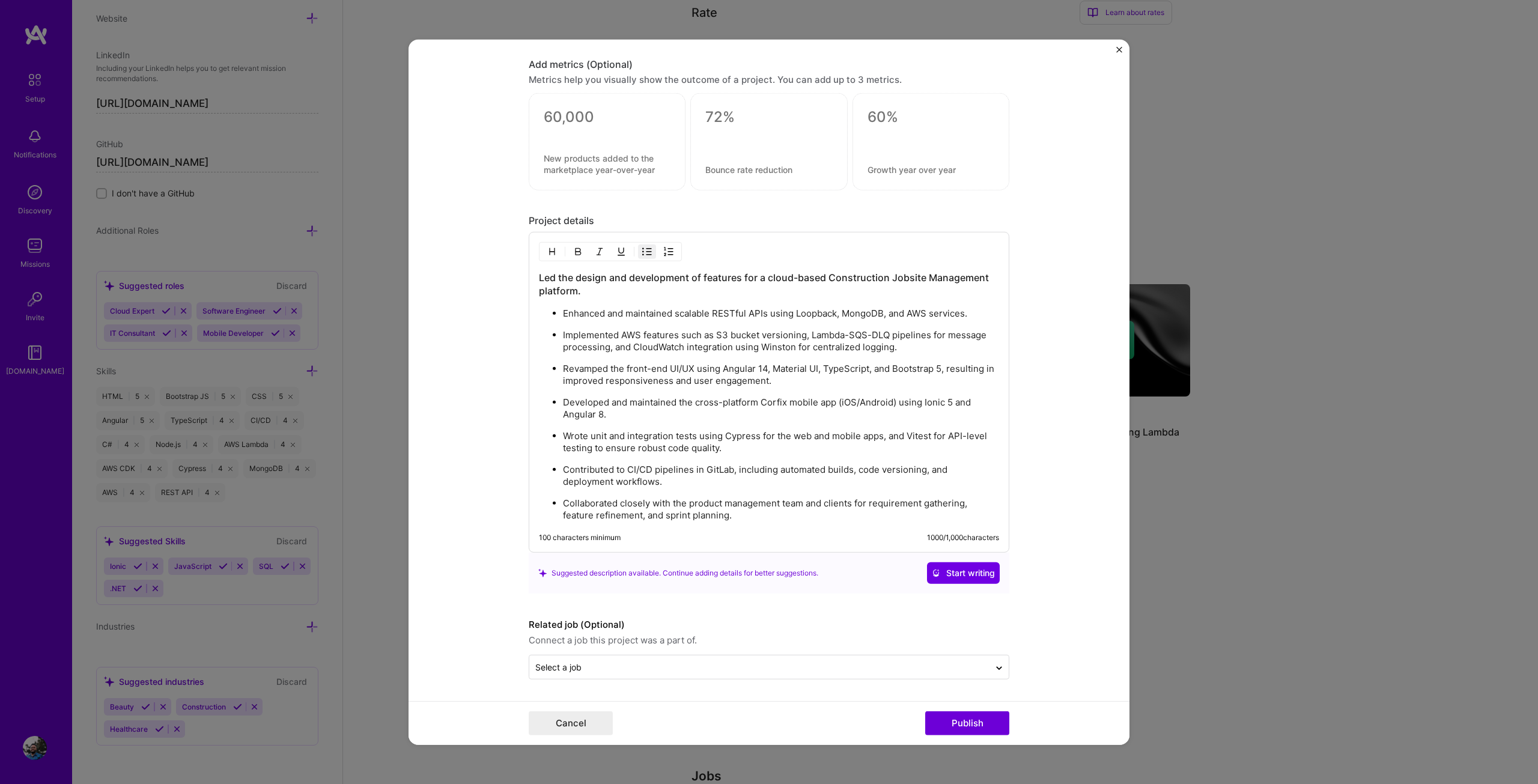
scroll to position [1154, 0]
click at [956, 714] on button "Publish" at bounding box center [967, 723] width 84 height 24
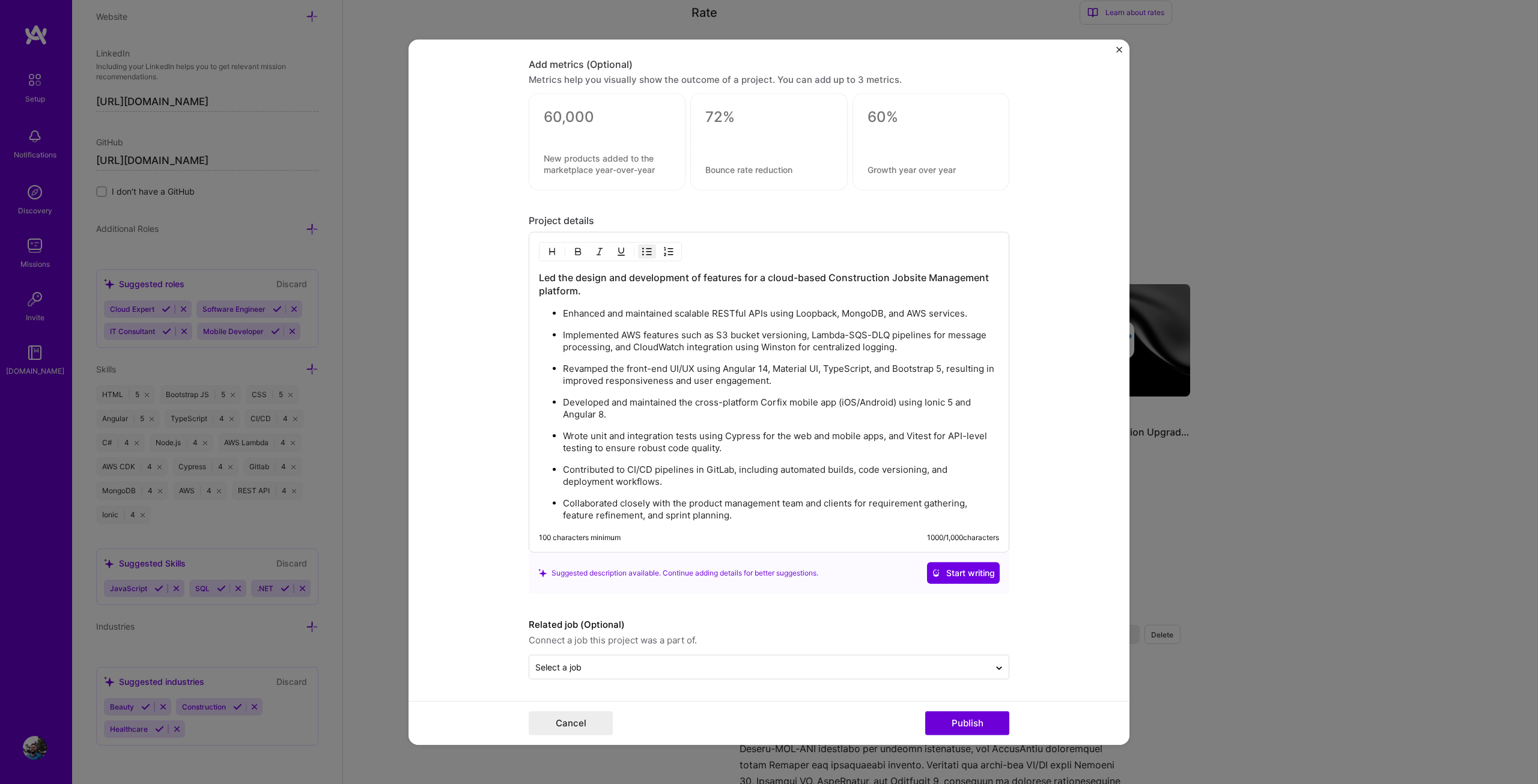
scroll to position [1099, 0]
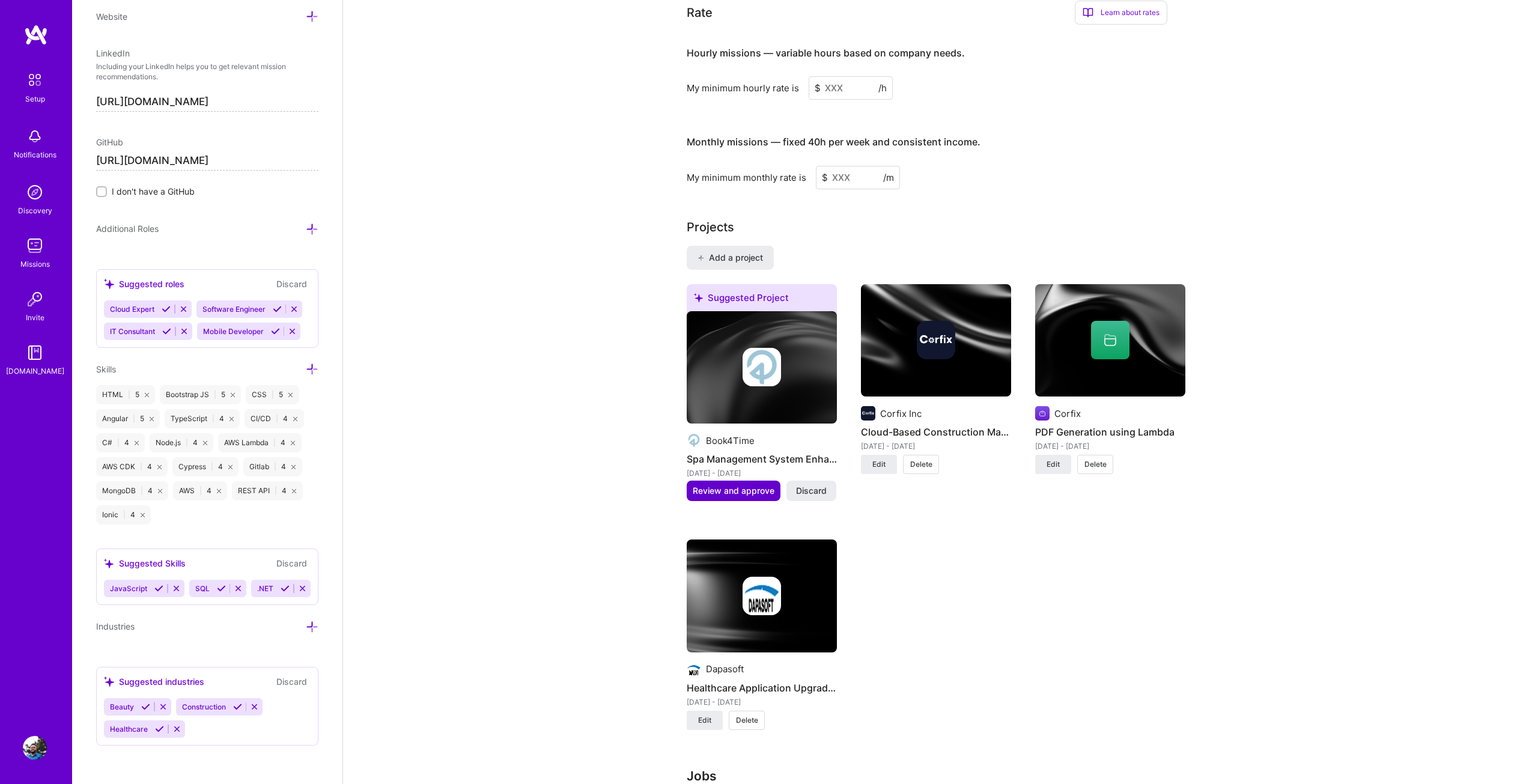
click at [720, 485] on span "Review and approve" at bounding box center [733, 491] width 82 height 12
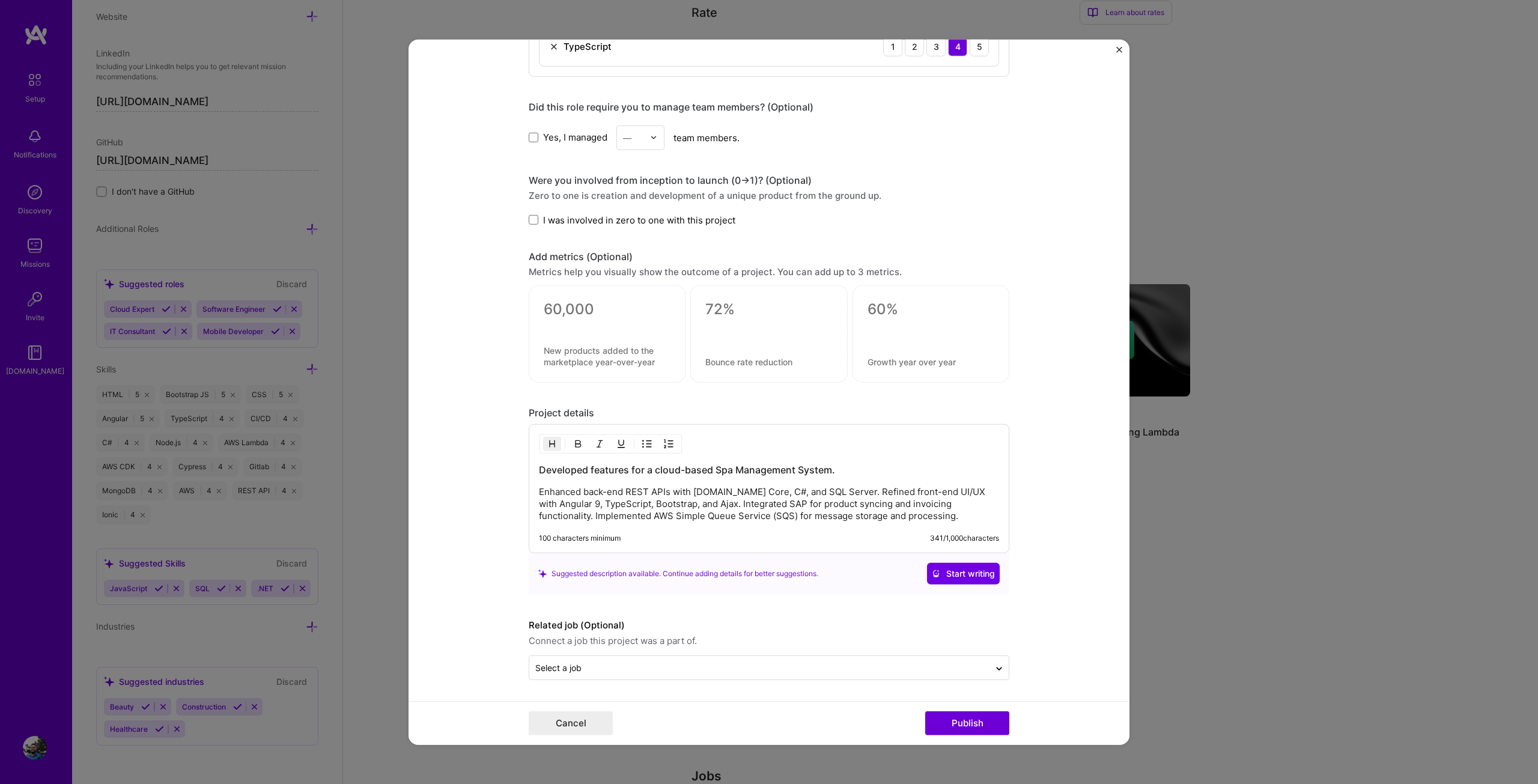
scroll to position [806, 0]
click at [963, 725] on button "Publish" at bounding box center [967, 723] width 84 height 24
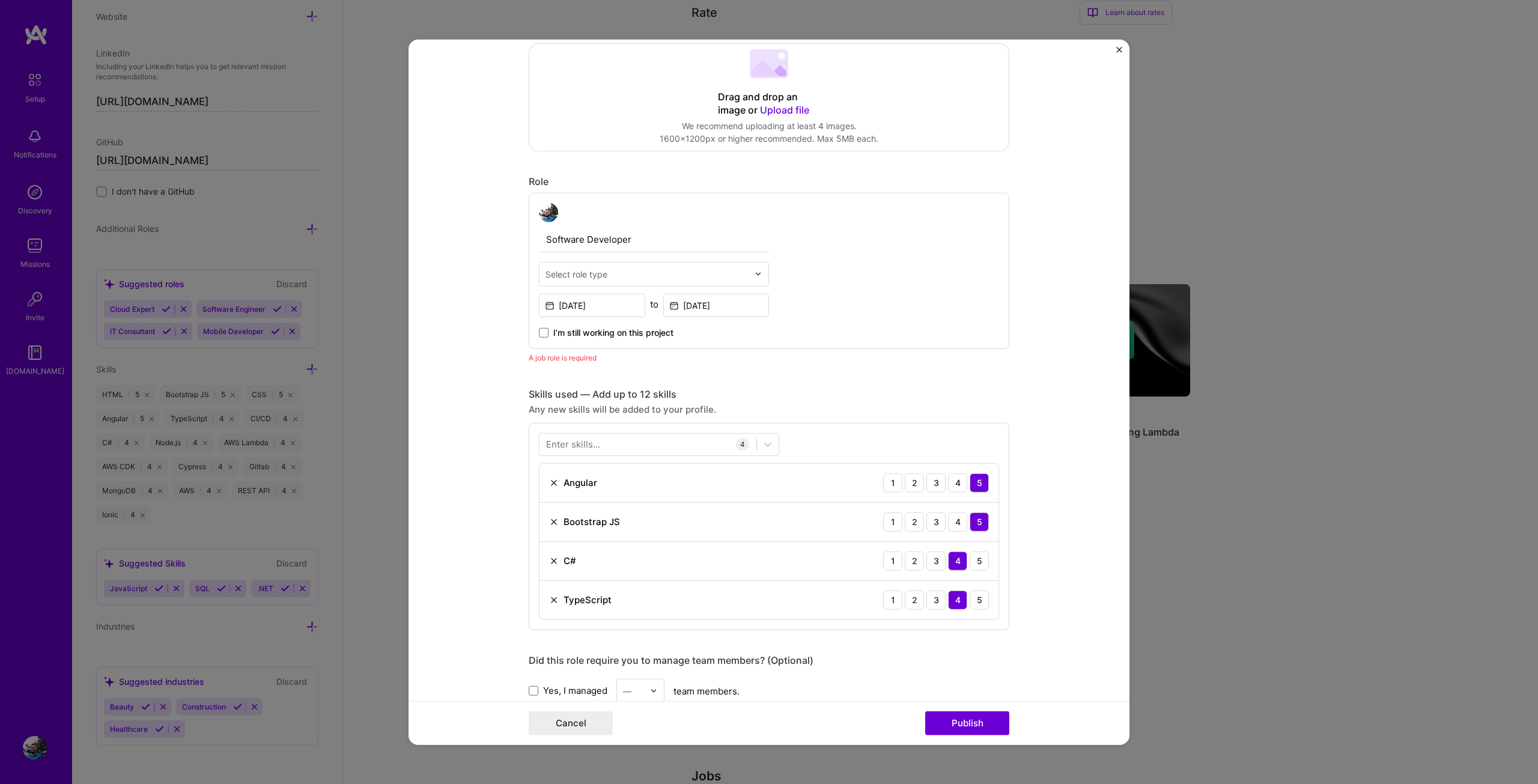
scroll to position [223, 0]
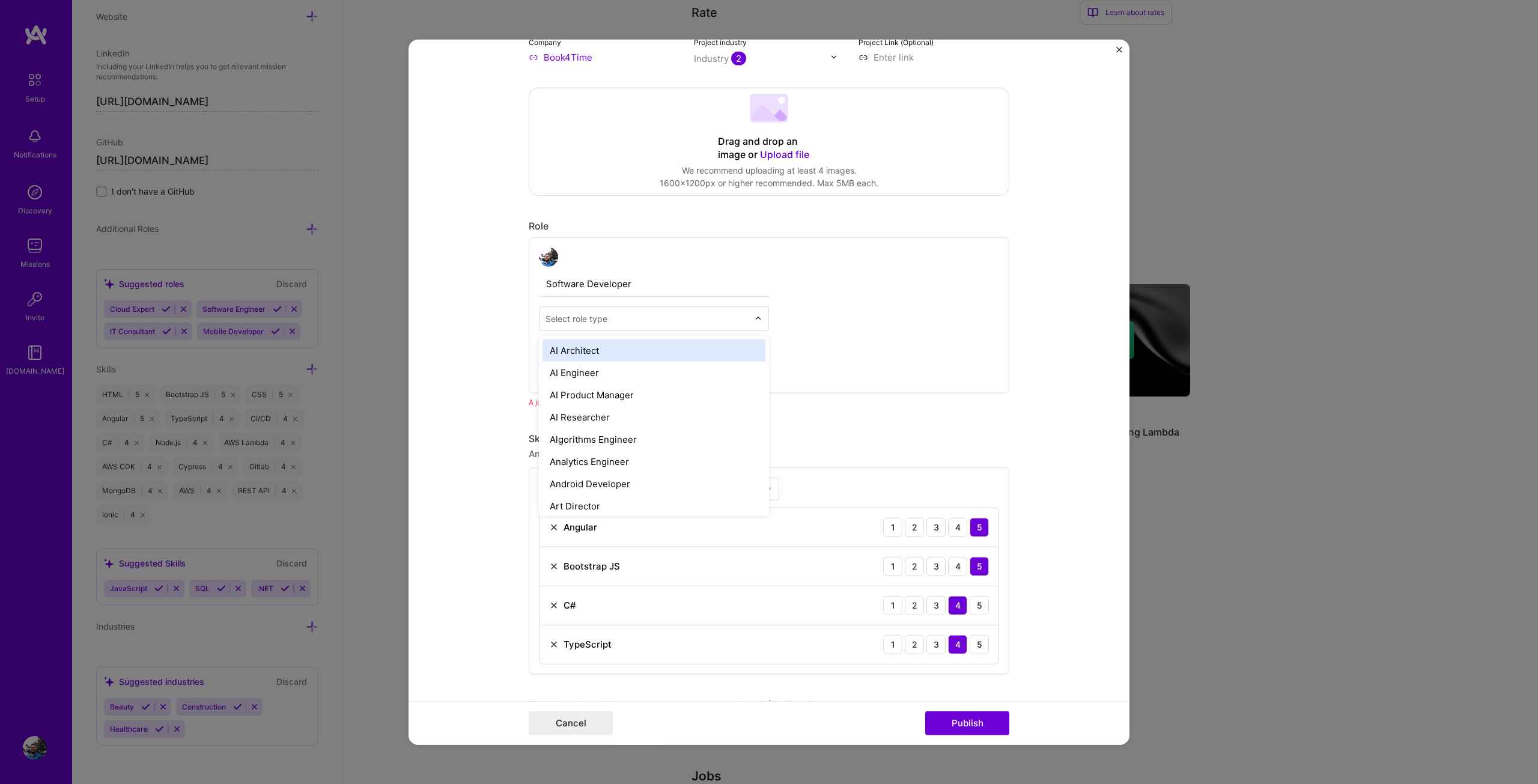
click at [607, 321] on input "text" at bounding box center [647, 318] width 203 height 13
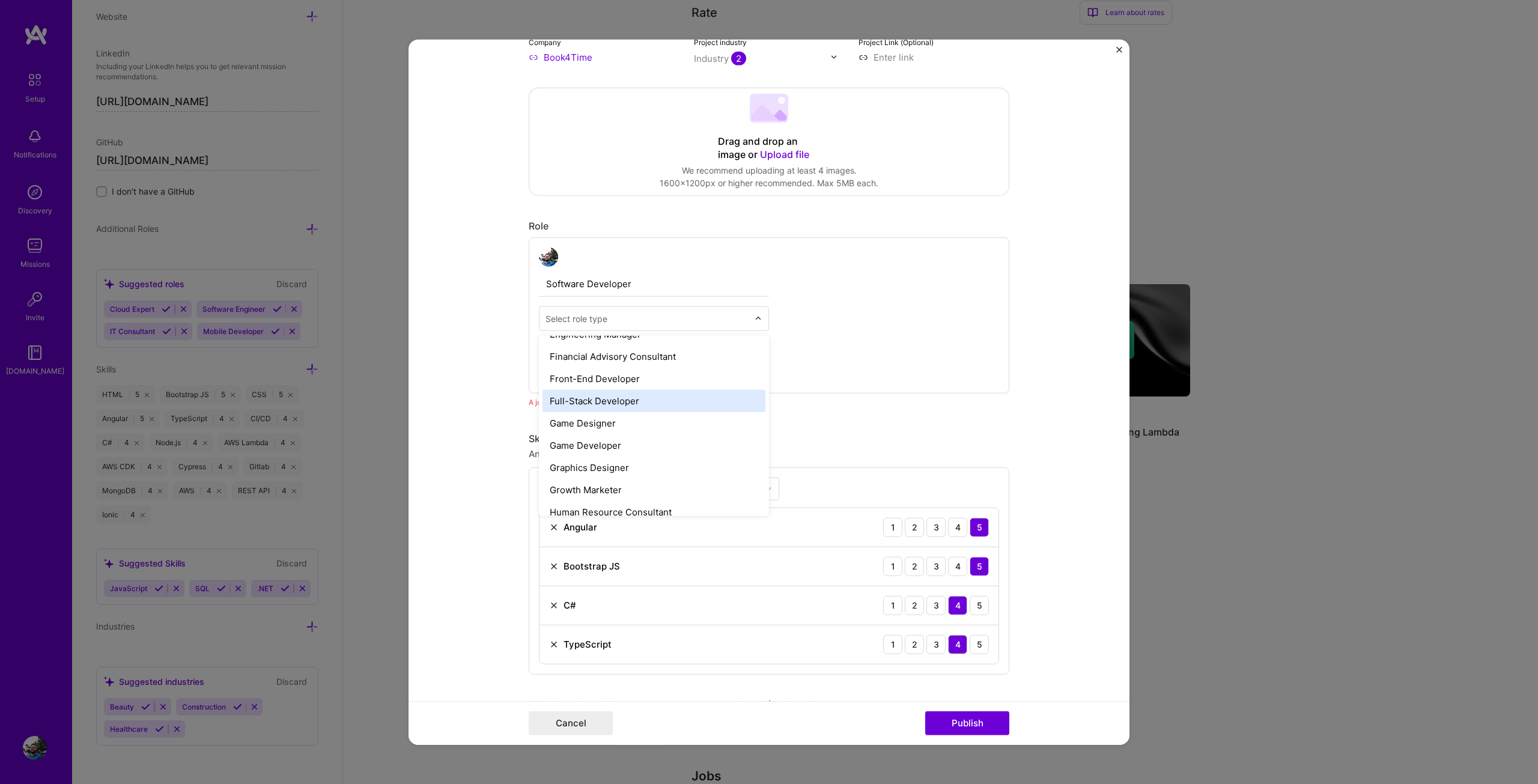
click at [615, 402] on div "Full-Stack Developer" at bounding box center [654, 400] width 223 height 22
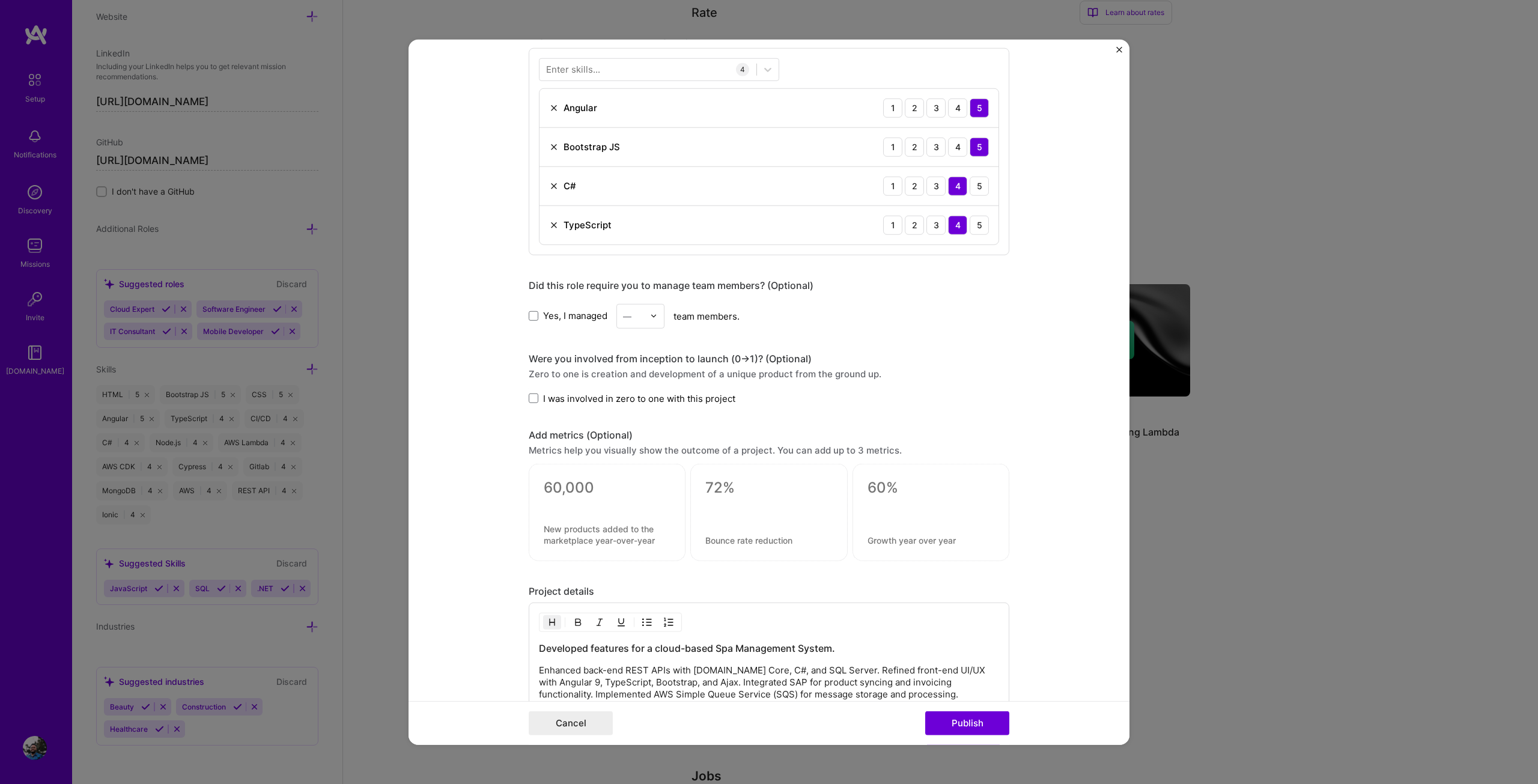
scroll to position [806, 0]
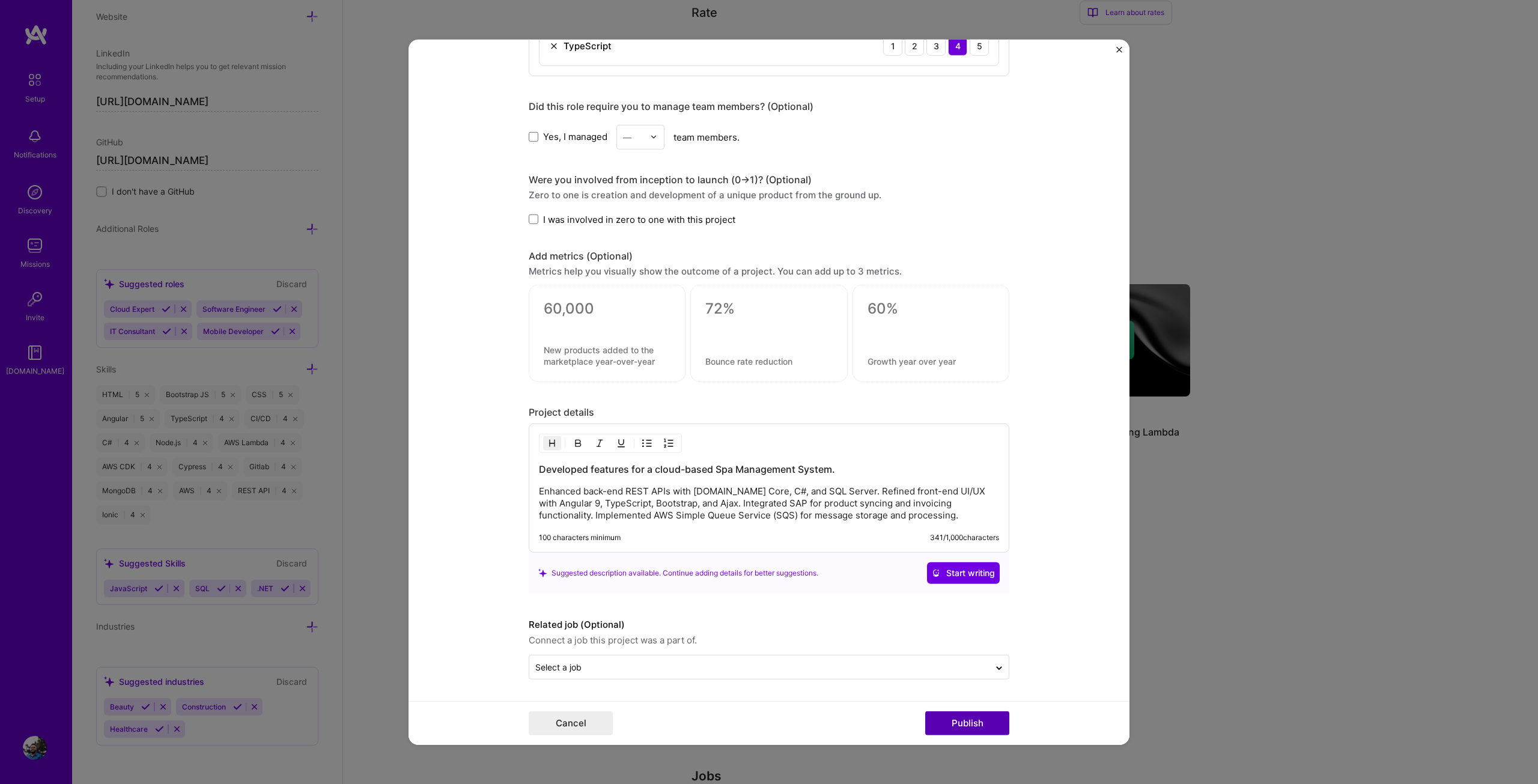
click at [962, 714] on button "Publish" at bounding box center [967, 723] width 84 height 24
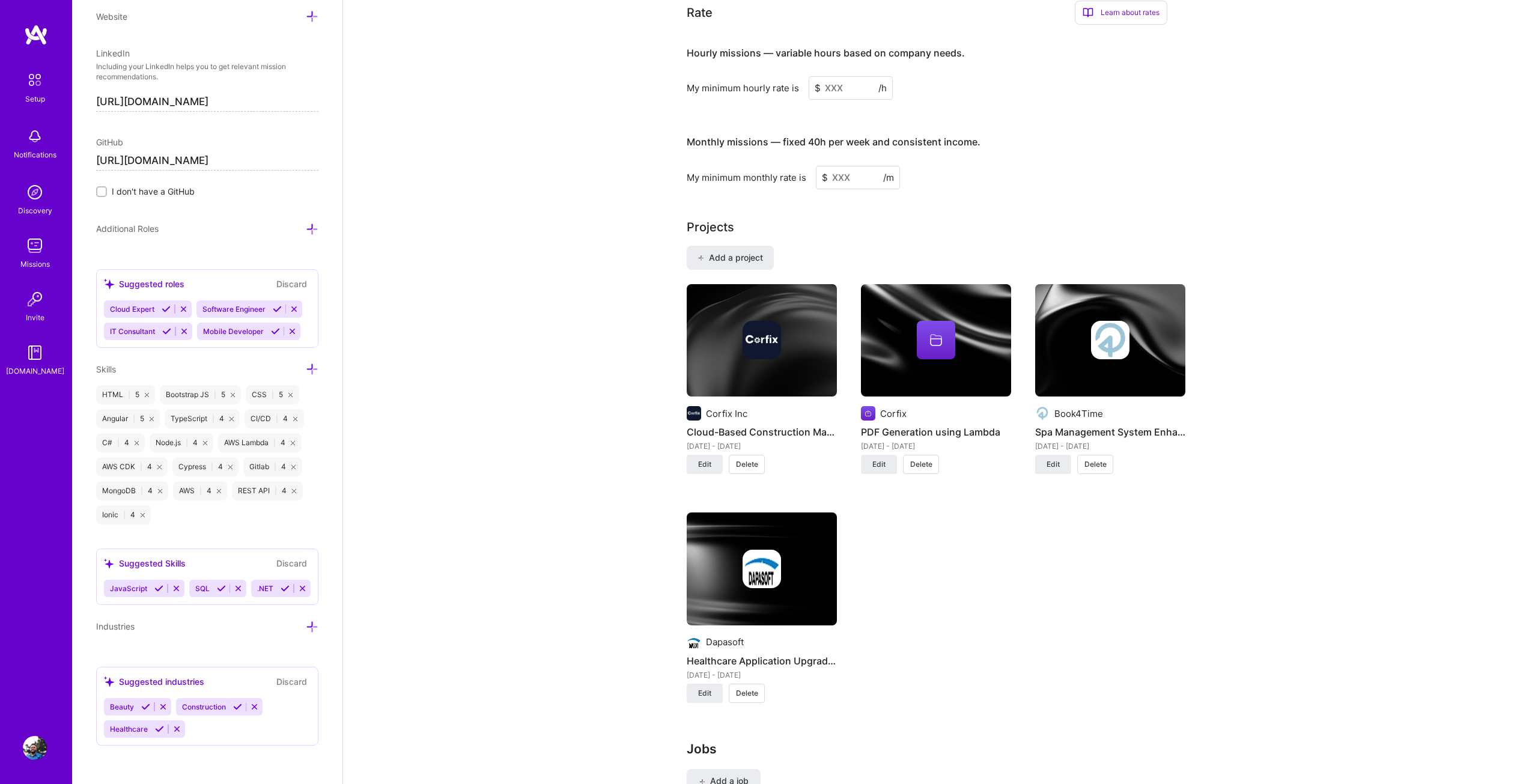
click at [886, 354] on img at bounding box center [936, 340] width 150 height 113
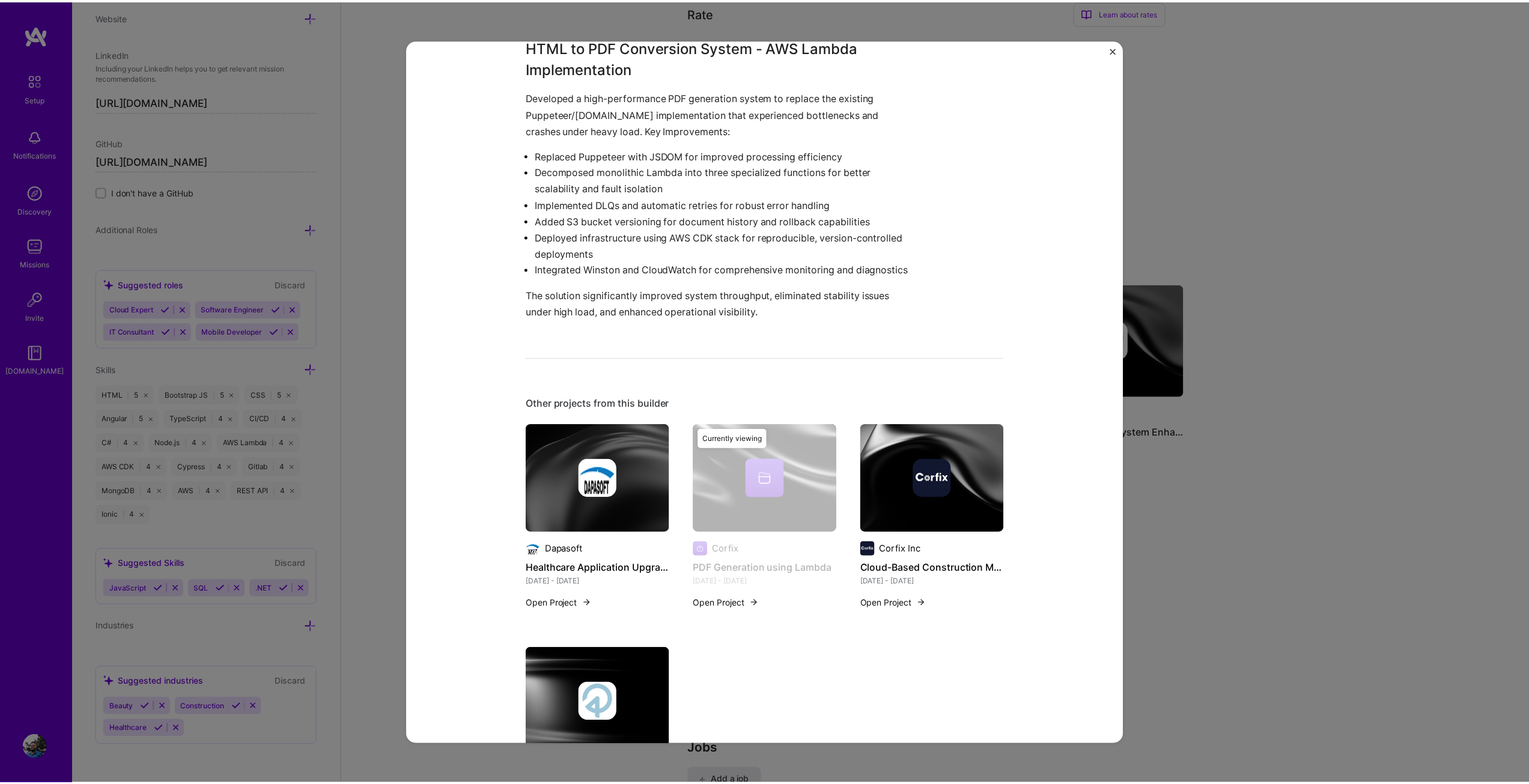
scroll to position [569, 0]
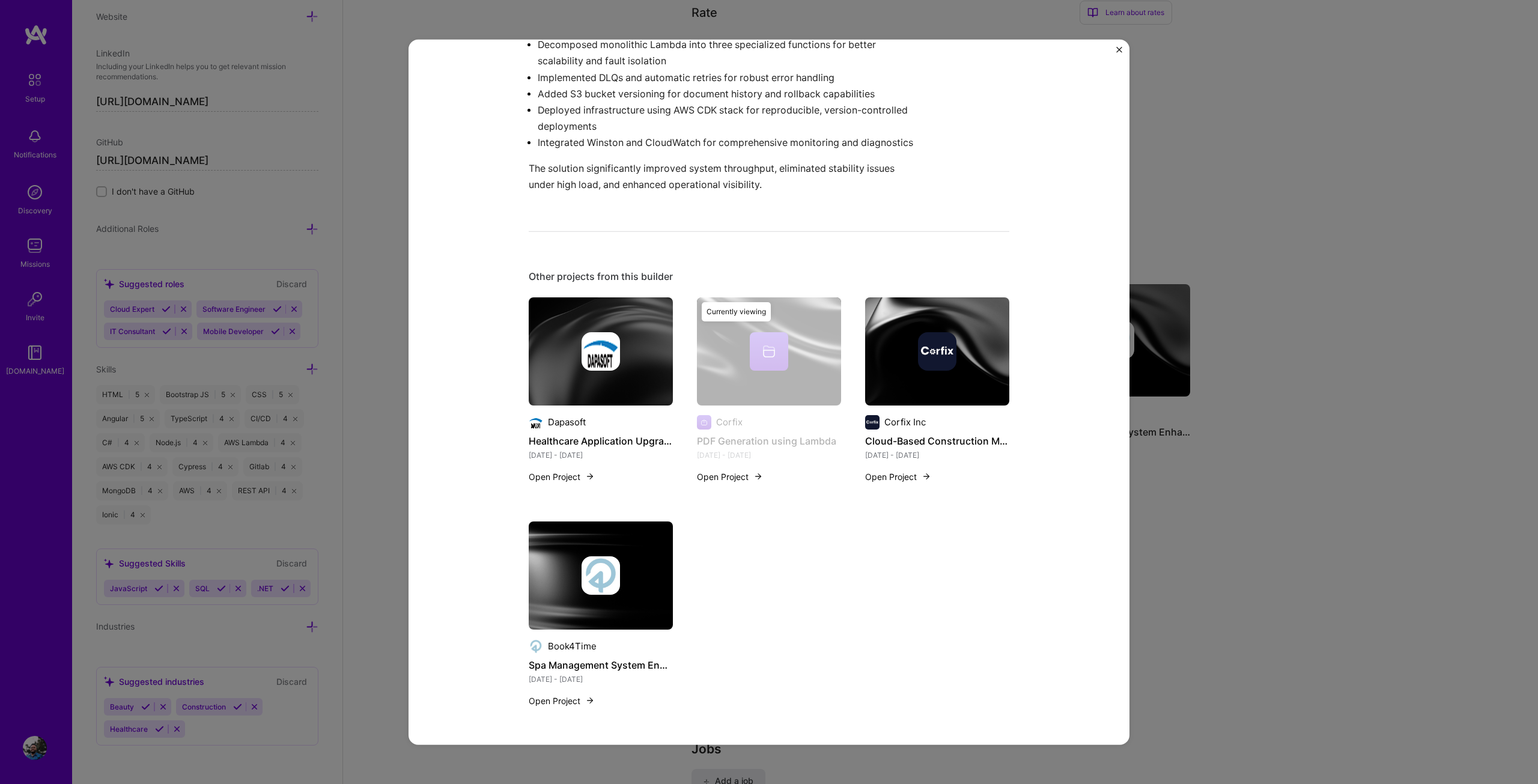
click at [1282, 503] on div "PDF Generation using Lambda Corfix Construction Role Software Engineer [DATE] -…" at bounding box center [769, 392] width 1538 height 784
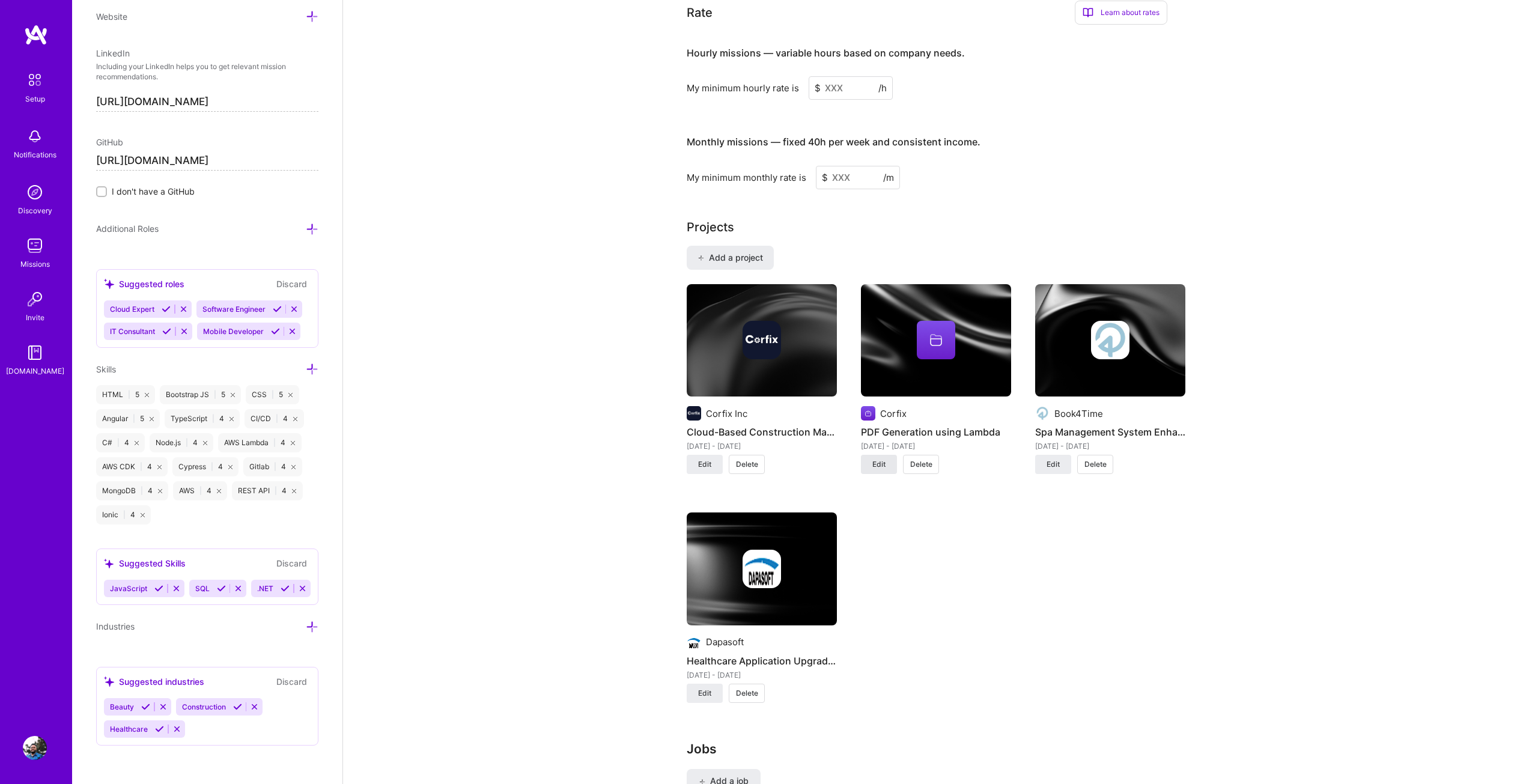
click at [882, 459] on span "Edit" at bounding box center [879, 465] width 14 height 11
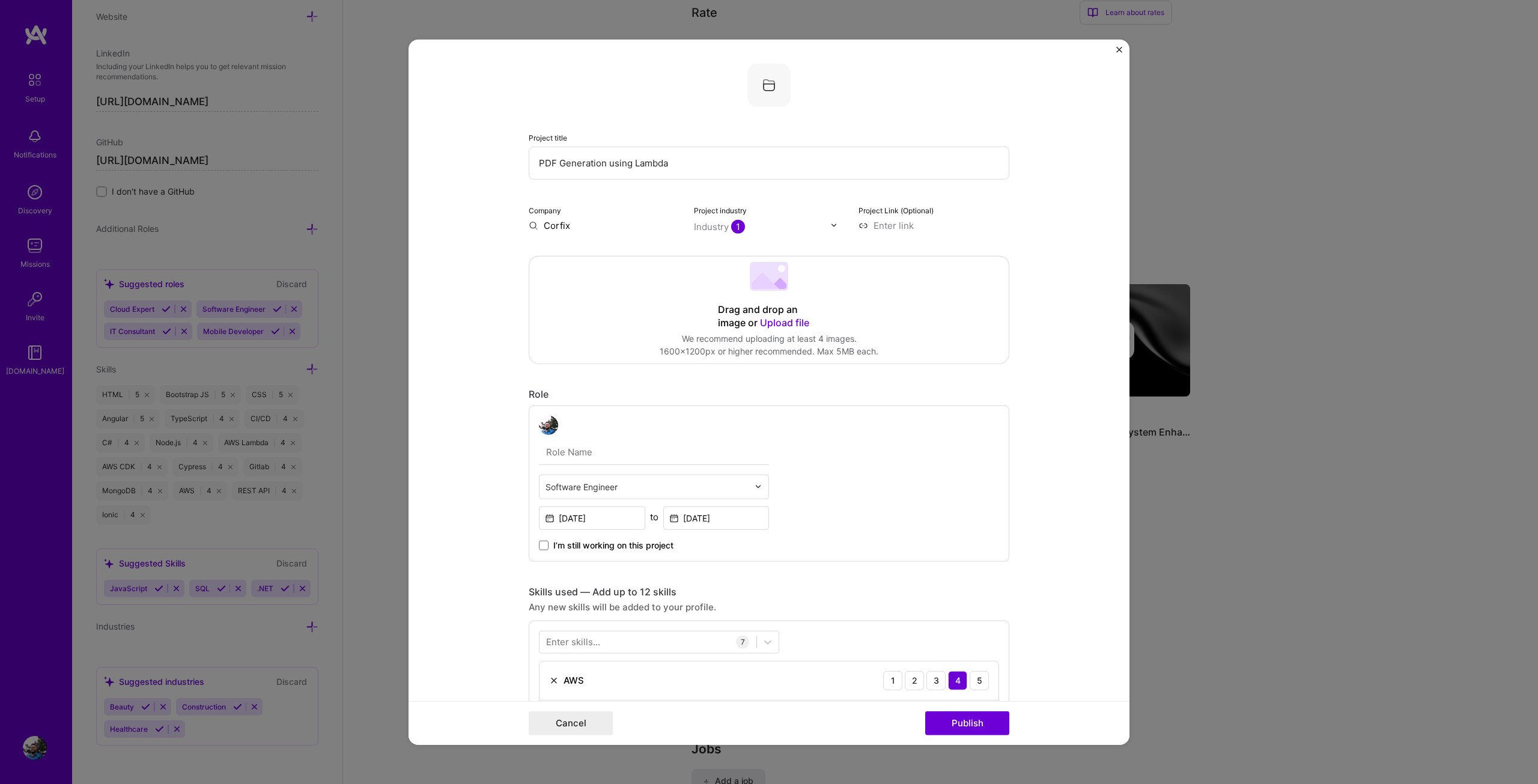
click at [581, 220] on input "Corfix" at bounding box center [604, 225] width 151 height 13
click at [579, 253] on span "Corfix" at bounding box center [578, 249] width 26 height 13
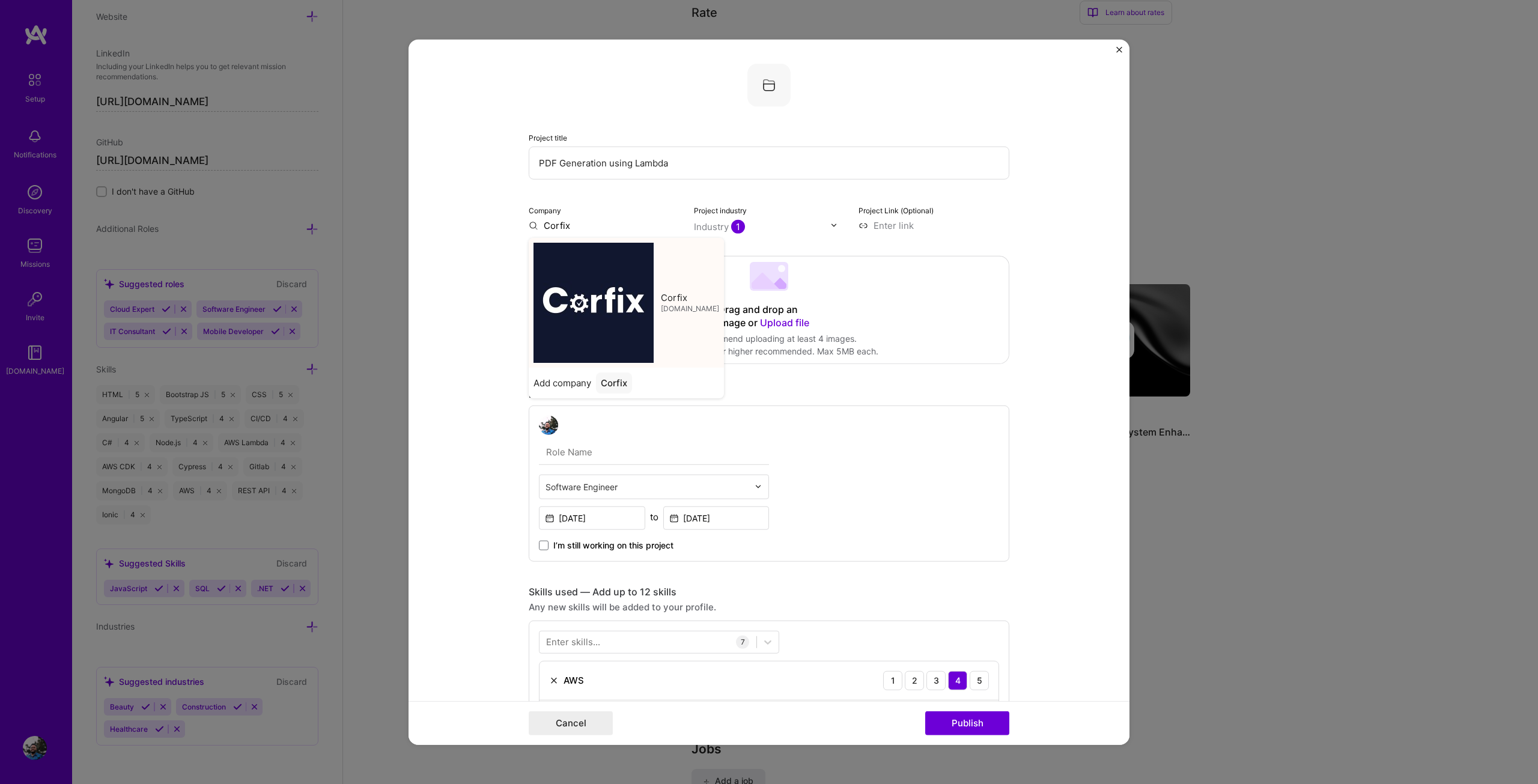
type input "Corfix"
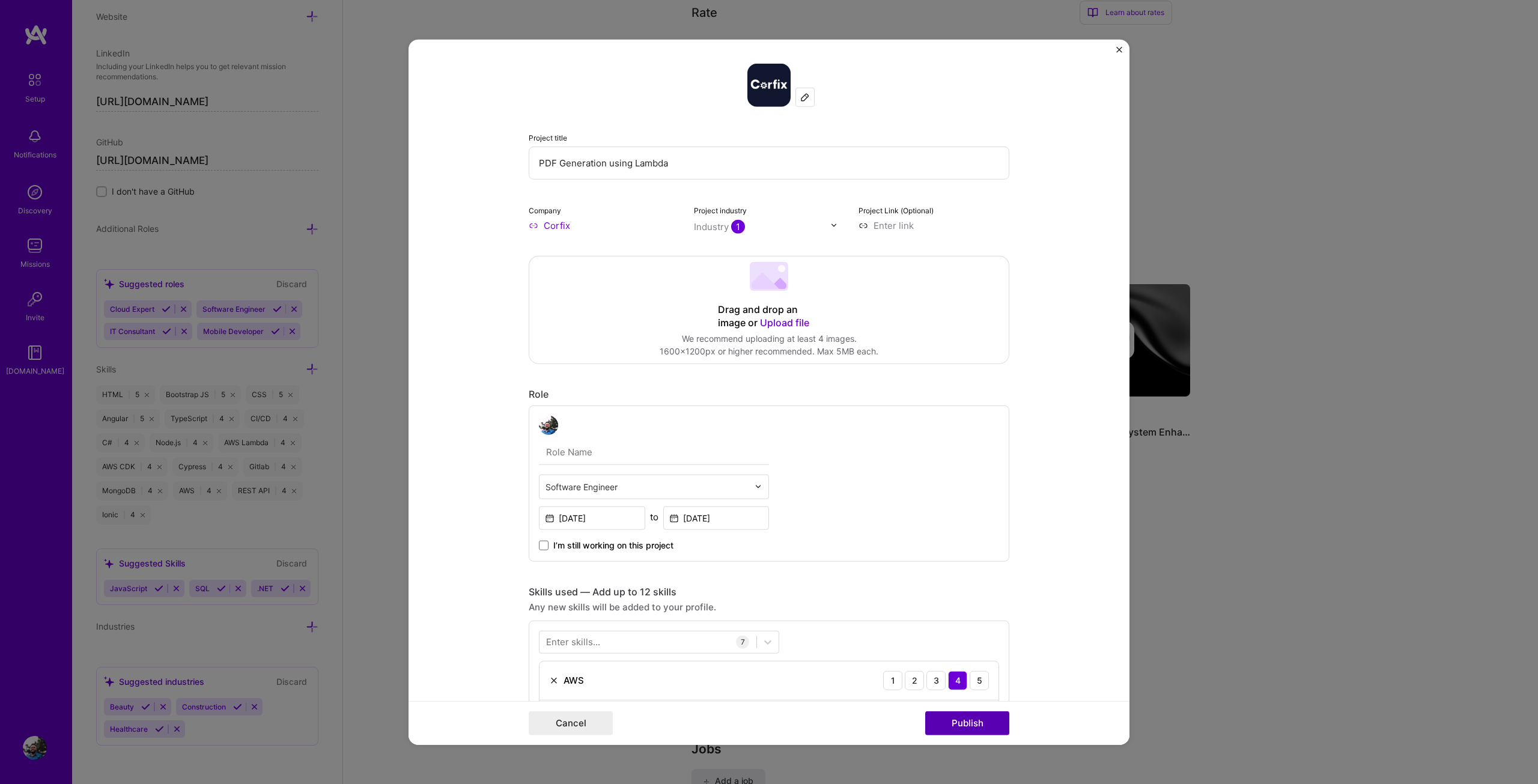
click at [964, 717] on button "Publish" at bounding box center [967, 723] width 84 height 24
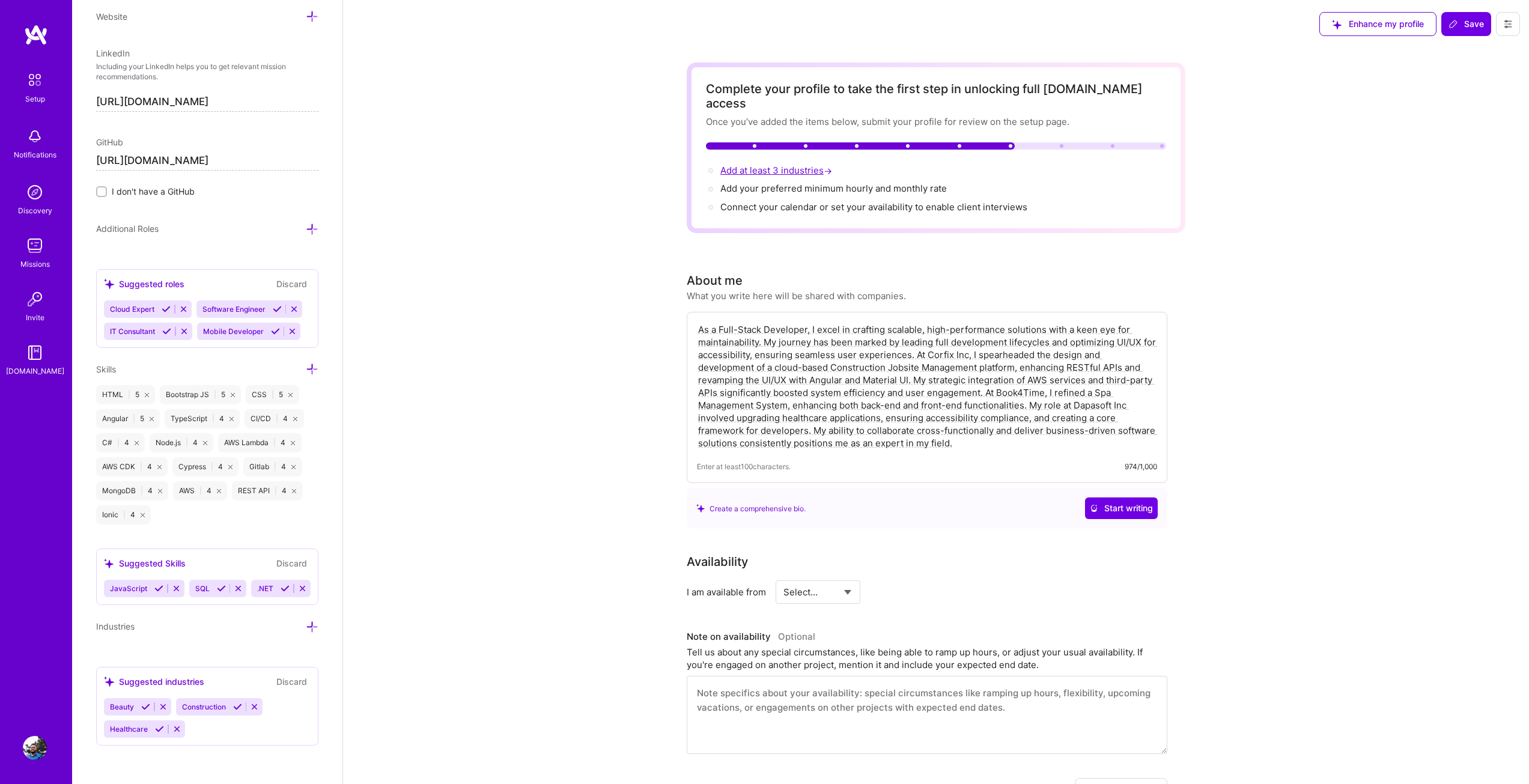
click at [791, 165] on span "Add at least 3 industries →" at bounding box center [777, 170] width 114 height 11
click at [220, 728] on div "Beauty Construction Healthcare" at bounding box center [207, 718] width 207 height 40
click at [306, 629] on icon at bounding box center [312, 627] width 13 height 13
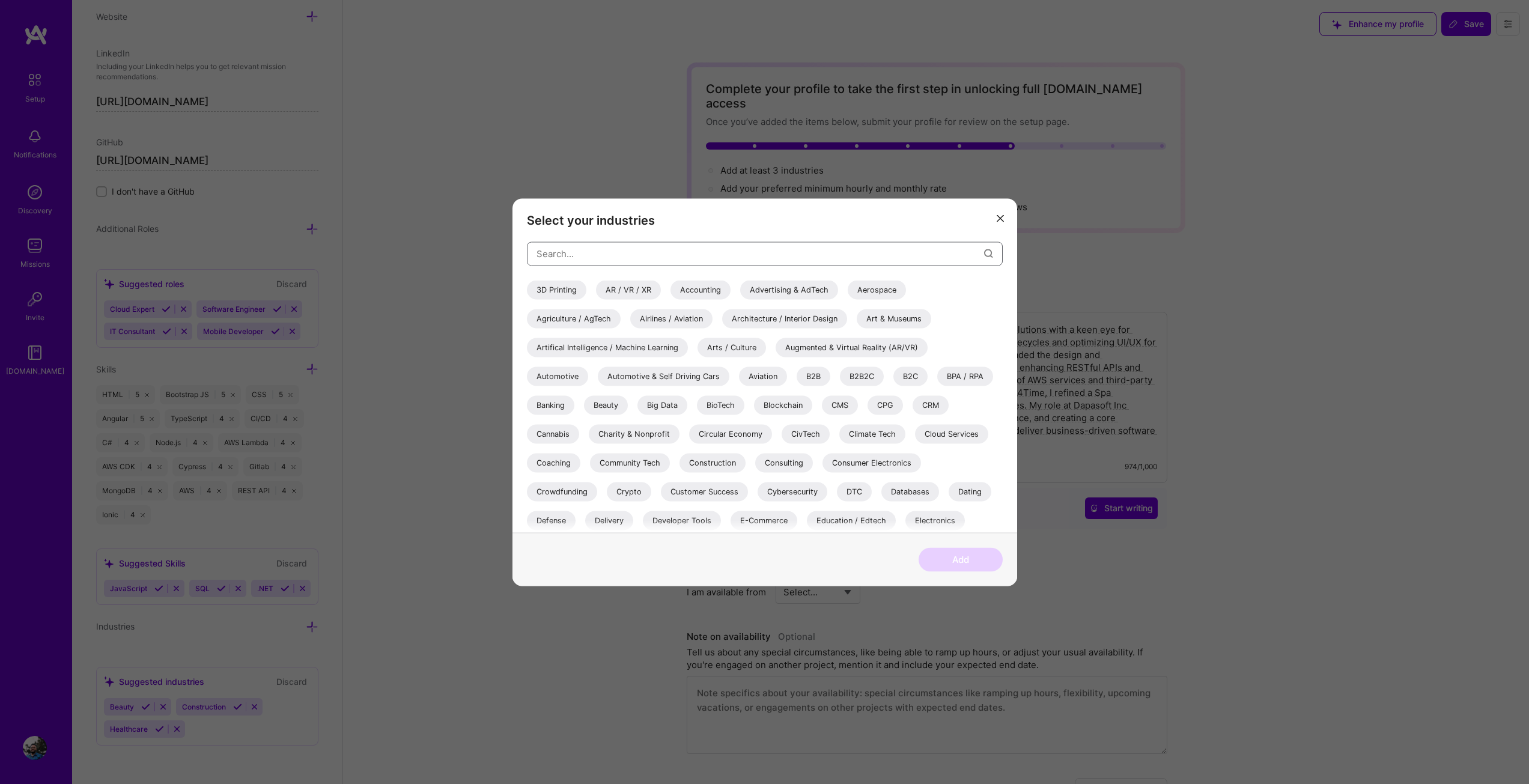
click at [611, 256] on input "modal" at bounding box center [760, 253] width 448 height 30
click at [997, 218] on icon "modal" at bounding box center [1000, 218] width 7 height 7
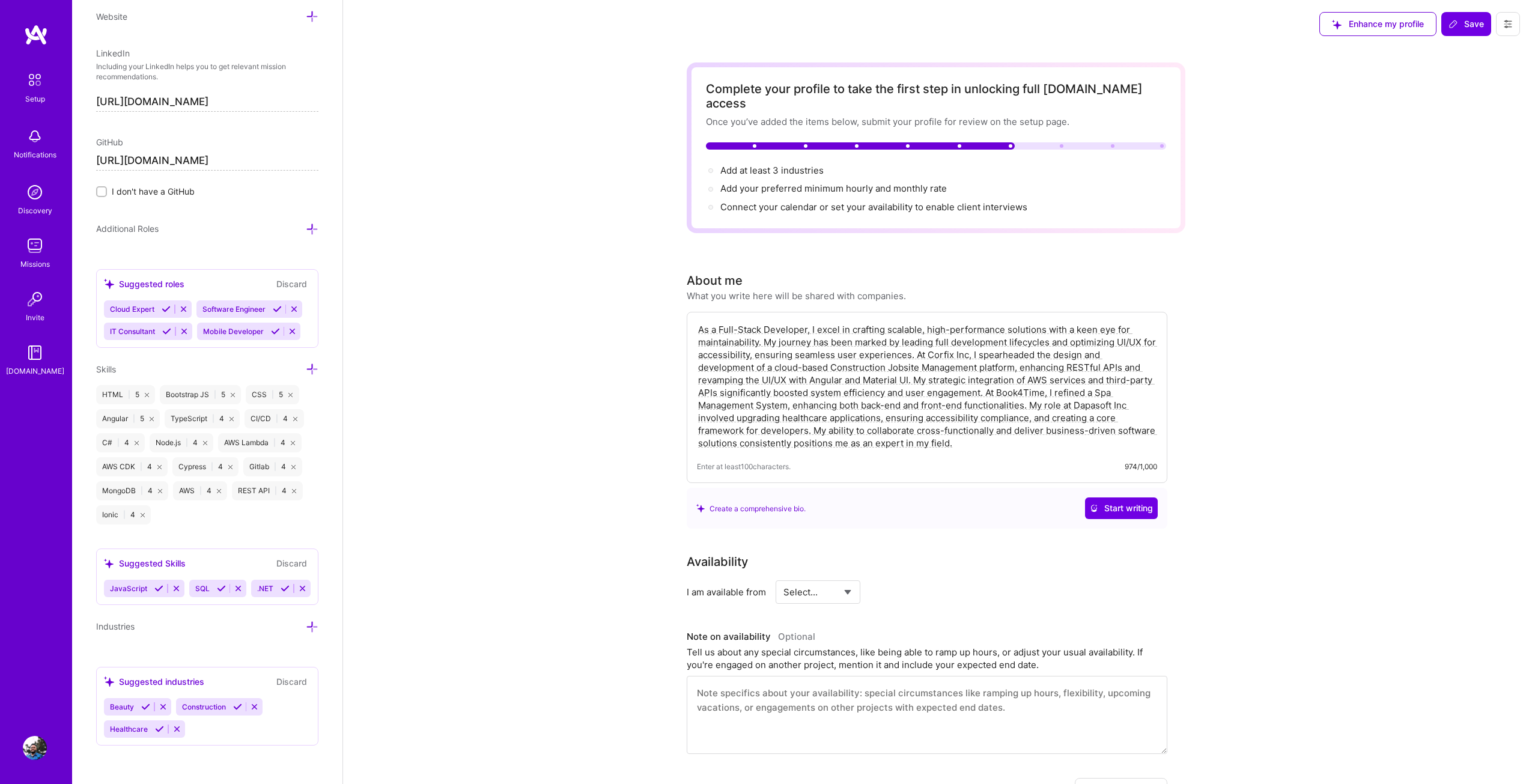
click at [239, 705] on icon at bounding box center [237, 706] width 9 height 9
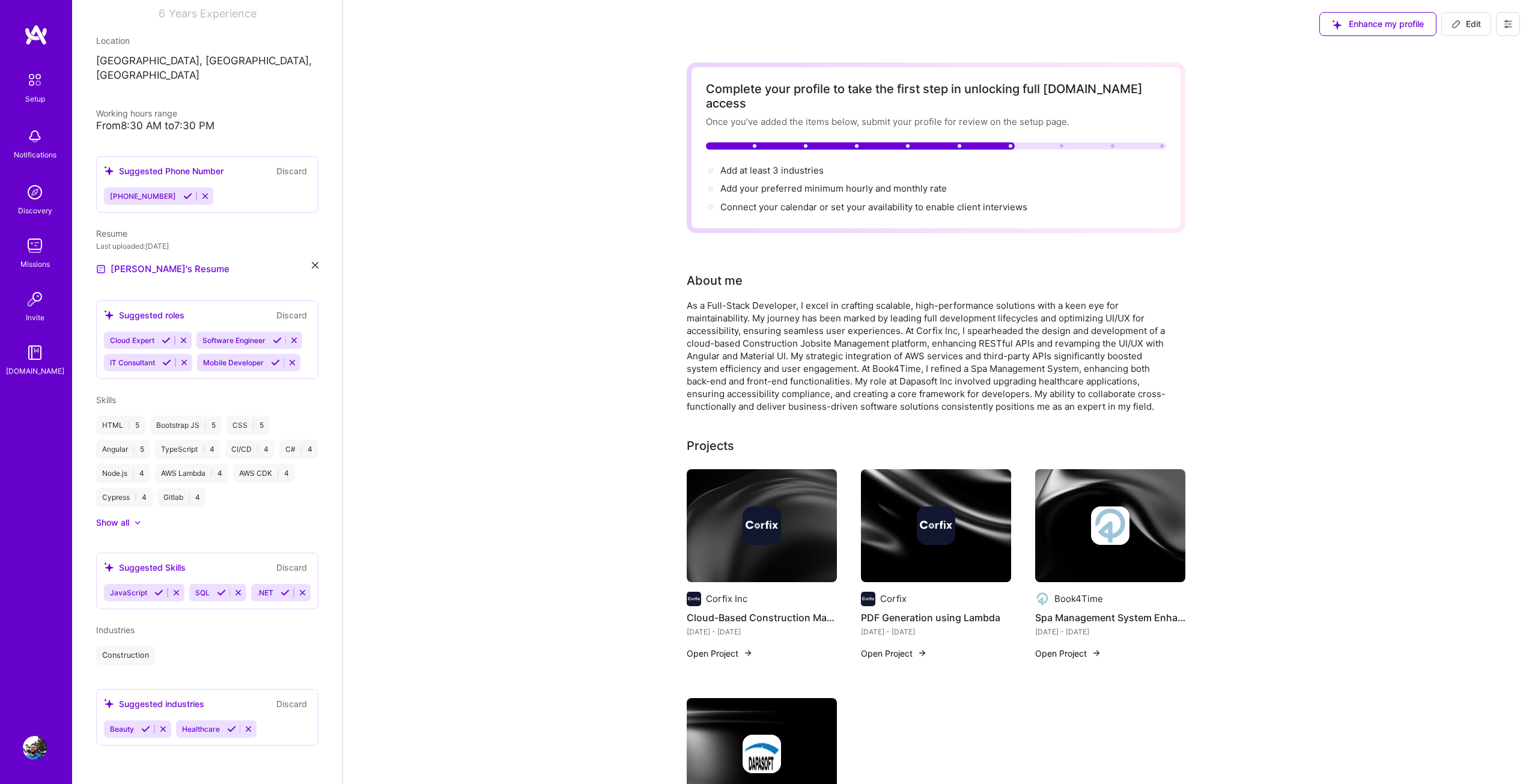
scroll to position [218, 0]
click at [229, 731] on icon at bounding box center [231, 729] width 9 height 9
click at [145, 731] on icon at bounding box center [145, 729] width 9 height 9
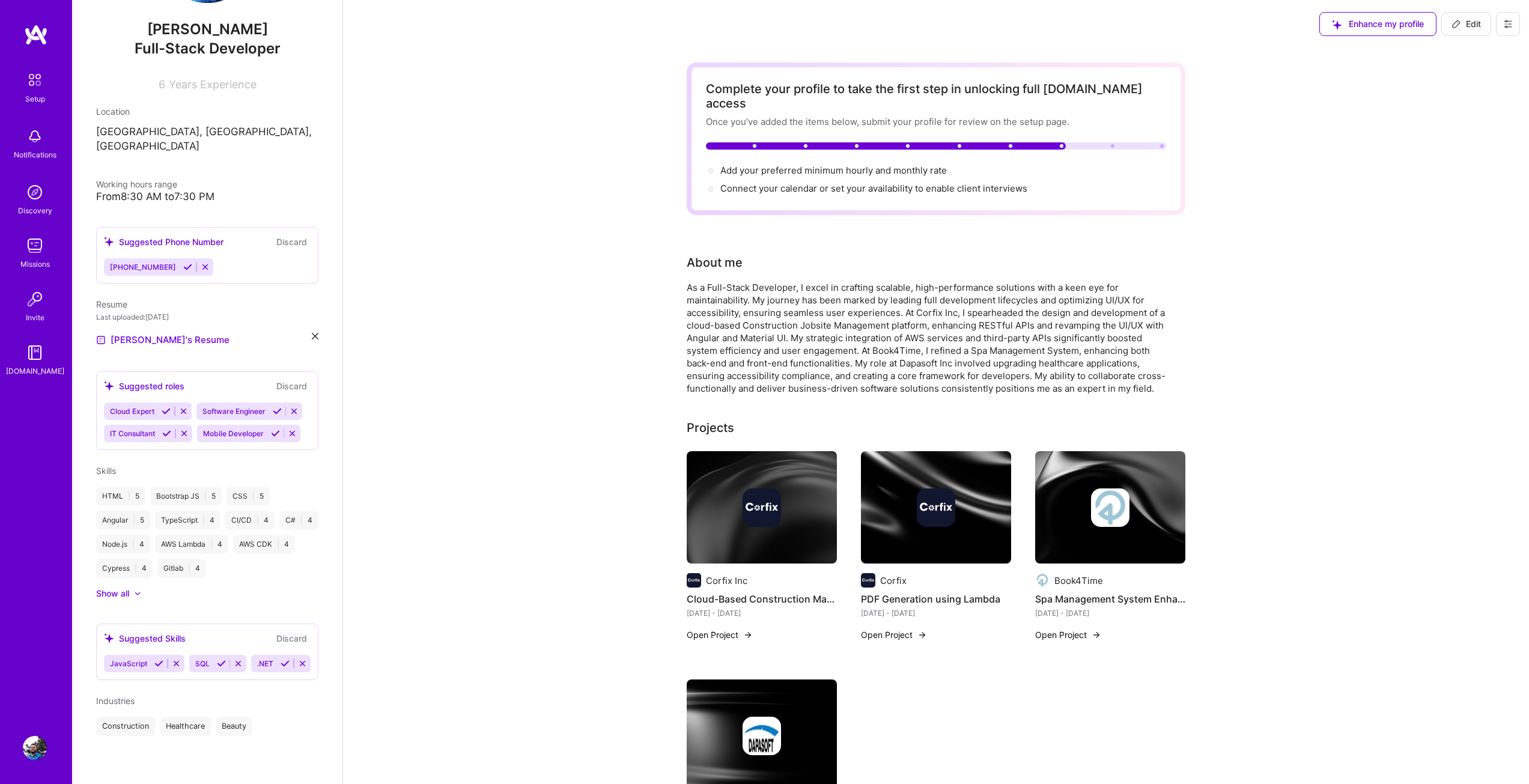
click at [222, 659] on icon at bounding box center [221, 663] width 9 height 9
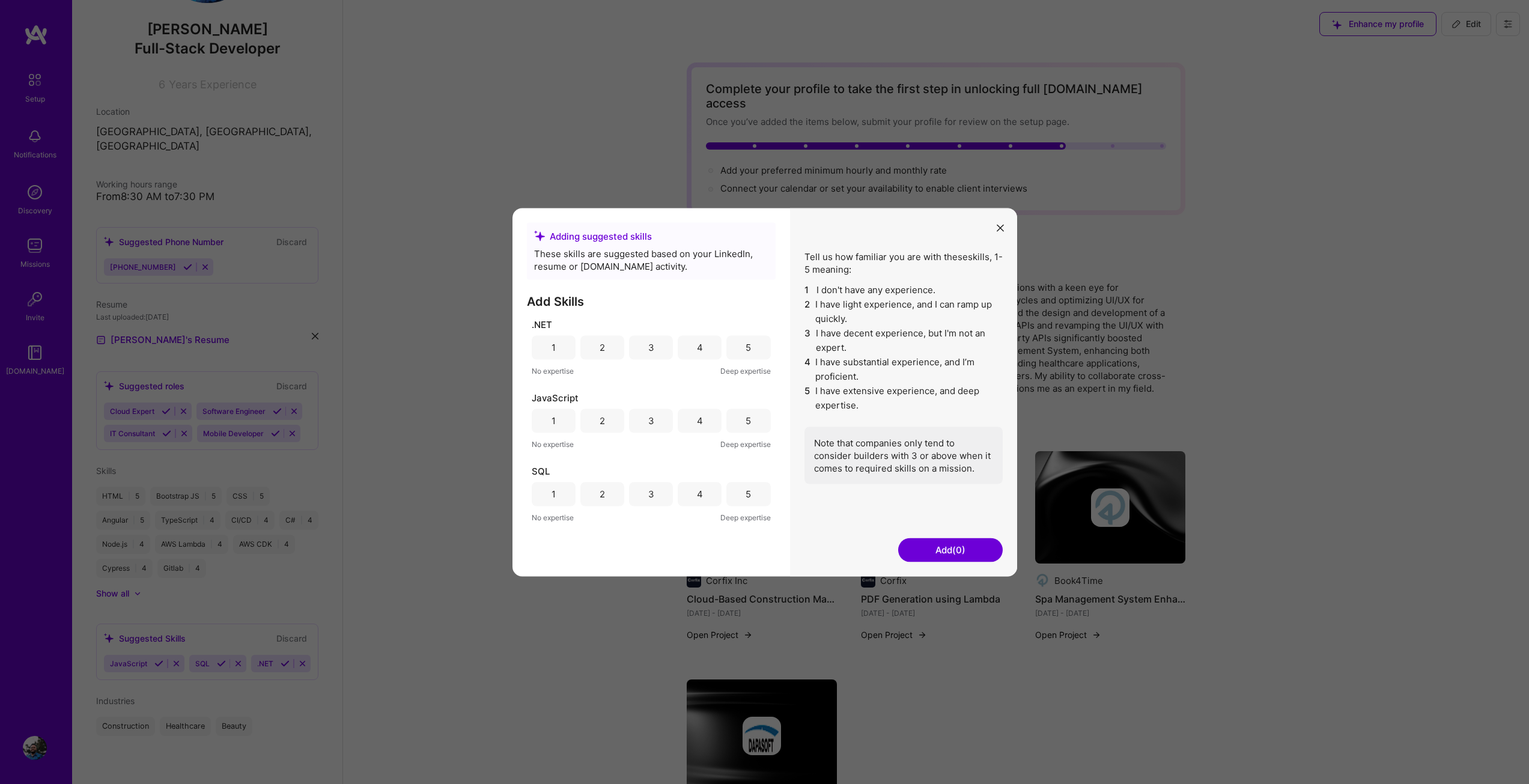
click at [700, 344] on div "4" at bounding box center [700, 347] width 6 height 13
click at [750, 415] on div "5" at bounding box center [748, 421] width 5 height 13
click at [702, 492] on div "4" at bounding box center [700, 494] width 6 height 13
click at [932, 550] on button "Add (3)" at bounding box center [950, 550] width 105 height 24
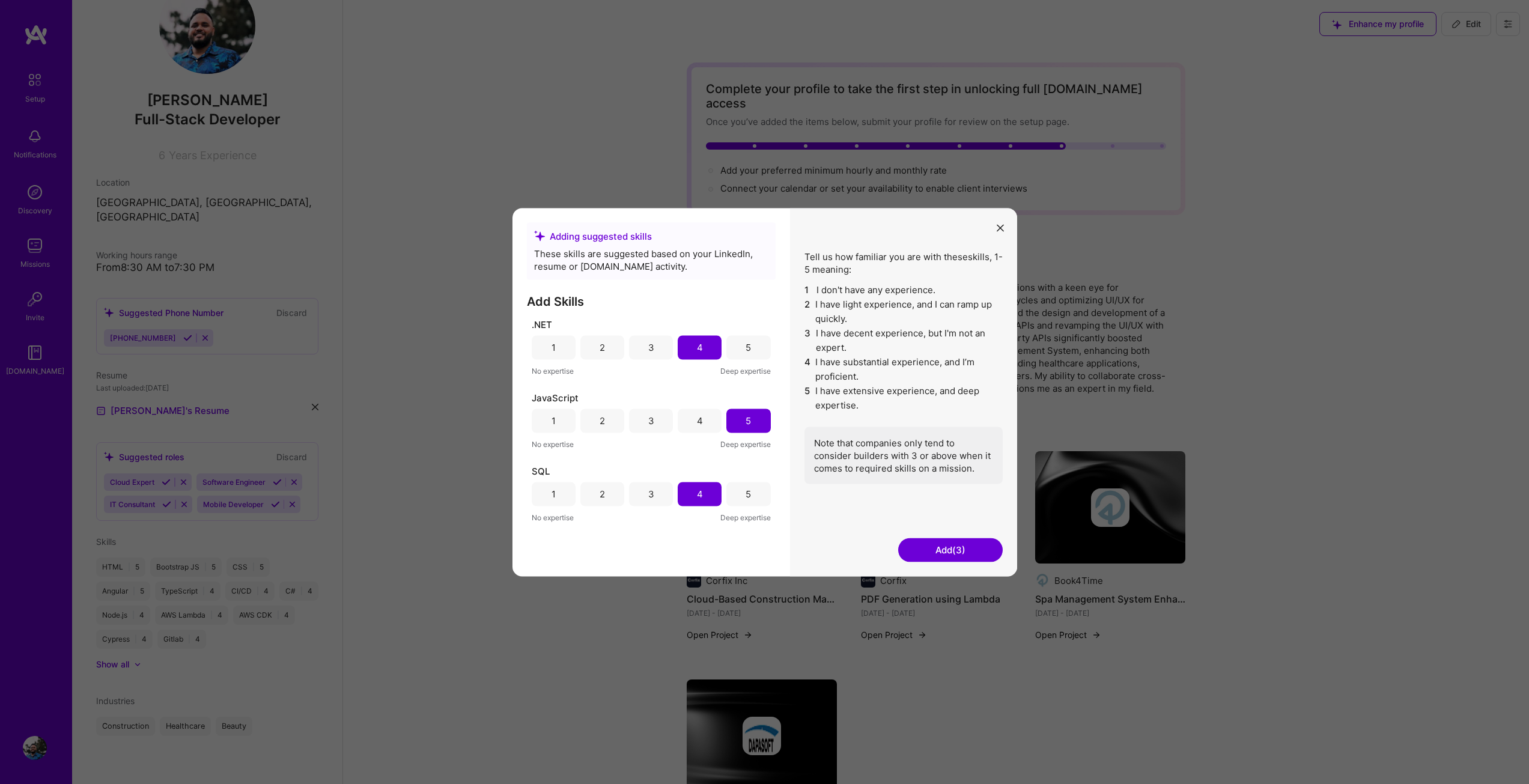
scroll to position [54, 0]
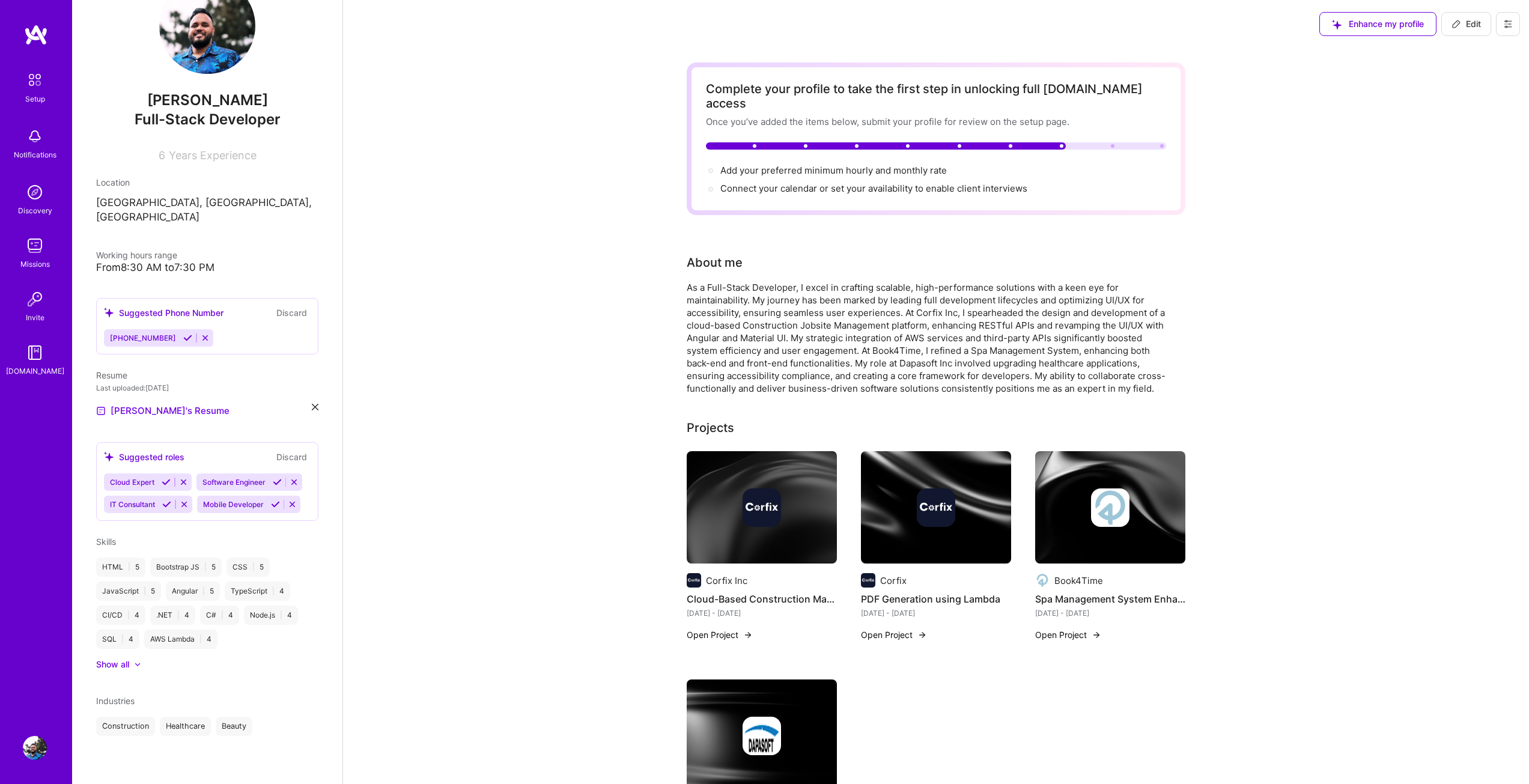
click at [273, 481] on icon at bounding box center [277, 481] width 9 height 9
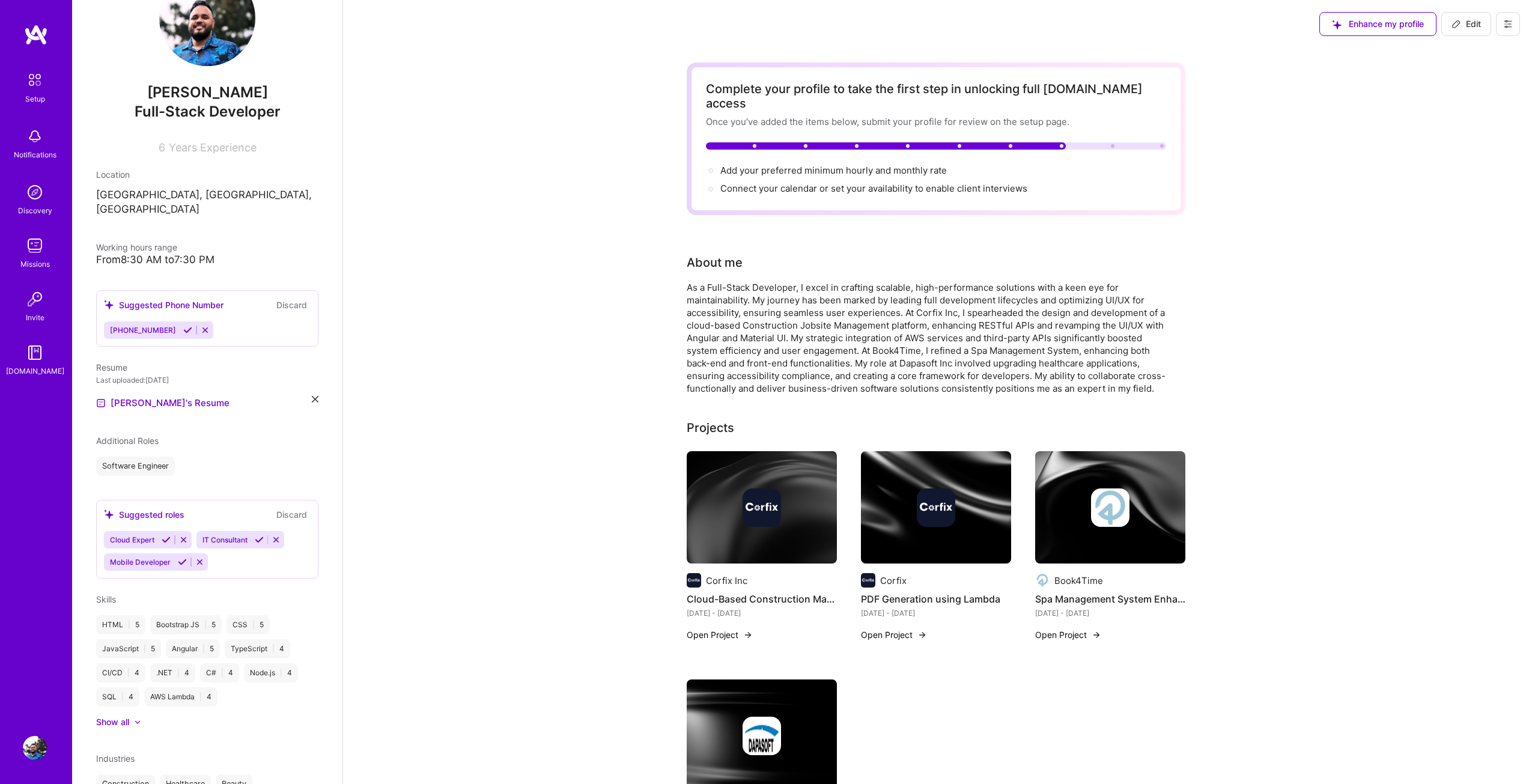
click at [180, 557] on icon at bounding box center [182, 561] width 9 height 9
click at [258, 535] on icon at bounding box center [259, 539] width 9 height 9
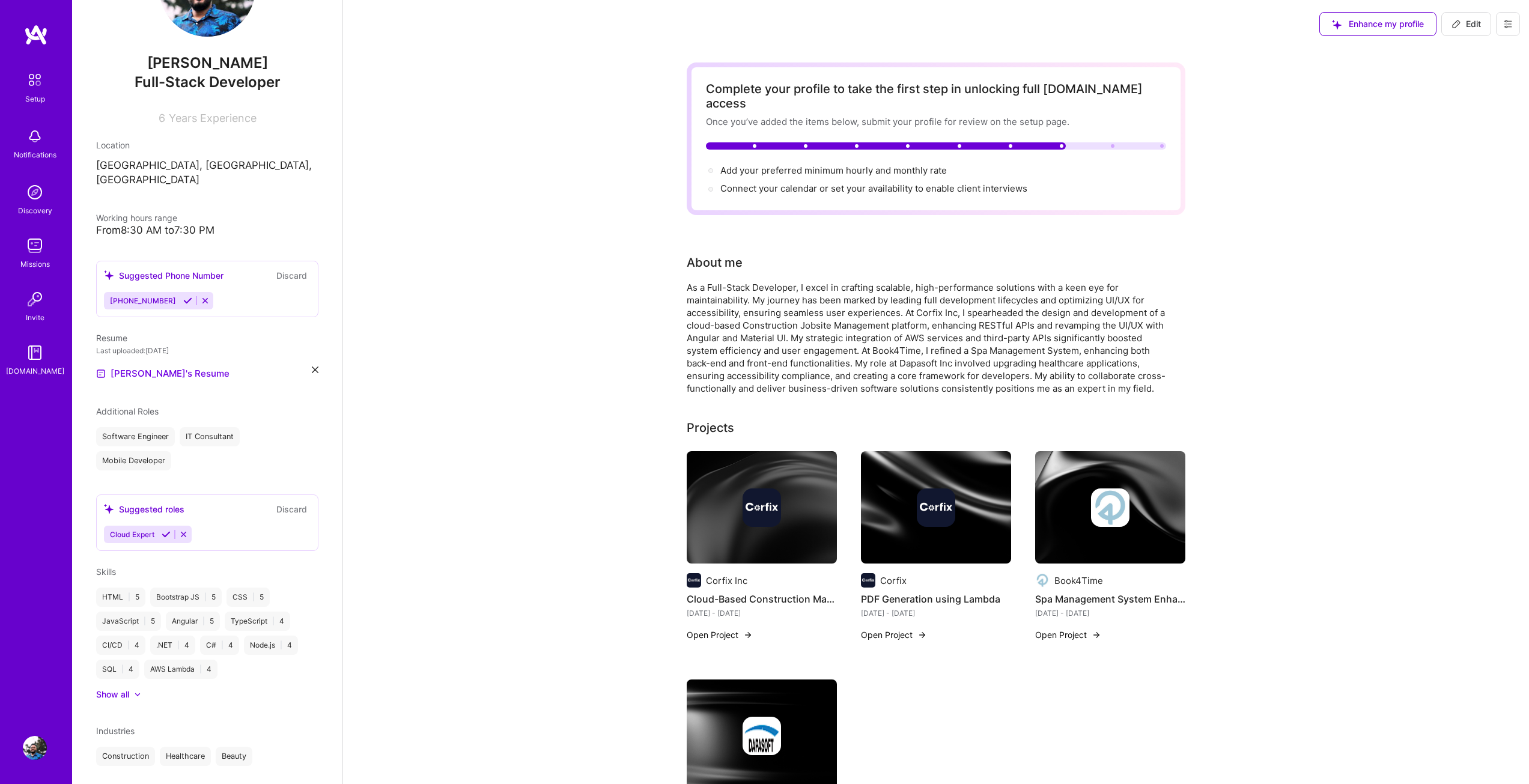
scroll to position [99, 0]
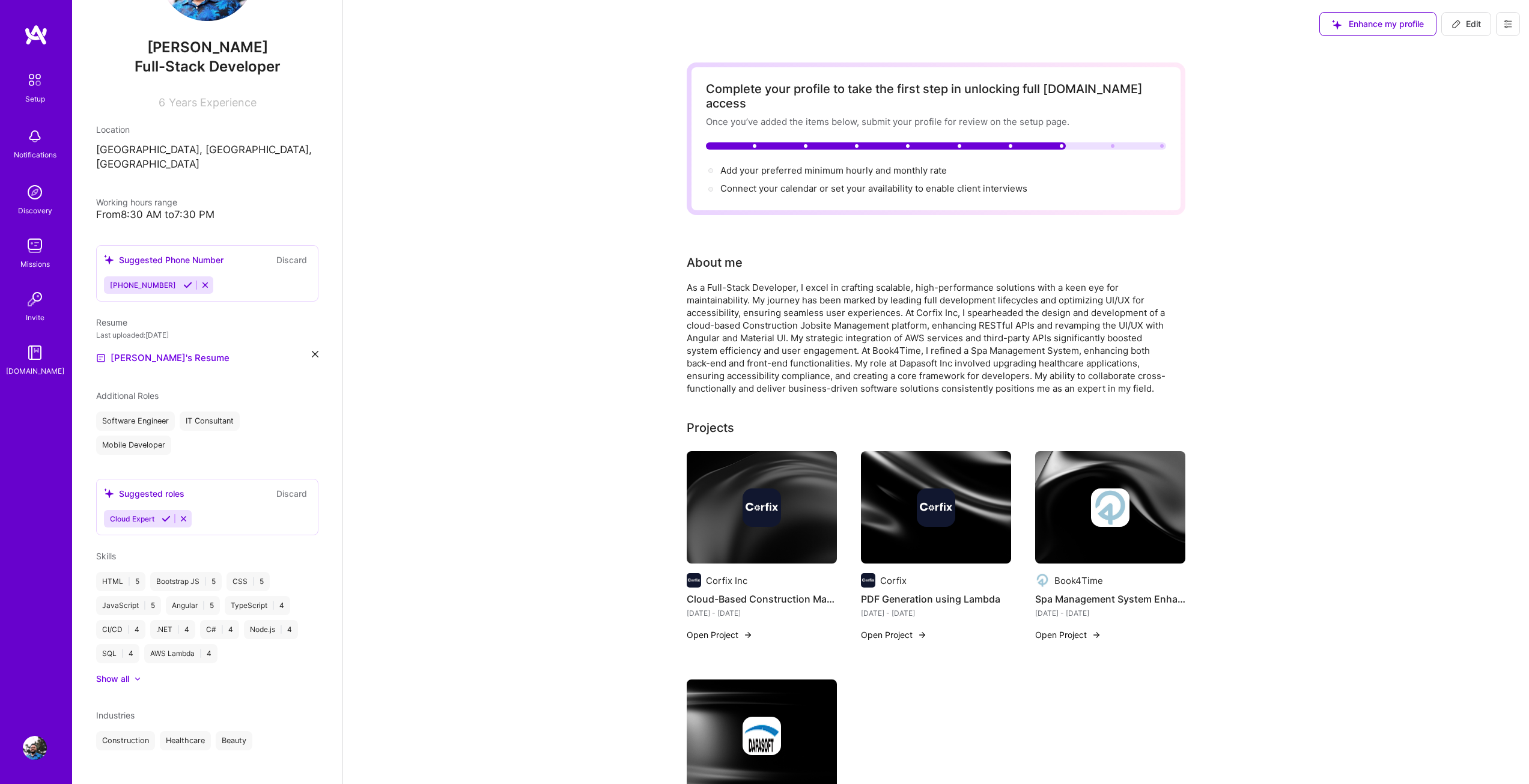
click at [126, 673] on div "Show all" at bounding box center [112, 679] width 33 height 12
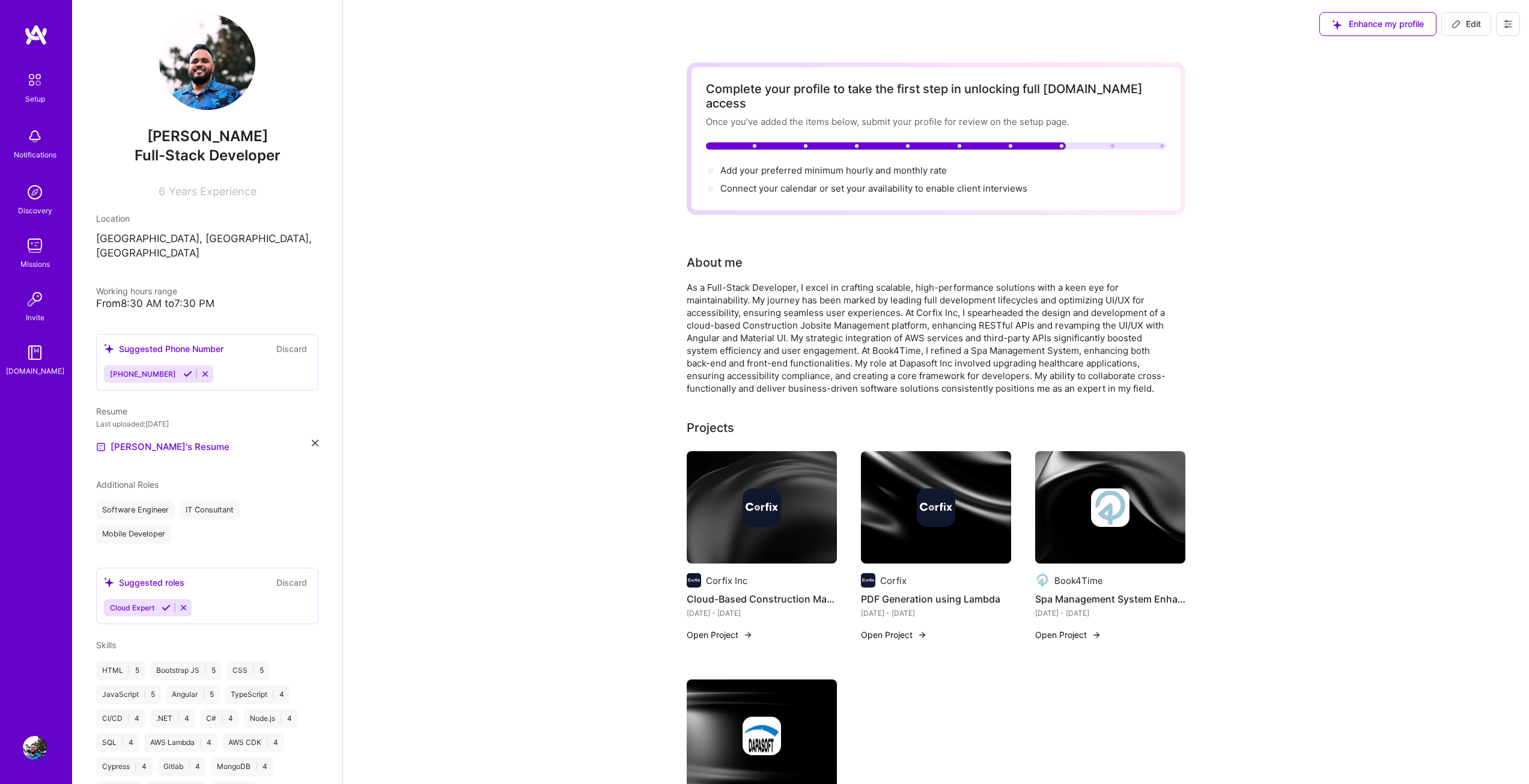
scroll to position [0, 0]
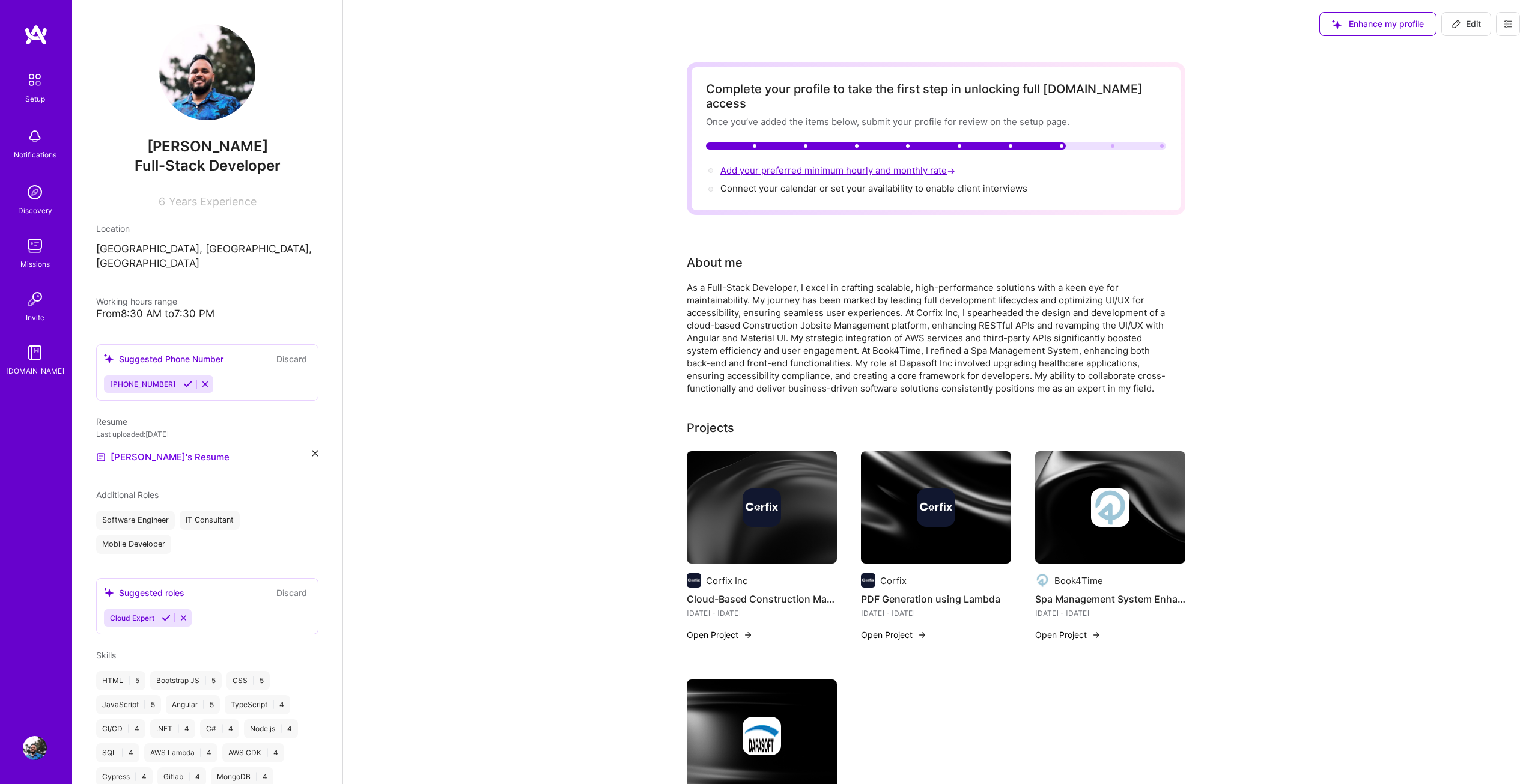
click at [841, 165] on span "Add your preferred minimum hourly and monthly rate →" at bounding box center [838, 170] width 237 height 11
select select "US"
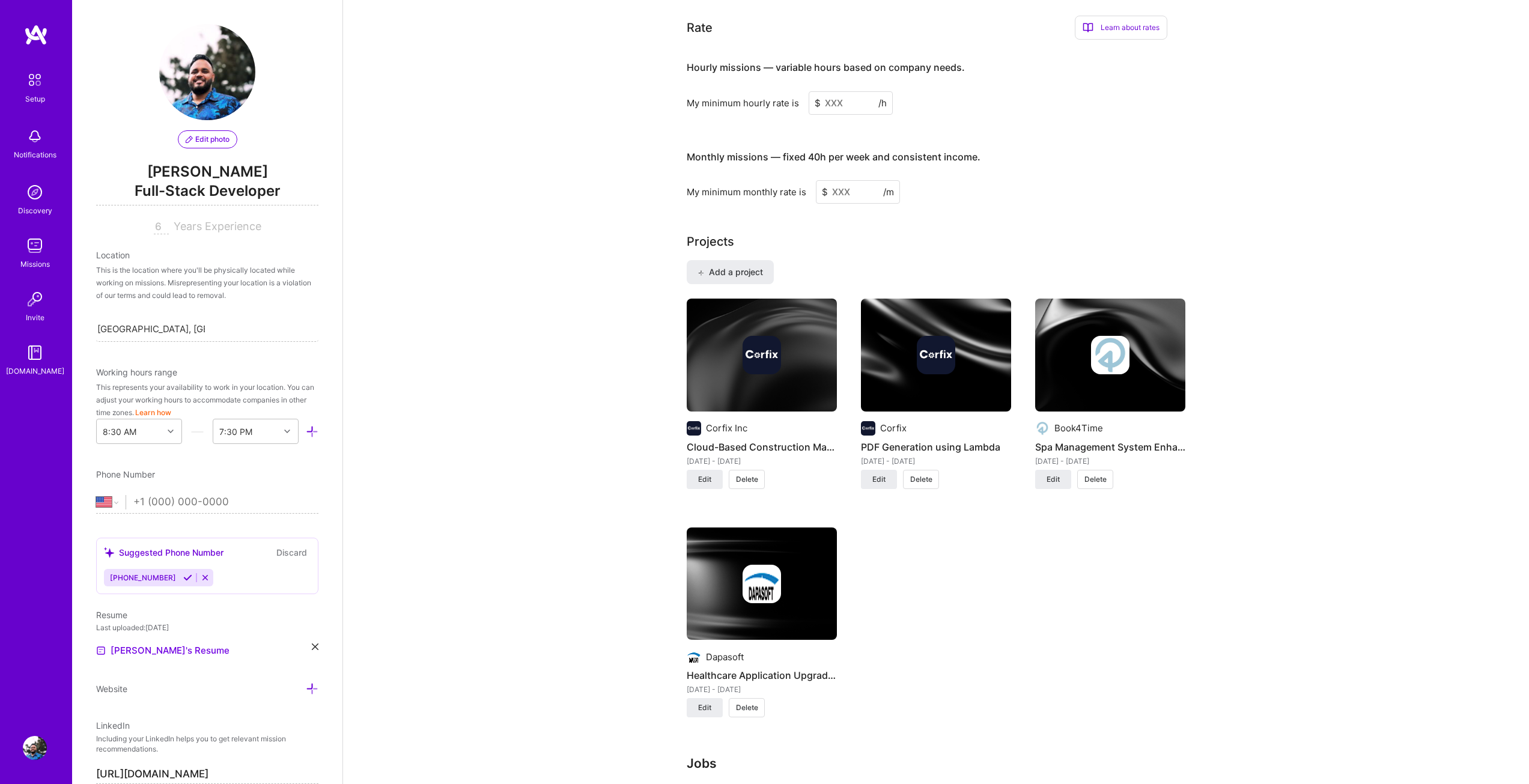
scroll to position [746, 0]
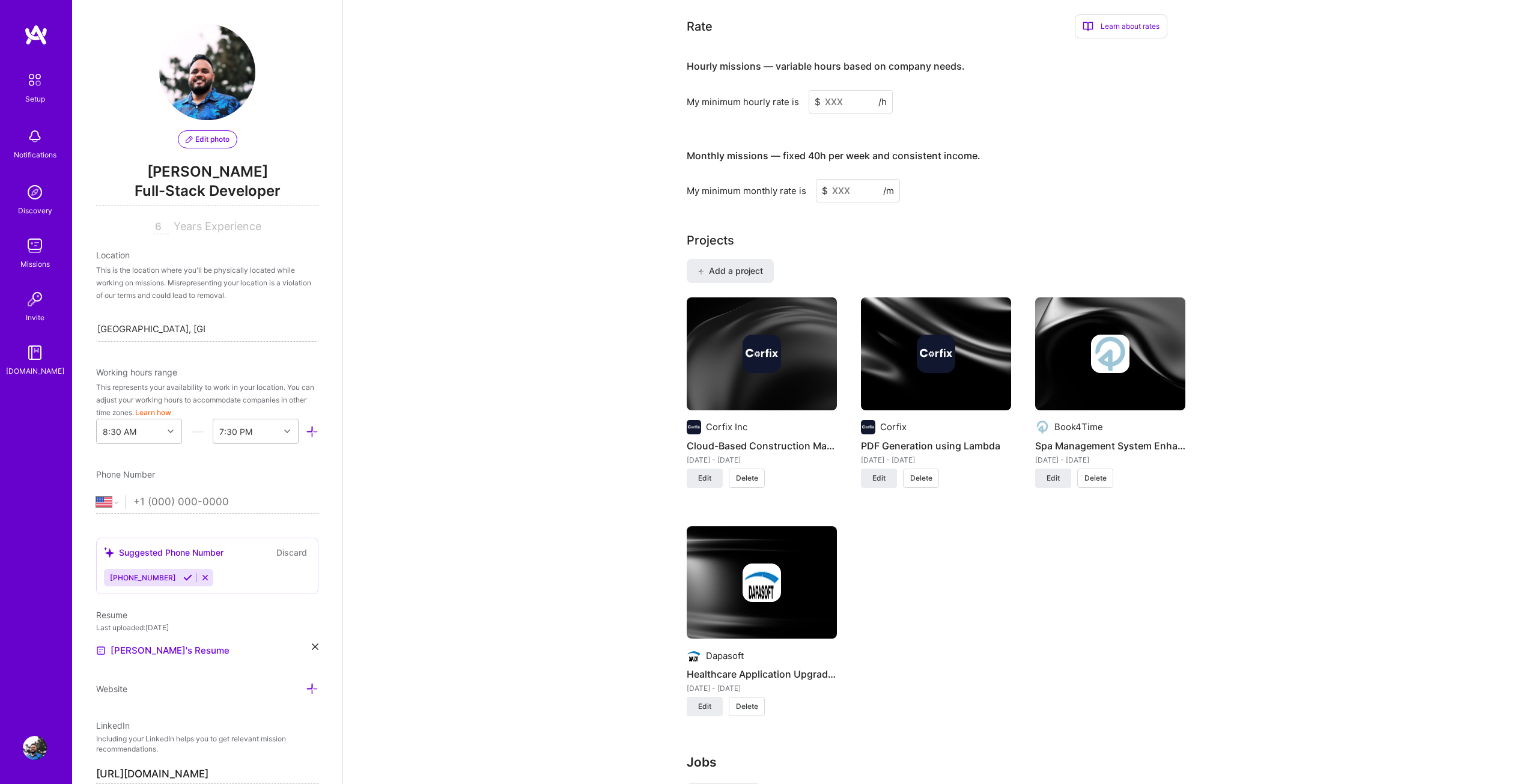
click at [841, 90] on input at bounding box center [850, 101] width 84 height 24
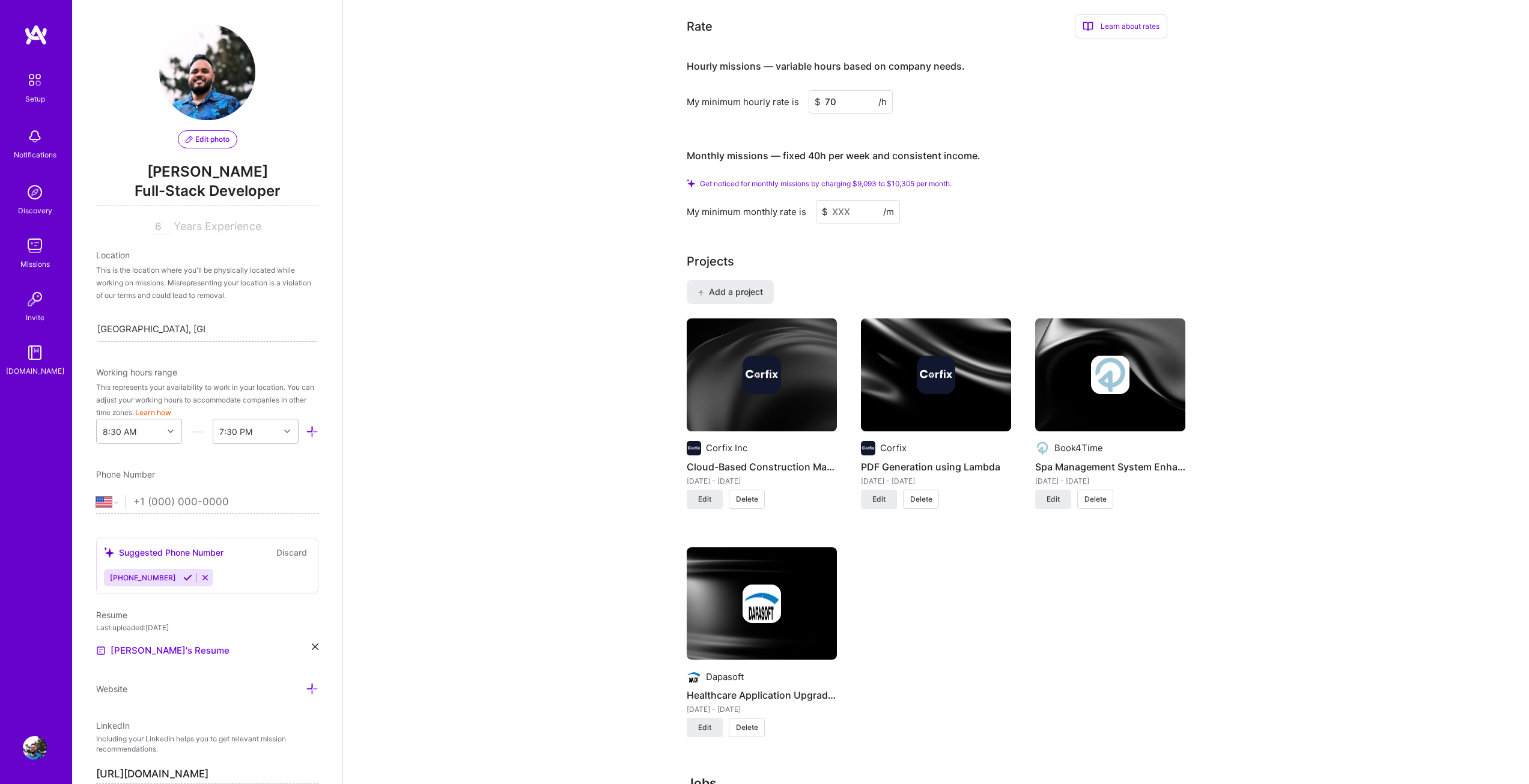
type input "70"
click at [856, 200] on input at bounding box center [858, 211] width 84 height 24
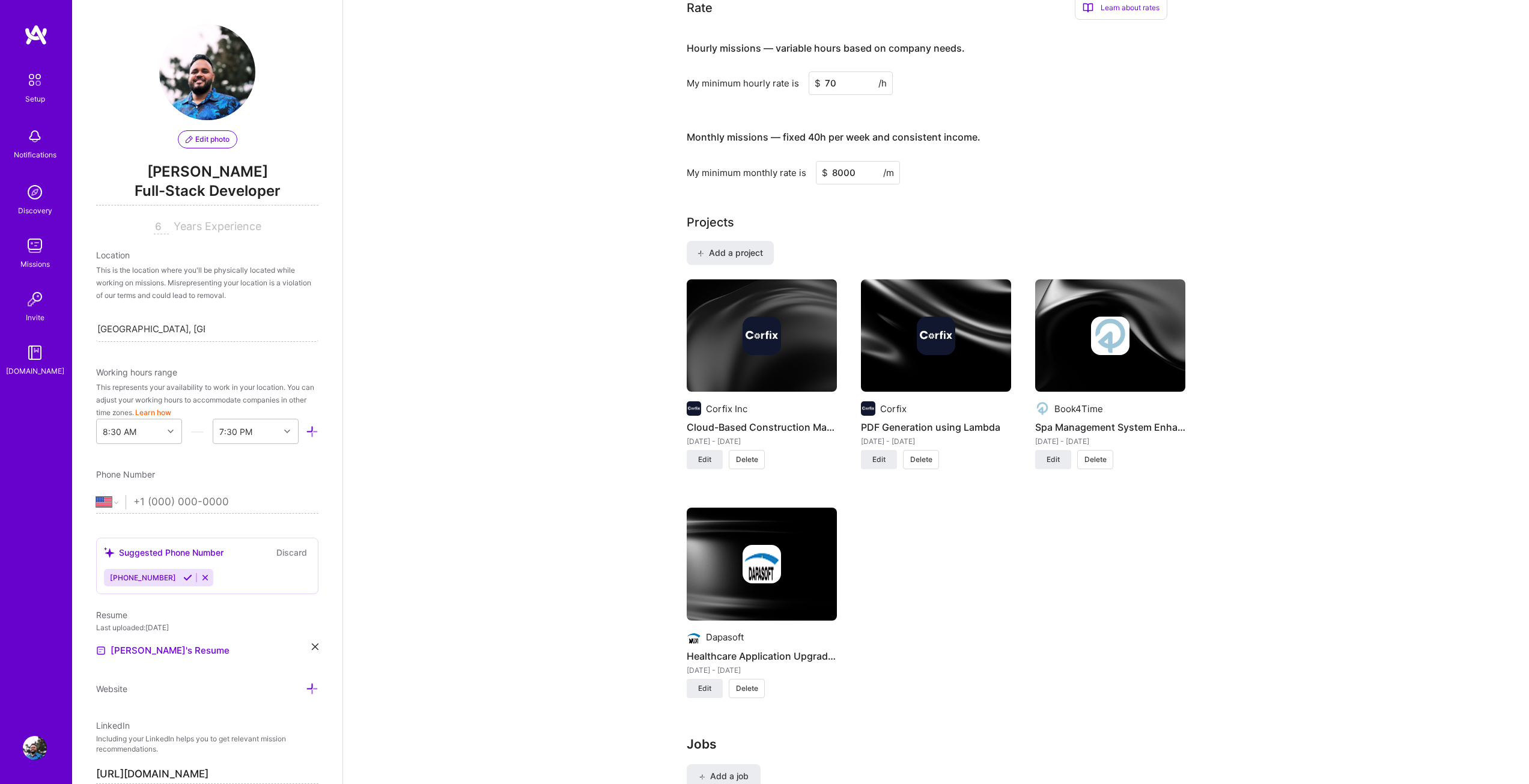
type input "800"
type input "7500"
click at [865, 219] on div "Projects Add a project Corfix Inc Cloud-Based Construction Management Platform …" at bounding box center [936, 463] width 498 height 499
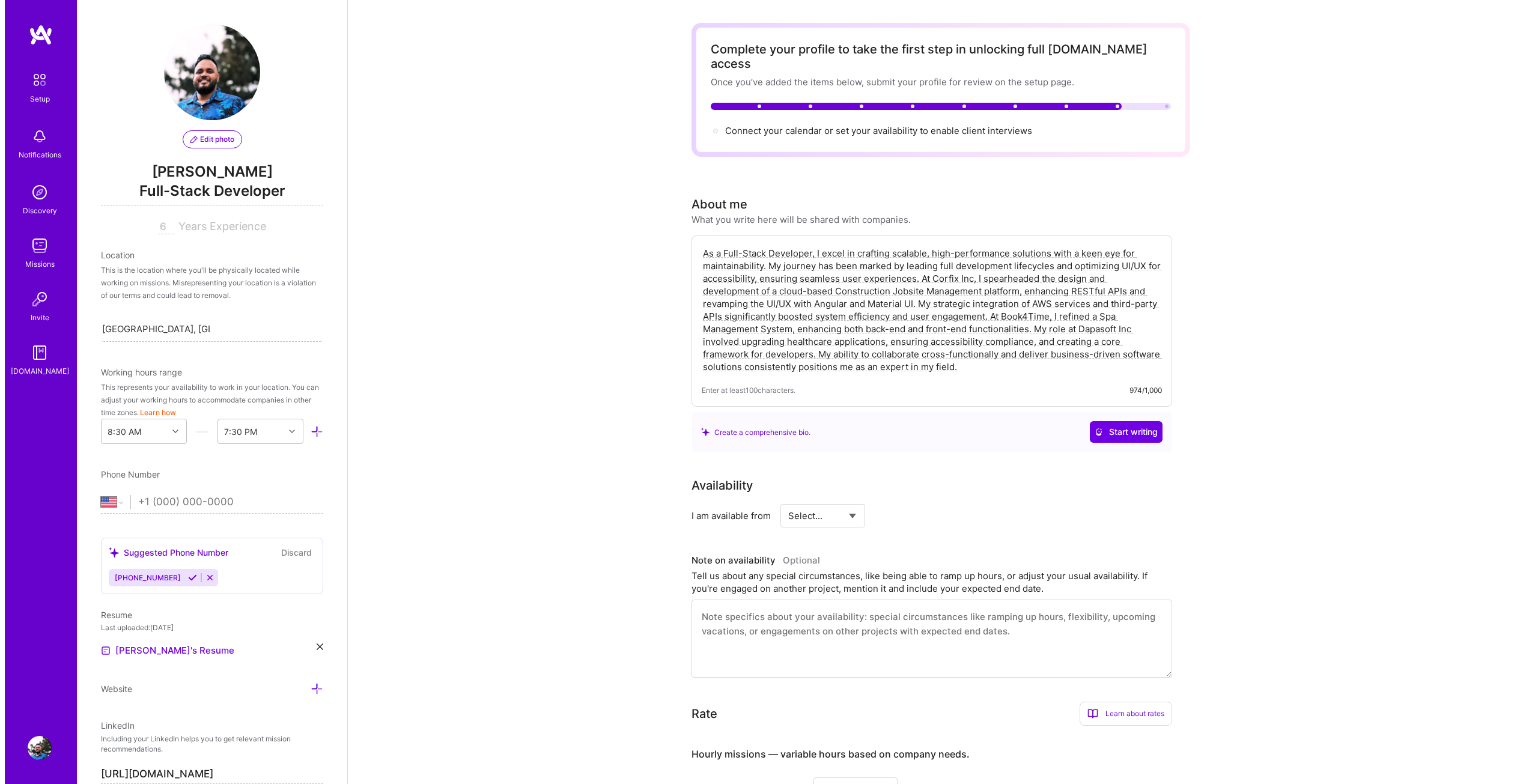
scroll to position [0, 0]
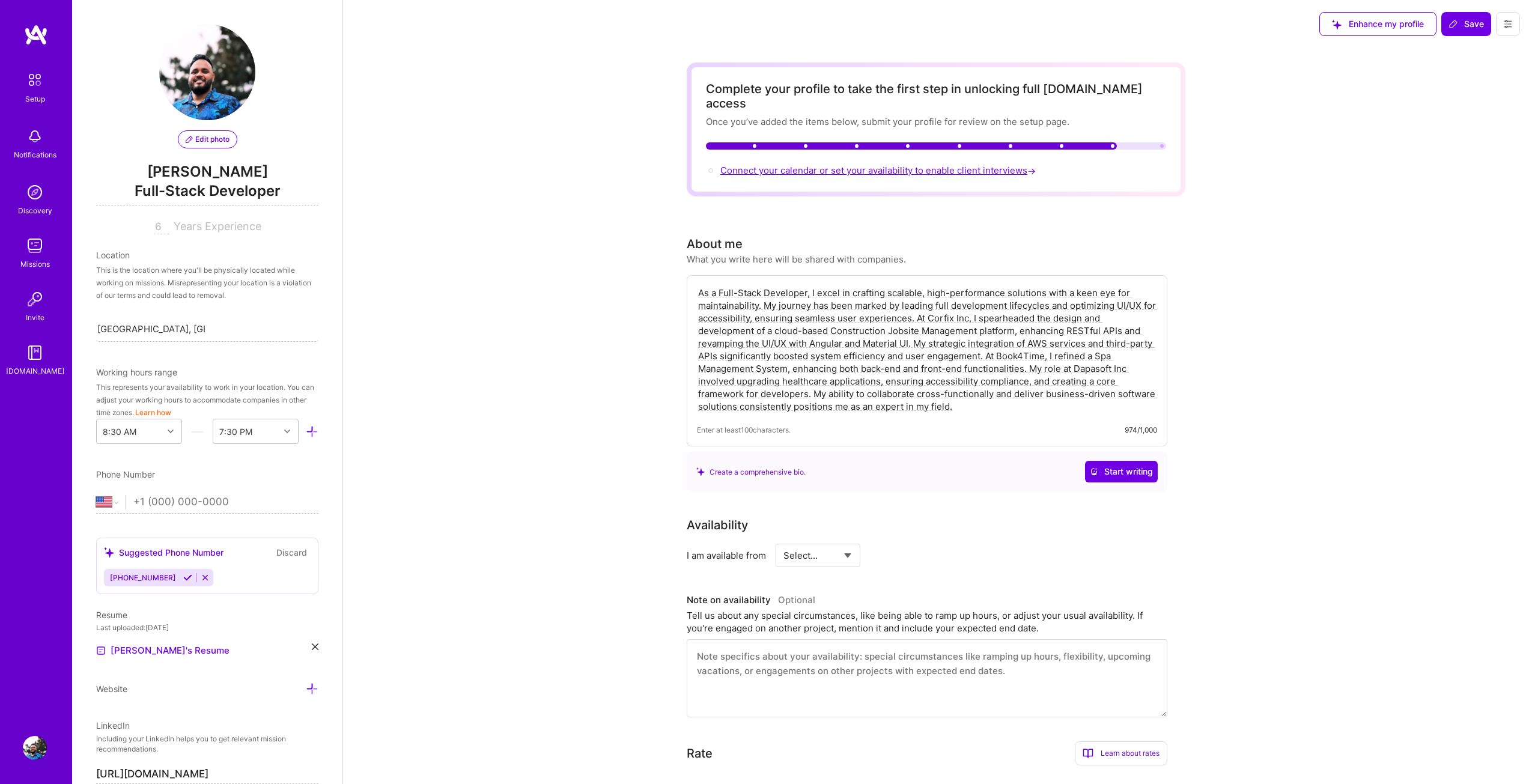
click at [829, 165] on span "Connect your calendar or set your availability to enable client interviews →" at bounding box center [879, 170] width 318 height 11
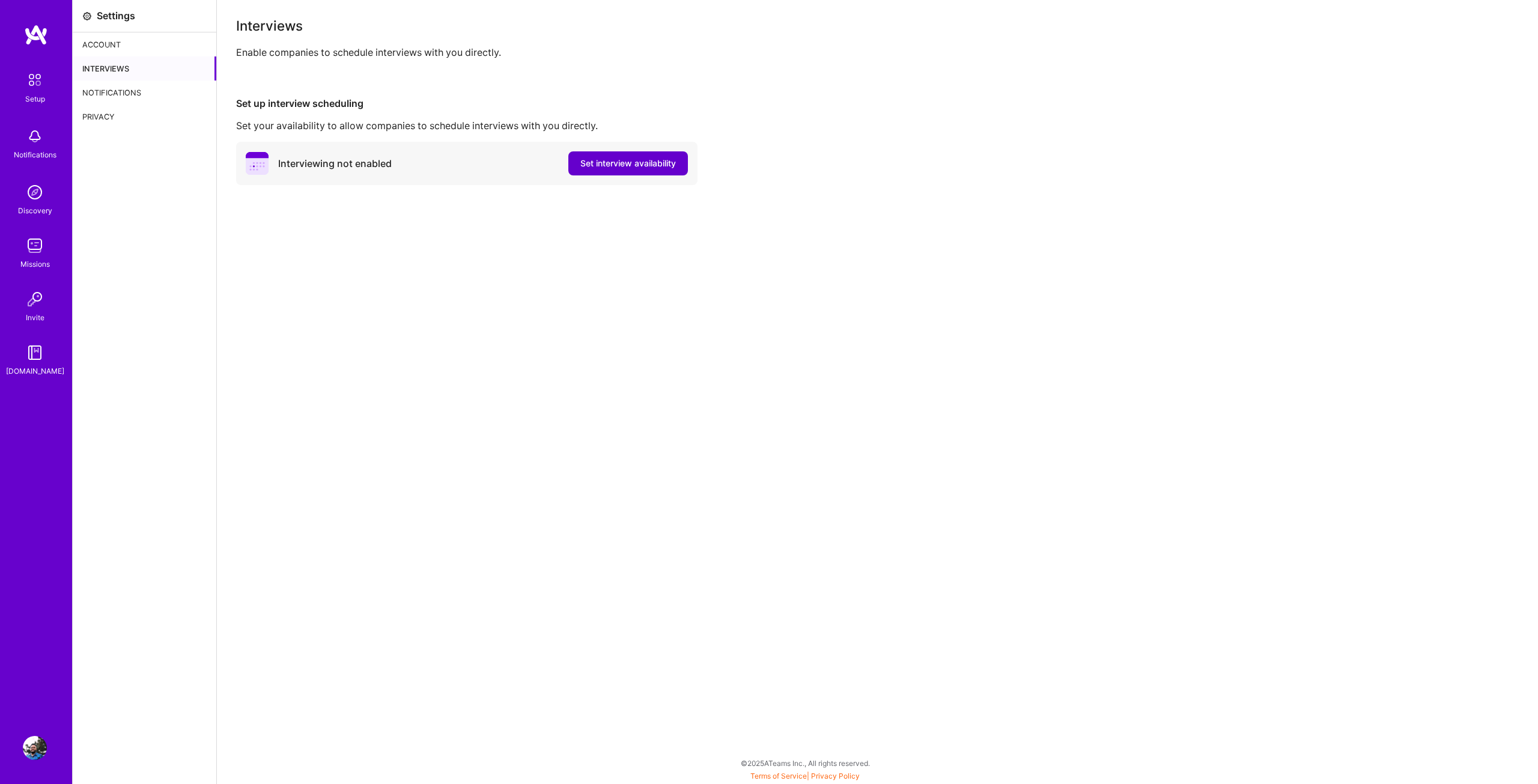
click at [608, 167] on span "Set interview availability" at bounding box center [627, 163] width 95 height 12
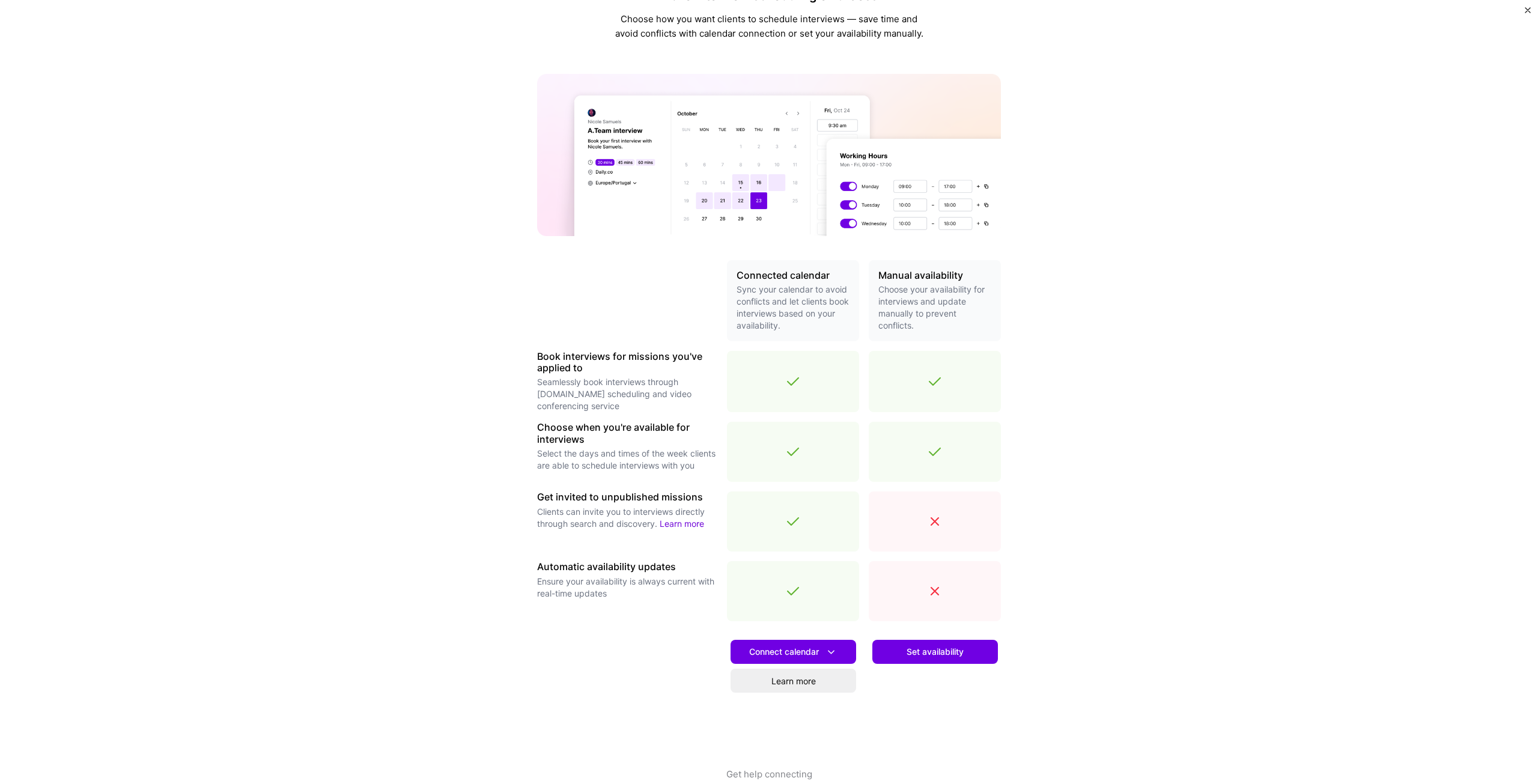
scroll to position [57, 0]
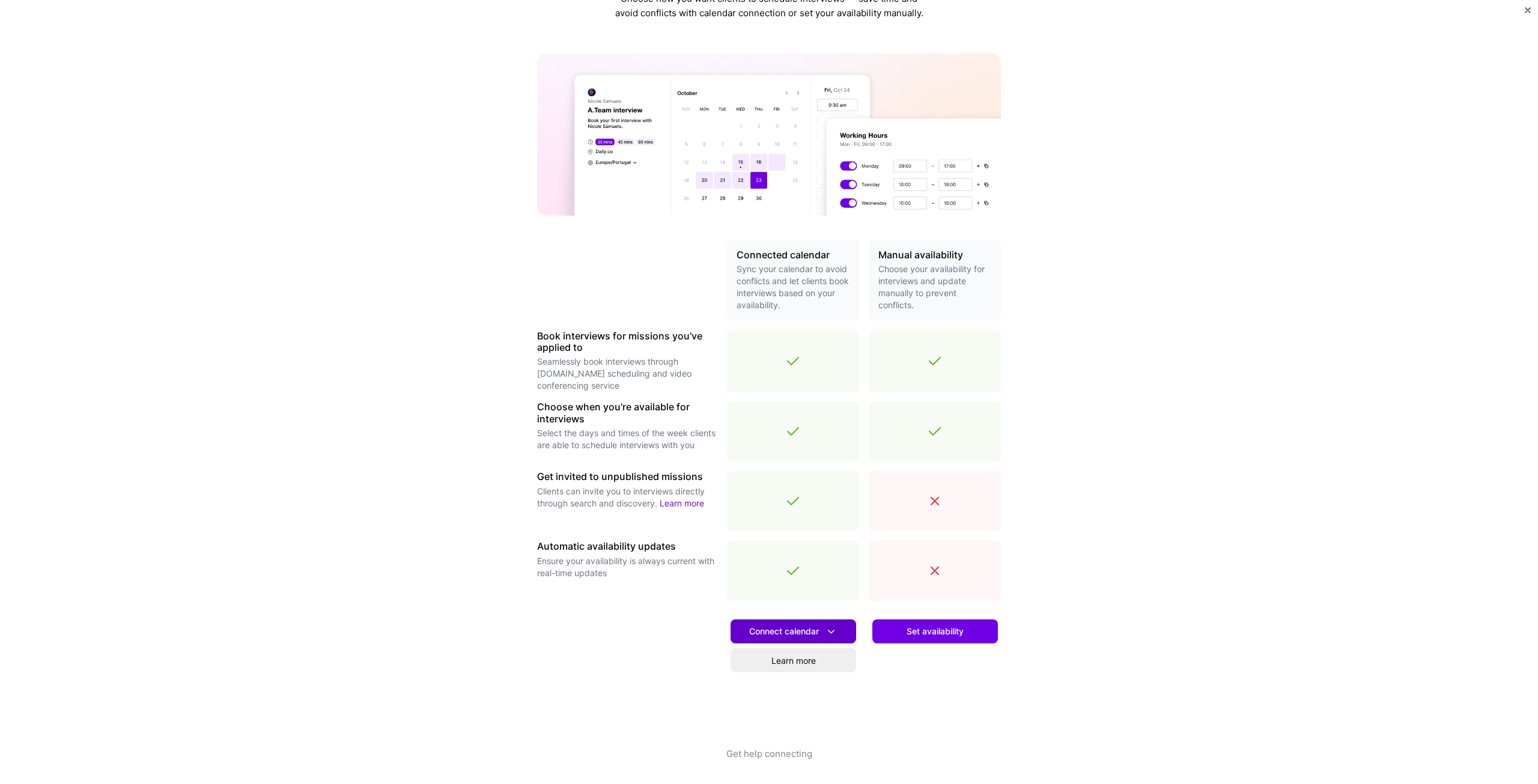
click at [810, 633] on span "Connect calendar" at bounding box center [793, 631] width 88 height 13
click at [786, 664] on button "Google calendar" at bounding box center [777, 664] width 156 height 32
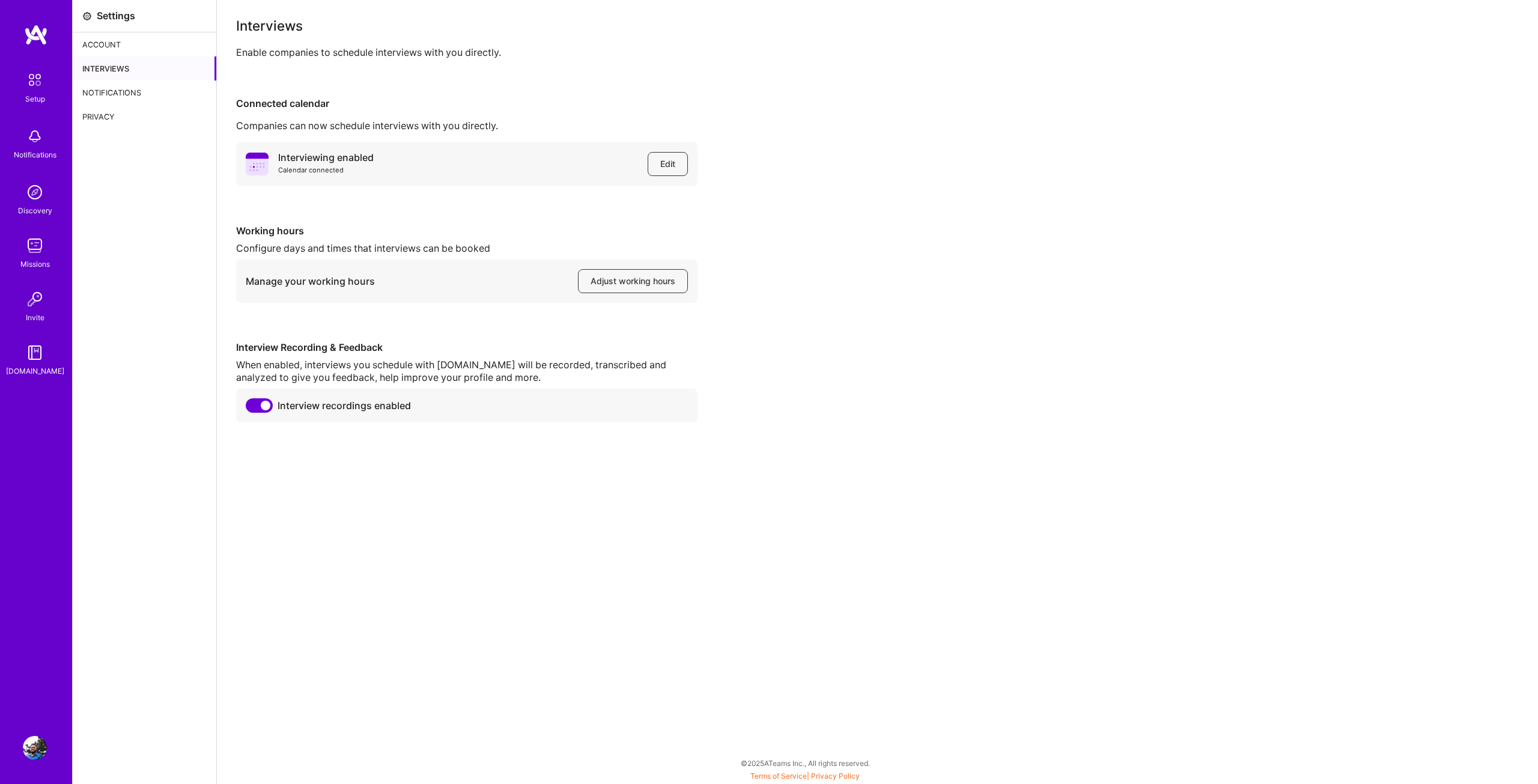
click at [311, 170] on div "Calendar connected" at bounding box center [326, 170] width 95 height 13
click at [309, 223] on div "Interviewing enabled Calendar connected Edit Working hours Configure days and t…" at bounding box center [877, 282] width 1283 height 280
click at [642, 280] on span "Adjust working hours" at bounding box center [632, 281] width 84 height 12
click at [28, 87] on img at bounding box center [34, 80] width 25 height 25
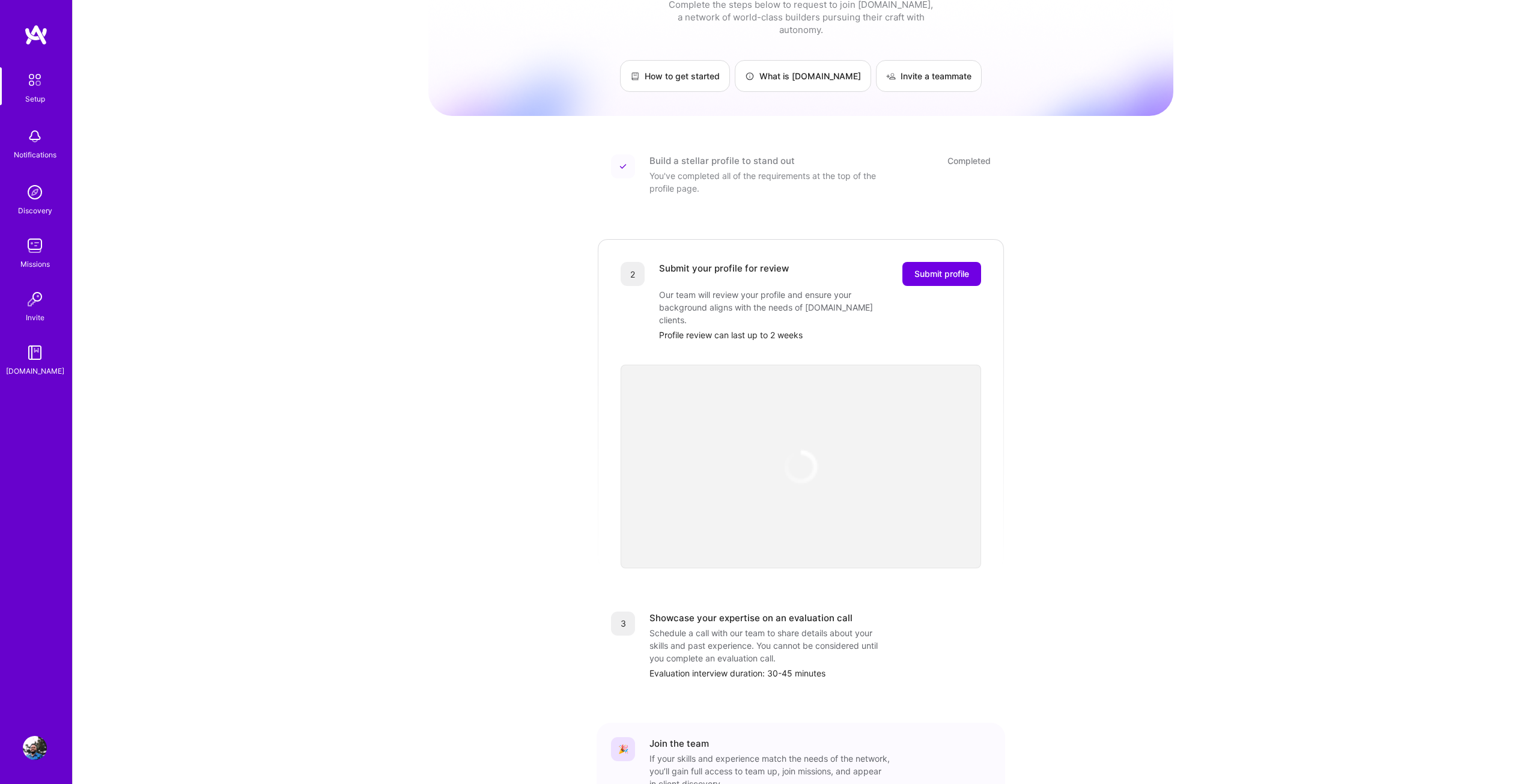
scroll to position [101, 0]
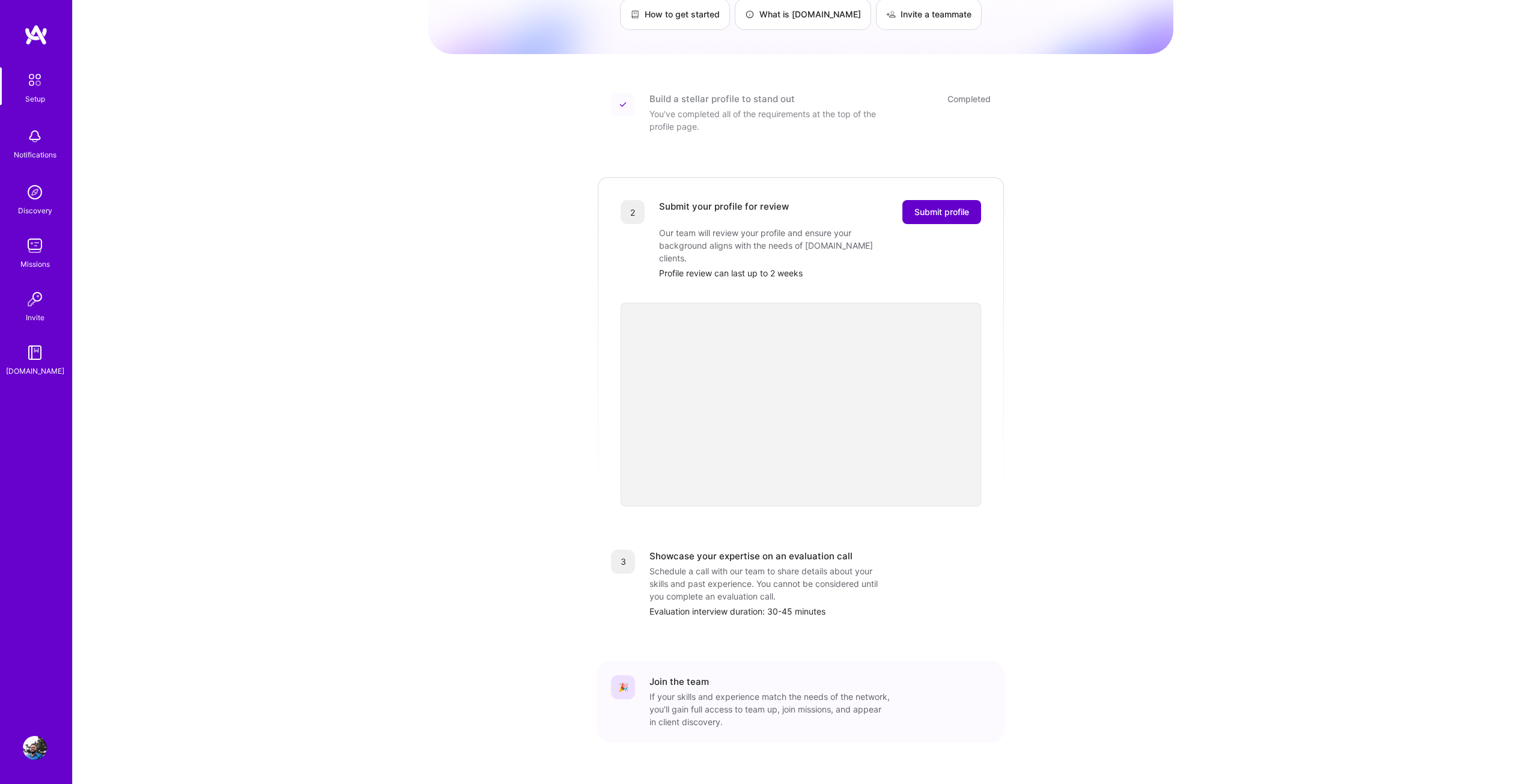
click at [937, 206] on span "Submit profile" at bounding box center [941, 212] width 55 height 12
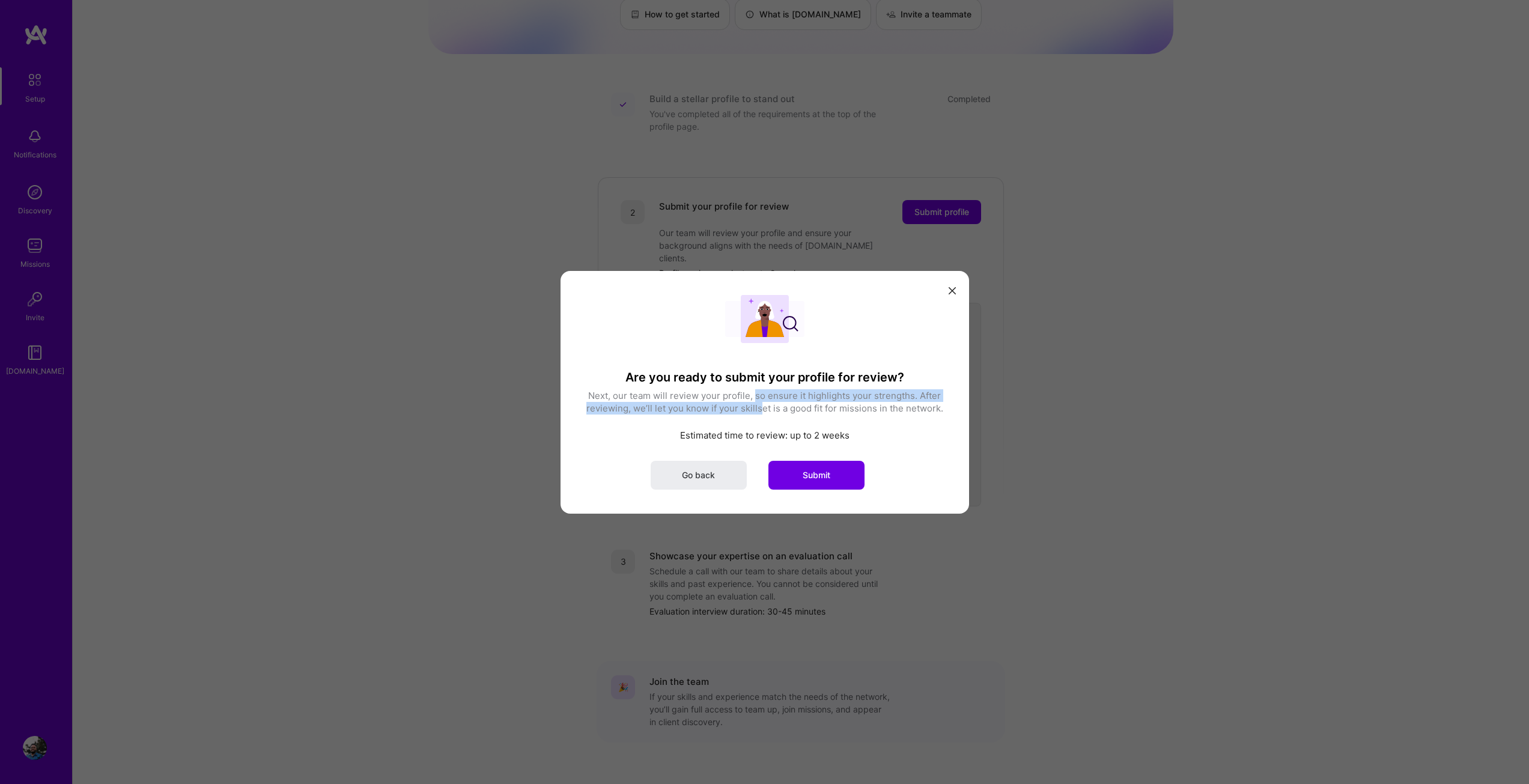
drag, startPoint x: 755, startPoint y: 396, endPoint x: 762, endPoint y: 407, distance: 13.0
click at [762, 407] on p "Next, our team will review your profile, so ensure it highlights your strengths…" at bounding box center [764, 400] width 361 height 25
click at [839, 466] on button "Submit" at bounding box center [817, 474] width 96 height 29
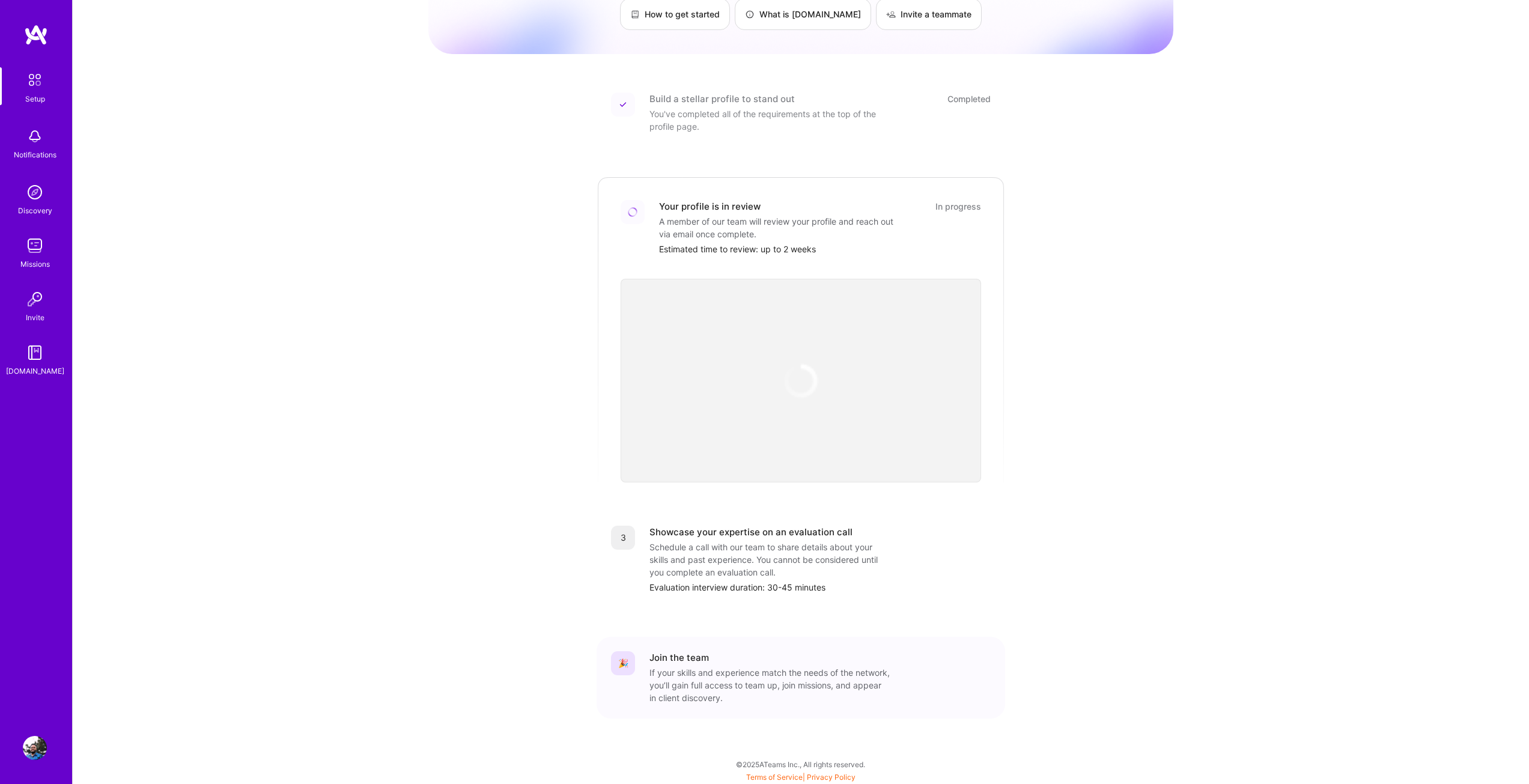
scroll to position [90, 0]
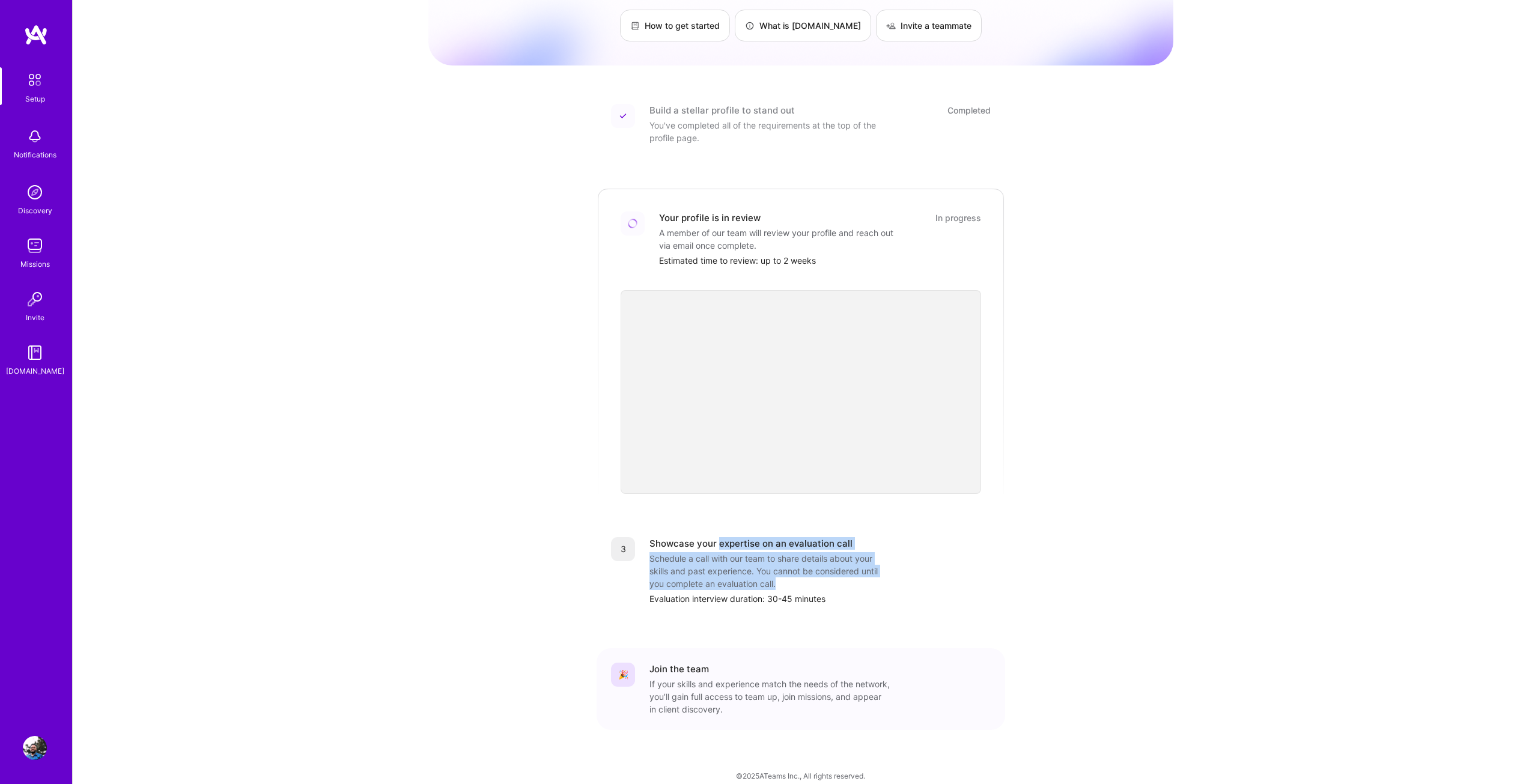
drag, startPoint x: 720, startPoint y: 529, endPoint x: 791, endPoint y: 571, distance: 82.5
click at [791, 571] on div "Showcase your expertise on an evaluation call Schedule a call with our team to …" at bounding box center [819, 571] width 341 height 68
drag, startPoint x: 837, startPoint y: 588, endPoint x: 644, endPoint y: 537, distance: 199.6
click at [644, 537] on div "3 Showcase your expertise on an evaluation call Schedule a call with our team t…" at bounding box center [801, 571] width 380 height 68
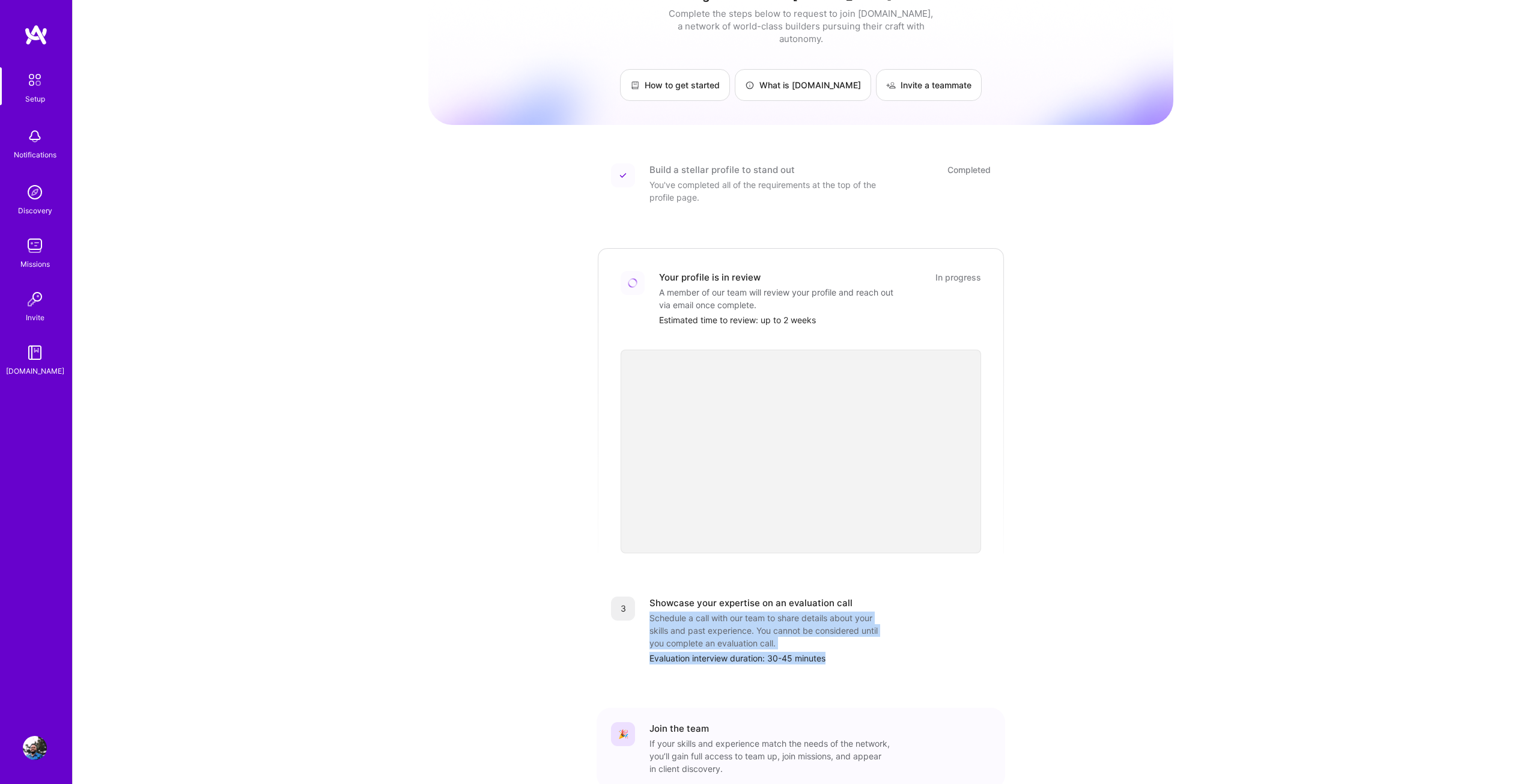
scroll to position [60, 0]
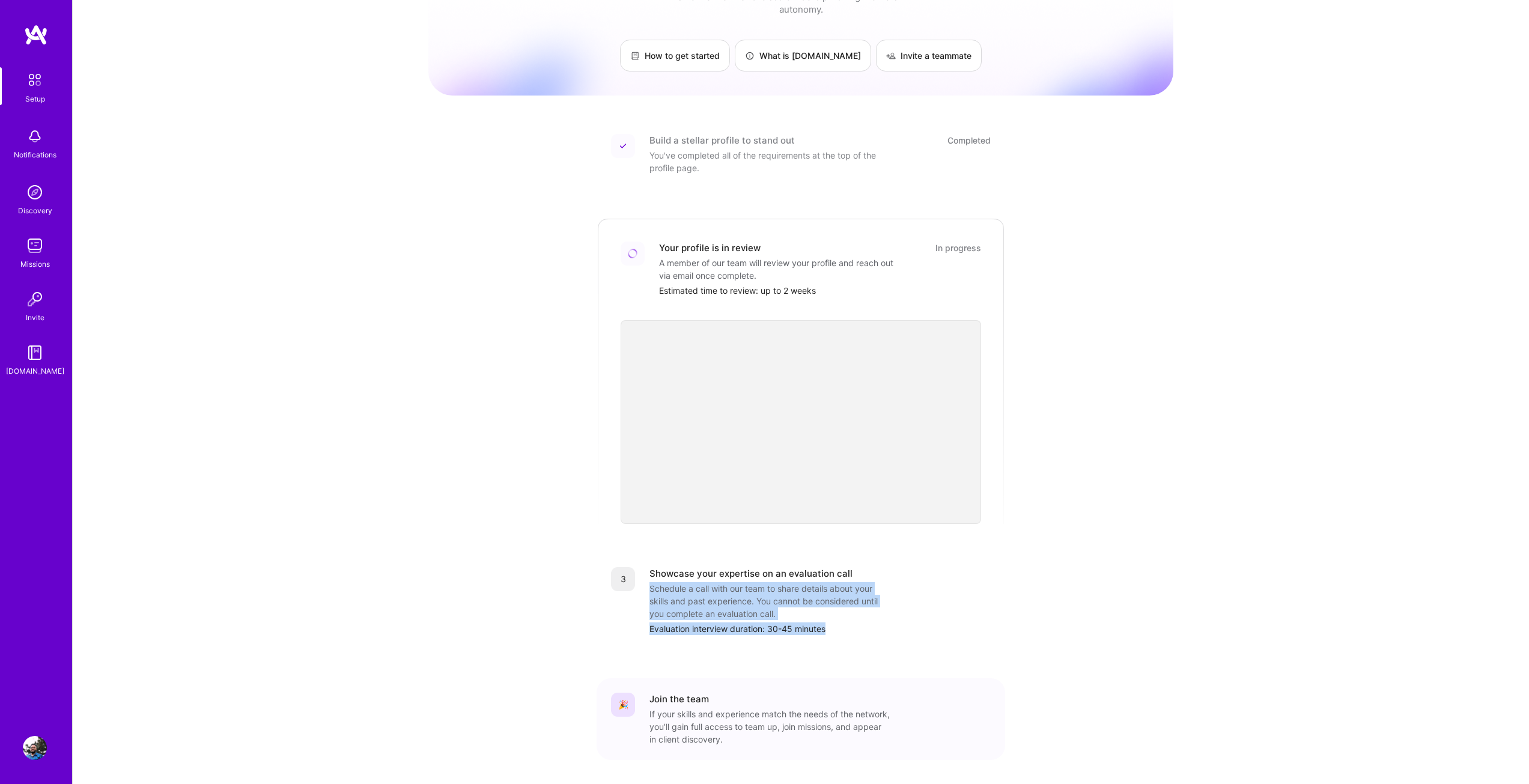
click at [1022, 599] on div "Getting started as an A.Team Builder Complete the steps below to request to joi…" at bounding box center [800, 383] width 745 height 868
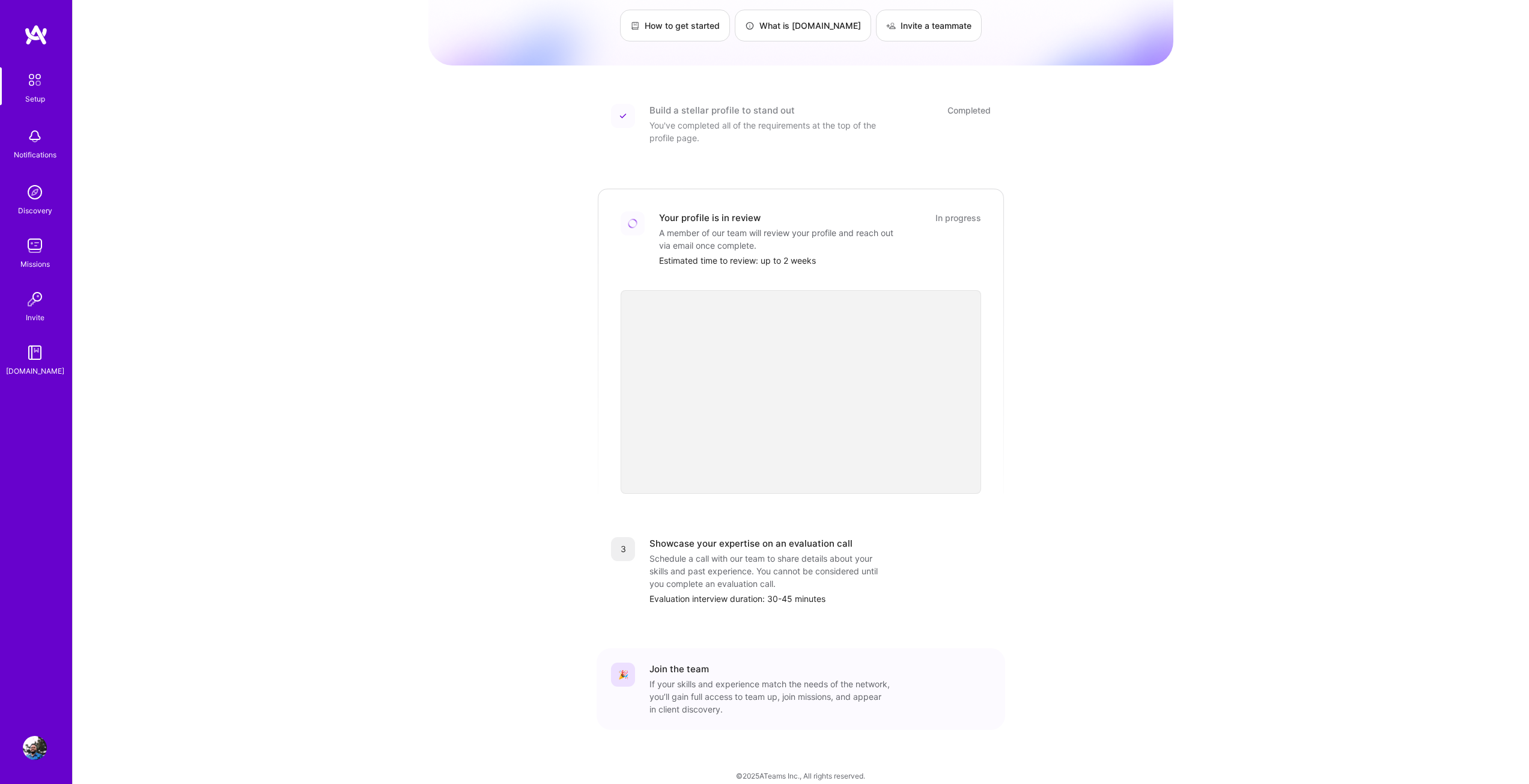
click at [47, 201] on link "Discovery" at bounding box center [34, 199] width 74 height 36
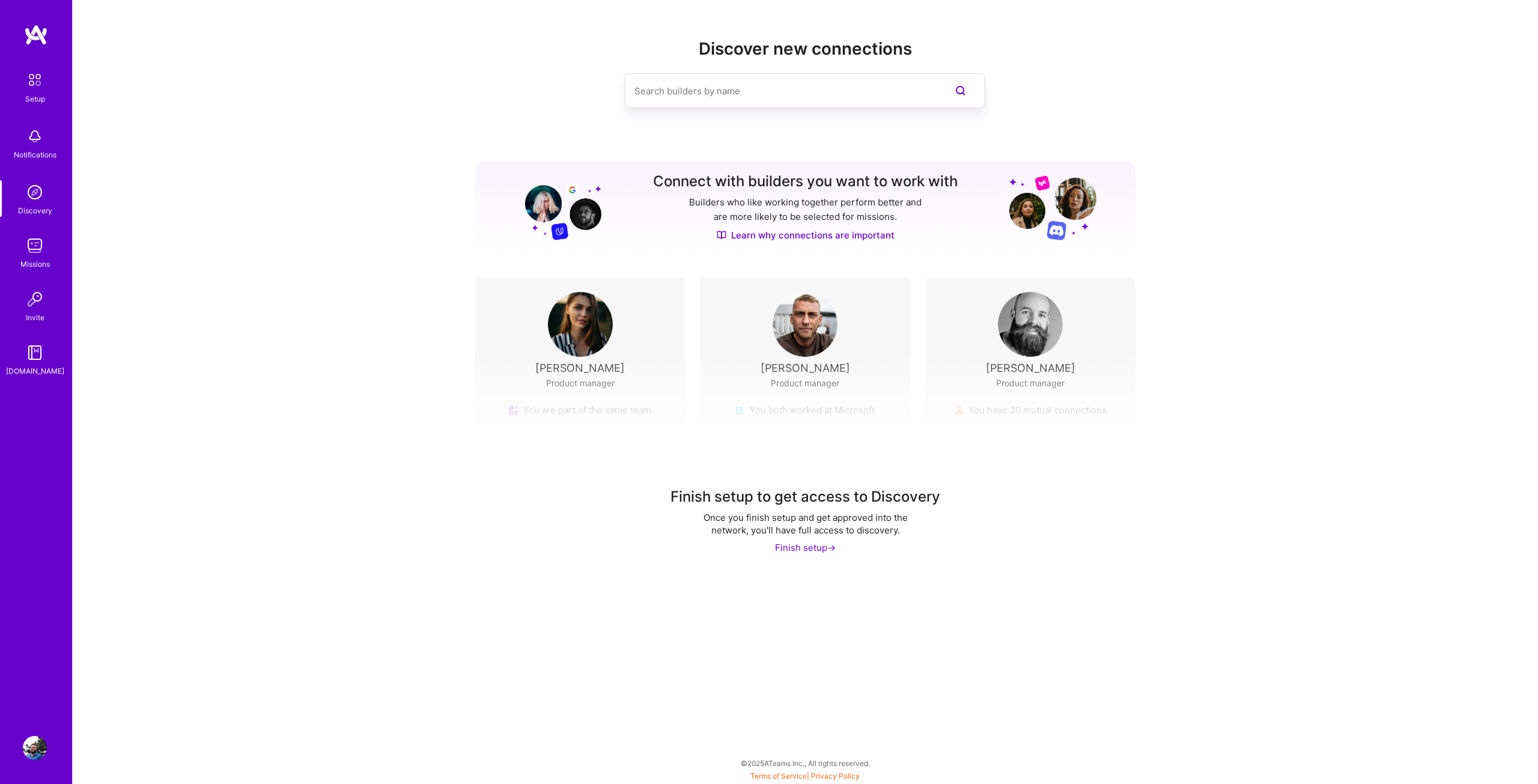
click at [803, 548] on div "Finish setup ->" at bounding box center [805, 547] width 61 height 13
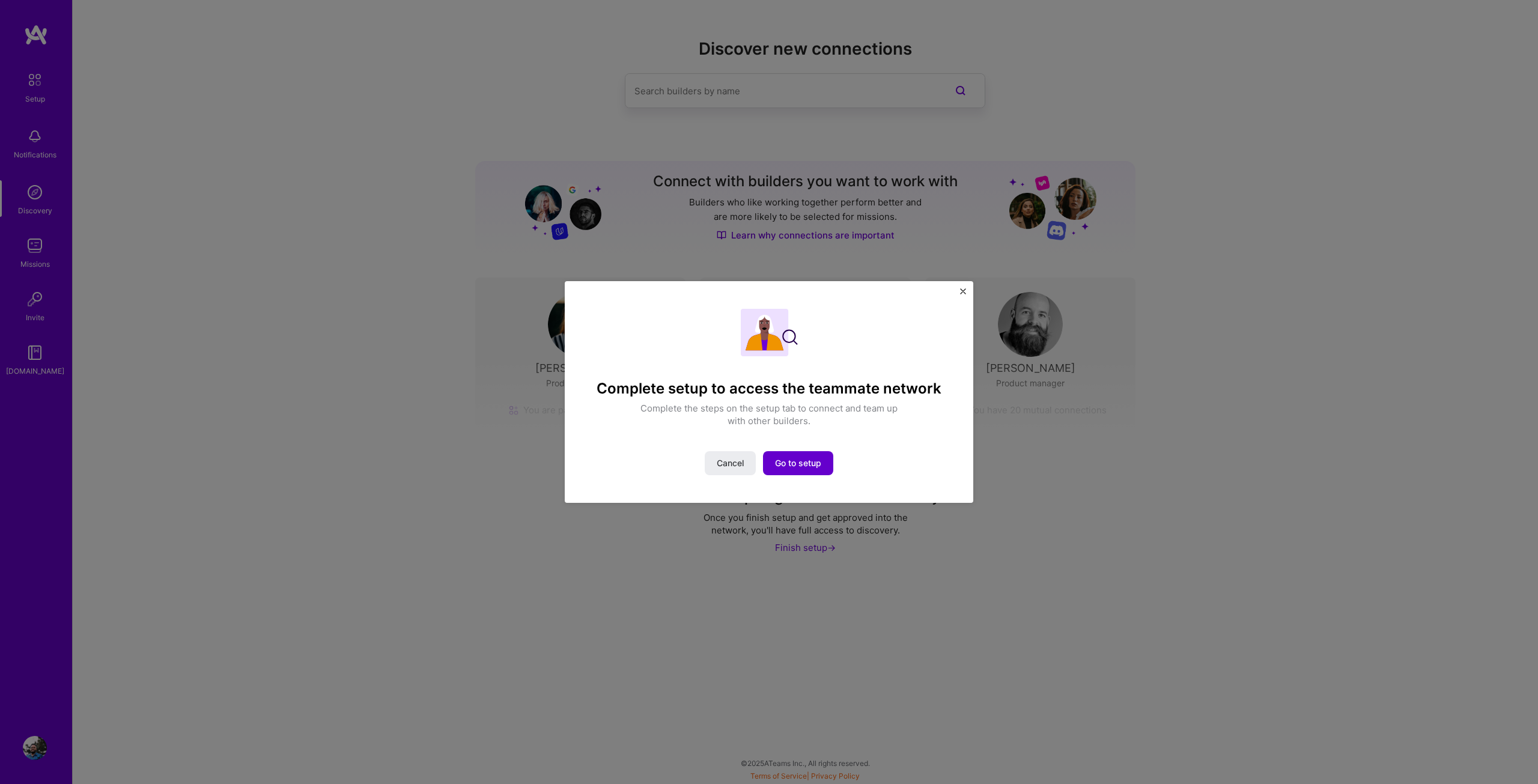
click at [789, 468] on span "Go to setup" at bounding box center [798, 463] width 46 height 12
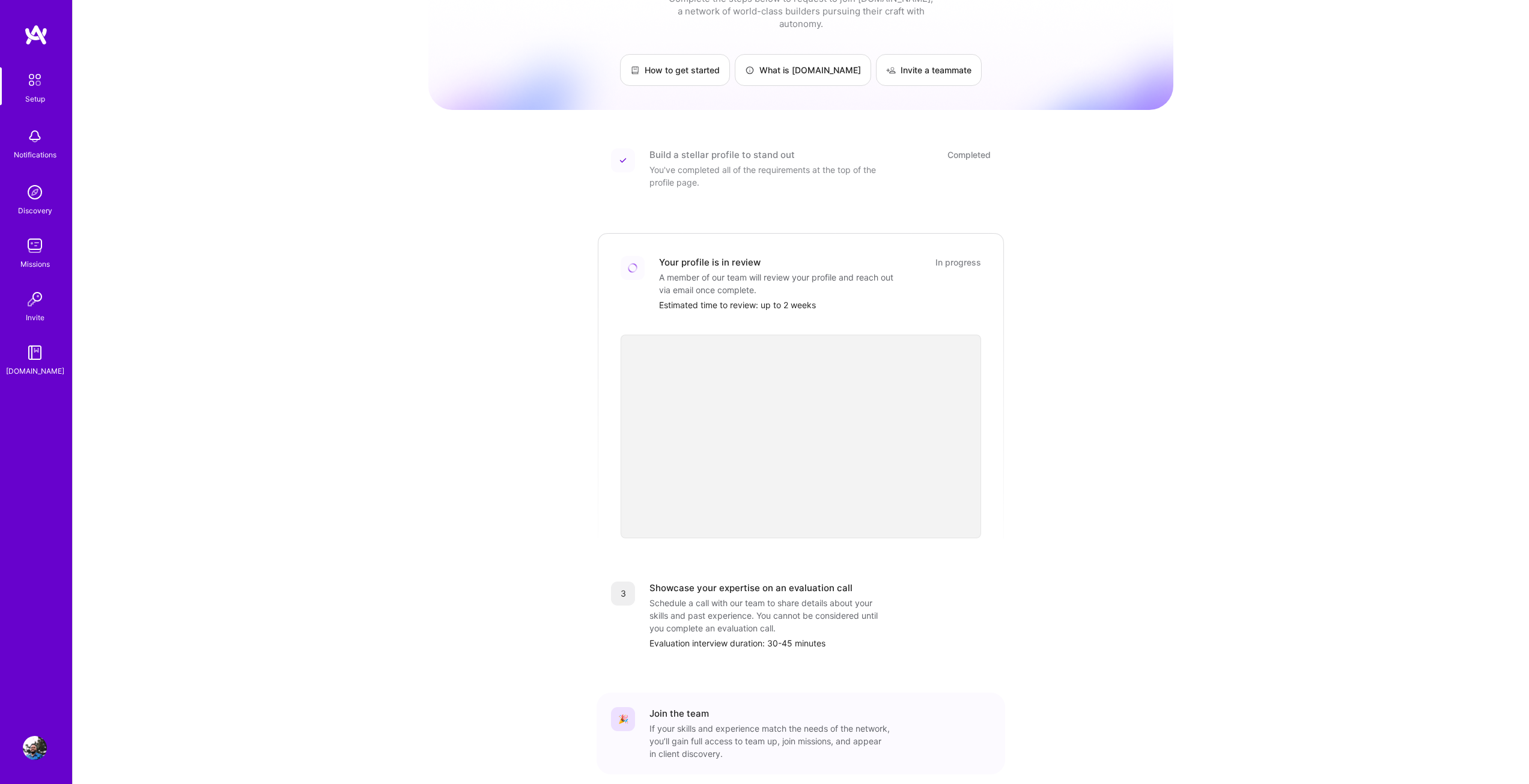
scroll to position [90, 0]
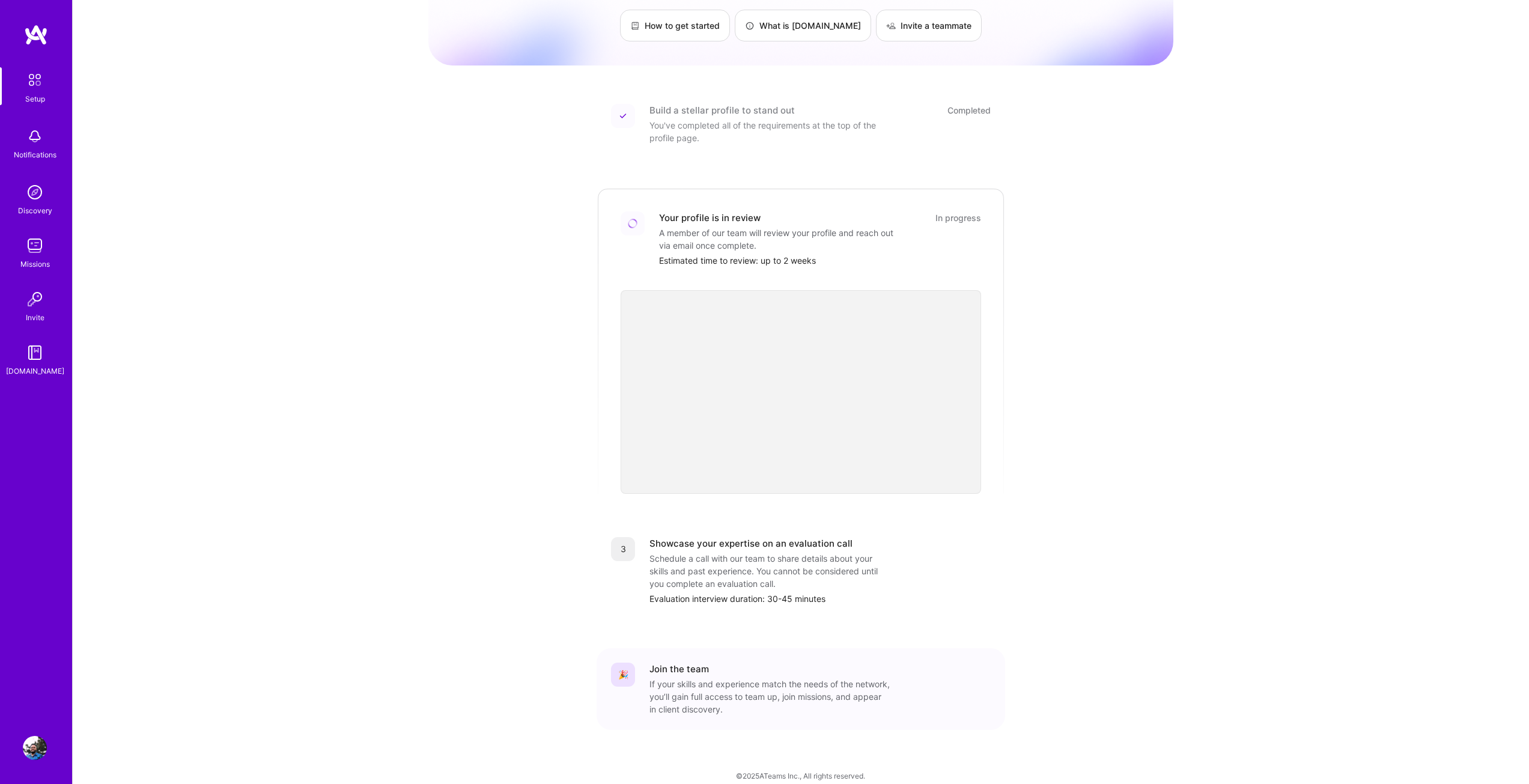
click at [35, 750] on img at bounding box center [35, 748] width 24 height 24
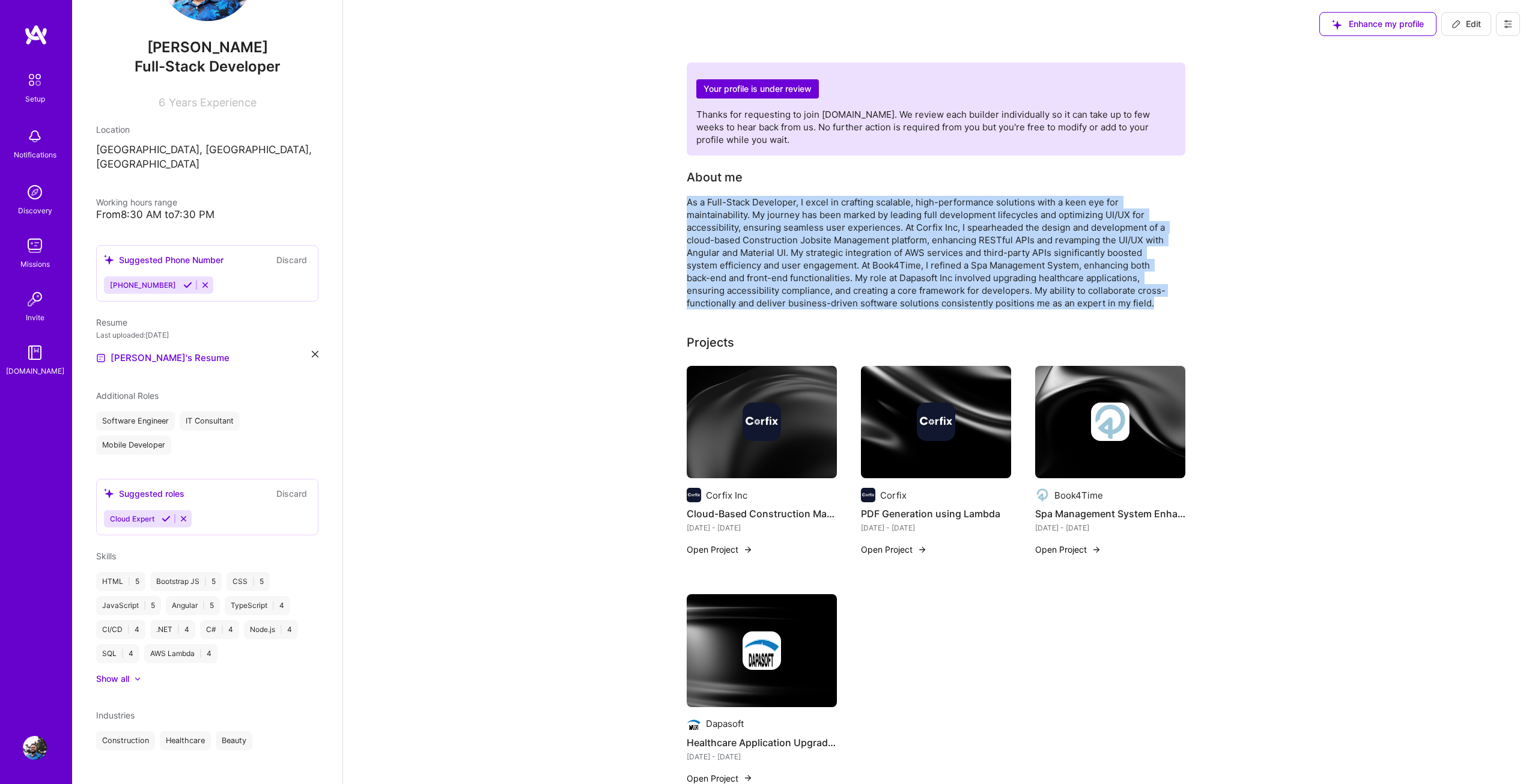
drag, startPoint x: 690, startPoint y: 201, endPoint x: 1203, endPoint y: 307, distance: 523.8
click at [1203, 307] on div "Your profile is under review Thanks for requesting to join A.Team. We review ea…" at bounding box center [936, 758] width 1186 height 1421
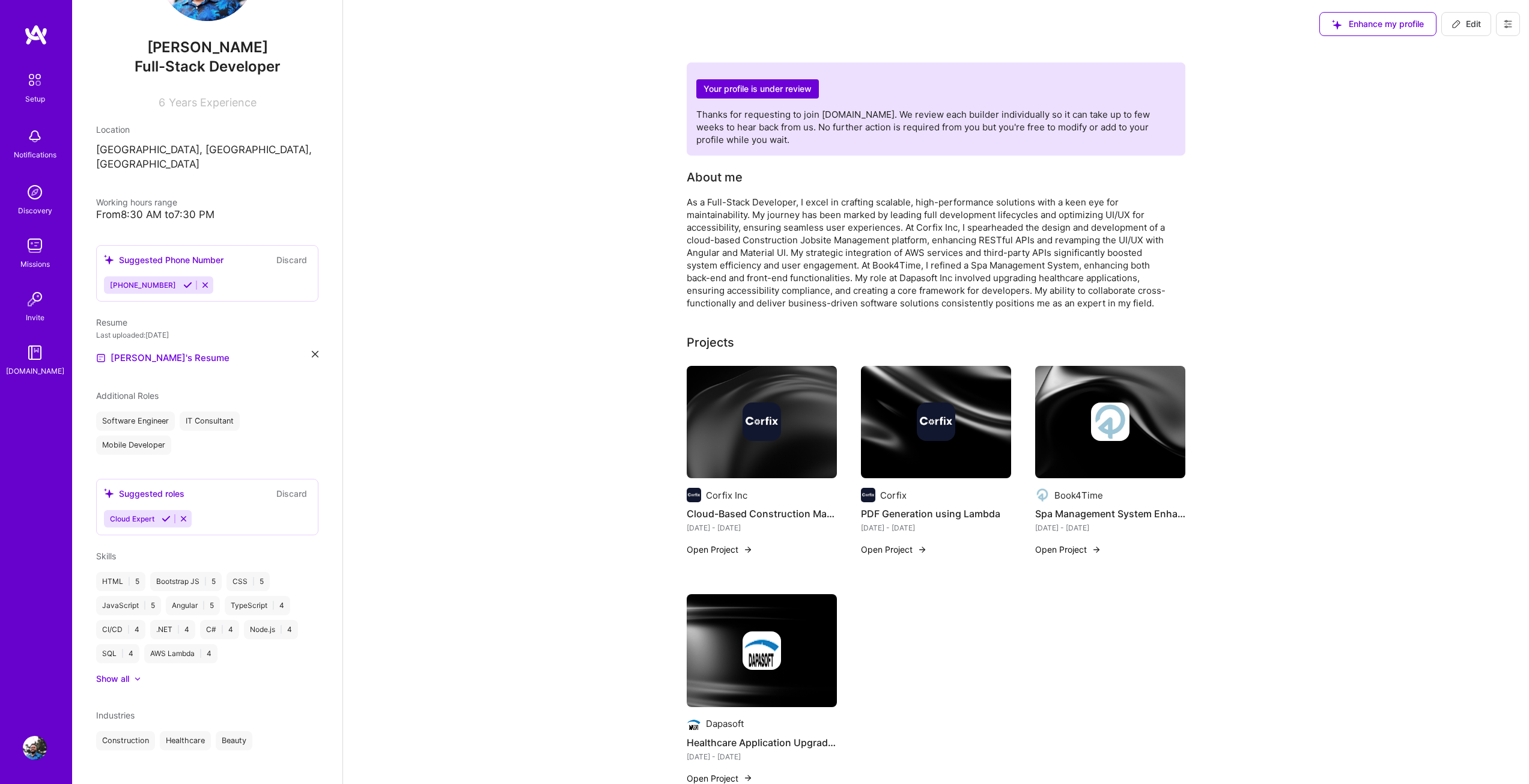
click at [778, 89] on h2 "Your profile is under review" at bounding box center [757, 88] width 122 height 20
